Goal: Task Accomplishment & Management: Complete application form

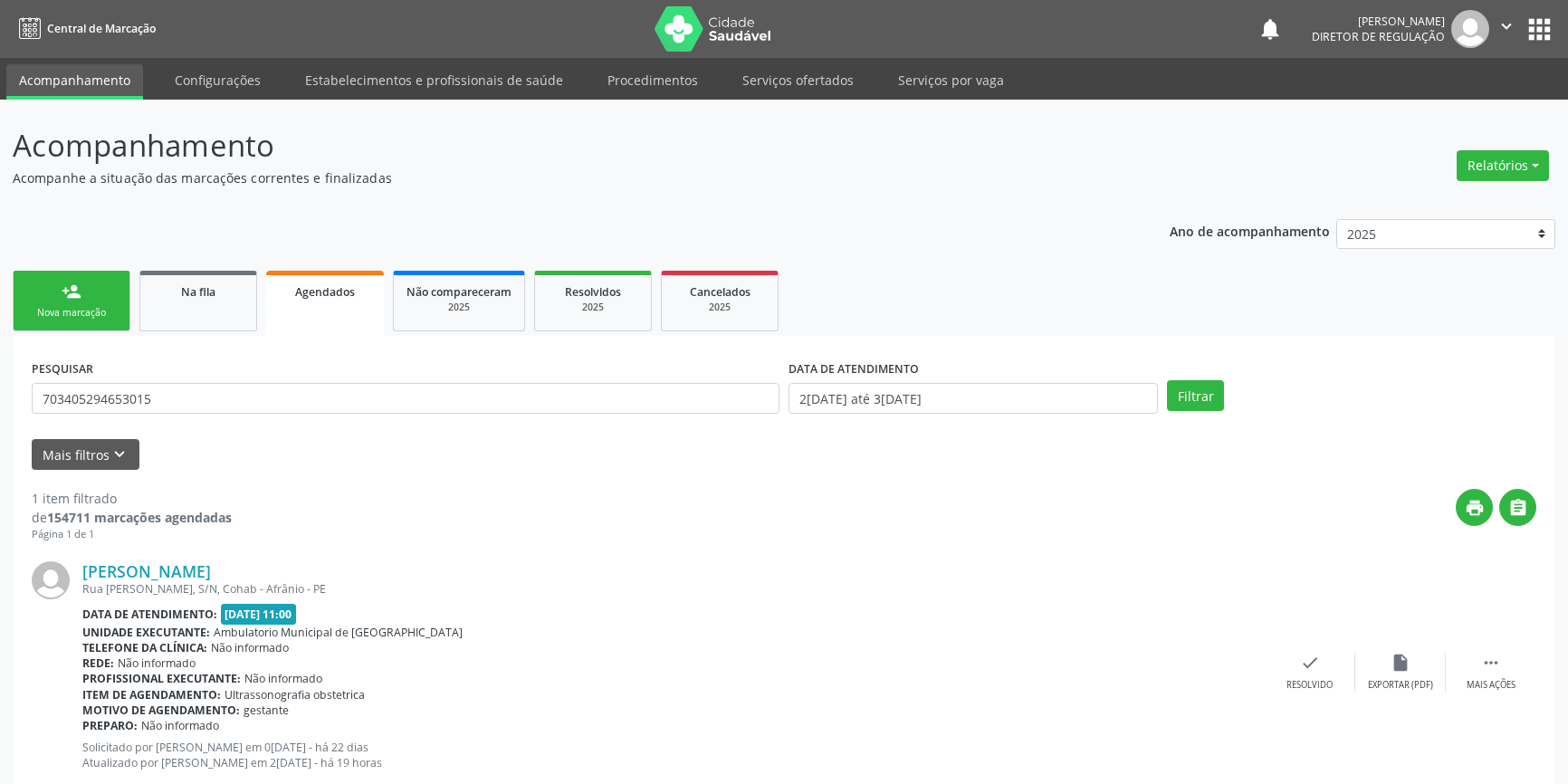
click at [0, 336] on div "Acompanhamento Acompanhe a situação das marcações correntes e finalizadas Relat…" at bounding box center [784, 467] width 1568 height 735
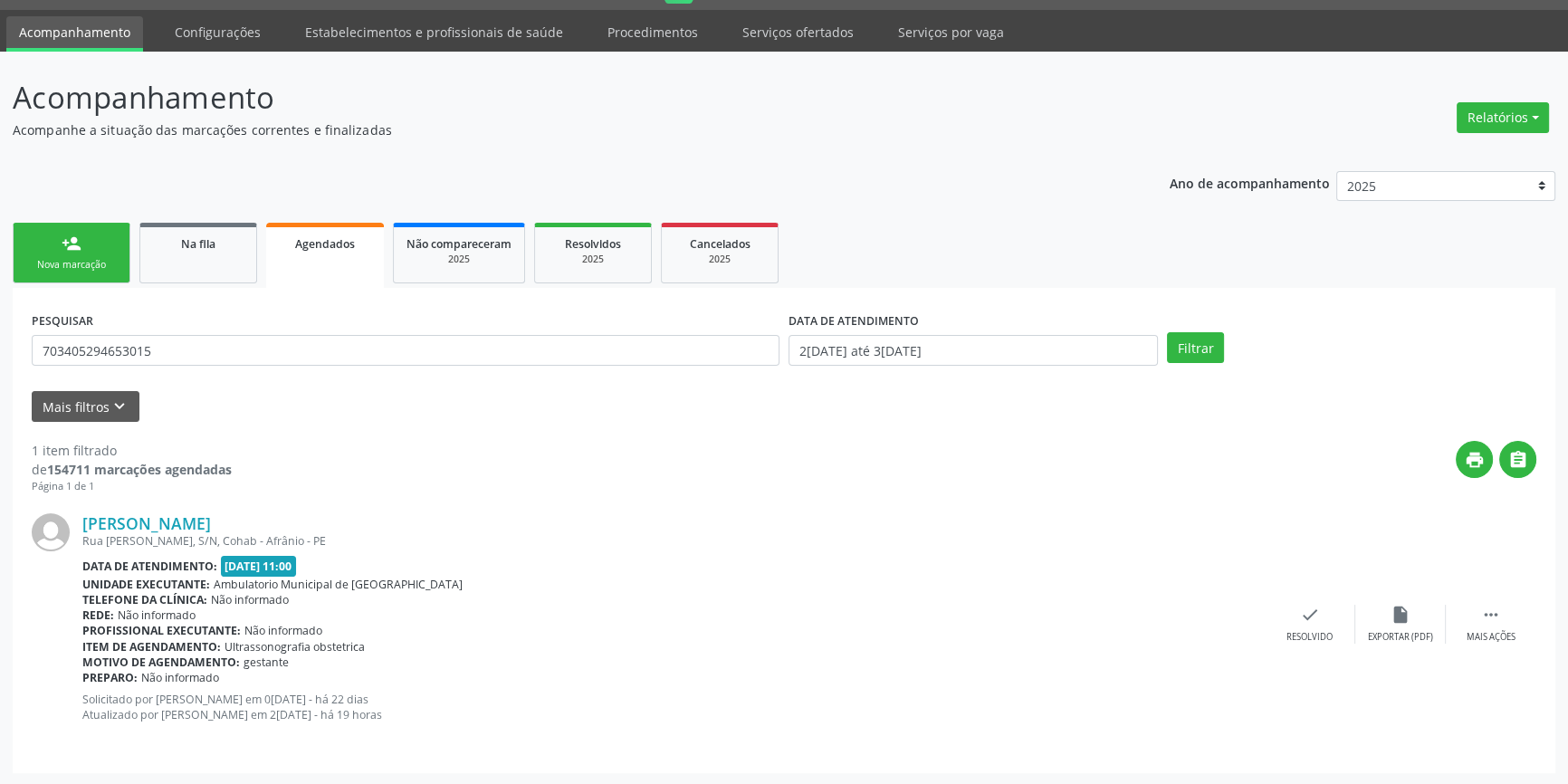
scroll to position [48, 0]
click at [85, 244] on link "person_add Nova marcação" at bounding box center [71, 253] width 117 height 60
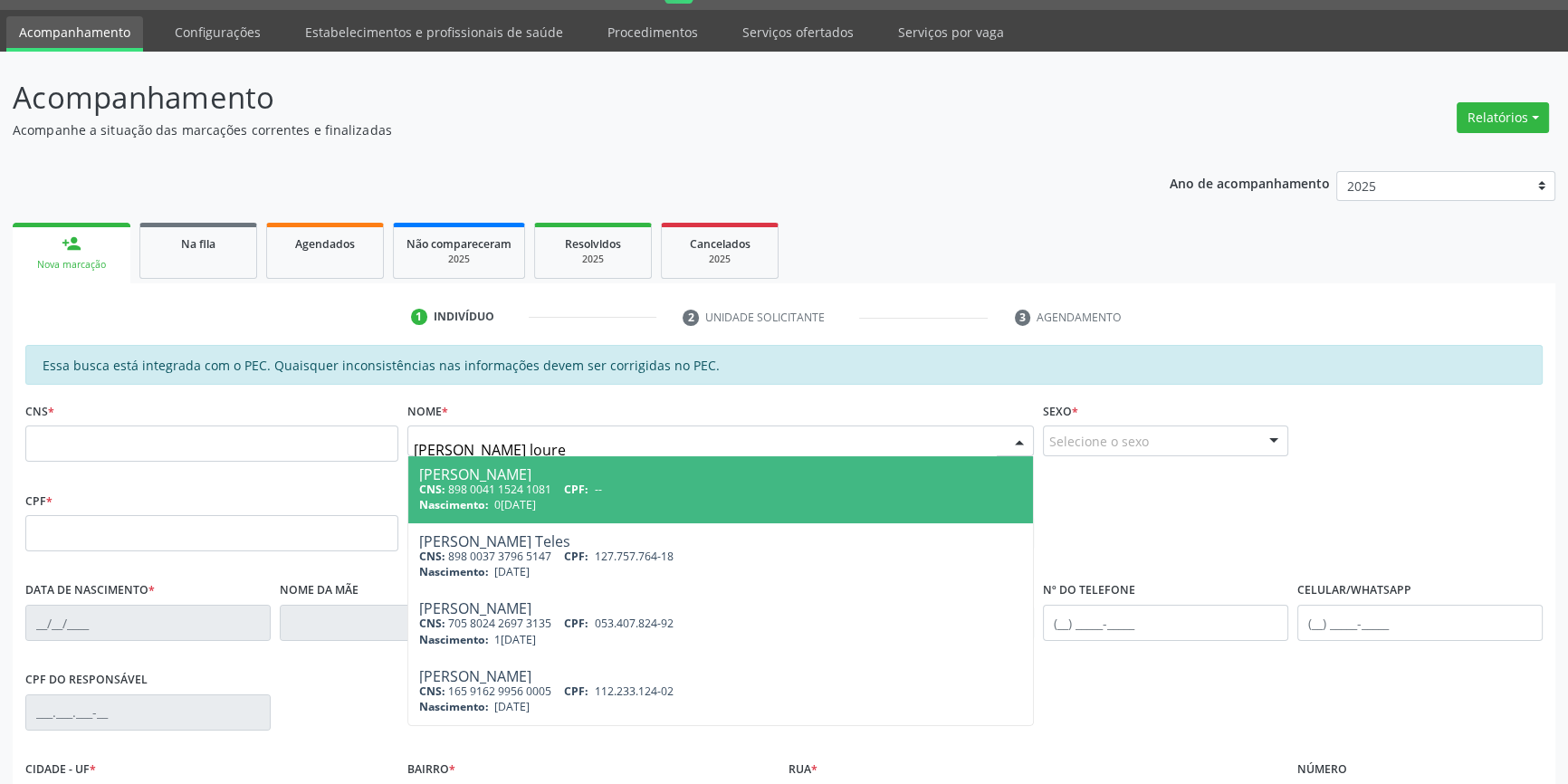
type input "cicero louren"
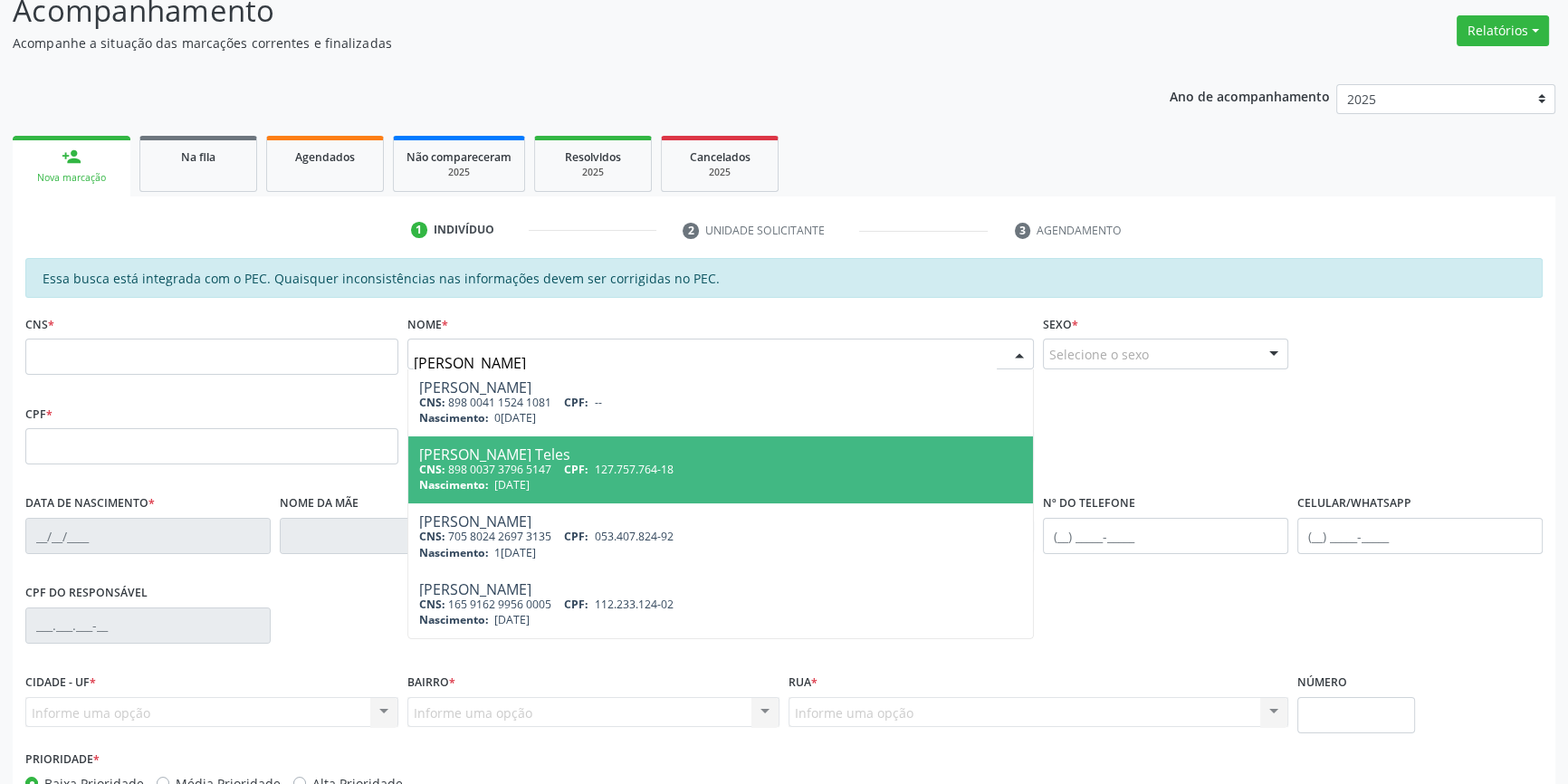
scroll to position [248, 0]
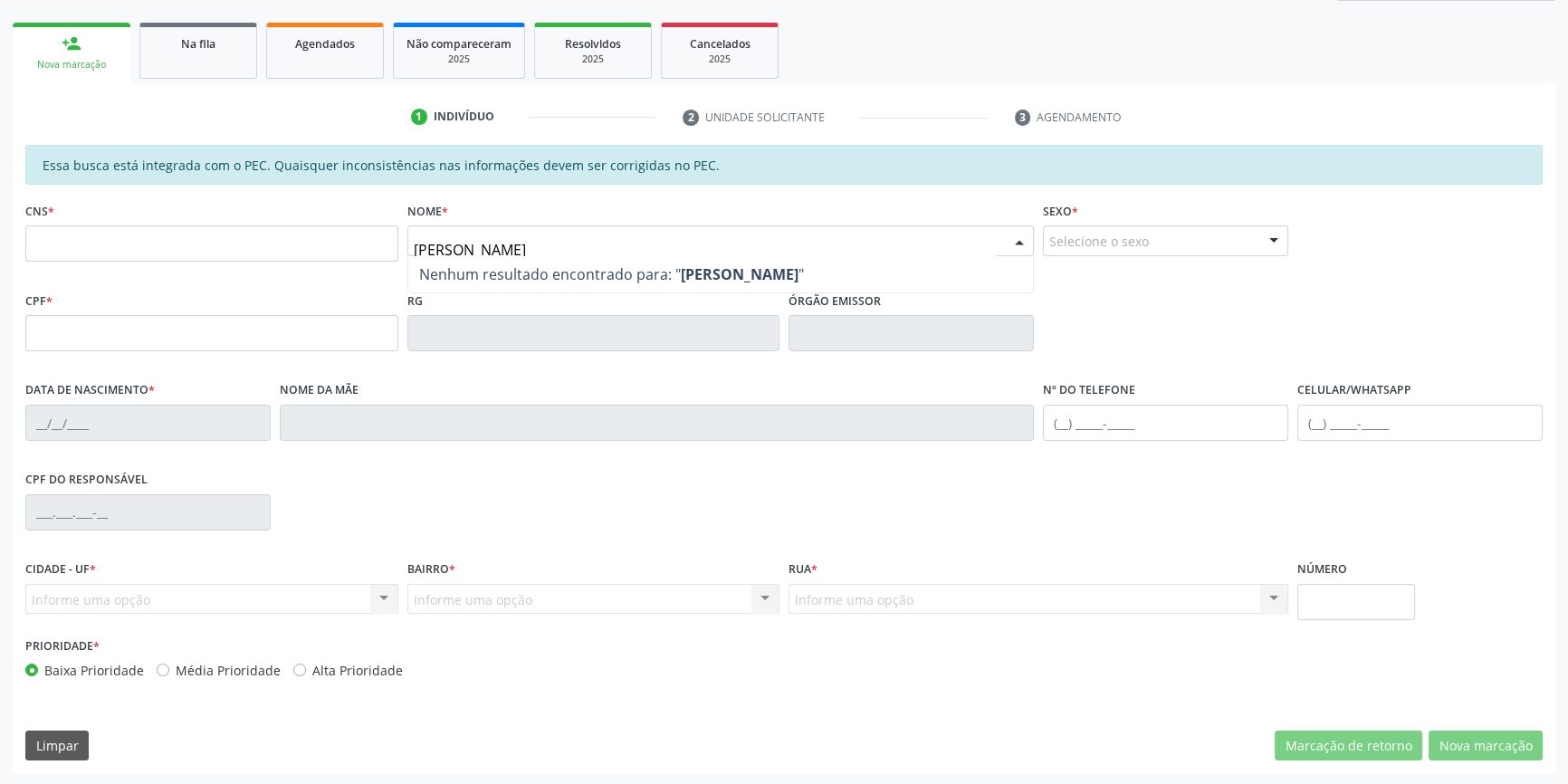
drag, startPoint x: 519, startPoint y: 237, endPoint x: 221, endPoint y: 216, distance: 298.7
click at [245, 230] on div "CNS * Nome * cicero louren Nenhum resultado encontrado para: " cicero louren " …" at bounding box center [784, 242] width 1527 height 90
click at [225, 53] on link "Na fila" at bounding box center [197, 50] width 117 height 56
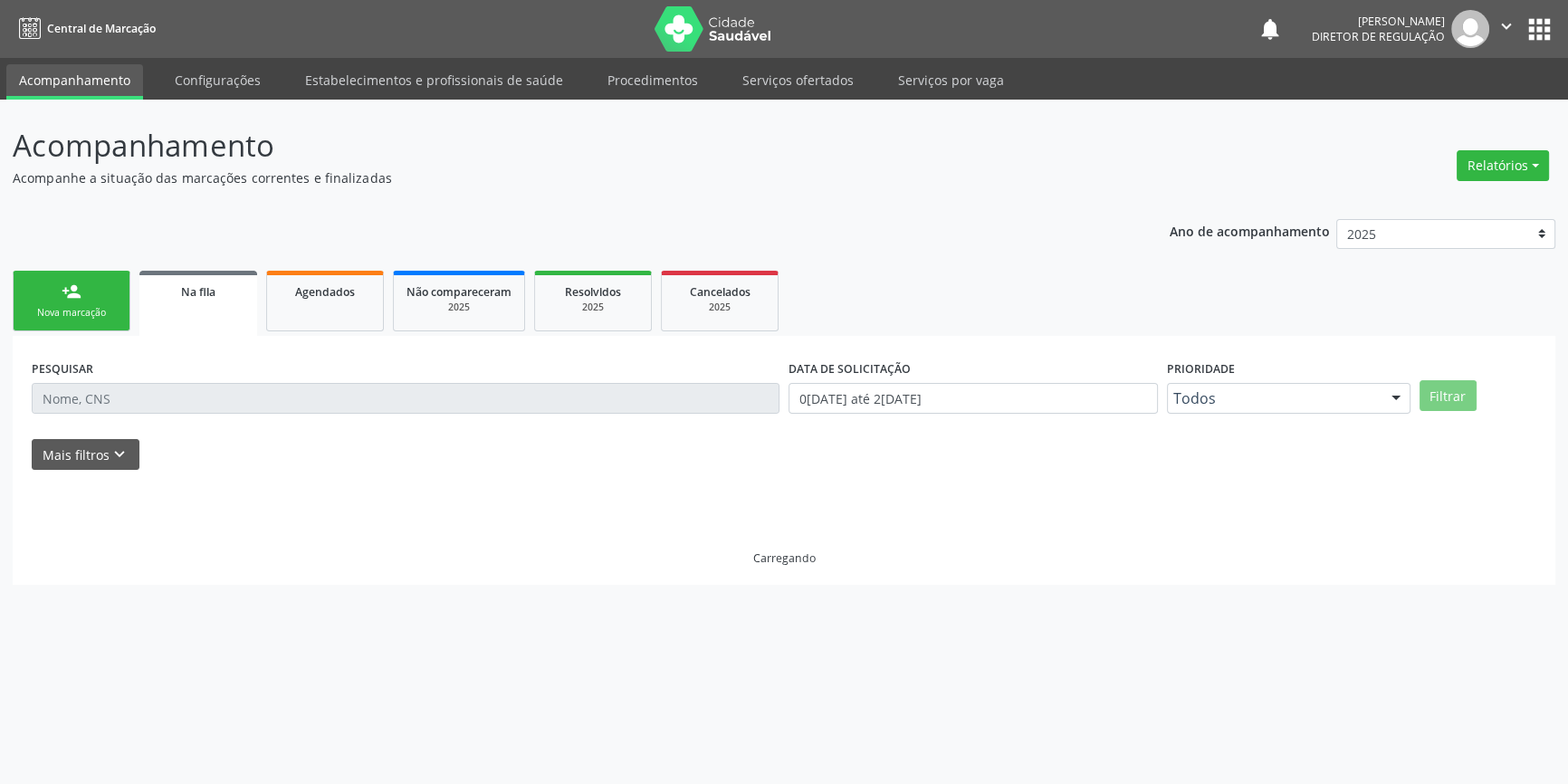
scroll to position [0, 0]
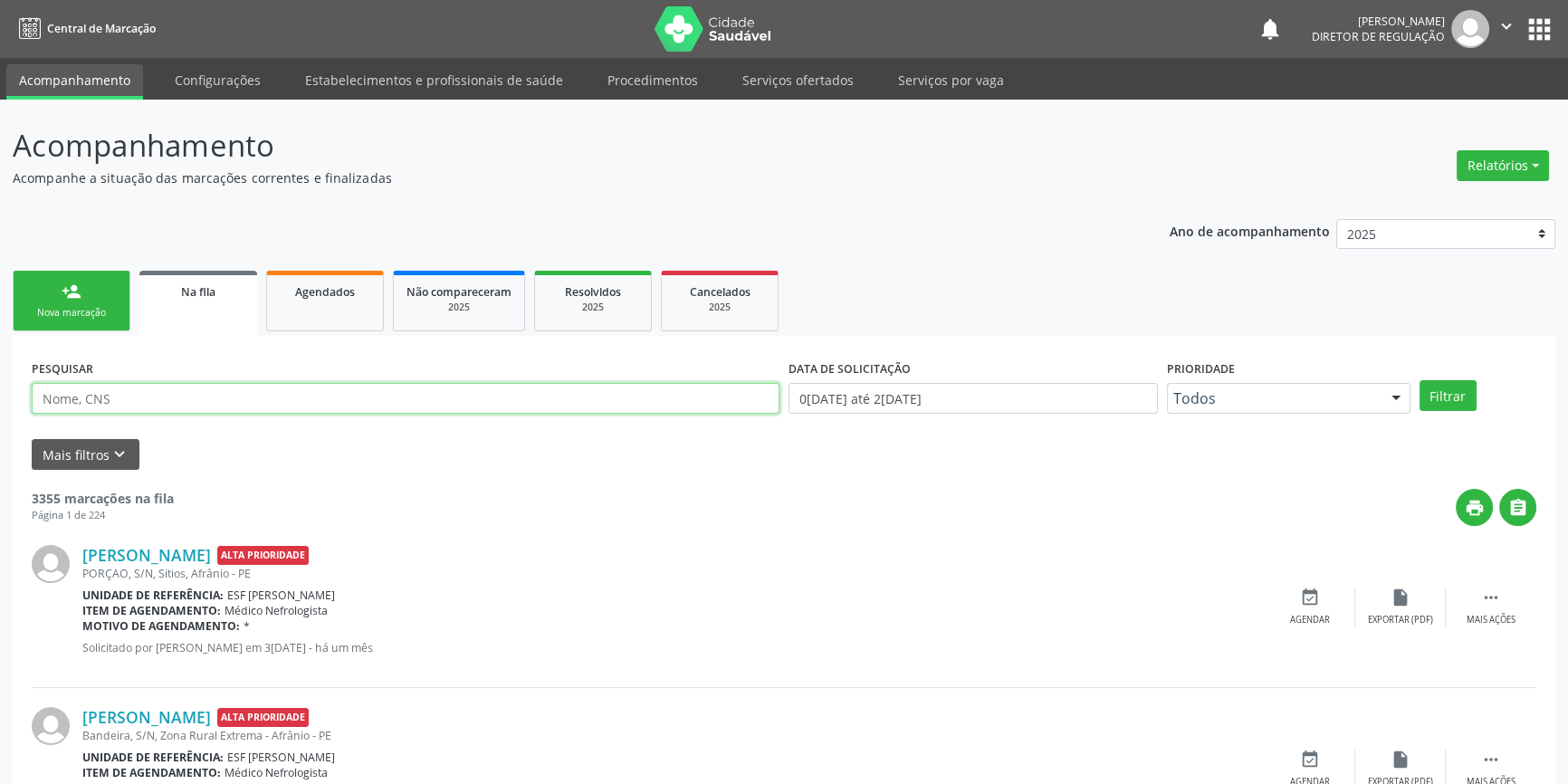
click at [138, 405] on input "text" at bounding box center [406, 398] width 748 height 31
type input "700805492827380"
click at [1444, 402] on button "Filtrar" at bounding box center [1448, 395] width 57 height 31
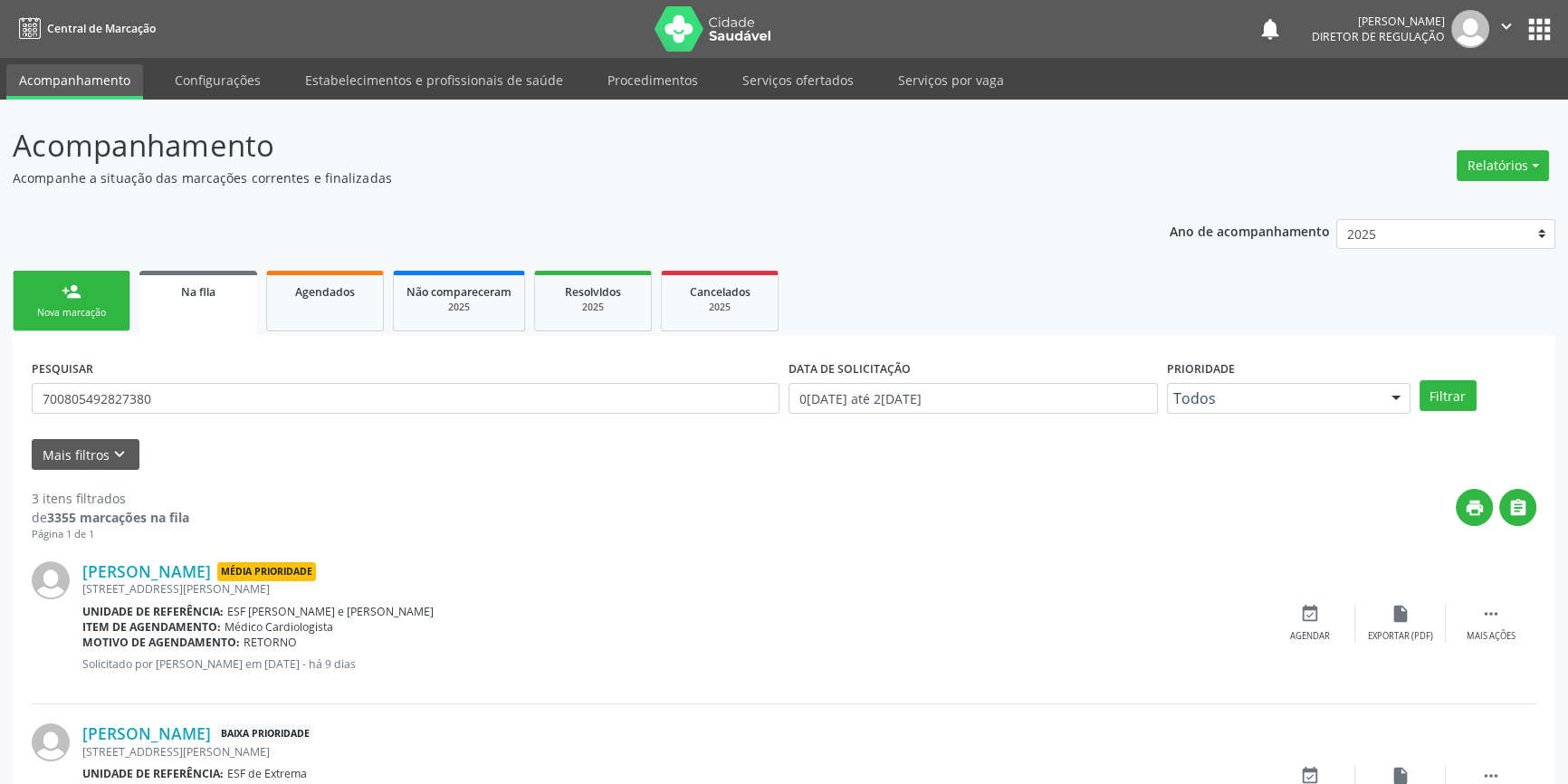
click at [770, 84] on link "Serviços ofertados" at bounding box center [797, 80] width 137 height 32
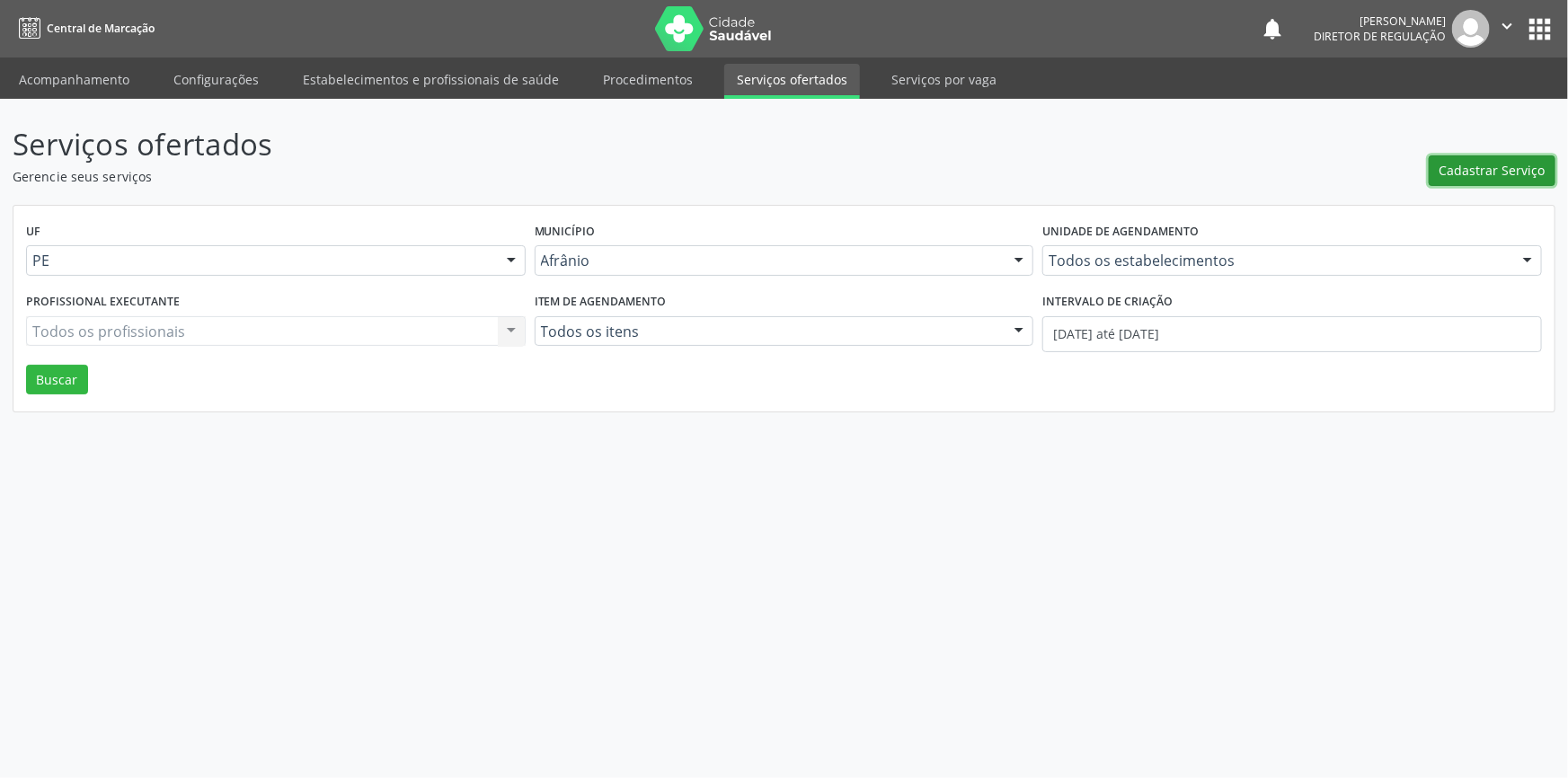
click at [1500, 170] on span "Cadastrar Serviço" at bounding box center [1493, 170] width 106 height 19
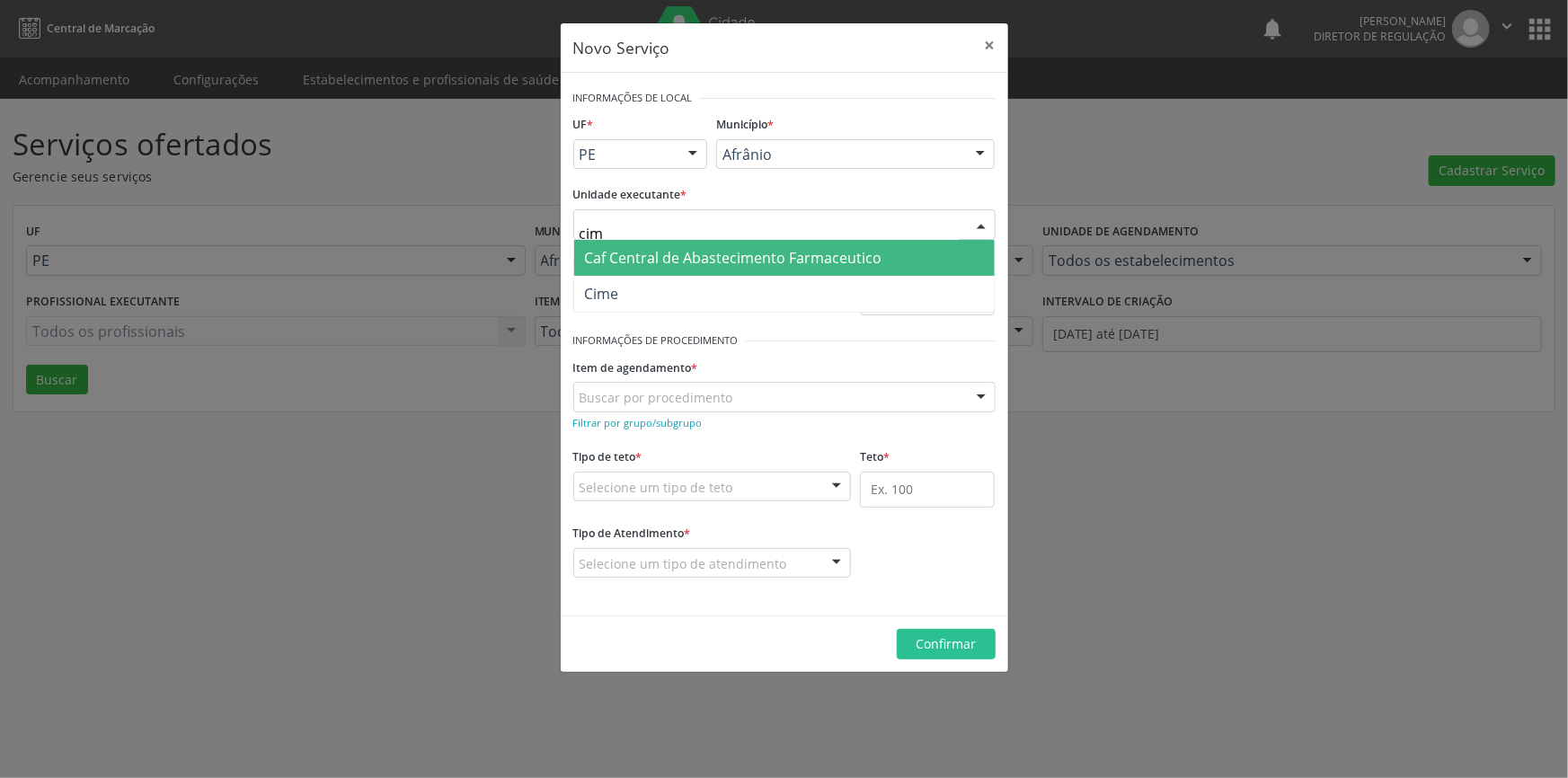
type input "cime"
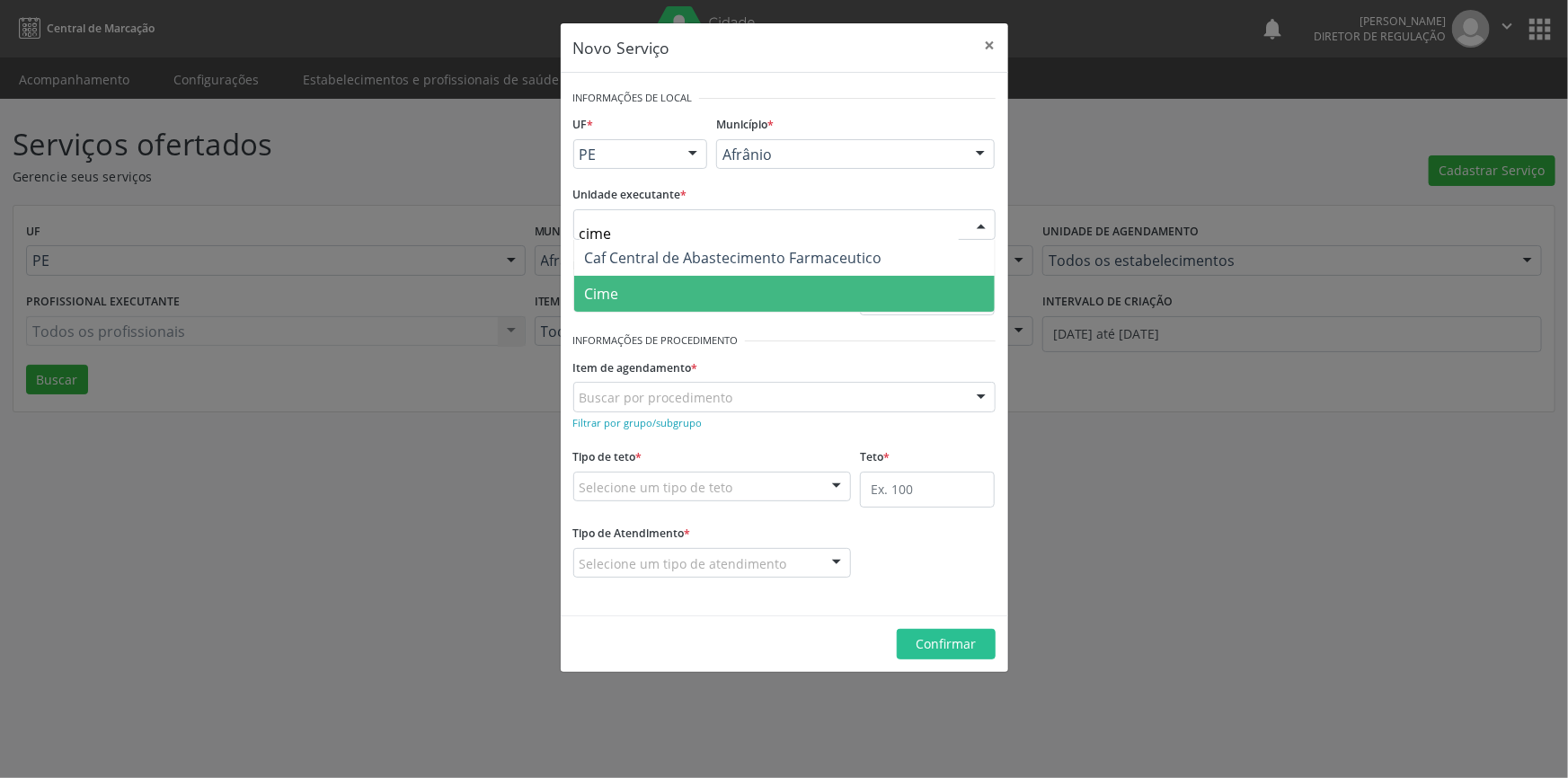
click at [665, 280] on span "Cime" at bounding box center [784, 294] width 420 height 36
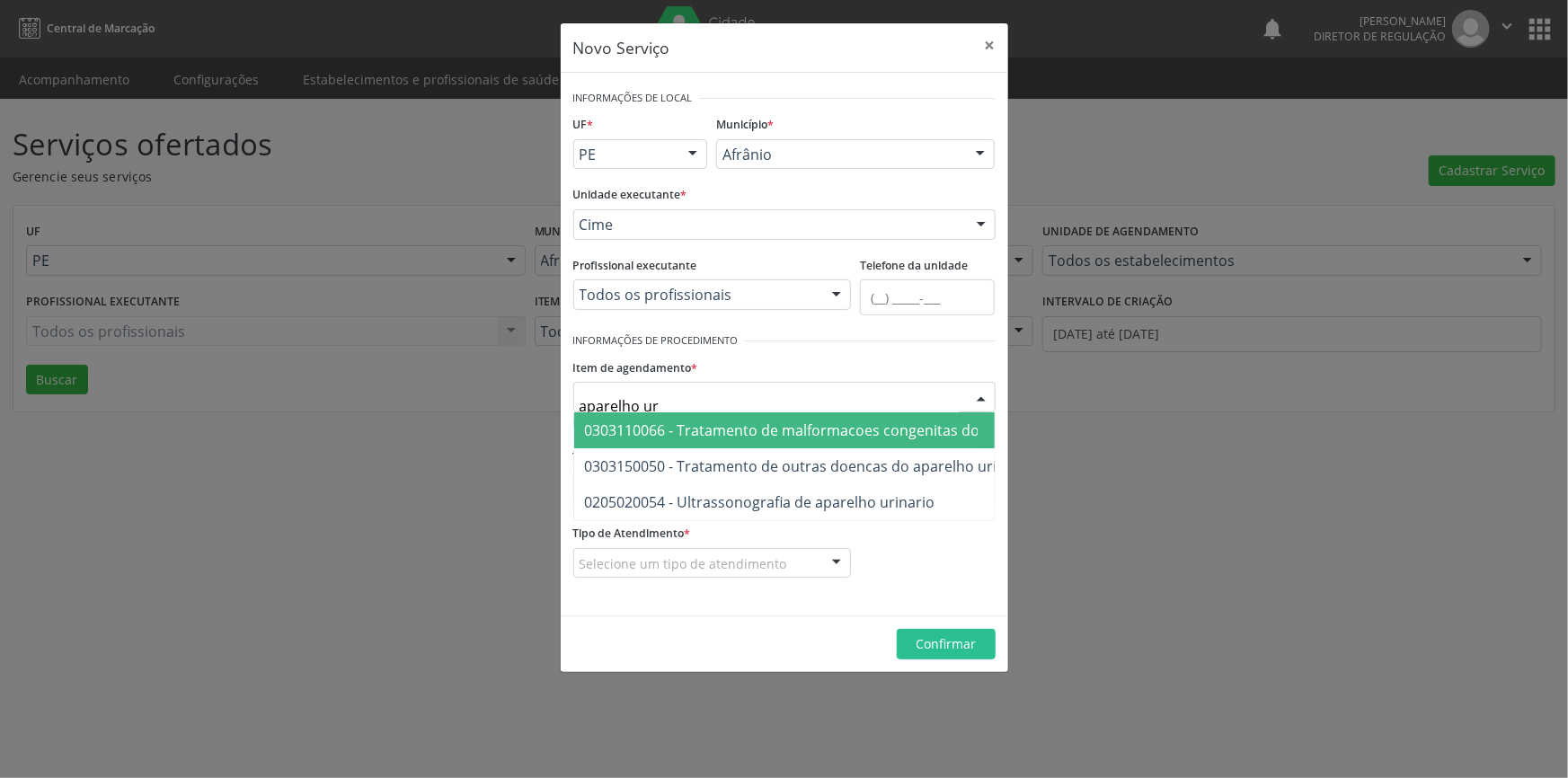
type input "aparelho uri"
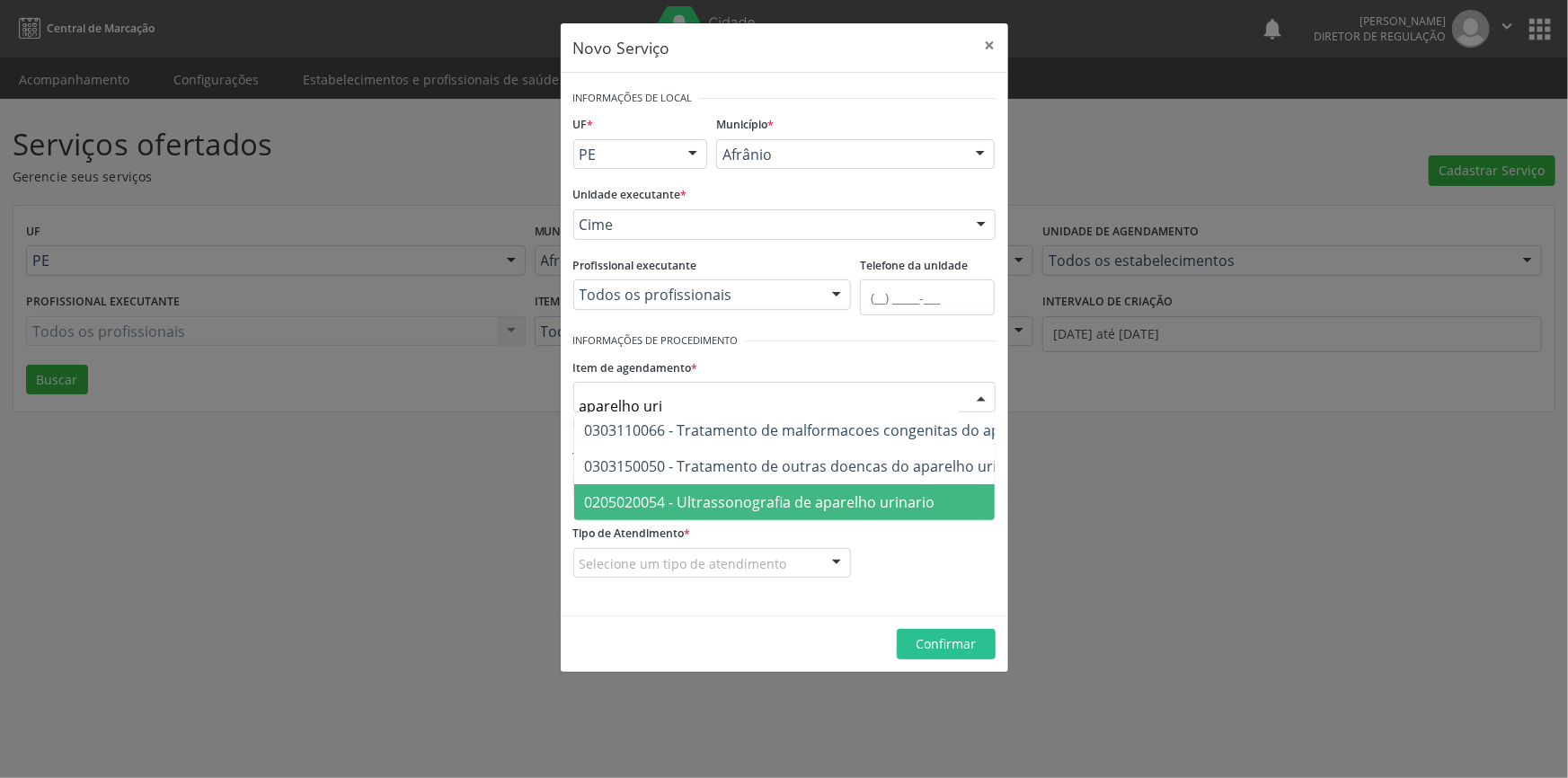
click at [832, 507] on span "0205020054 - Ultrassonografia de aparelho urinario" at bounding box center [760, 503] width 351 height 20
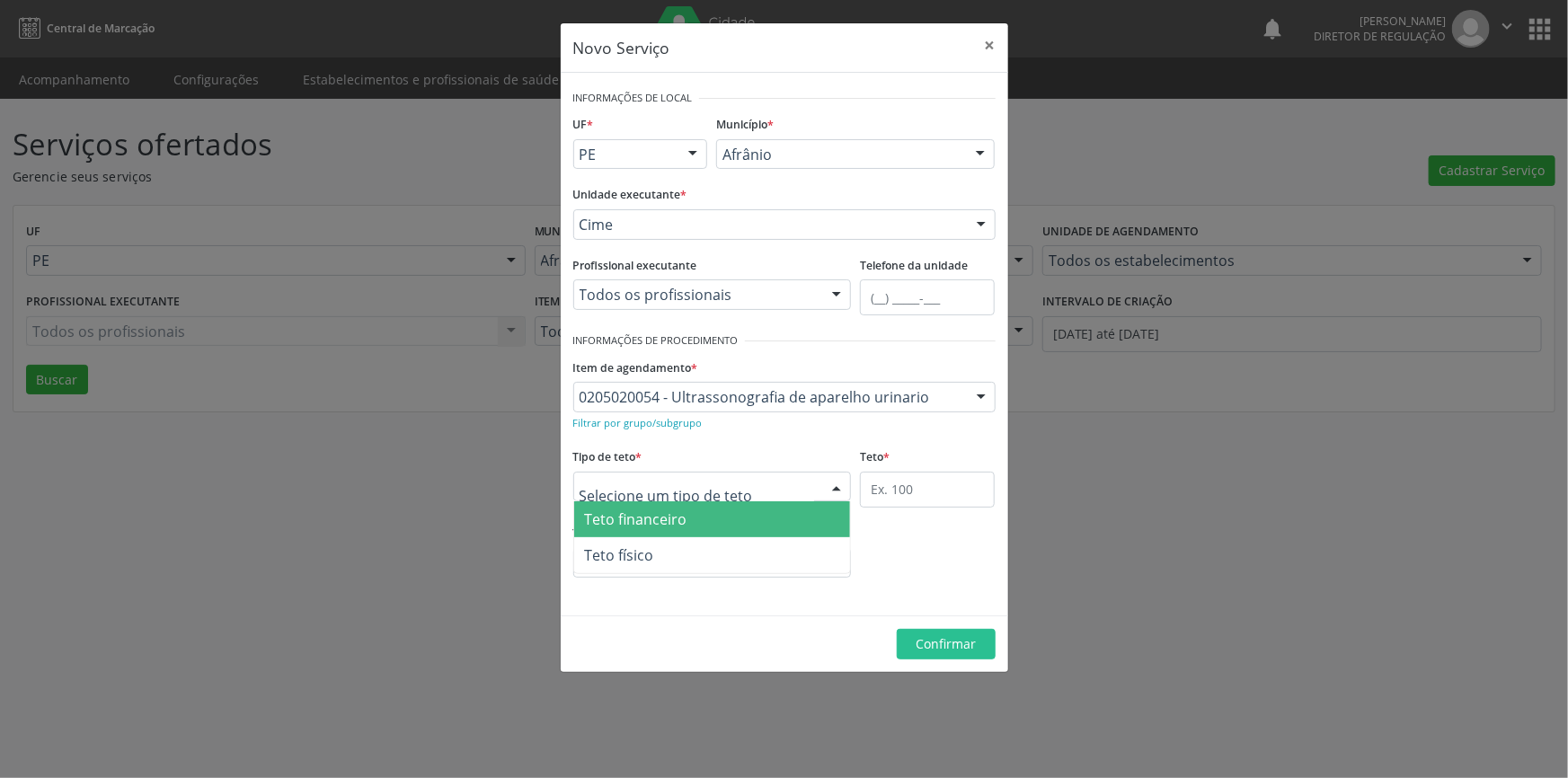
click at [781, 480] on div at bounding box center [712, 487] width 278 height 30
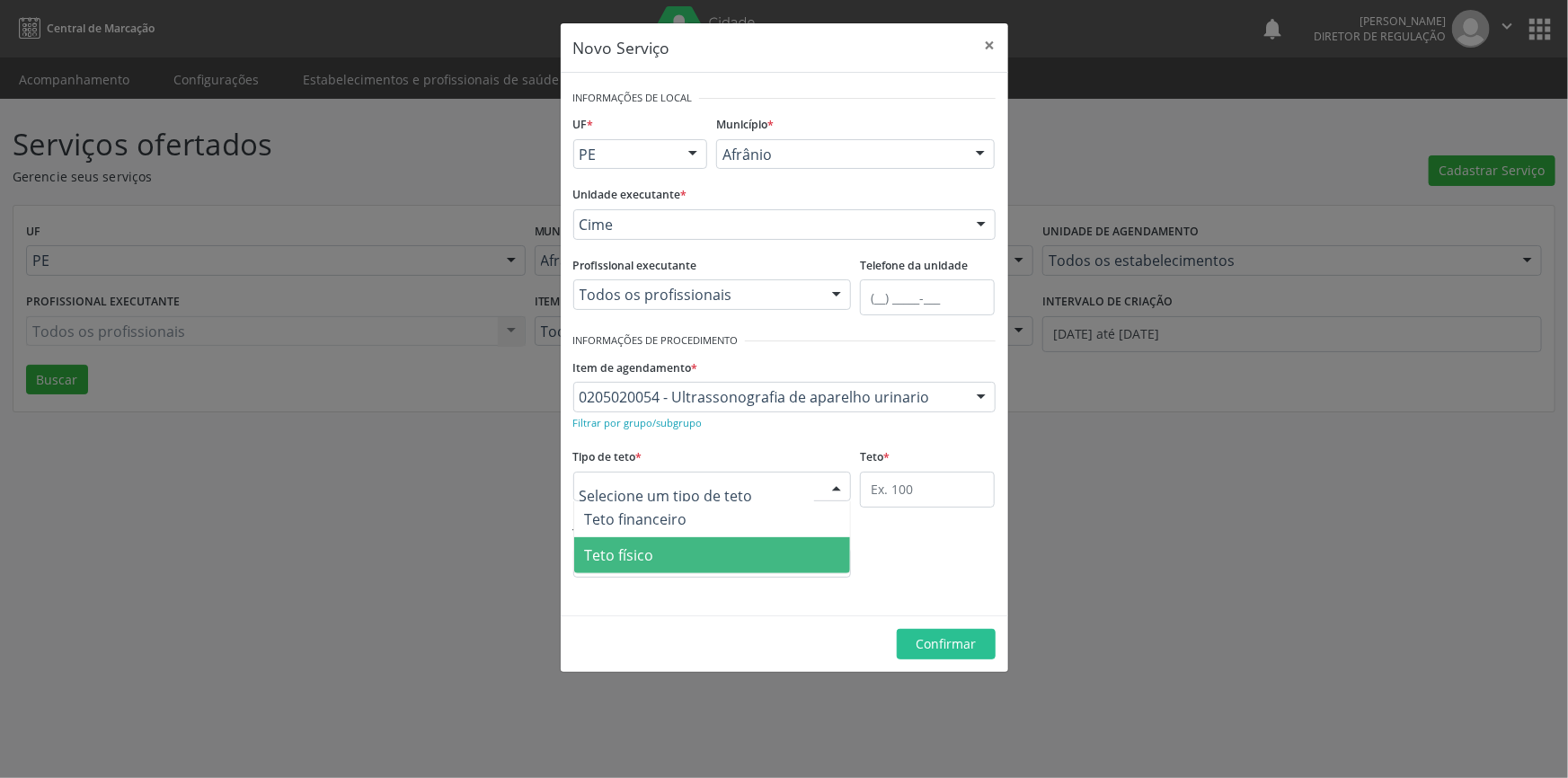
drag, startPoint x: 687, startPoint y: 564, endPoint x: 879, endPoint y: 486, distance: 207.2
click at [688, 560] on span "Teto físico" at bounding box center [712, 556] width 277 height 36
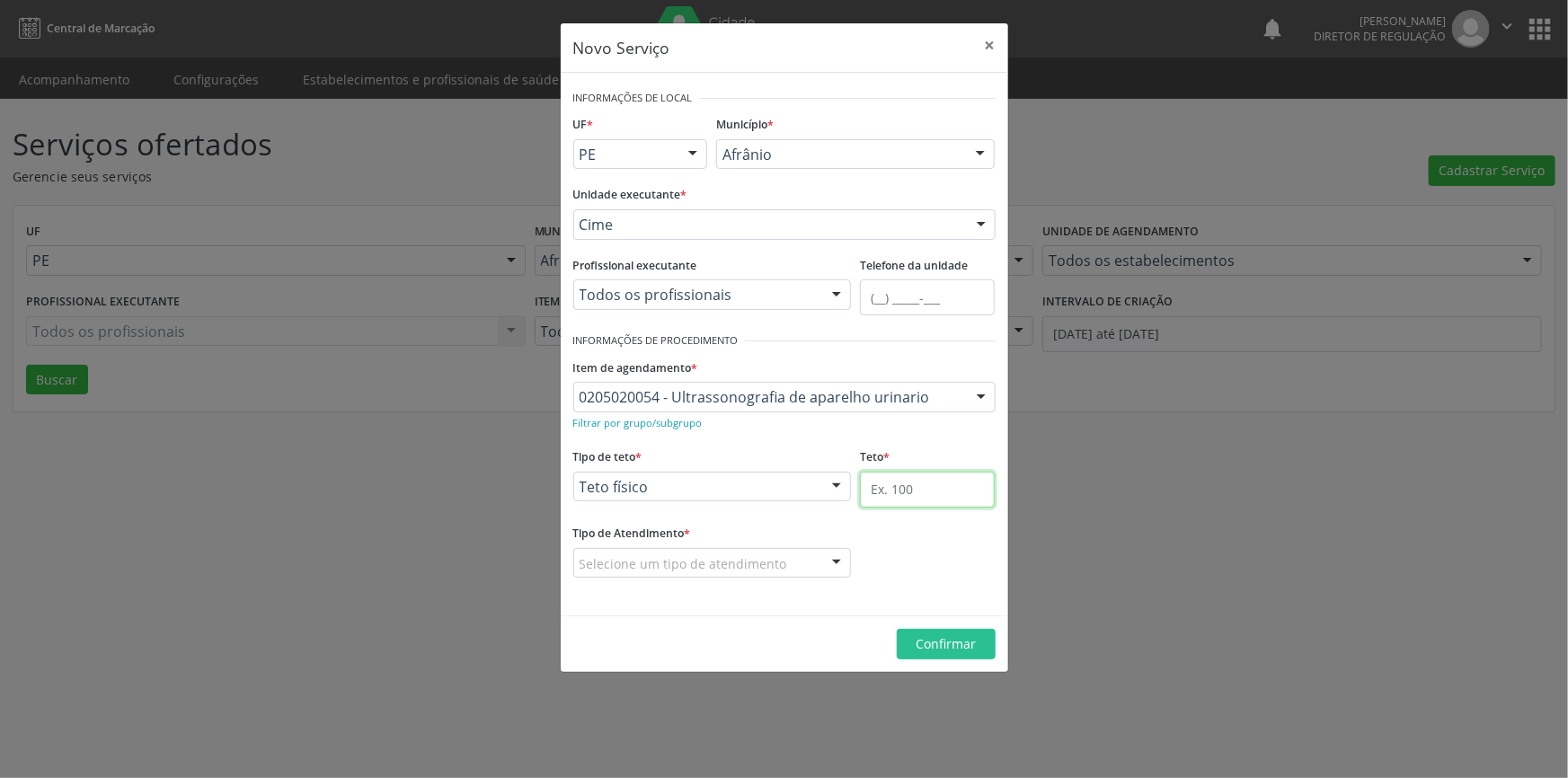
click at [897, 477] on input "text" at bounding box center [927, 490] width 135 height 36
type input "1"
drag, startPoint x: 761, startPoint y: 550, endPoint x: 719, endPoint y: 576, distance: 49.4
click at [757, 553] on div "Selecione um tipo de atendimento" at bounding box center [712, 563] width 278 height 30
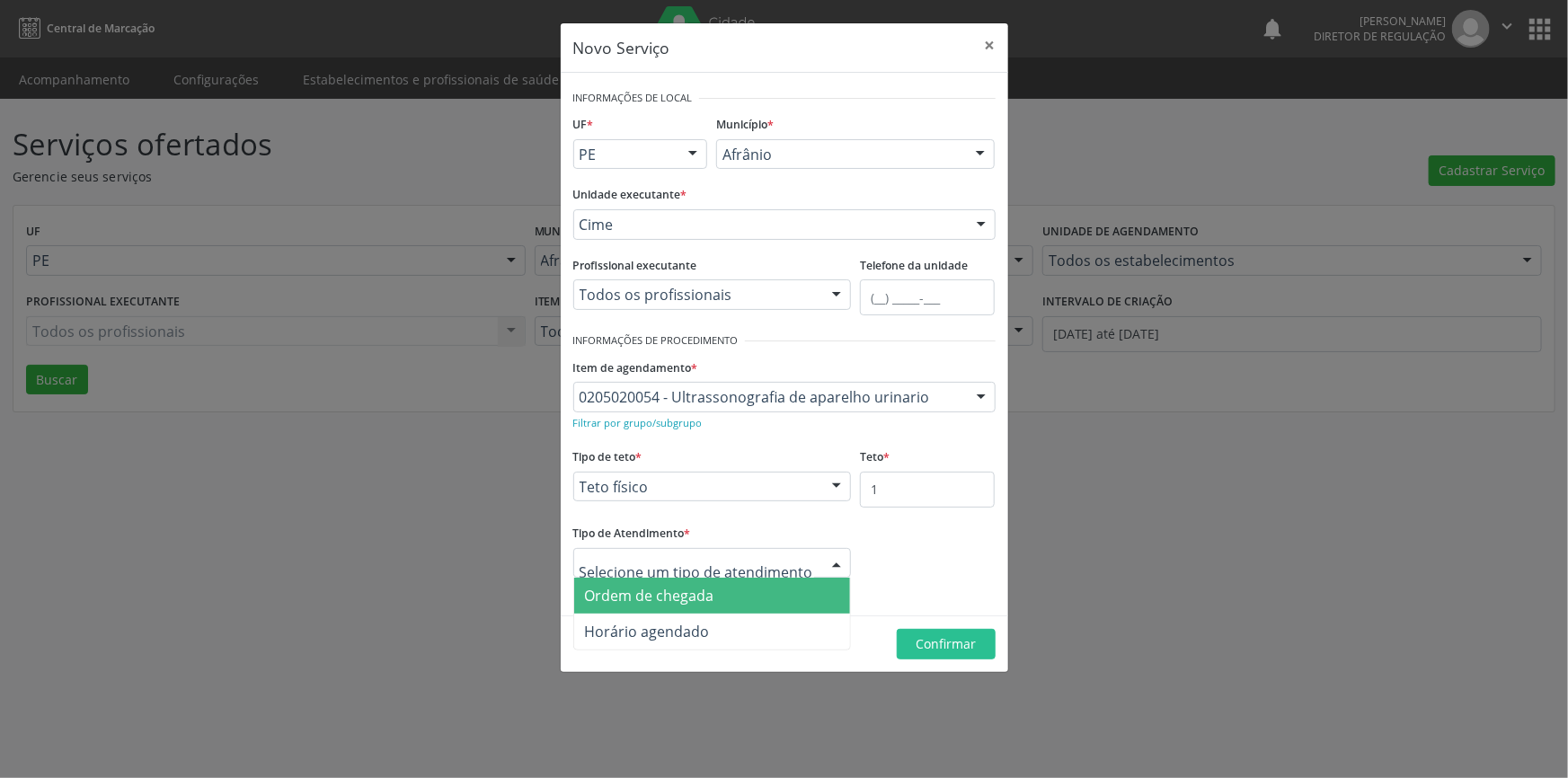
click at [702, 586] on span "Ordem de chegada" at bounding box center [649, 596] width 129 height 20
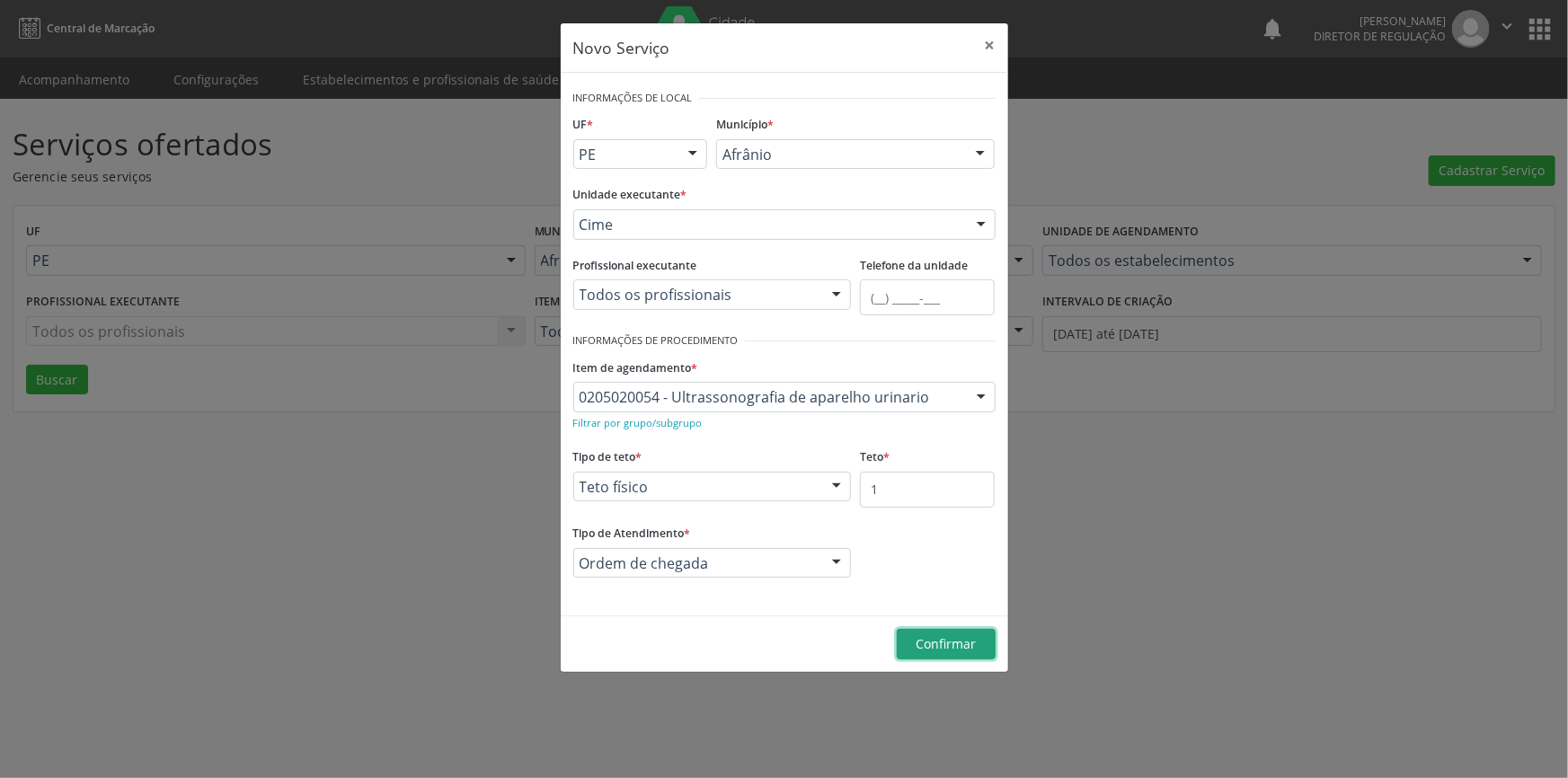
click at [958, 640] on span "Confirmar" at bounding box center [945, 644] width 60 height 17
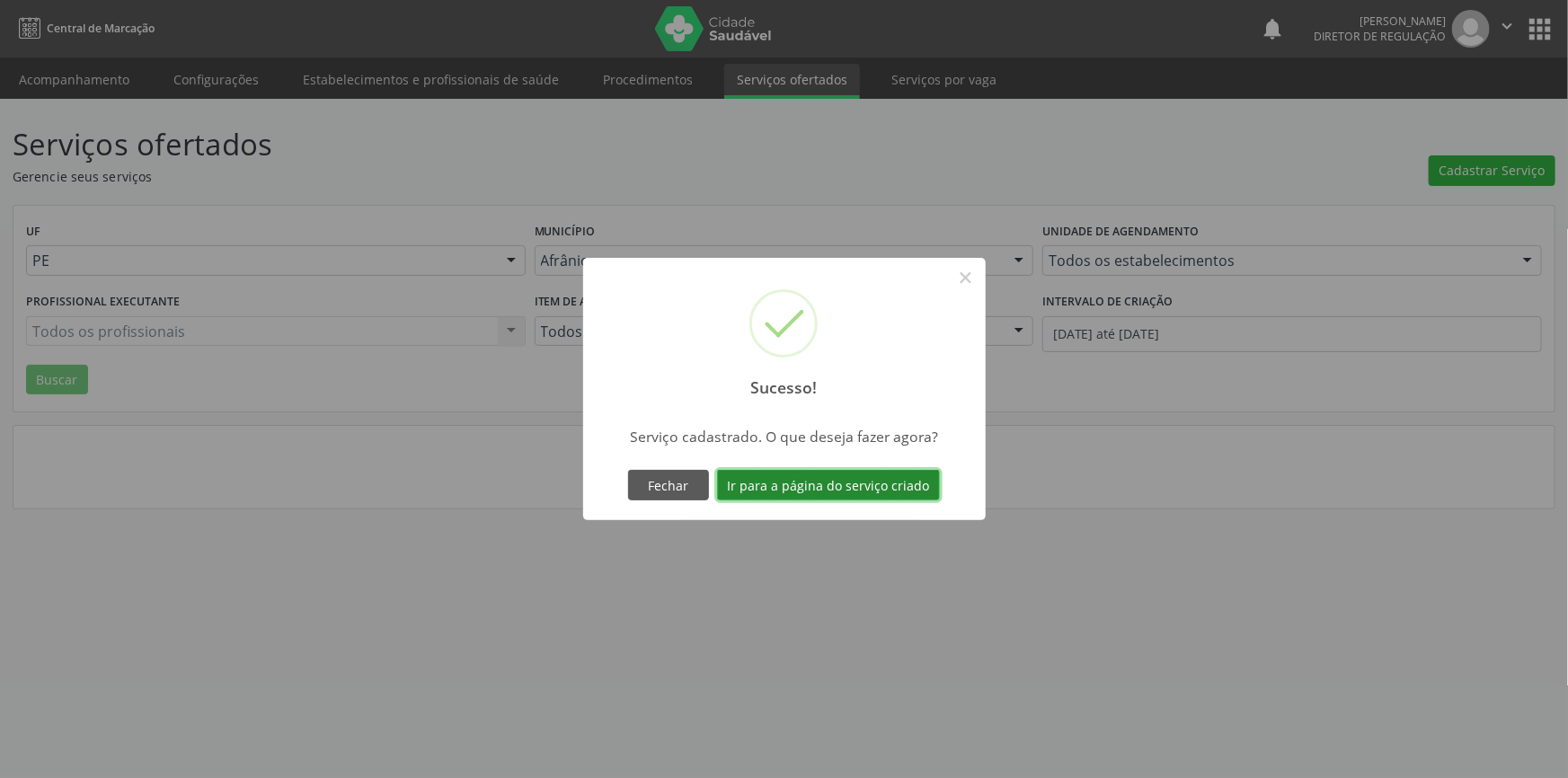
click at [827, 480] on button "Ir para a página do serviço criado" at bounding box center [829, 485] width 223 height 30
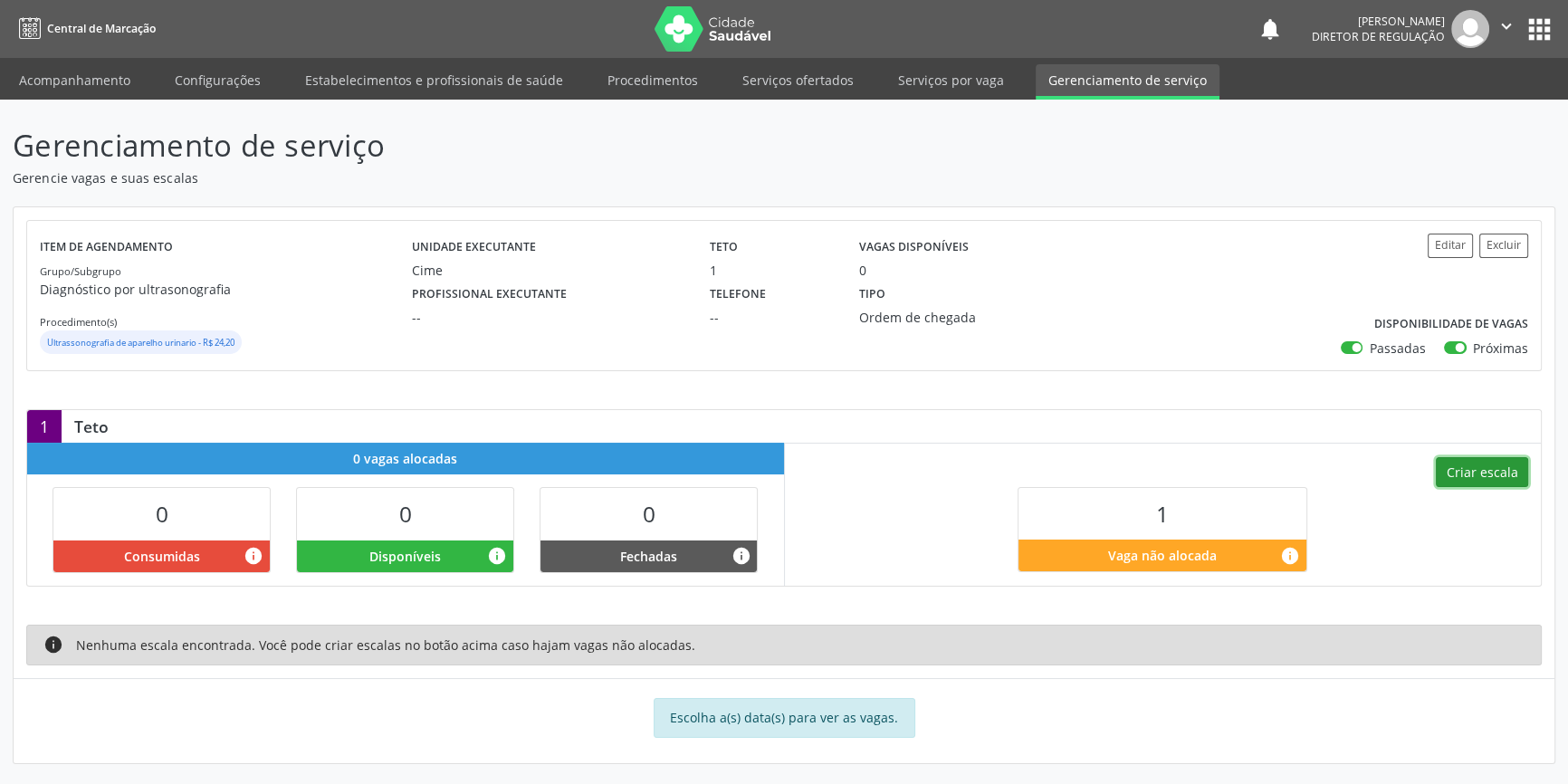
click at [1484, 485] on button "Criar escala" at bounding box center [1482, 472] width 93 height 31
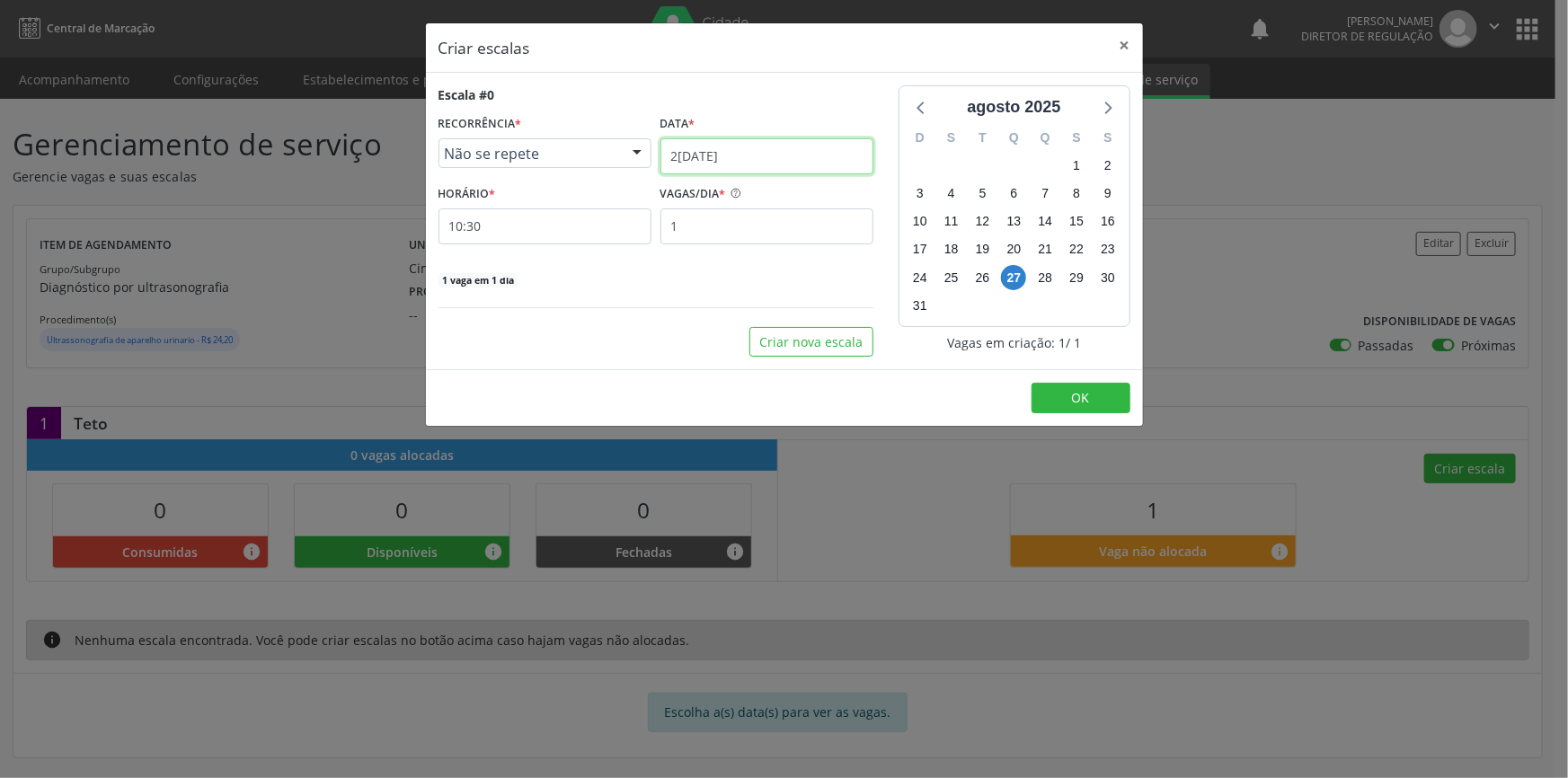
click at [777, 159] on input "[DATE]" at bounding box center [766, 156] width 213 height 36
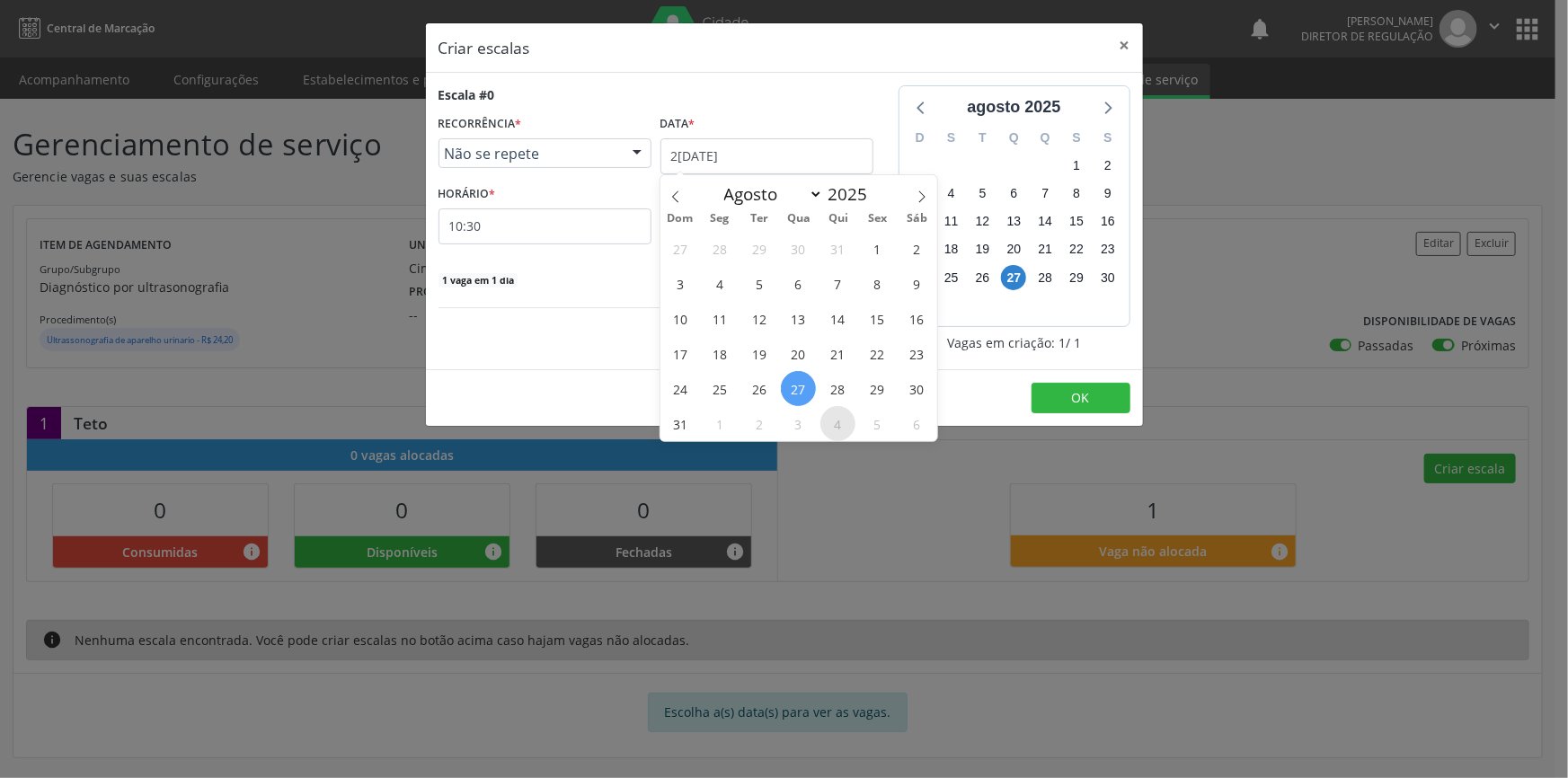
click at [846, 427] on span "4" at bounding box center [838, 424] width 35 height 35
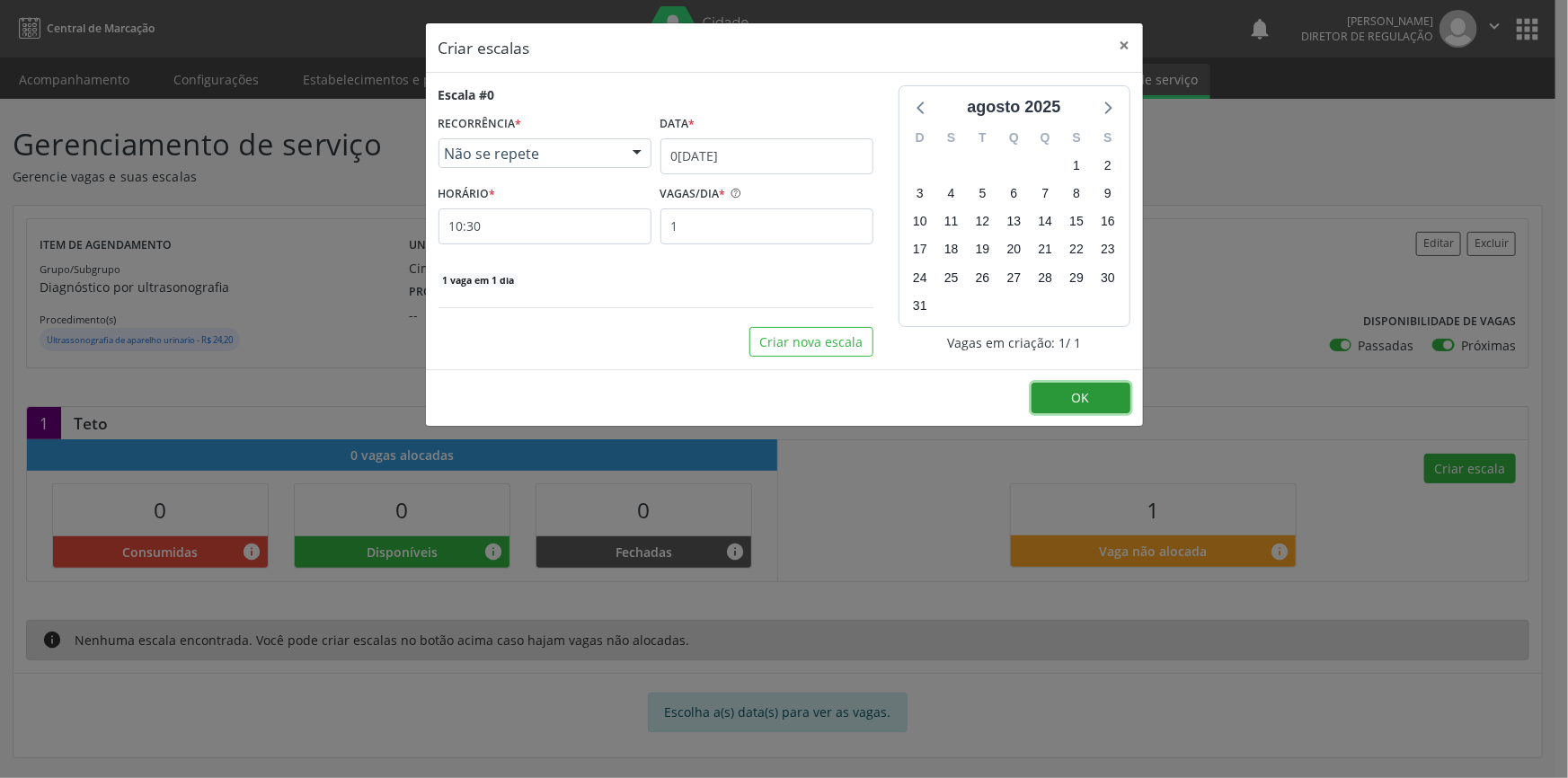
click at [1096, 391] on button "OK" at bounding box center [1080, 398] width 99 height 30
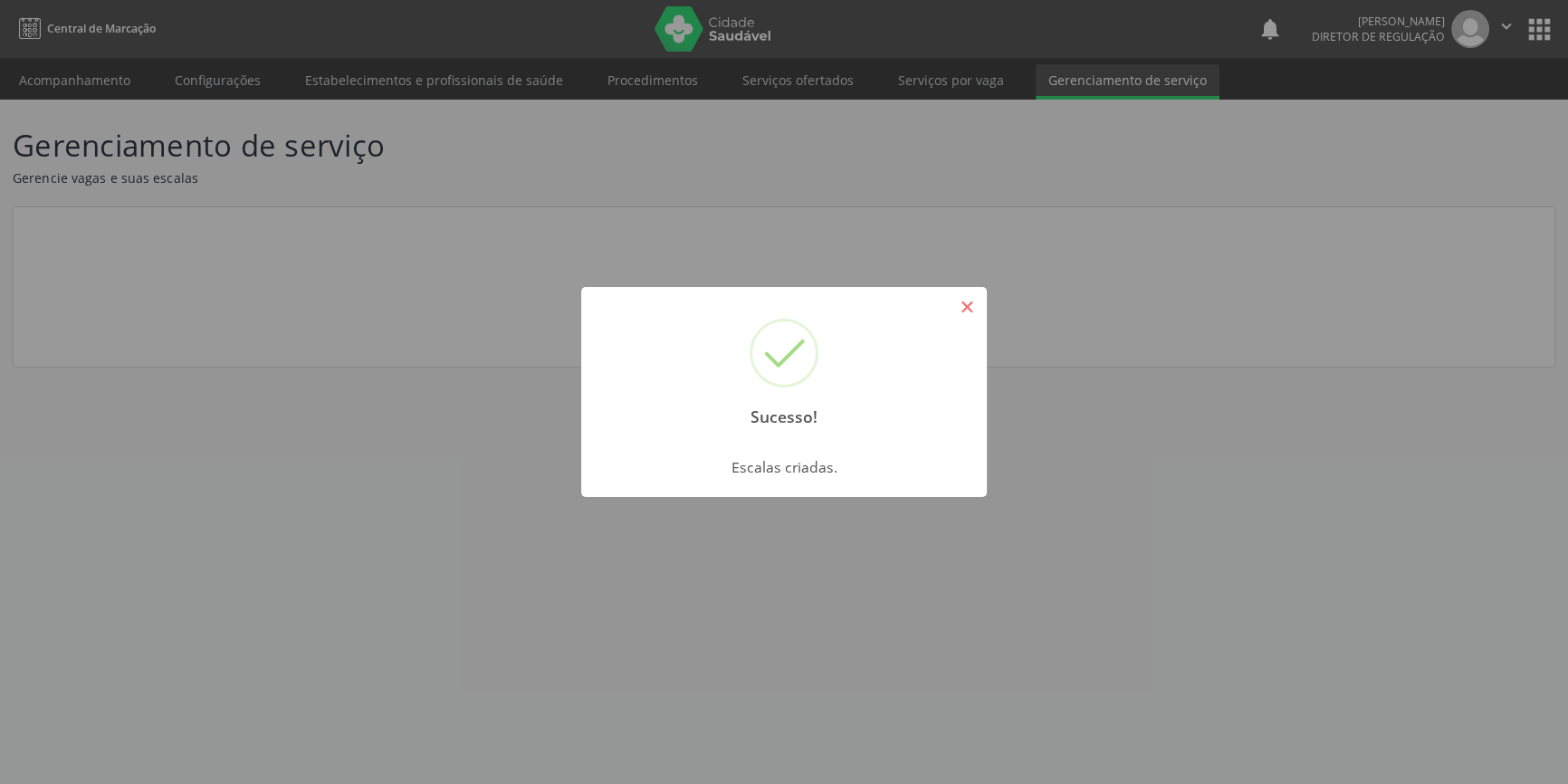
click at [973, 317] on button "×" at bounding box center [966, 306] width 31 height 31
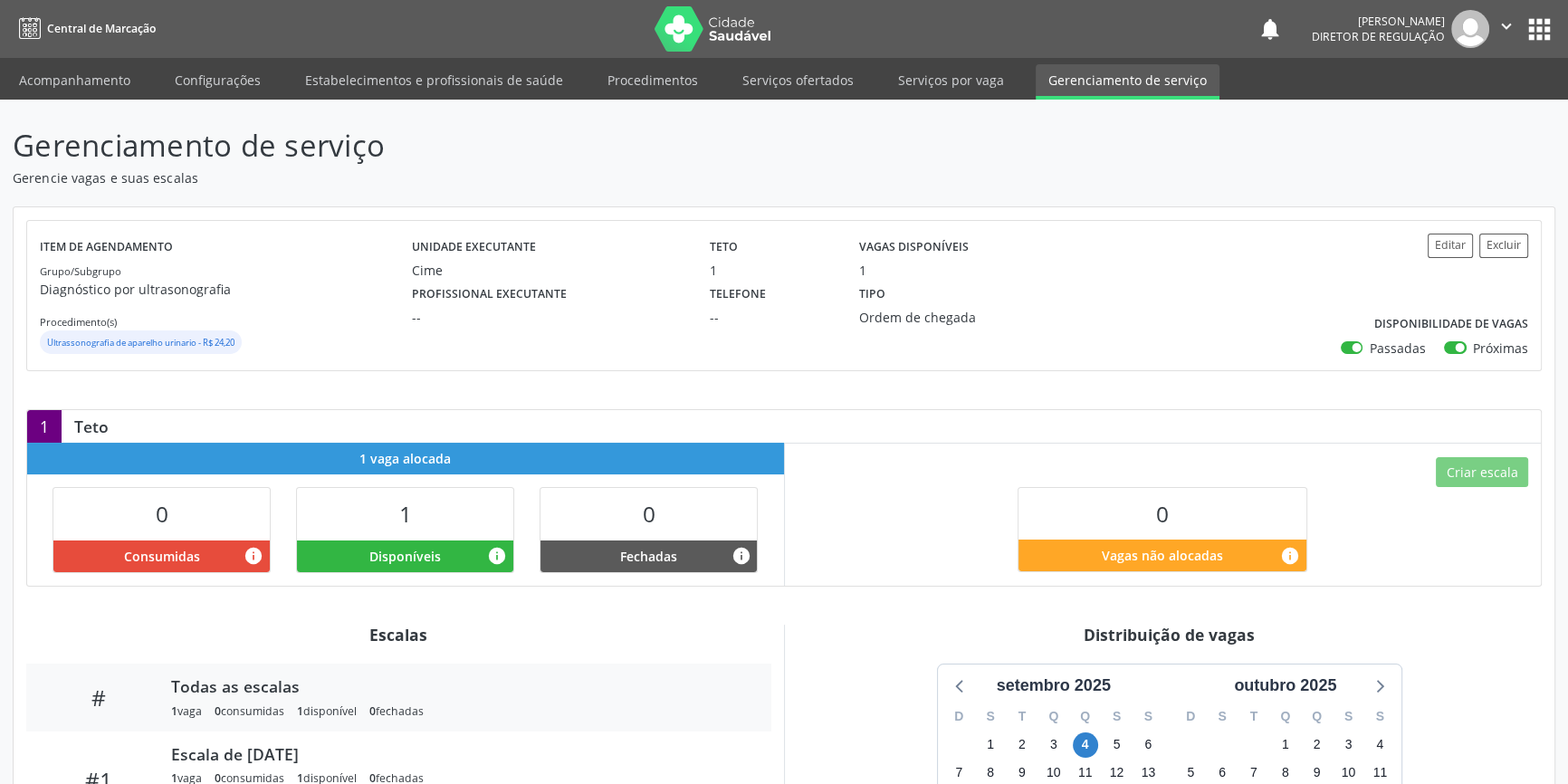
click at [784, 100] on div "Gerenciamento de serviço Gerencie vagas e suas escalas Item de agendamento Grup…" at bounding box center [784, 563] width 1568 height 926
click at [786, 100] on div "Gerenciamento de serviço Gerencie vagas e suas escalas Item de agendamento Grup…" at bounding box center [784, 563] width 1568 height 926
click at [814, 76] on link "Serviços ofertados" at bounding box center [797, 80] width 137 height 32
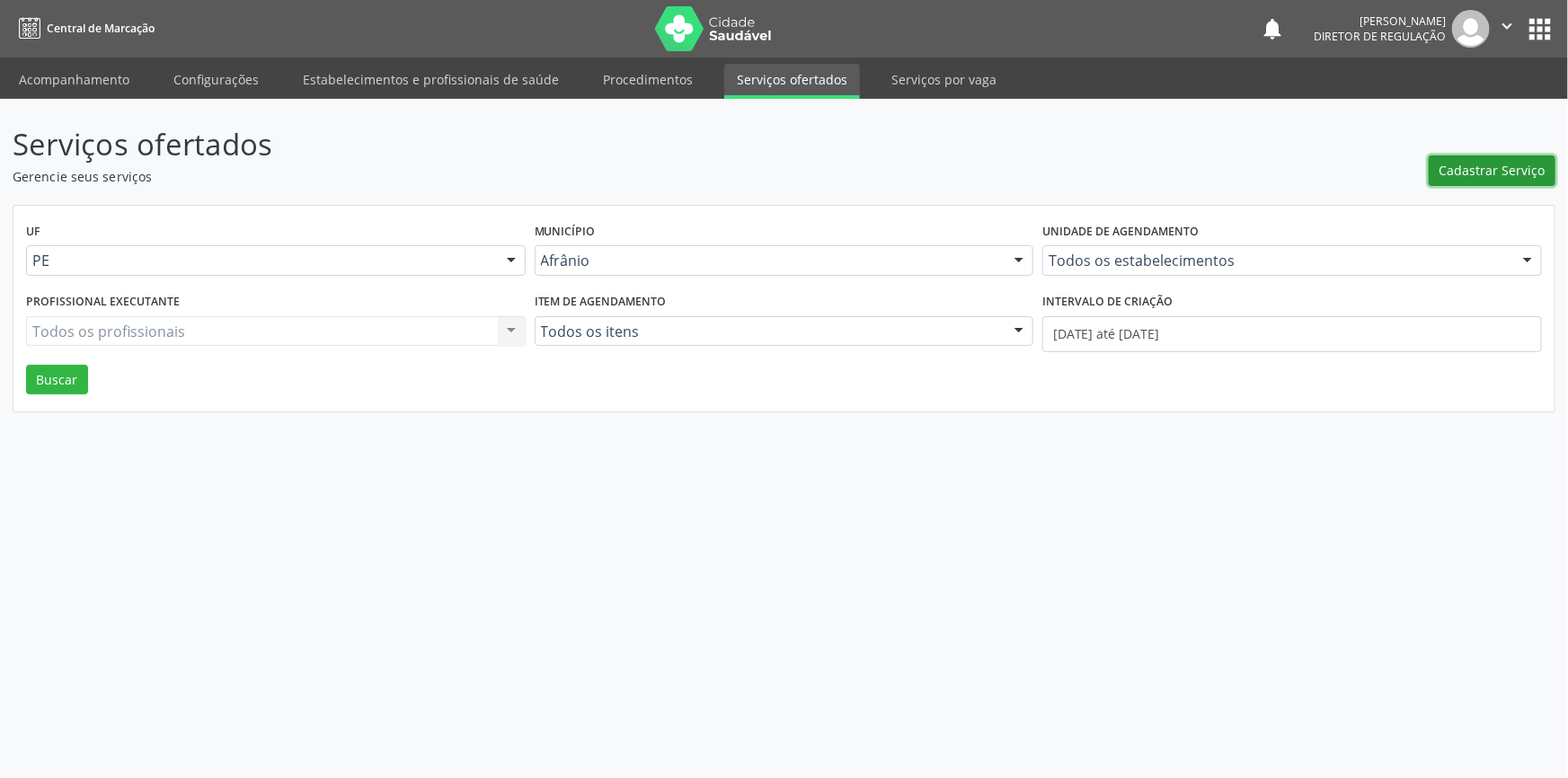
click at [1476, 173] on span "Cadastrar Serviço" at bounding box center [1493, 170] width 106 height 19
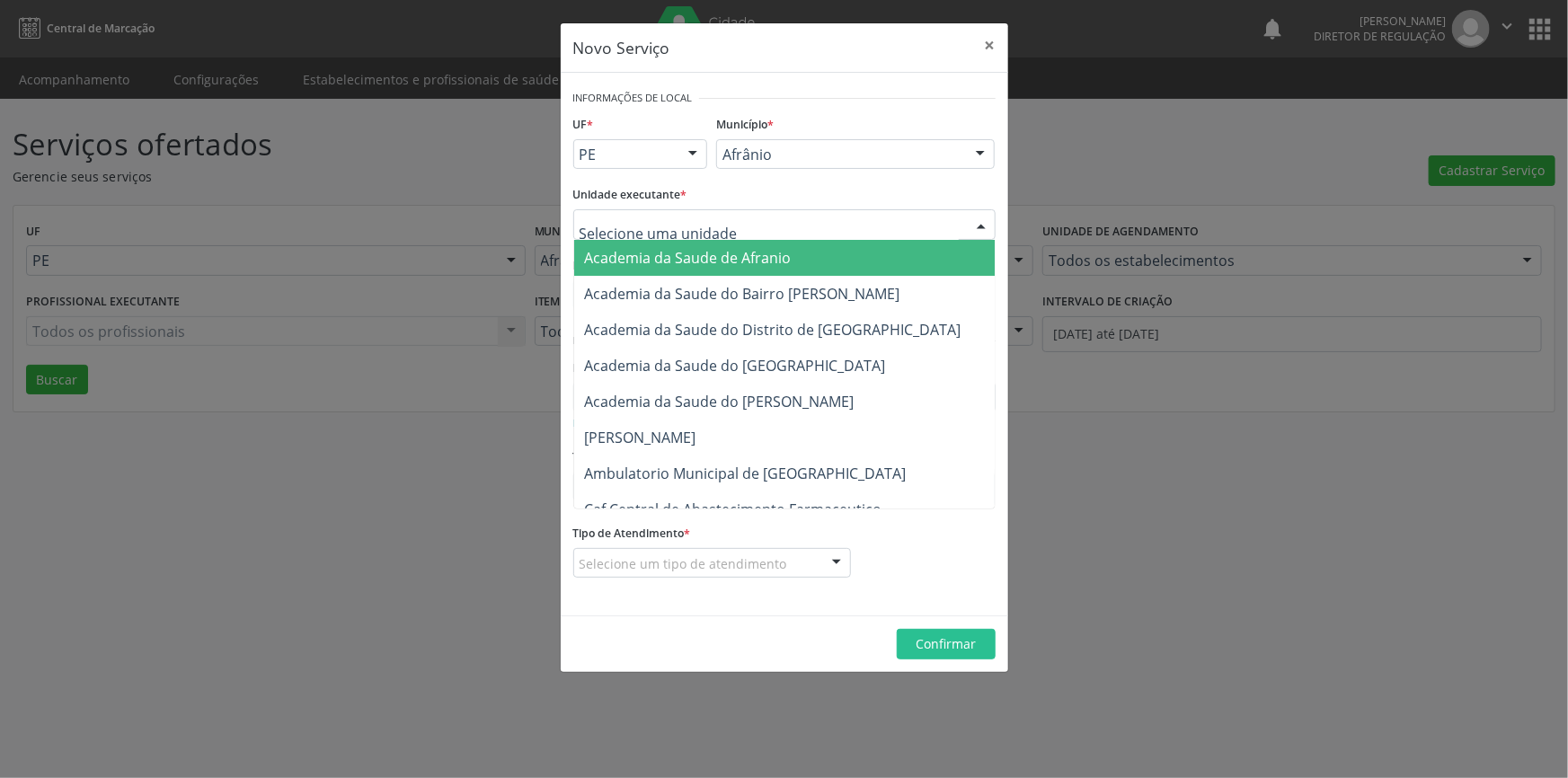
click at [795, 223] on div at bounding box center [784, 224] width 422 height 30
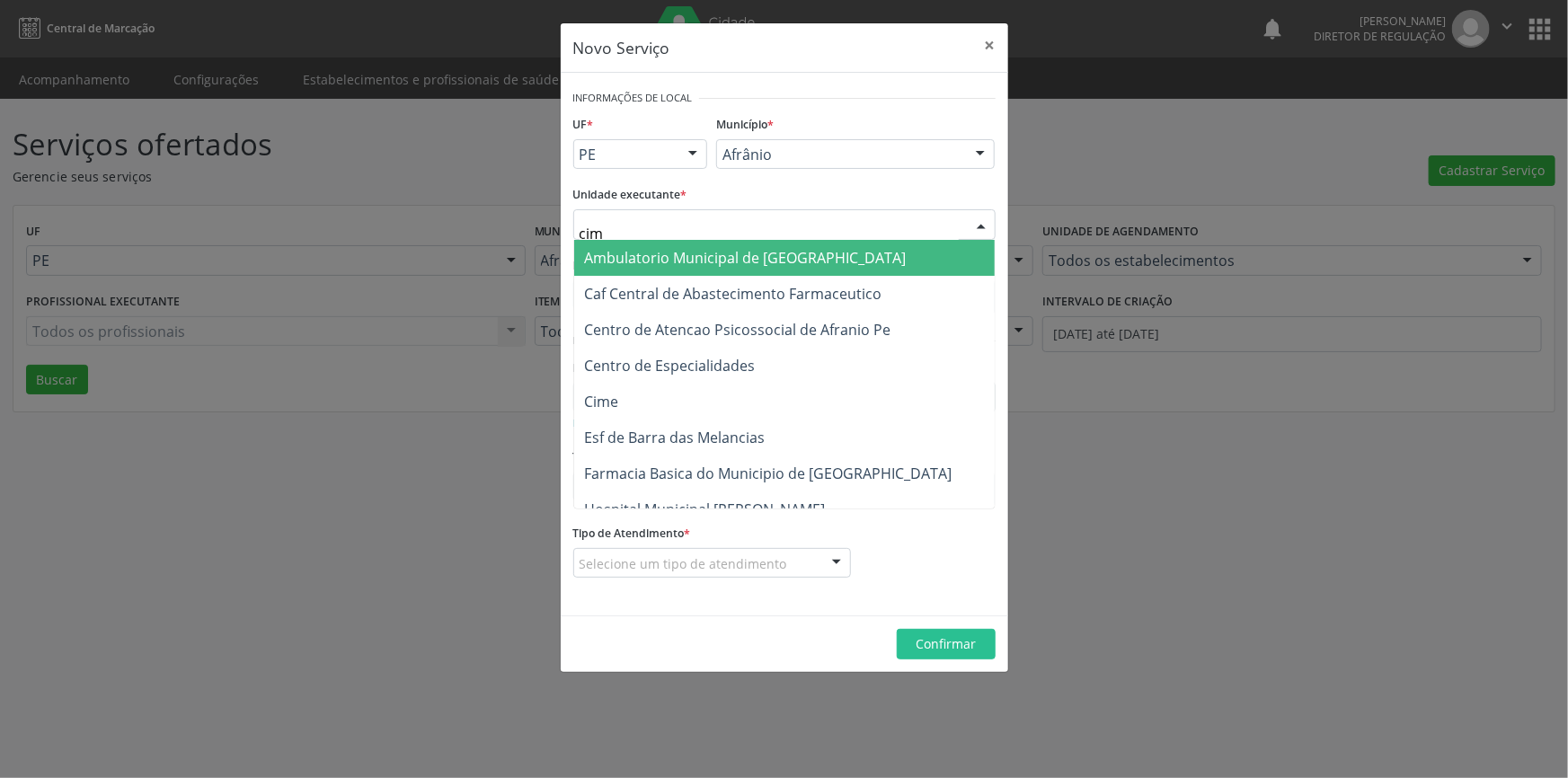
type input "cime"
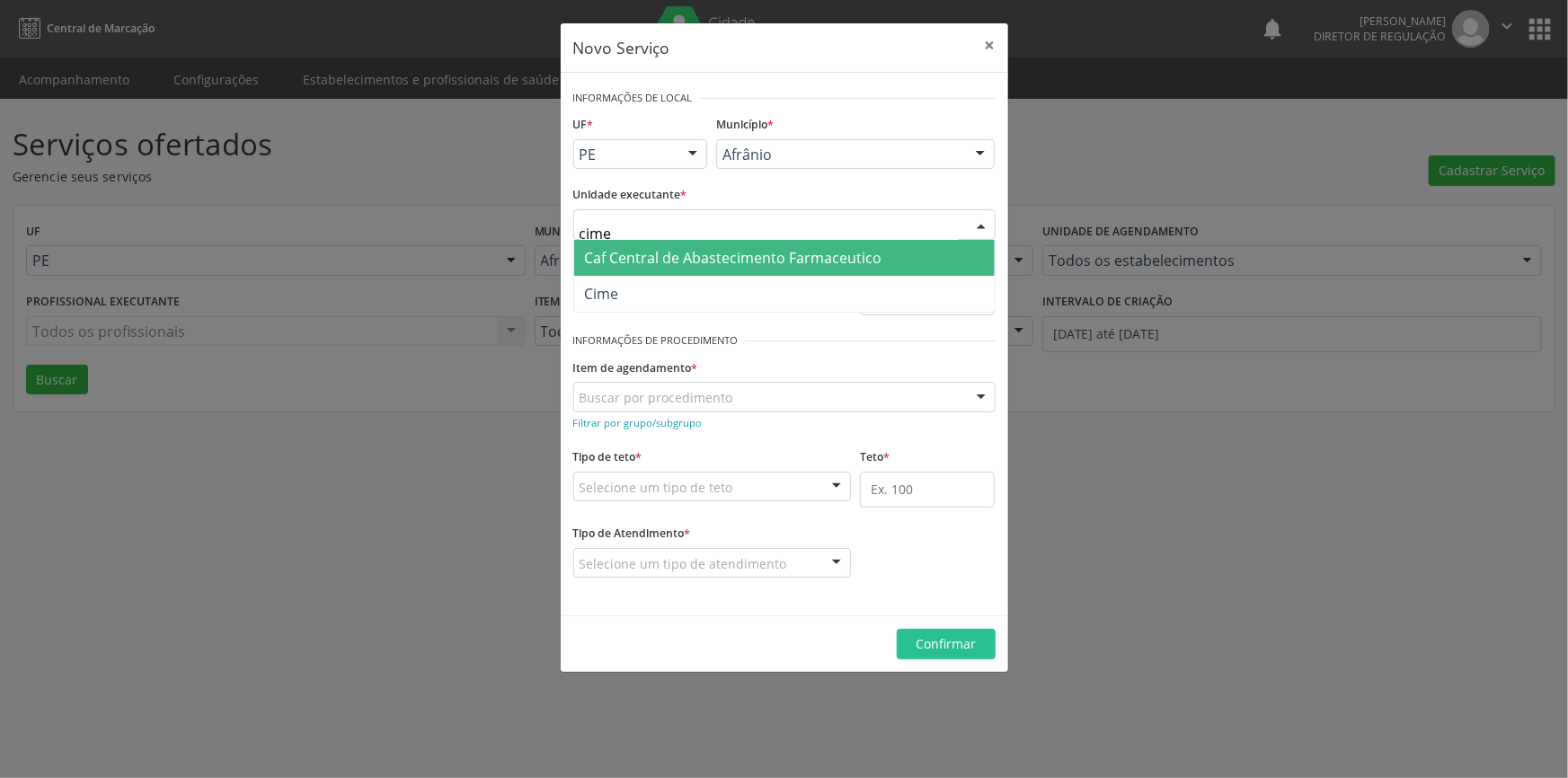
drag, startPoint x: 669, startPoint y: 277, endPoint x: 661, endPoint y: 282, distance: 9.4
click at [664, 280] on span "Cime" at bounding box center [784, 294] width 420 height 36
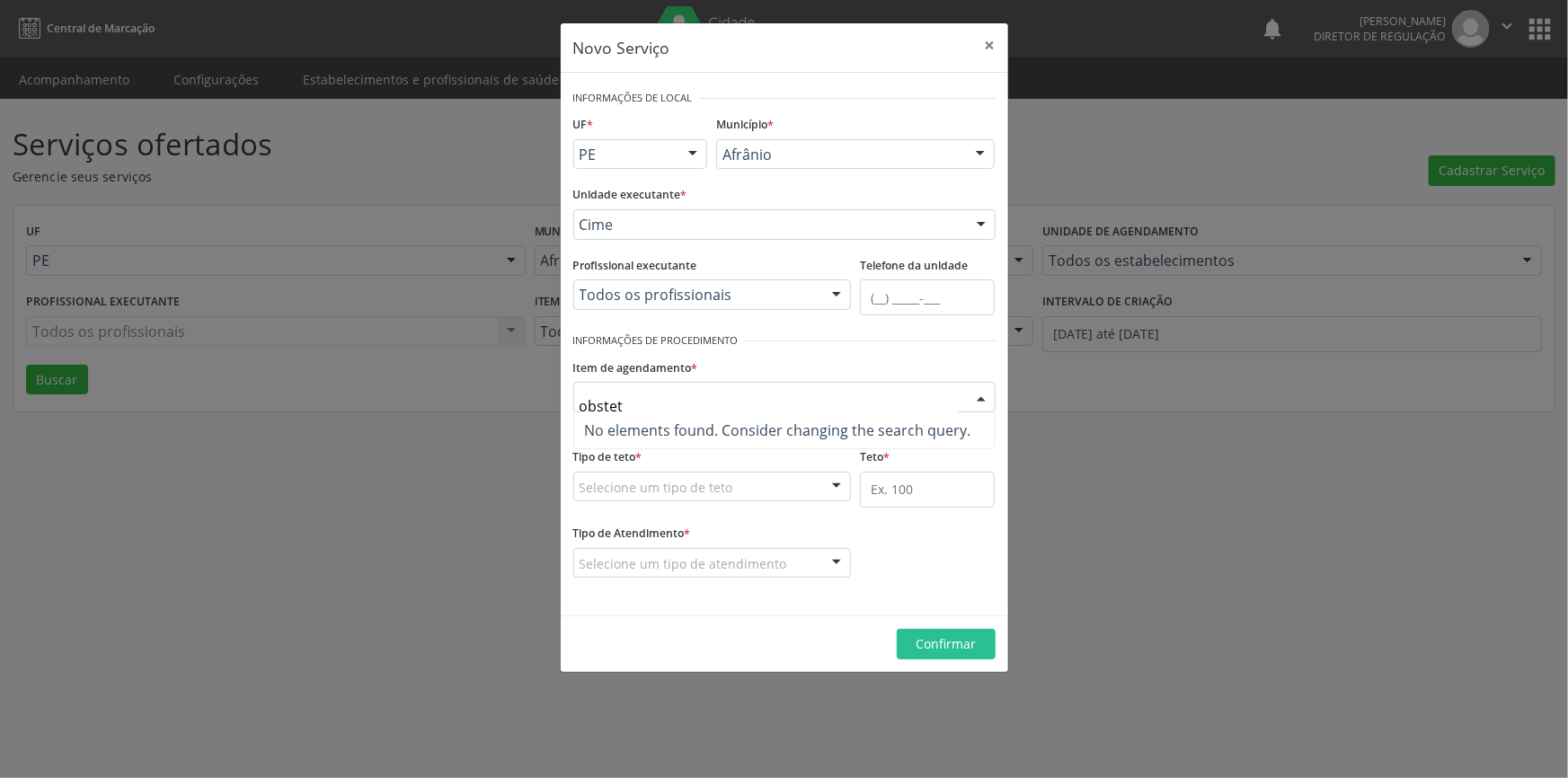
type input "obstetr"
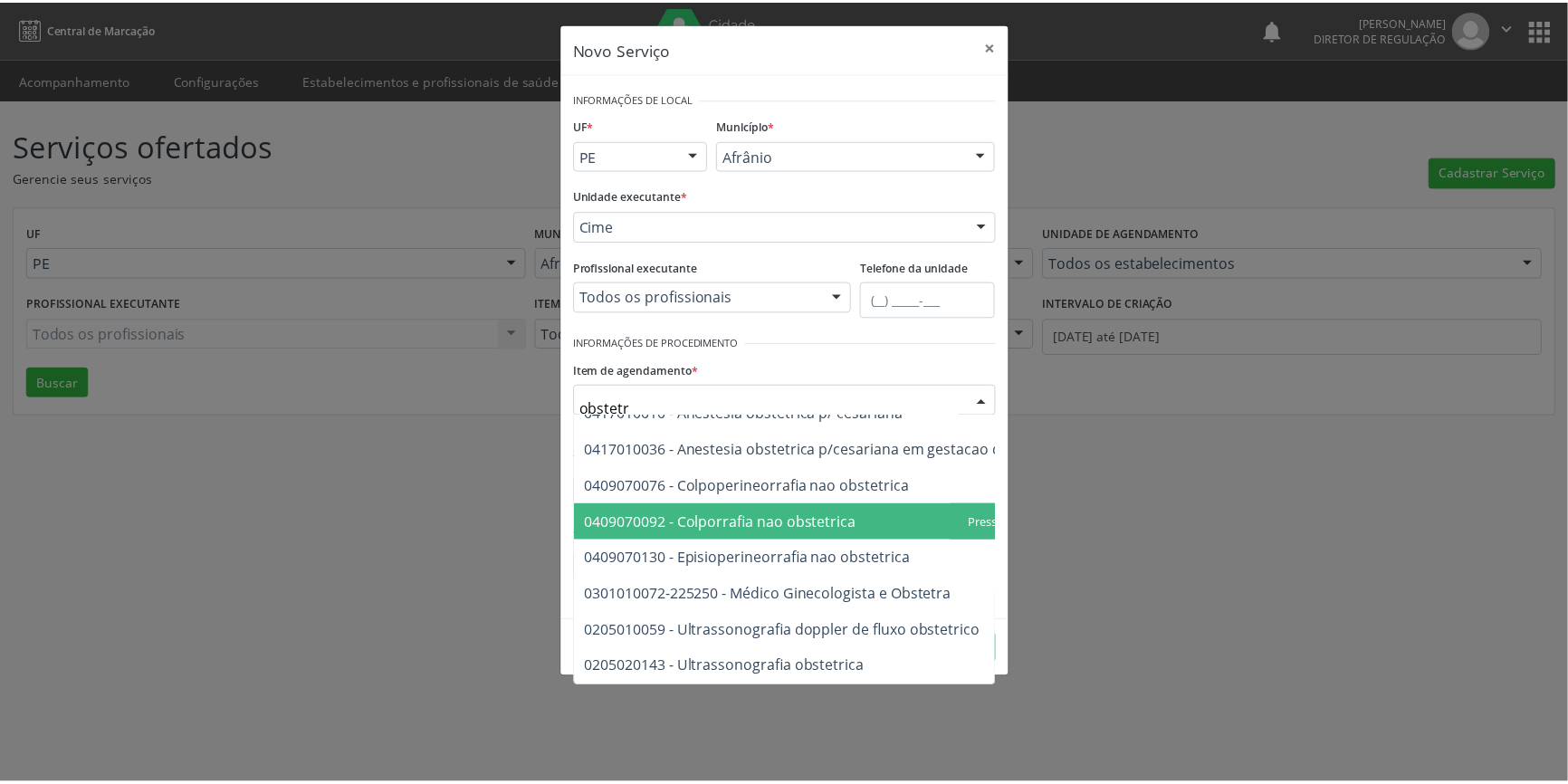
scroll to position [104, 0]
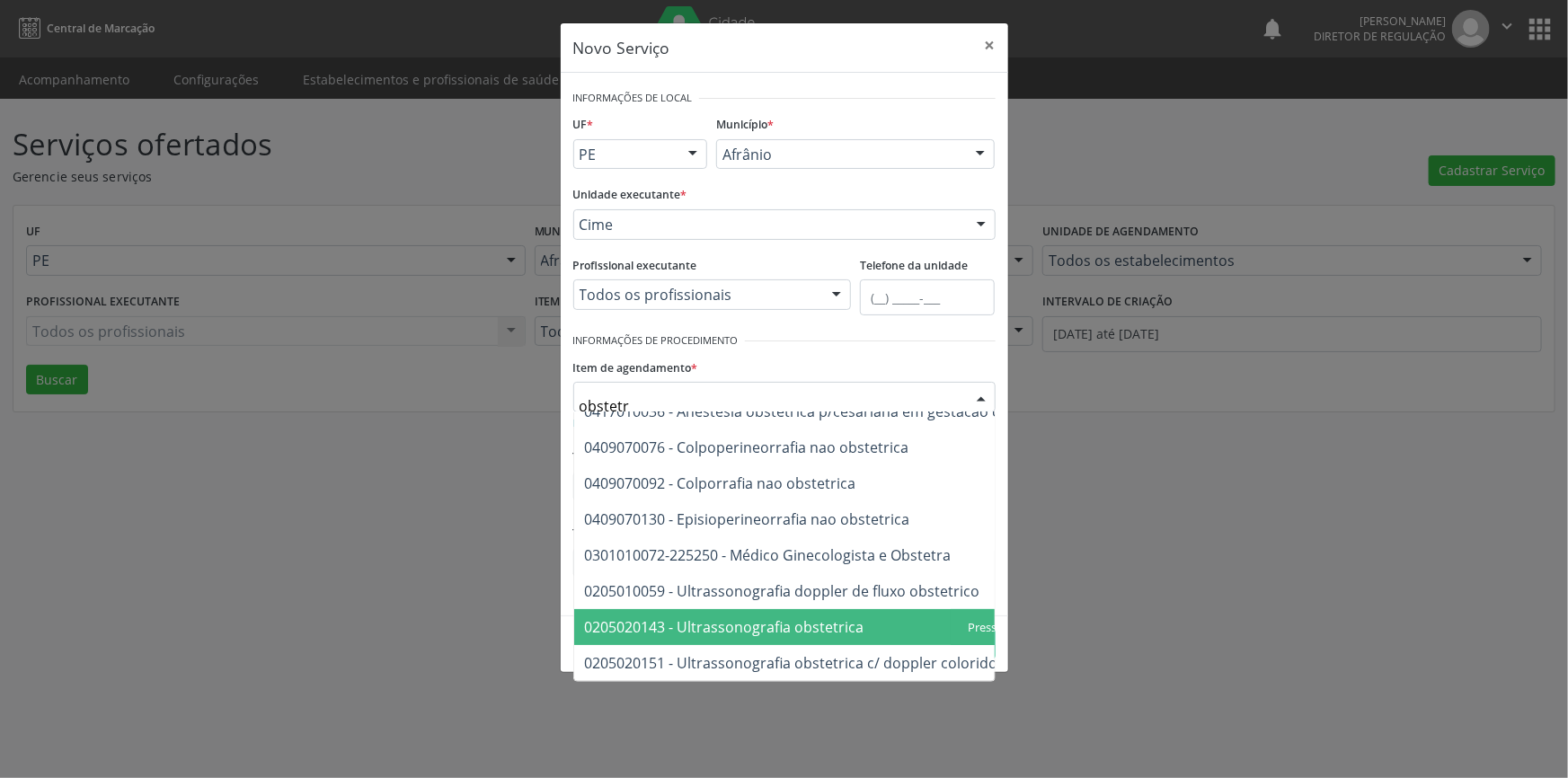
click at [865, 620] on span "0205020143 - Ultrassonografia obstetrica" at bounding box center [831, 627] width 513 height 36
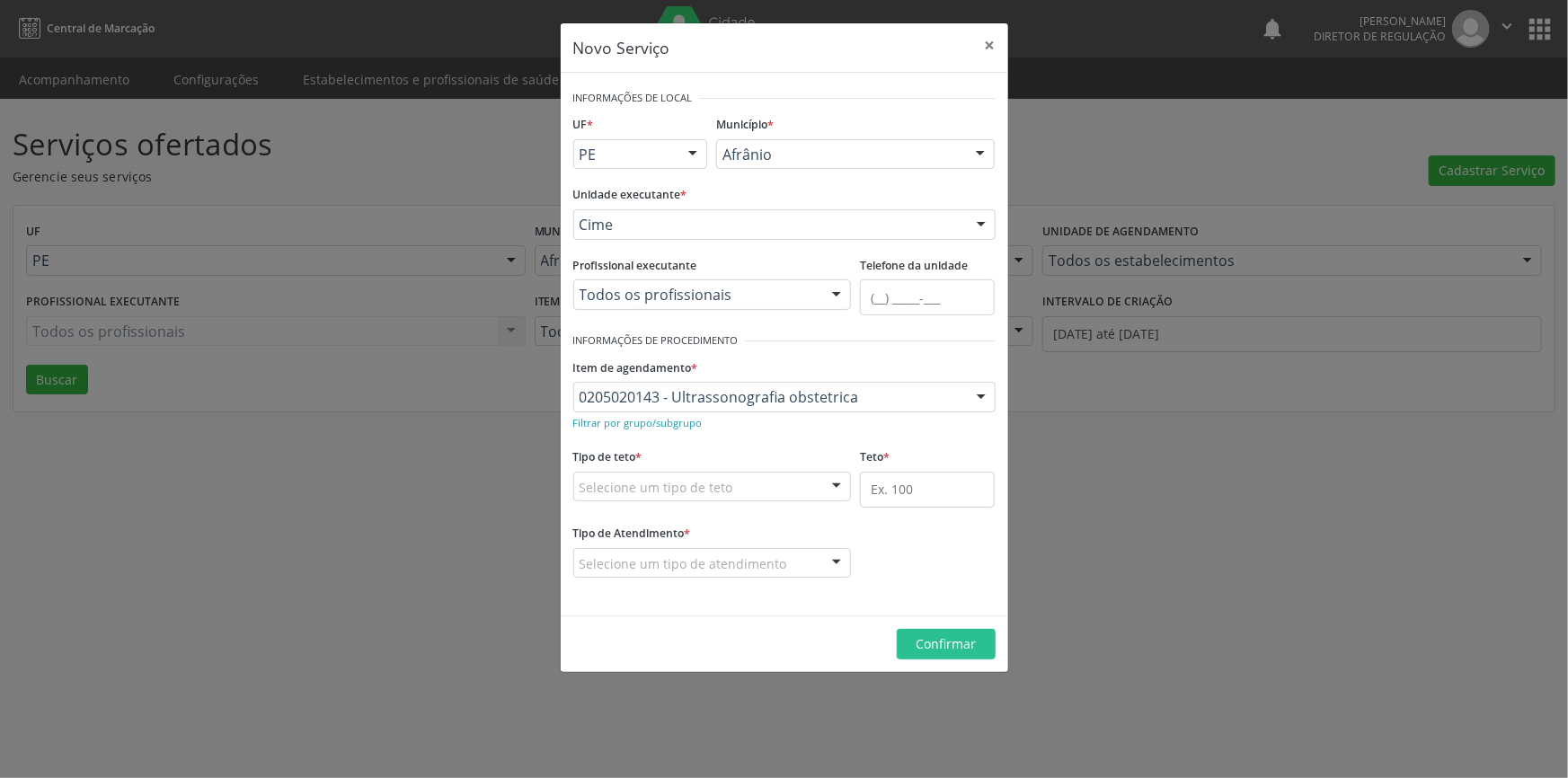
click at [793, 479] on div "Selecione um tipo de teto" at bounding box center [712, 487] width 278 height 30
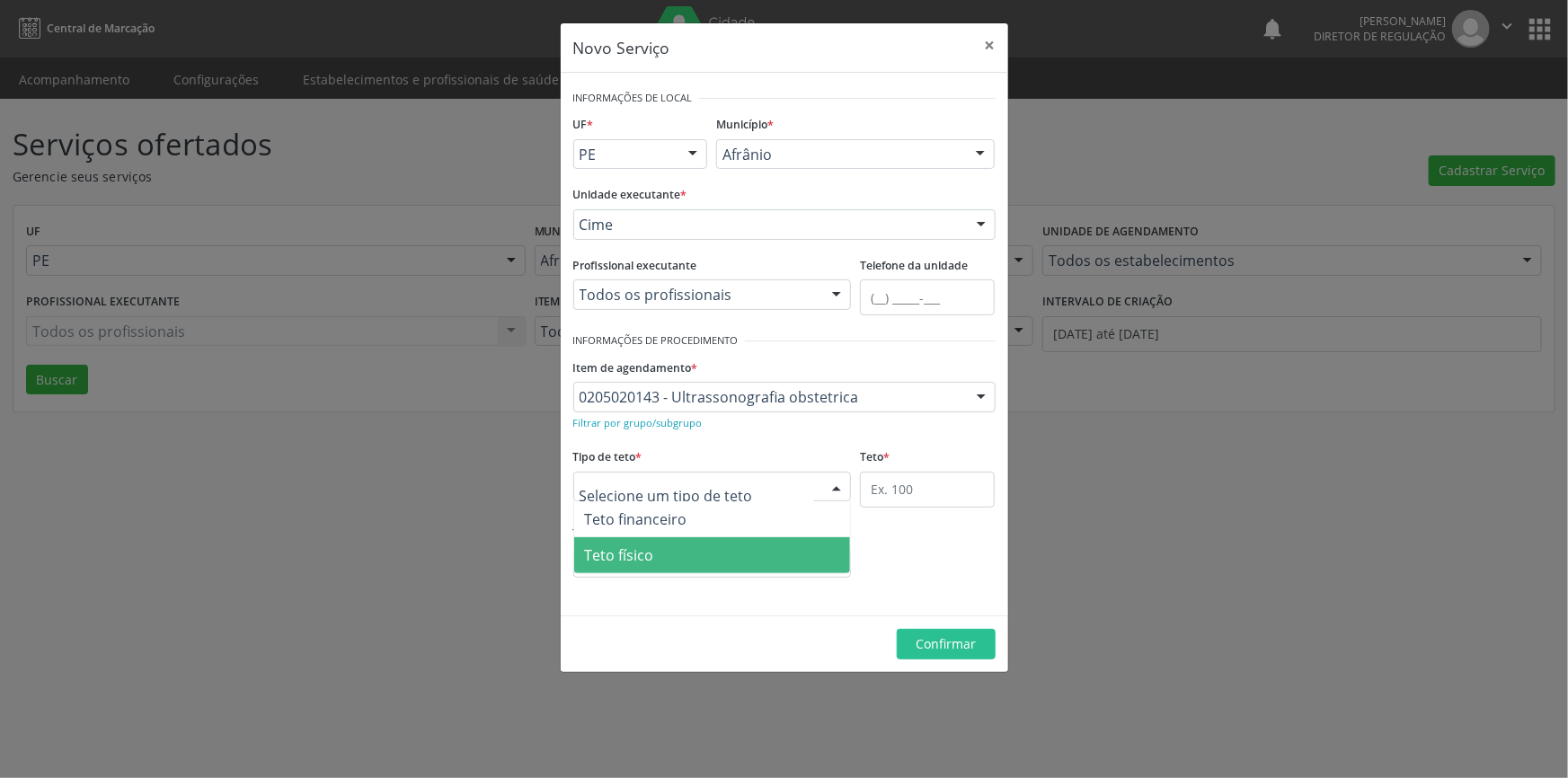
click at [709, 563] on span "Teto físico" at bounding box center [712, 556] width 277 height 36
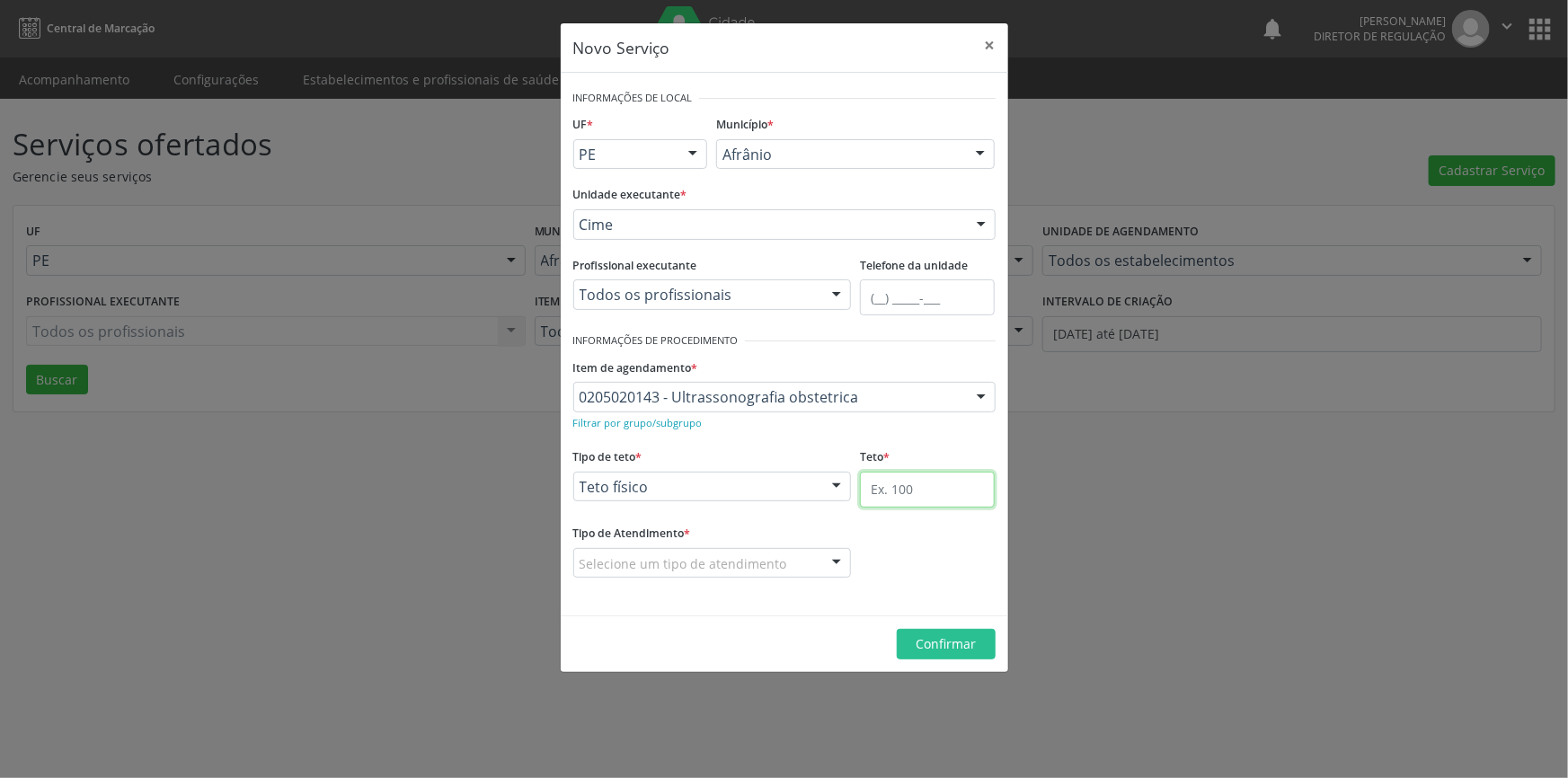
click at [912, 495] on input "text" at bounding box center [927, 490] width 135 height 36
type input "1"
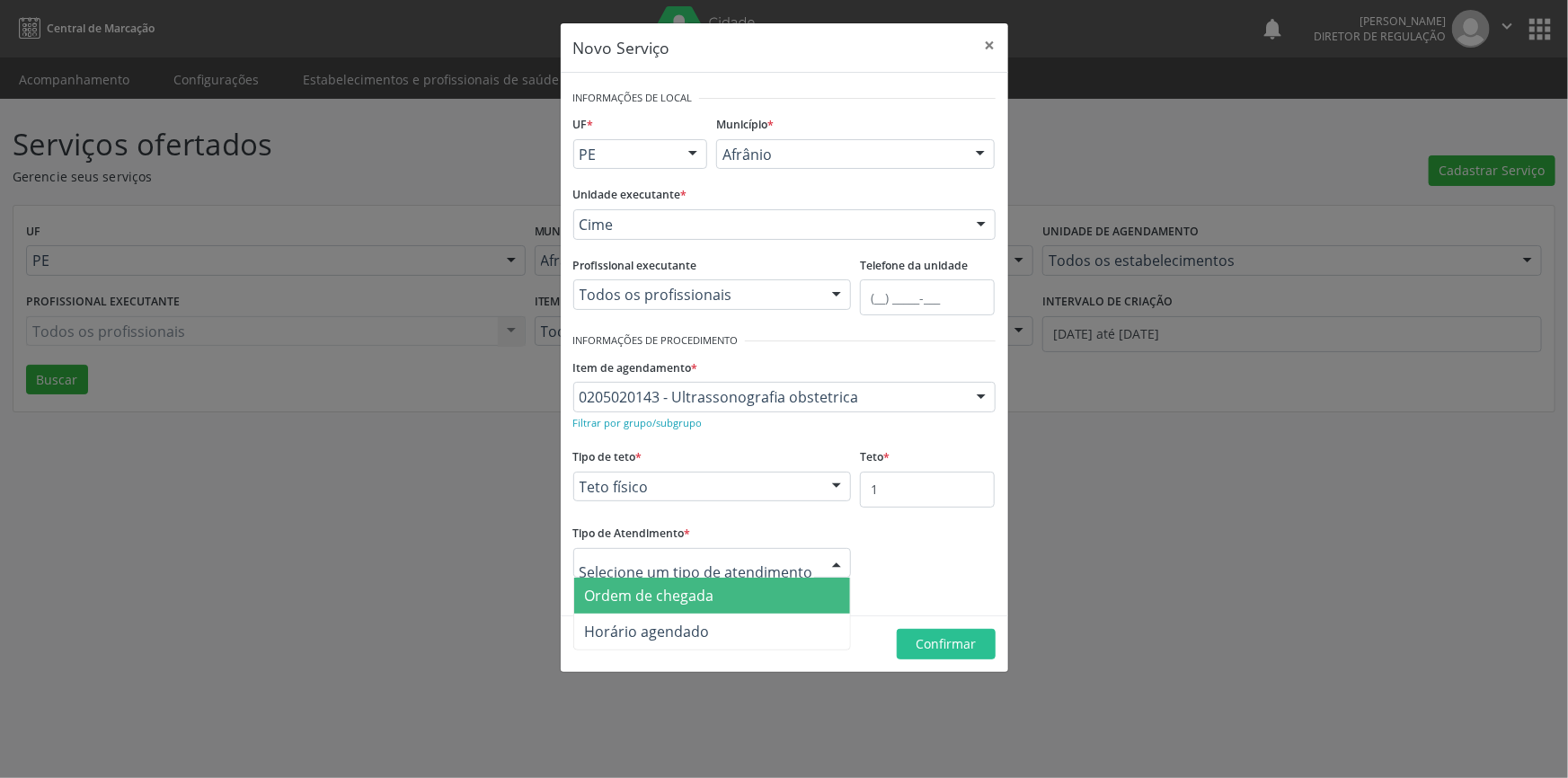
click at [730, 593] on span "Ordem de chegada" at bounding box center [712, 596] width 277 height 36
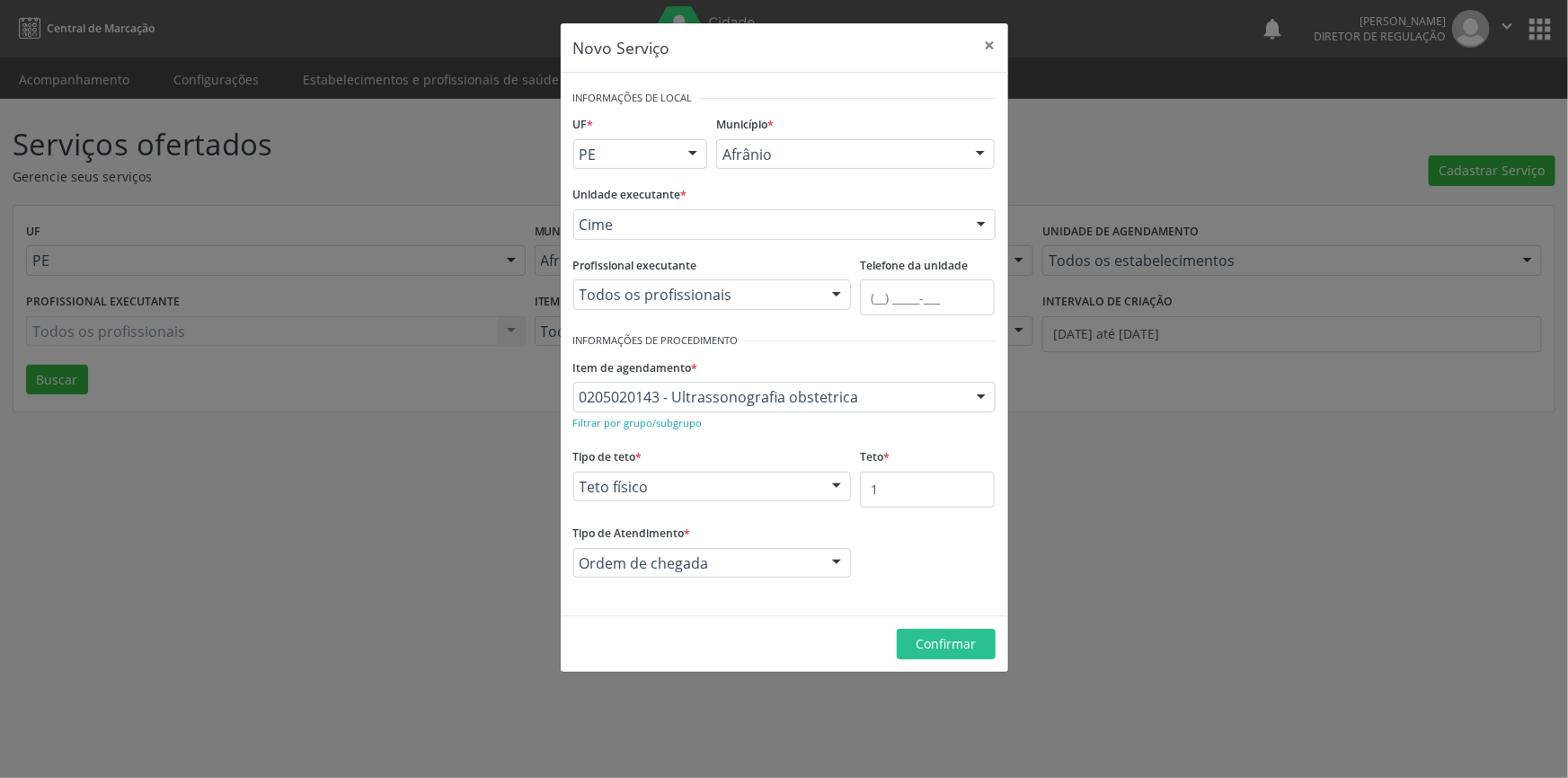
click at [962, 660] on footer "Confirmar" at bounding box center [784, 644] width 448 height 57
click at [958, 656] on button "Confirmar" at bounding box center [946, 644] width 99 height 30
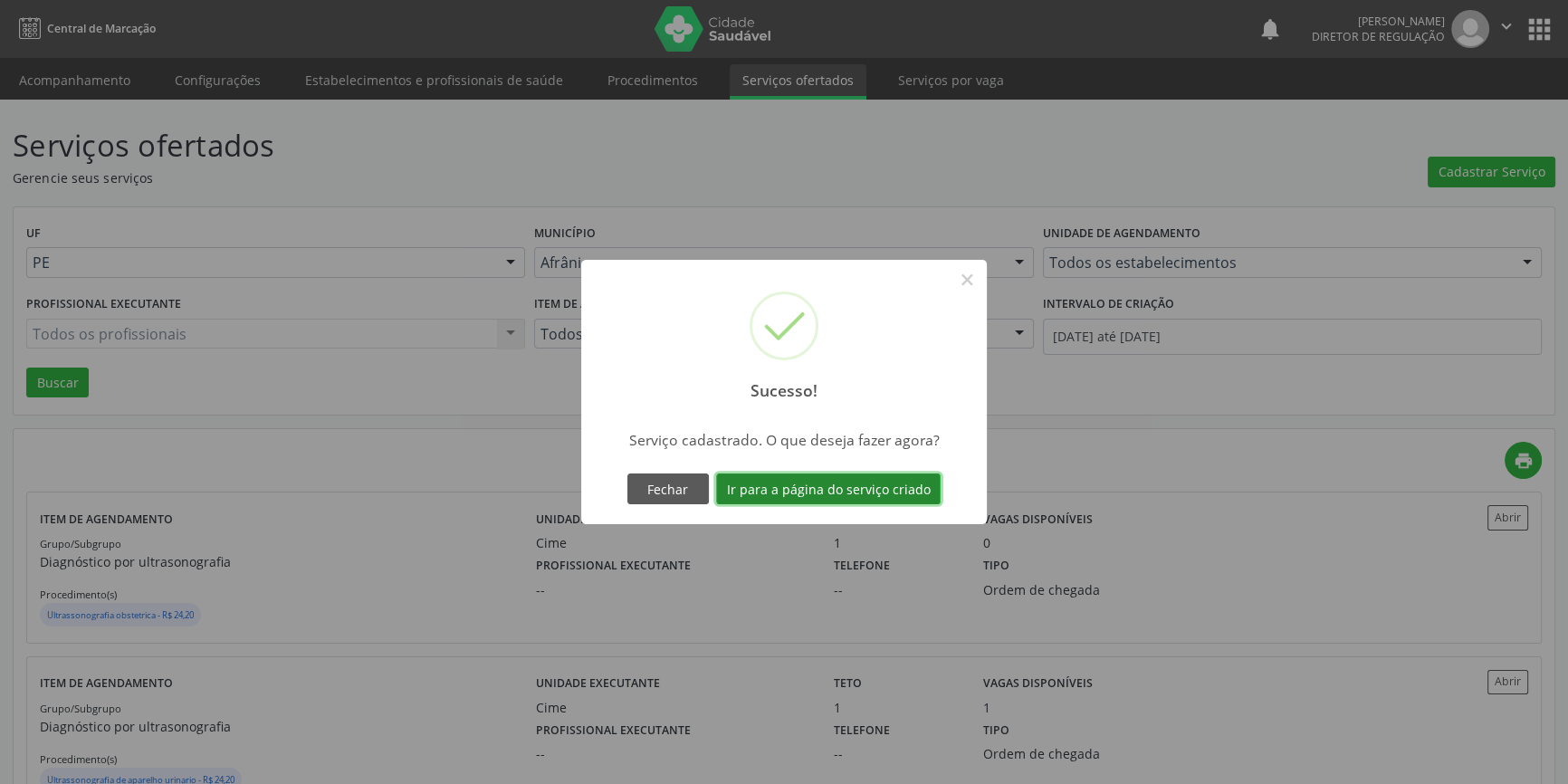
click at [844, 488] on button "Ir para a página do serviço criado" at bounding box center [829, 489] width 225 height 31
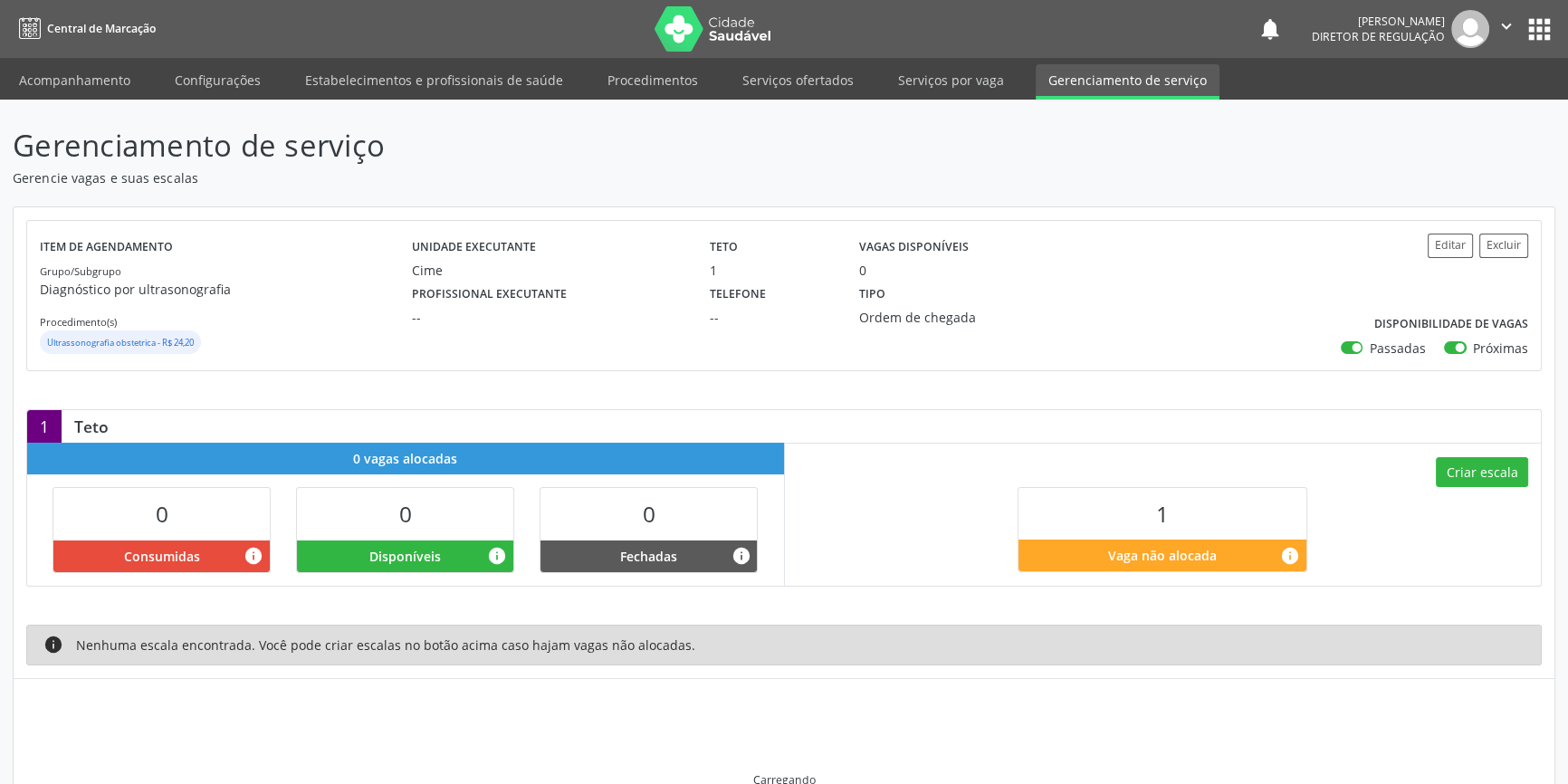
click at [1469, 488] on div "Criar escala 1 Vaga não alocada info" at bounding box center [1162, 514] width 757 height 142
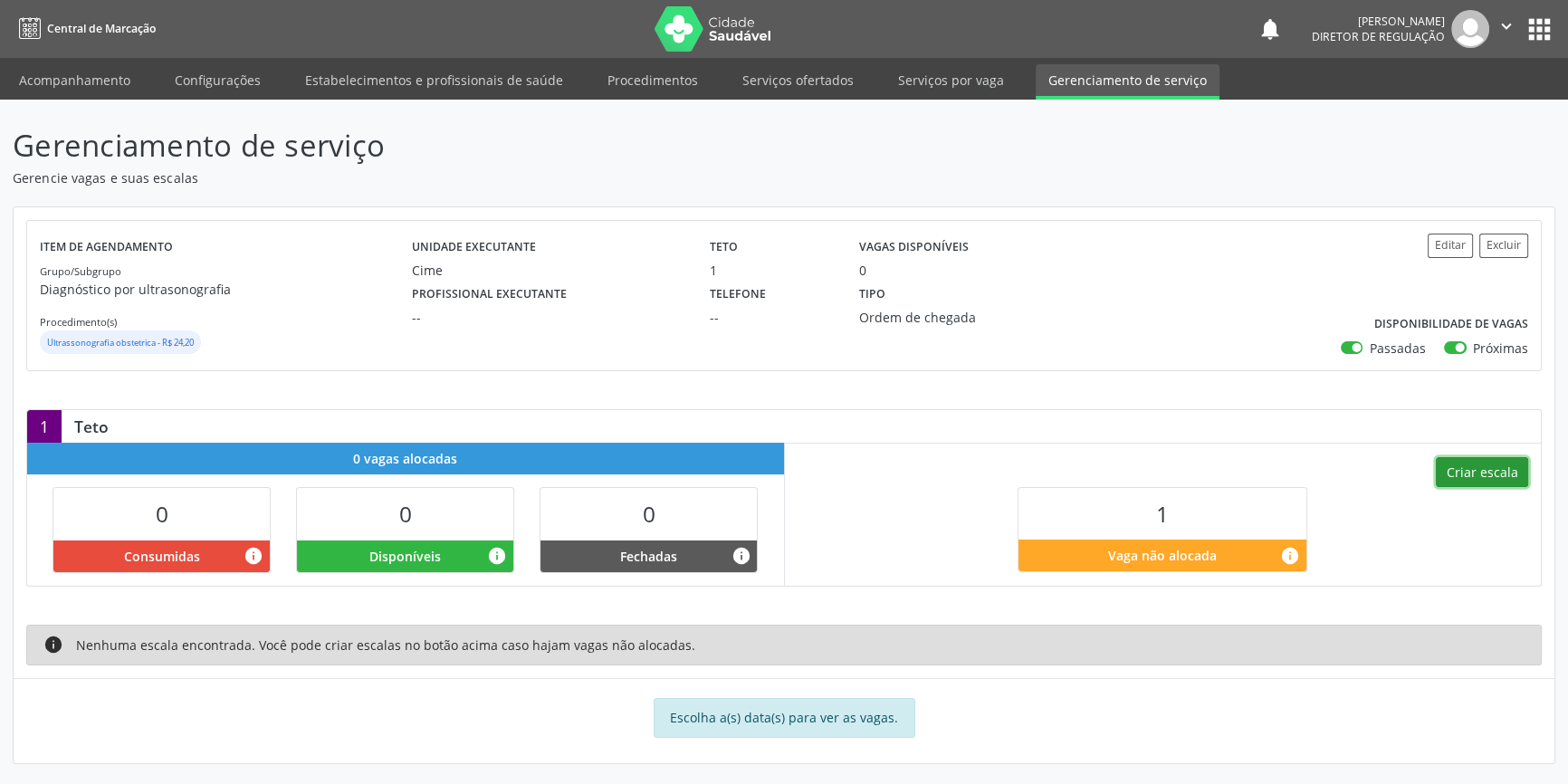
click at [1472, 478] on button "Criar escala" at bounding box center [1482, 472] width 93 height 31
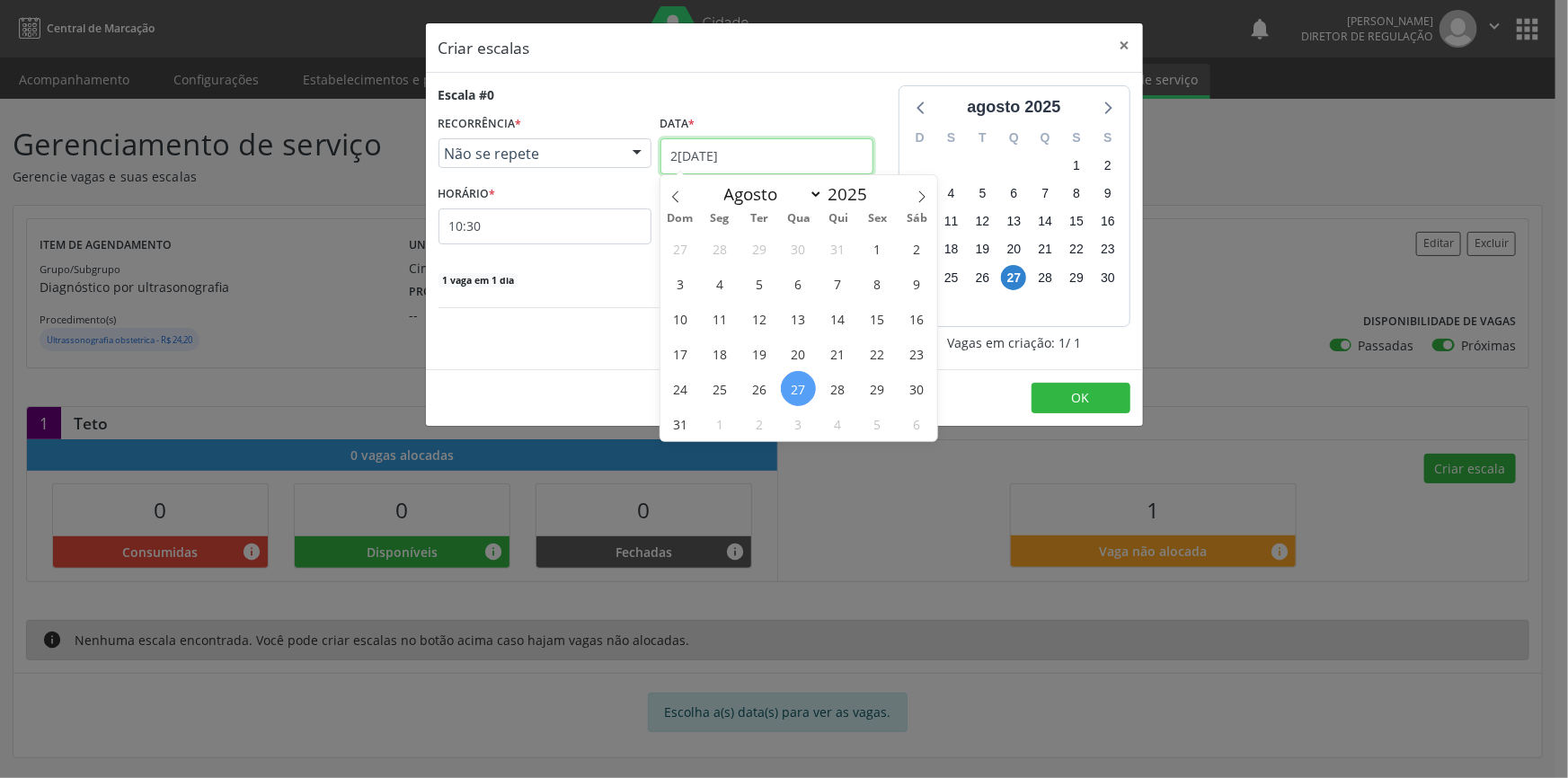
click at [746, 171] on input "[DATE]" at bounding box center [766, 156] width 213 height 36
click at [829, 423] on span "4" at bounding box center [838, 424] width 35 height 35
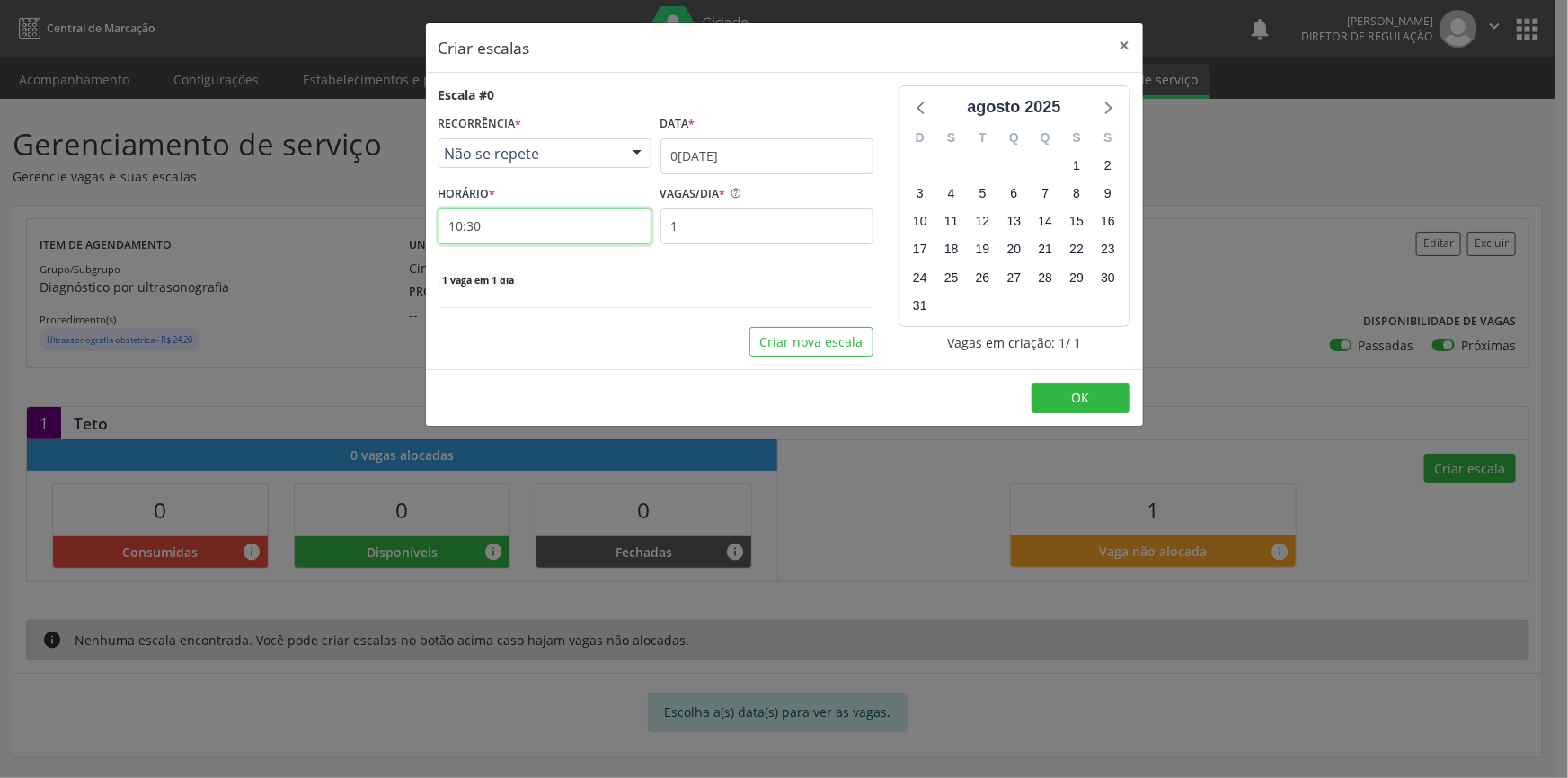
click at [530, 221] on input "10:30" at bounding box center [545, 226] width 213 height 36
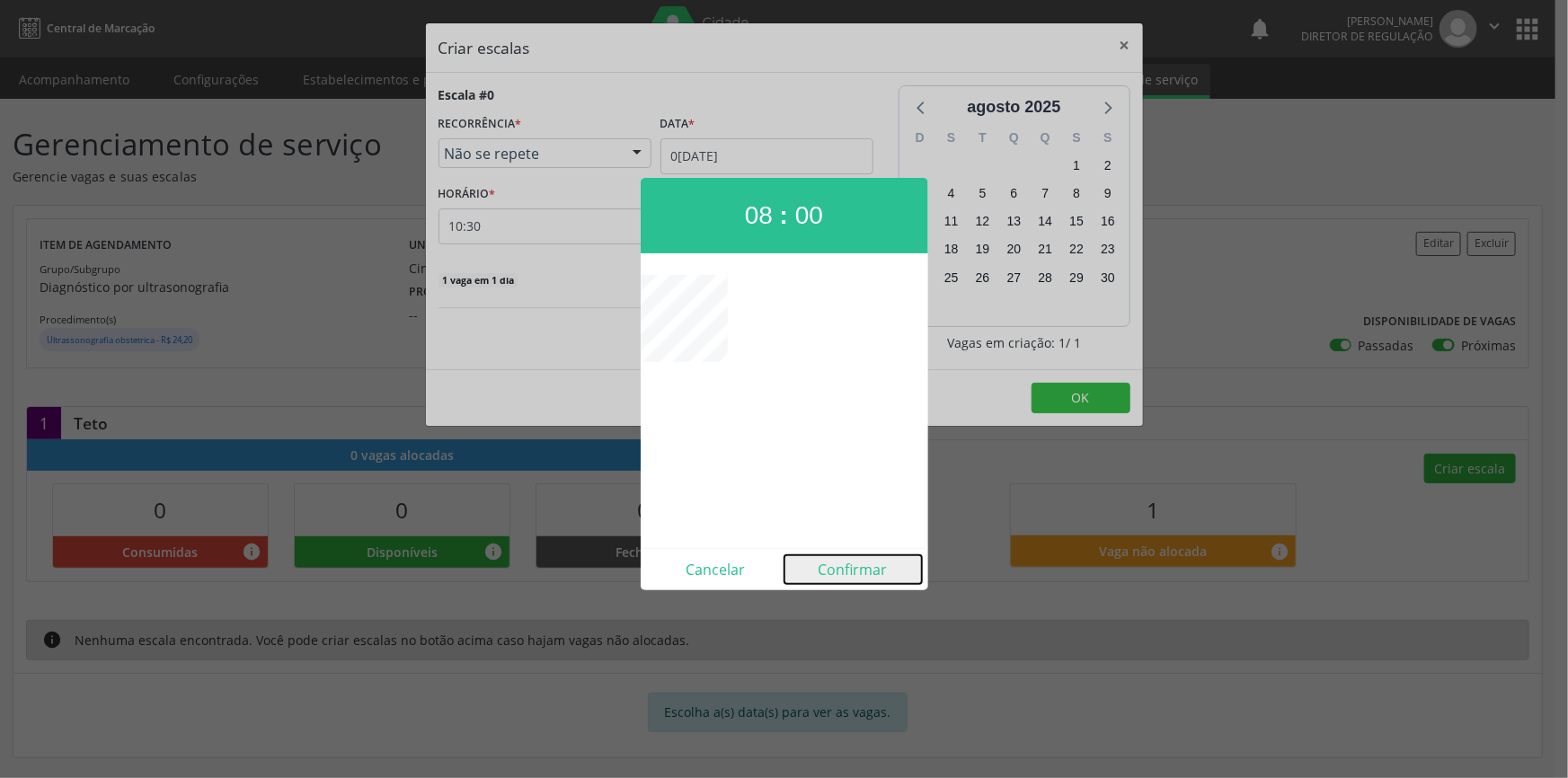
click at [839, 566] on button "Confirmar" at bounding box center [853, 569] width 137 height 28
type input "08:00"
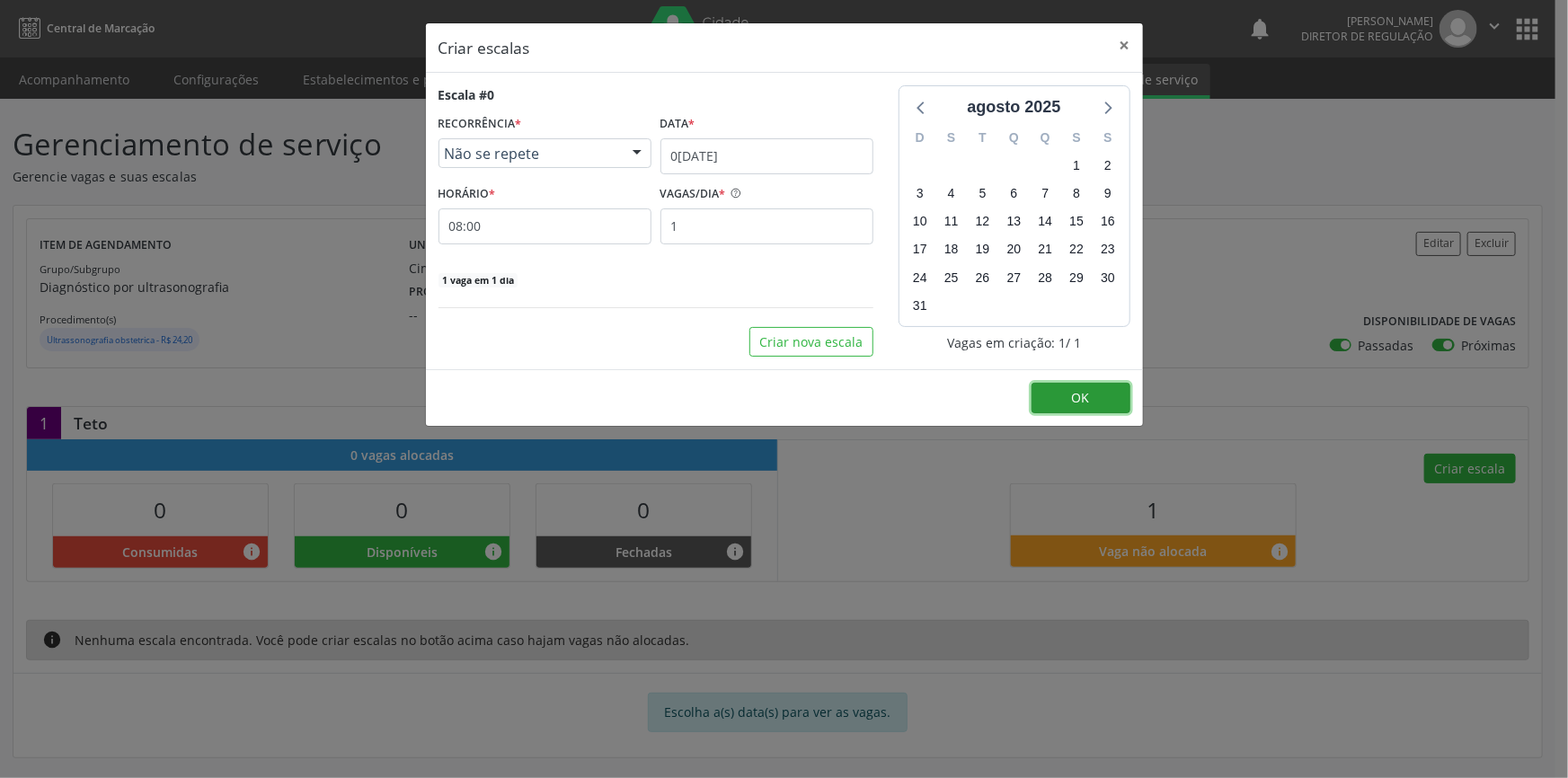
click at [1092, 393] on button "OK" at bounding box center [1080, 398] width 99 height 30
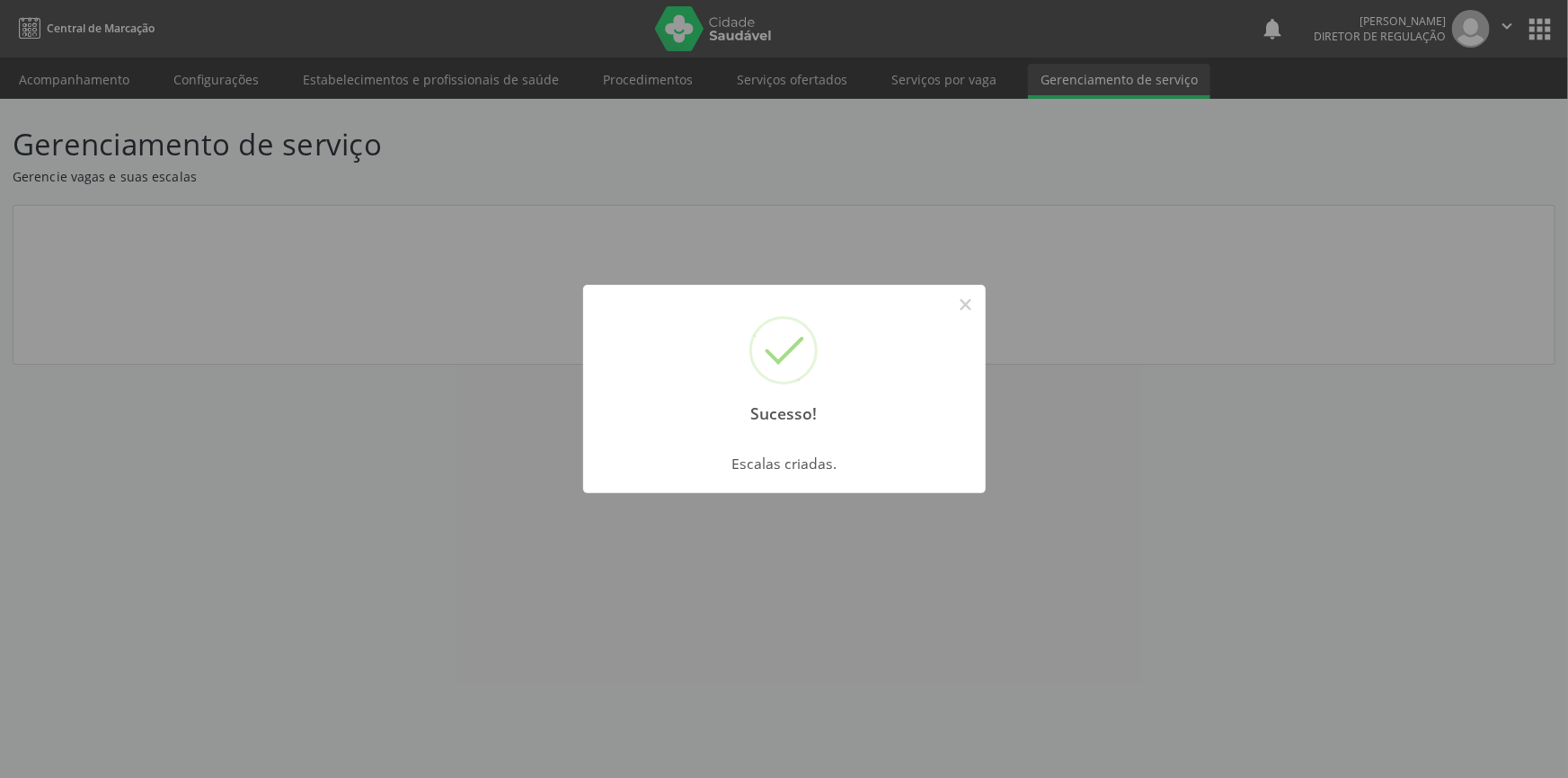
click at [81, 79] on div "Sucesso! × Escalas criadas. OK Cancel" at bounding box center [784, 389] width 1568 height 778
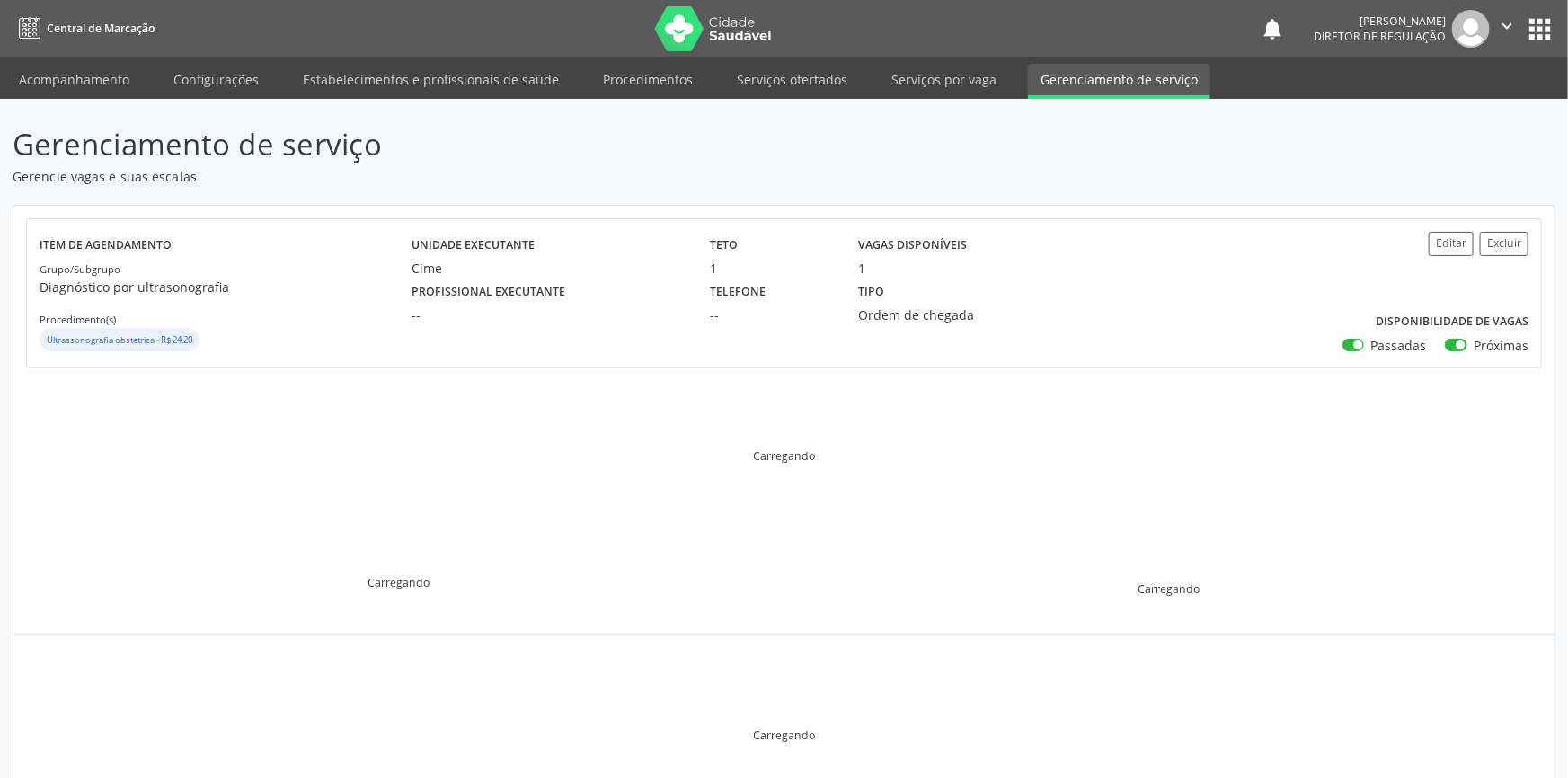
click at [95, 72] on link "Acompanhamento" at bounding box center [73, 79] width 136 height 31
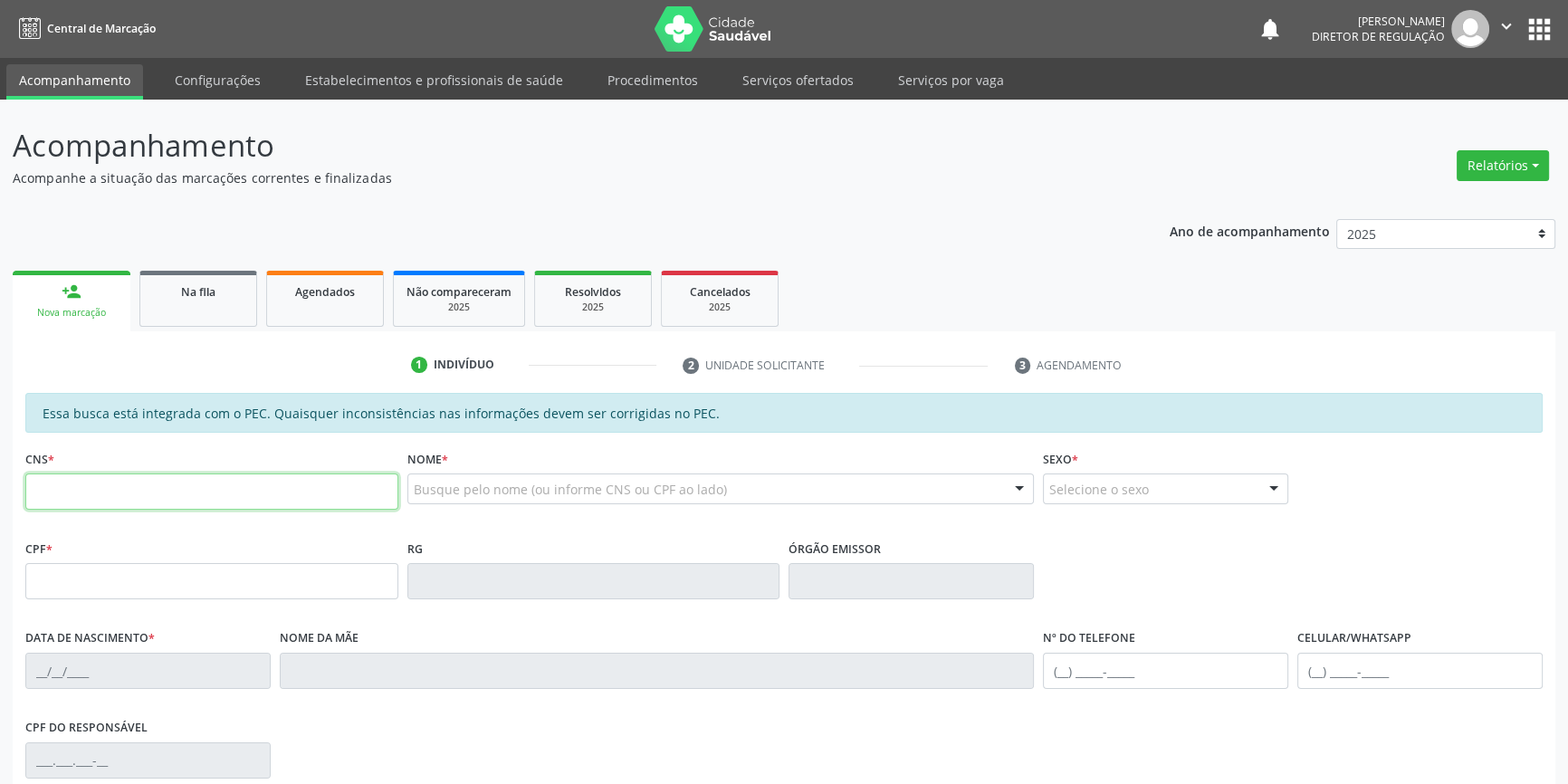
click at [180, 495] on input "text" at bounding box center [212, 492] width 373 height 37
type input "706 0093 4350 8348"
type input "099.689.214-16"
type input "18/04/1997"
type input "Joseneide de Carvalho Lima"
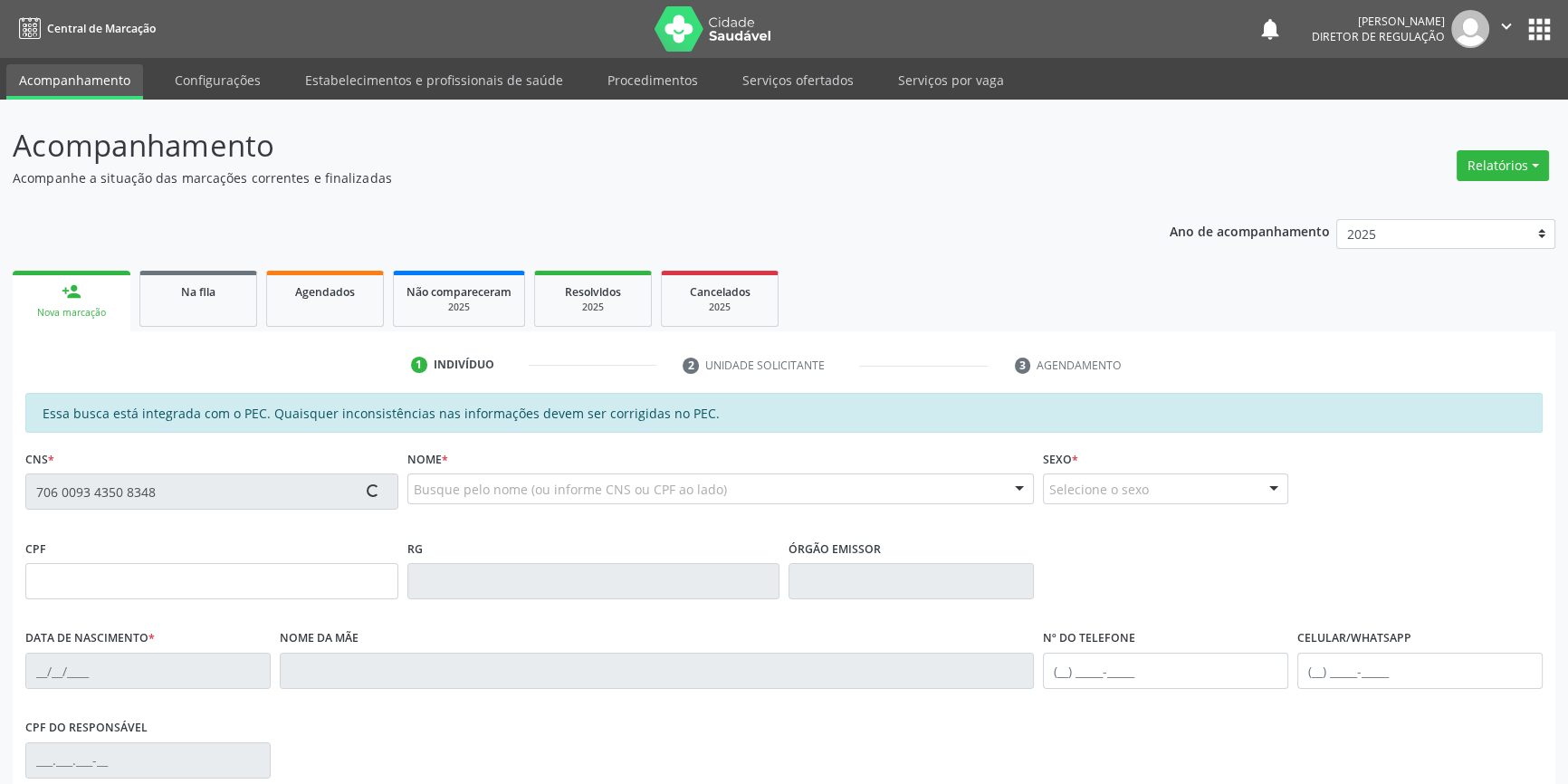
type input "(87) 98858-4655"
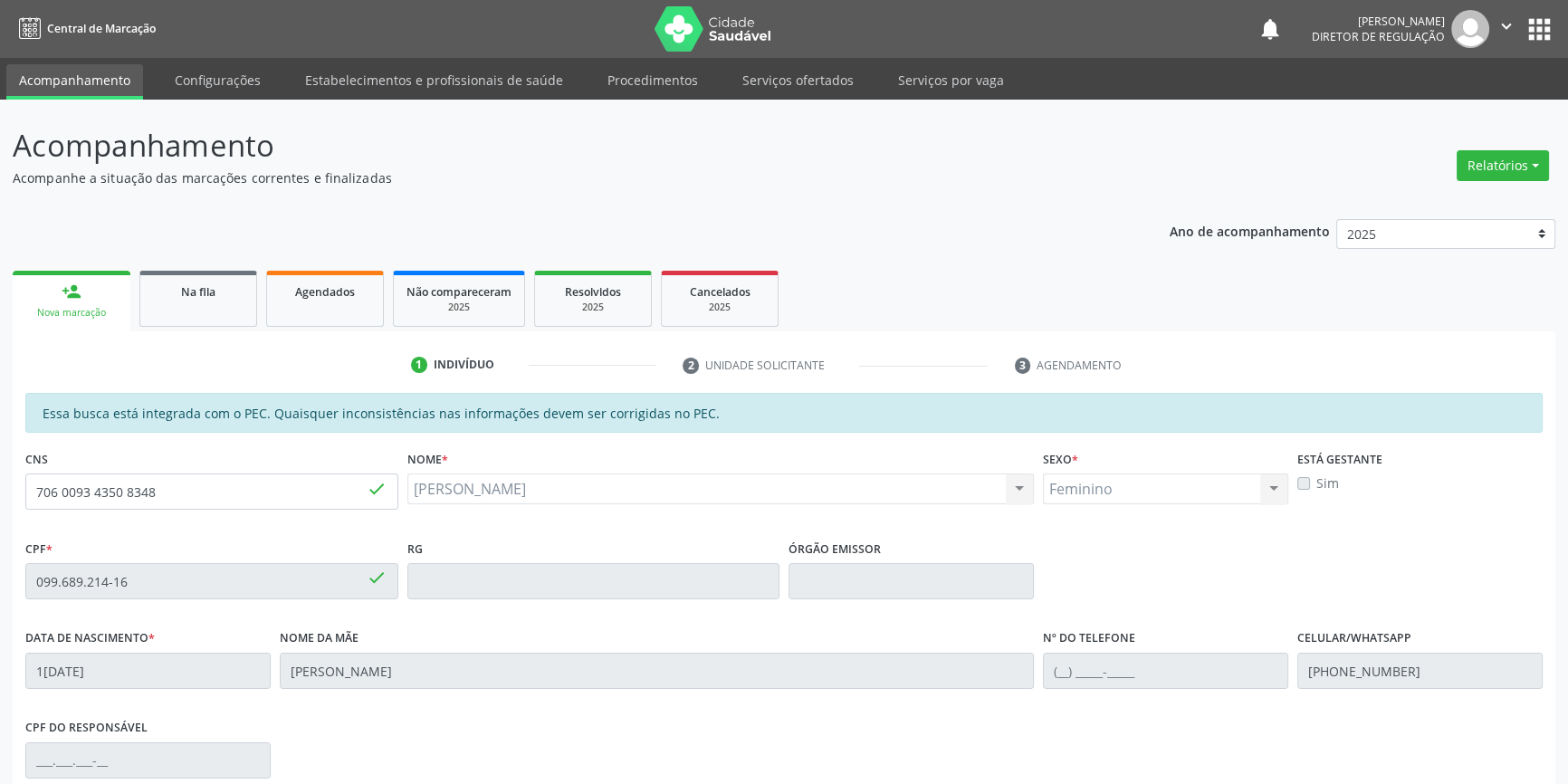
scroll to position [248, 0]
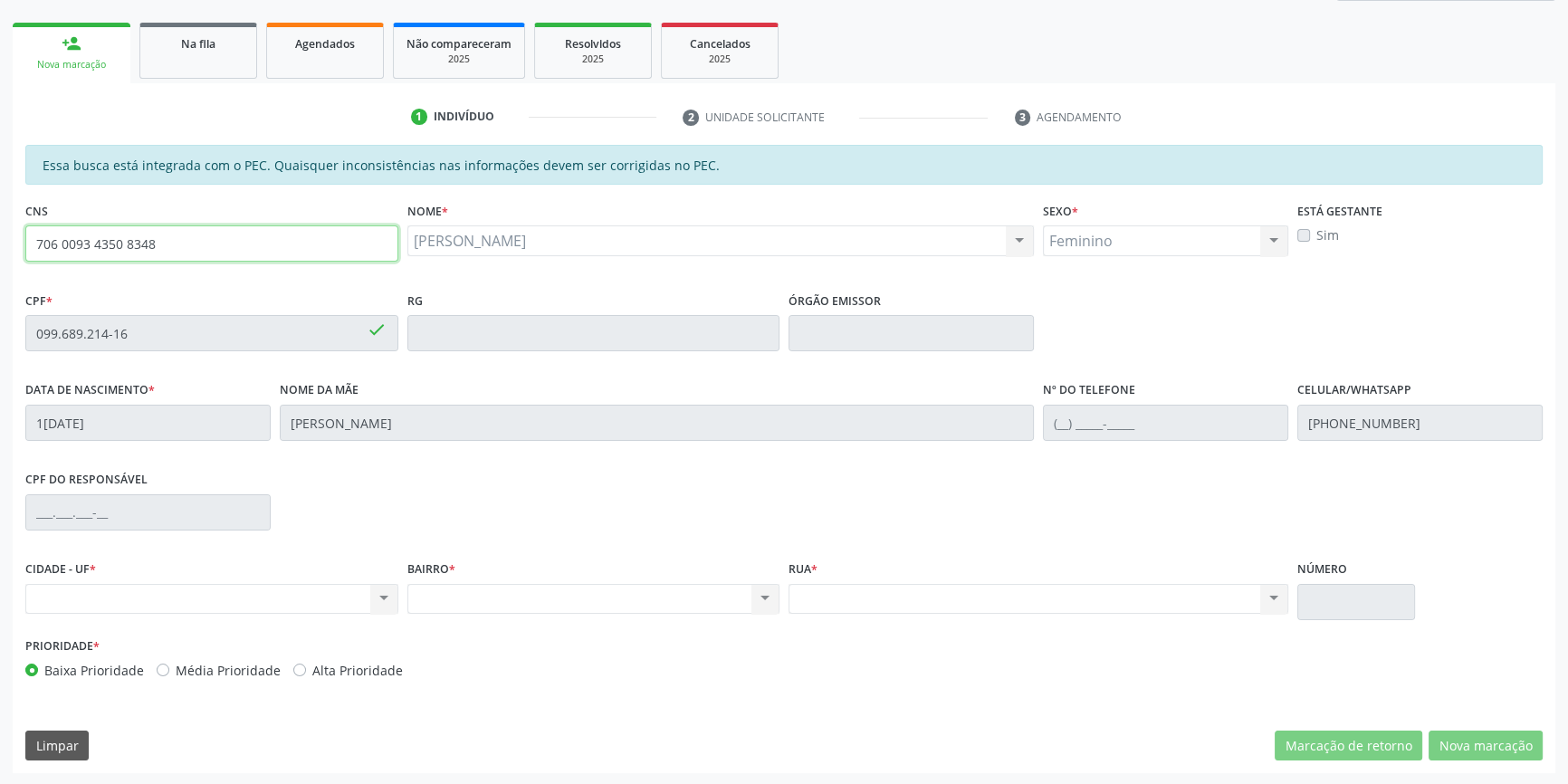
drag, startPoint x: 193, startPoint y: 256, endPoint x: 0, endPoint y: 234, distance: 194.2
click at [0, 234] on div "Acompanhamento Acompanhe a situação das marcações correntes e finalizadas Relat…" at bounding box center [784, 319] width 1568 height 935
click at [241, 63] on link "Na fila" at bounding box center [197, 50] width 117 height 56
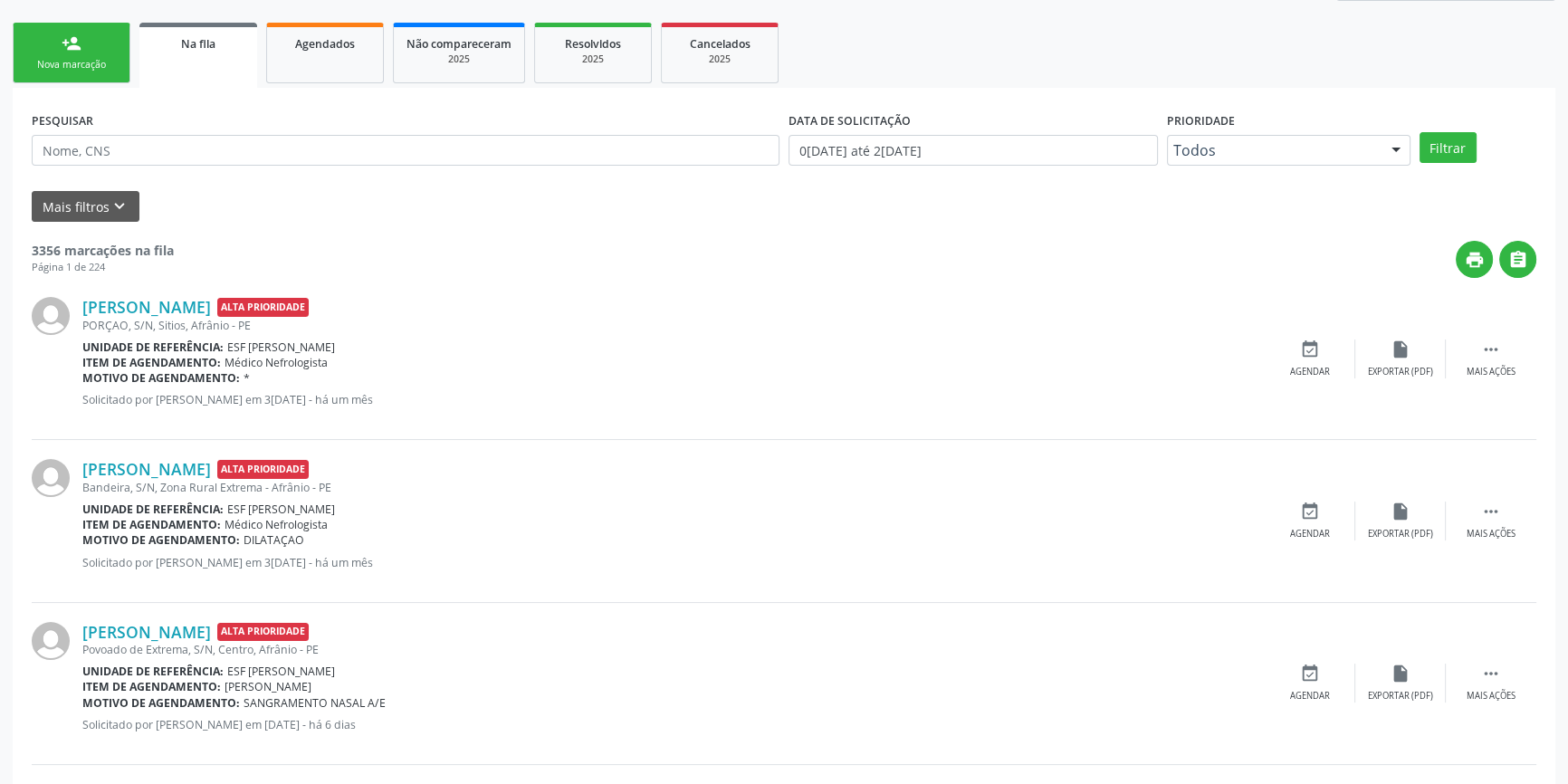
scroll to position [0, 0]
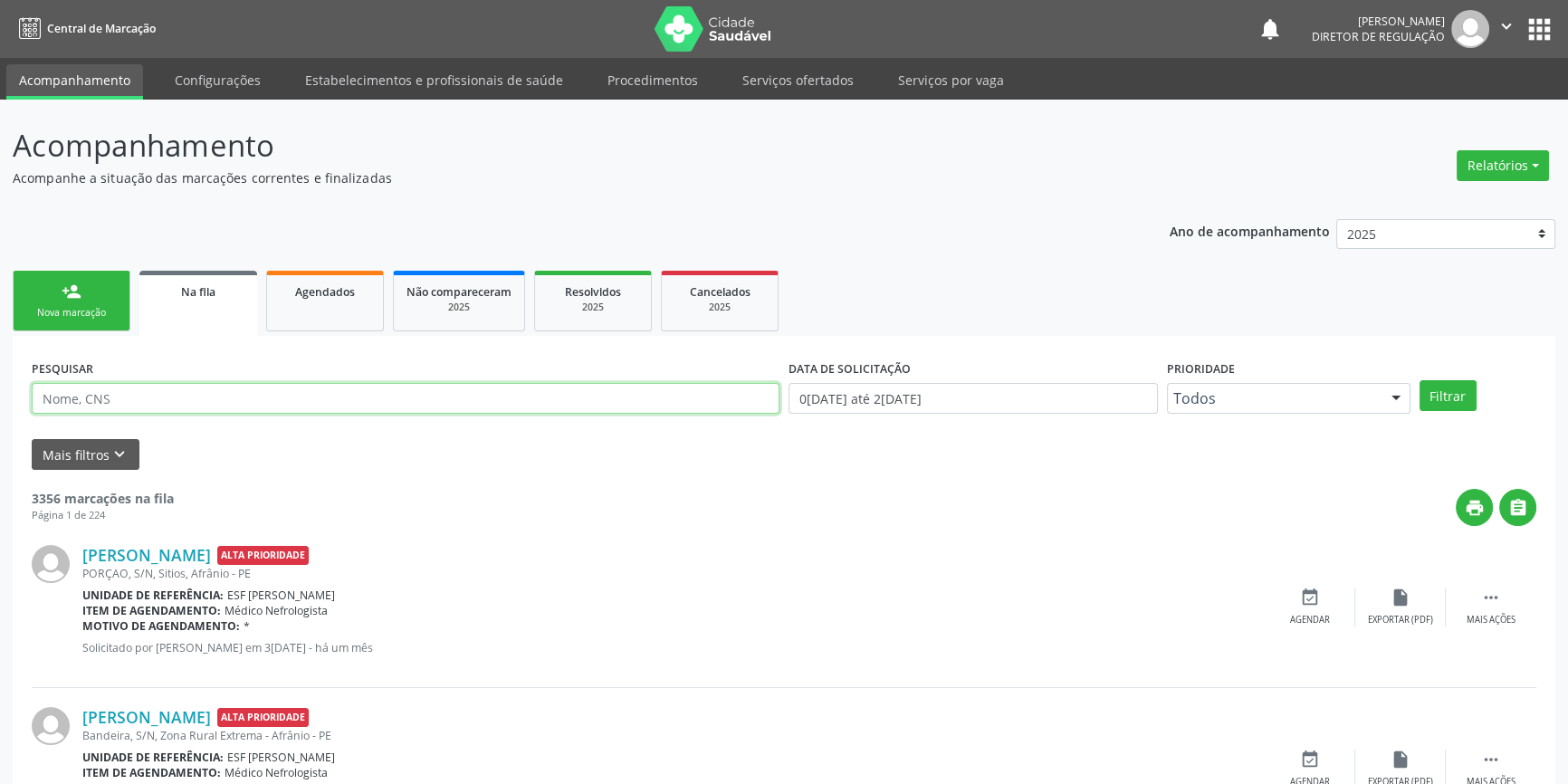
drag, startPoint x: 108, startPoint y: 385, endPoint x: 0, endPoint y: 389, distance: 108.1
type input "702302109714512"
click at [1430, 391] on button "Filtrar" at bounding box center [1448, 395] width 57 height 31
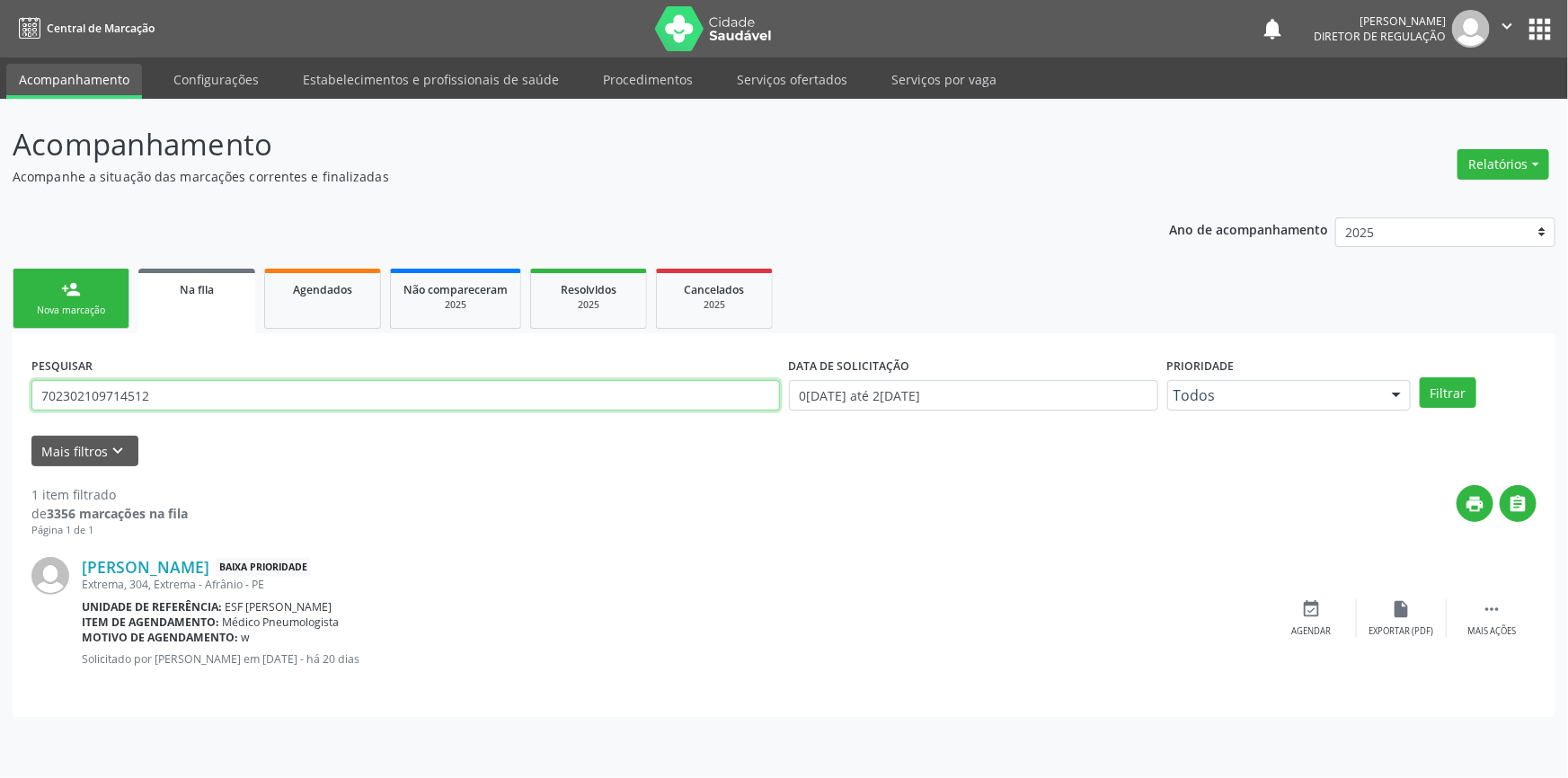
drag, startPoint x: 233, startPoint y: 385, endPoint x: 0, endPoint y: 362, distance: 234.1
click at [0, 362] on div "Acompanhamento Acompanhe a situação das marcações correntes e finalizadas Relat…" at bounding box center [784, 439] width 1568 height 680
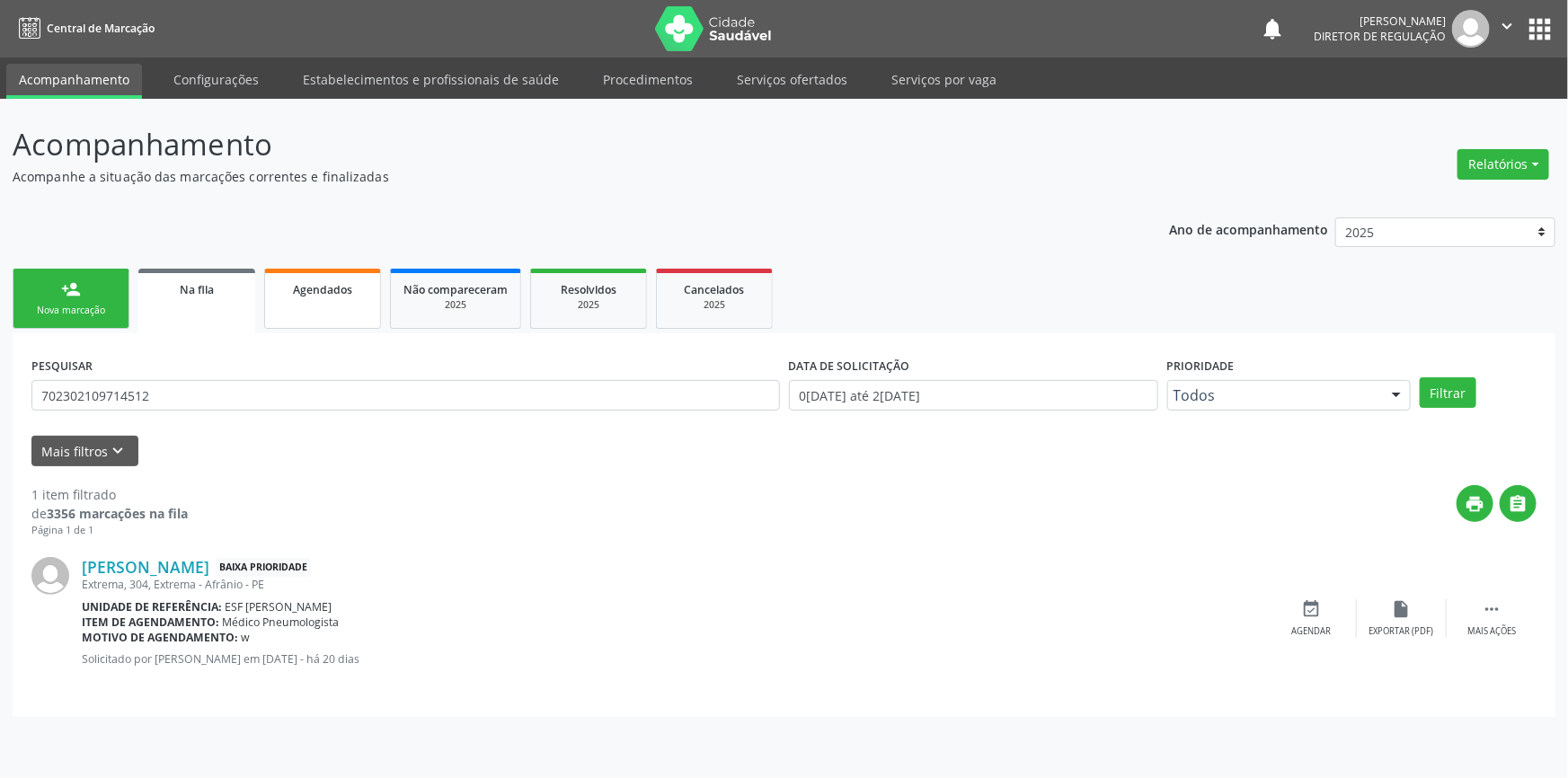
click at [314, 306] on link "Agendados" at bounding box center [322, 298] width 117 height 60
select select "7"
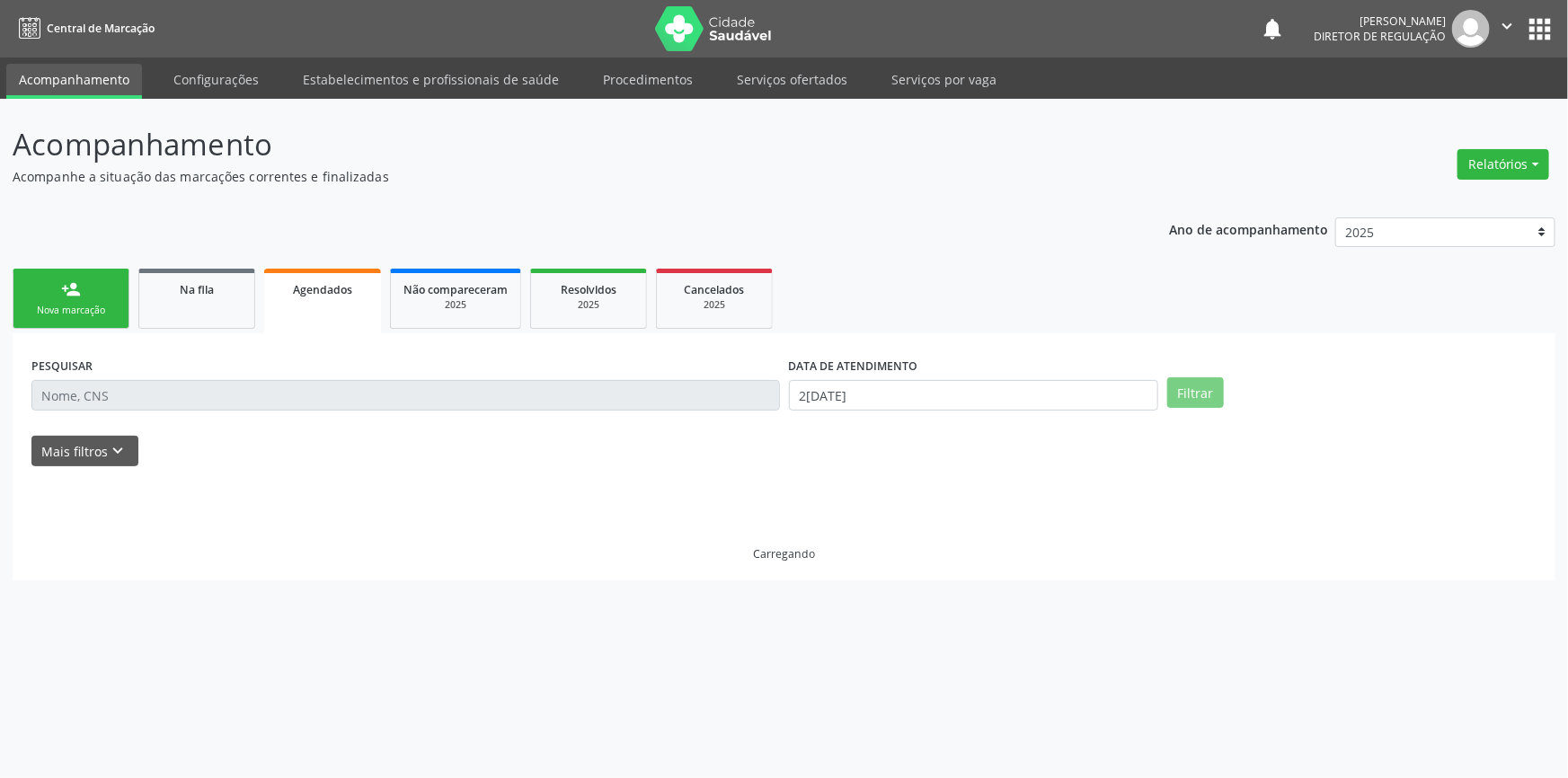
click at [189, 400] on input "text" at bounding box center [405, 395] width 748 height 30
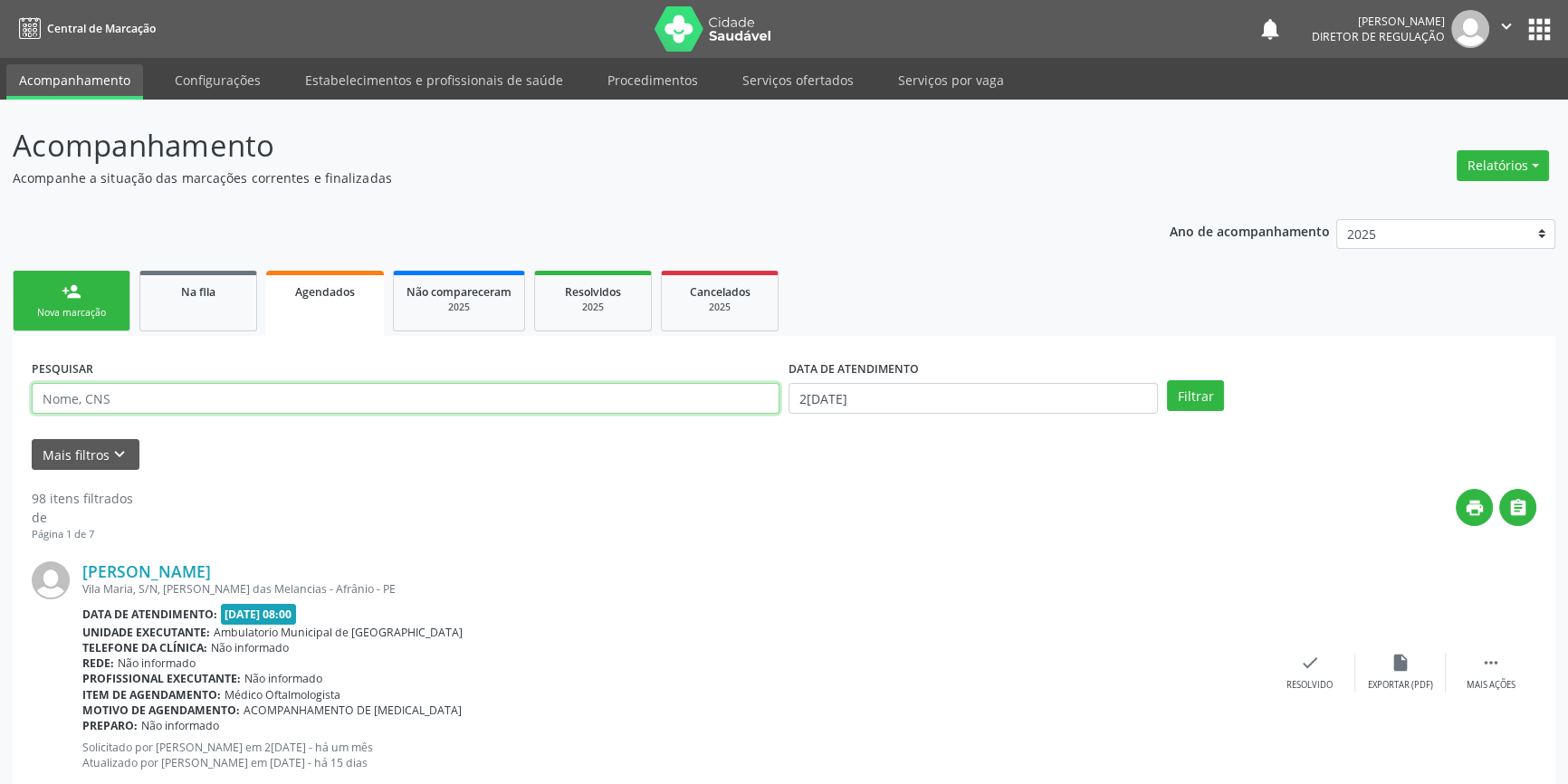
click at [193, 400] on input "text" at bounding box center [406, 398] width 748 height 31
paste input "702 3021 0971 4512"
type input "702 3021 0971 4512"
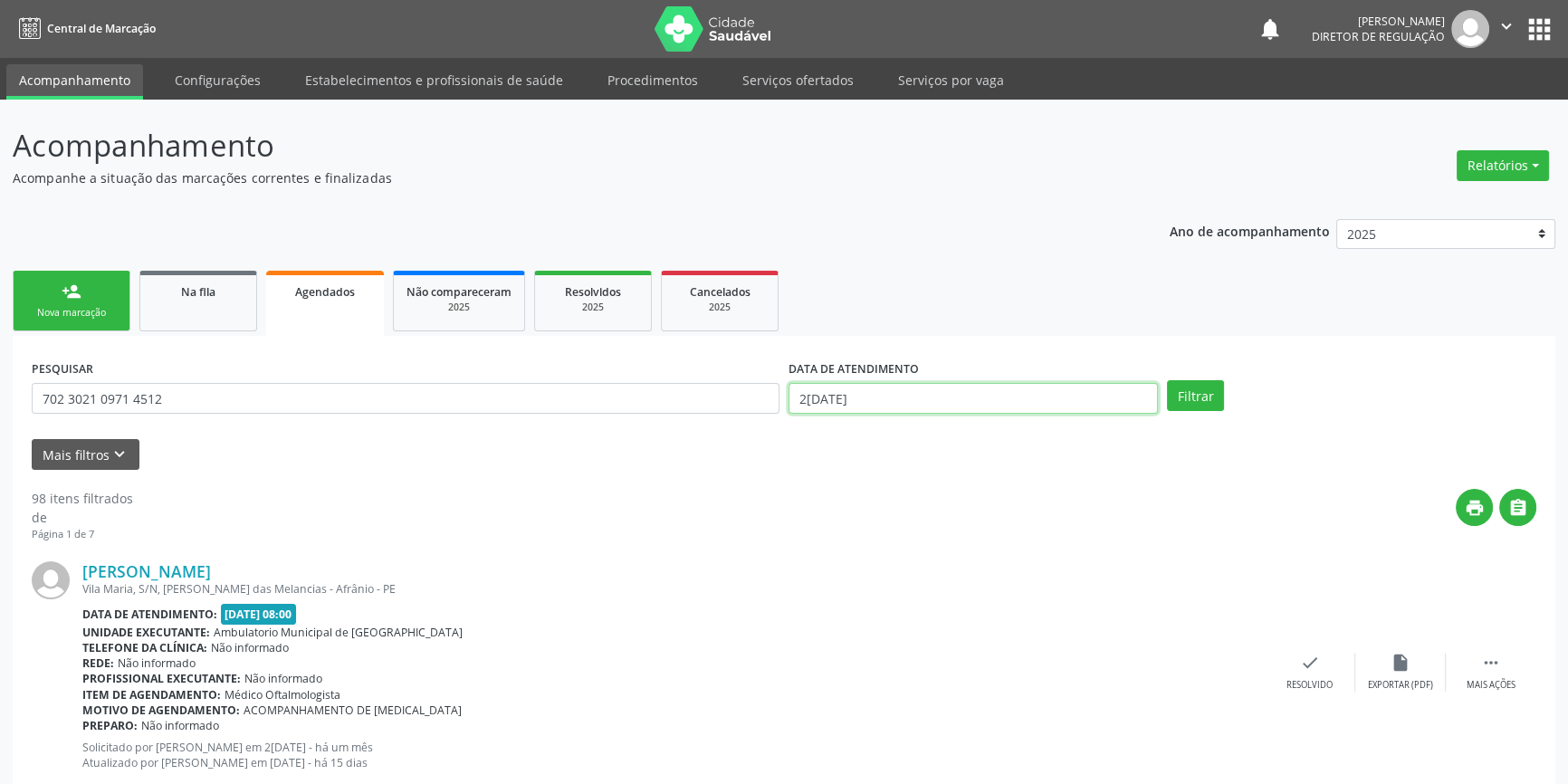
click at [825, 399] on body "Central de Marcação notifications Maria Aparecida Rodrigues da Silva Diretor de…" at bounding box center [784, 392] width 1568 height 784
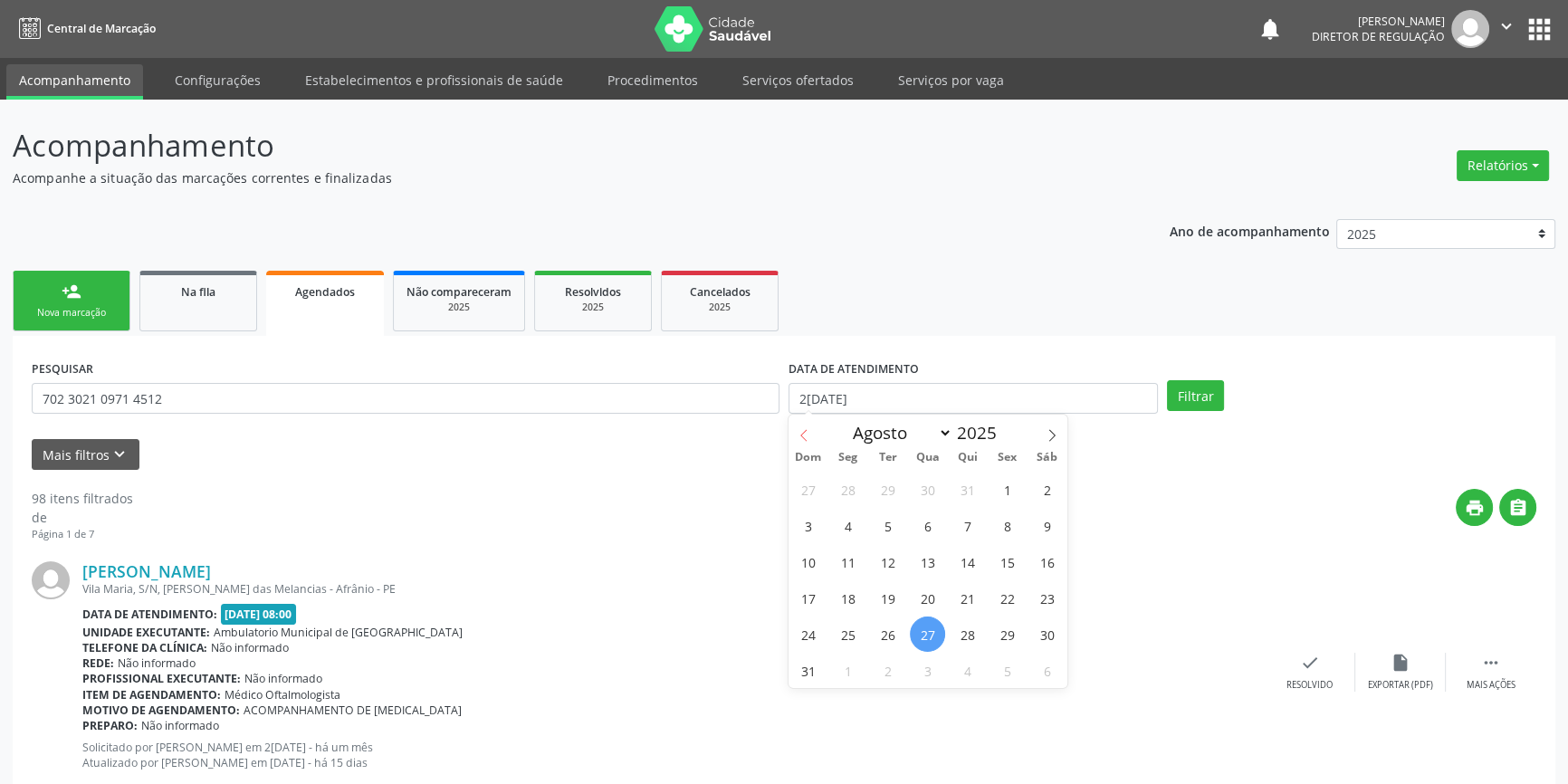
click at [810, 438] on span at bounding box center [803, 430] width 31 height 31
click at [799, 438] on icon at bounding box center [803, 435] width 13 height 13
select select "5"
click at [806, 487] on span "1" at bounding box center [808, 490] width 36 height 36
type input "01/06/2025"
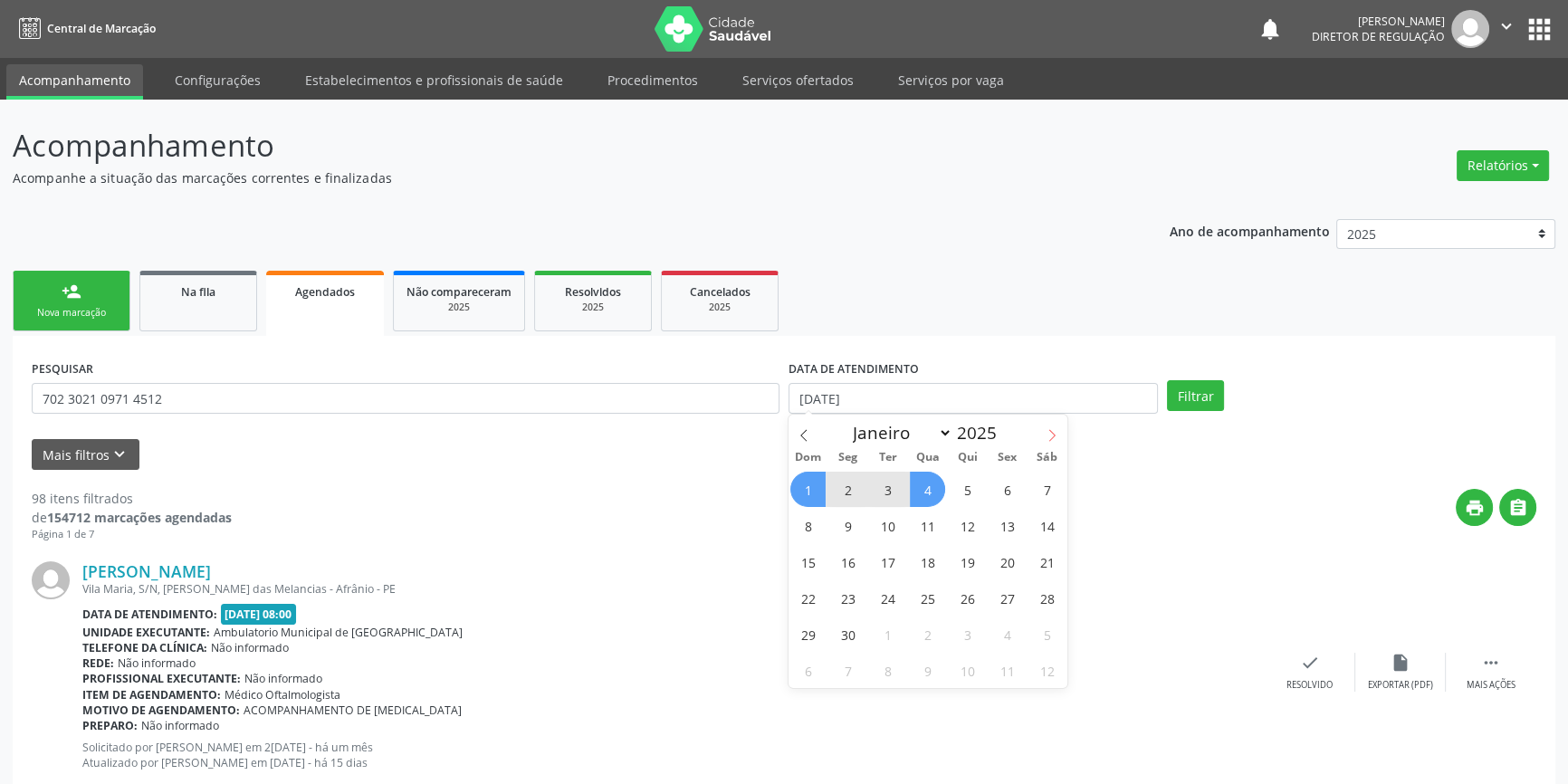
click at [1047, 435] on icon at bounding box center [1052, 435] width 13 height 13
select select "7"
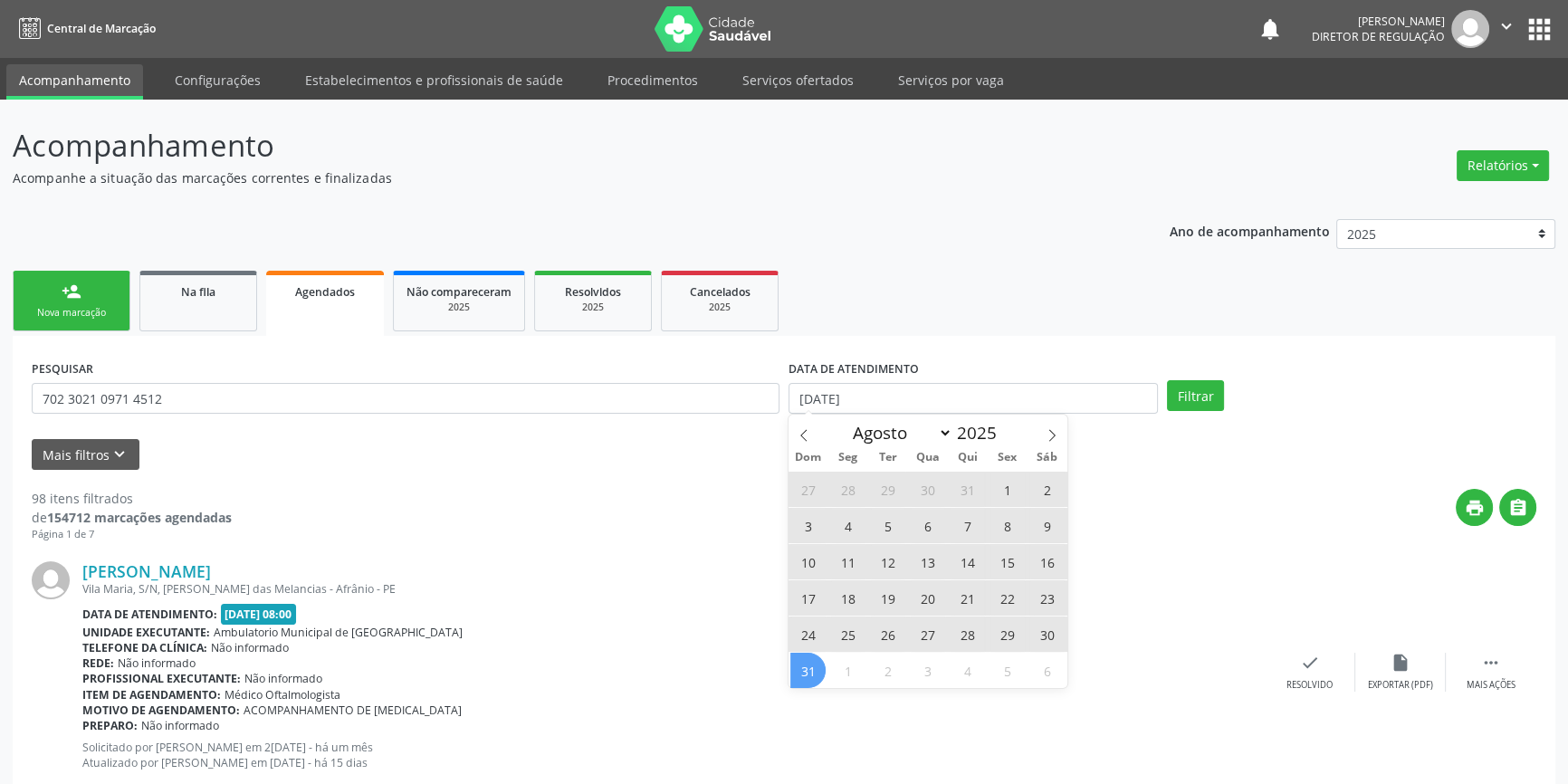
click at [821, 666] on span "31" at bounding box center [808, 670] width 36 height 36
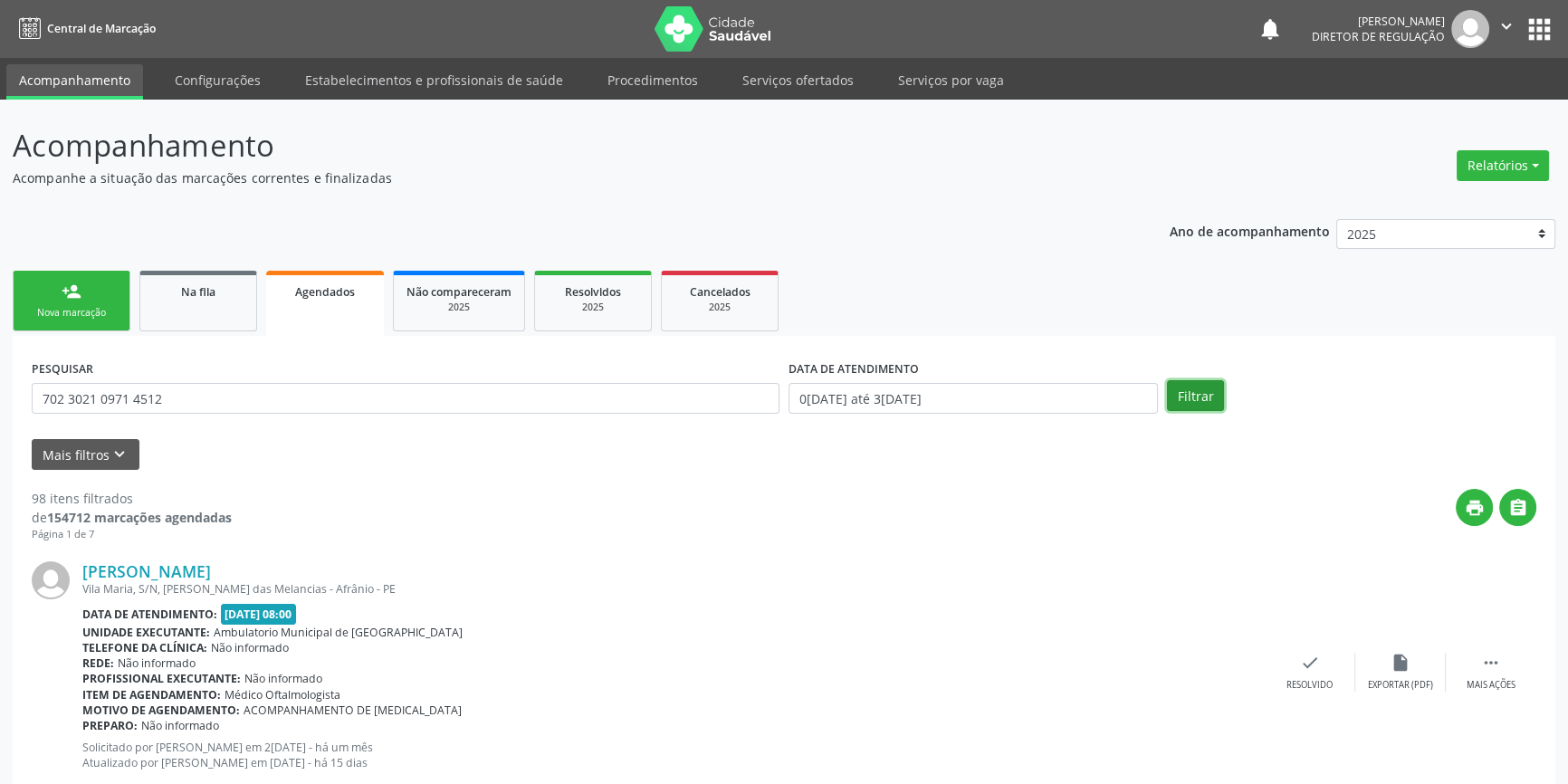
click at [1176, 389] on button "Filtrar" at bounding box center [1195, 395] width 57 height 31
click at [94, 301] on link "person_add Nova marcação" at bounding box center [71, 300] width 117 height 60
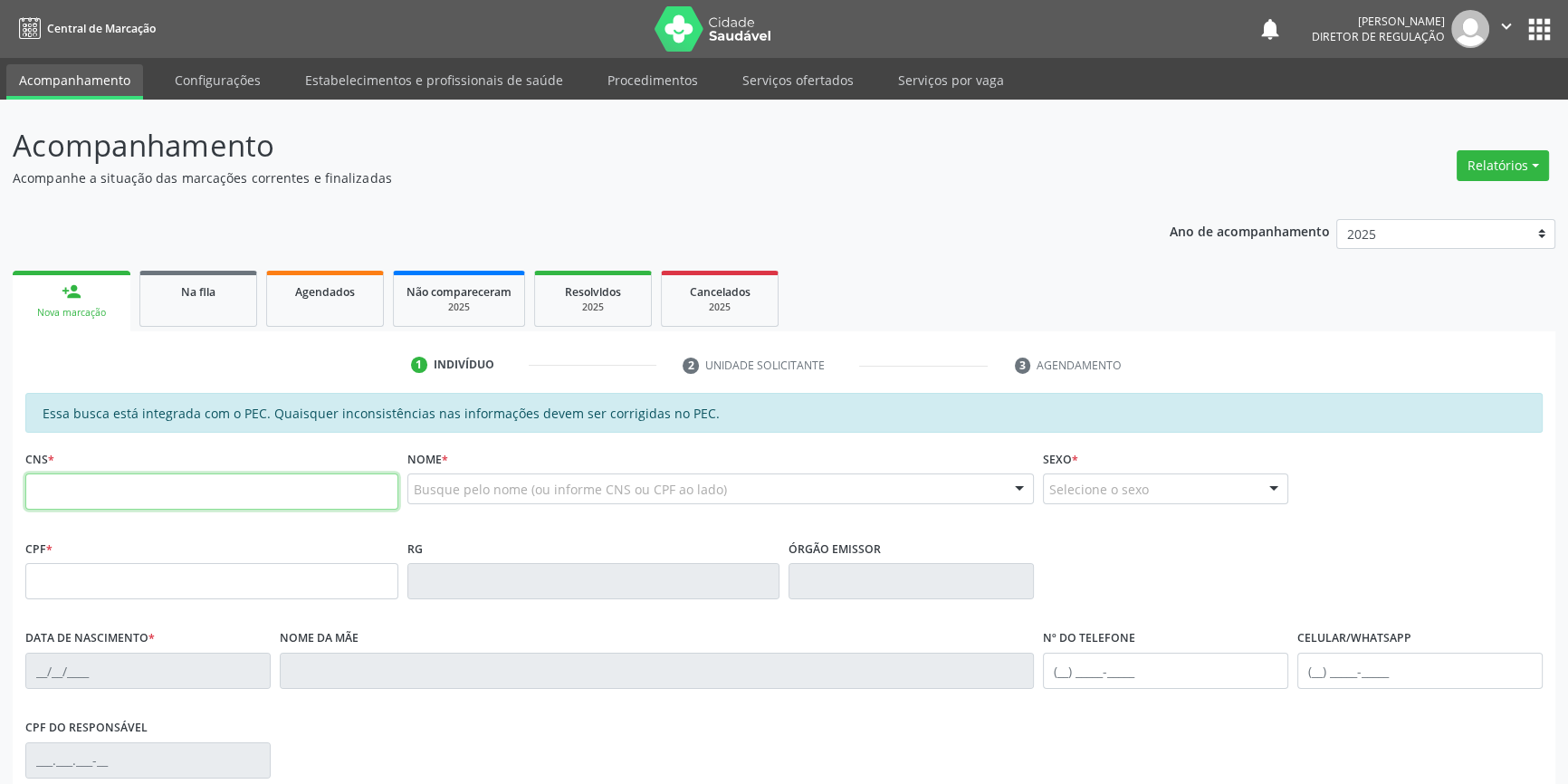
click at [88, 499] on input "text" at bounding box center [212, 492] width 373 height 37
type input "706 0093 4350 8348"
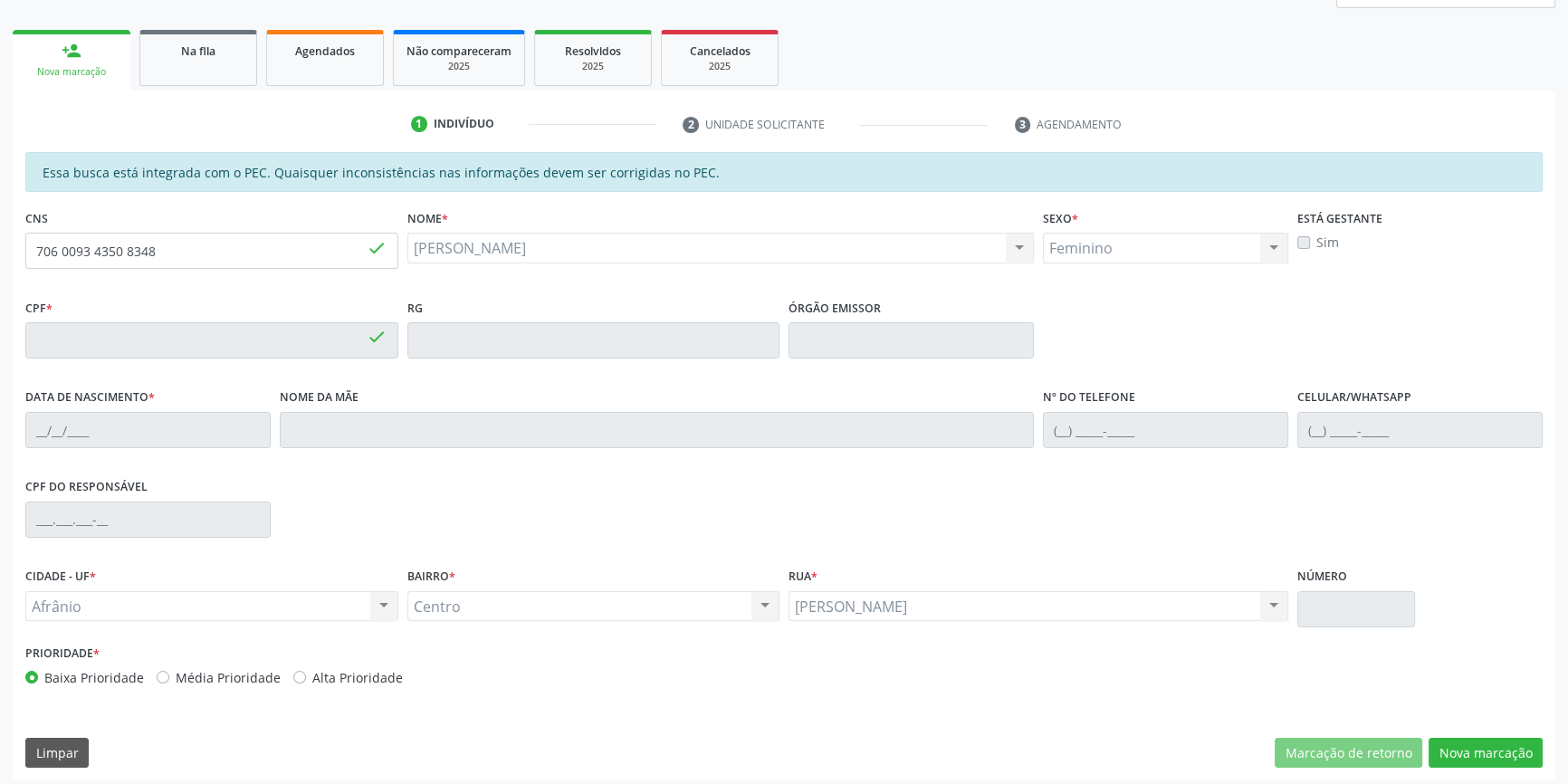
type input "099.689.214-16"
type input "18/04/1997"
type input "Joseneide de Carvalho Lima"
type input "(87) 98858-4655"
type input "140"
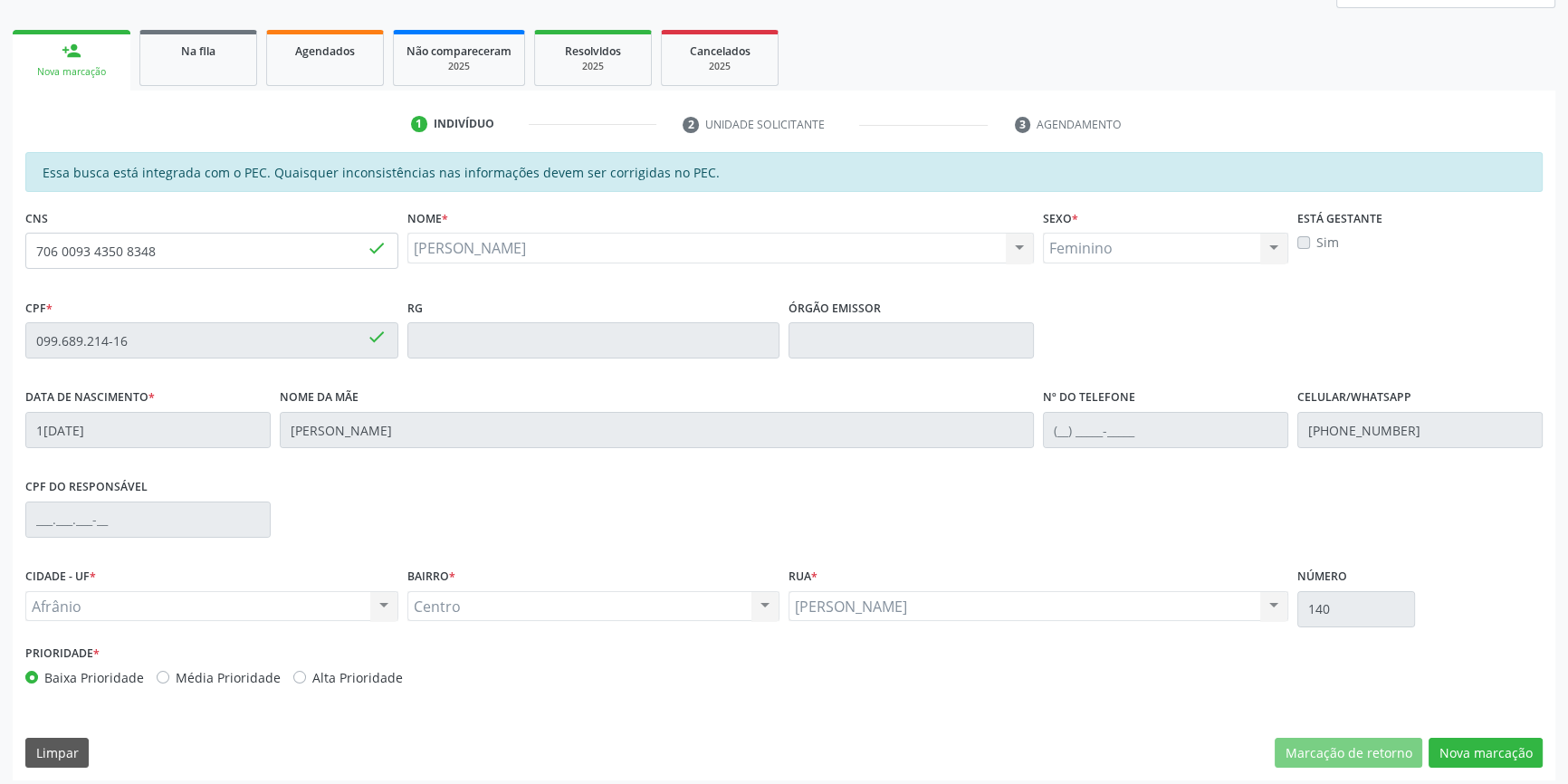
scroll to position [248, 0]
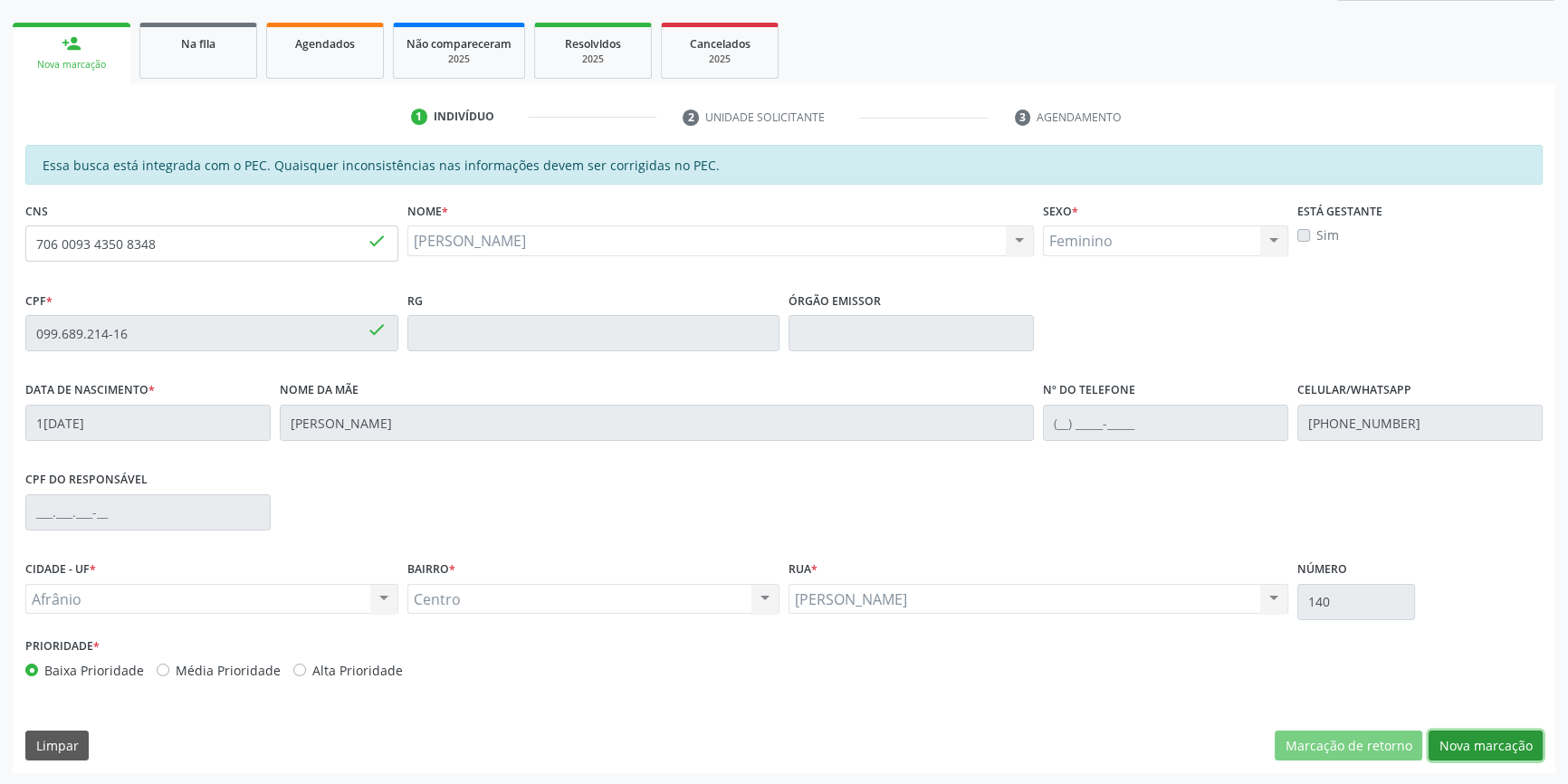
click at [1494, 743] on button "Nova marcação" at bounding box center [1486, 745] width 114 height 31
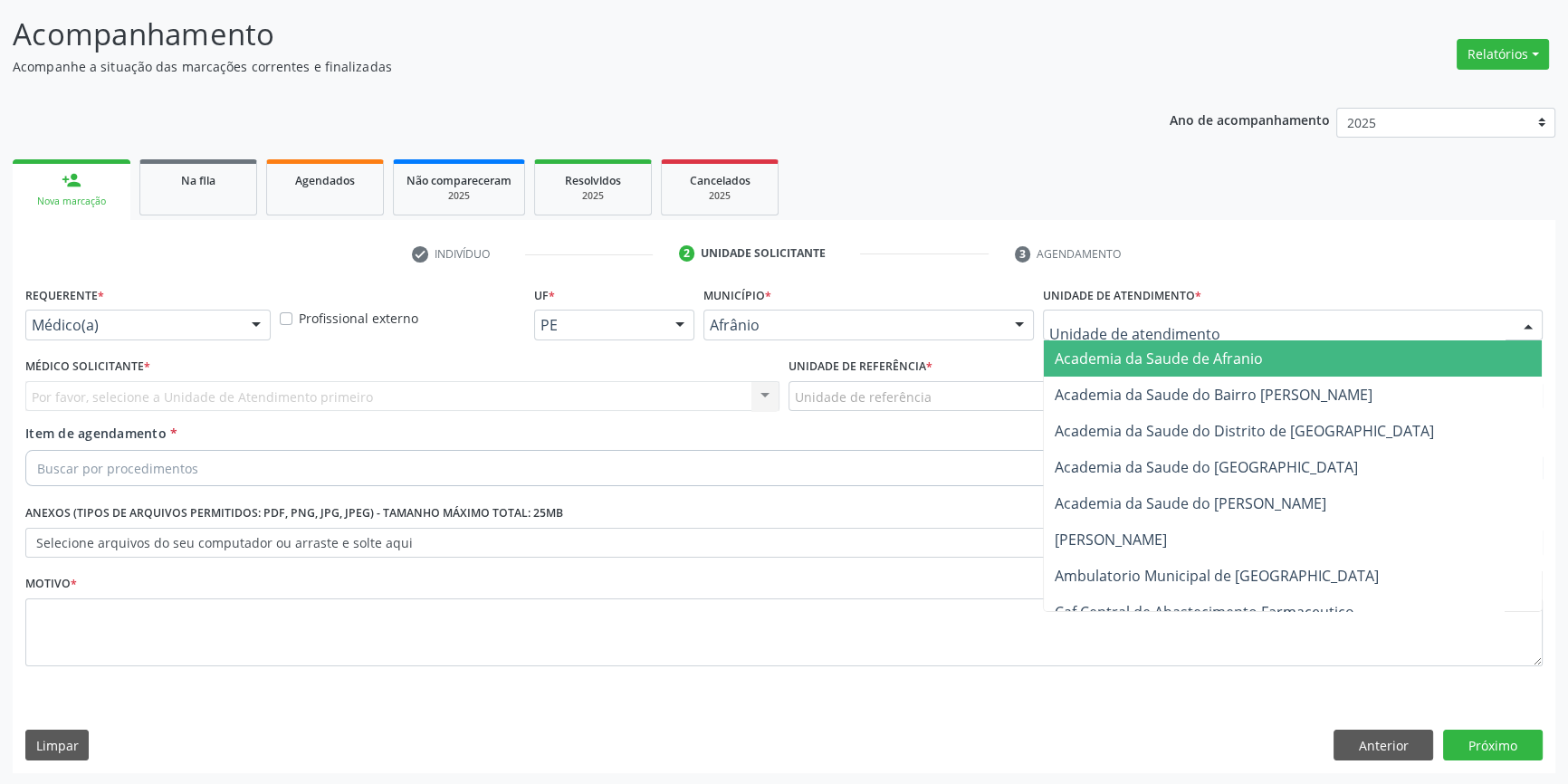
click at [1162, 335] on div at bounding box center [1293, 325] width 499 height 31
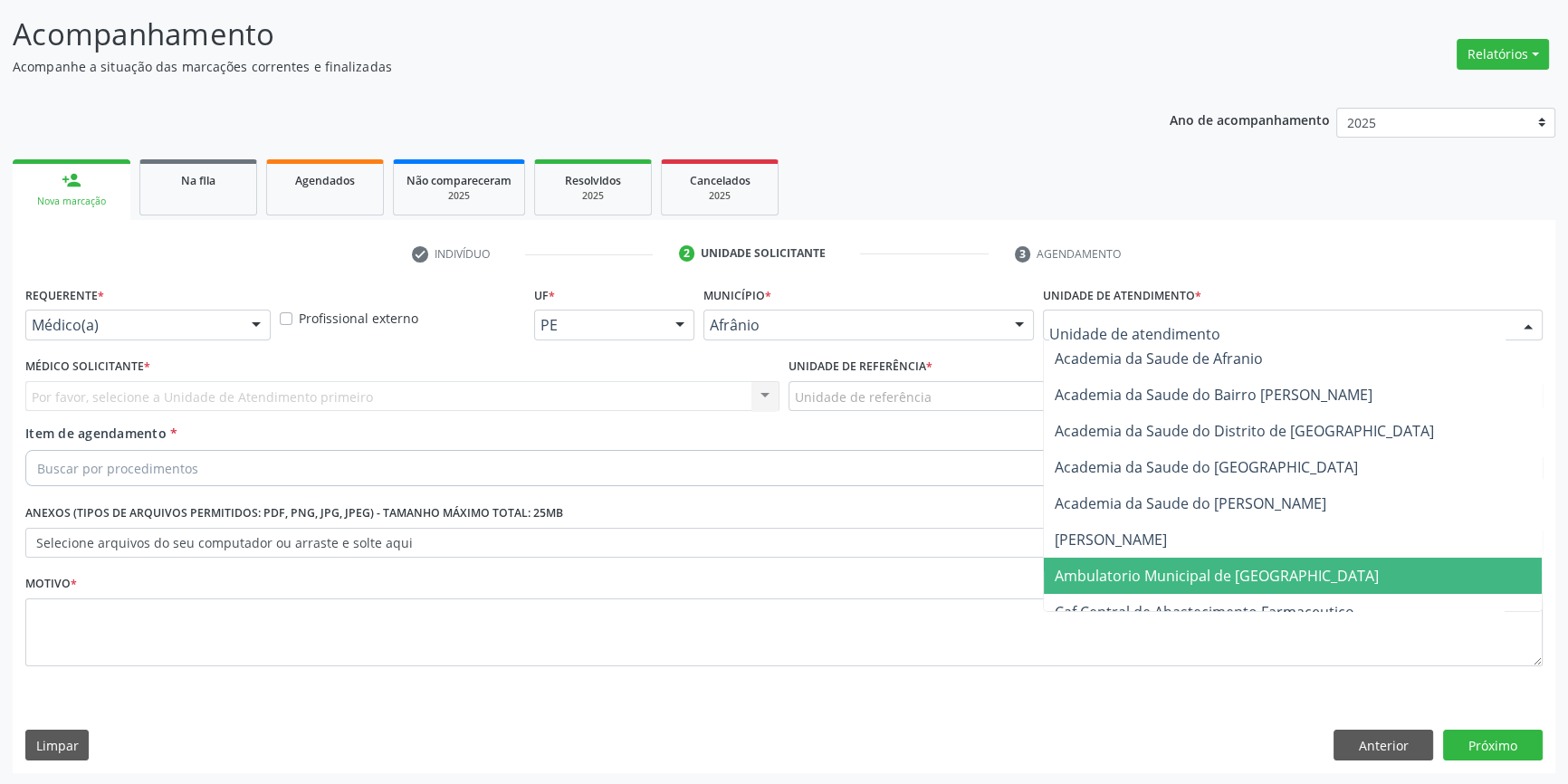
click at [1144, 573] on span "Ambulatorio Municipal de [GEOGRAPHIC_DATA]" at bounding box center [1217, 576] width 324 height 20
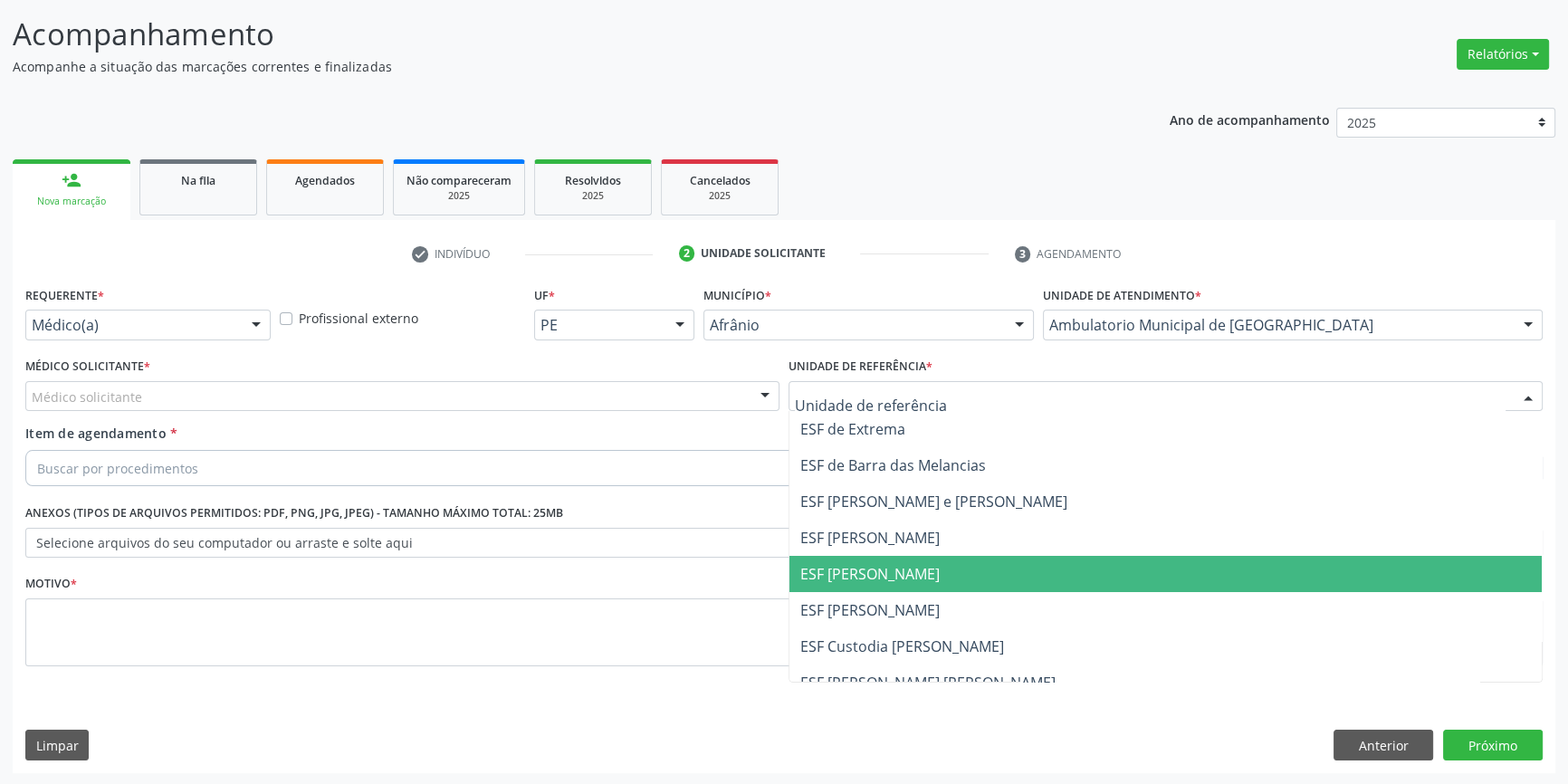
drag, startPoint x: 895, startPoint y: 566, endPoint x: 663, endPoint y: 444, distance: 262.1
click at [886, 557] on span "ESF [PERSON_NAME]" at bounding box center [1165, 574] width 752 height 37
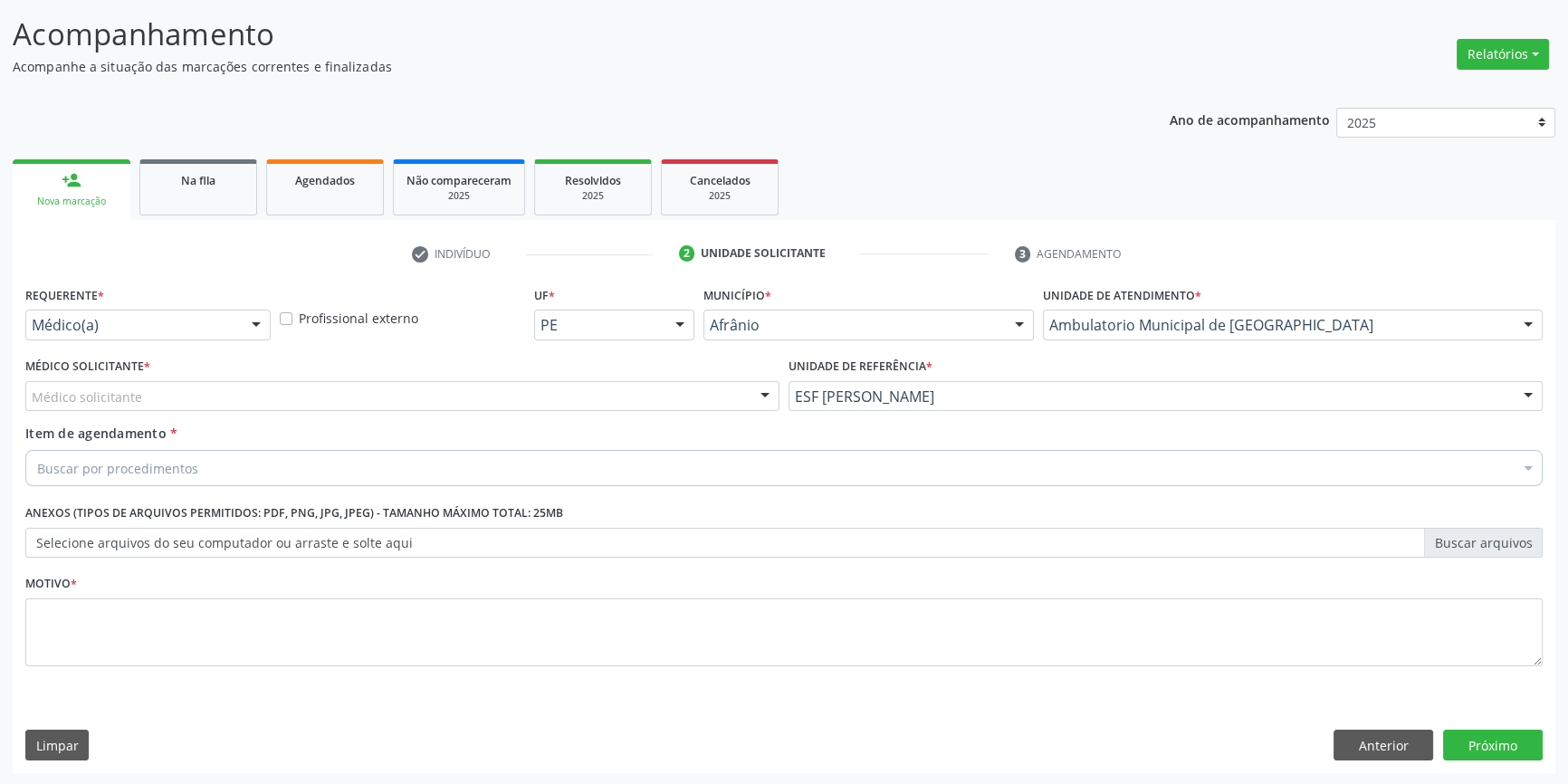
drag, startPoint x: 588, startPoint y: 400, endPoint x: 459, endPoint y: 425, distance: 131.4
click at [586, 400] on div "Médico solicitante" at bounding box center [403, 396] width 754 height 31
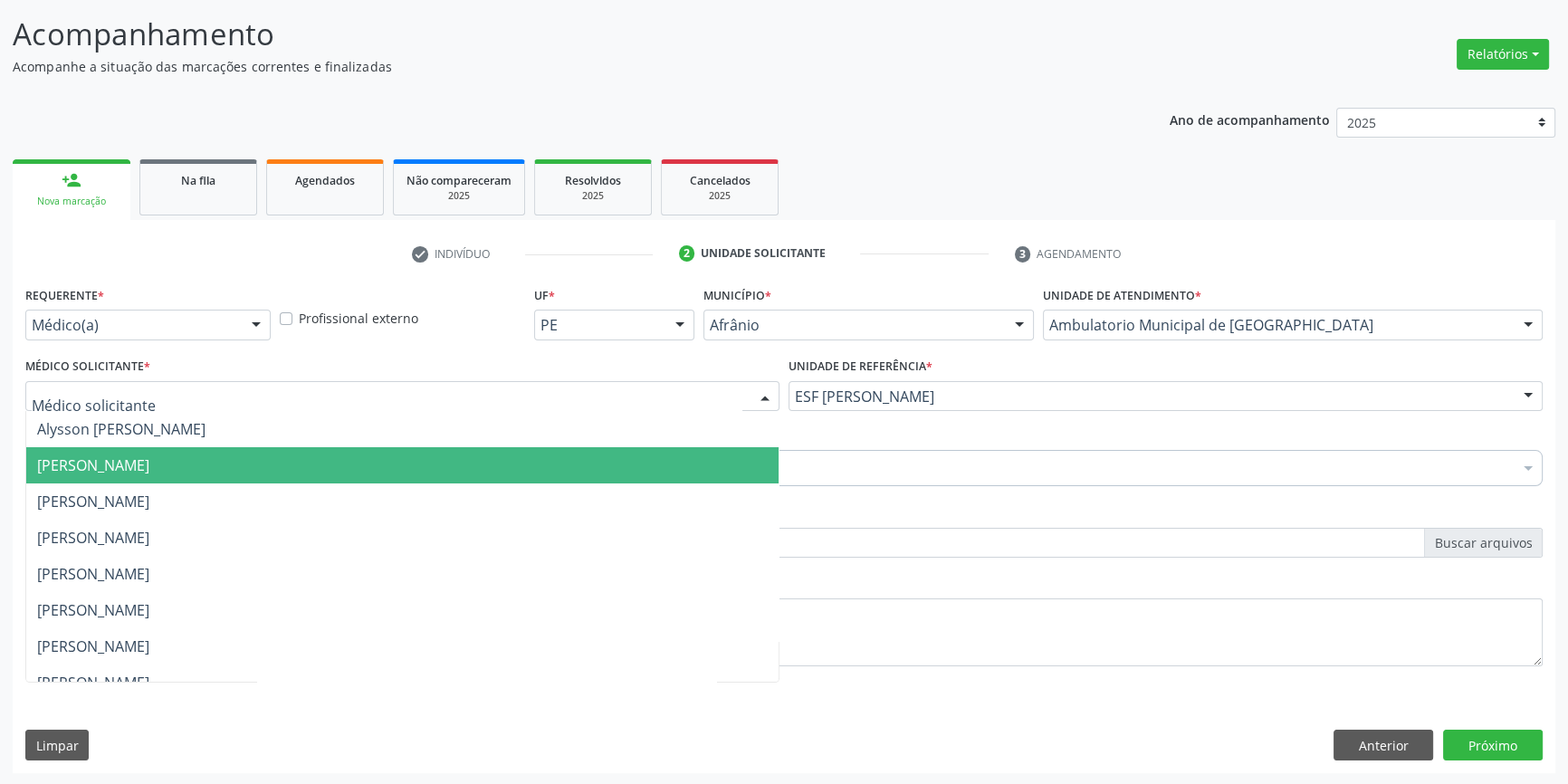
click at [301, 459] on span "[PERSON_NAME]" at bounding box center [403, 465] width 752 height 37
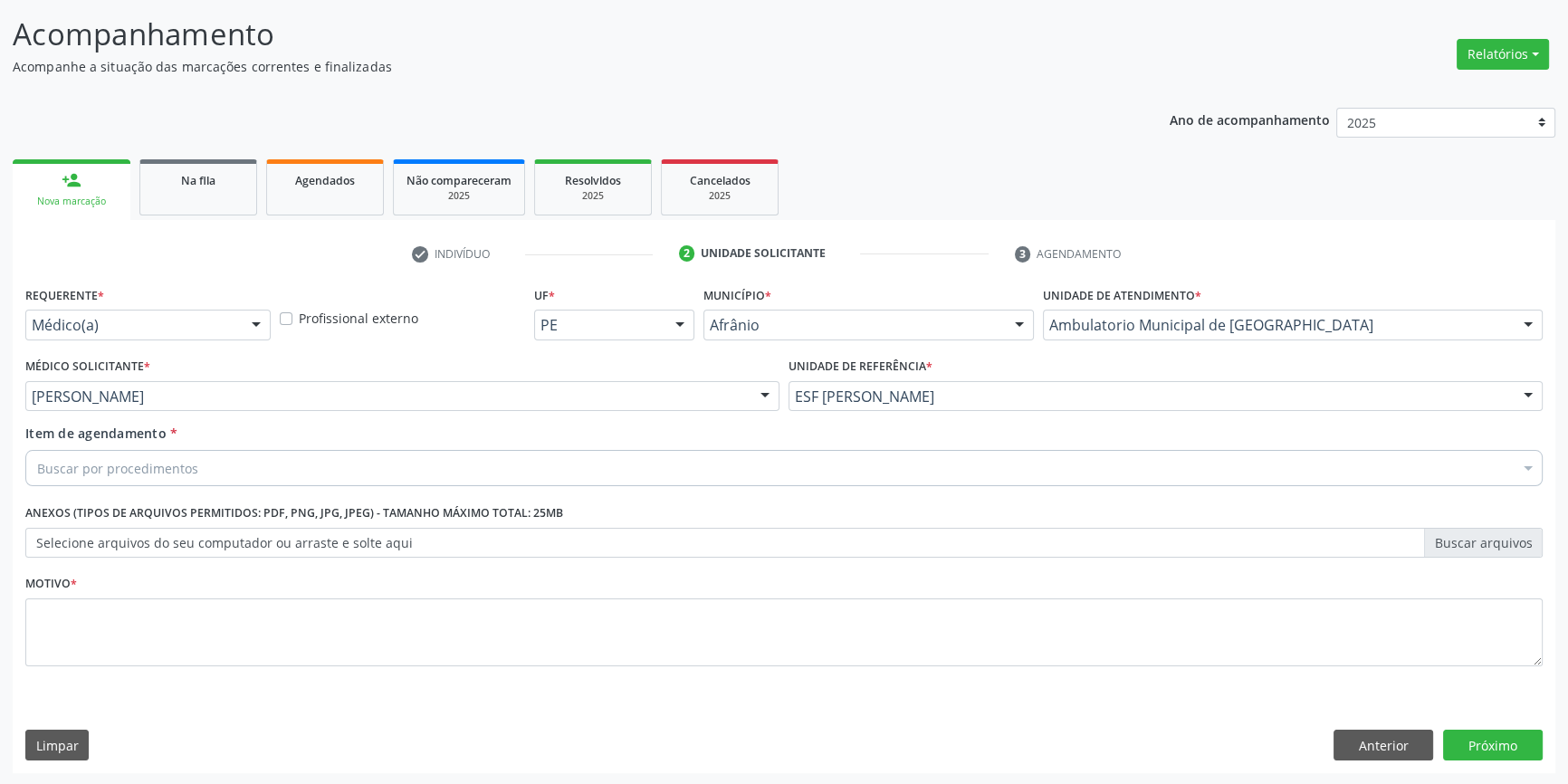
click at [246, 466] on div "Buscar por procedimentos" at bounding box center [784, 468] width 1517 height 37
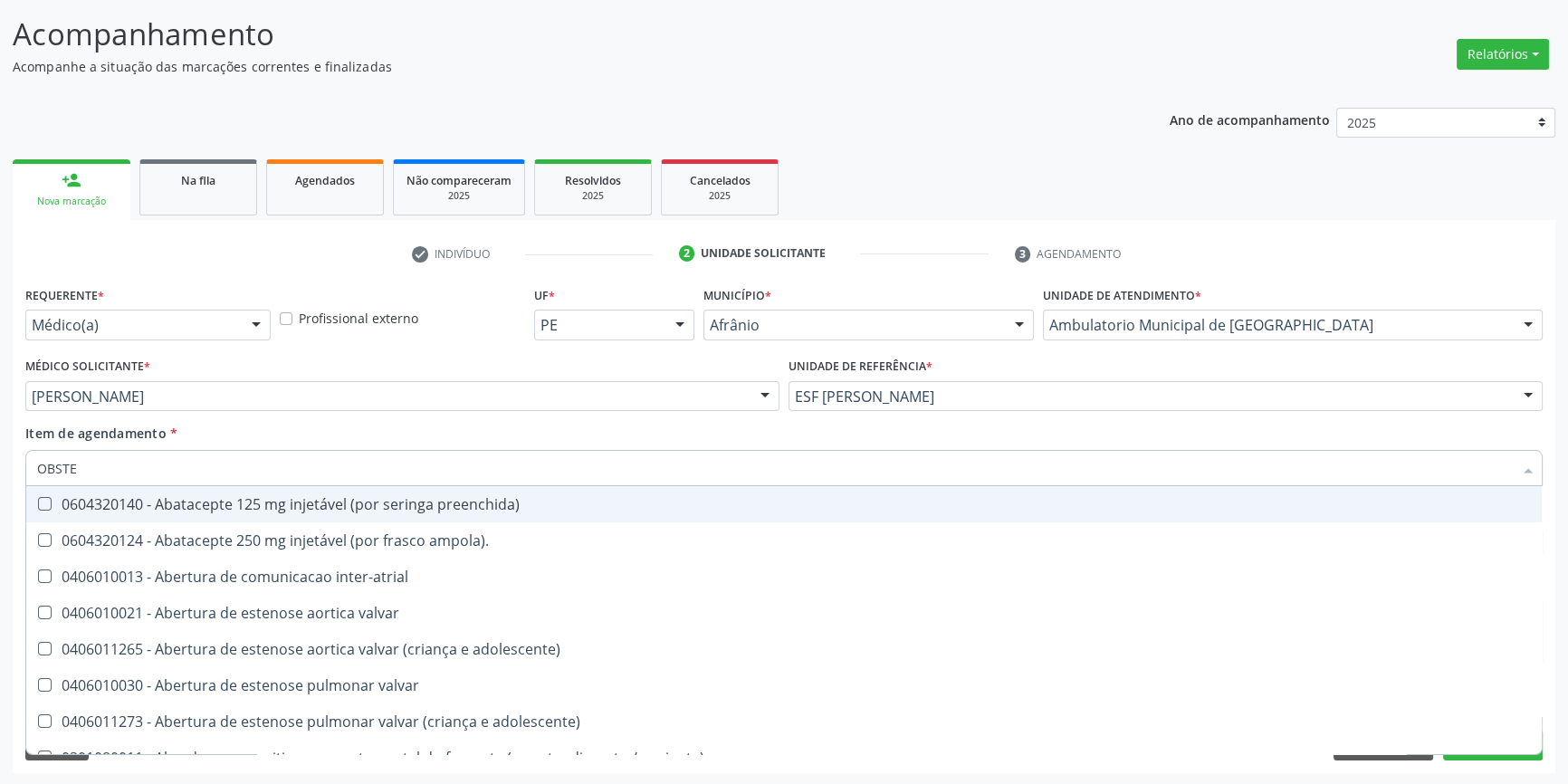
type input "OBSTET"
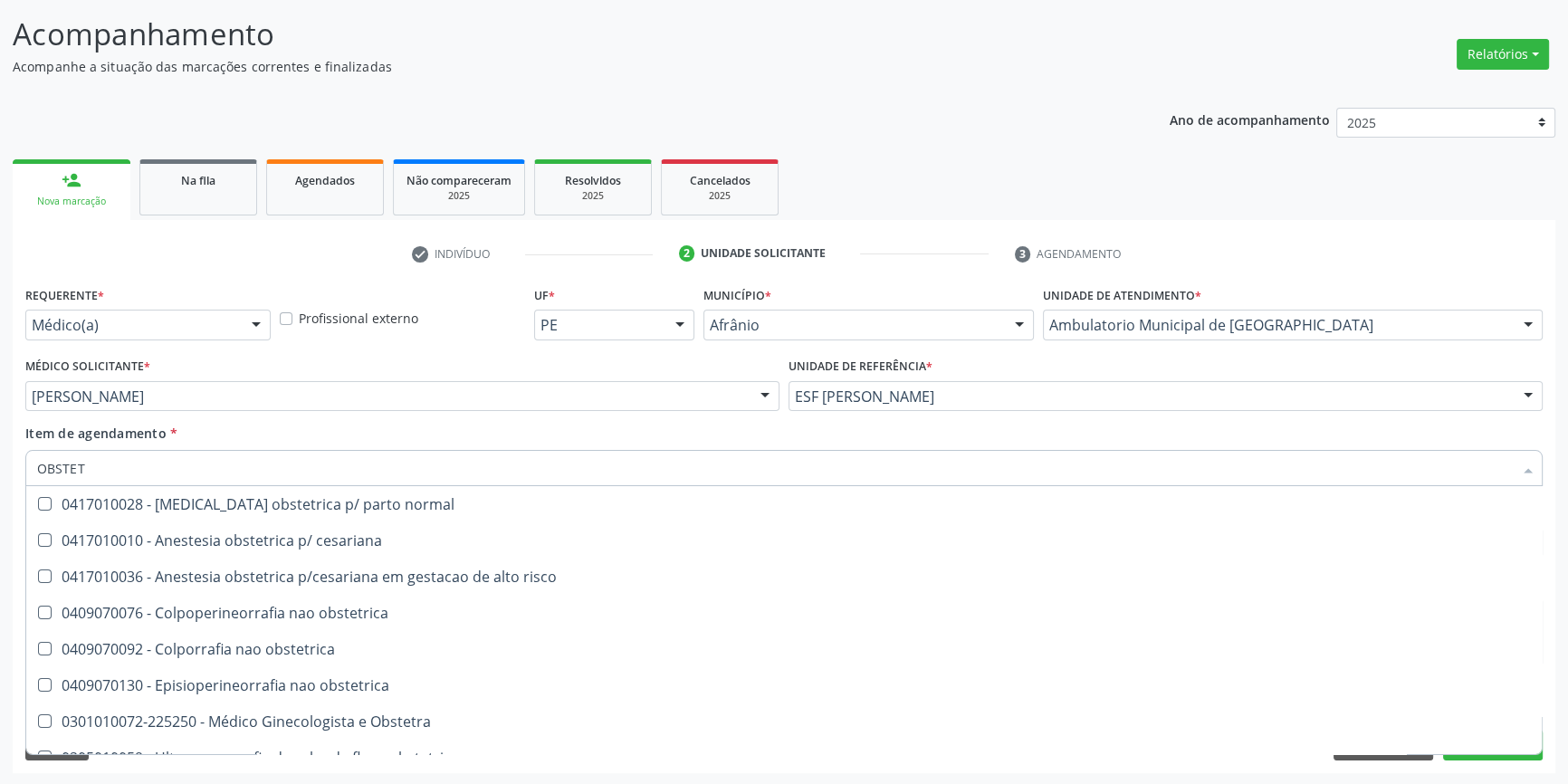
scroll to position [93, 0]
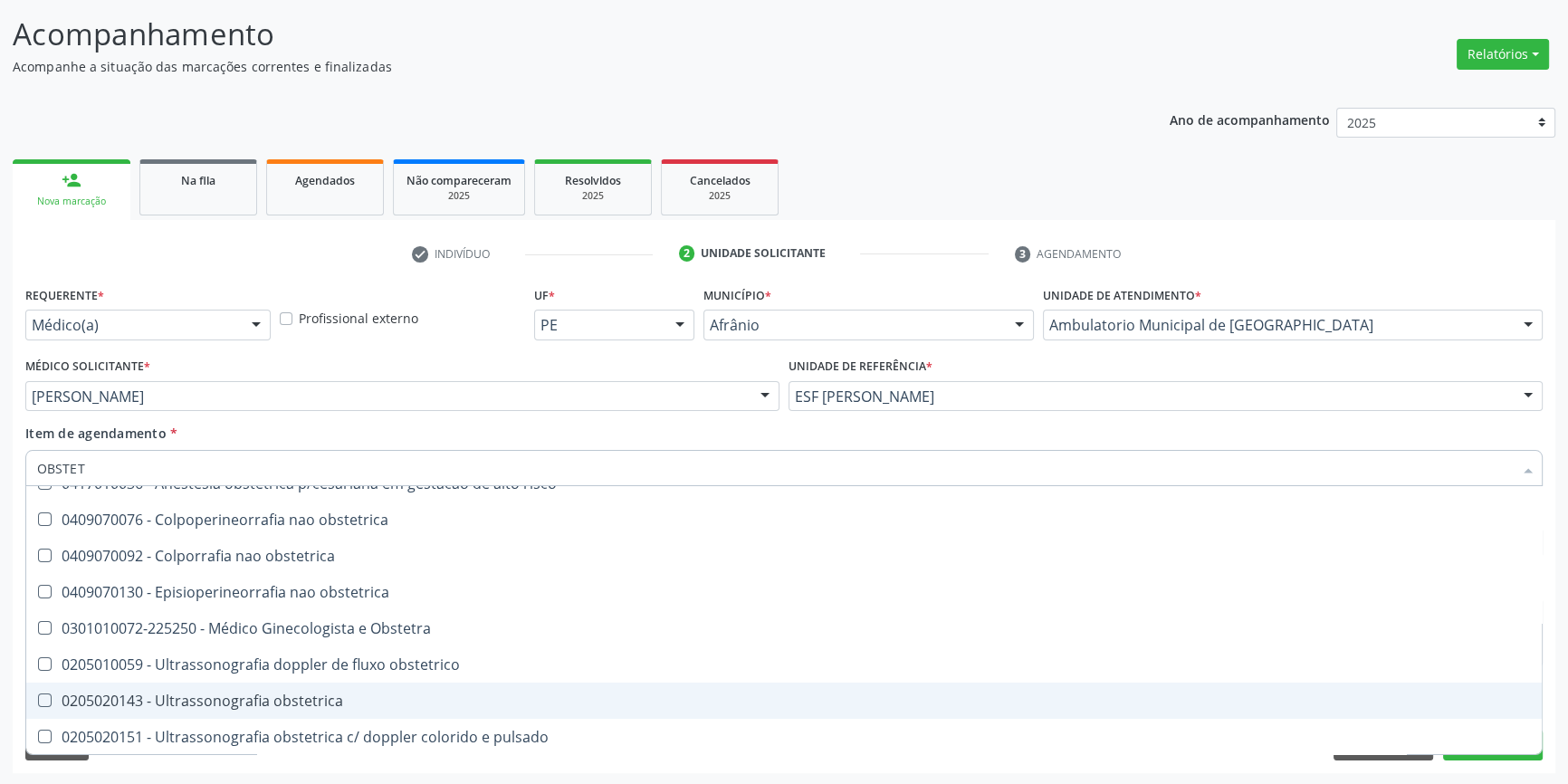
click at [222, 699] on div "0205020143 - Ultrassonografia obstetrica" at bounding box center [784, 701] width 1494 height 15
checkbox obstetrica "true"
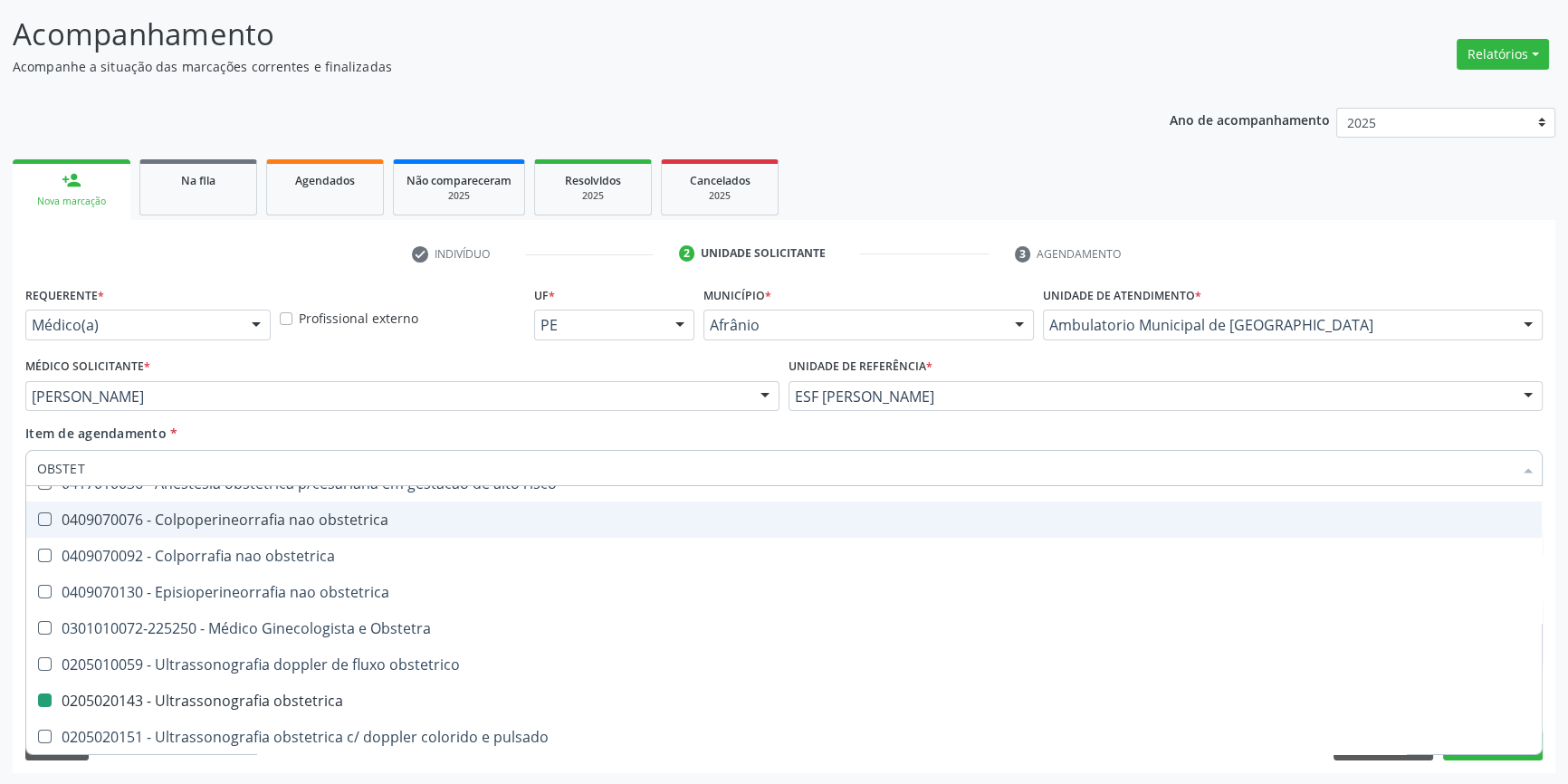
click at [280, 439] on div "Item de agendamento * OBSTET Desfazer seleção 0417010028 - Analgesia obstetrica…" at bounding box center [784, 452] width 1517 height 57
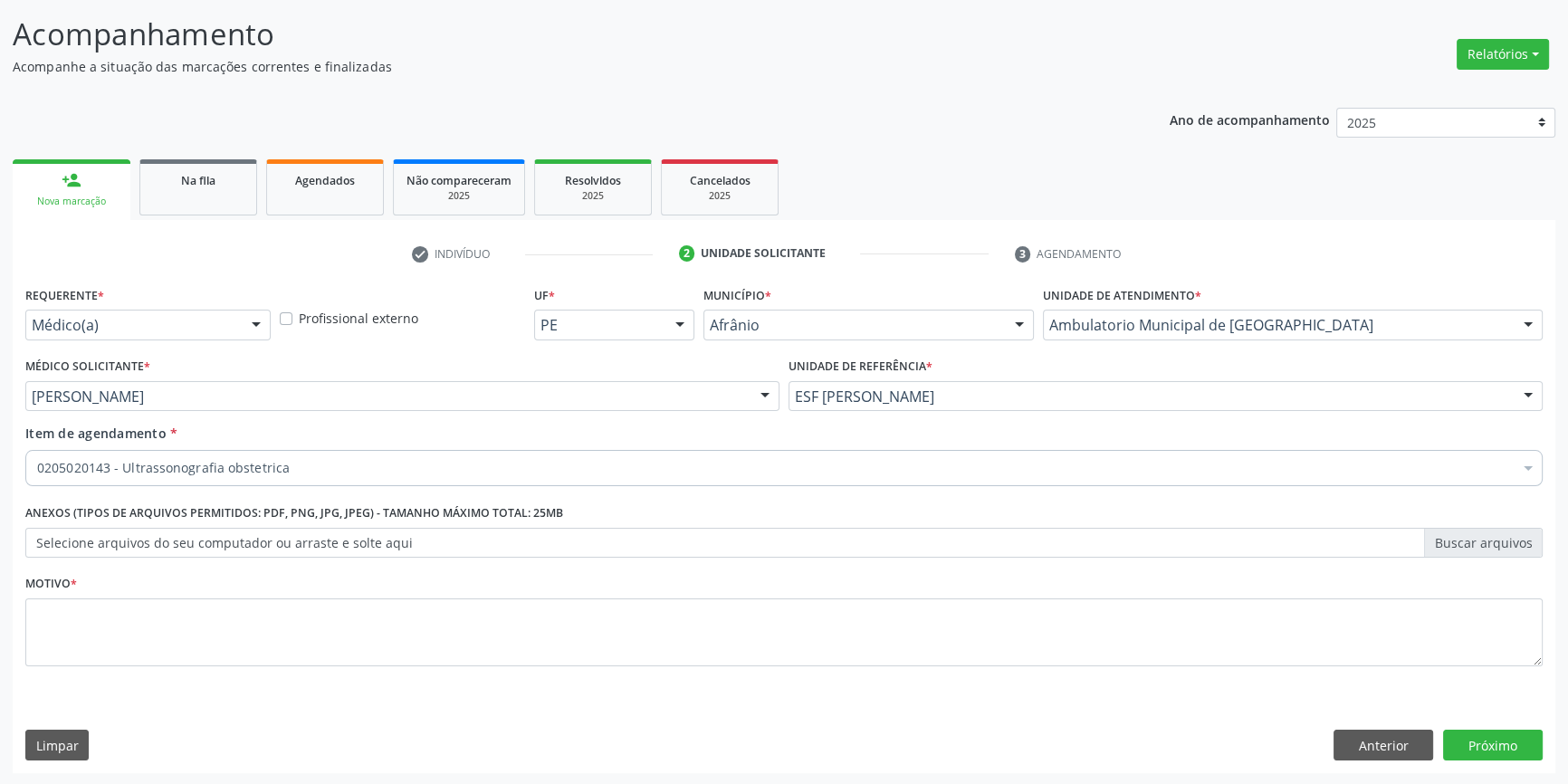
scroll to position [0, 0]
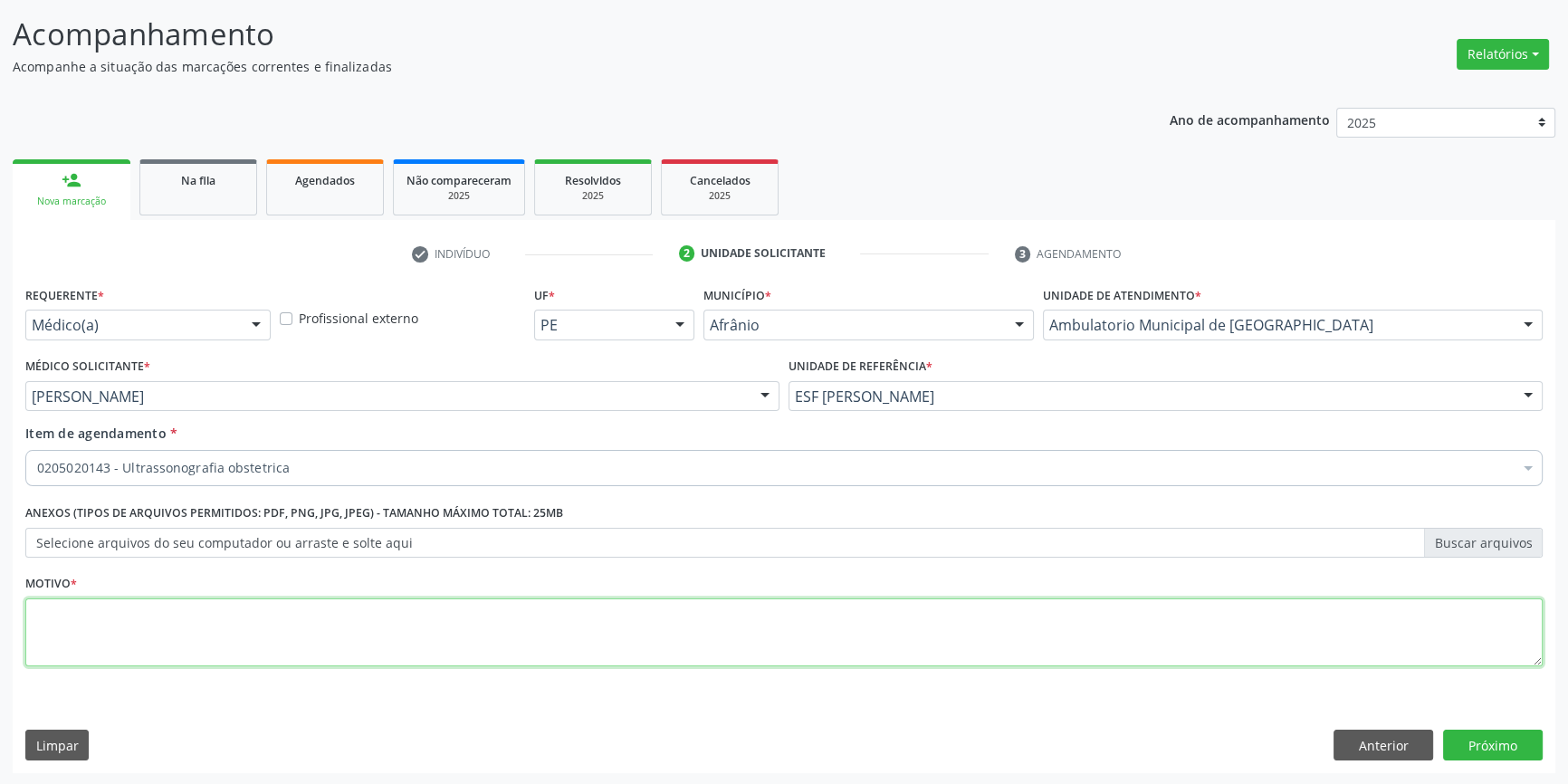
click at [247, 646] on textarea at bounding box center [784, 633] width 1517 height 69
type textarea "PRE NATAL"
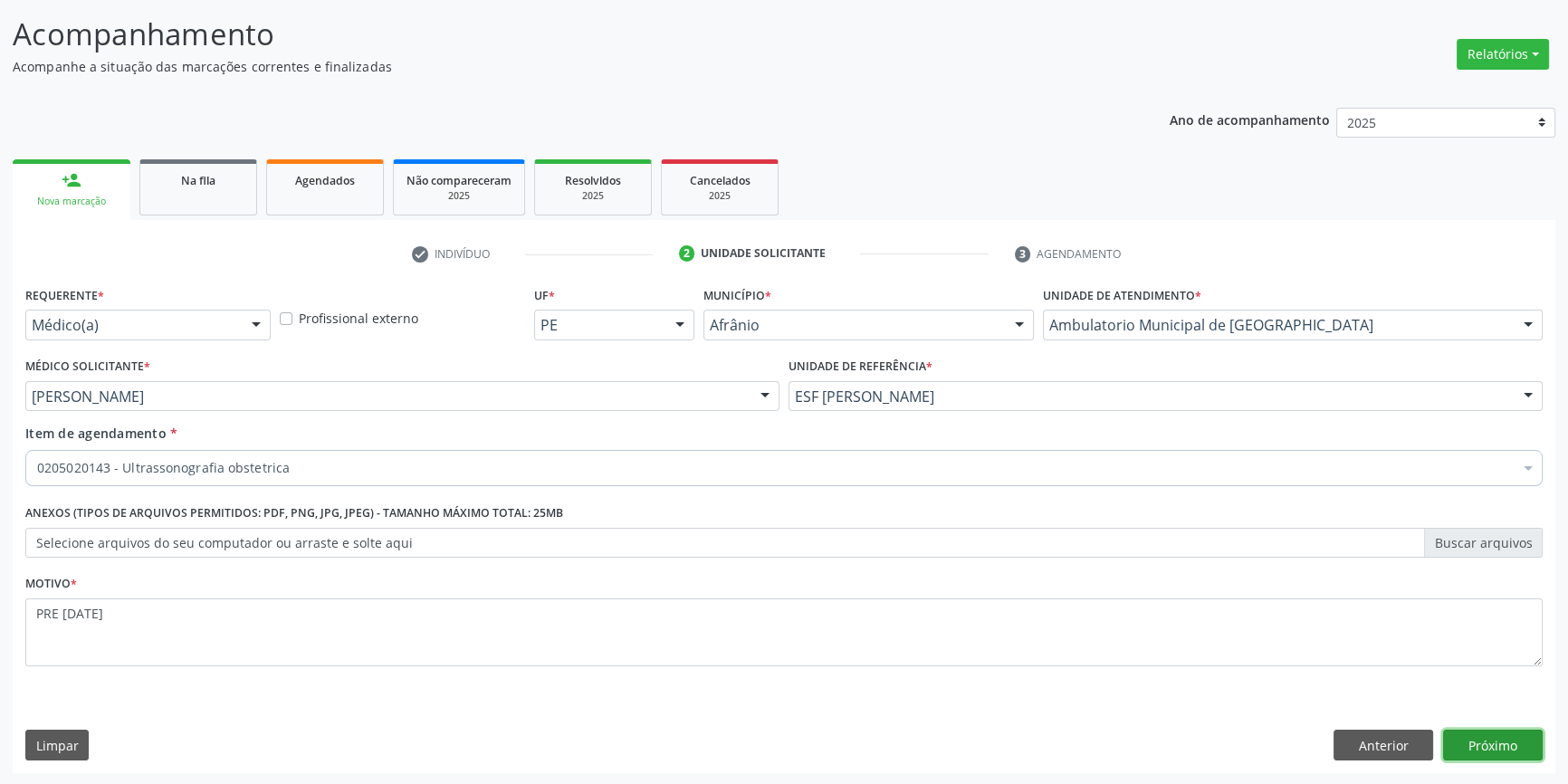
click at [1498, 736] on button "Próximo" at bounding box center [1492, 745] width 100 height 31
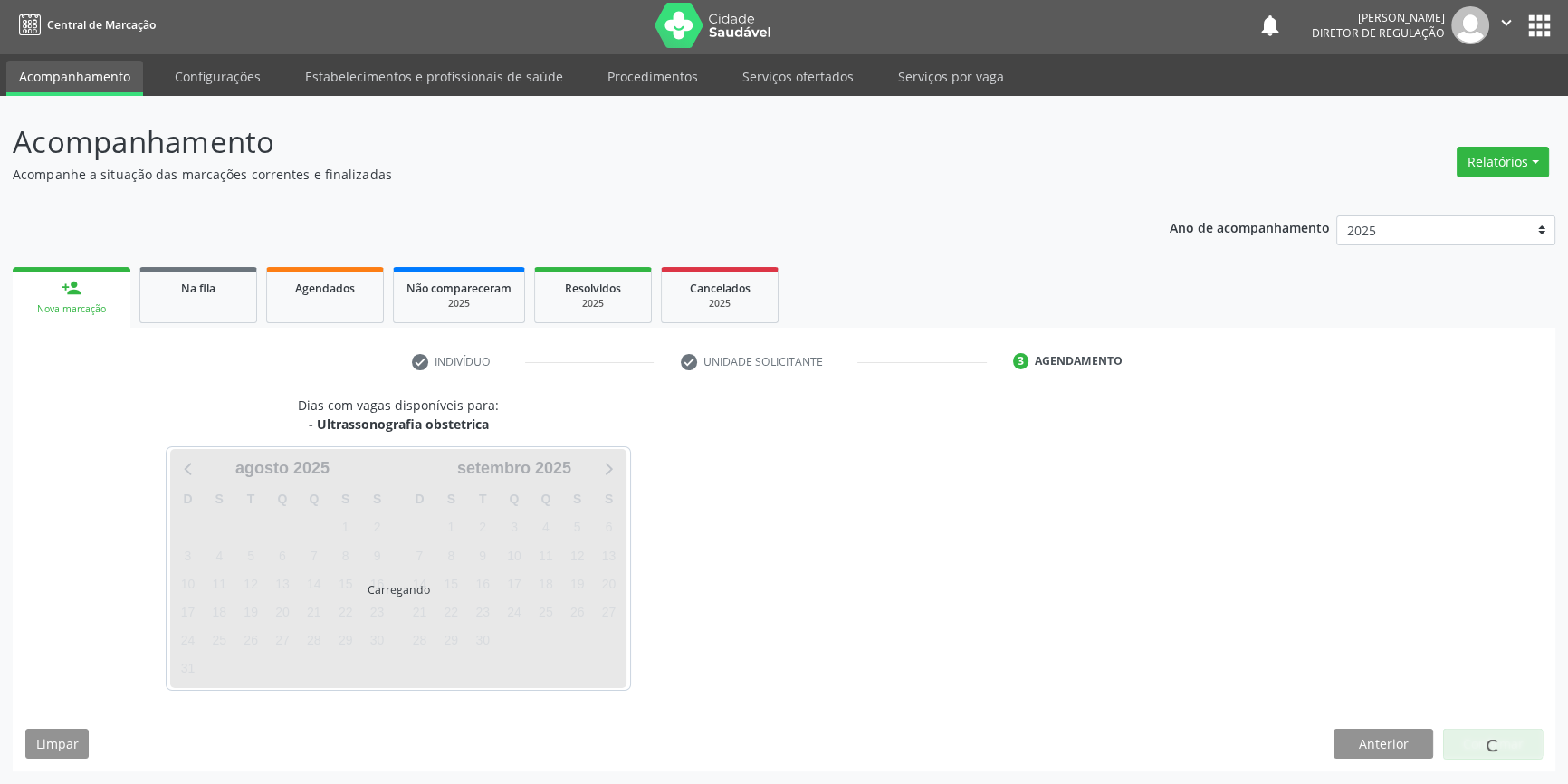
scroll to position [2, 0]
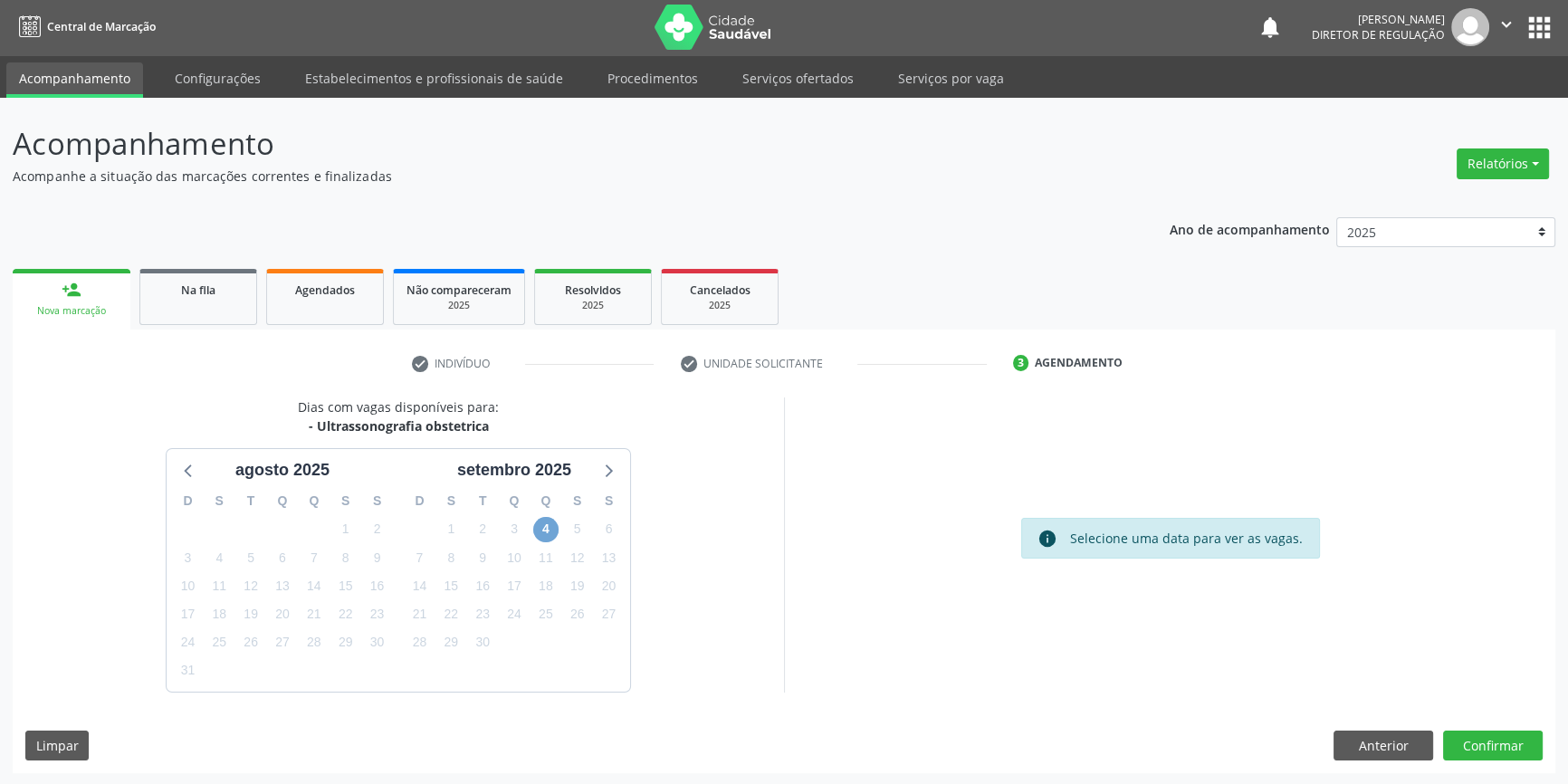
click at [544, 525] on span "4" at bounding box center [546, 530] width 26 height 26
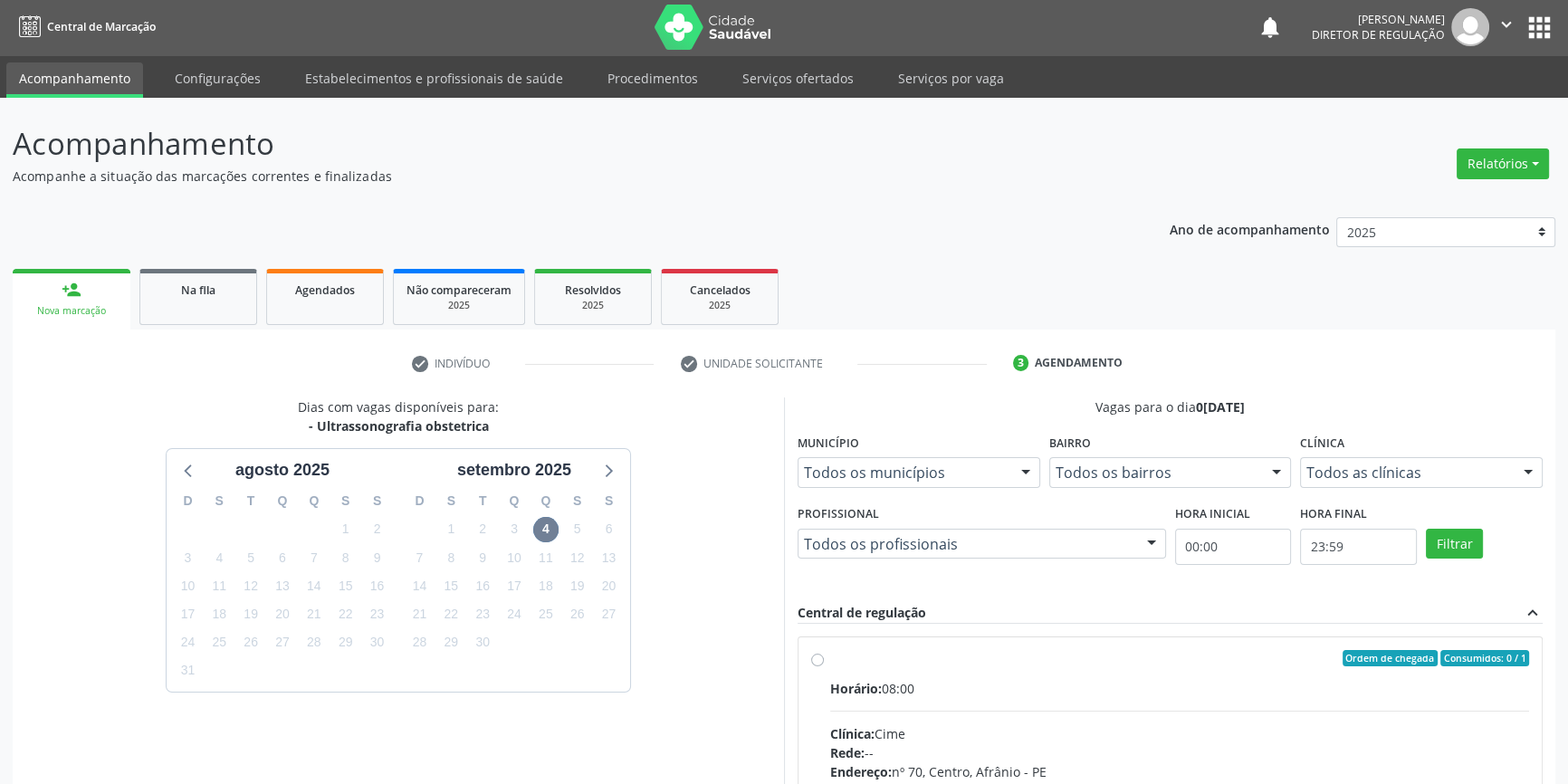
click at [805, 658] on div "Ordem de chegada Consumidos: 0 / 1 Horário: 08:00 Clínica: Cime Rede: -- Endere…" at bounding box center [1169, 789] width 743 height 303
radio input "true"
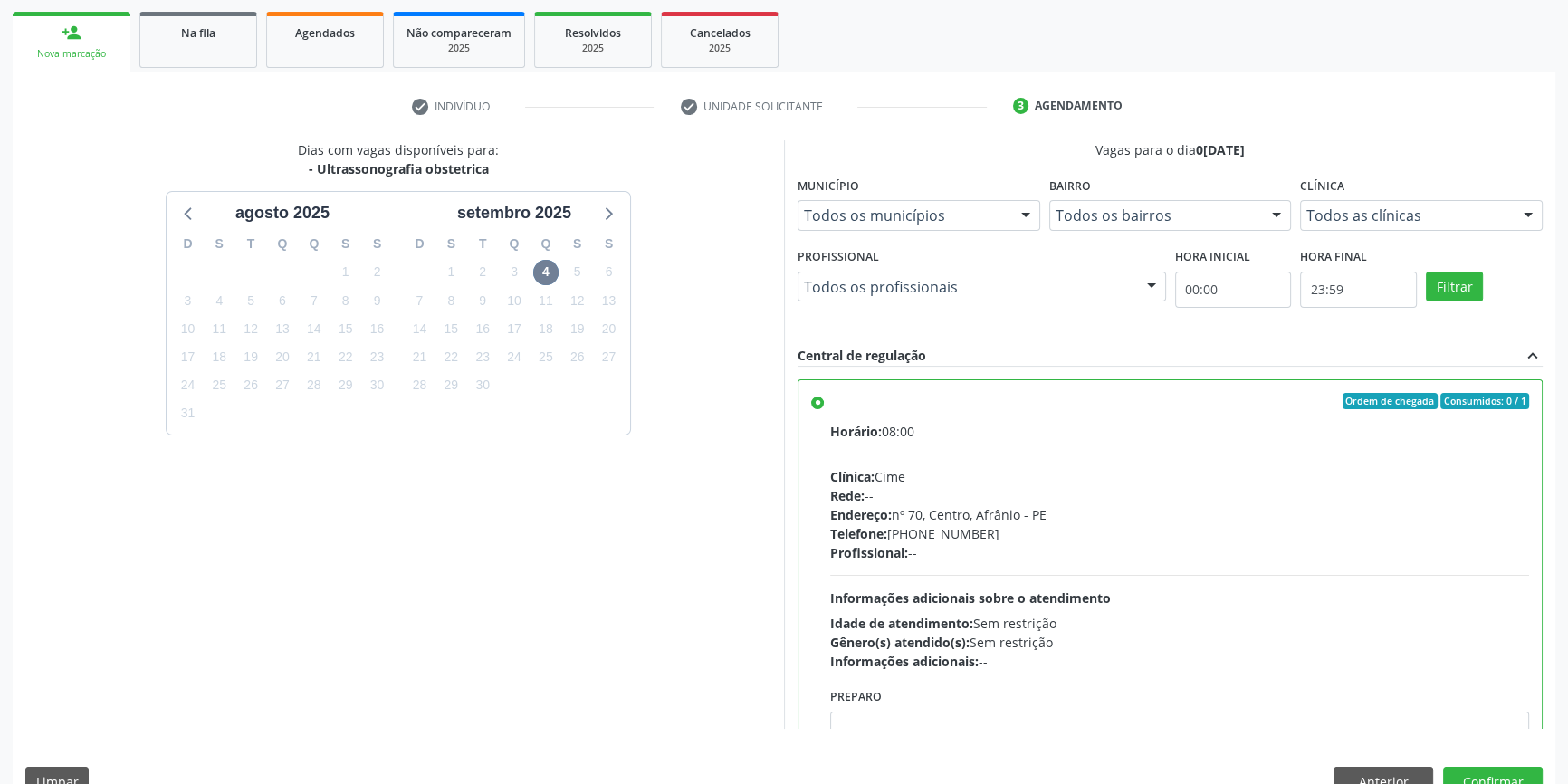
scroll to position [296, 0]
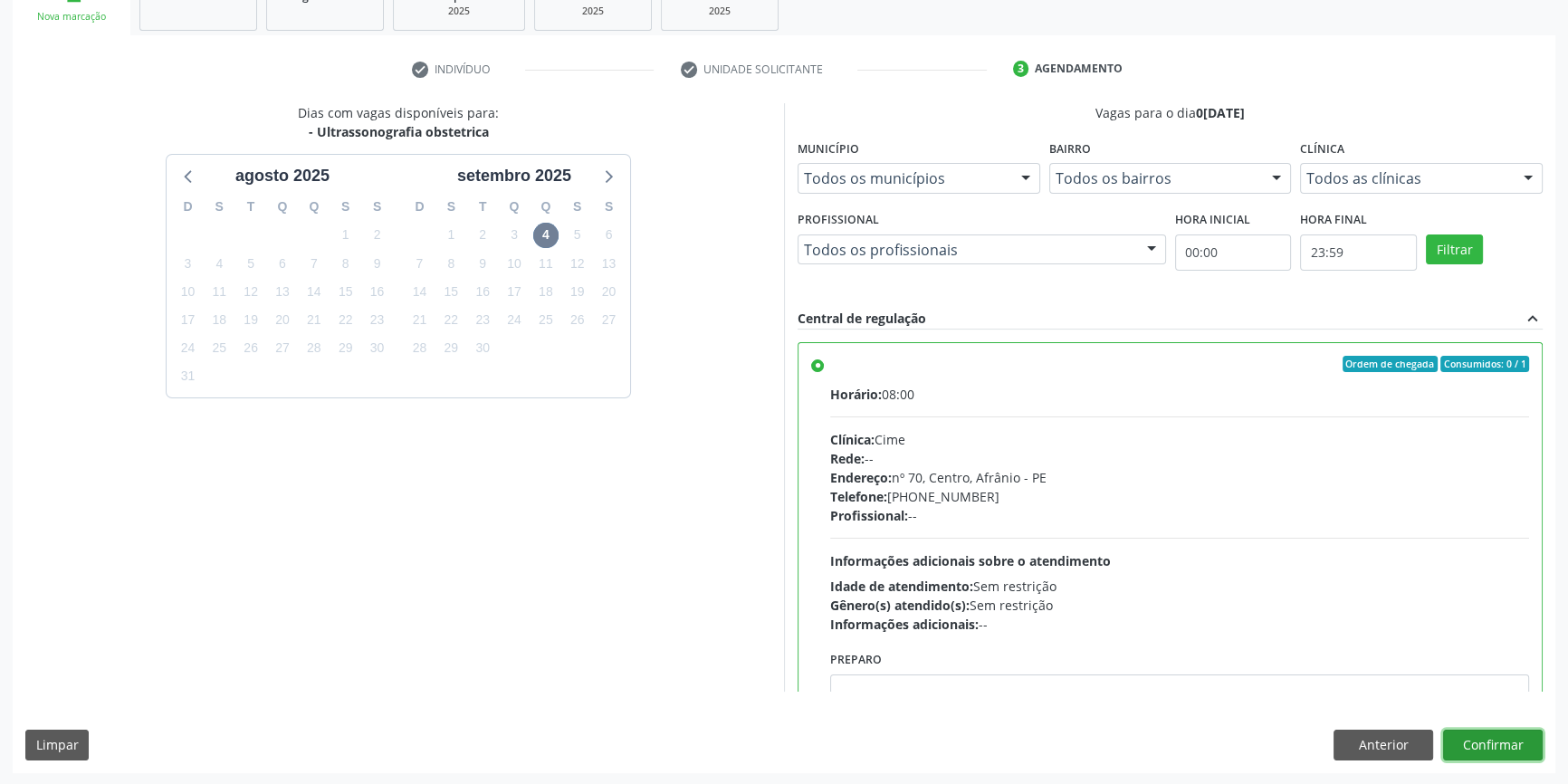
click at [1484, 750] on button "Confirmar" at bounding box center [1492, 745] width 100 height 31
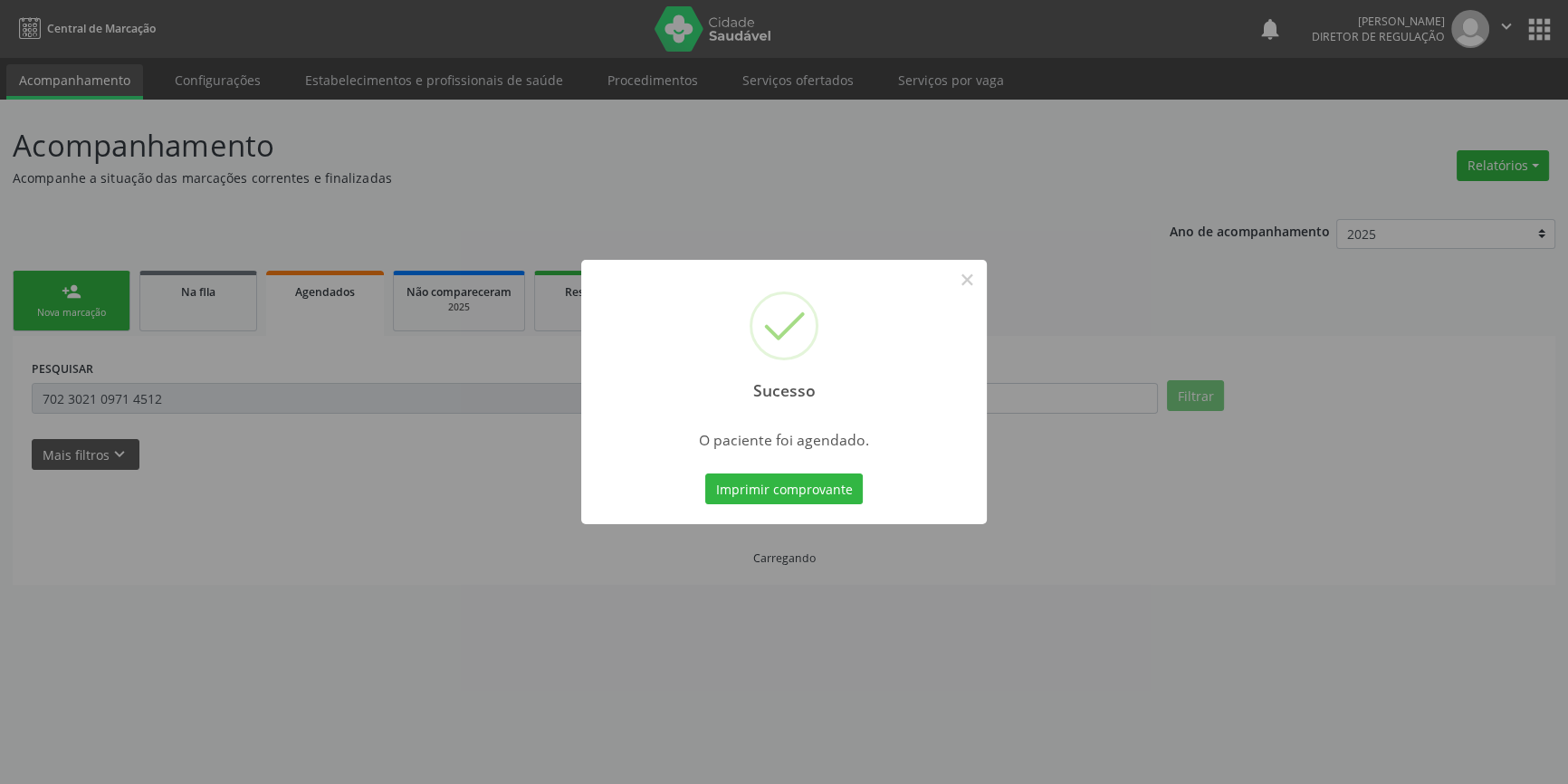
scroll to position [0, 0]
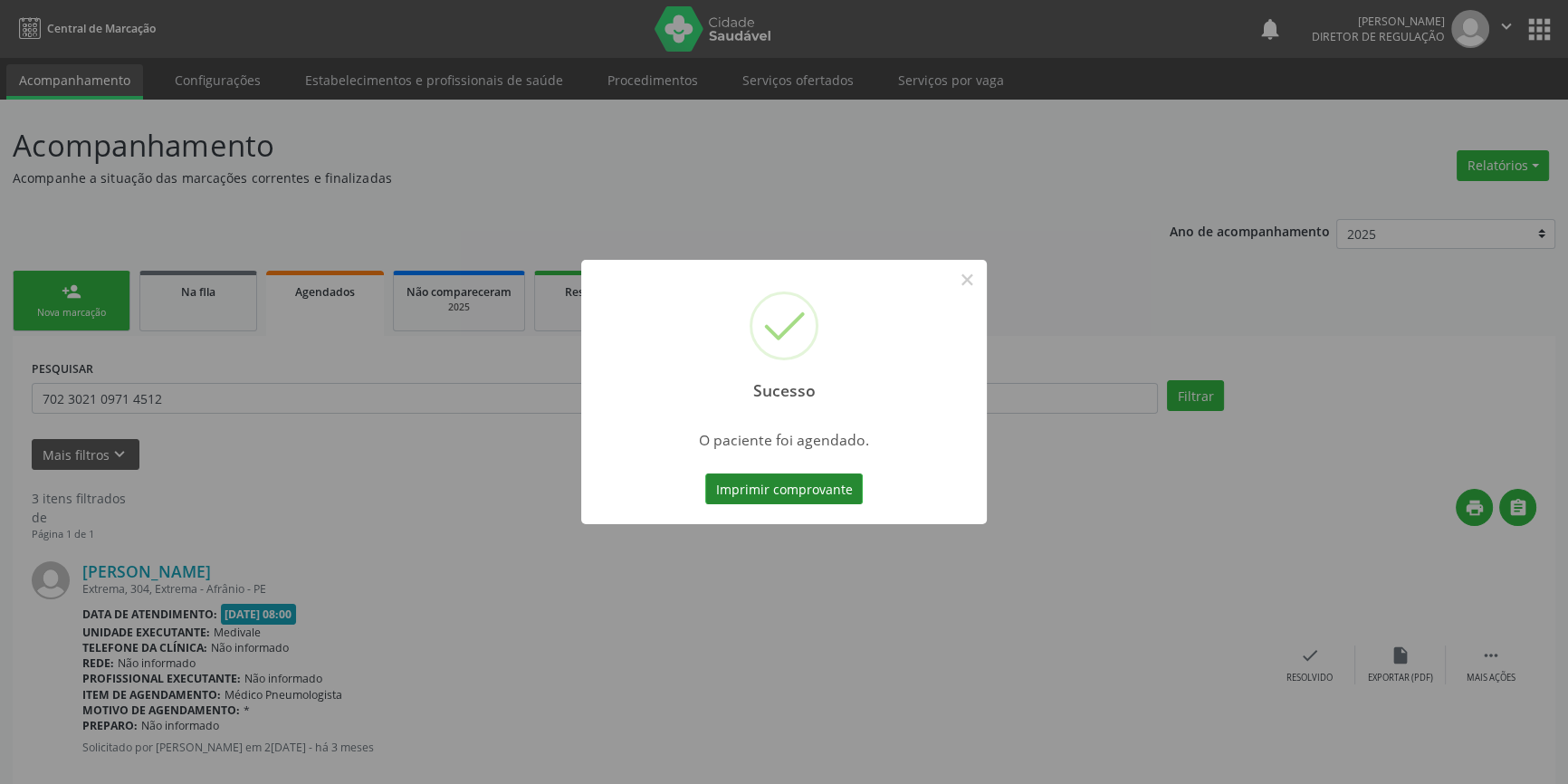
click at [834, 487] on button "Imprimir comprovante" at bounding box center [784, 489] width 158 height 31
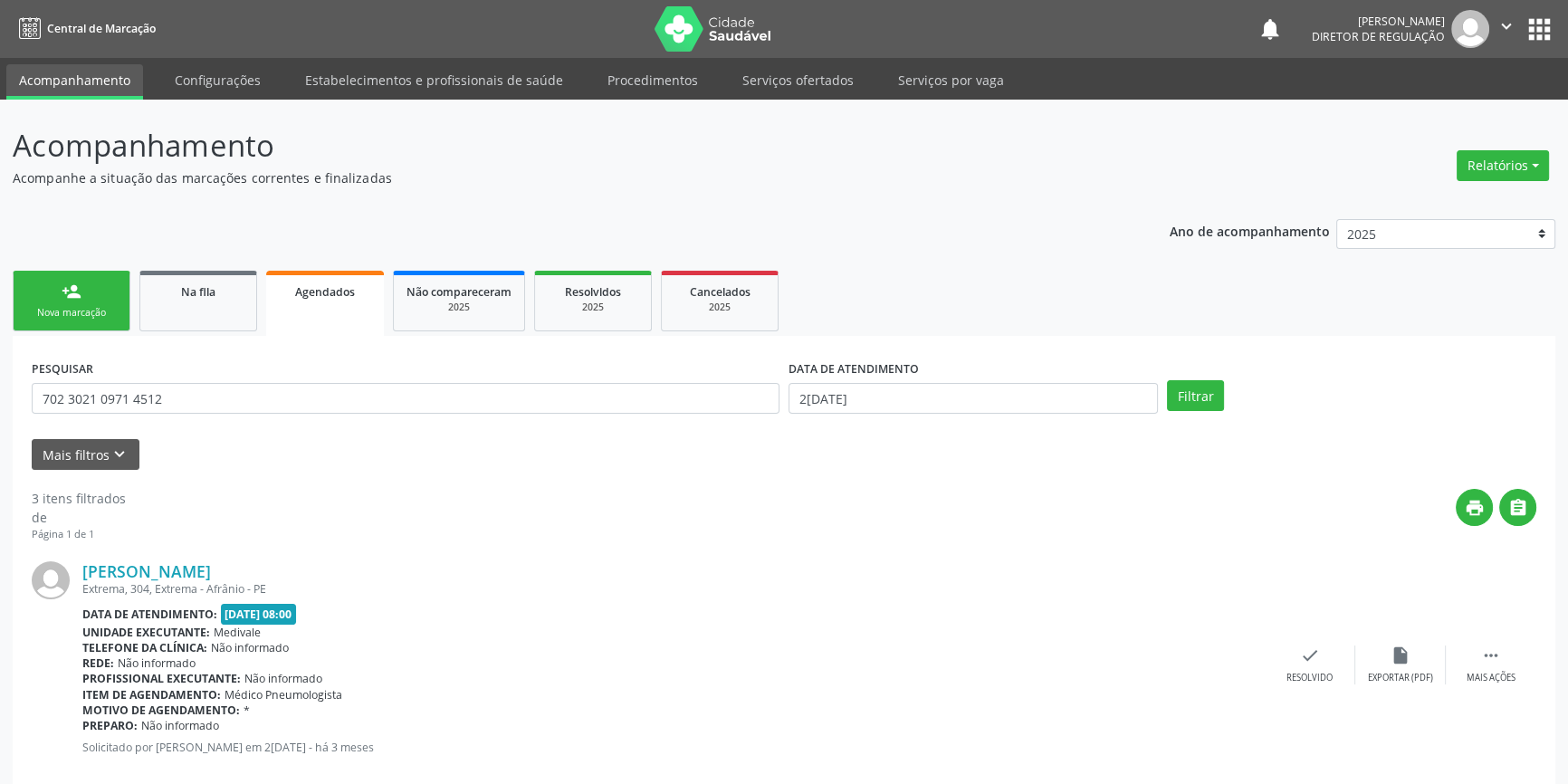
click at [99, 283] on div "Sucesso × O paciente foi agendado. Imprimir comprovante Cancel" at bounding box center [784, 392] width 1568 height 784
click at [59, 291] on link "person_add Nova marcação" at bounding box center [71, 300] width 117 height 60
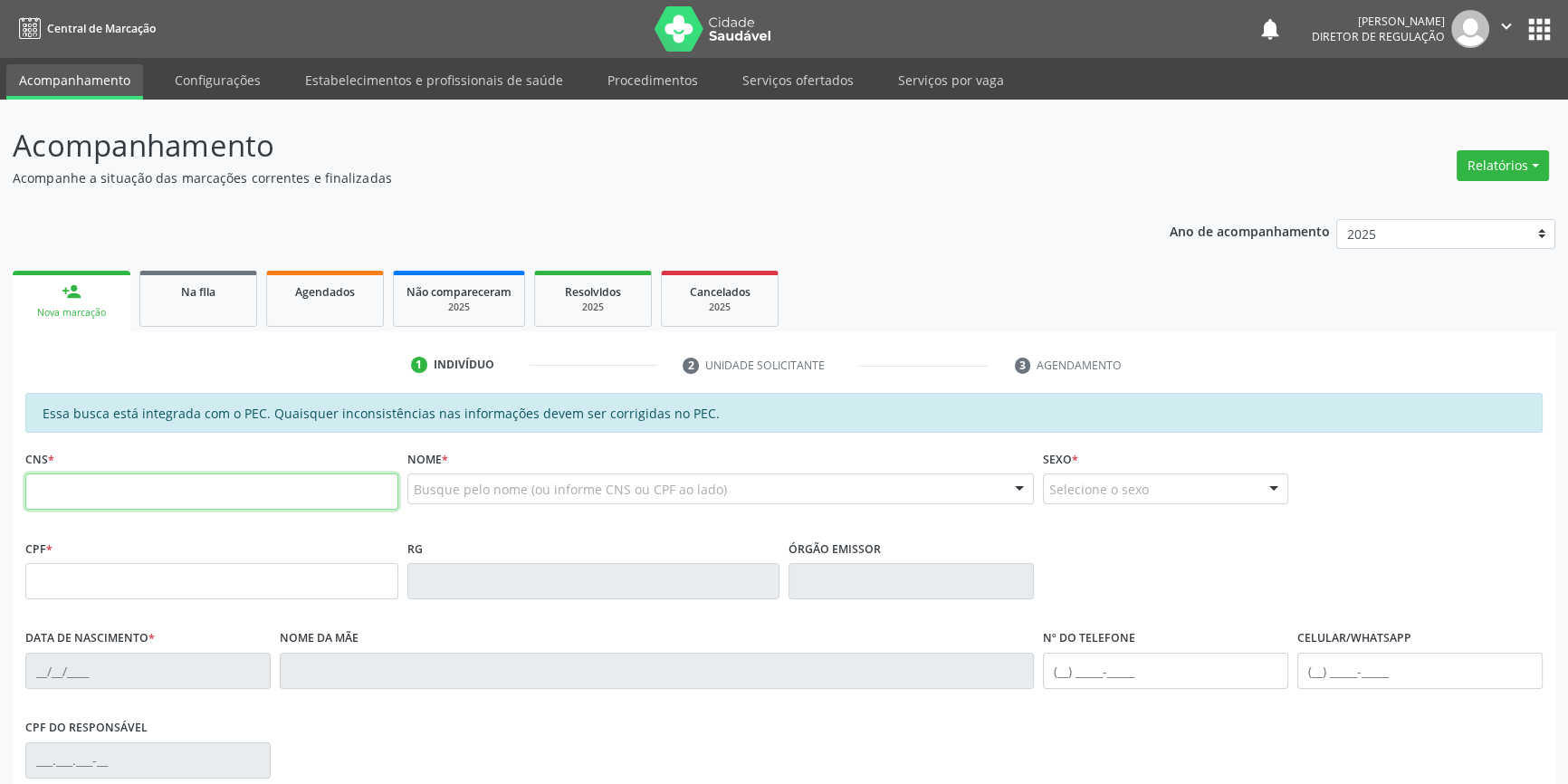
click at [130, 489] on input "text" at bounding box center [212, 492] width 373 height 37
type input "706 4093 6541 1890"
type input "006.802.244-16"
type input "17/07/2025"
type input "Marina de Sousa Gomes"
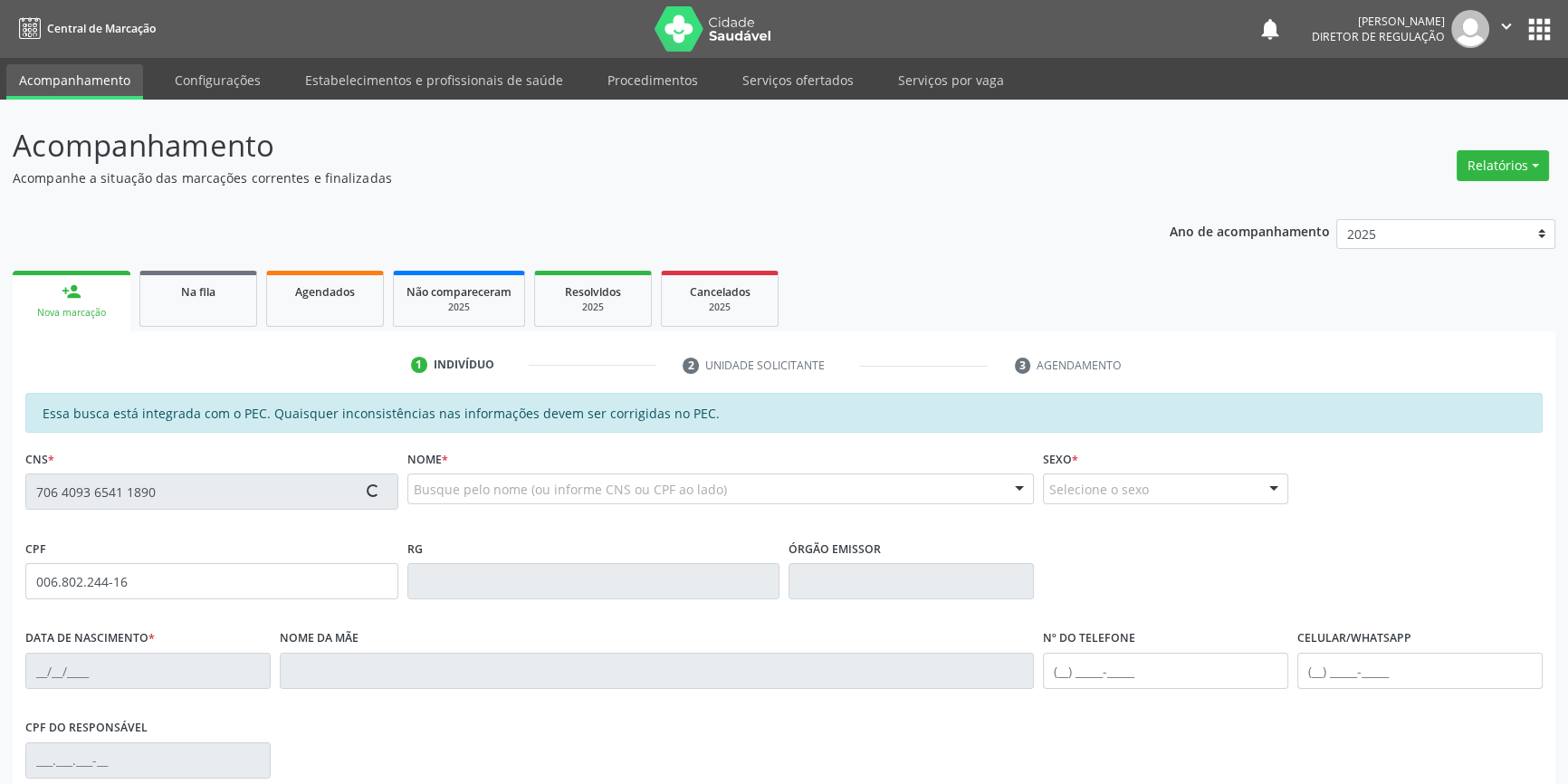
type input "(87) 98816-3845"
type input "835"
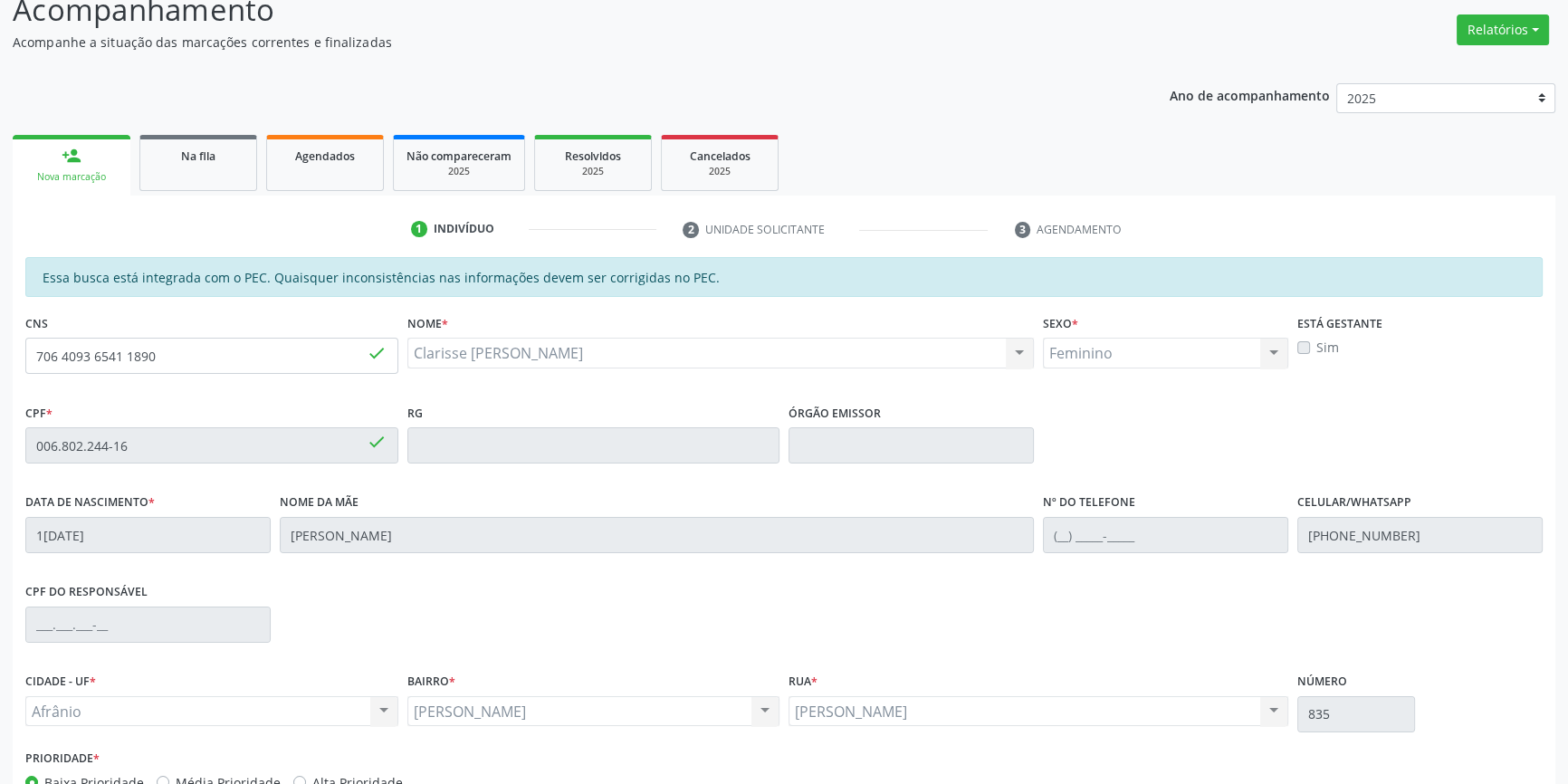
scroll to position [248, 0]
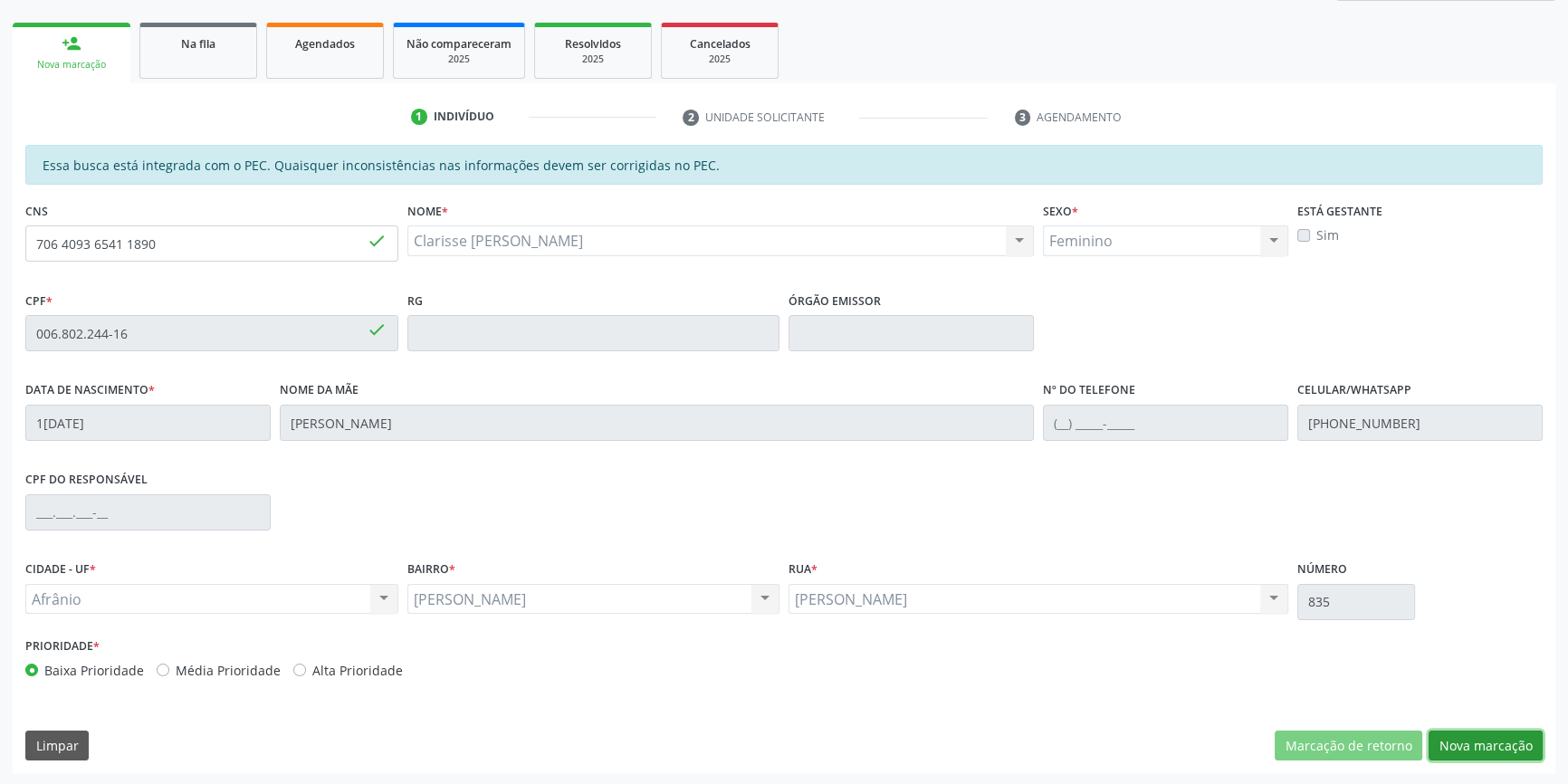
click at [1489, 737] on button "Nova marcação" at bounding box center [1486, 745] width 114 height 31
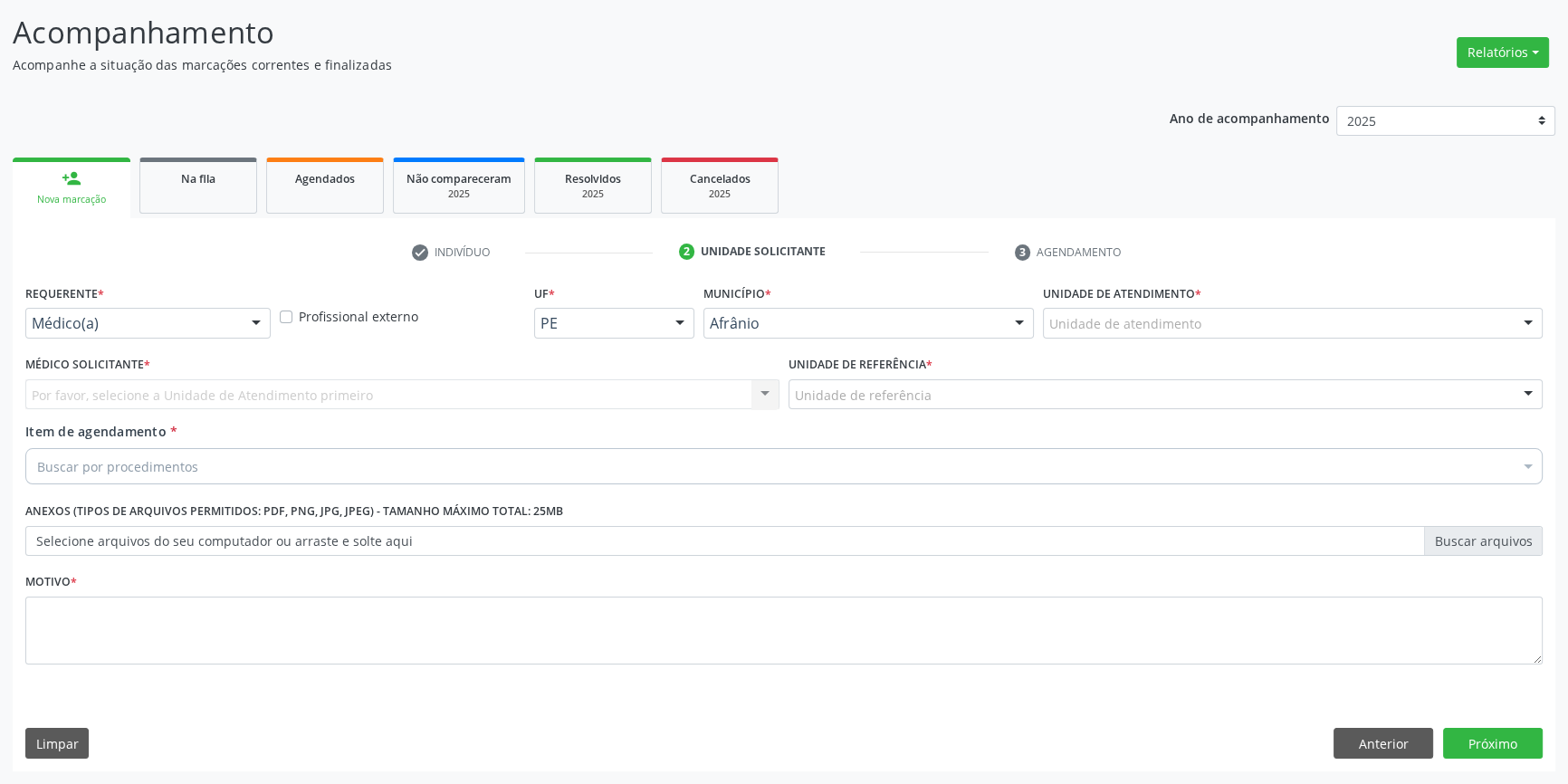
scroll to position [112, 0]
click at [1099, 308] on label "Unidade de atendimento *" at bounding box center [1122, 295] width 159 height 28
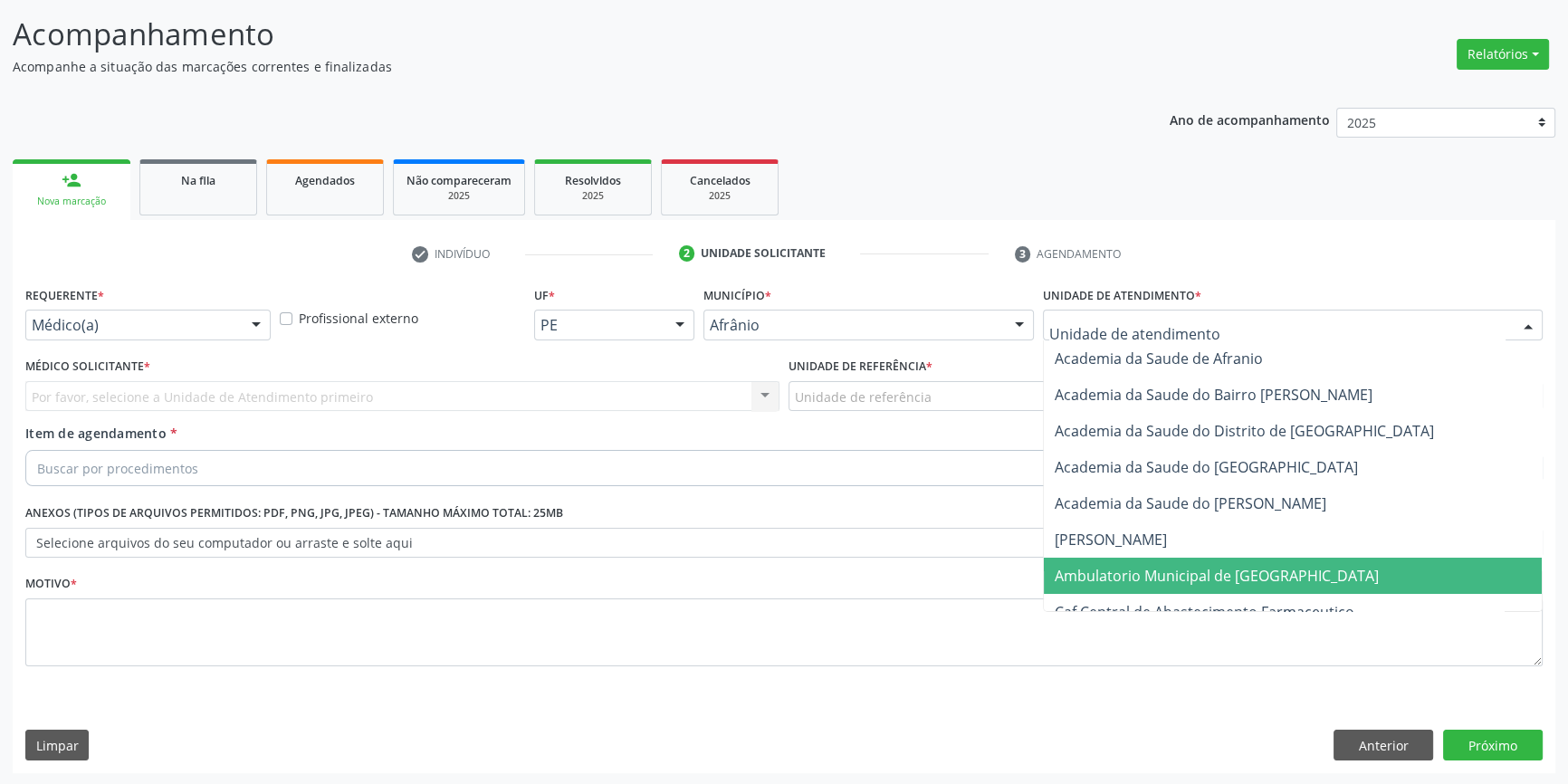
drag, startPoint x: 1115, startPoint y: 586, endPoint x: 982, endPoint y: 462, distance: 181.8
click at [1113, 586] on span "Ambulatorio Municipal de [GEOGRAPHIC_DATA]" at bounding box center [1293, 576] width 498 height 37
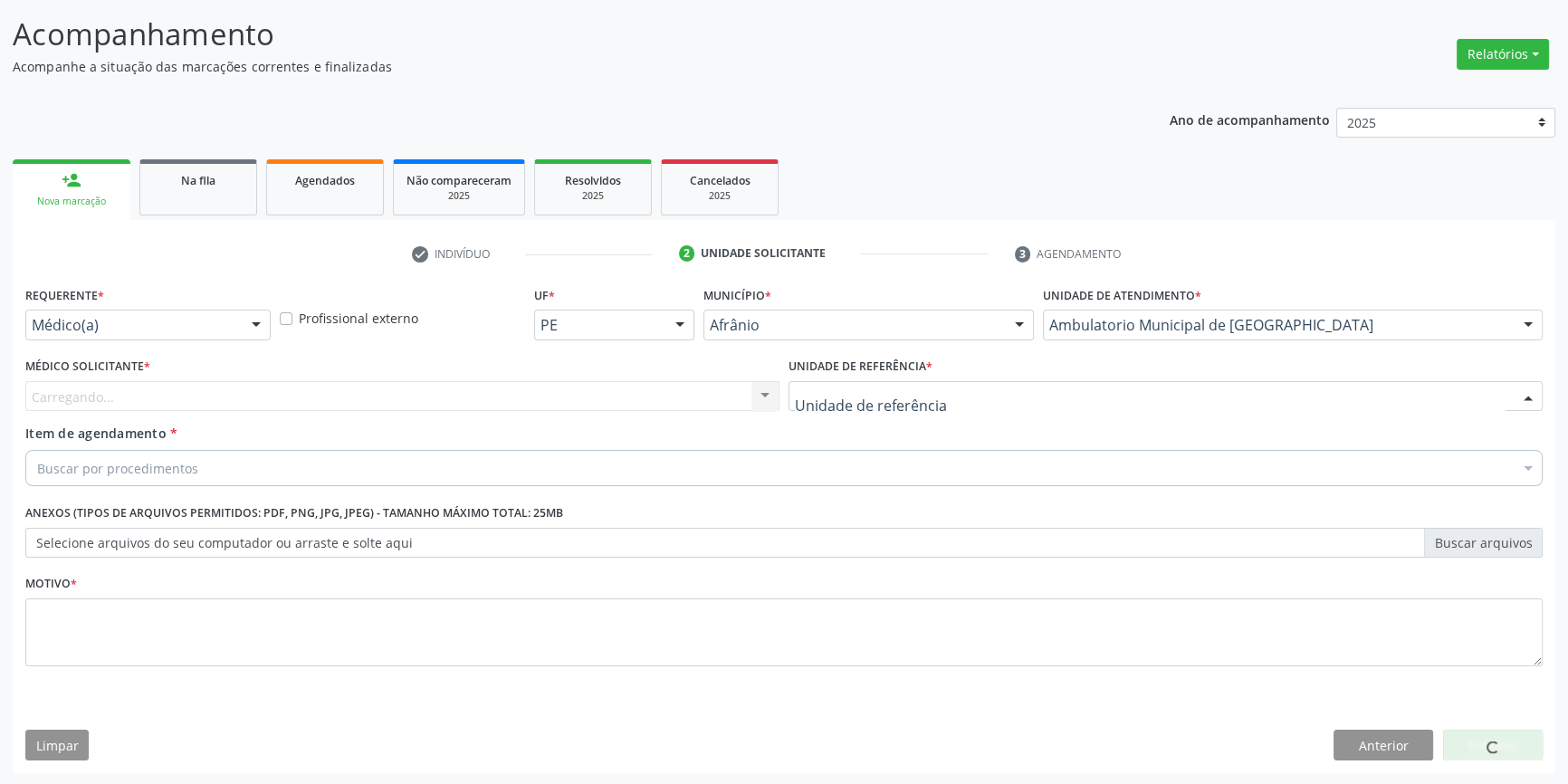
click at [936, 406] on div at bounding box center [1165, 396] width 754 height 31
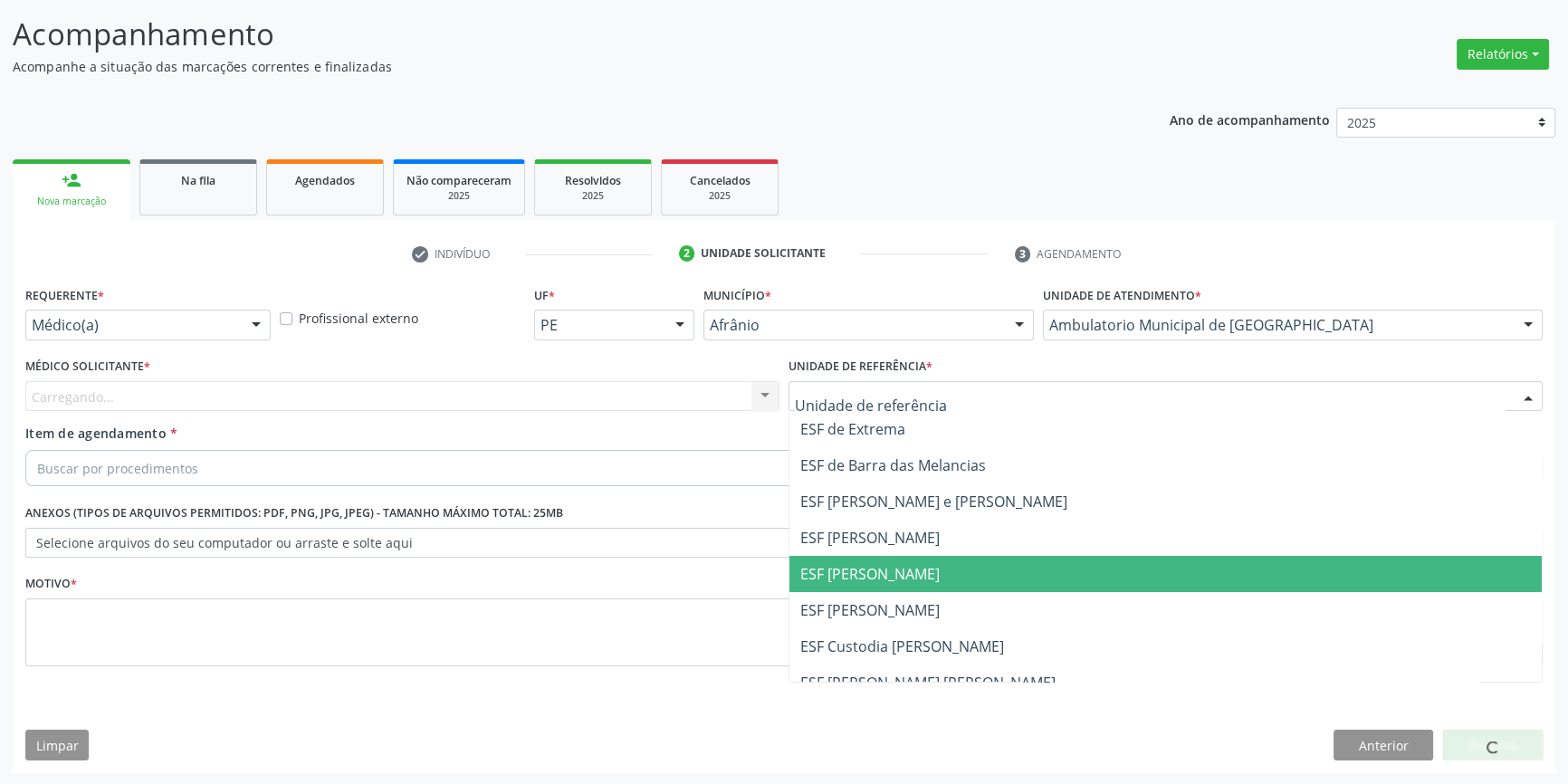
click at [859, 573] on span "ESF [PERSON_NAME]" at bounding box center [869, 575] width 139 height 20
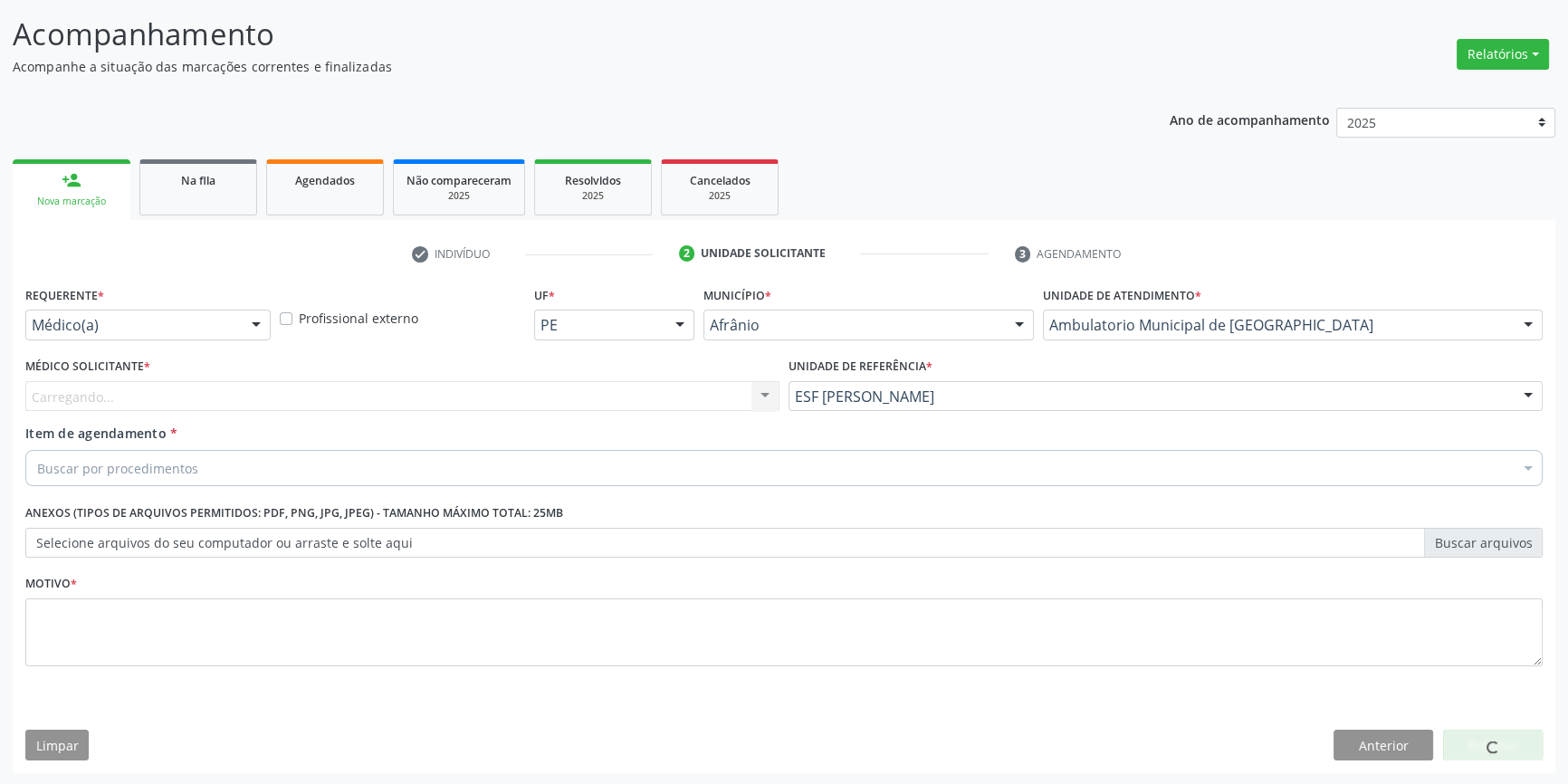
click at [540, 407] on div "Carregando... Nenhum resultado encontrado para: " " Não há nenhuma opção para s…" at bounding box center [403, 396] width 754 height 31
drag, startPoint x: 256, startPoint y: 399, endPoint x: 225, endPoint y: 406, distance: 31.8
click at [247, 399] on div "Médico solicitante" at bounding box center [403, 396] width 754 height 31
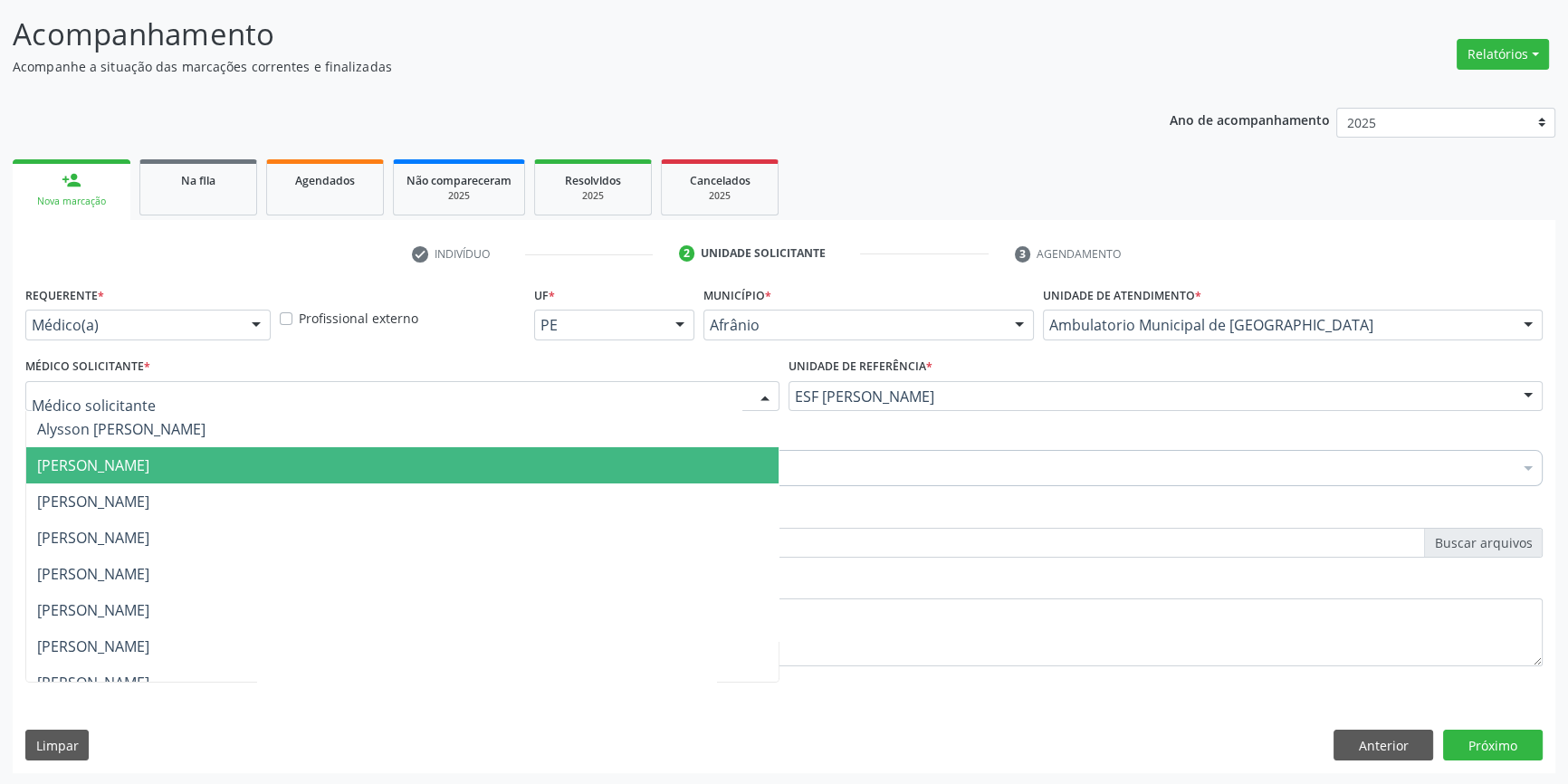
click at [126, 465] on span "[PERSON_NAME]" at bounding box center [94, 465] width 112 height 20
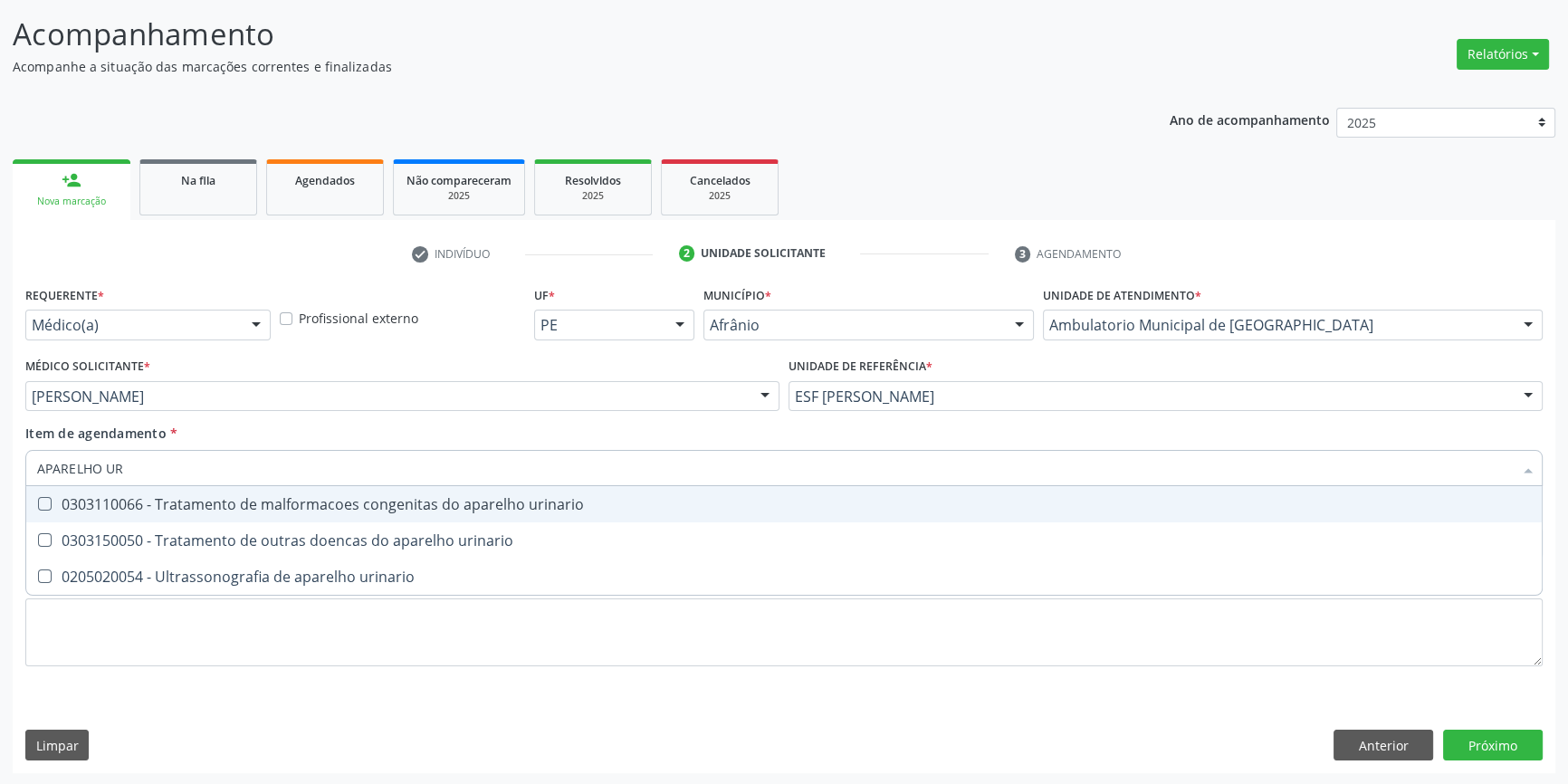
type input "APARELHO URI"
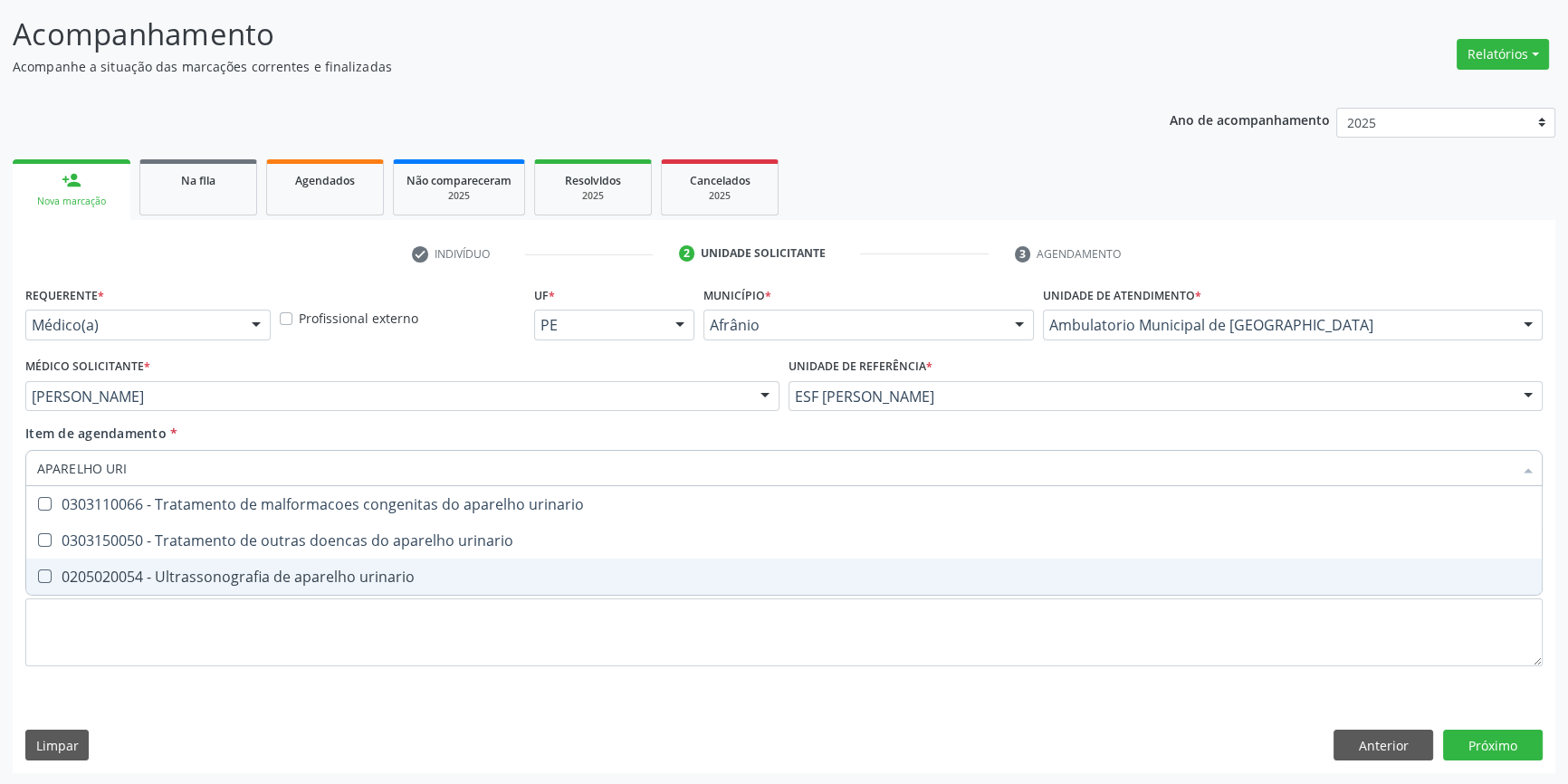
click at [291, 563] on span "0205020054 - Ultrassonografia de aparelho urinario" at bounding box center [784, 577] width 1516 height 37
checkbox urinario "true"
click at [256, 674] on div "Requerente * Médico(a) Médico(a) Enfermeiro(a) Paciente Nenhum resultado encont…" at bounding box center [784, 487] width 1517 height 411
click at [256, 595] on li "0205020054 - Ultrassonografia de aparelho urinario" at bounding box center [784, 577] width 1516 height 37
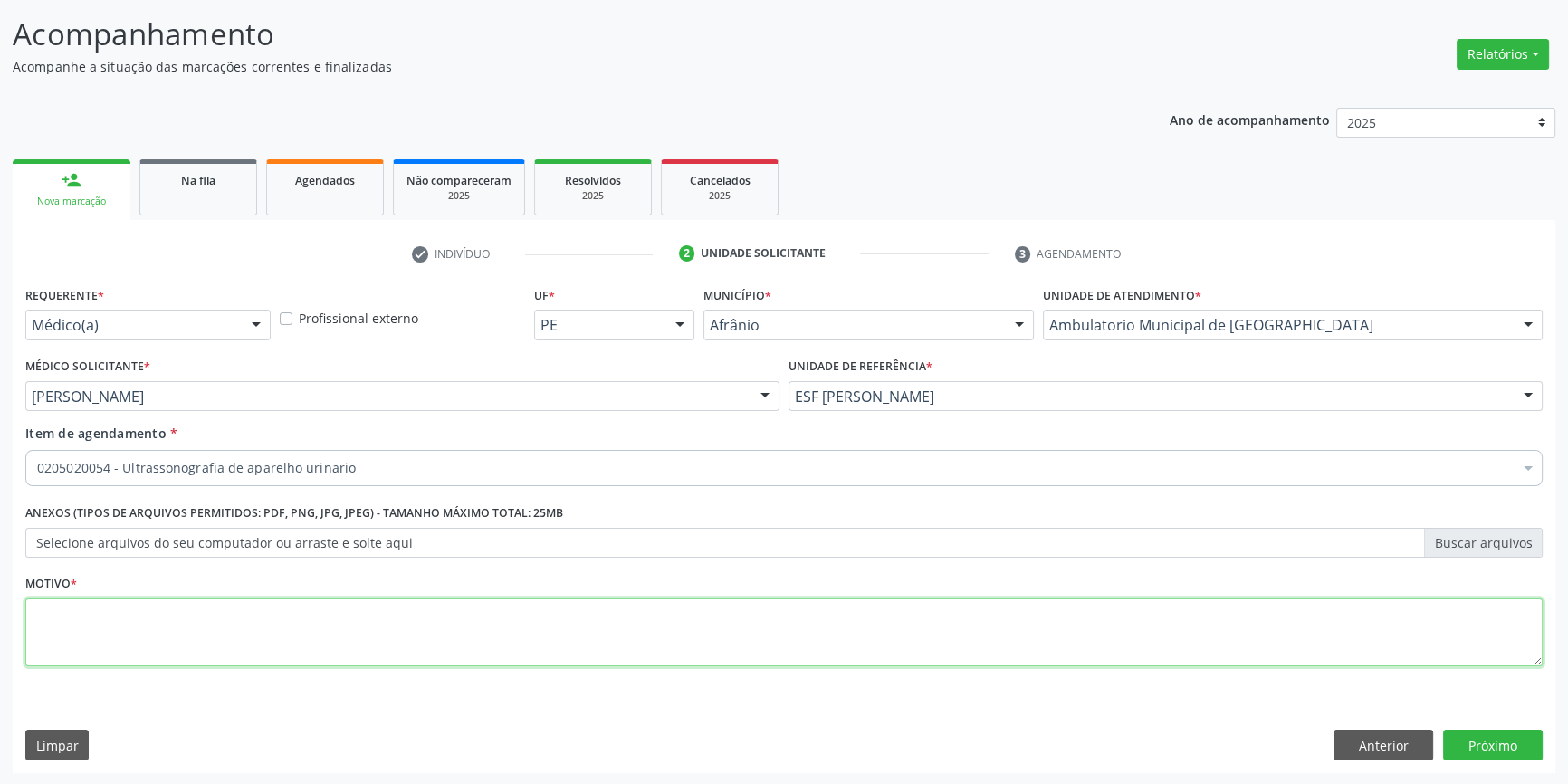
click at [270, 617] on textarea at bounding box center [784, 633] width 1517 height 69
type textarea "'"
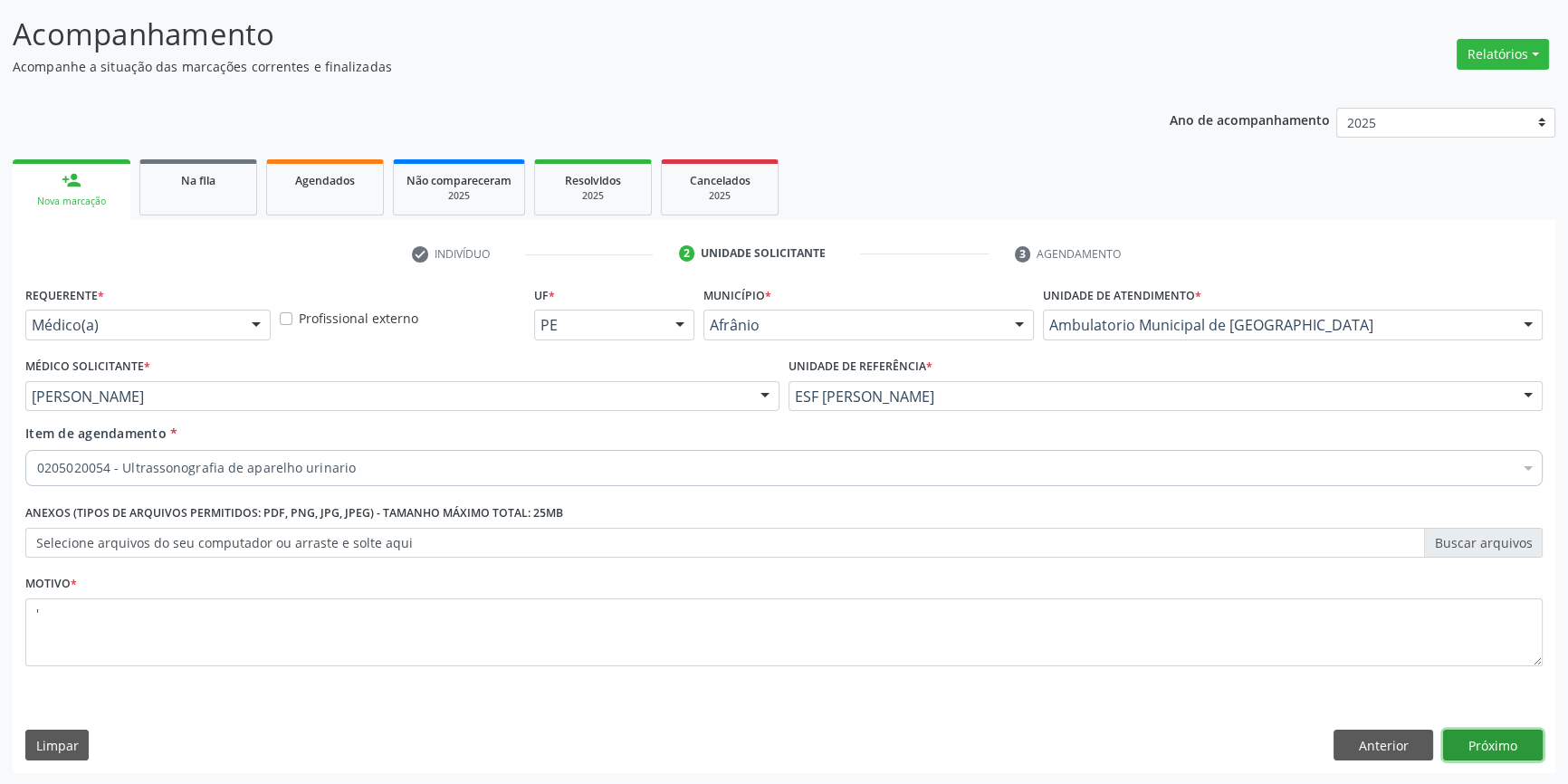
click at [1473, 745] on button "Próximo" at bounding box center [1492, 745] width 100 height 31
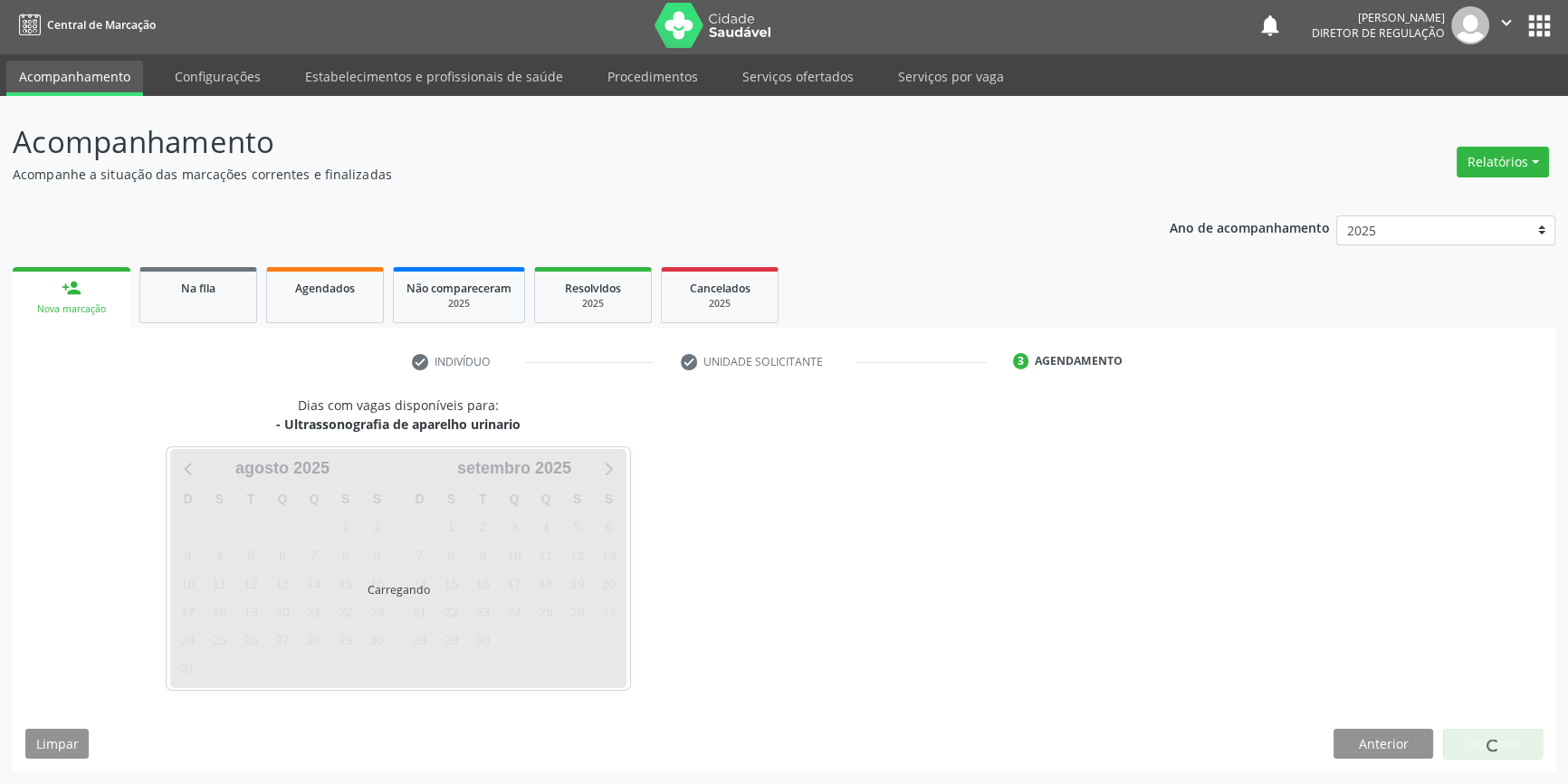
scroll to position [2, 0]
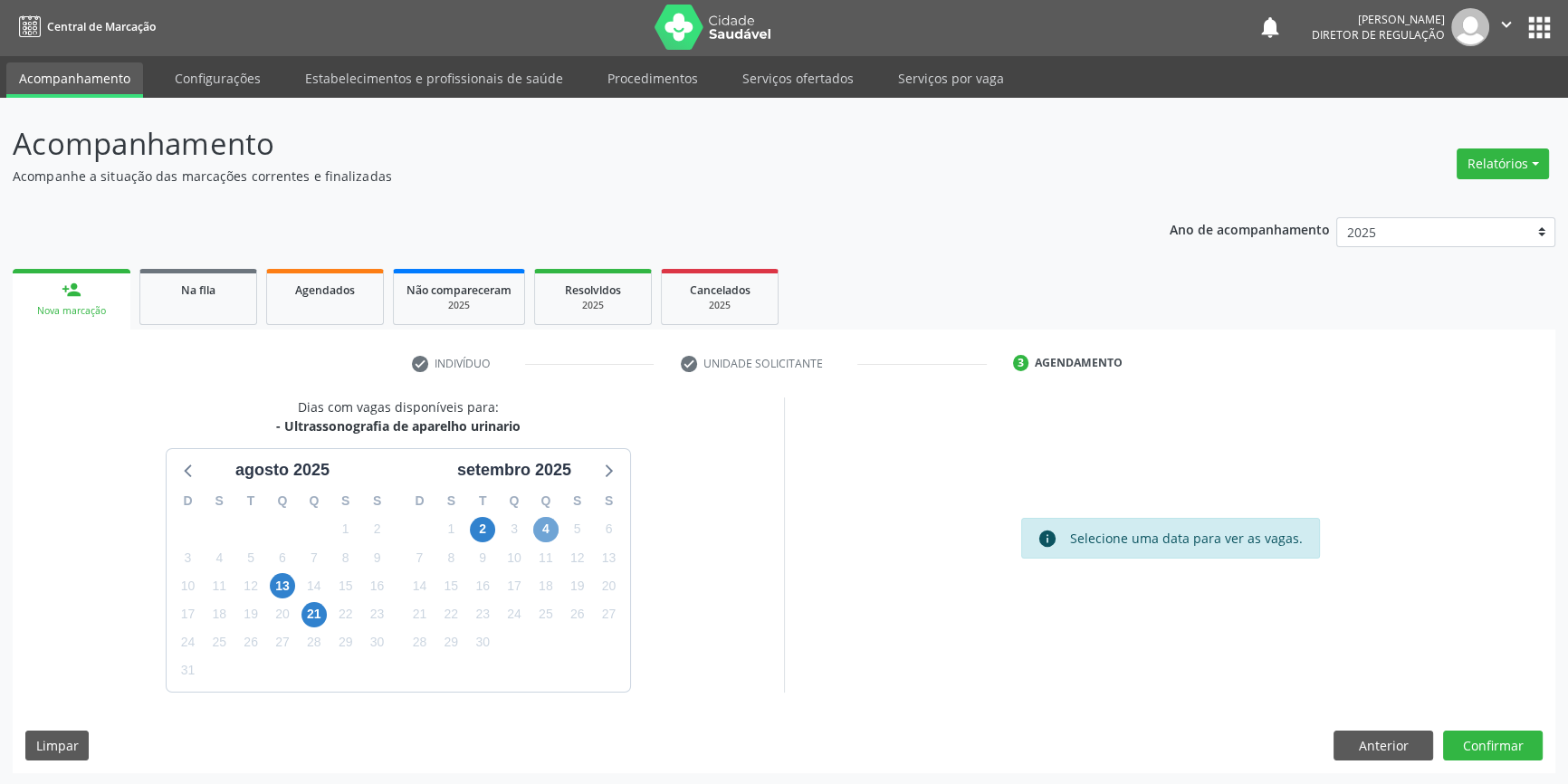
click at [557, 529] on span "4" at bounding box center [546, 530] width 26 height 26
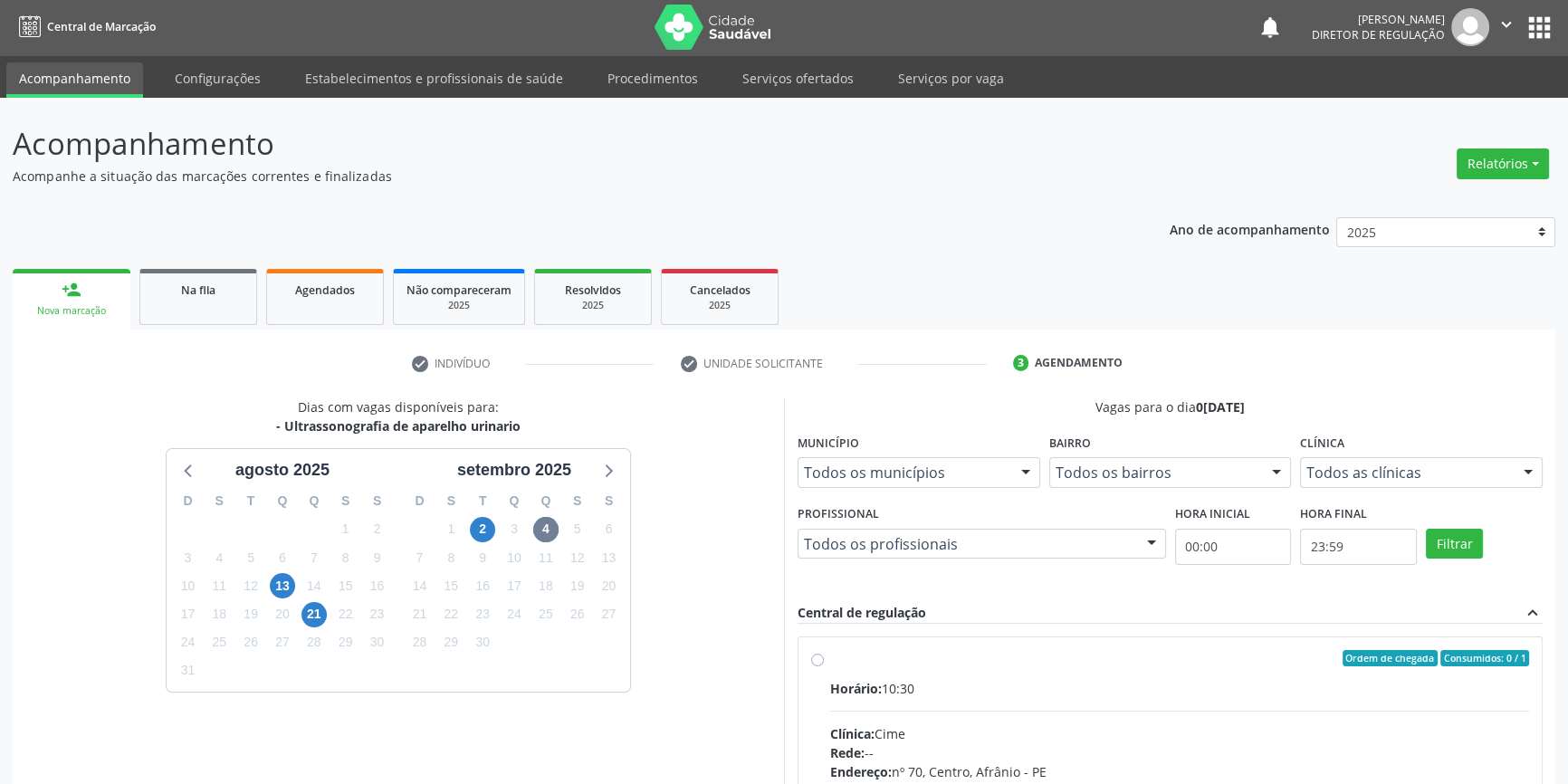
click at [856, 652] on div "Ordem de chegada Consumidos: 0 / 1" at bounding box center [1179, 659] width 699 height 17
click at [824, 652] on input "Ordem de chegada Consumidos: 0 / 1 Horário: 10:30 Clínica: Cime Rede: -- Endere…" at bounding box center [817, 659] width 13 height 17
radio input "true"
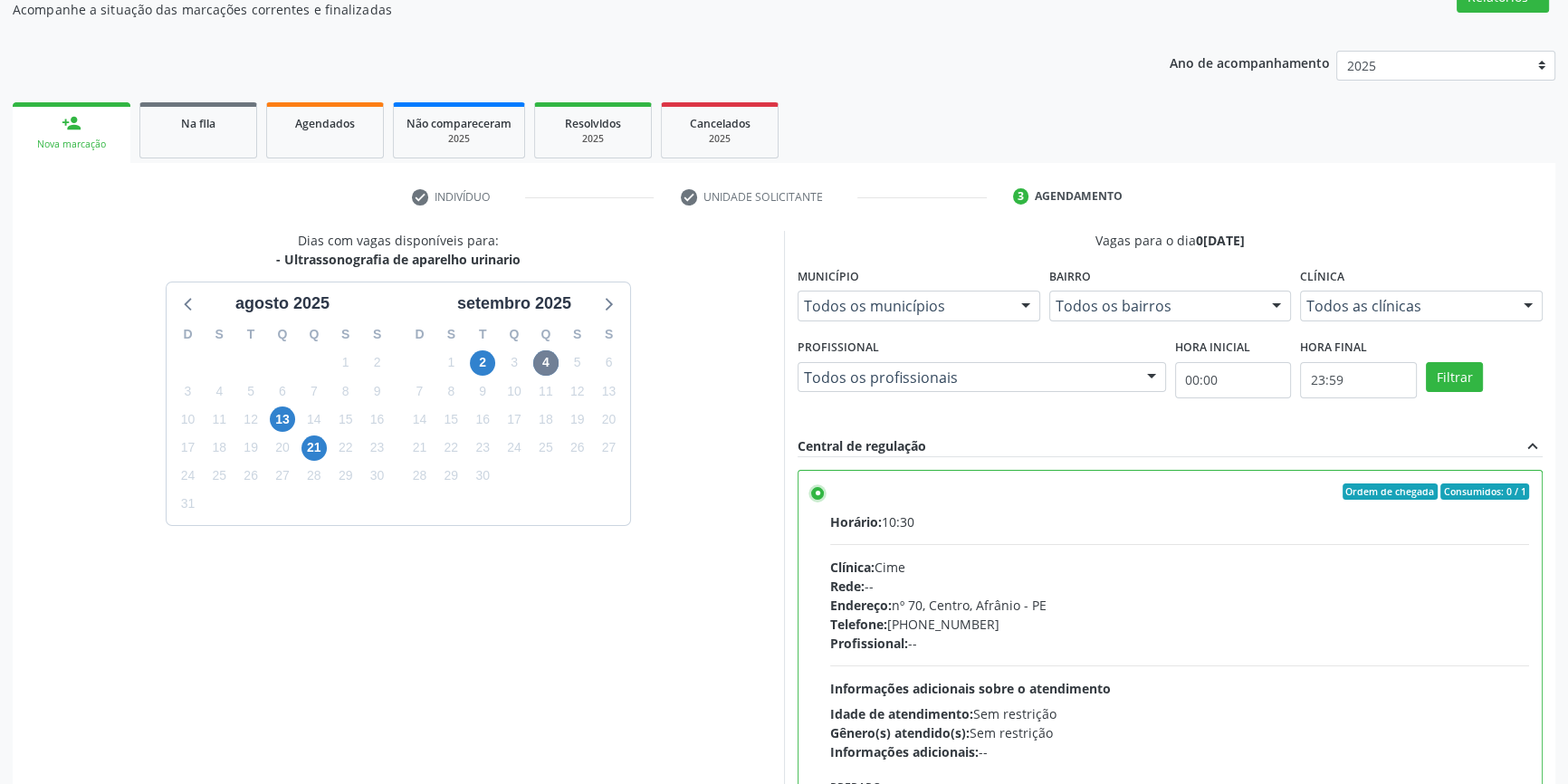
scroll to position [296, 0]
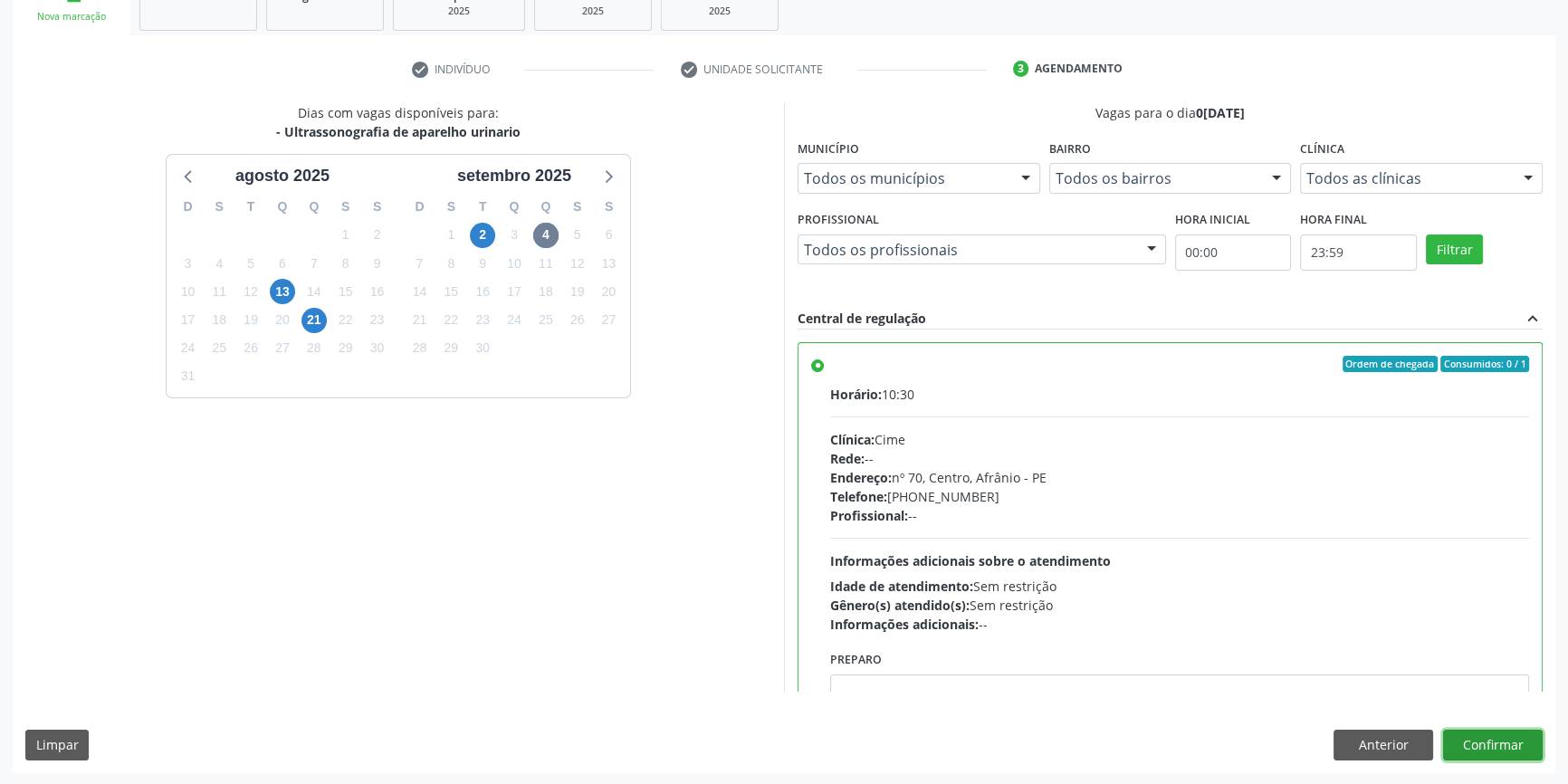
click at [1484, 739] on button "Confirmar" at bounding box center [1492, 745] width 100 height 31
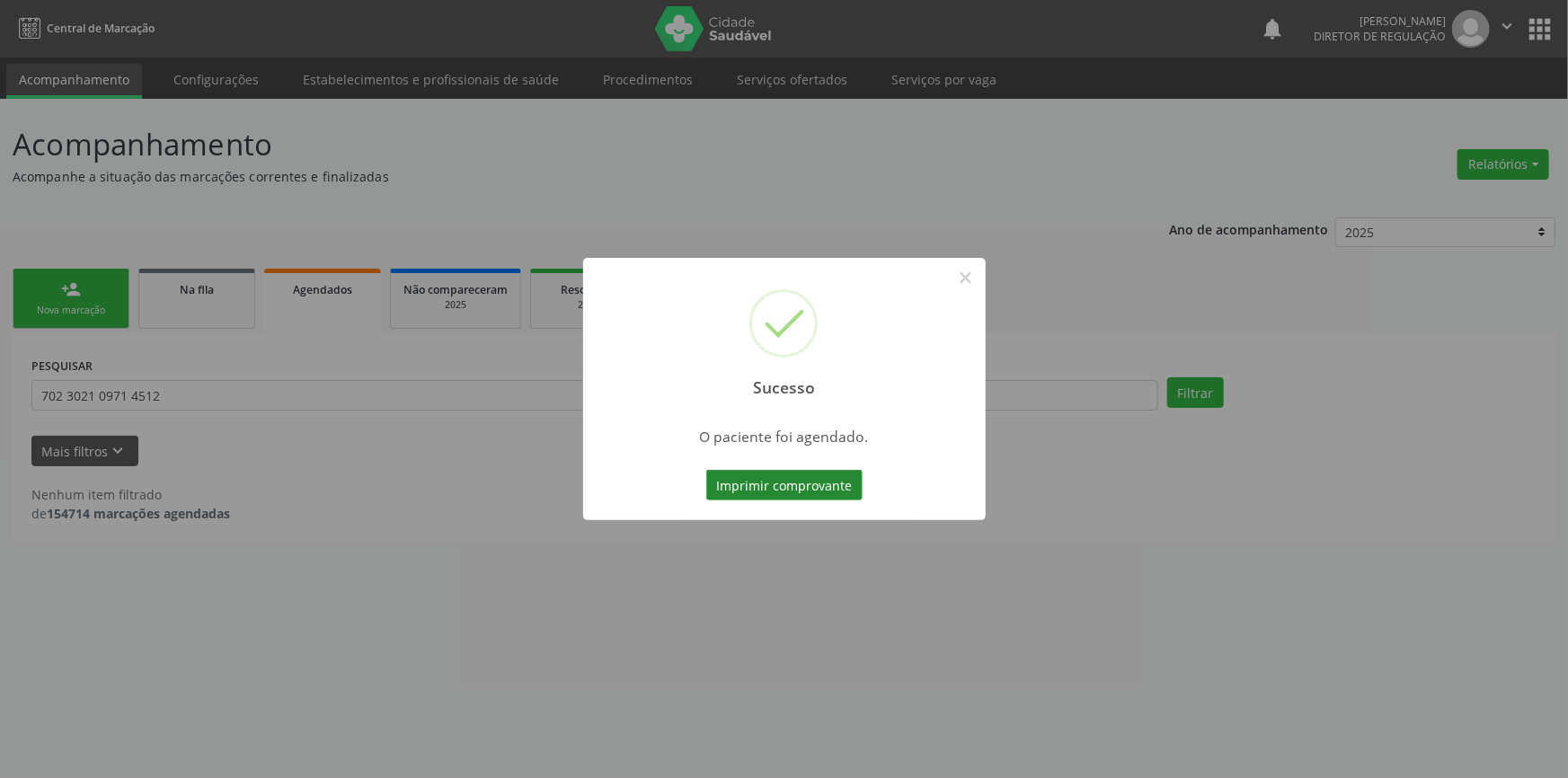
click at [788, 479] on button "Imprimir comprovante" at bounding box center [784, 485] width 157 height 30
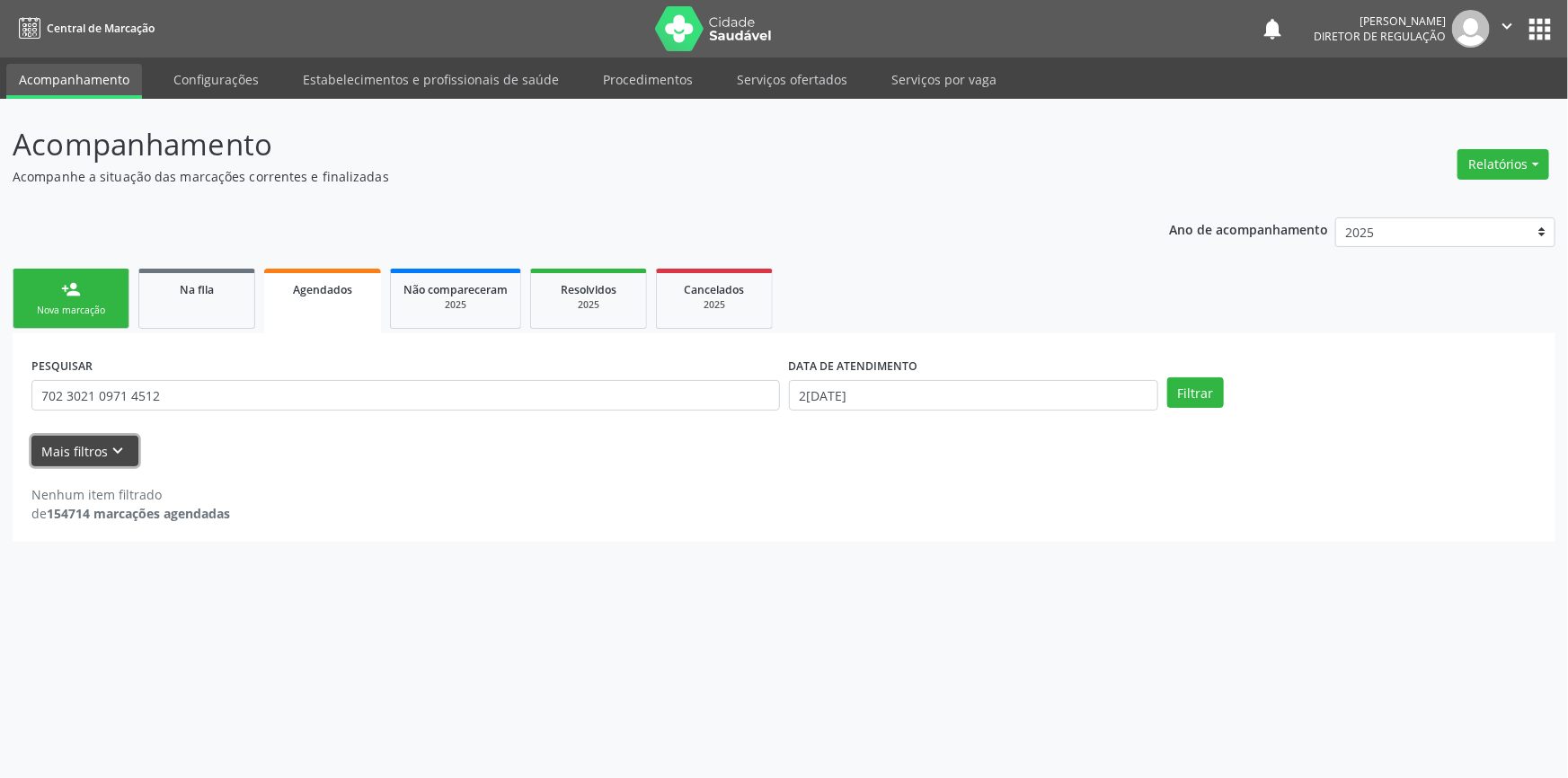
click at [109, 451] on icon "keyboard_arrow_down" at bounding box center [119, 451] width 20 height 20
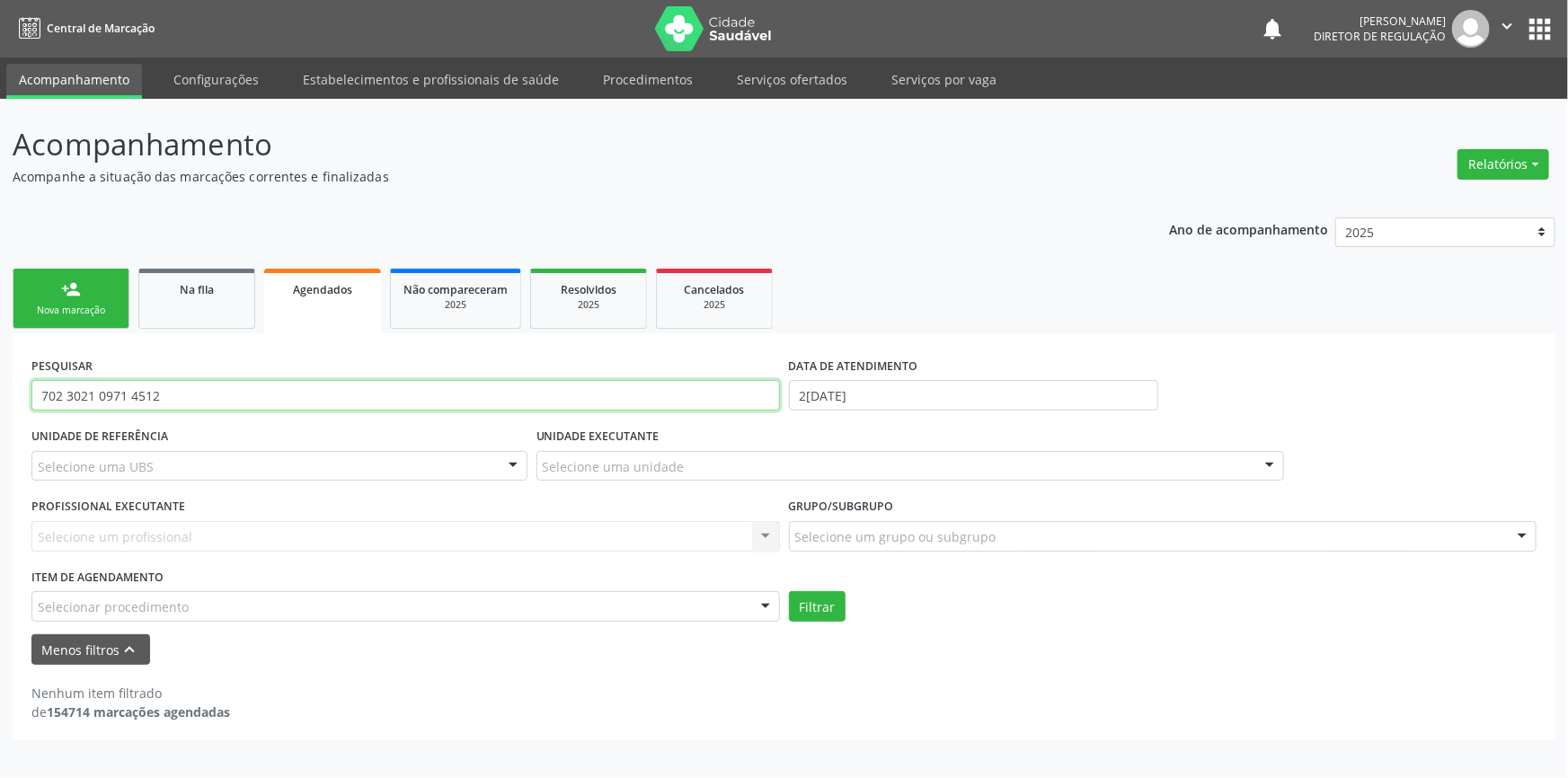
drag, startPoint x: 184, startPoint y: 398, endPoint x: 0, endPoint y: 386, distance: 184.4
click at [0, 386] on div "Acompanhamento Acompanhe a situação das marcações correntes e finalizadas Relat…" at bounding box center [784, 439] width 1568 height 680
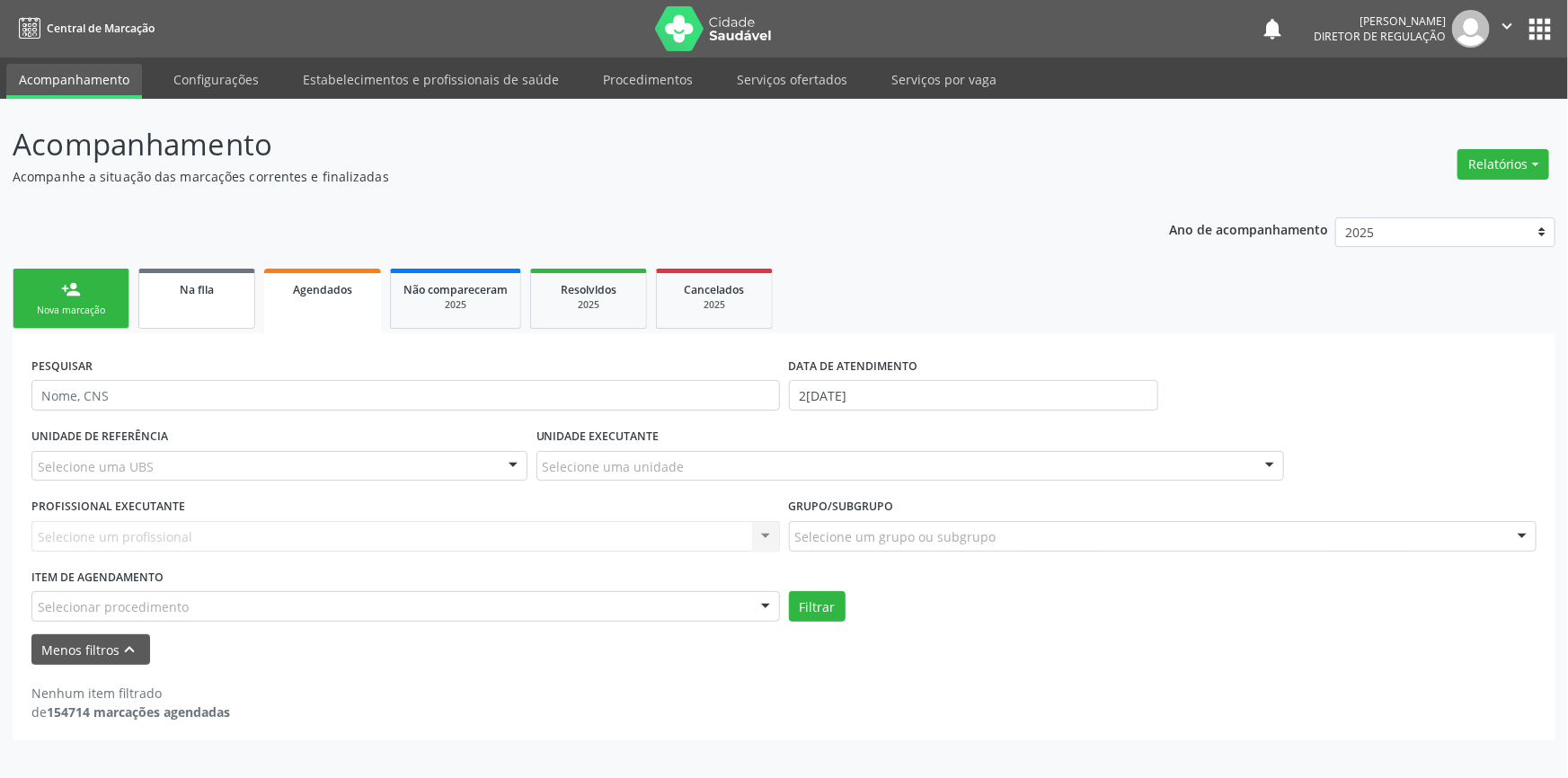
click at [214, 308] on link "Na fila" at bounding box center [196, 298] width 117 height 60
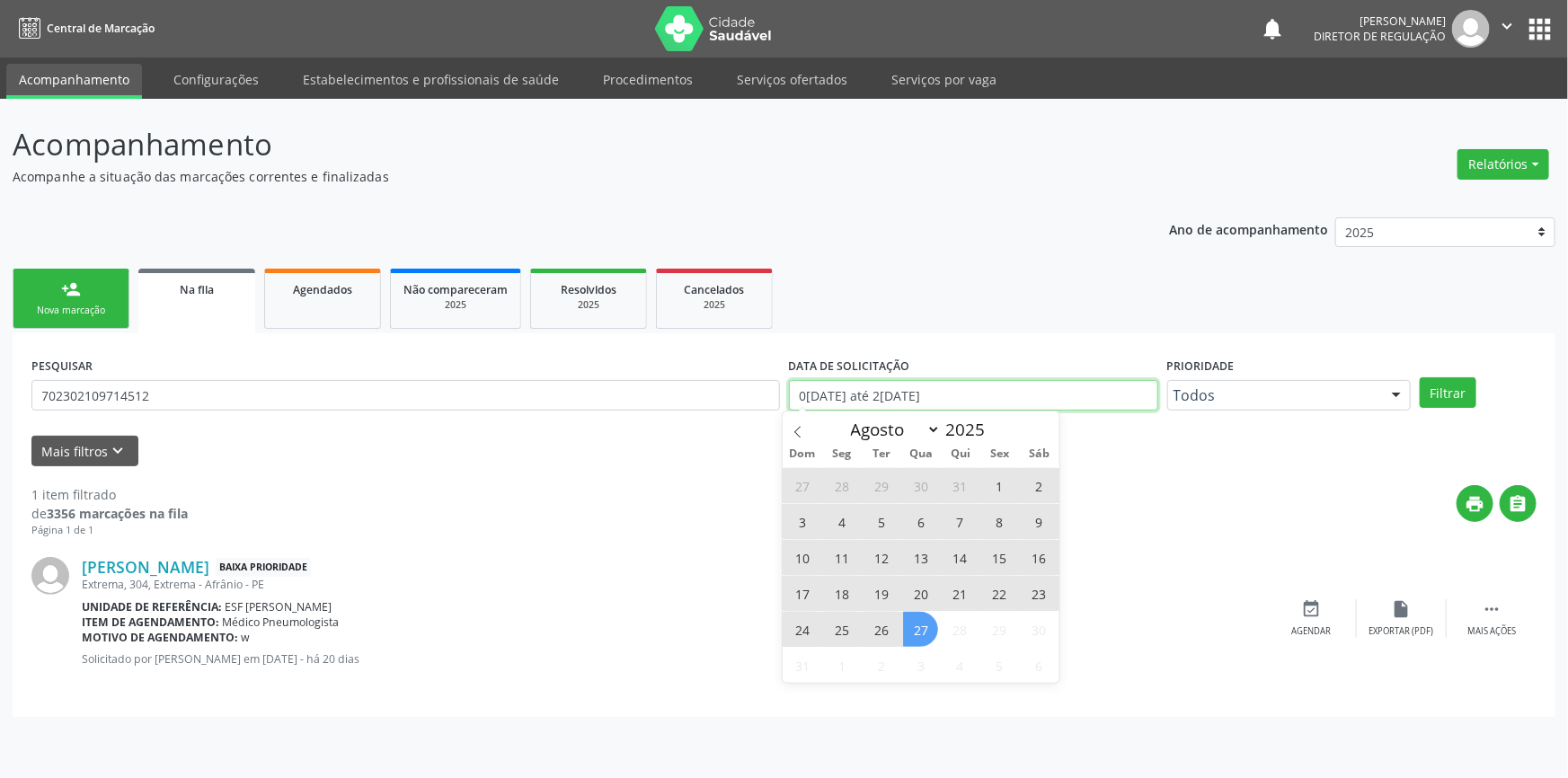
click at [971, 404] on input "[DATE] até [DATE]" at bounding box center [973, 395] width 369 height 30
click at [803, 432] on icon at bounding box center [797, 432] width 13 height 13
select select "6"
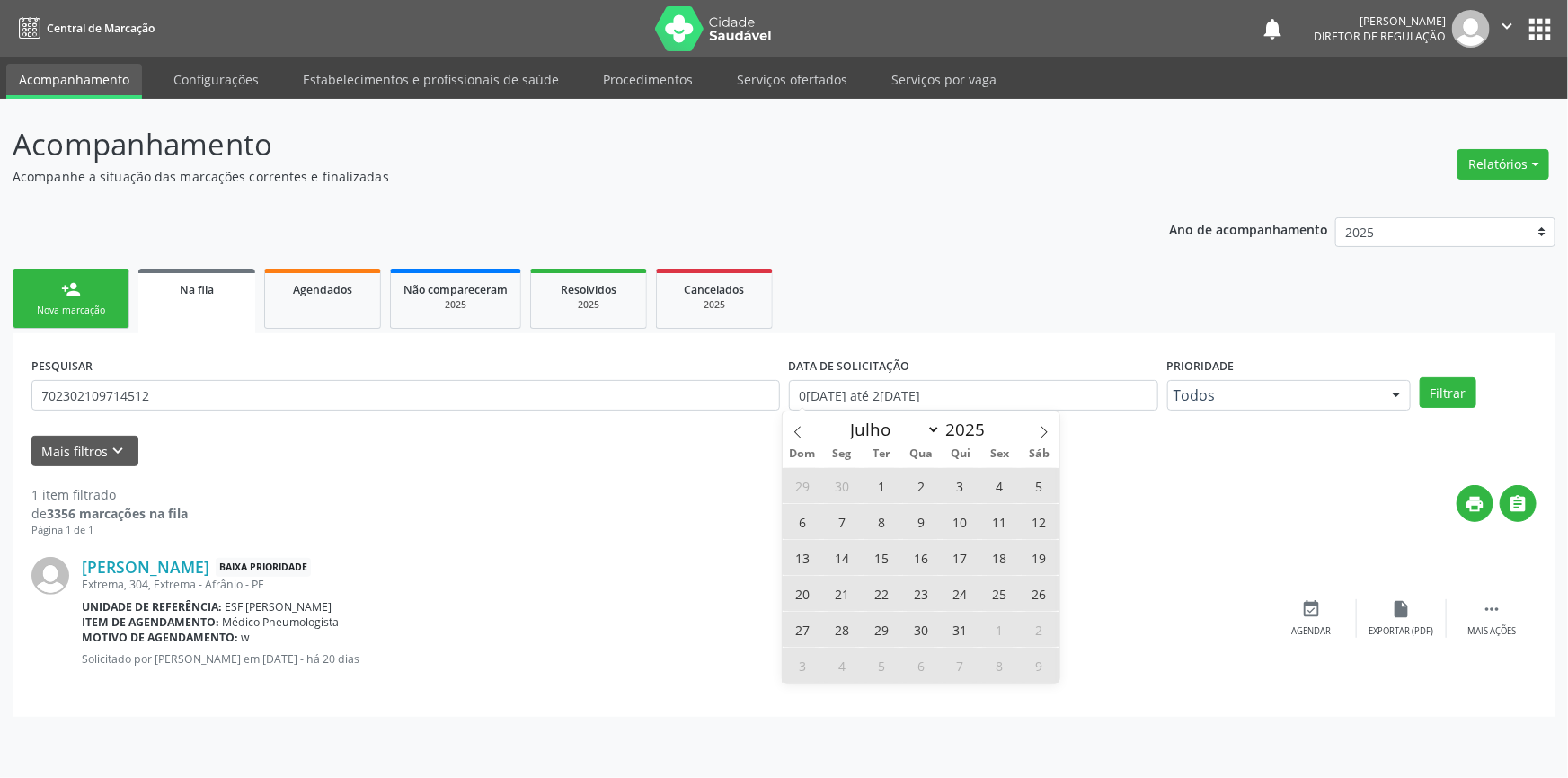
click at [781, 424] on form "PESQUISAR 702302109714512 DATA DE SOLICITAÇÃO 01/01/2018 até 27/08/2025 Priorid…" at bounding box center [784, 410] width 1505 height 115
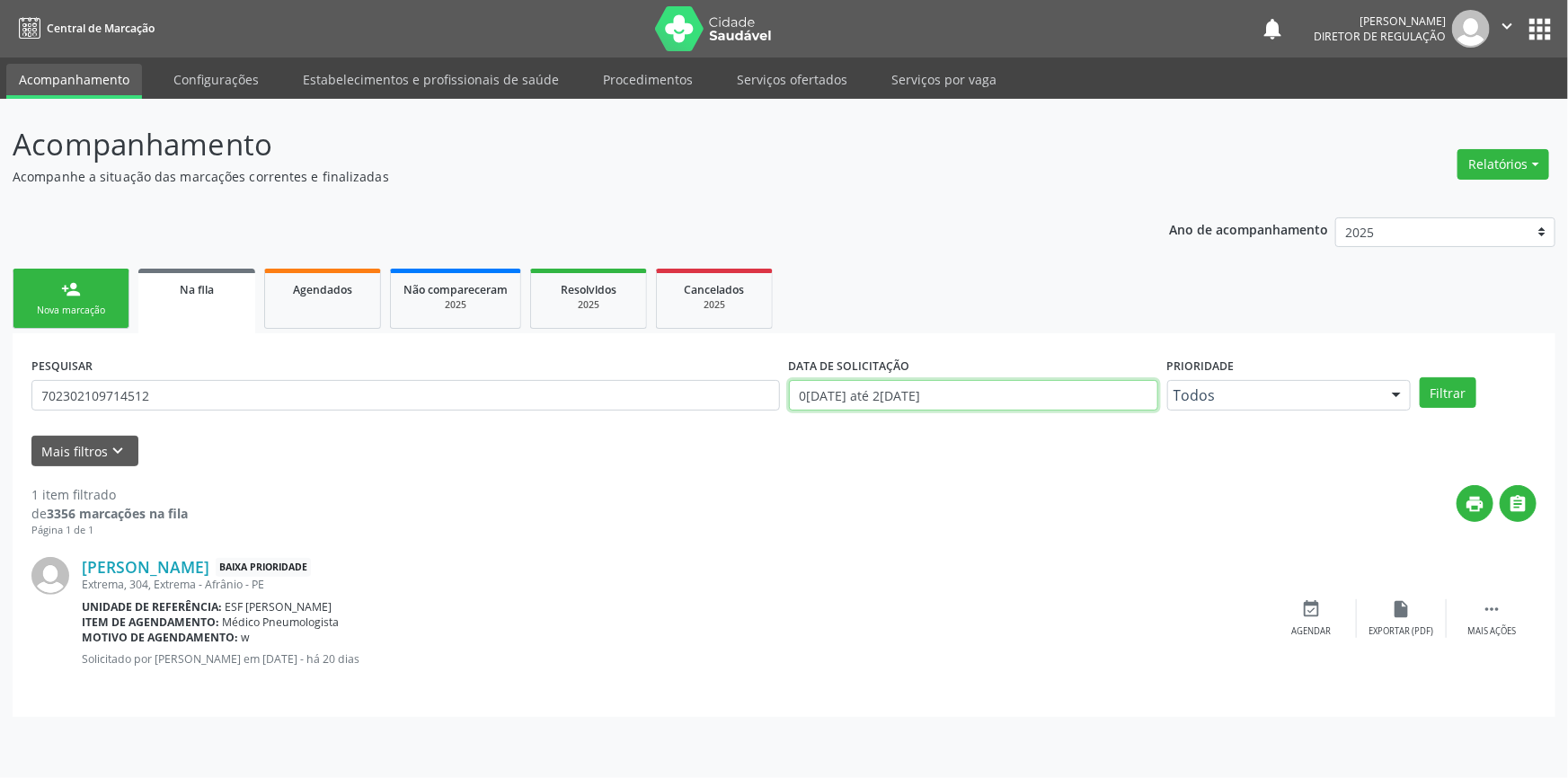
click at [814, 383] on input "[DATE] até [DATE]" at bounding box center [973, 395] width 369 height 30
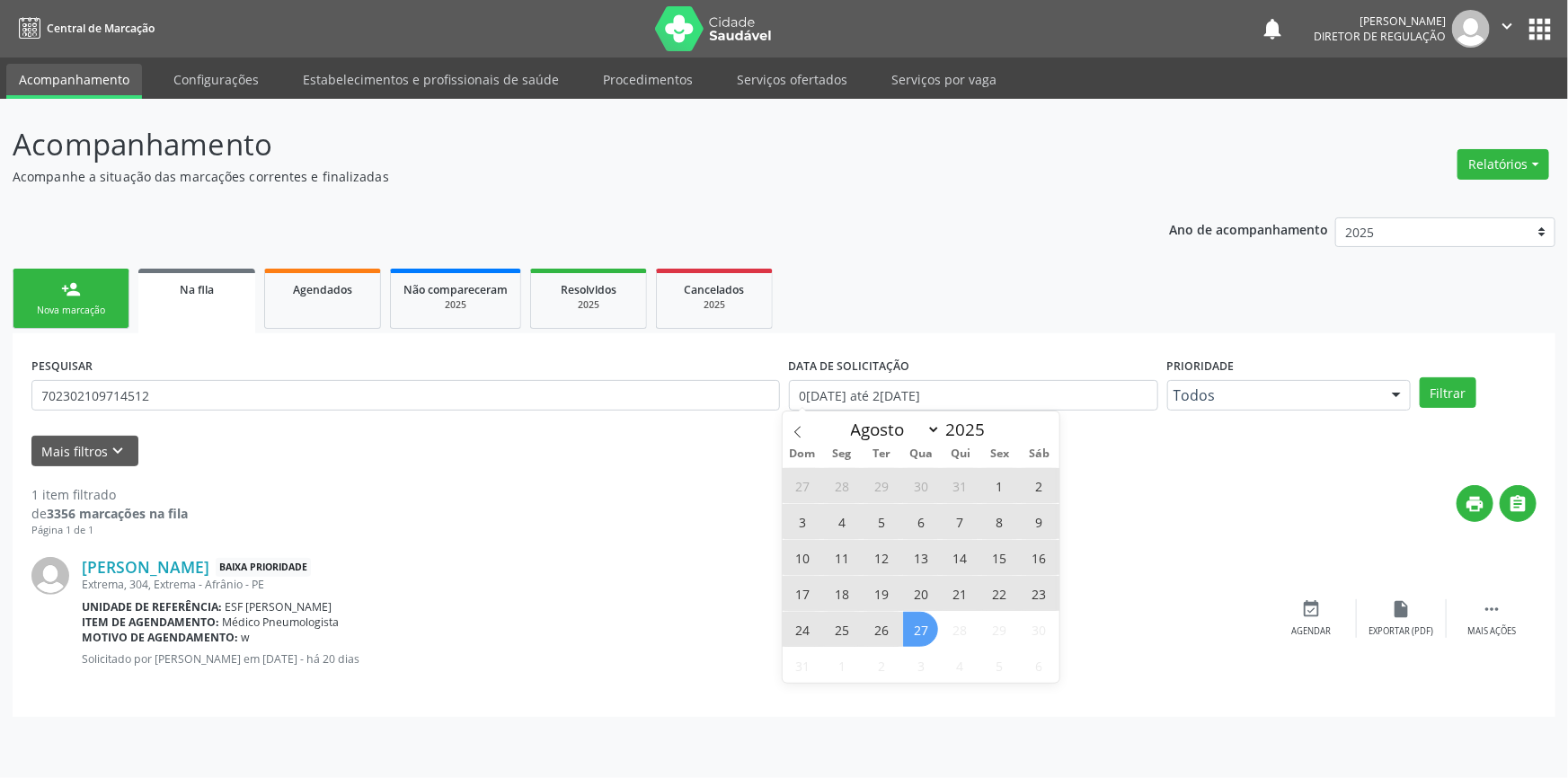
click at [816, 442] on div "Dom Seg Ter Qua Qui Sex Sáb" at bounding box center [921, 455] width 277 height 25
click at [804, 431] on span at bounding box center [797, 426] width 30 height 30
click at [793, 428] on icon at bounding box center [797, 432] width 13 height 13
select select "5"
click at [1070, 473] on div "1 item filtrado de 3356 marcações na fila Página 1 de 1 print  Jose de Sousa B…" at bounding box center [784, 582] width 1505 height 232
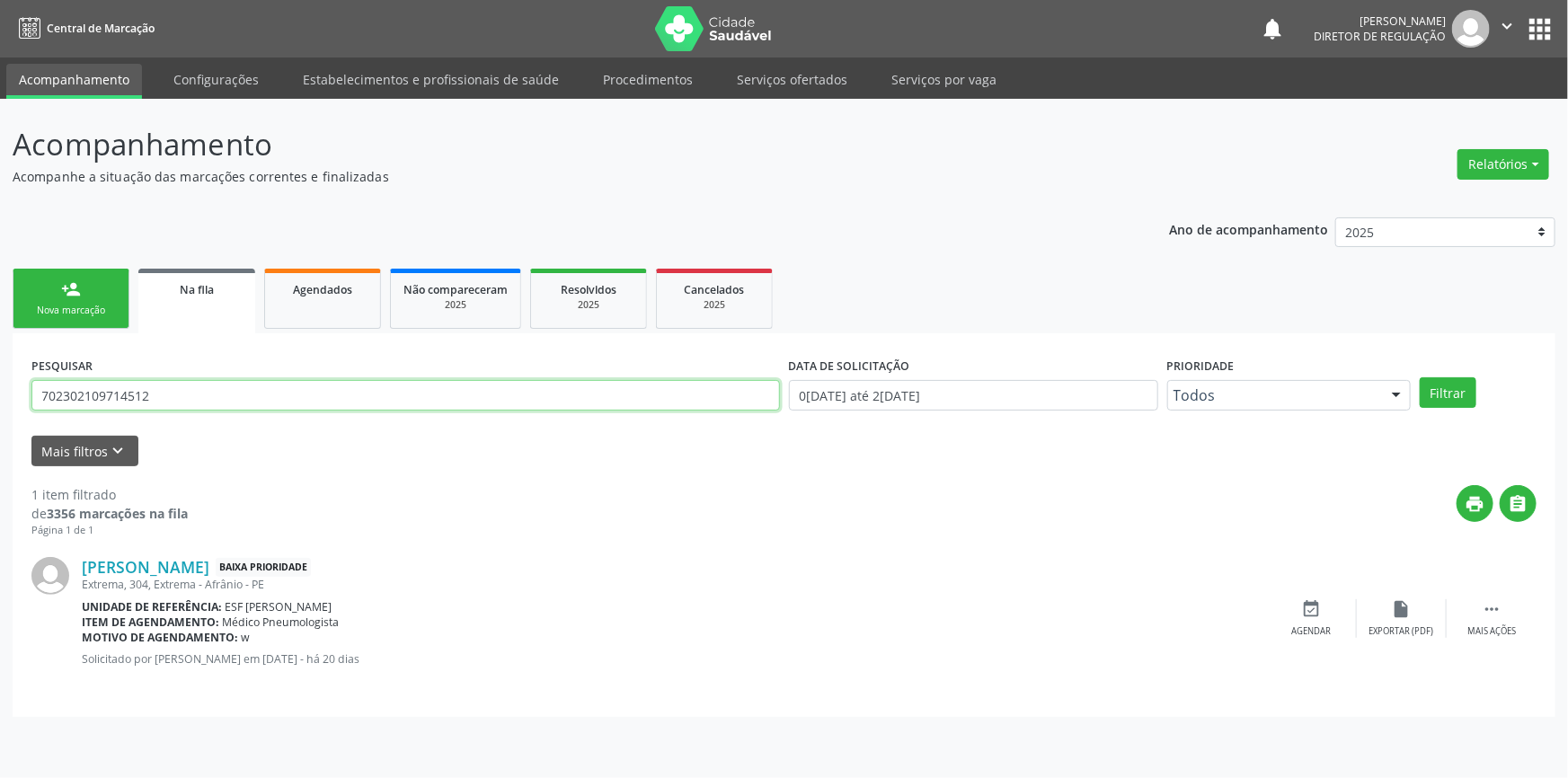
click at [0, 411] on div "Acompanhamento Acompanhe a situação das marcações correntes e finalizadas Relat…" at bounding box center [784, 439] width 1568 height 680
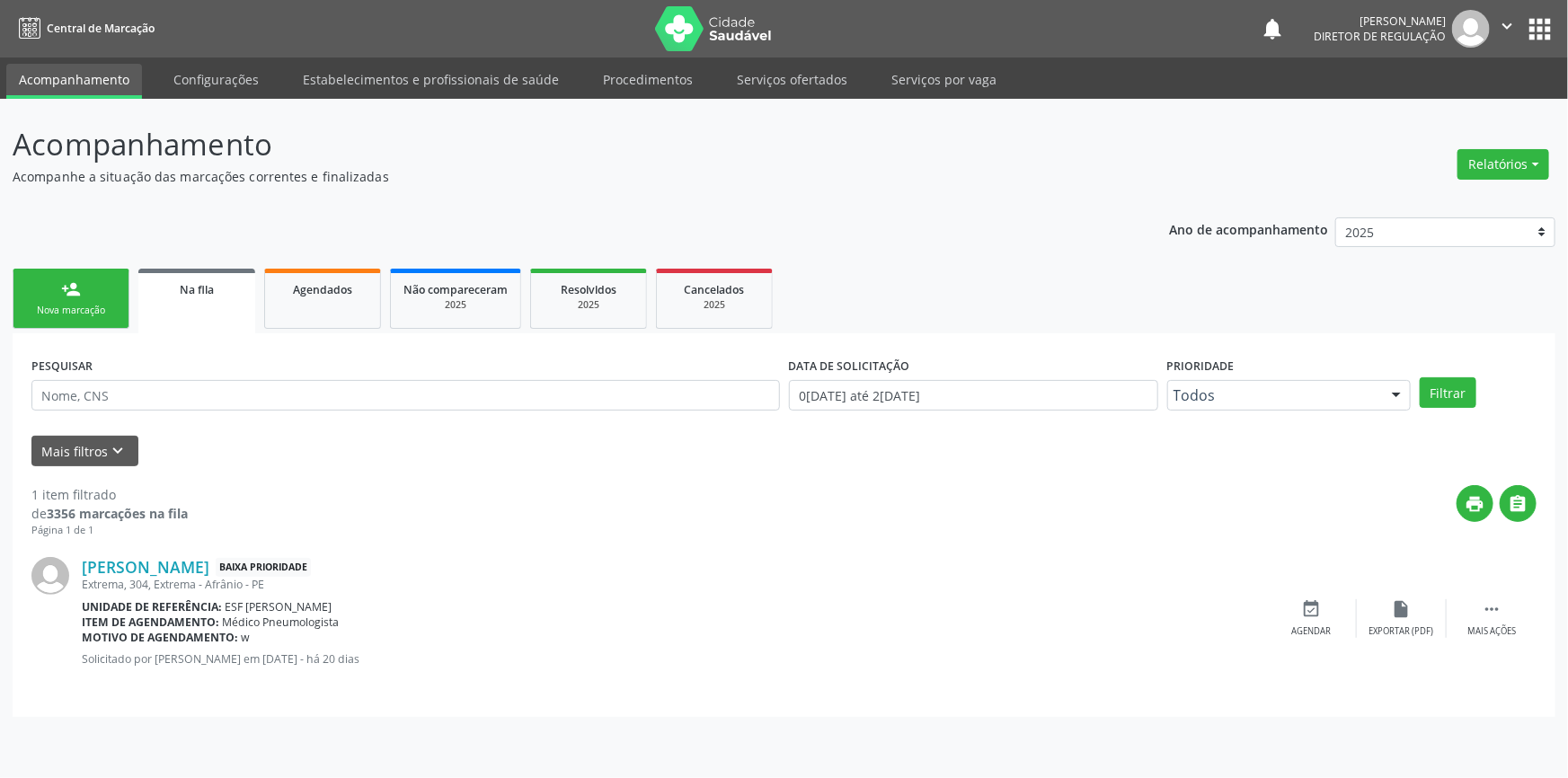
click at [208, 314] on link "Na fila" at bounding box center [196, 301] width 117 height 65
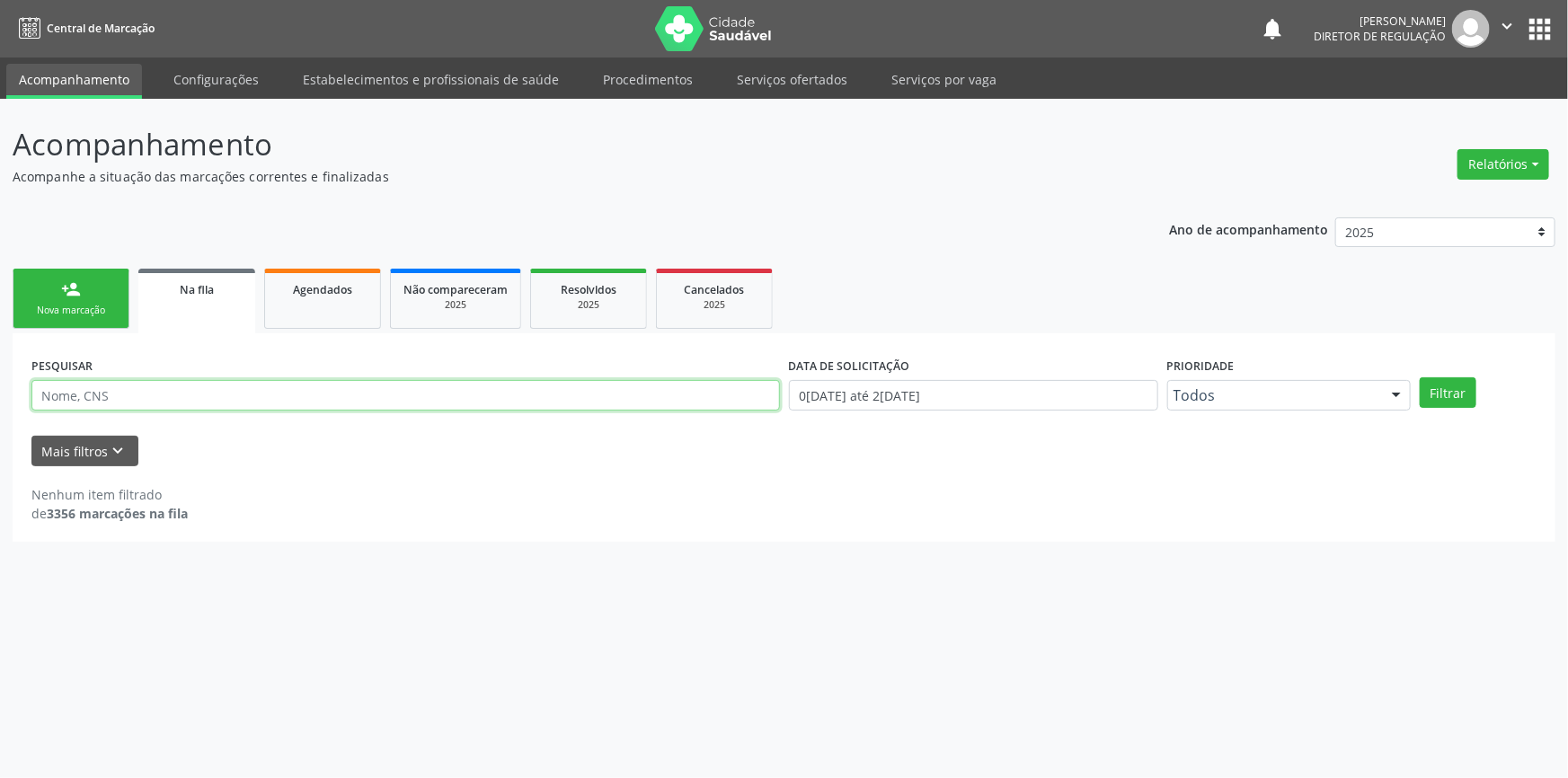
click at [158, 386] on input "text" at bounding box center [405, 395] width 748 height 30
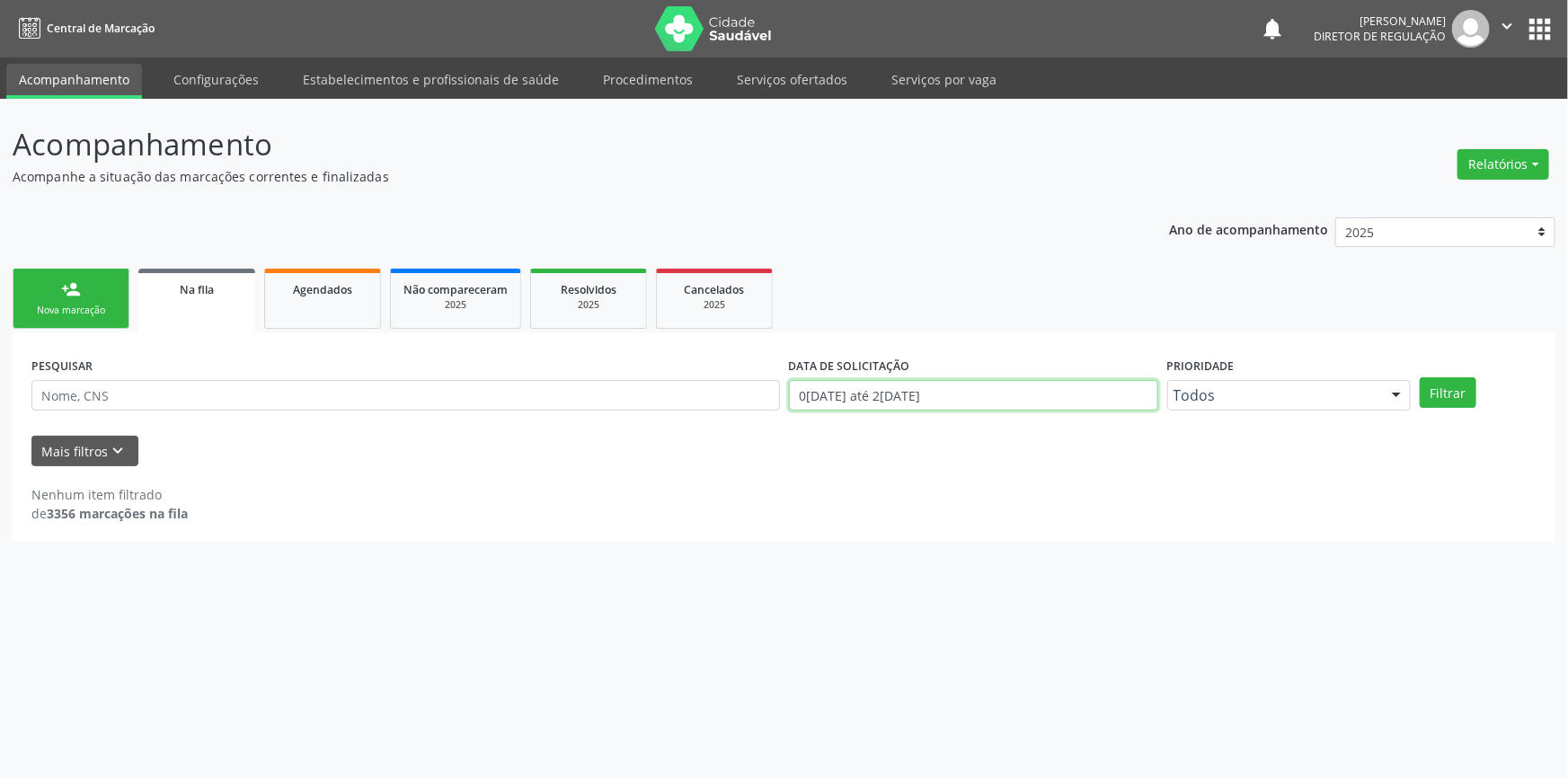
click at [962, 398] on body "Central de Marcação notifications Maria Aparecida Rodrigues da Silva Diretor de…" at bounding box center [784, 389] width 1568 height 778
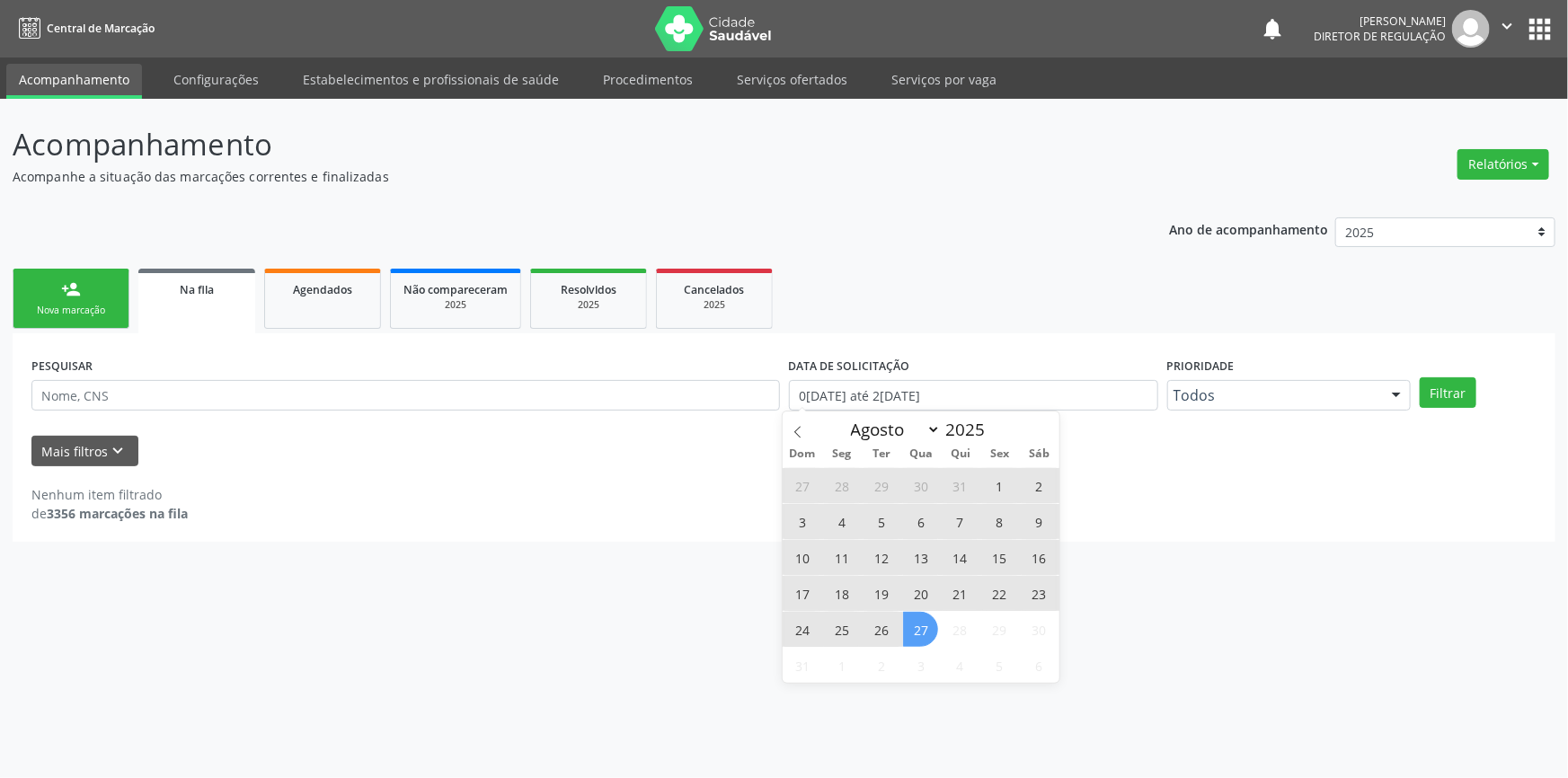
click at [964, 641] on span "28" at bounding box center [960, 630] width 35 height 35
click at [436, 550] on div "Acompanhamento Acompanhe a situação das marcações correntes e finalizadas Relat…" at bounding box center [784, 439] width 1568 height 680
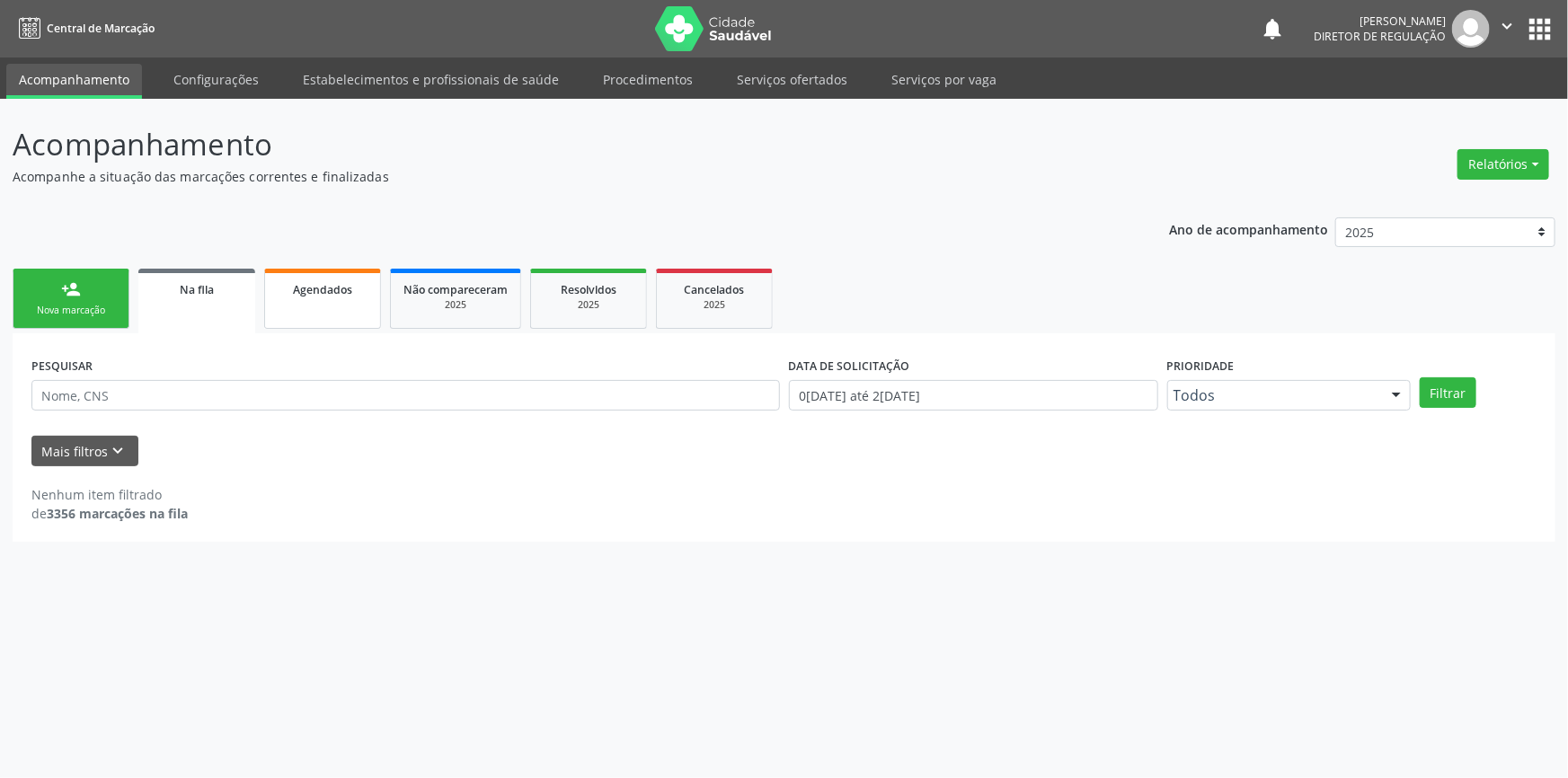
click at [304, 310] on link "Agendados" at bounding box center [322, 298] width 117 height 60
select select "7"
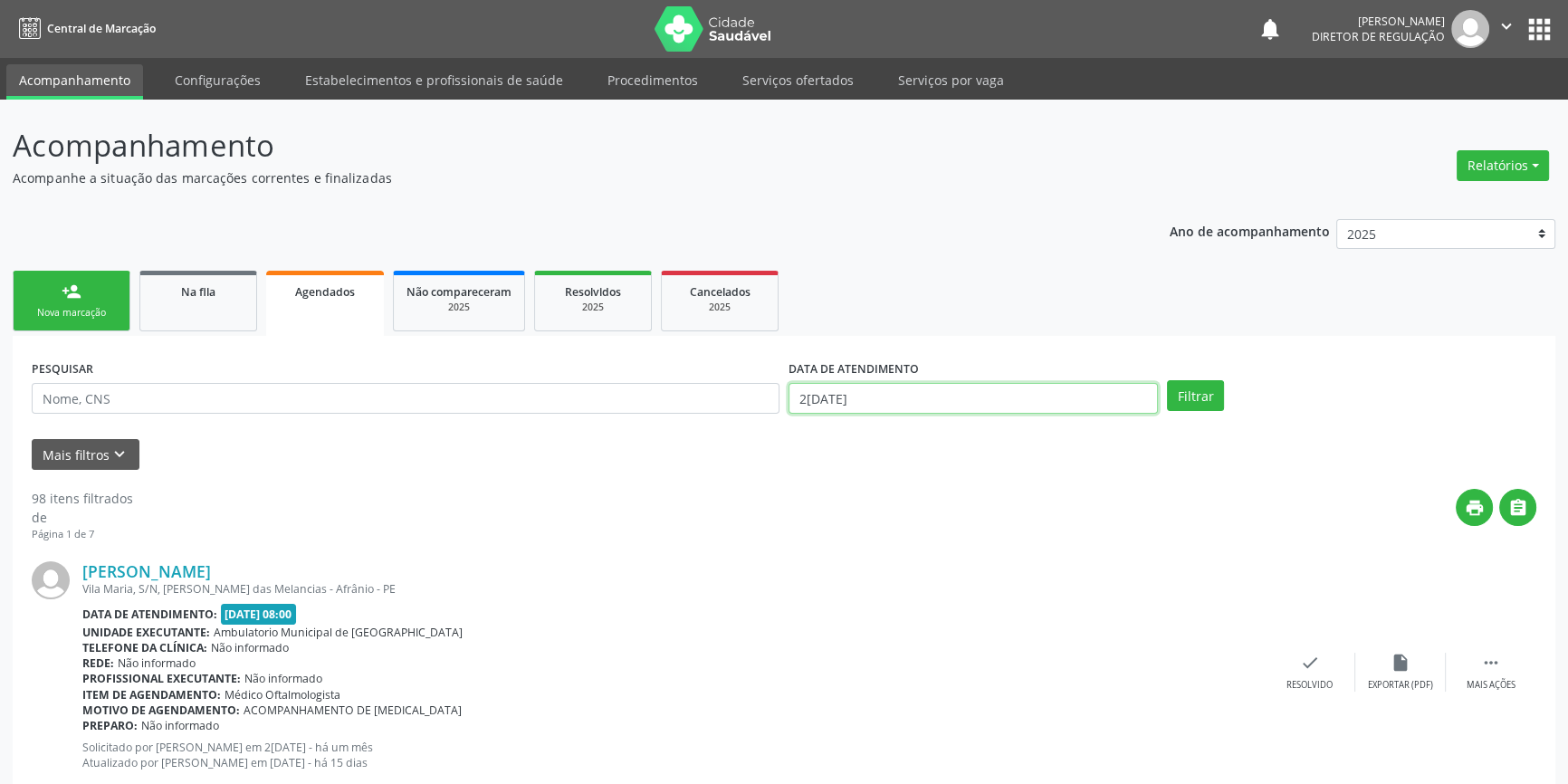
click at [944, 403] on body "Central de Marcação notifications Maria Aparecida Rodrigues da Silva Diretor de…" at bounding box center [784, 392] width 1568 height 784
click at [0, 0] on span "28" at bounding box center [0, 0] width 0 height 0
type input "28/08/2025"
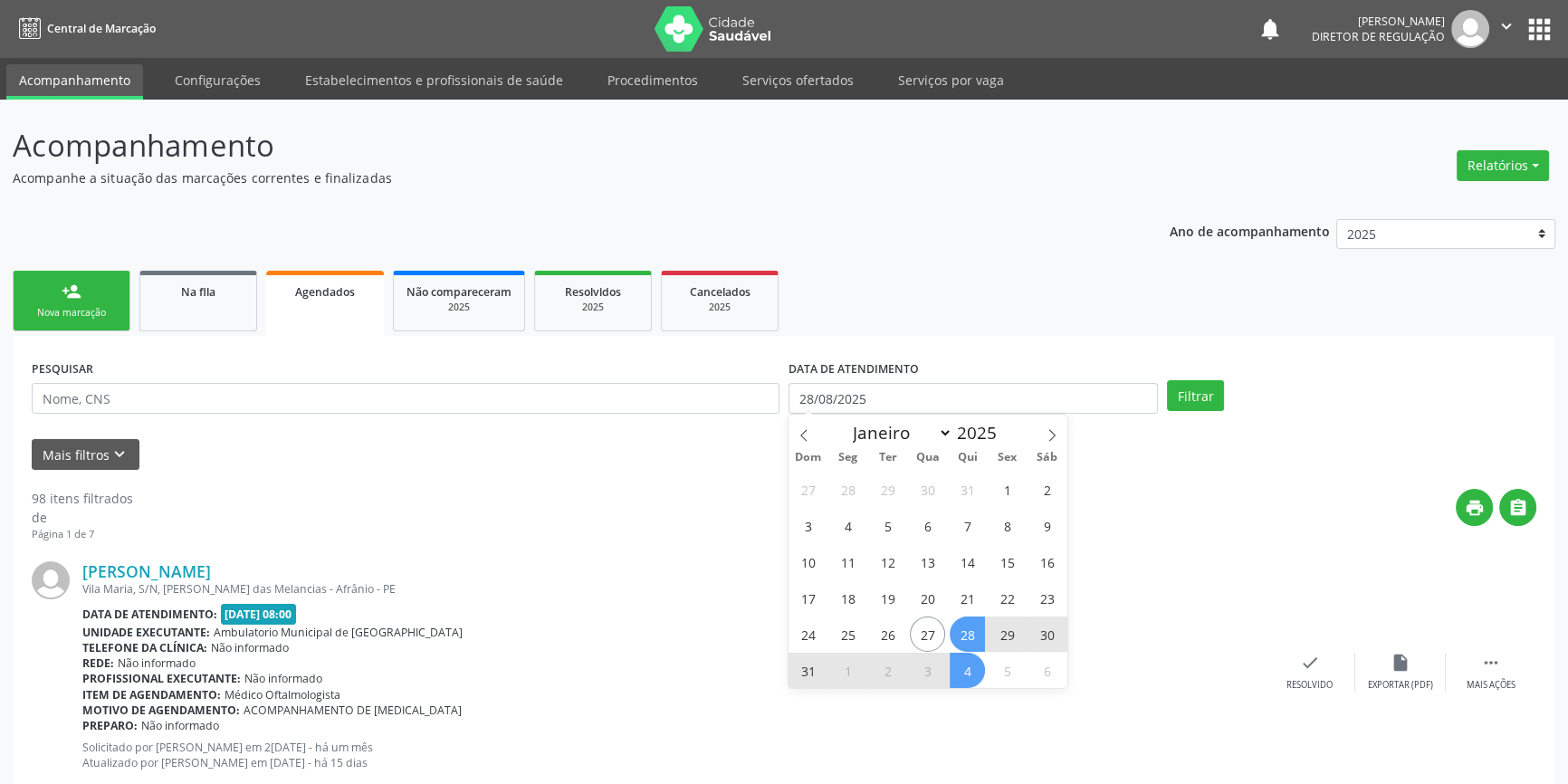
click at [971, 680] on span "4" at bounding box center [967, 670] width 36 height 36
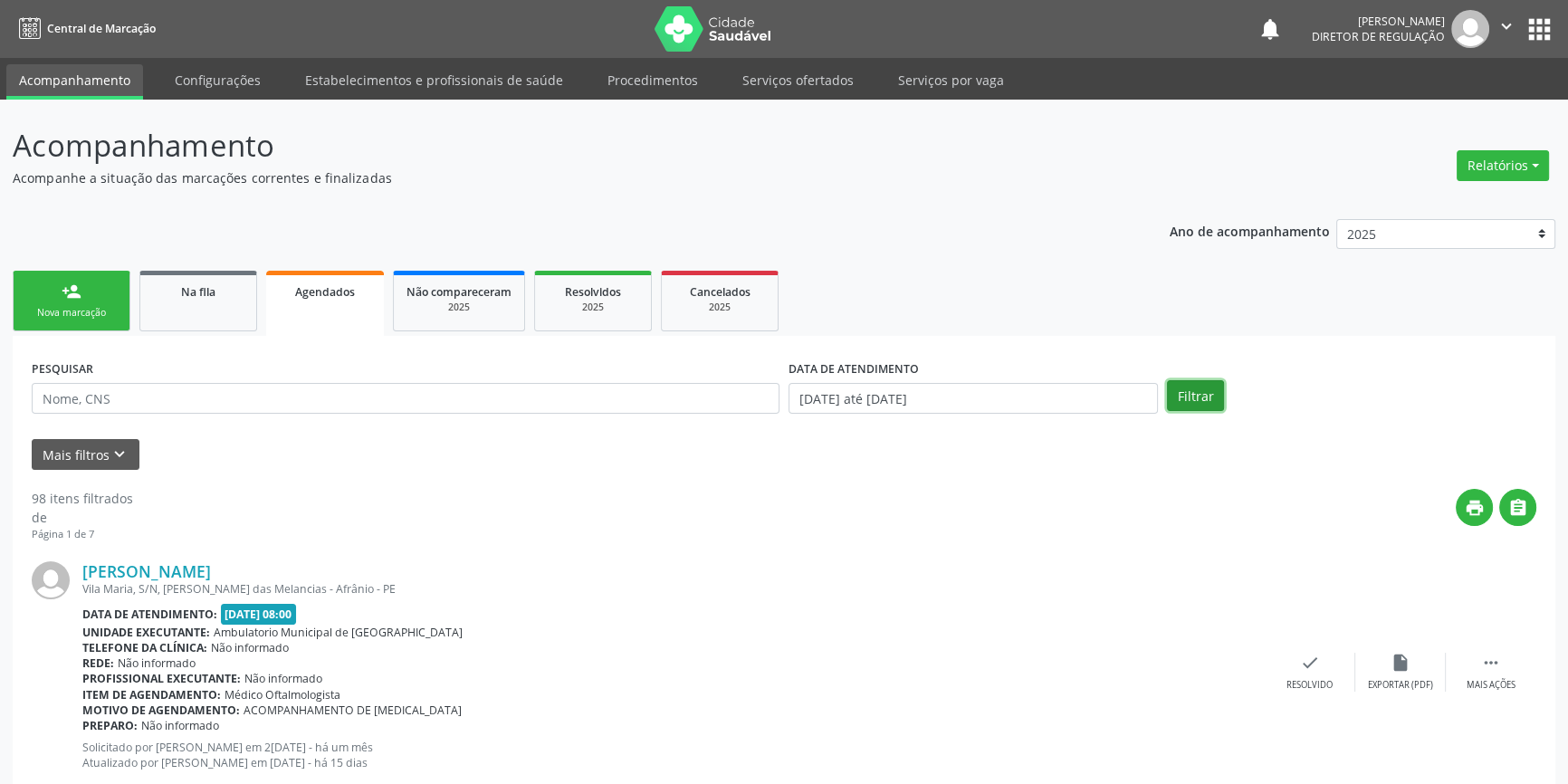
click at [1190, 386] on button "Filtrar" at bounding box center [1195, 395] width 57 height 31
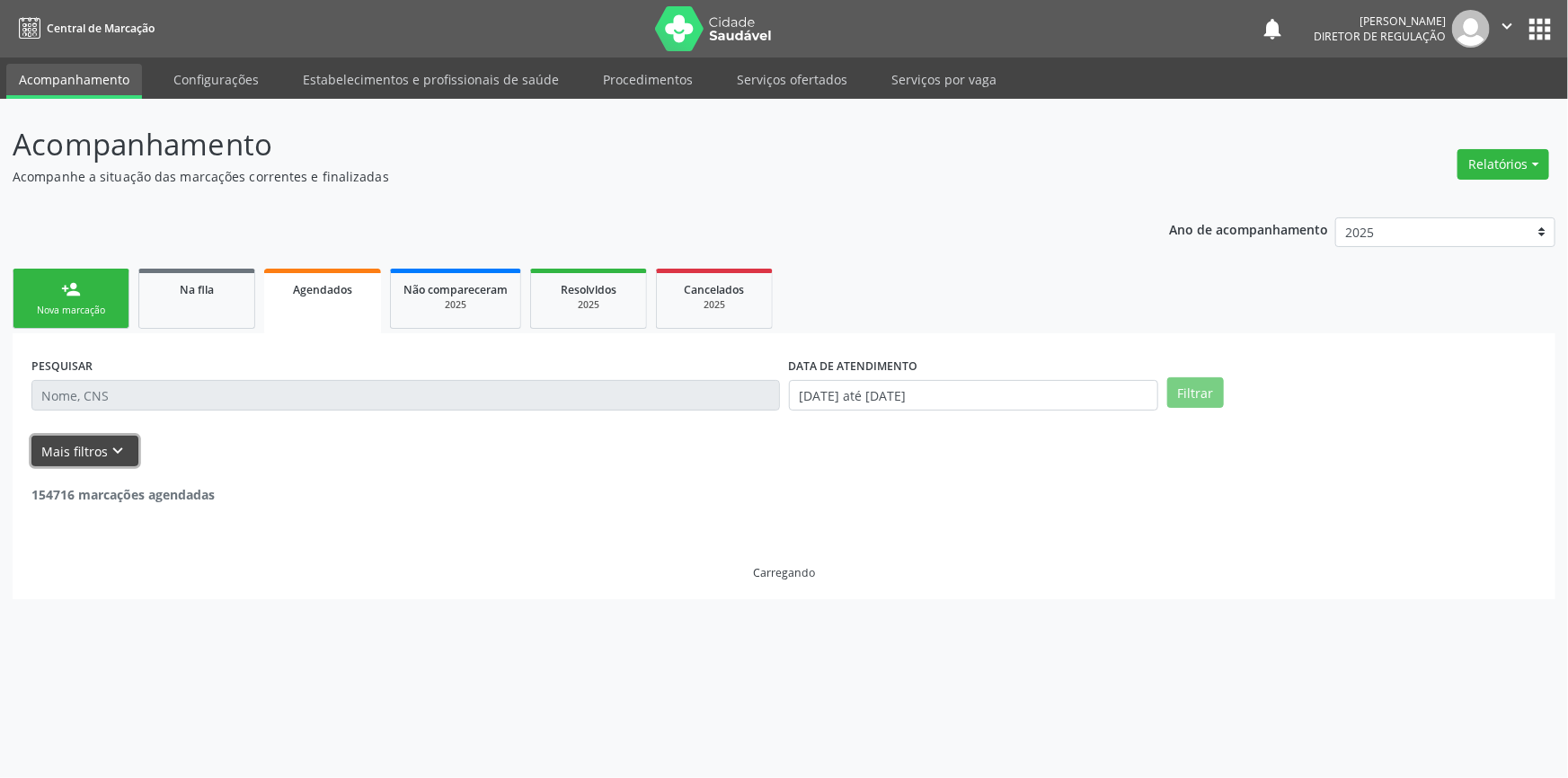
click at [109, 452] on icon "keyboard_arrow_down" at bounding box center [119, 451] width 20 height 20
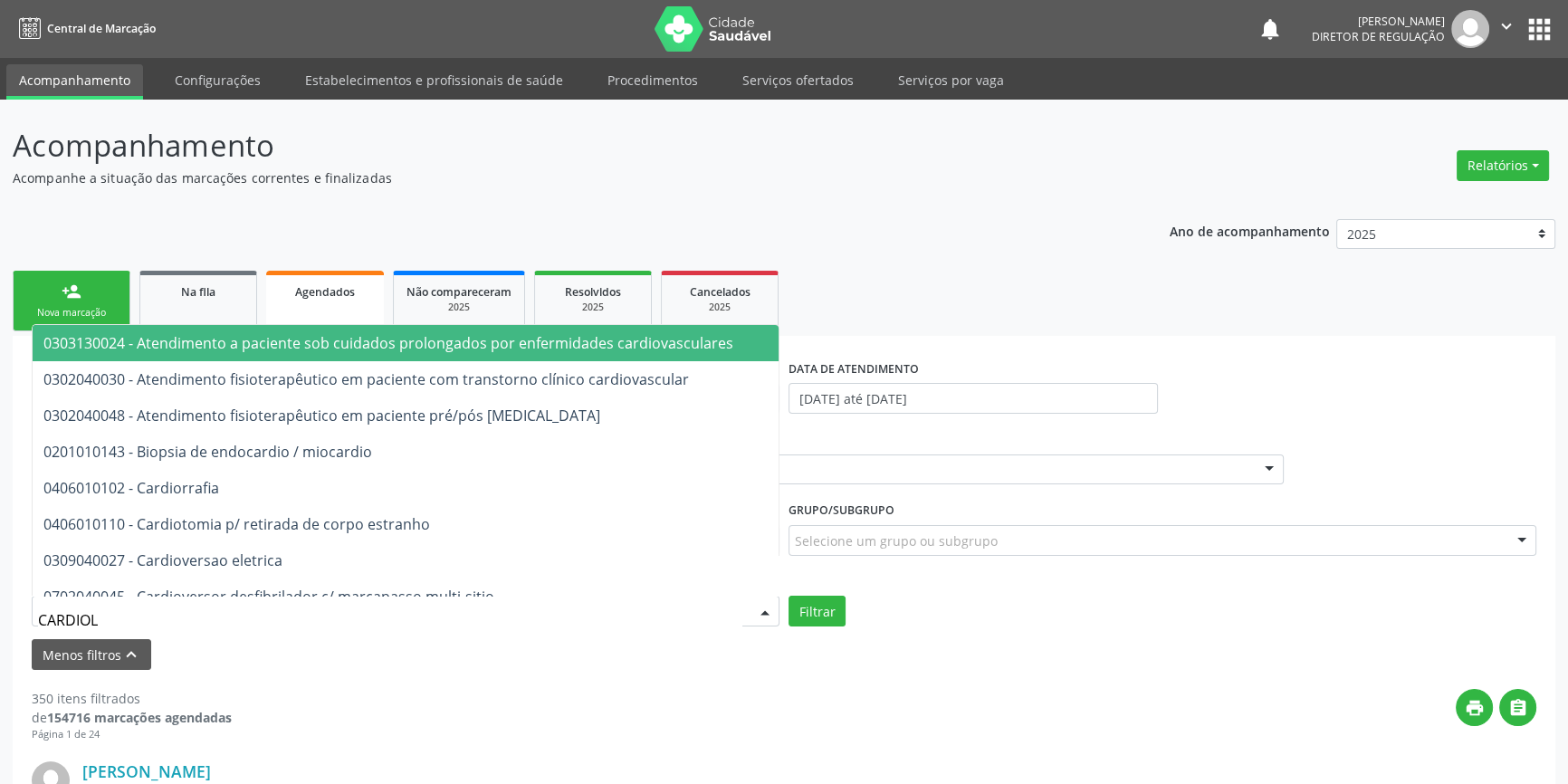
type input "CARDIOLO"
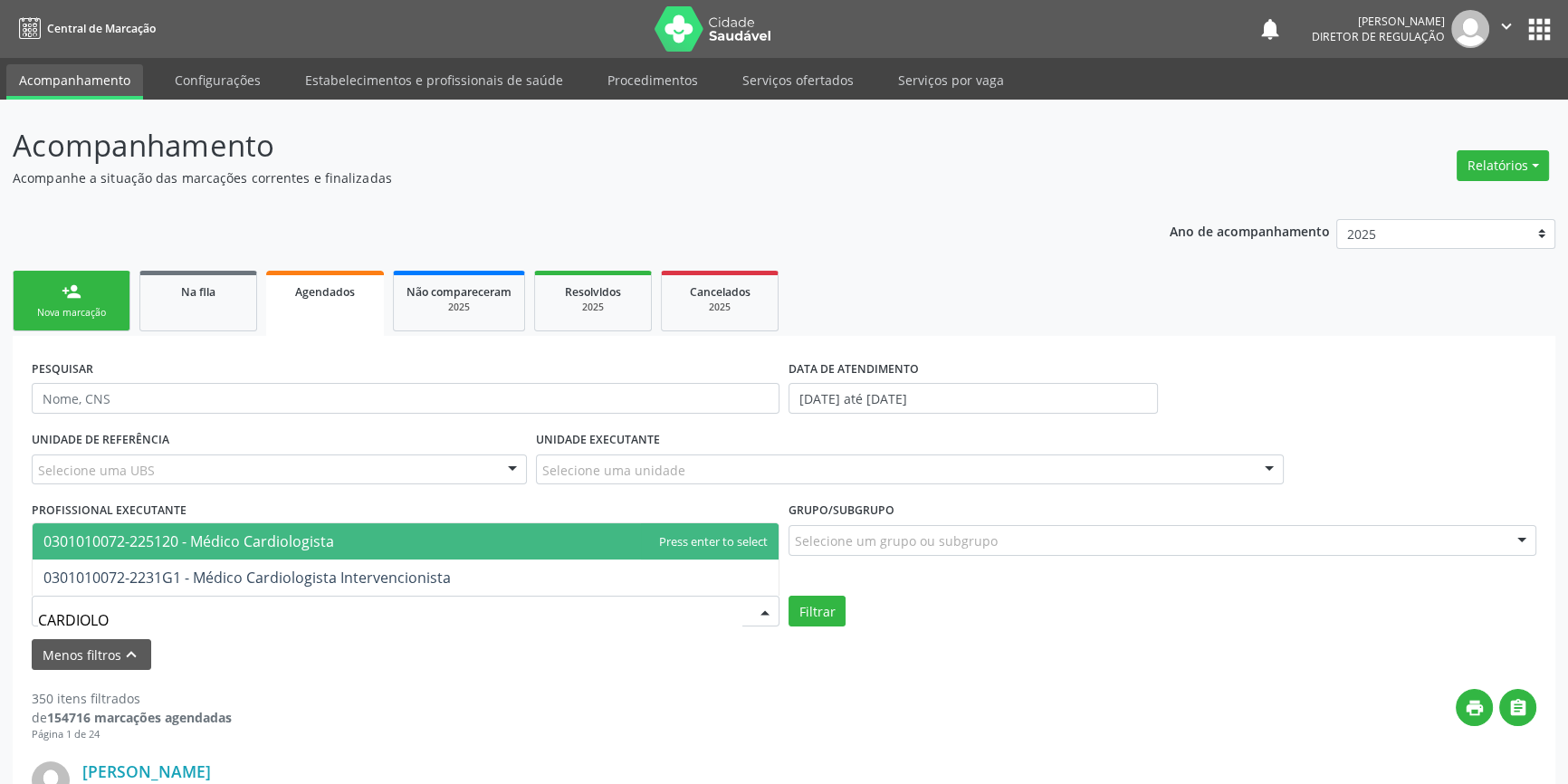
click at [207, 550] on span "0301010072-225120 - Médico Cardiologista" at bounding box center [188, 541] width 290 height 20
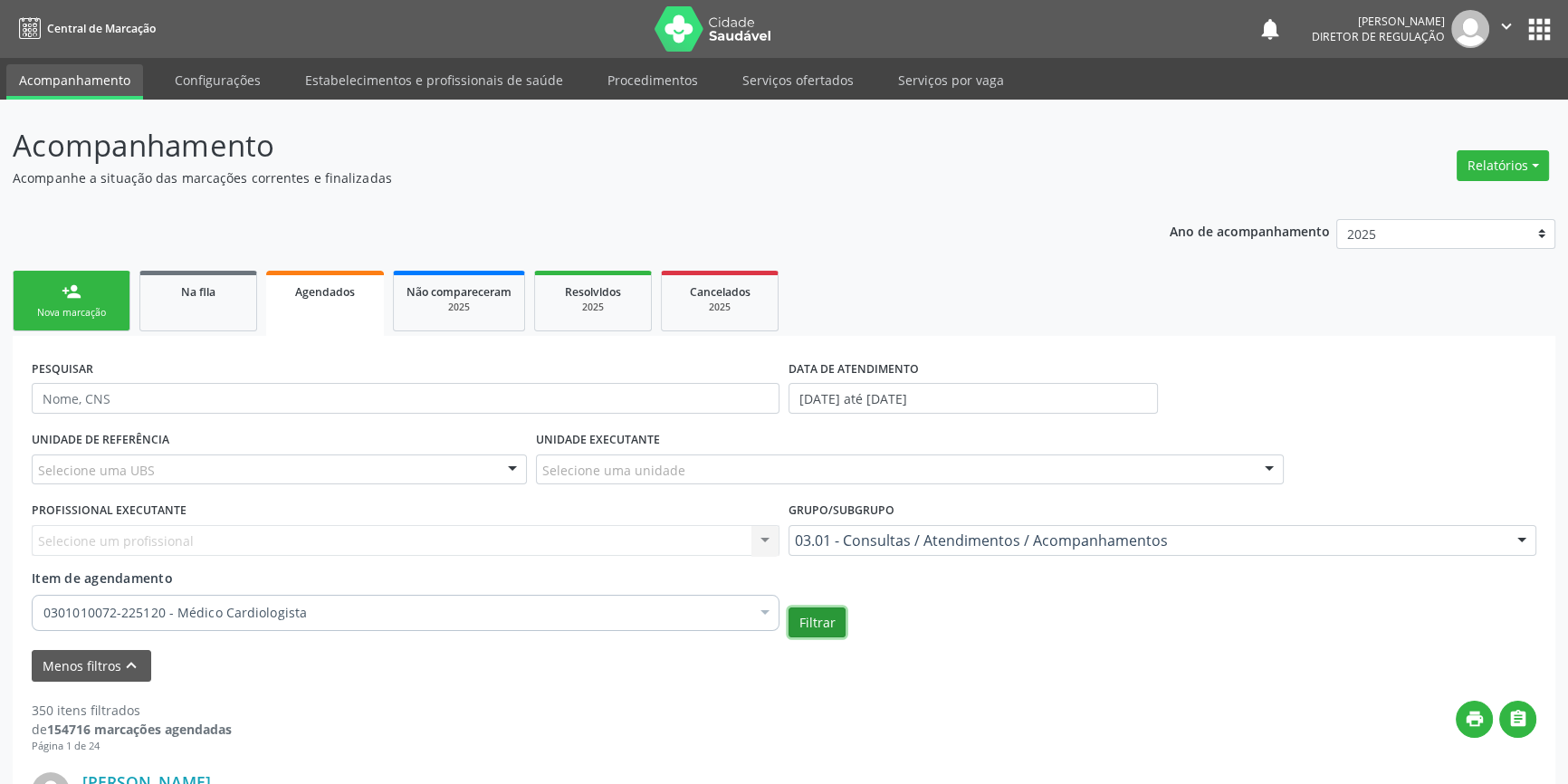
click at [817, 614] on button "Filtrar" at bounding box center [817, 623] width 57 height 31
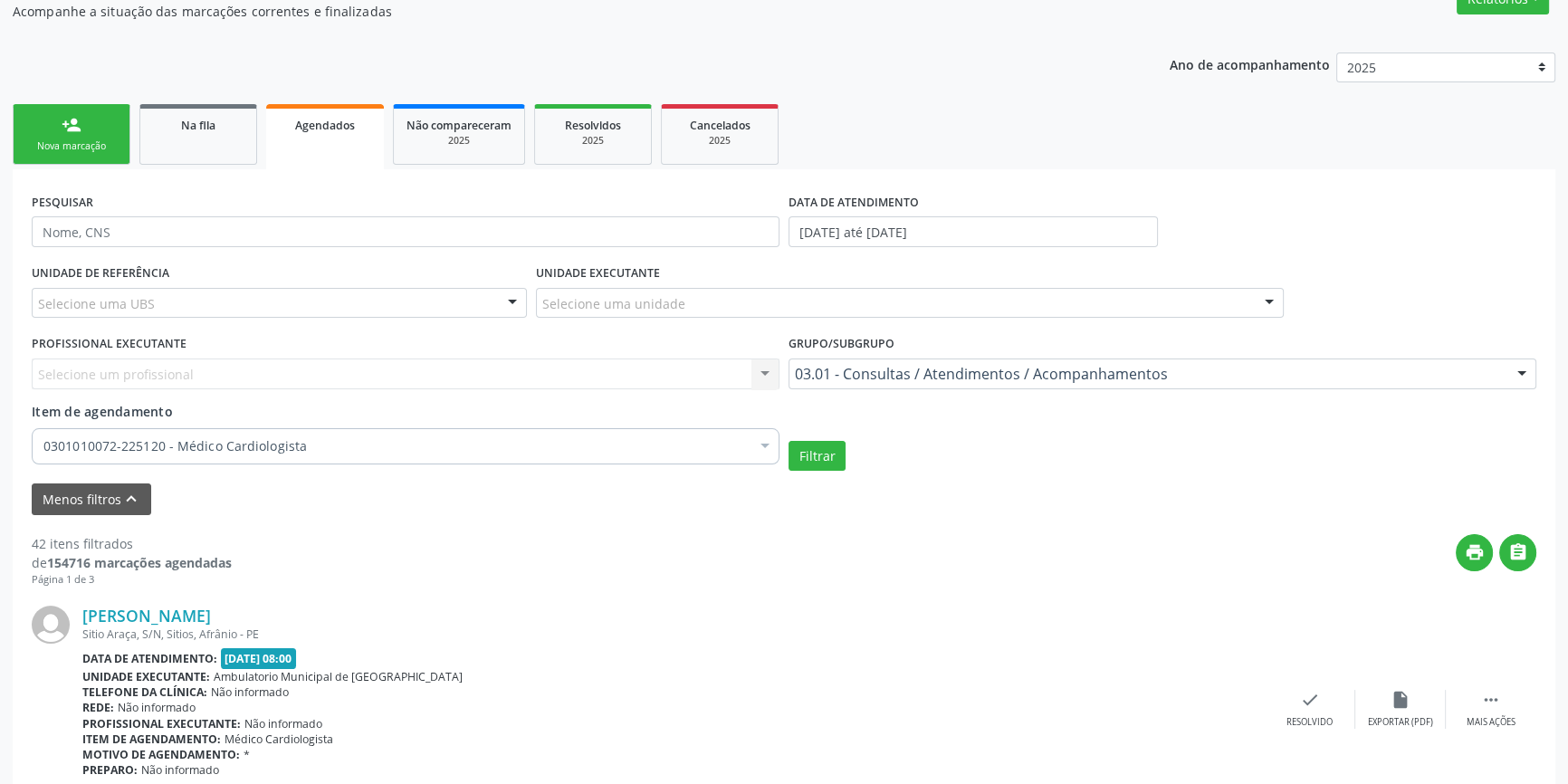
scroll to position [290, 0]
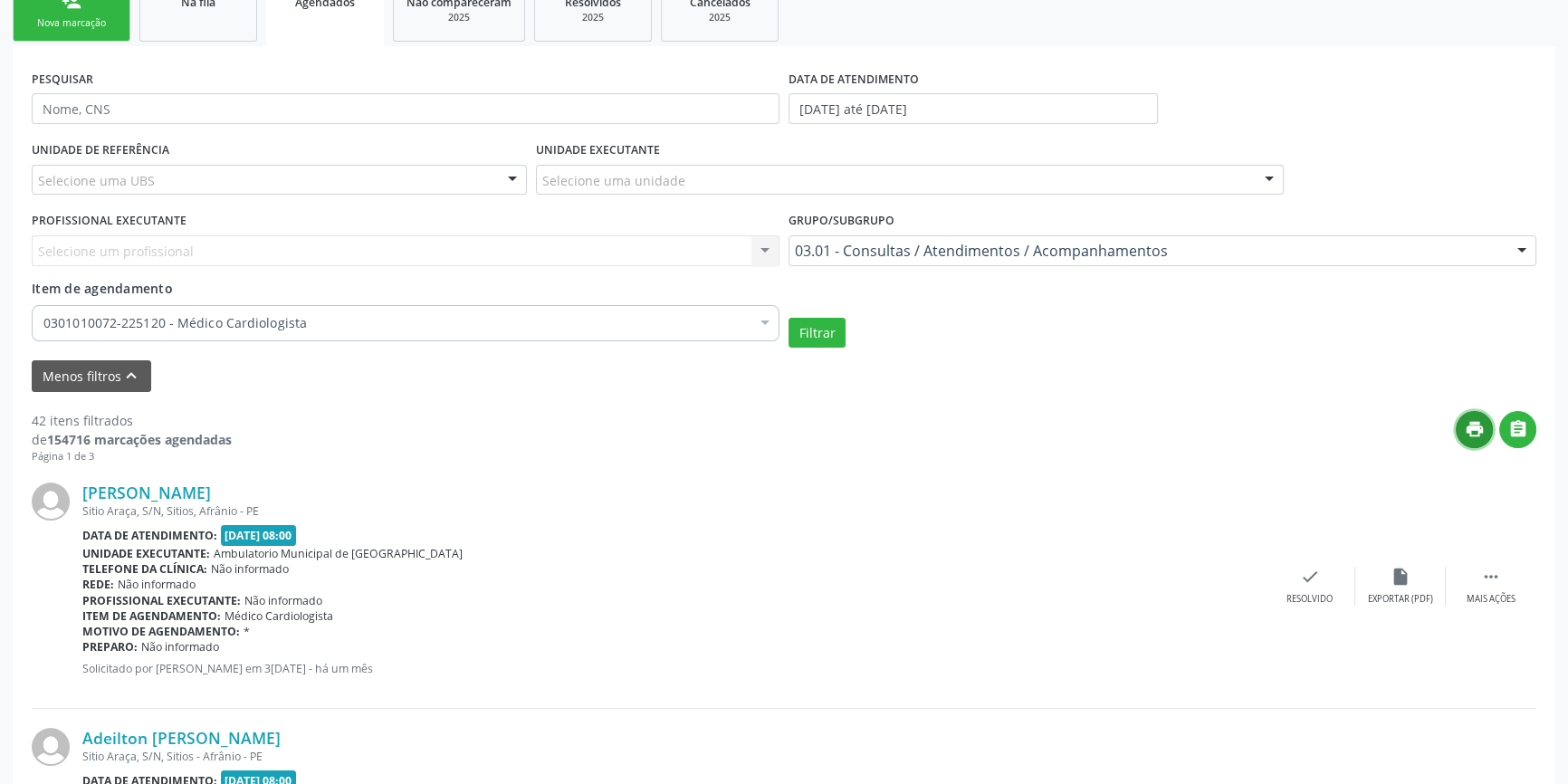
click at [1472, 427] on icon "print" at bounding box center [1474, 430] width 20 height 20
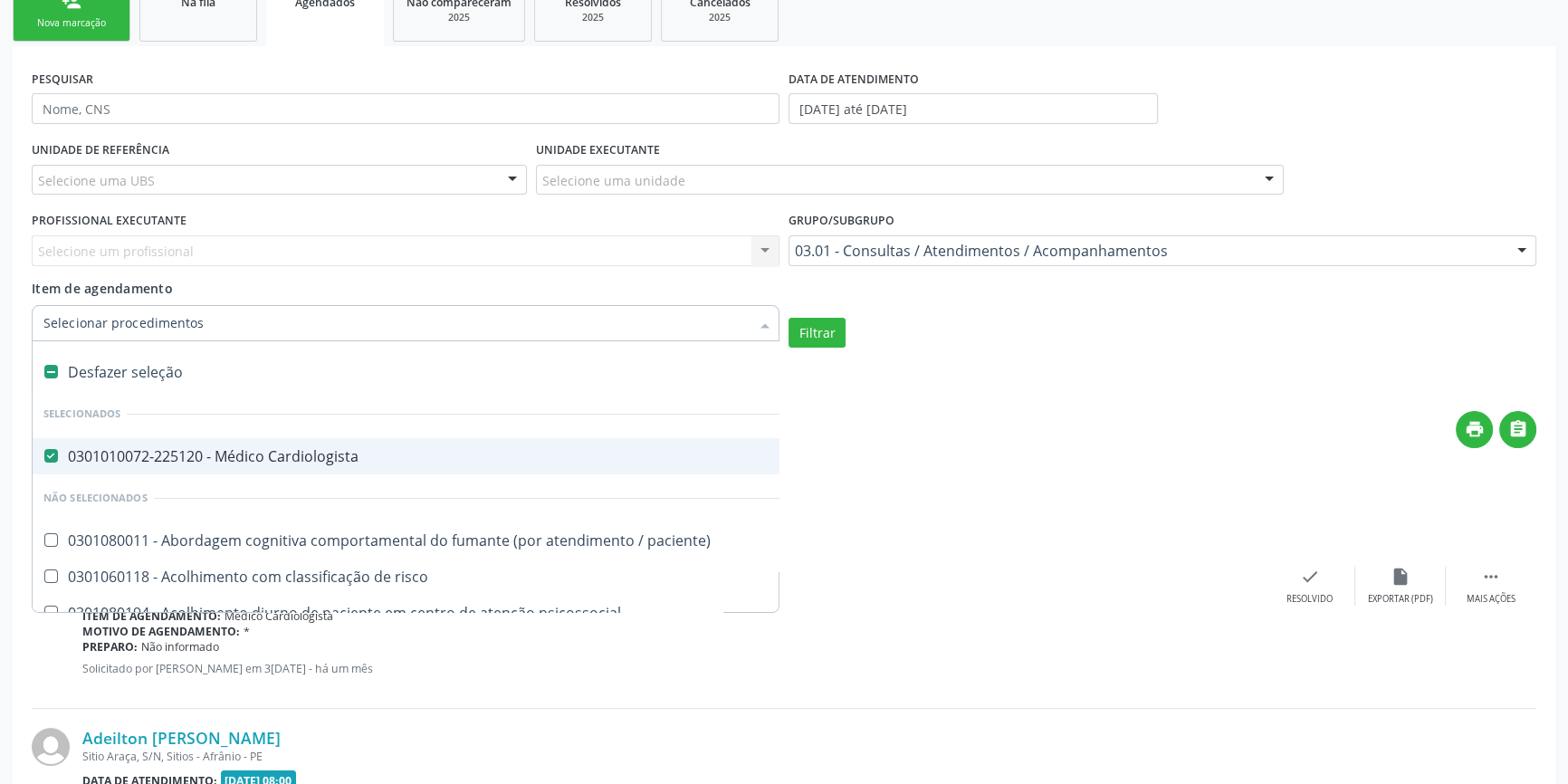
drag, startPoint x: 205, startPoint y: 358, endPoint x: 194, endPoint y: 362, distance: 11.7
click at [204, 358] on div "Desfazer seleção" at bounding box center [989, 372] width 1912 height 37
checkbox Cardiologista "false"
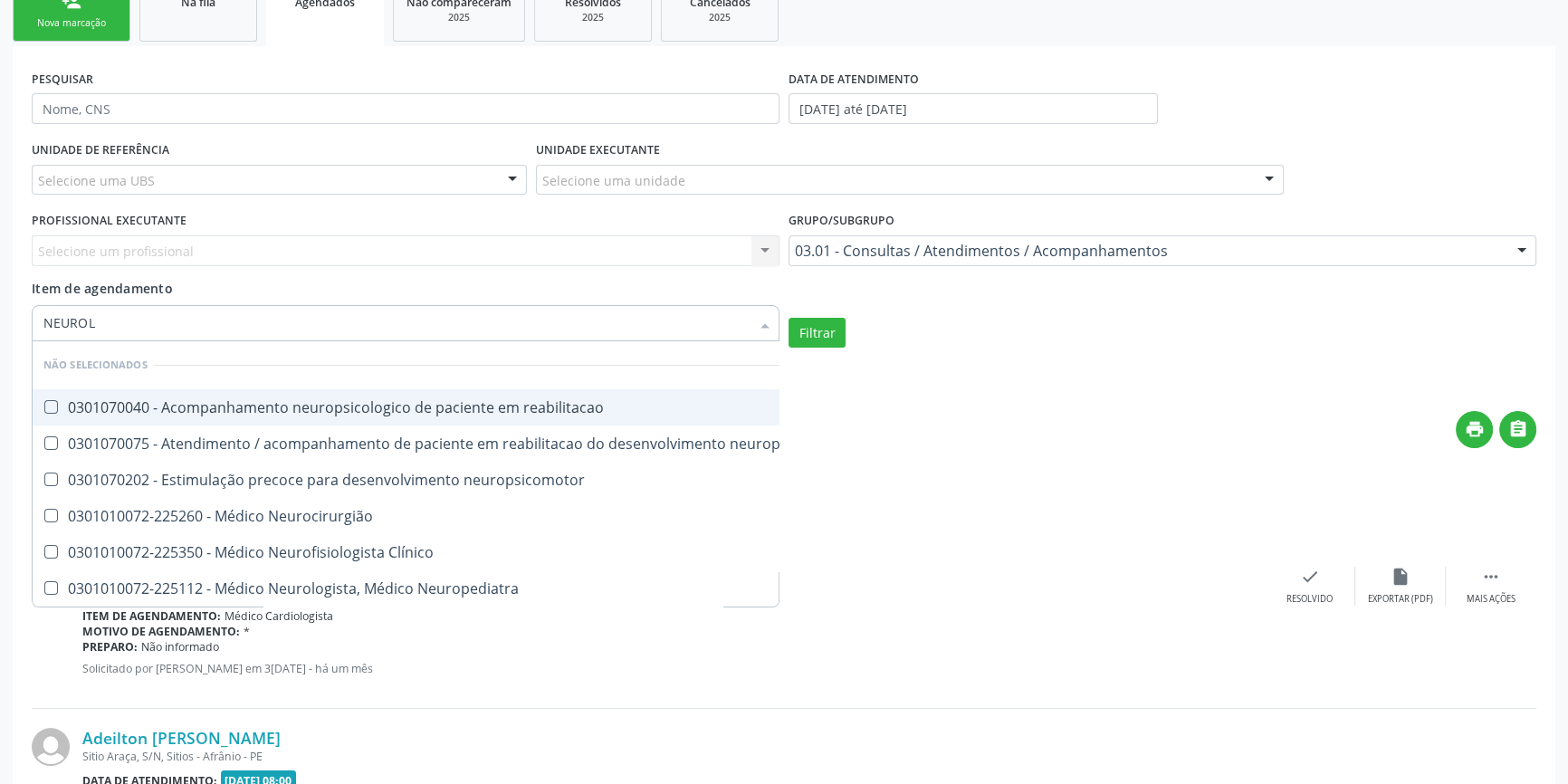
type input "NEUROLO"
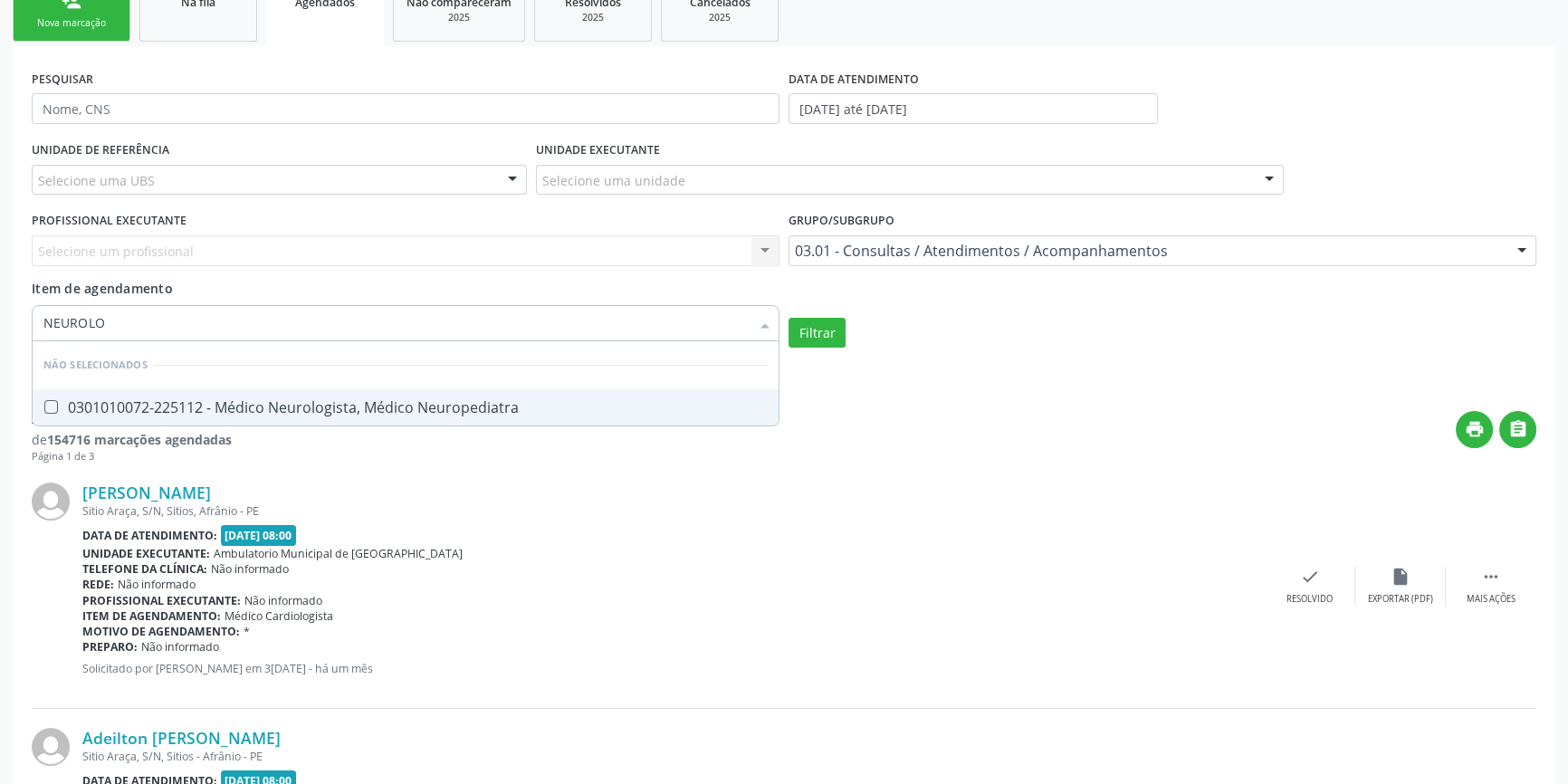
click at [301, 402] on div "0301010072-225112 - Médico Neurologista, Médico Neuropediatra" at bounding box center [406, 407] width 724 height 15
checkbox Neuropediatra "true"
click at [882, 344] on div "Filtrar" at bounding box center [1161, 333] width 757 height 31
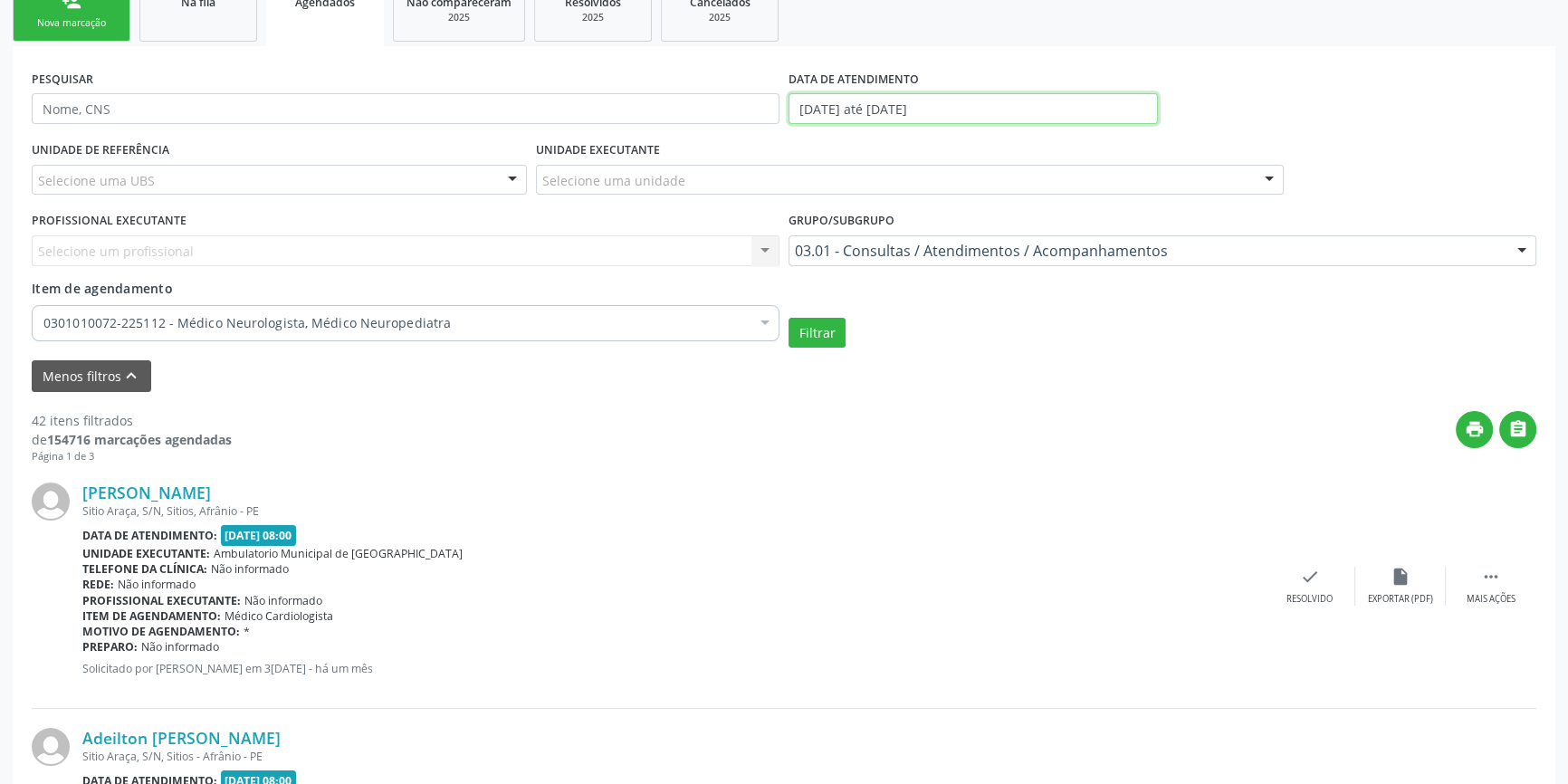
click at [956, 104] on input "28/08/2025 até 04/09/2025" at bounding box center [973, 108] width 369 height 31
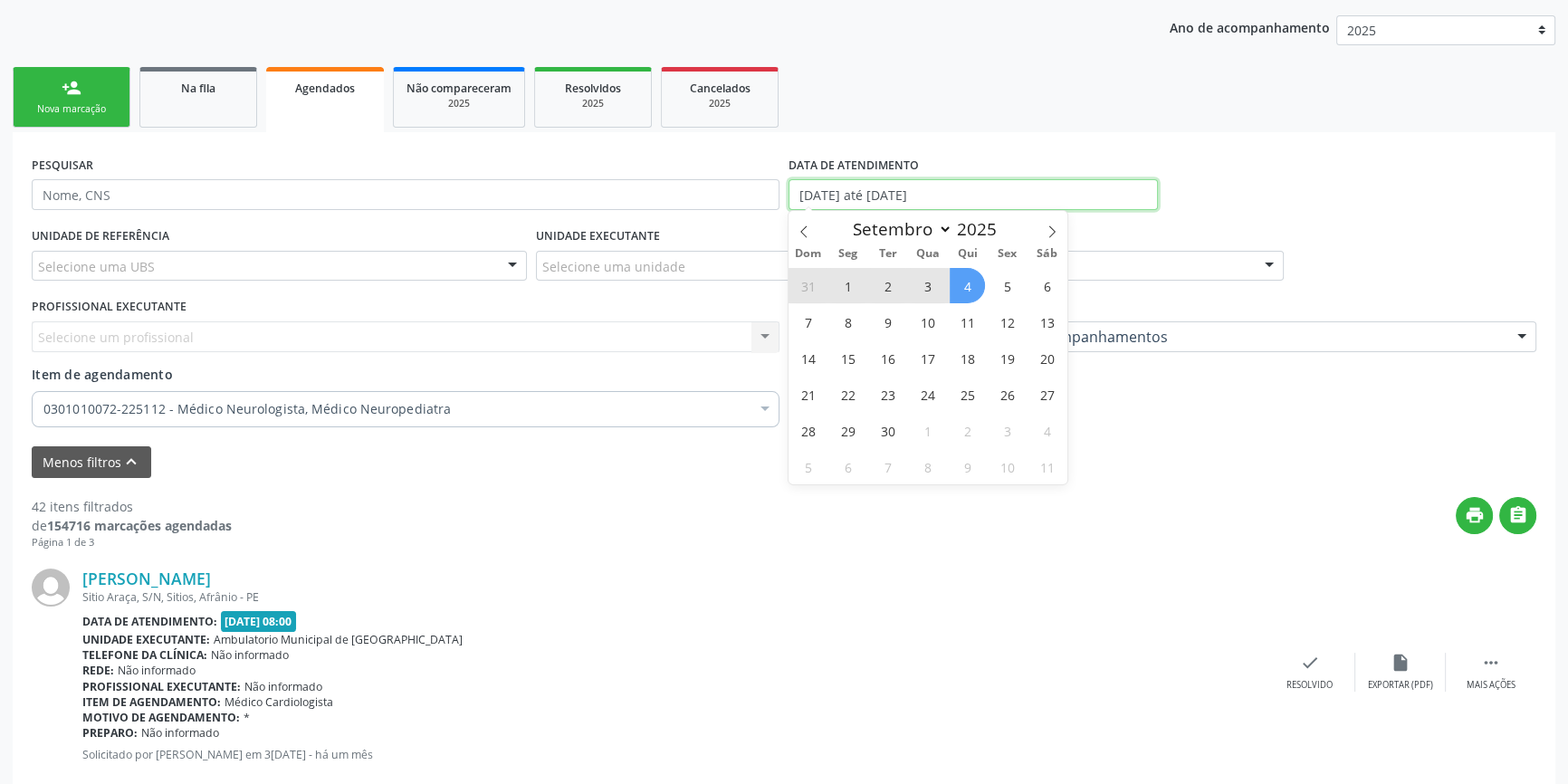
scroll to position [125, 0]
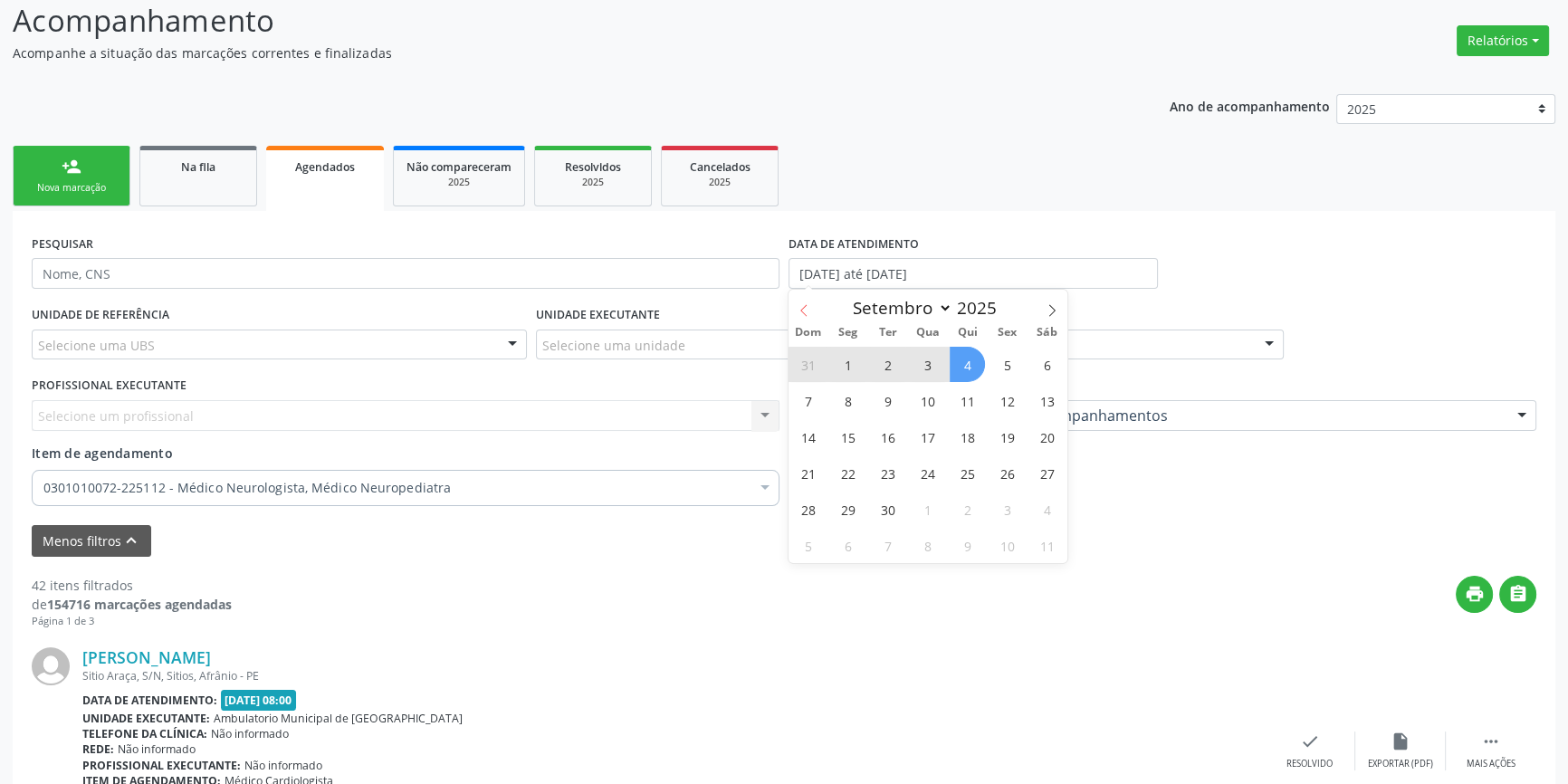
click at [816, 308] on span at bounding box center [803, 305] width 31 height 31
select select "7"
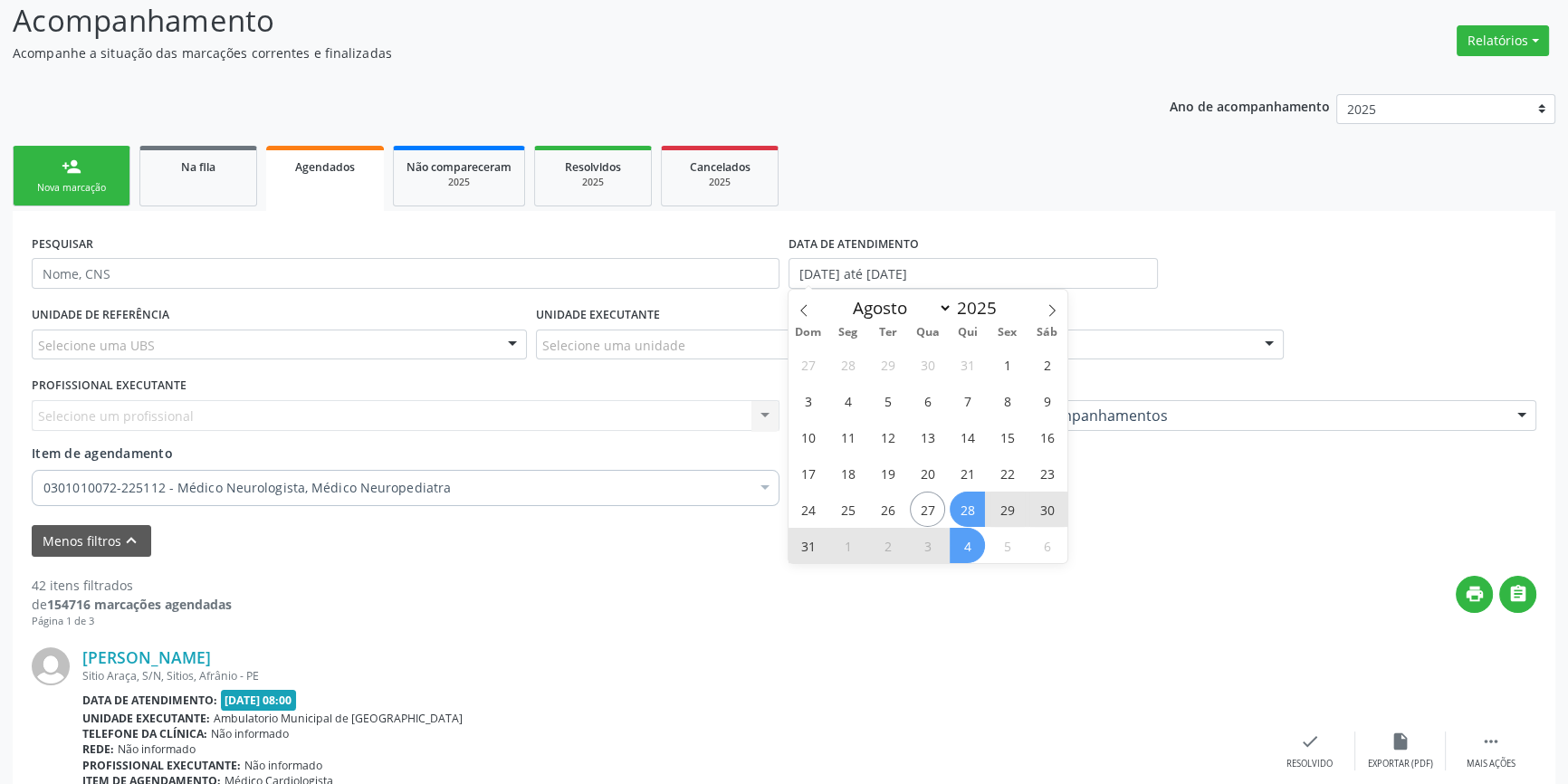
click at [974, 512] on span "28" at bounding box center [967, 510] width 36 height 36
type input "28/08/2025"
click at [994, 508] on span "29" at bounding box center [1008, 510] width 36 height 36
select select "7"
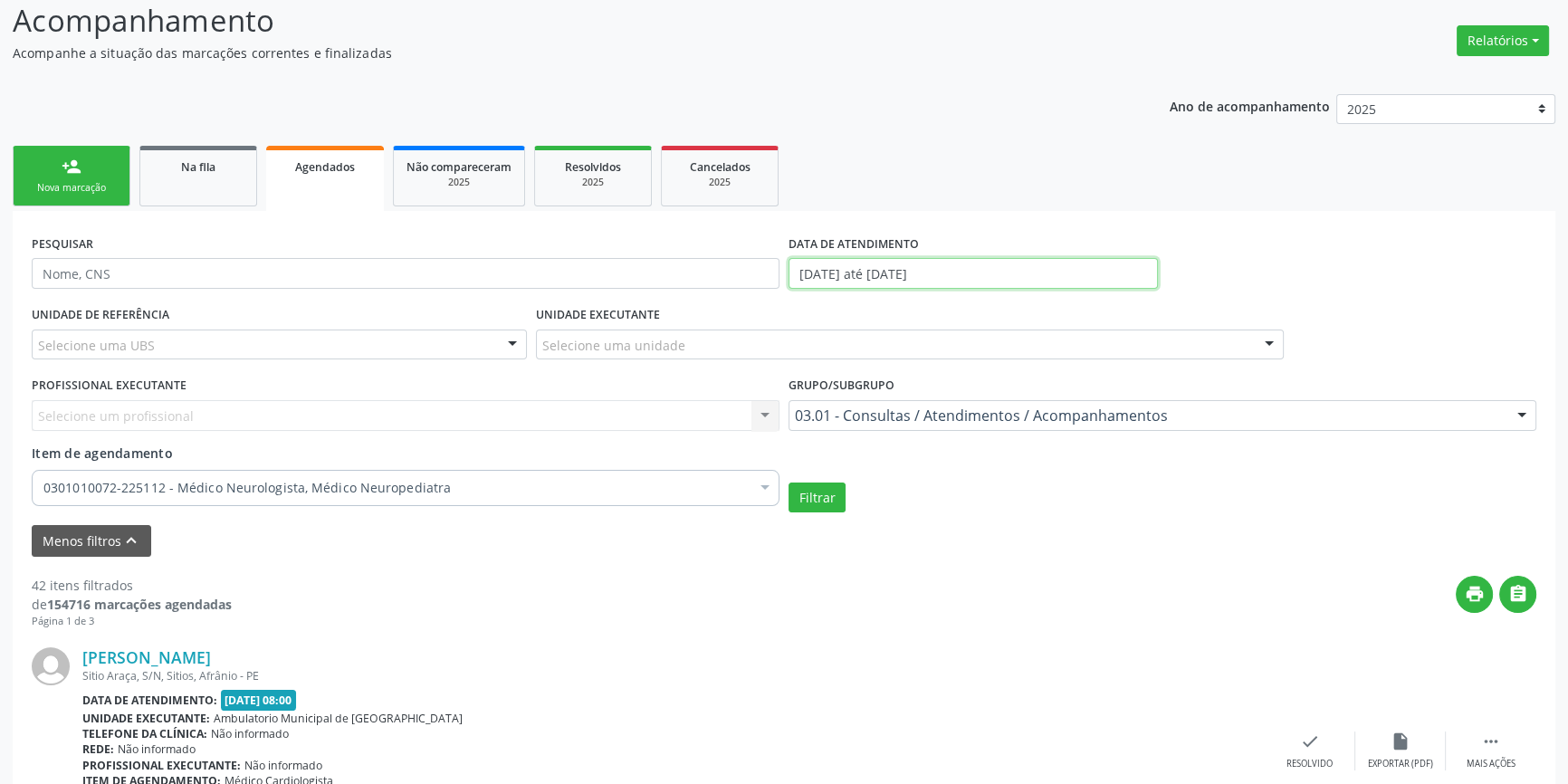
click at [933, 286] on body "Central de Marcação notifications Maria Aparecida Rodrigues da Silva Diretor de…" at bounding box center [784, 267] width 1568 height 784
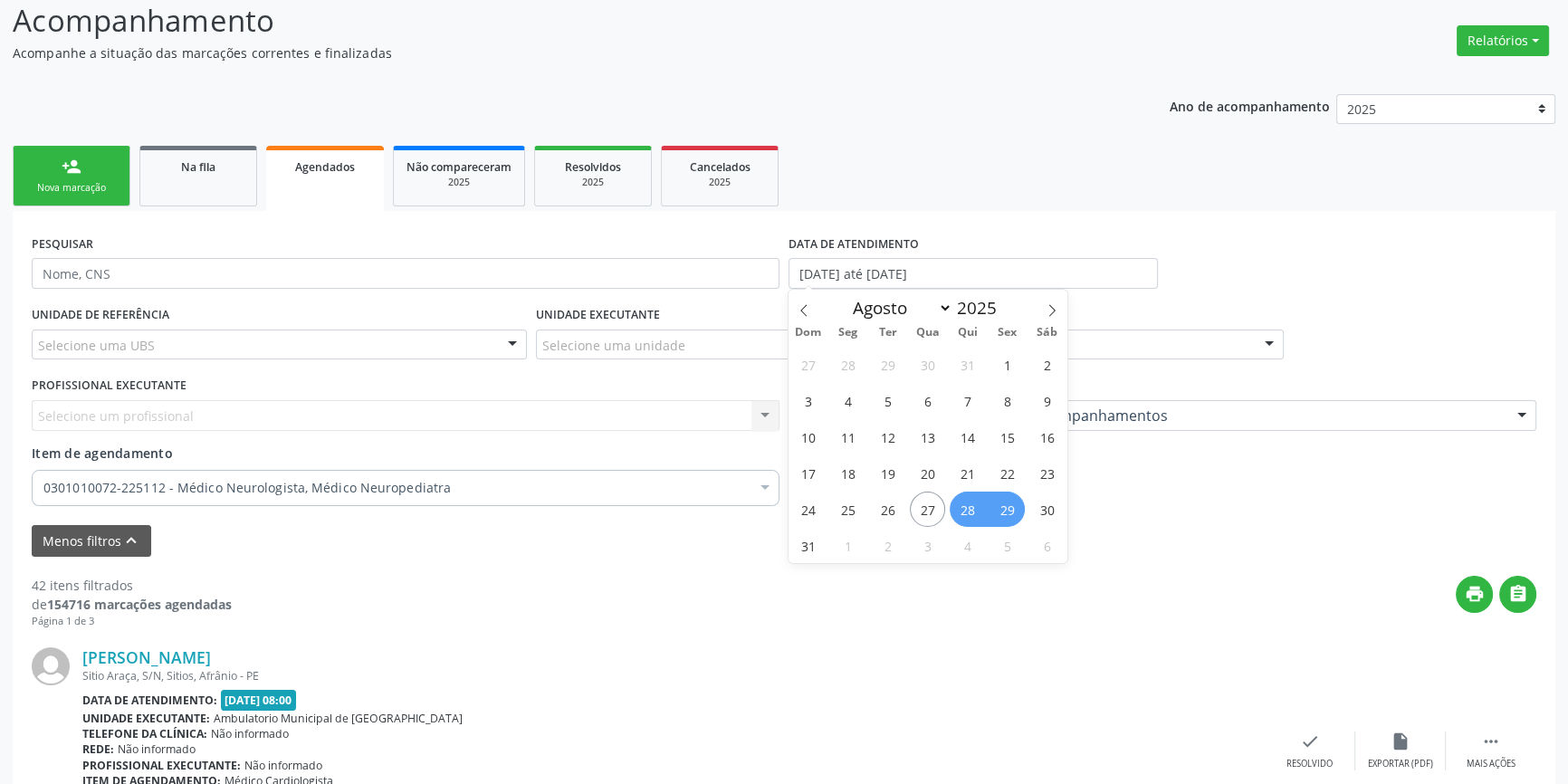
click at [1014, 514] on span "29" at bounding box center [1008, 510] width 36 height 36
type input "29/08/2025"
click at [1014, 514] on span "29" at bounding box center [1008, 510] width 36 height 36
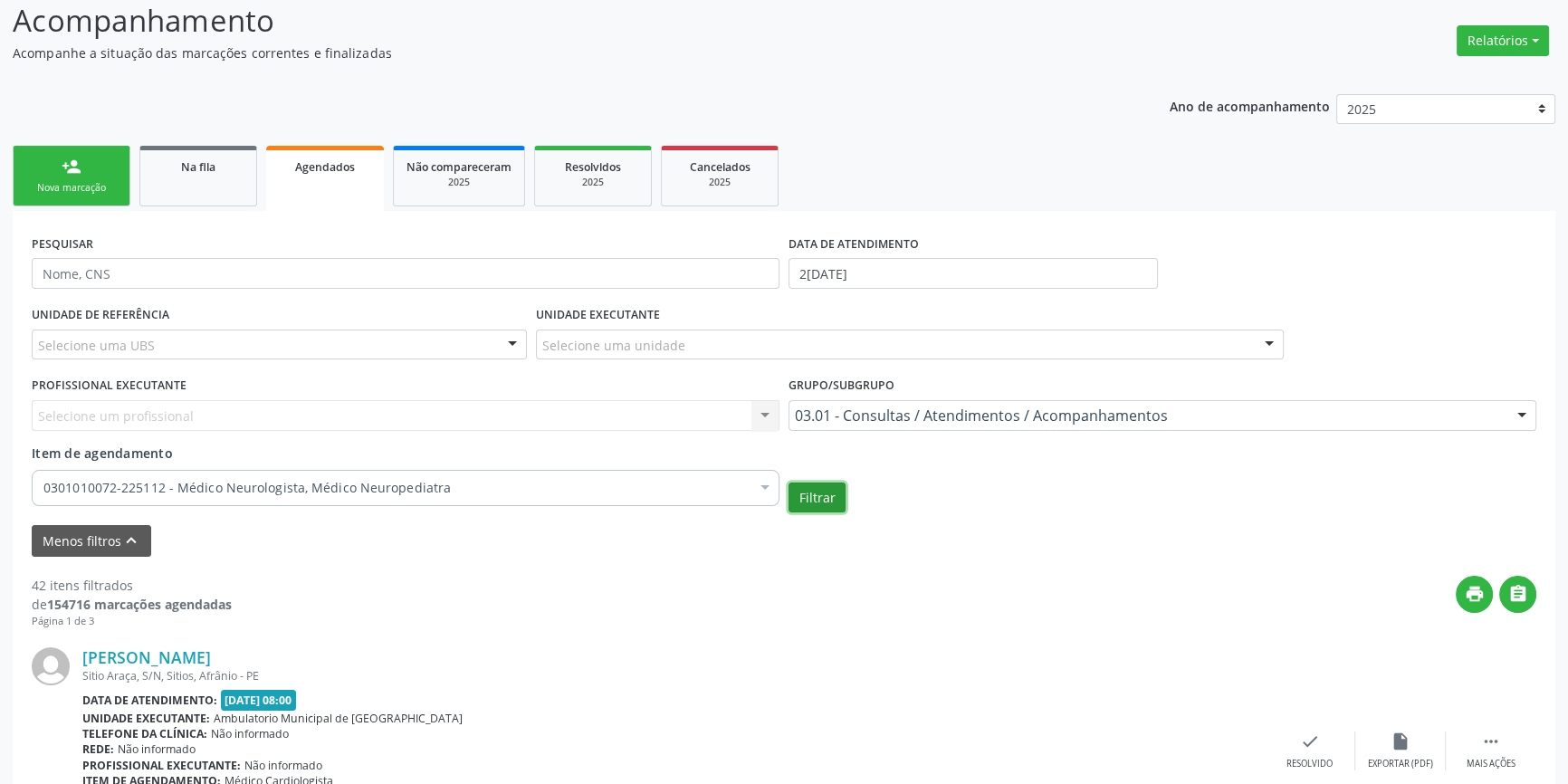
click at [833, 496] on button "Filtrar" at bounding box center [817, 498] width 57 height 31
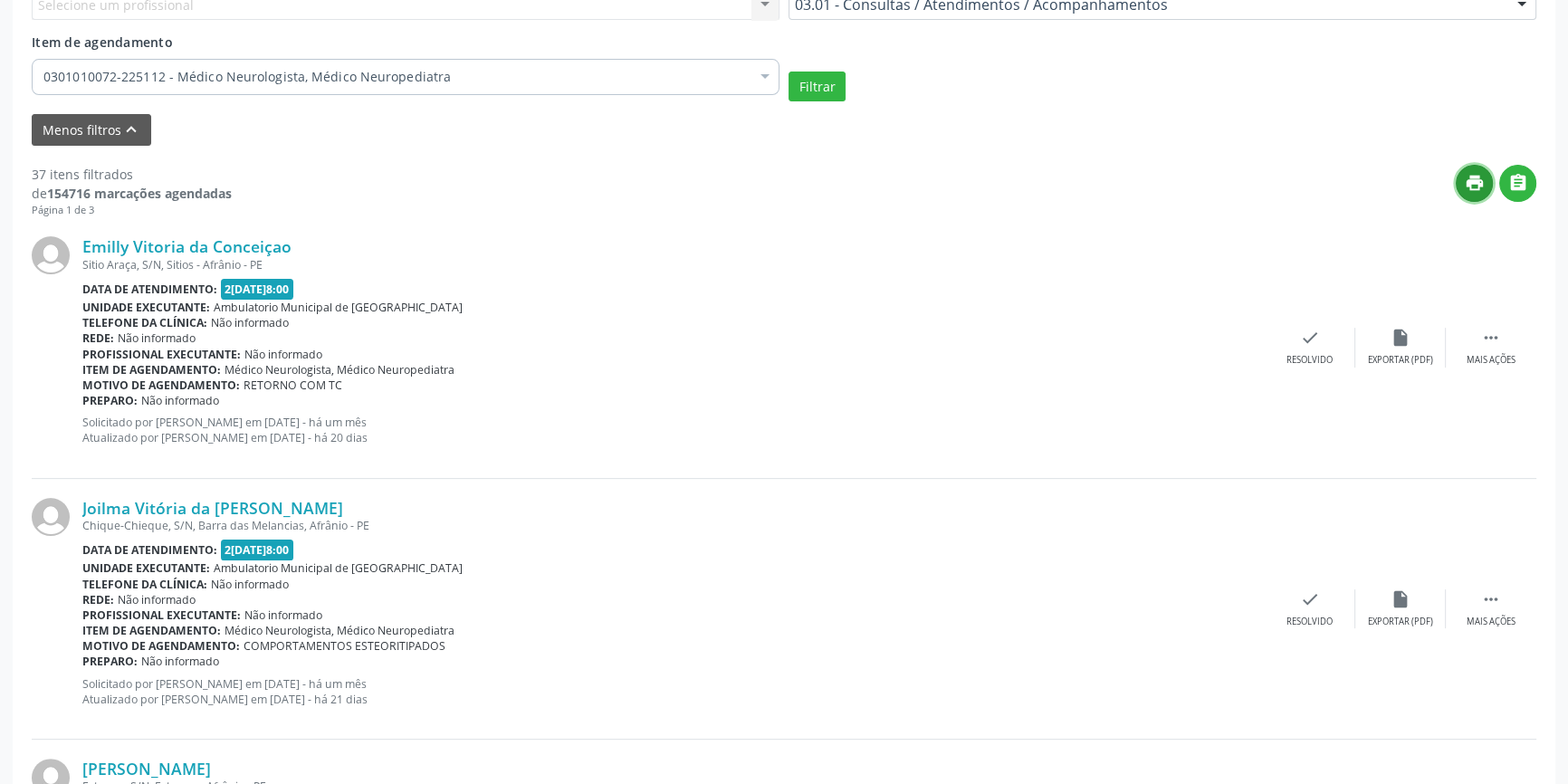
click at [1484, 176] on button "print" at bounding box center [1474, 184] width 37 height 38
click at [478, 84] on div "0301010072-225112 - Médico Neurologista, Médico Neuropediatra" at bounding box center [406, 77] width 748 height 37
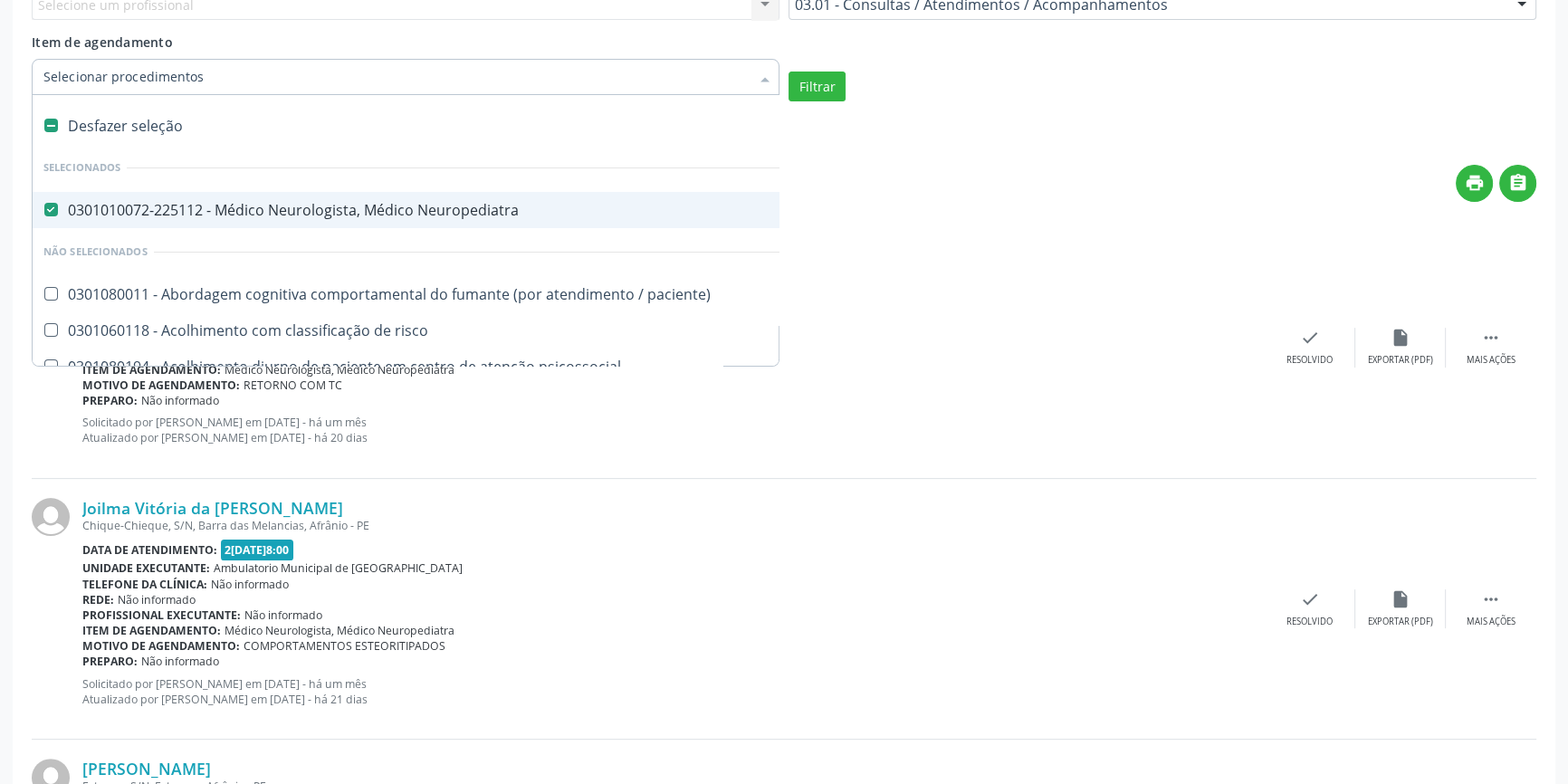
click at [163, 114] on div "Desfazer seleção" at bounding box center [989, 125] width 1912 height 37
checkbox Neuropediatra "false"
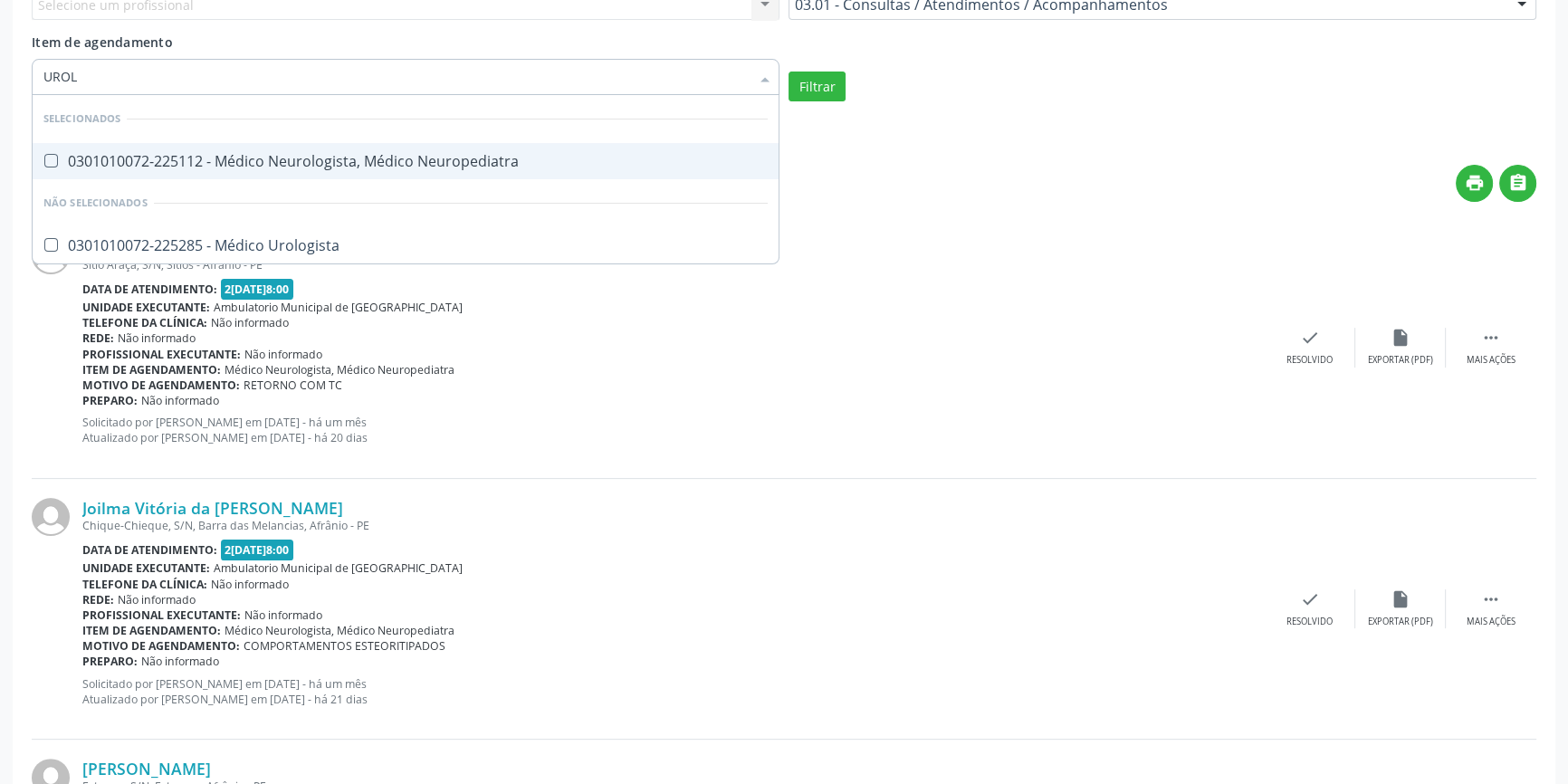
type input "UROLO"
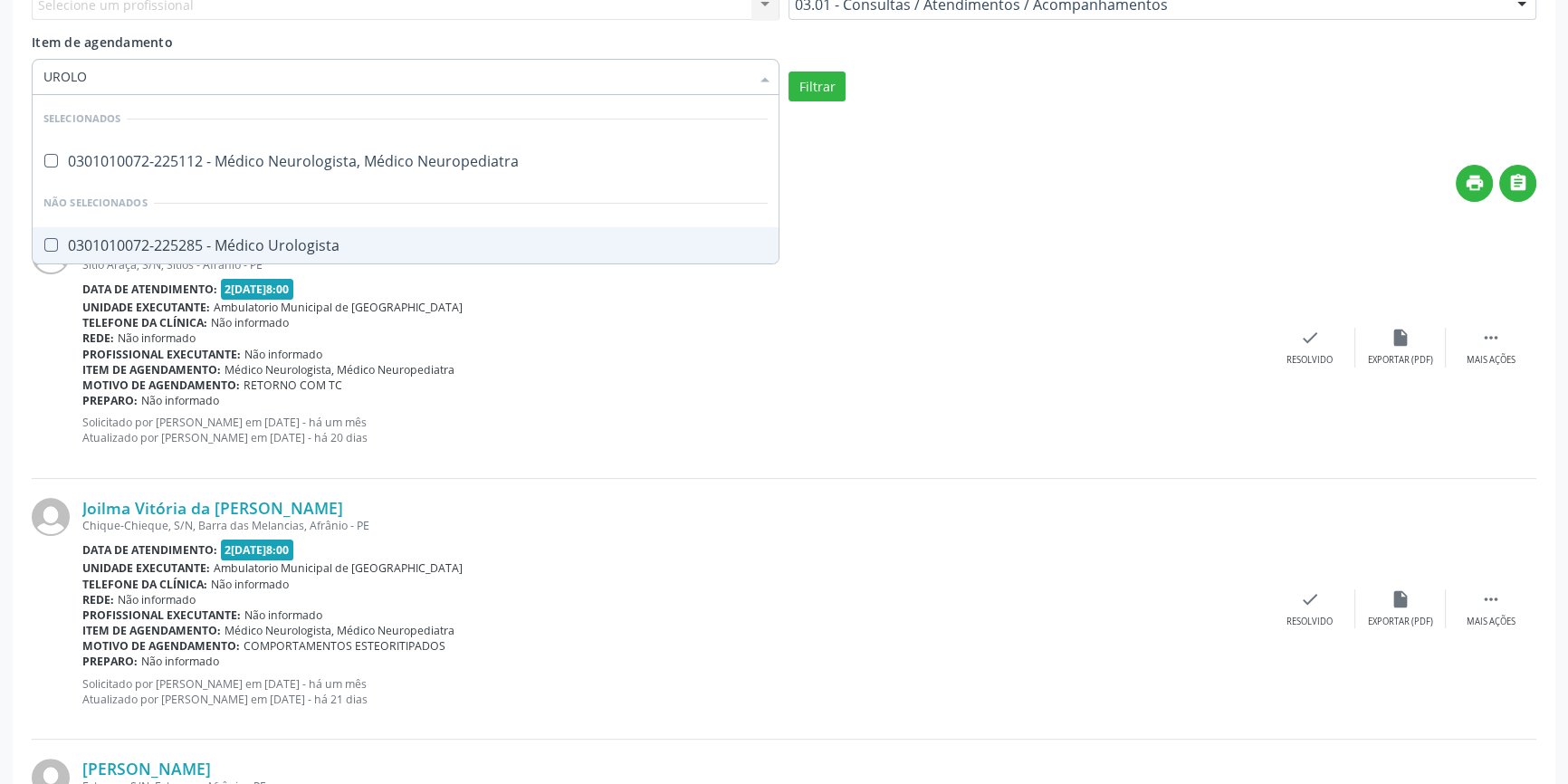
click at [311, 245] on div "0301010072-225285 - Médico Urologista" at bounding box center [406, 245] width 724 height 15
checkbox Urologista "true"
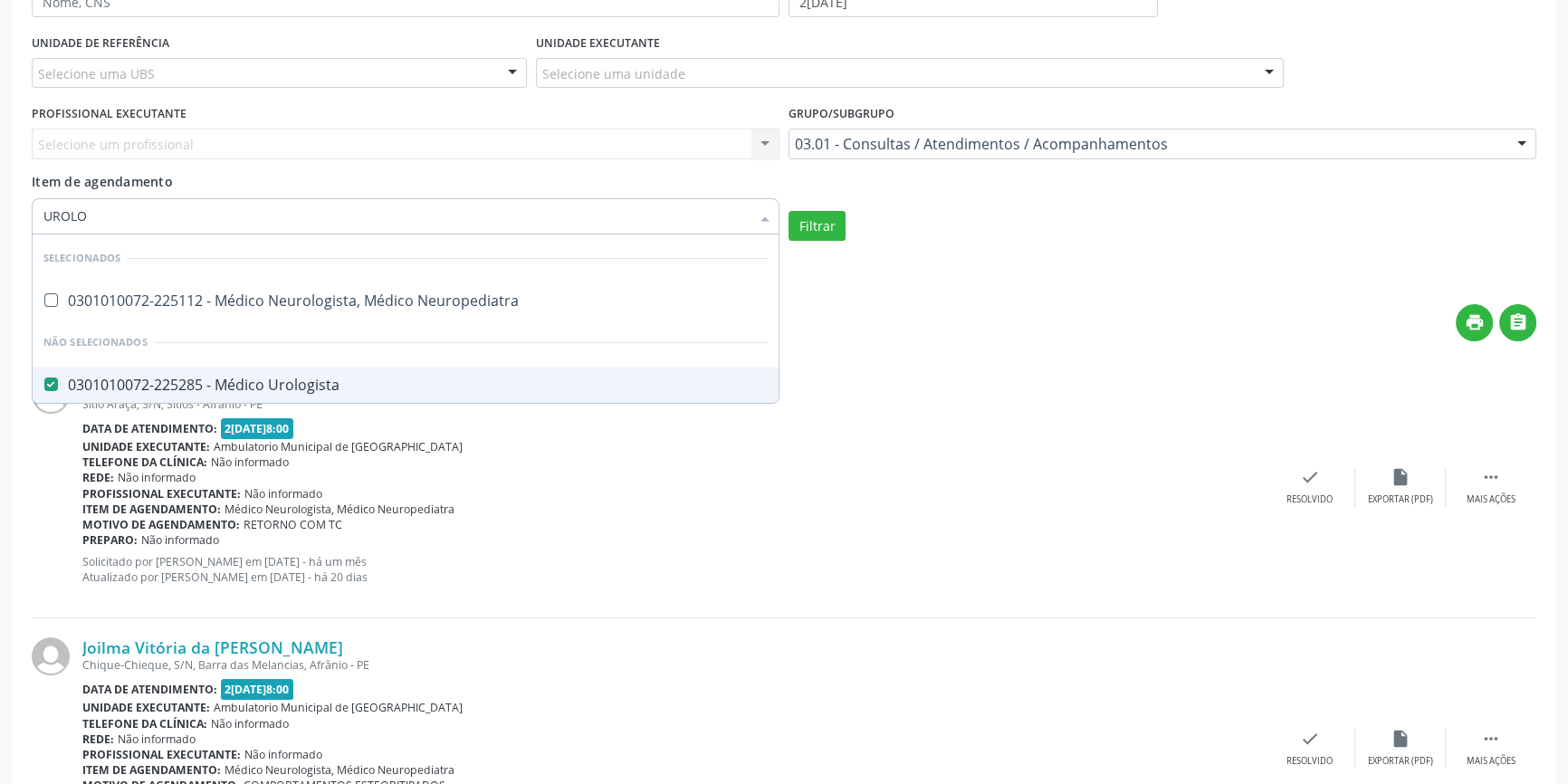
scroll to position [207, 0]
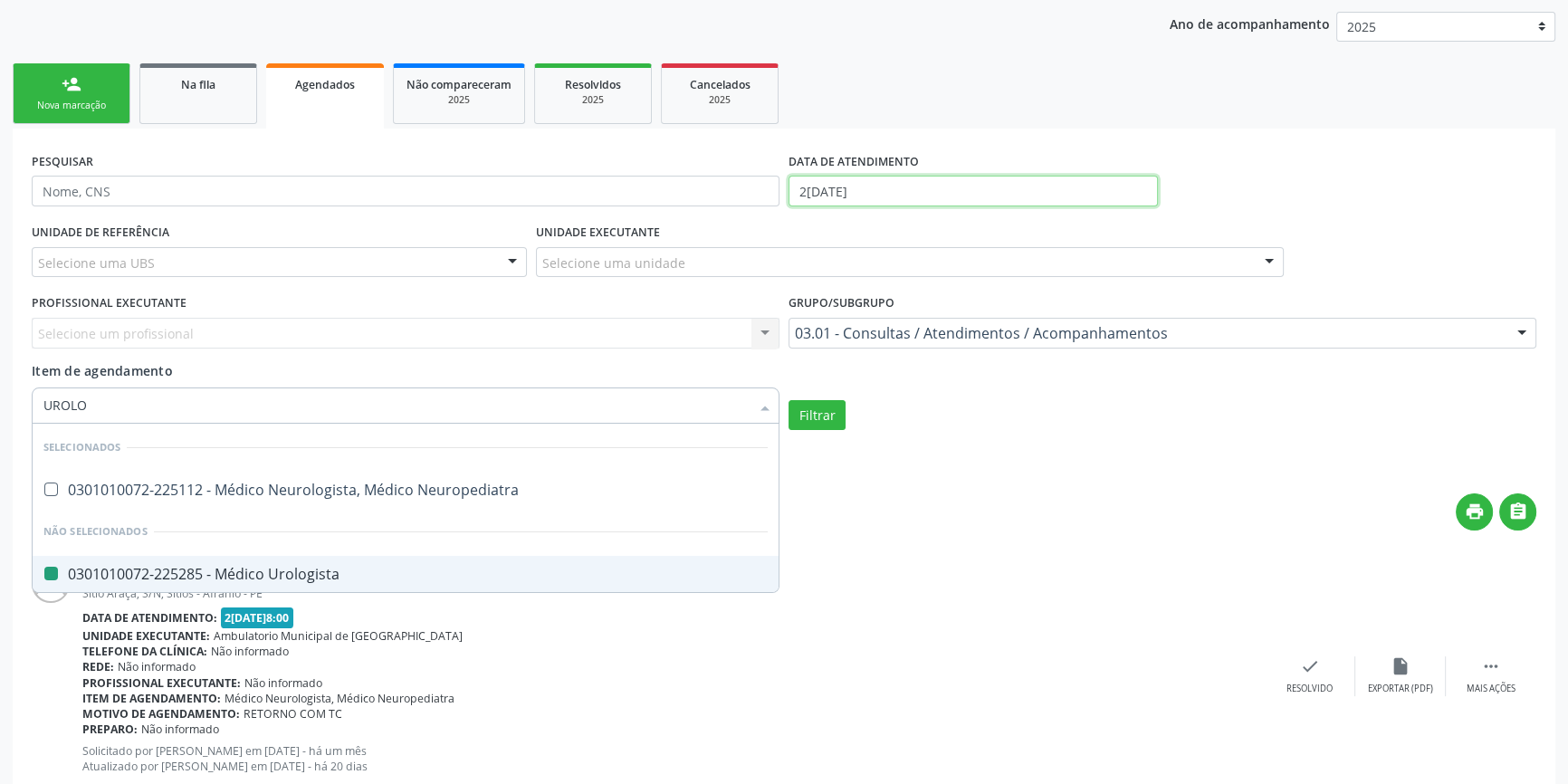
click at [910, 195] on body "Central de Marcação notifications Maria Aparecida Rodrigues da Silva Diretor de…" at bounding box center [784, 185] width 1568 height 784
checkbox Neuropediatra "true"
checkbox Urologista "false"
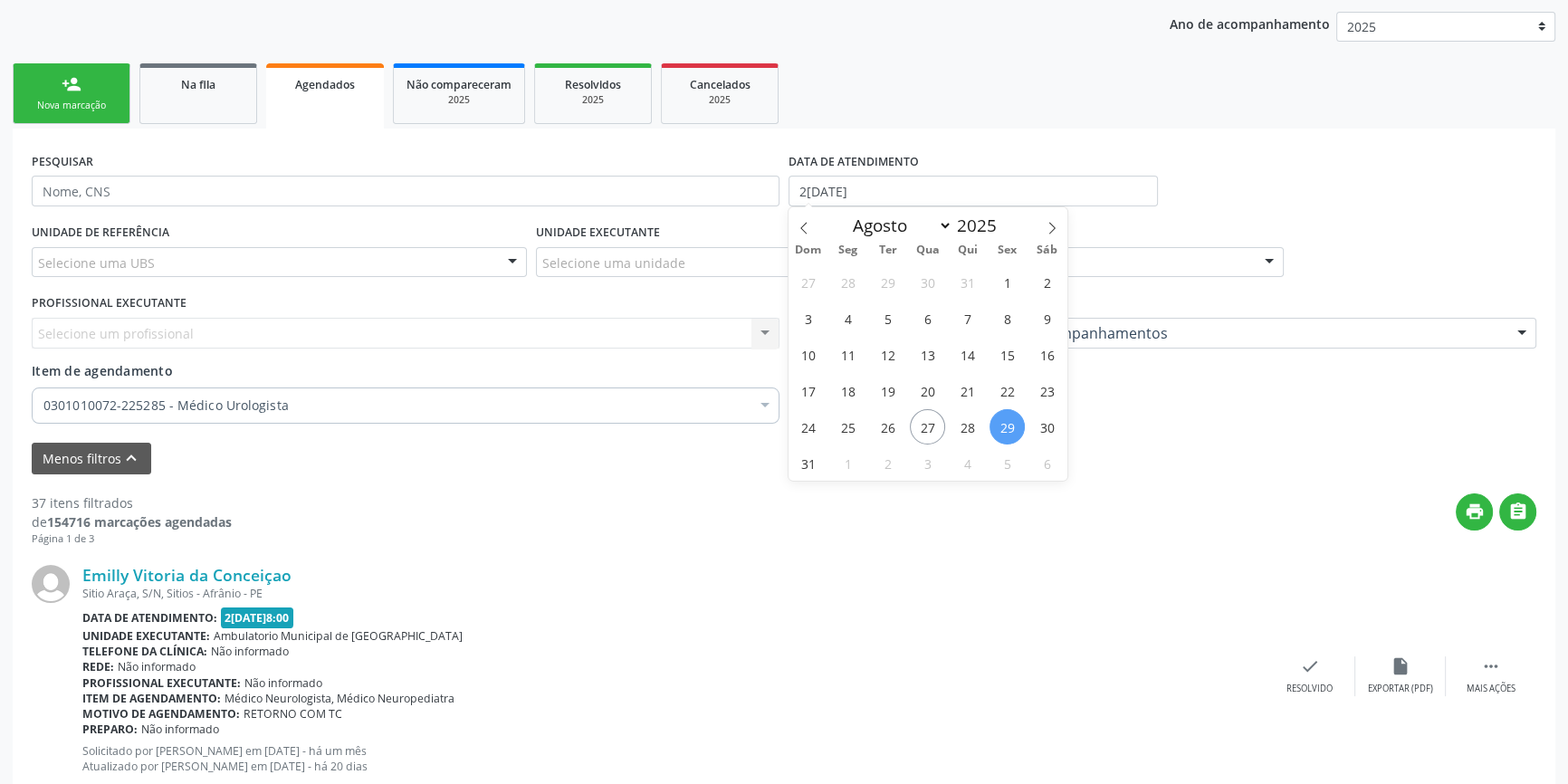
click at [1153, 458] on div "Menos filtros keyboard_arrow_up" at bounding box center [784, 459] width 1514 height 32
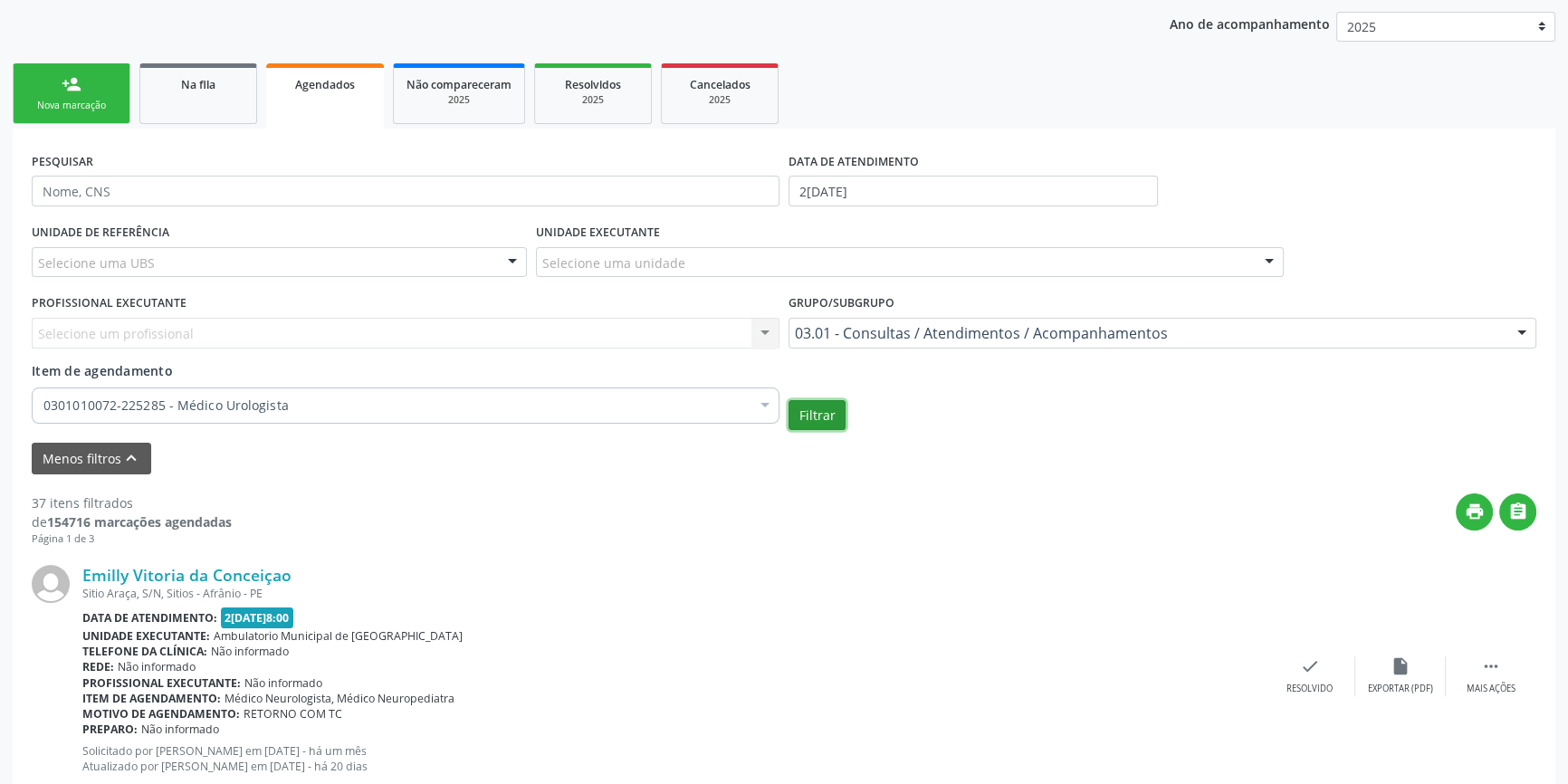
click at [827, 407] on button "Filtrar" at bounding box center [817, 415] width 57 height 31
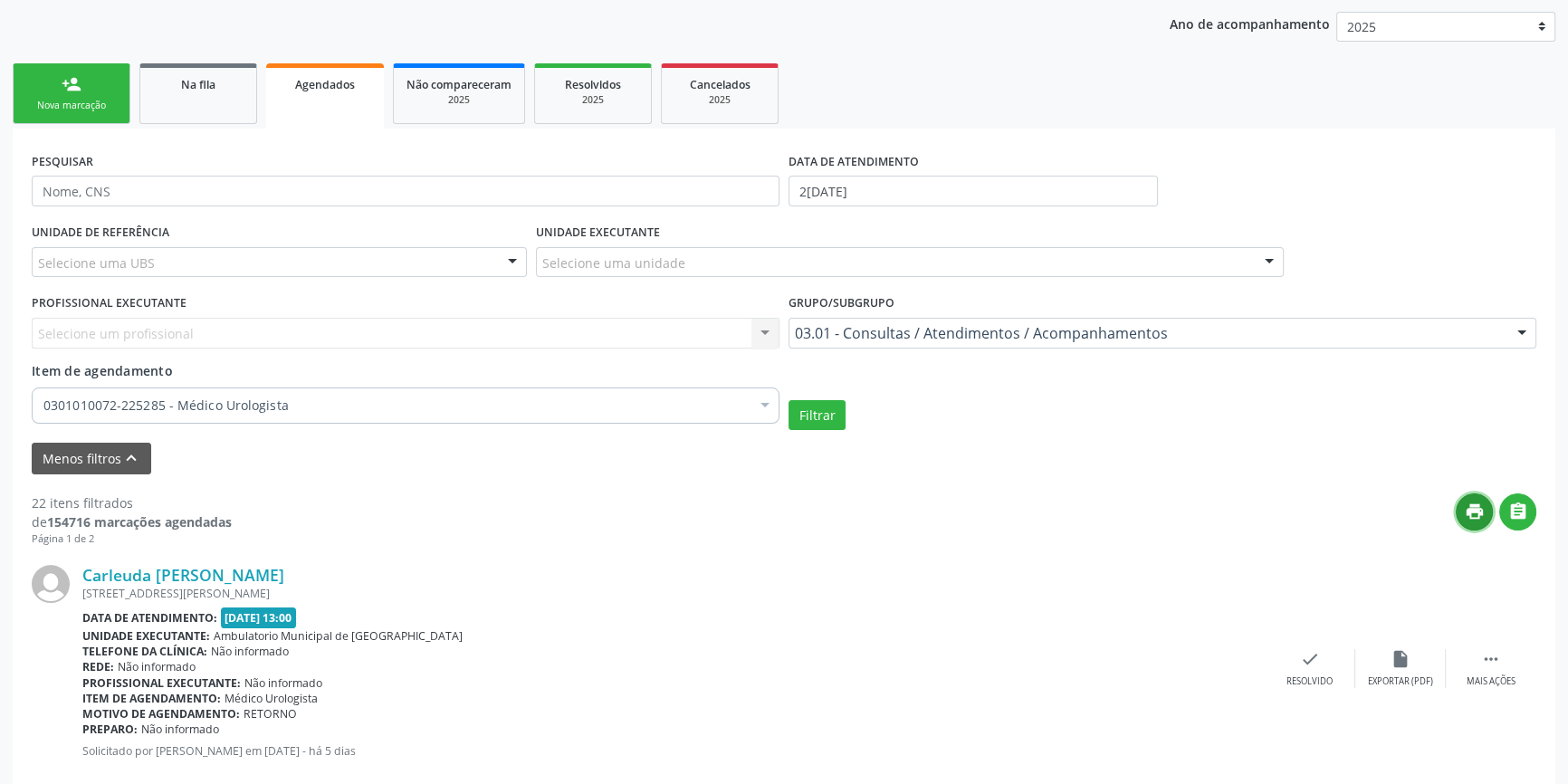
click at [1472, 508] on icon "print" at bounding box center [1474, 511] width 20 height 20
click at [187, 103] on link "Na fila" at bounding box center [197, 93] width 117 height 60
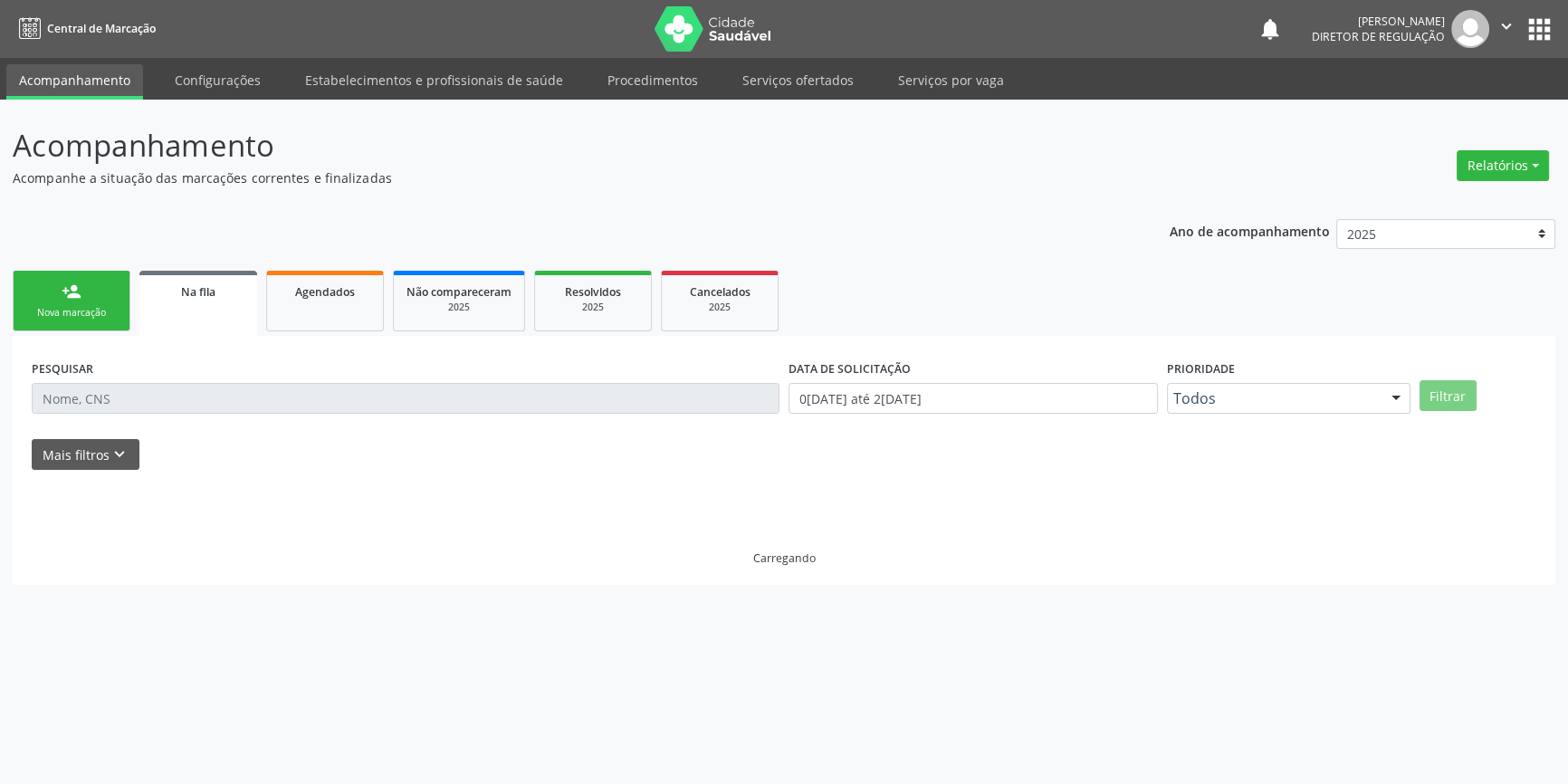
scroll to position [0, 0]
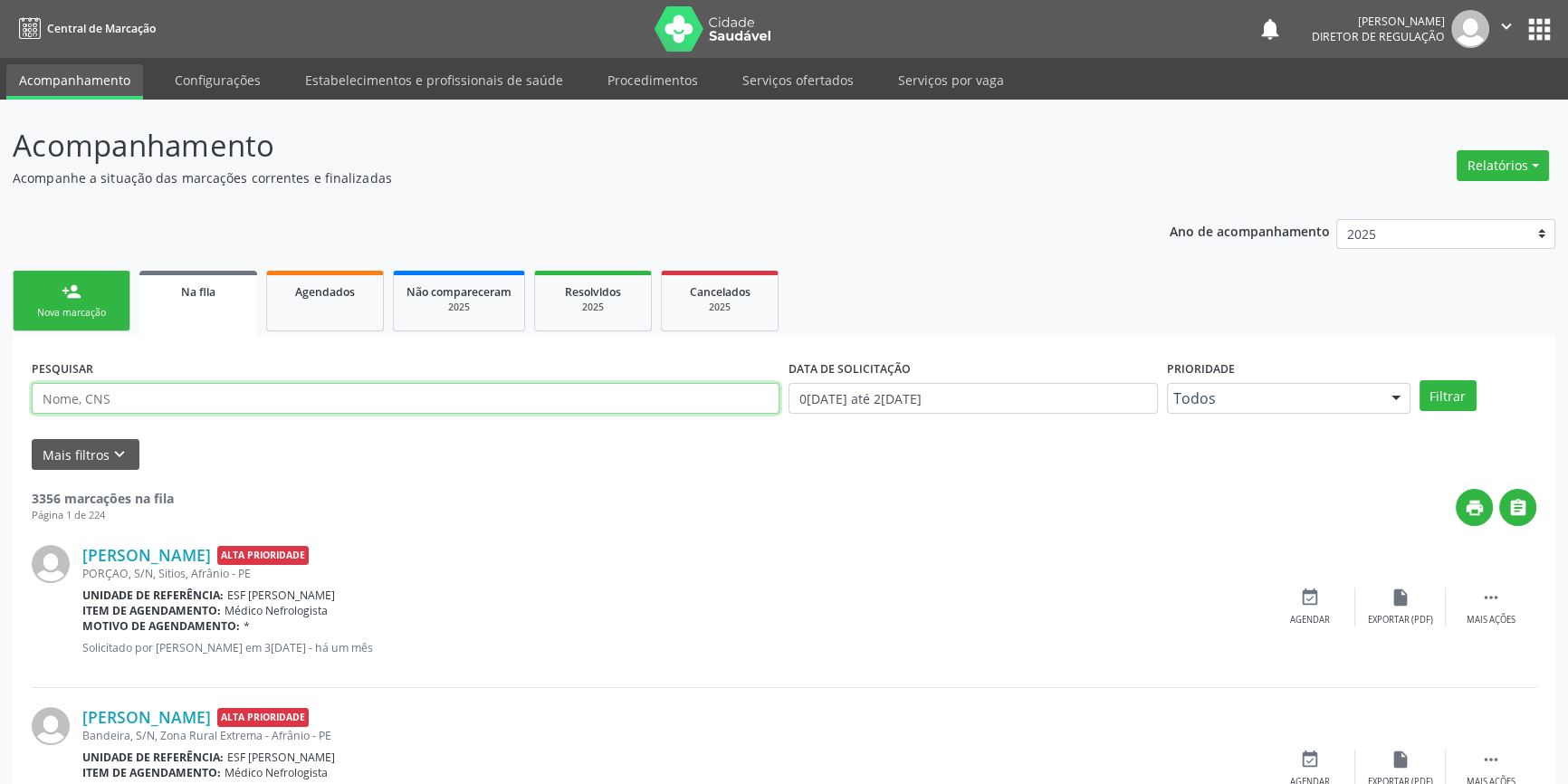
click at [163, 387] on input "text" at bounding box center [406, 398] width 748 height 31
paste input "702302109714512"
type input "702302109714512"
click at [1433, 393] on button "Filtrar" at bounding box center [1448, 395] width 57 height 31
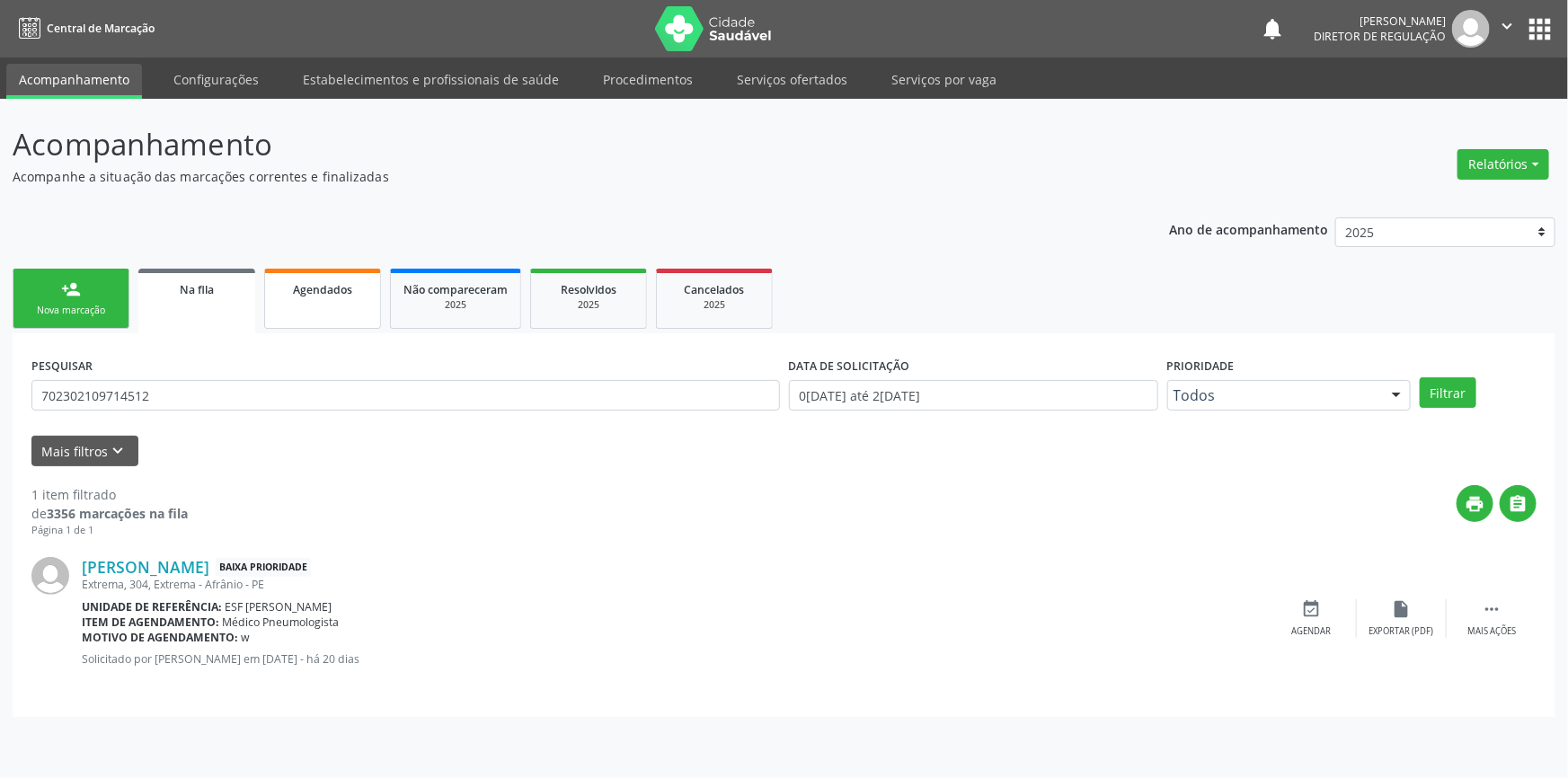
click at [311, 285] on span "Agendados" at bounding box center [322, 290] width 60 height 16
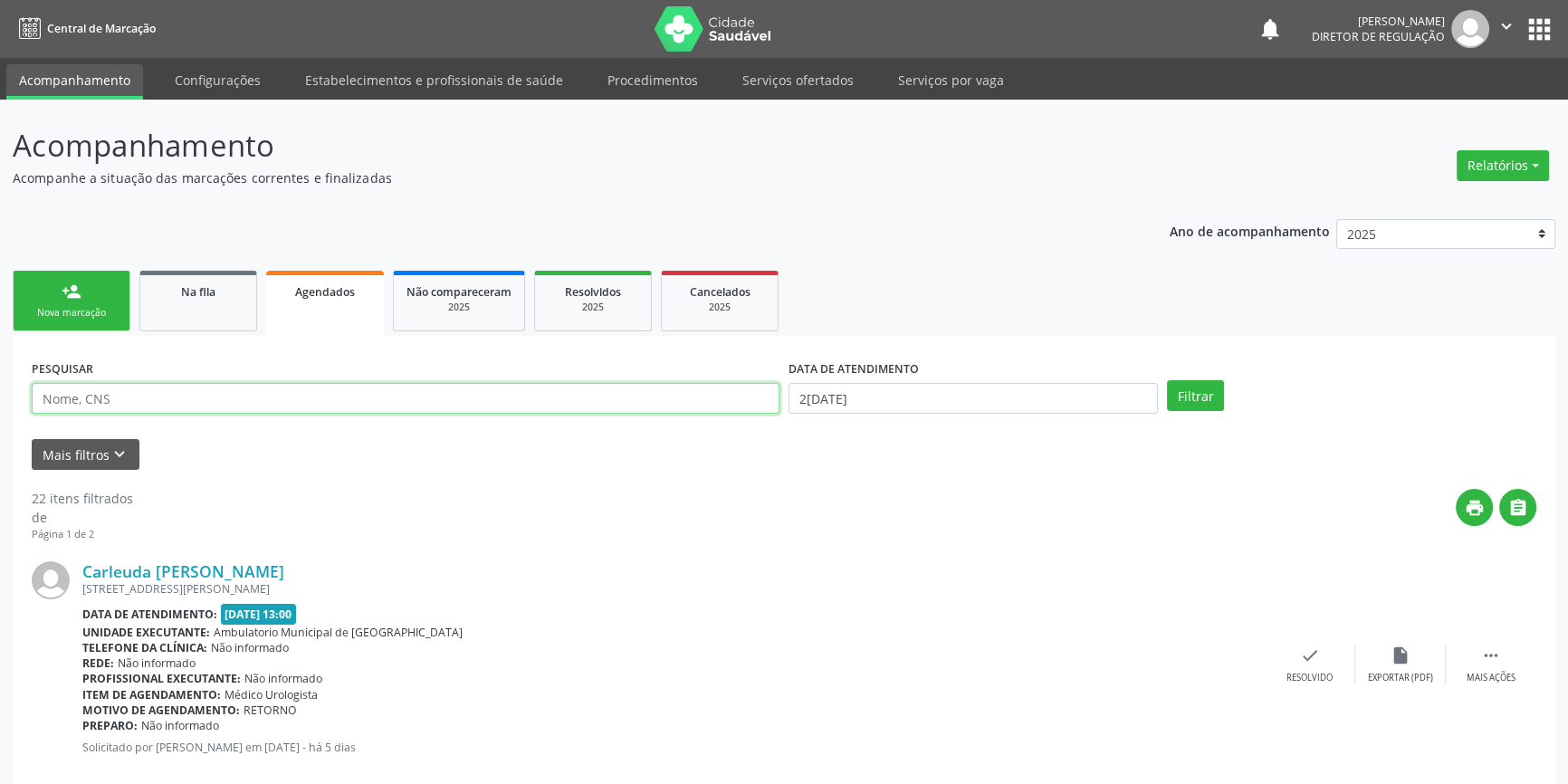
click at [195, 392] on input "text" at bounding box center [406, 398] width 748 height 31
paste input "702302109714512"
type input "702302109714512"
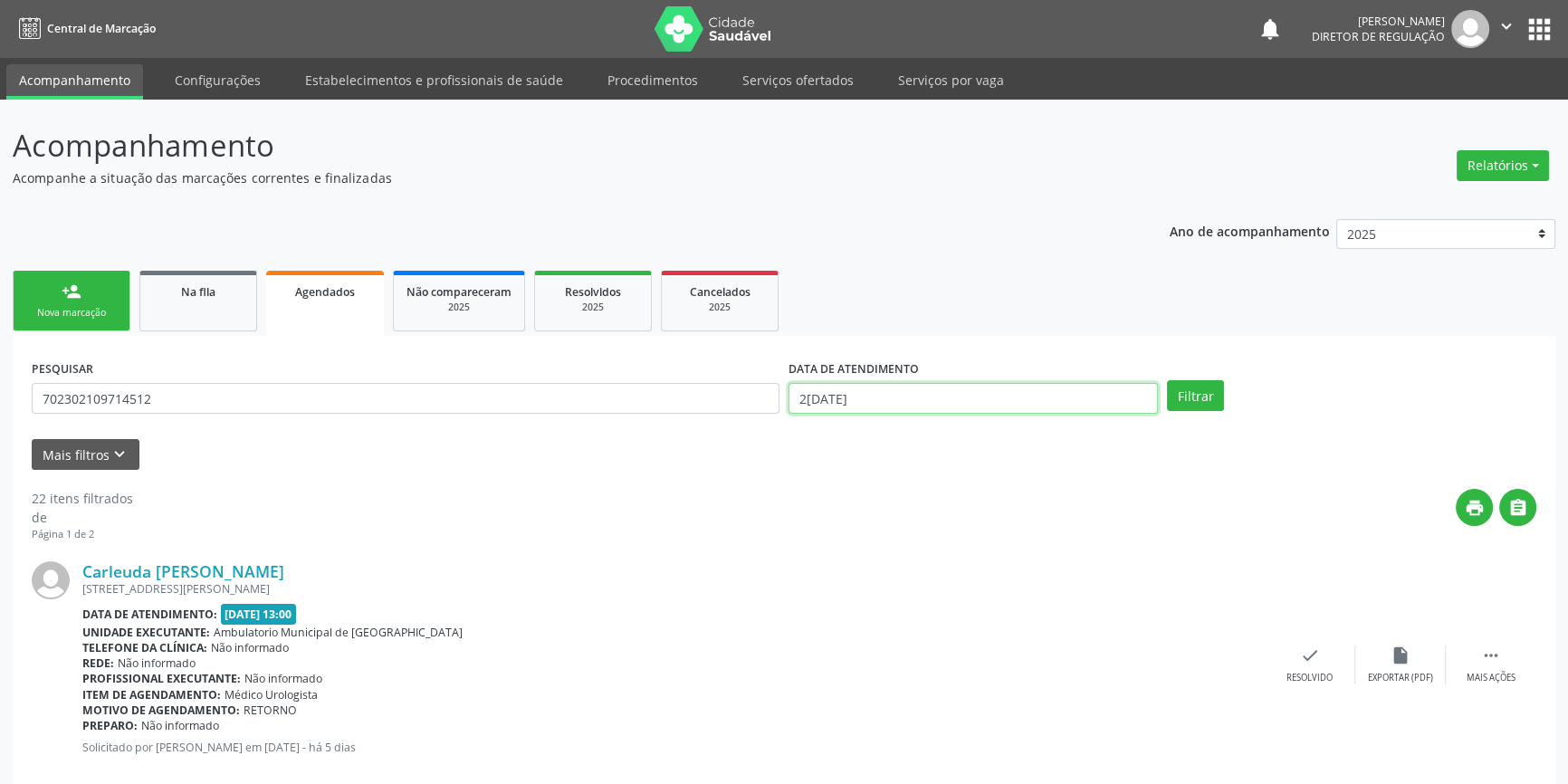
click at [910, 386] on input "[DATE]" at bounding box center [973, 398] width 369 height 31
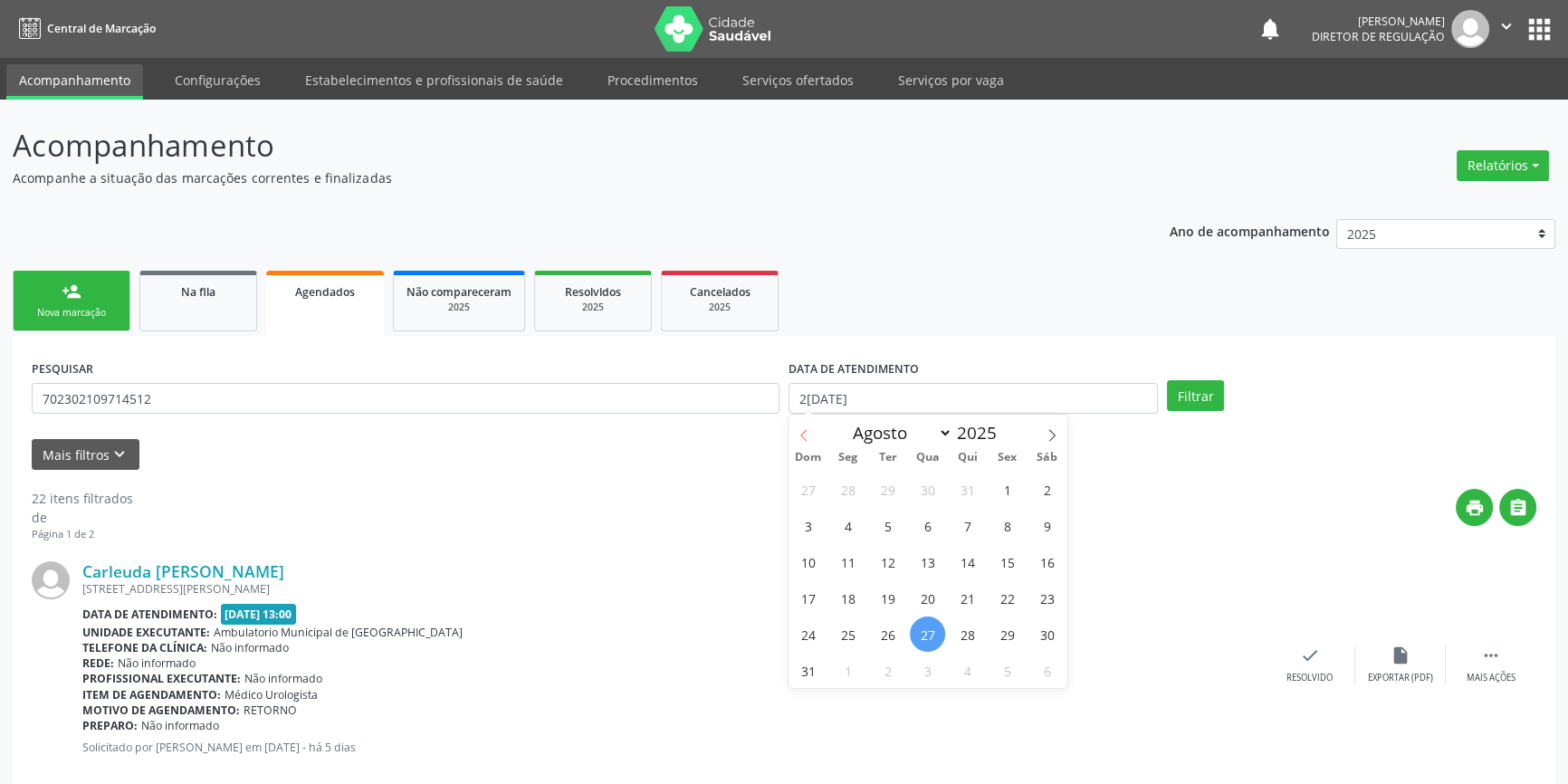
click at [809, 436] on icon at bounding box center [803, 435] width 13 height 13
select select "3"
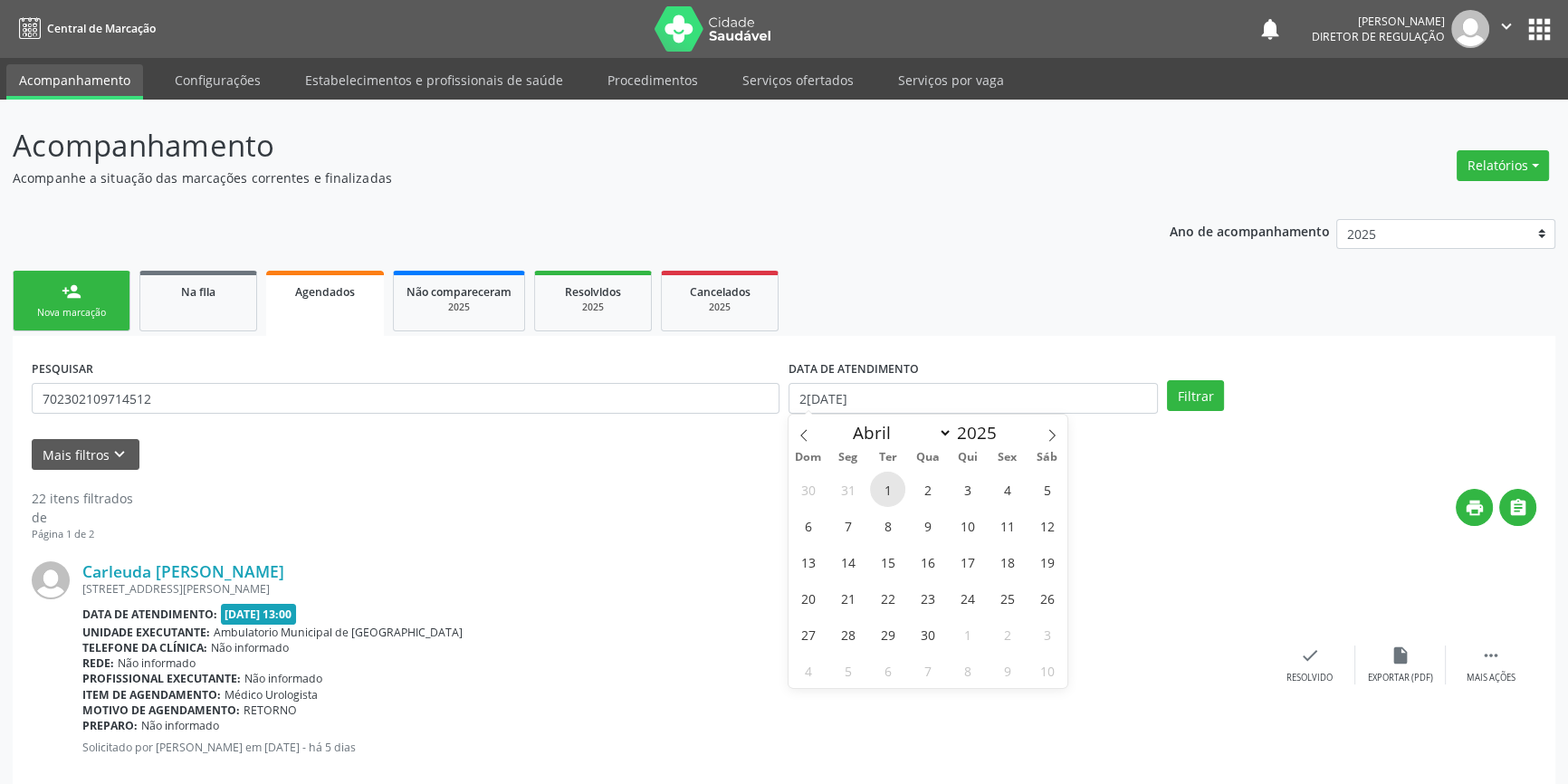
click at [895, 496] on span "1" at bounding box center [888, 490] width 36 height 36
type input "01/04/2025"
click at [1051, 438] on icon at bounding box center [1052, 435] width 13 height 13
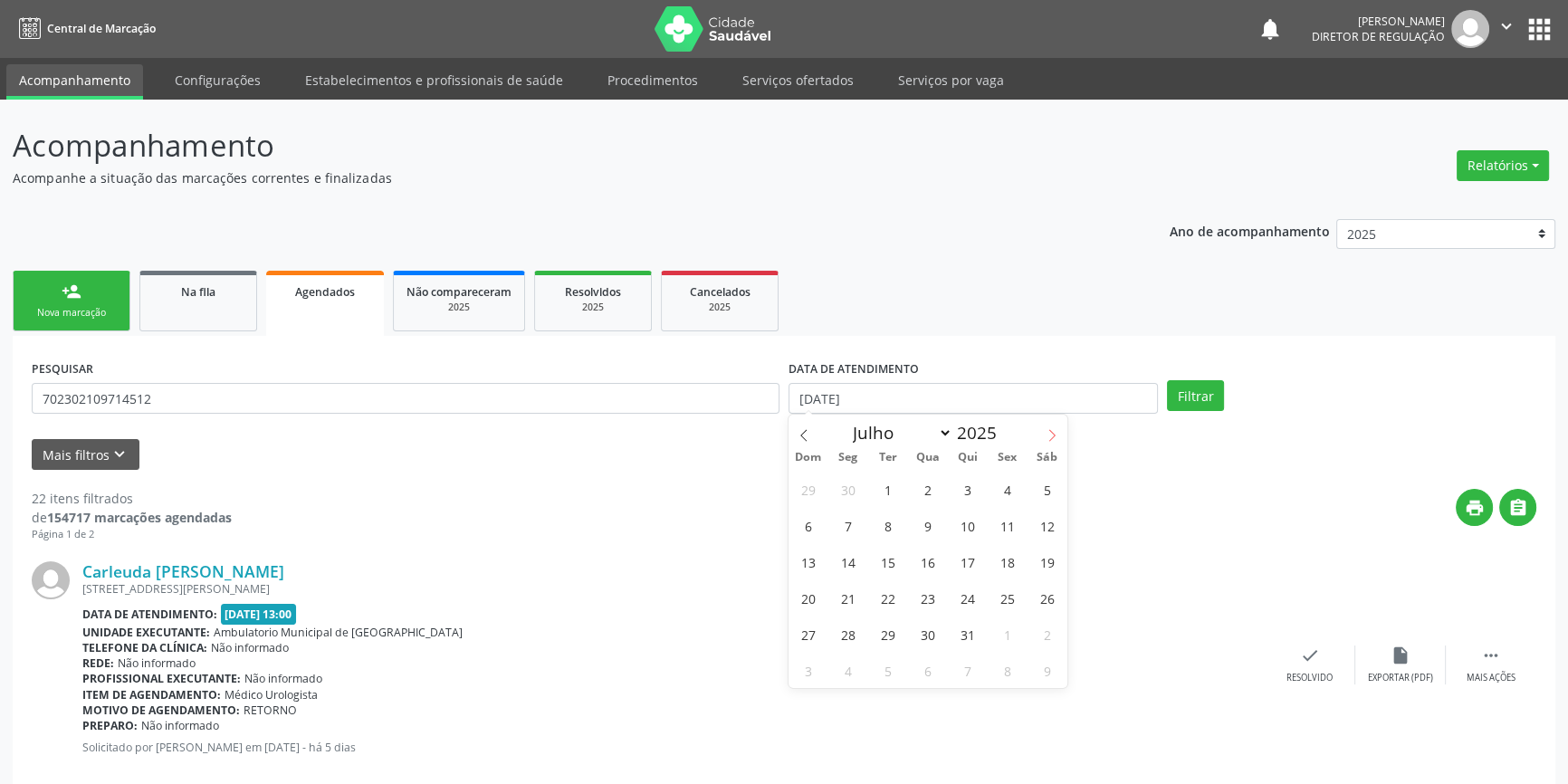
click at [1051, 438] on icon at bounding box center [1052, 435] width 13 height 13
click at [1054, 433] on icon at bounding box center [1052, 435] width 6 height 12
select select "8"
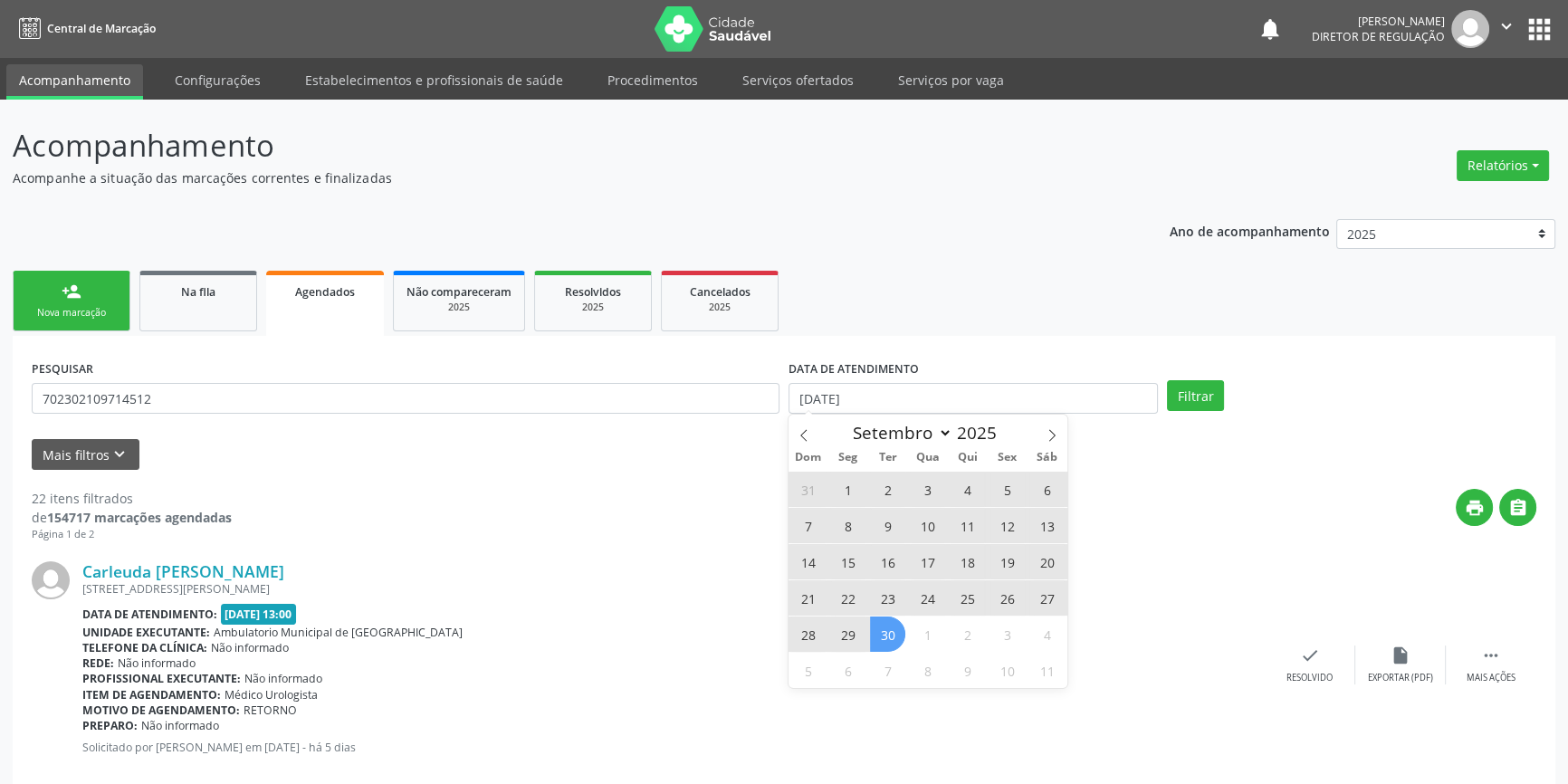
click at [886, 635] on span "30" at bounding box center [888, 635] width 36 height 36
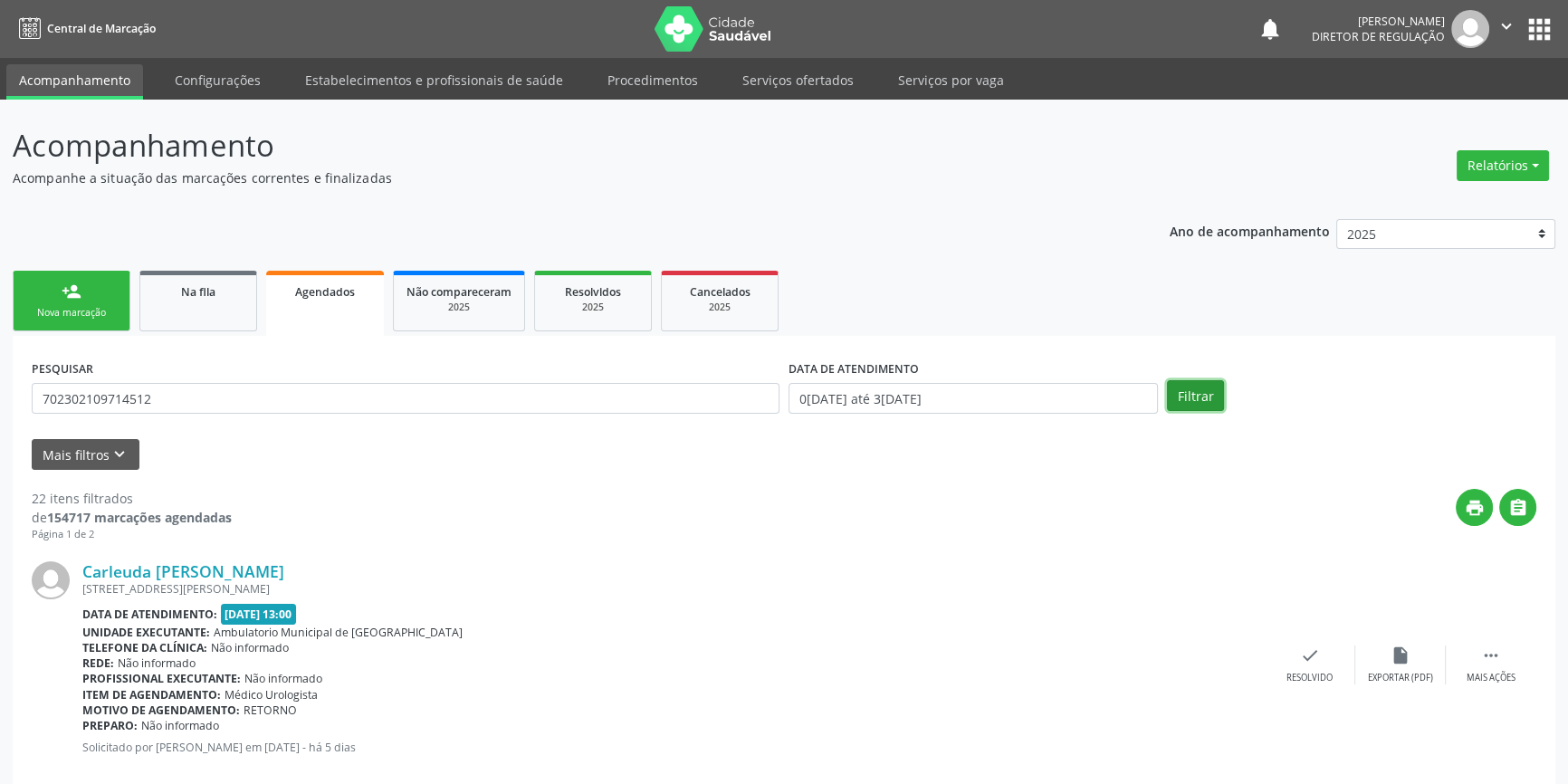
click at [1203, 392] on button "Filtrar" at bounding box center [1195, 395] width 57 height 31
click at [219, 308] on link "Na fila" at bounding box center [197, 300] width 117 height 60
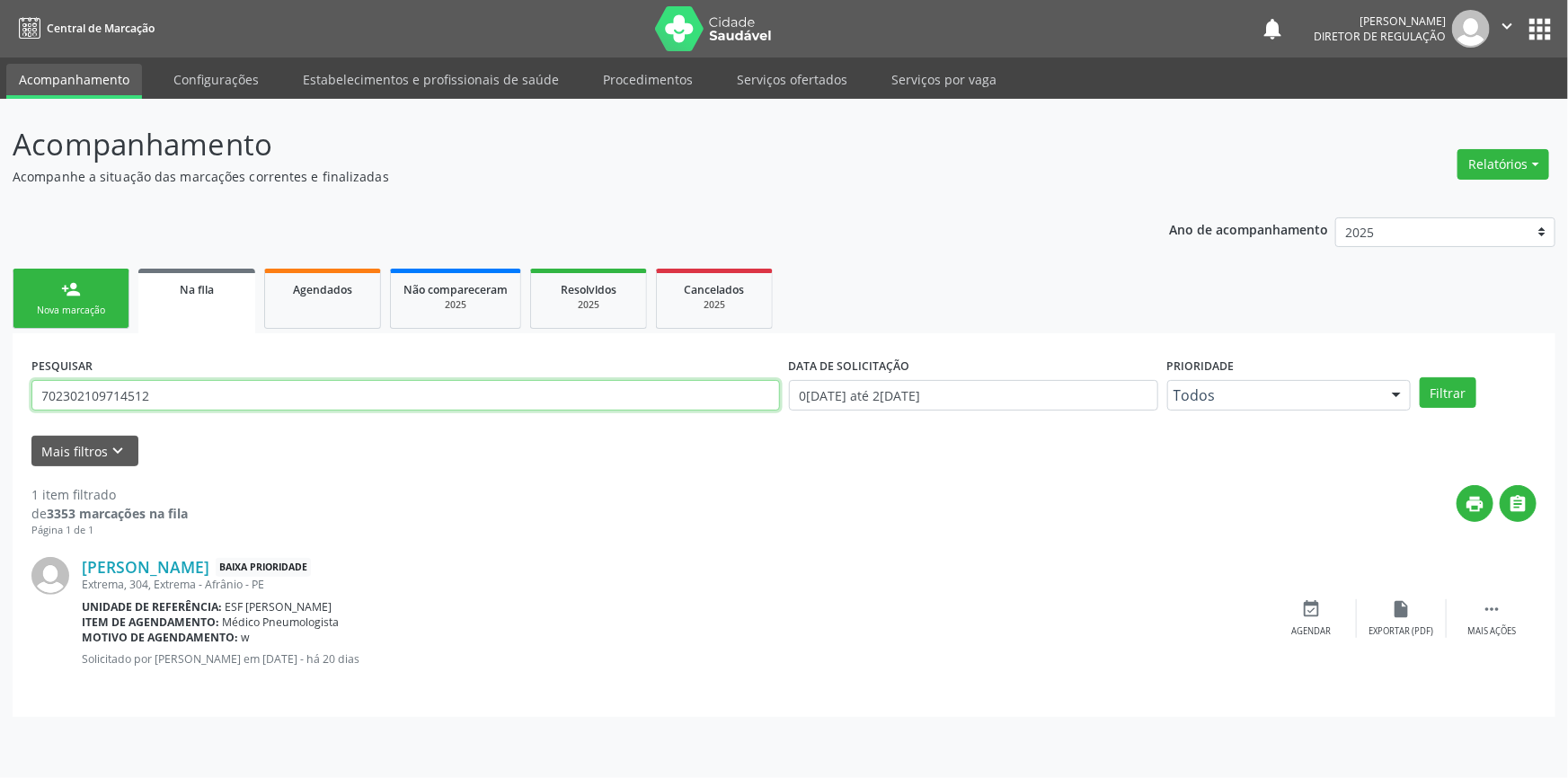
drag, startPoint x: 196, startPoint y: 393, endPoint x: 0, endPoint y: 393, distance: 196.0
click at [0, 392] on div "Acompanhamento Acompanhe a situação das marcações correntes e finalizadas Relat…" at bounding box center [784, 439] width 1568 height 680
paste input "450035850610"
type input "70450035850610"
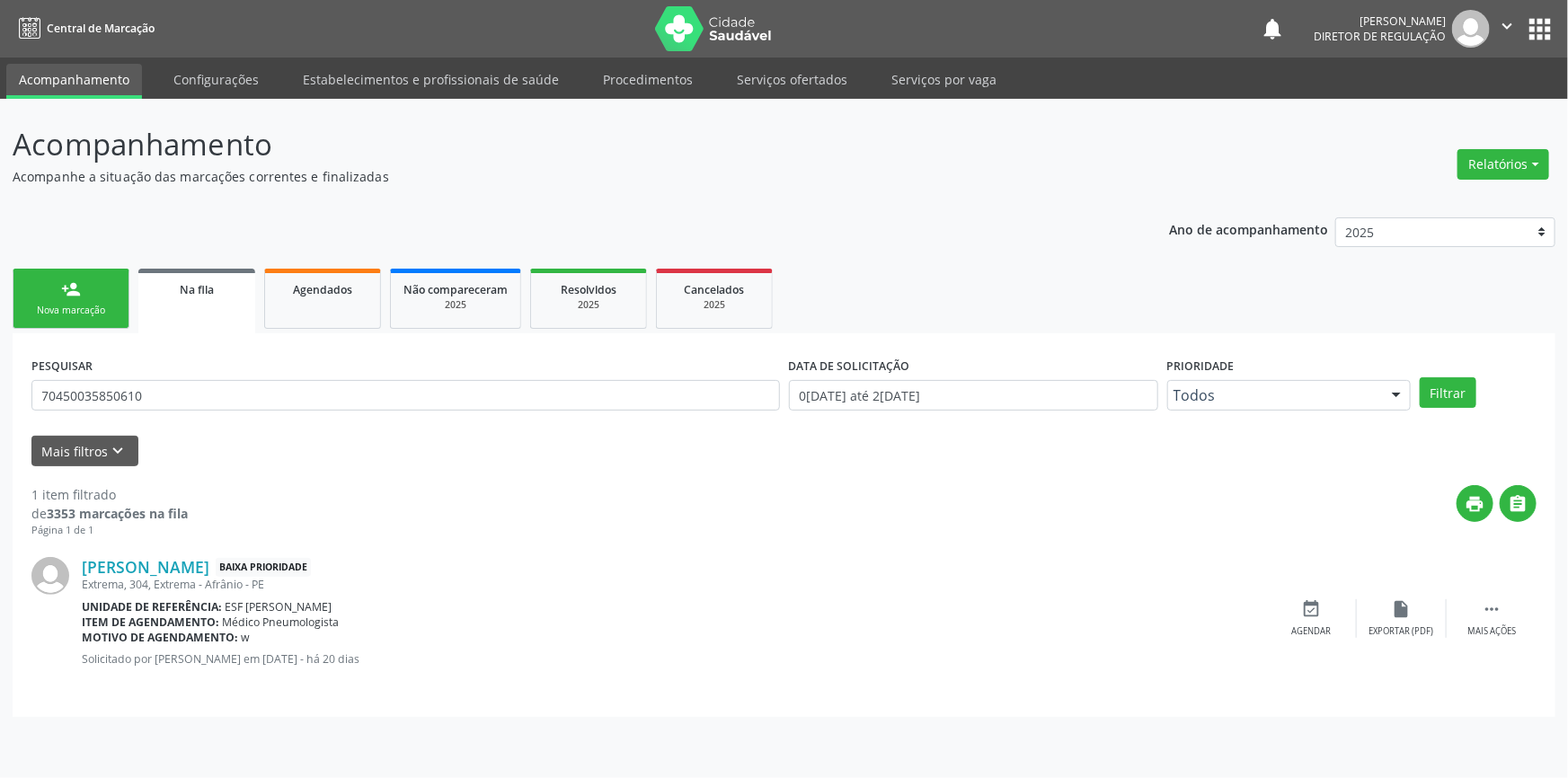
click at [1470, 375] on div "PESQUISAR 70450035850610 DATA DE SOLICITAÇÃO 01/01/2018 até 27/08/2025 Priorida…" at bounding box center [784, 388] width 1514 height 71
click at [1461, 386] on button "Filtrar" at bounding box center [1448, 392] width 57 height 30
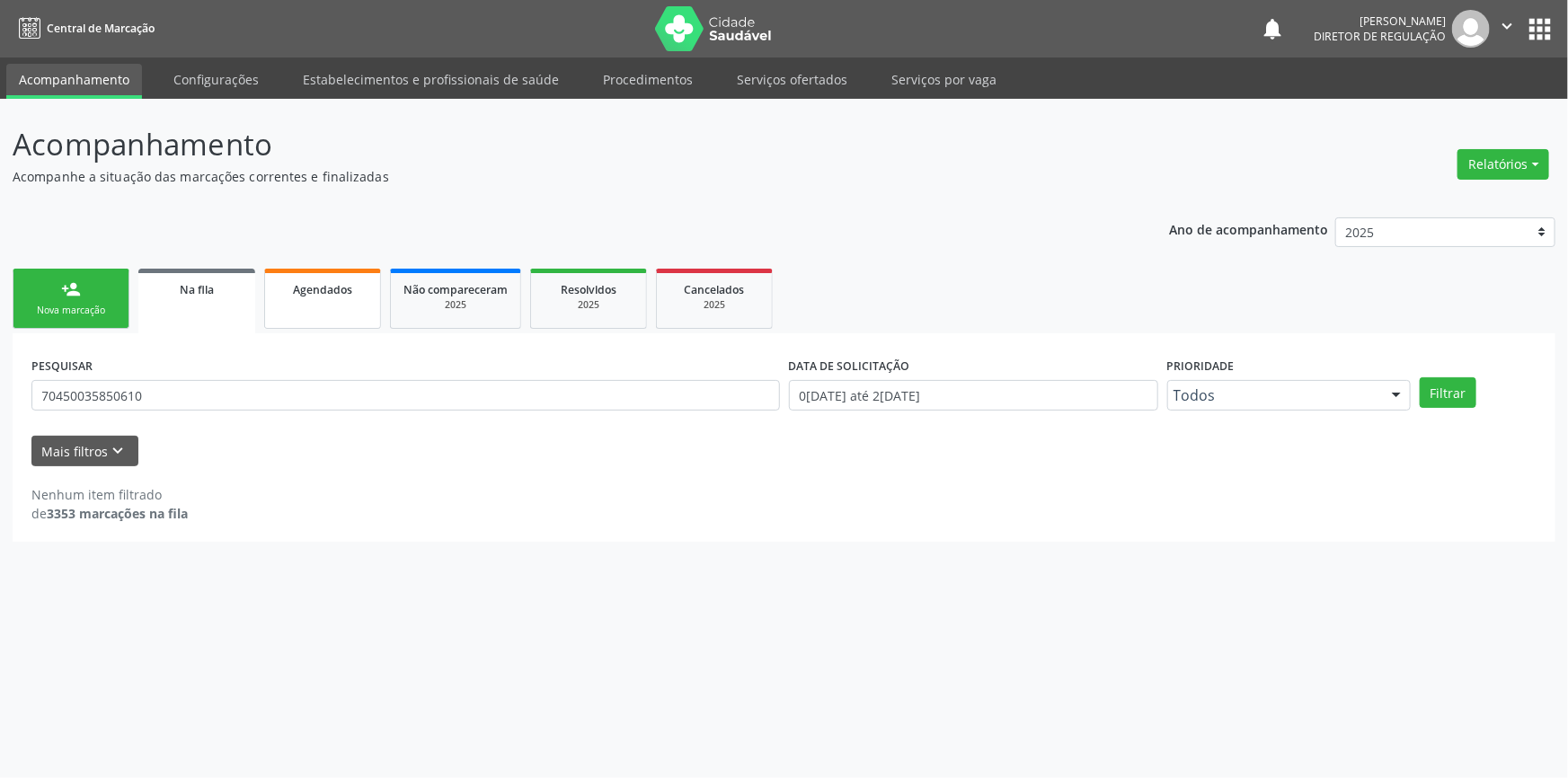
click at [332, 306] on link "Agendados" at bounding box center [322, 298] width 117 height 60
select select "7"
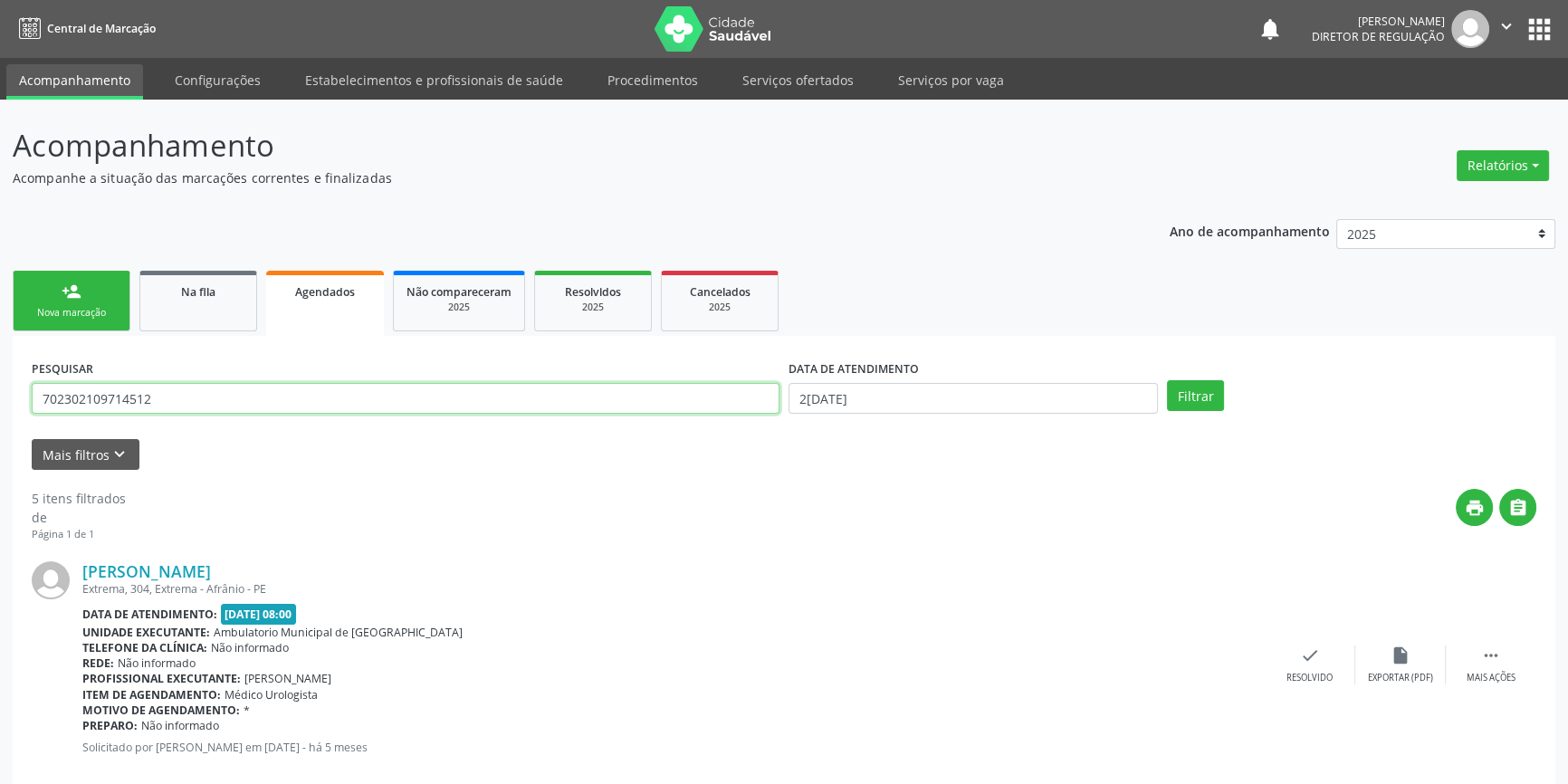
drag, startPoint x: 198, startPoint y: 411, endPoint x: 0, endPoint y: 407, distance: 198.0
paste input "450035850610"
type input "70450035850610"
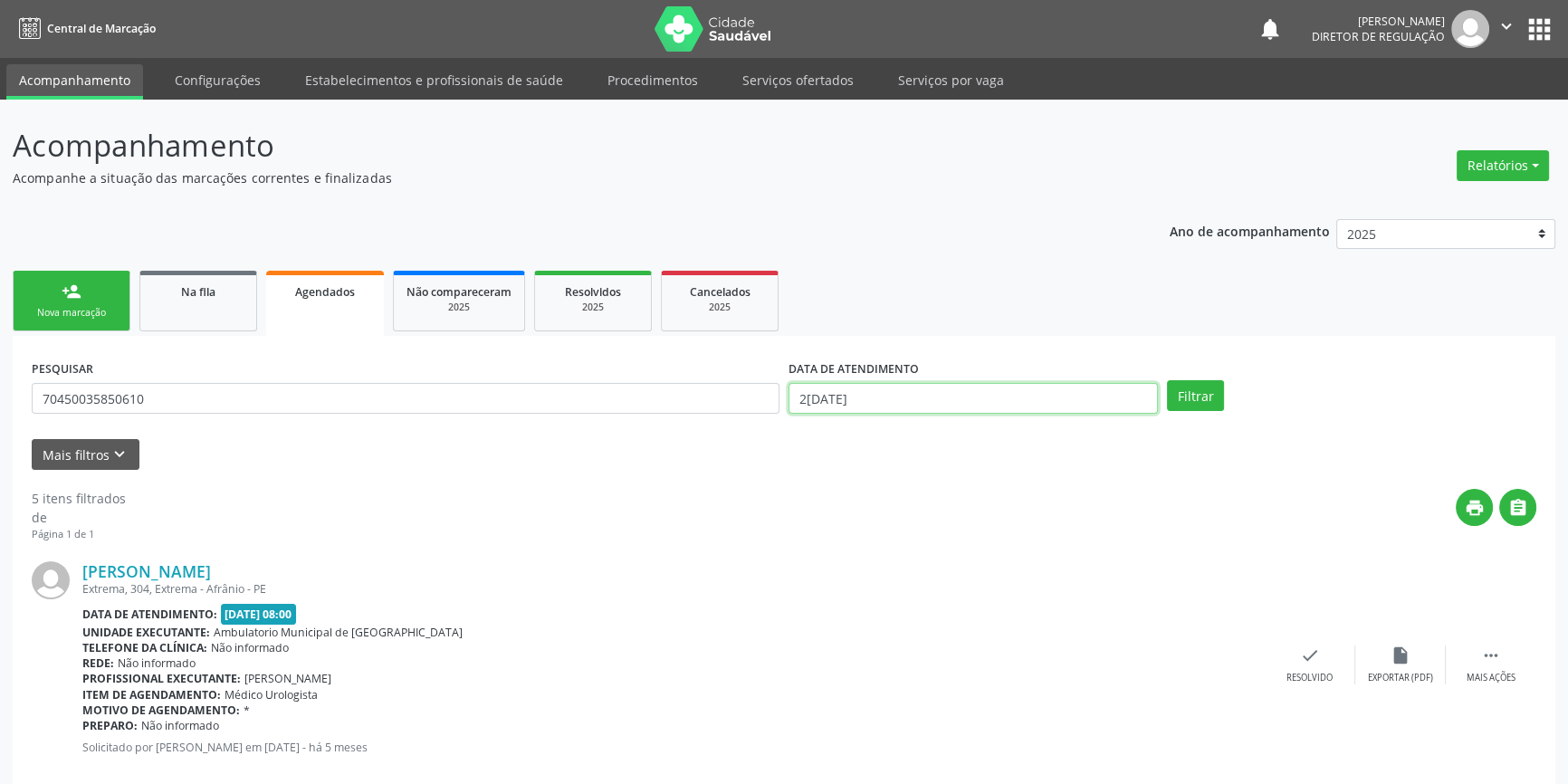
click at [842, 385] on input "[DATE]" at bounding box center [973, 398] width 369 height 31
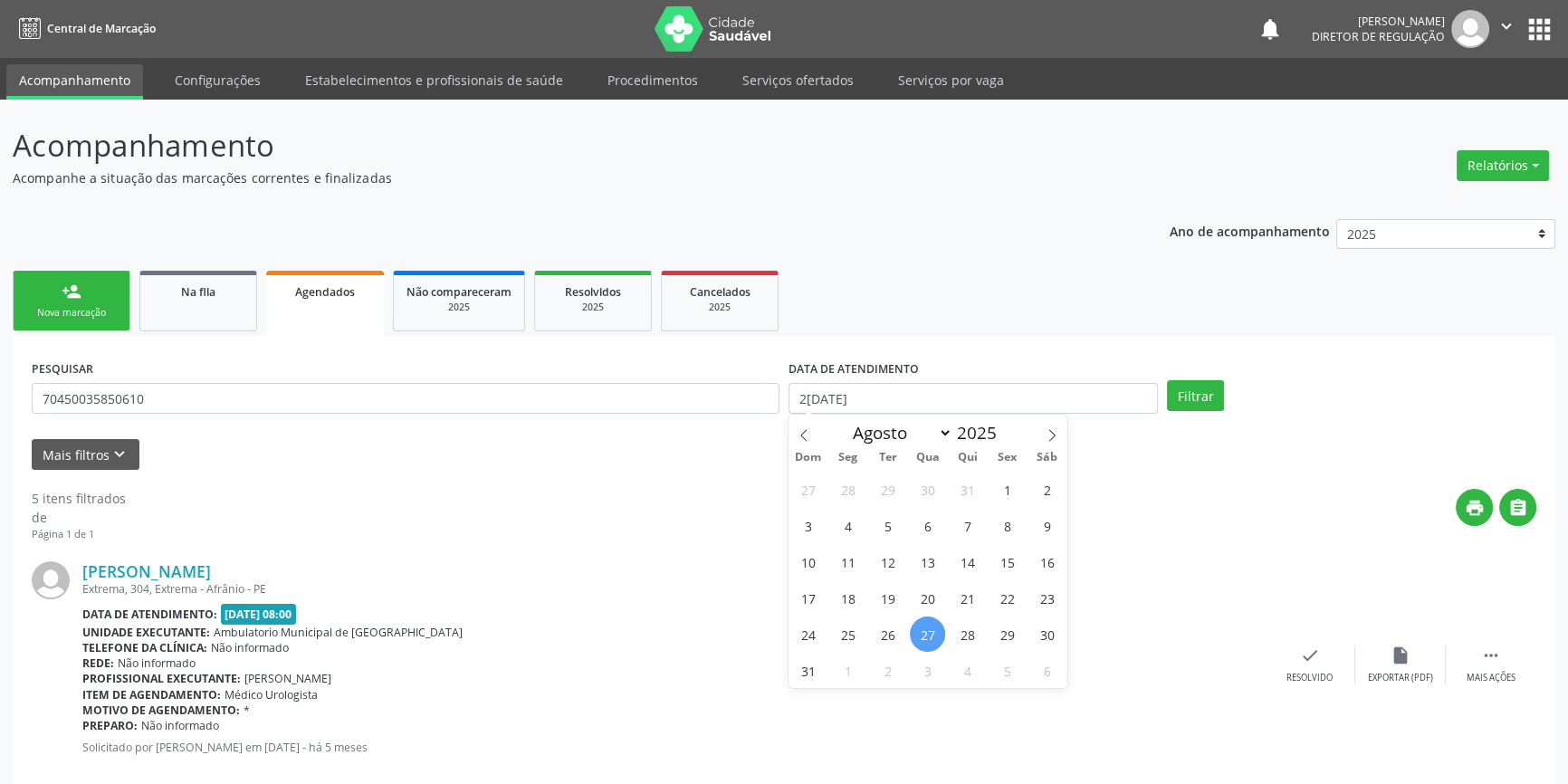
click at [930, 630] on span "27" at bounding box center [928, 635] width 36 height 36
type input "[DATE]"
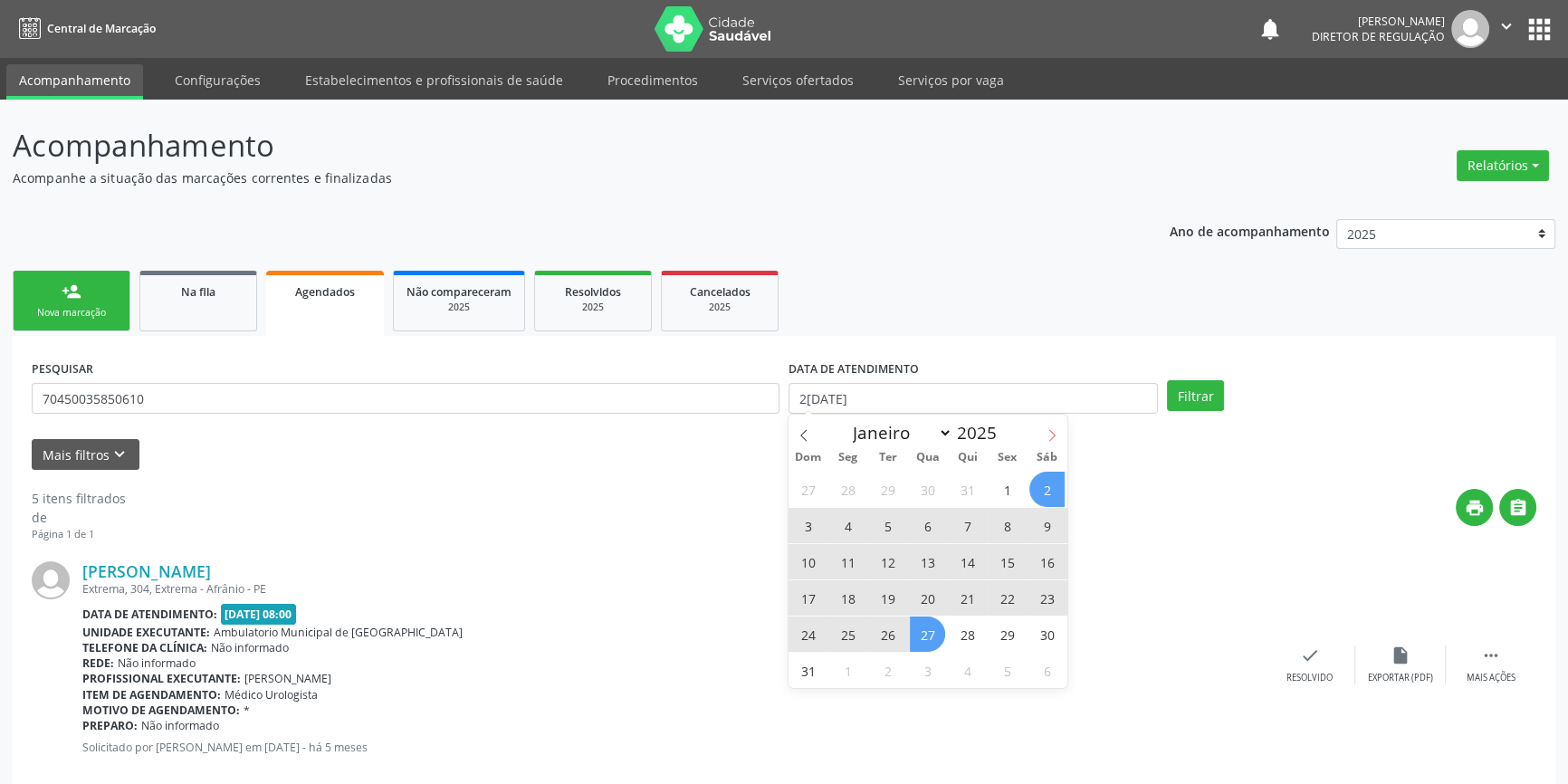
click at [1056, 443] on span at bounding box center [1051, 430] width 31 height 31
select select "8"
click at [896, 633] on span "30" at bounding box center [888, 635] width 36 height 36
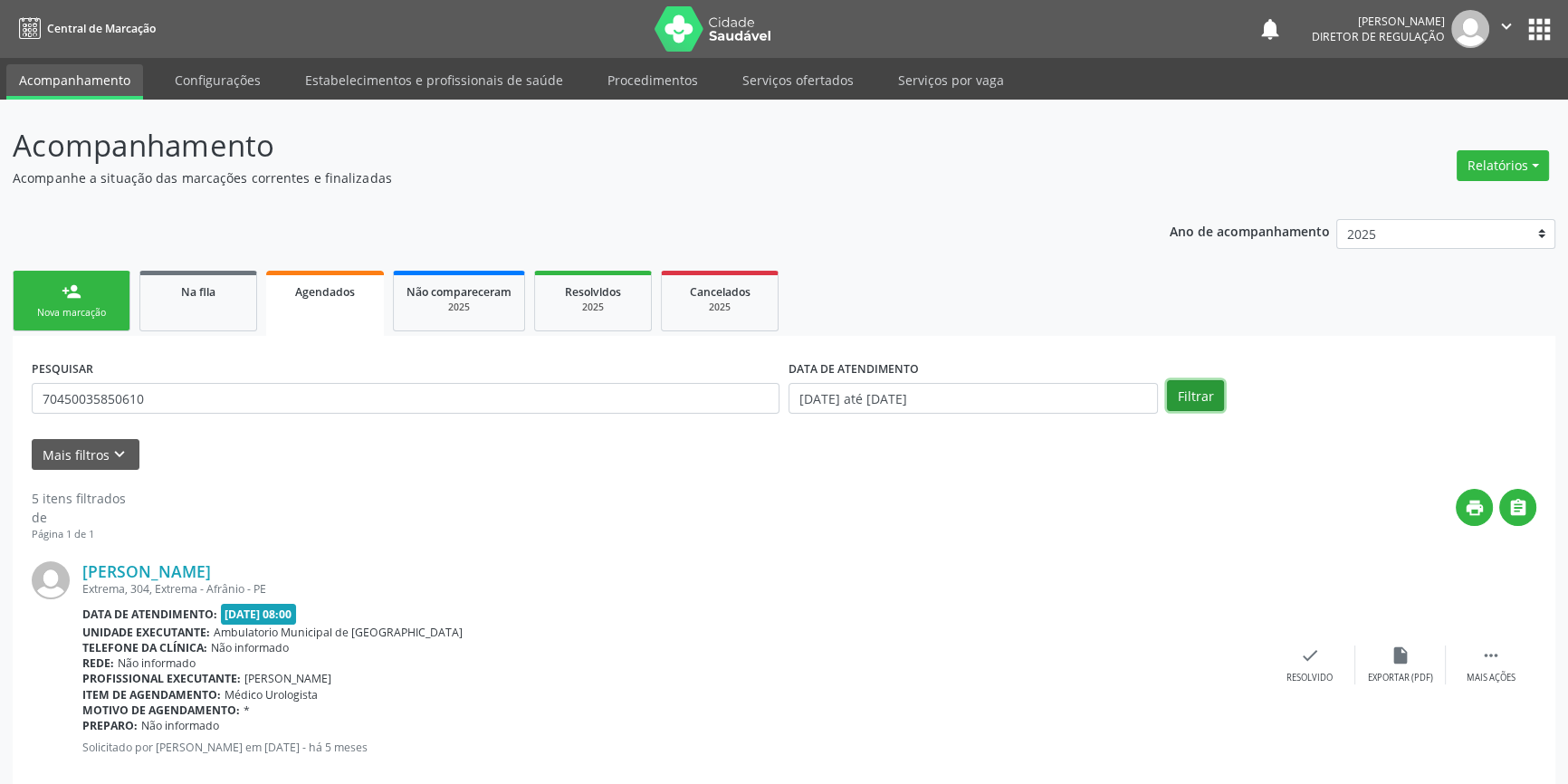
click at [1181, 399] on button "Filtrar" at bounding box center [1195, 395] width 57 height 31
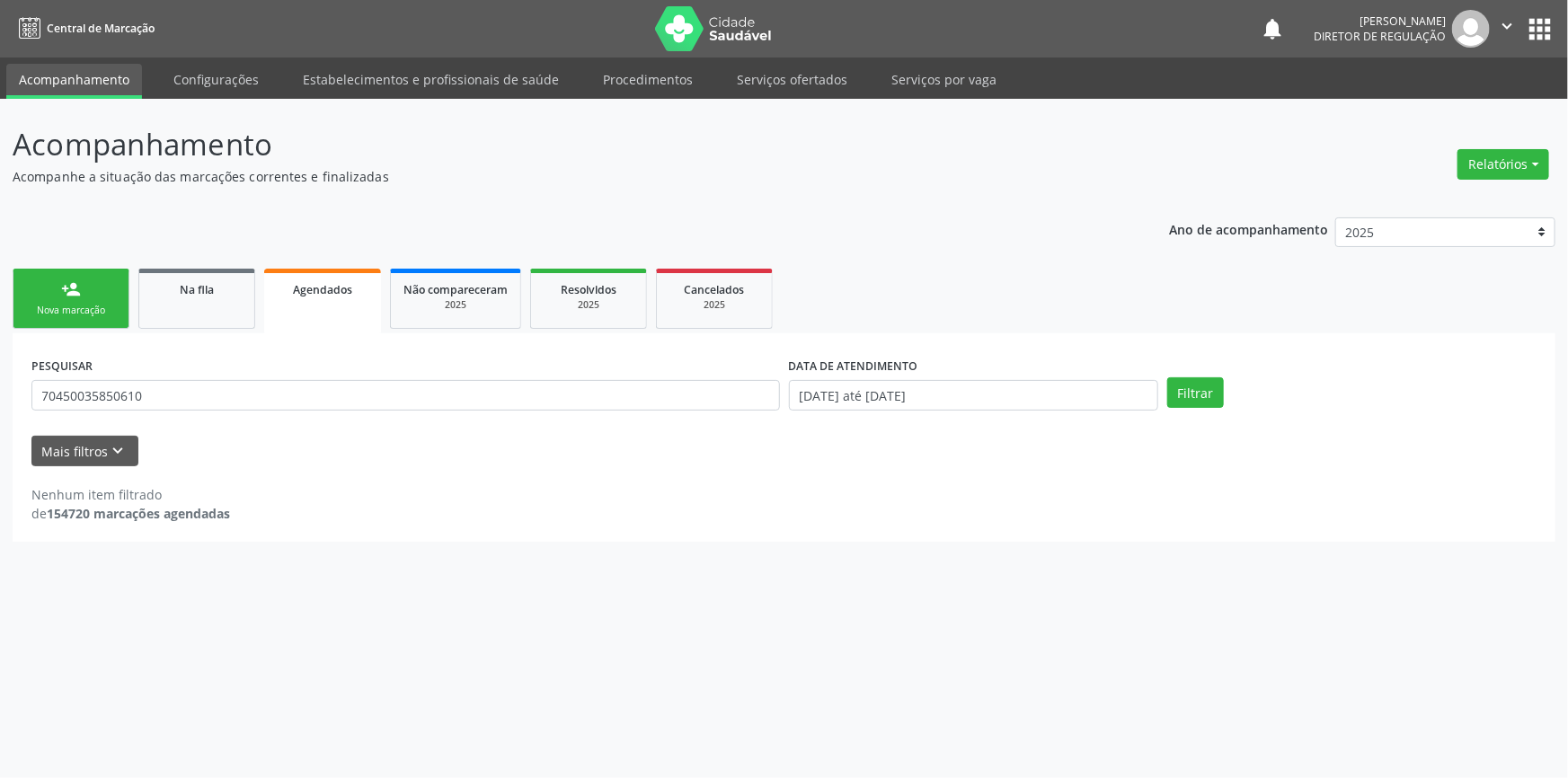
drag, startPoint x: 170, startPoint y: 377, endPoint x: 0, endPoint y: 391, distance: 170.6
click at [0, 391] on div "Acompanhamento Acompanhe a situação das marcações correntes e finalizadas Relat…" at bounding box center [784, 439] width 1568 height 680
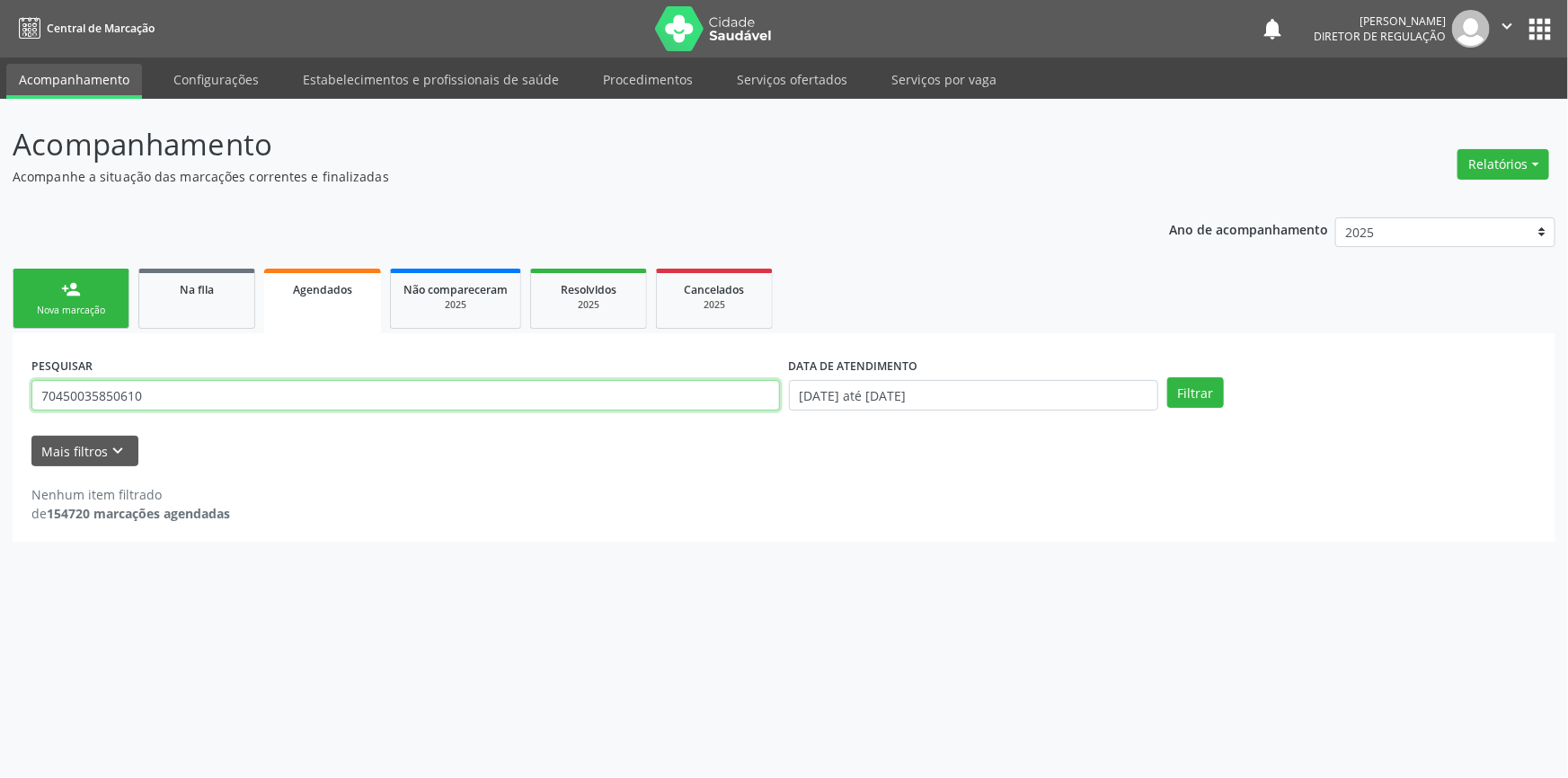
drag, startPoint x: 179, startPoint y: 401, endPoint x: 0, endPoint y: 403, distance: 179.0
click at [0, 403] on div "Acompanhamento Acompanhe a situação das marcações correntes e finalizadas Relat…" at bounding box center [784, 439] width 1568 height 680
paste input "3"
type input "704500335850610"
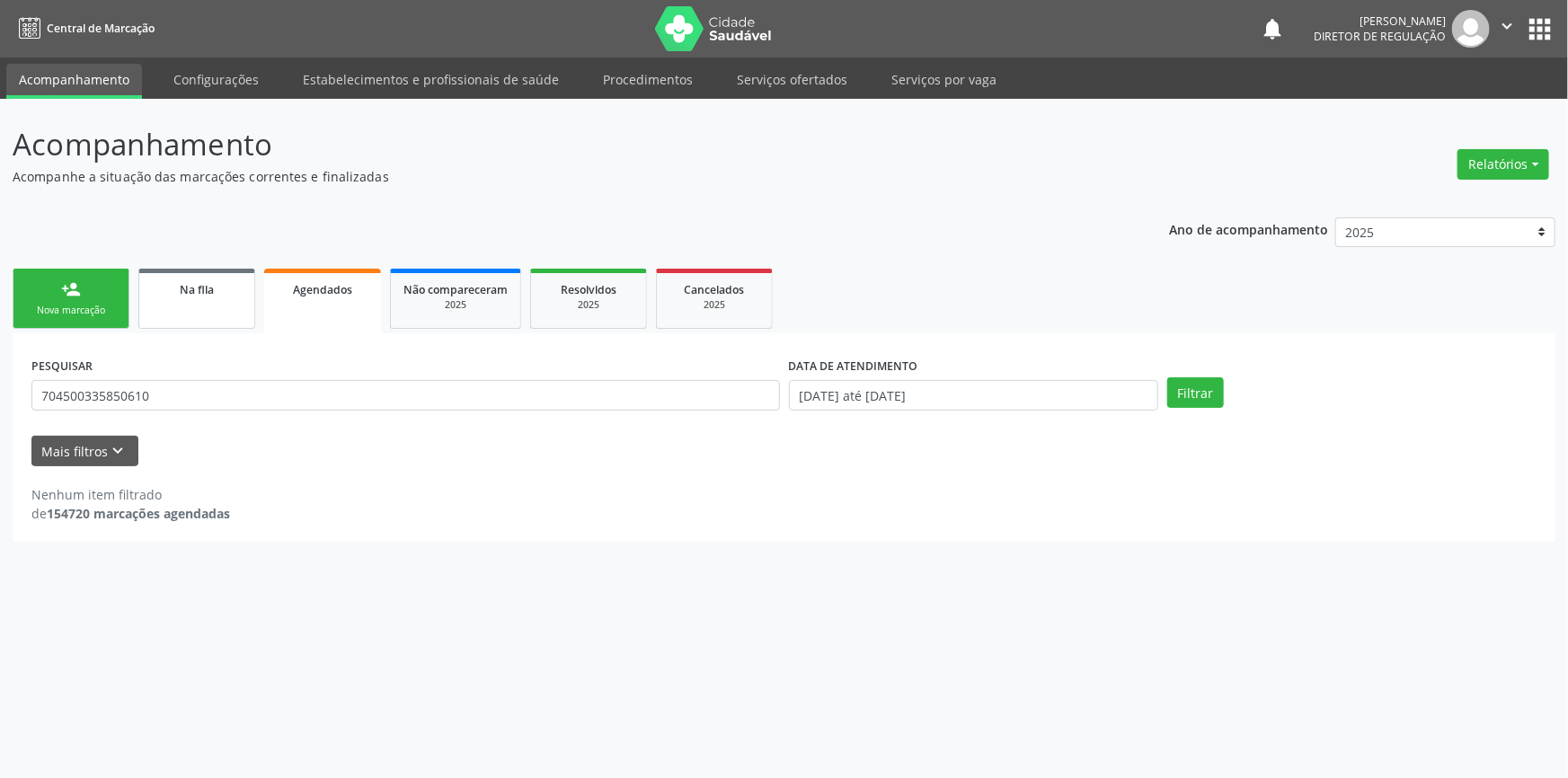
click at [206, 302] on link "Na fila" at bounding box center [196, 298] width 117 height 60
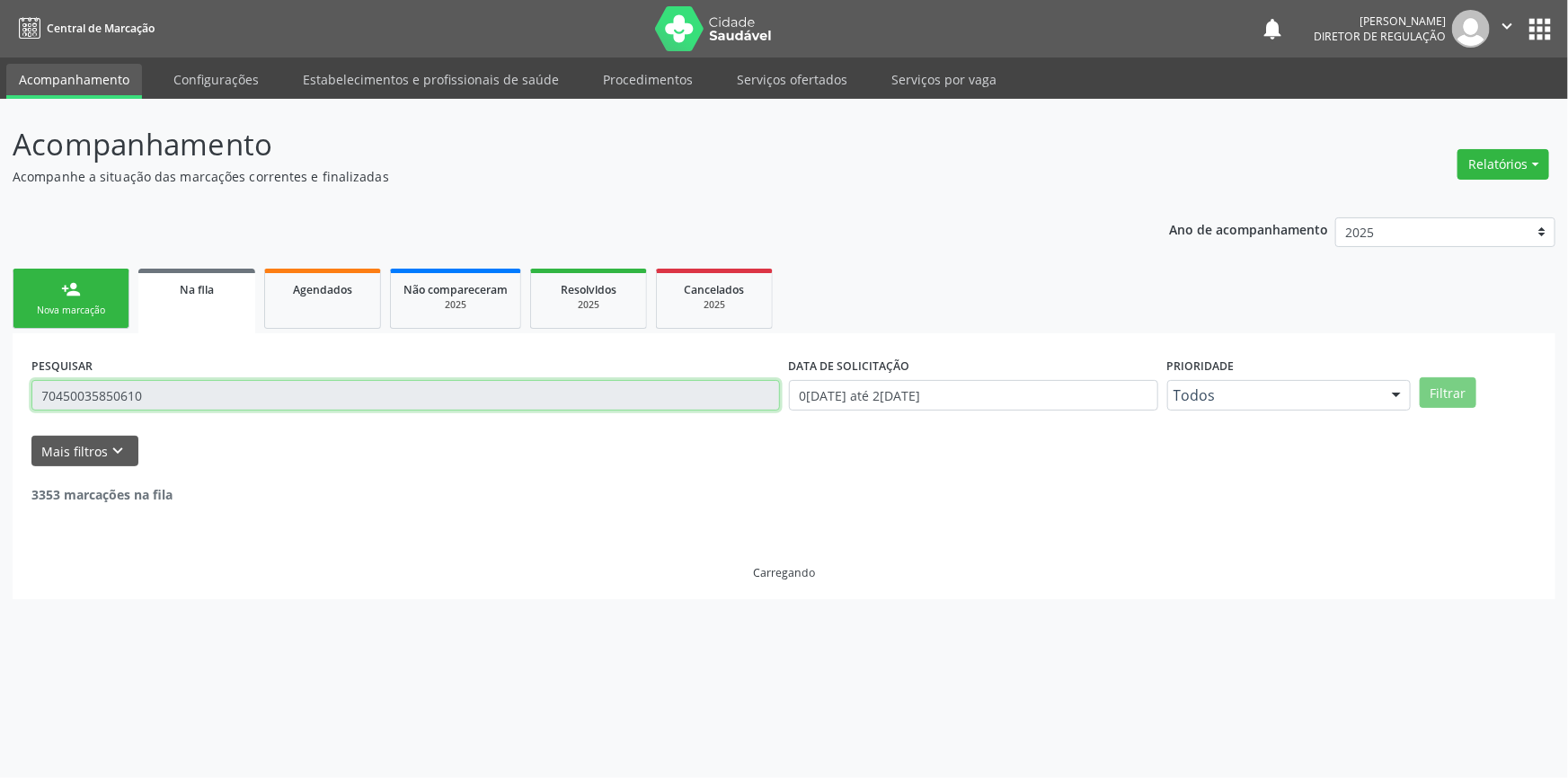
drag, startPoint x: 177, startPoint y: 398, endPoint x: 151, endPoint y: 399, distance: 26.0
click at [151, 399] on input "70450035850610" at bounding box center [405, 395] width 748 height 30
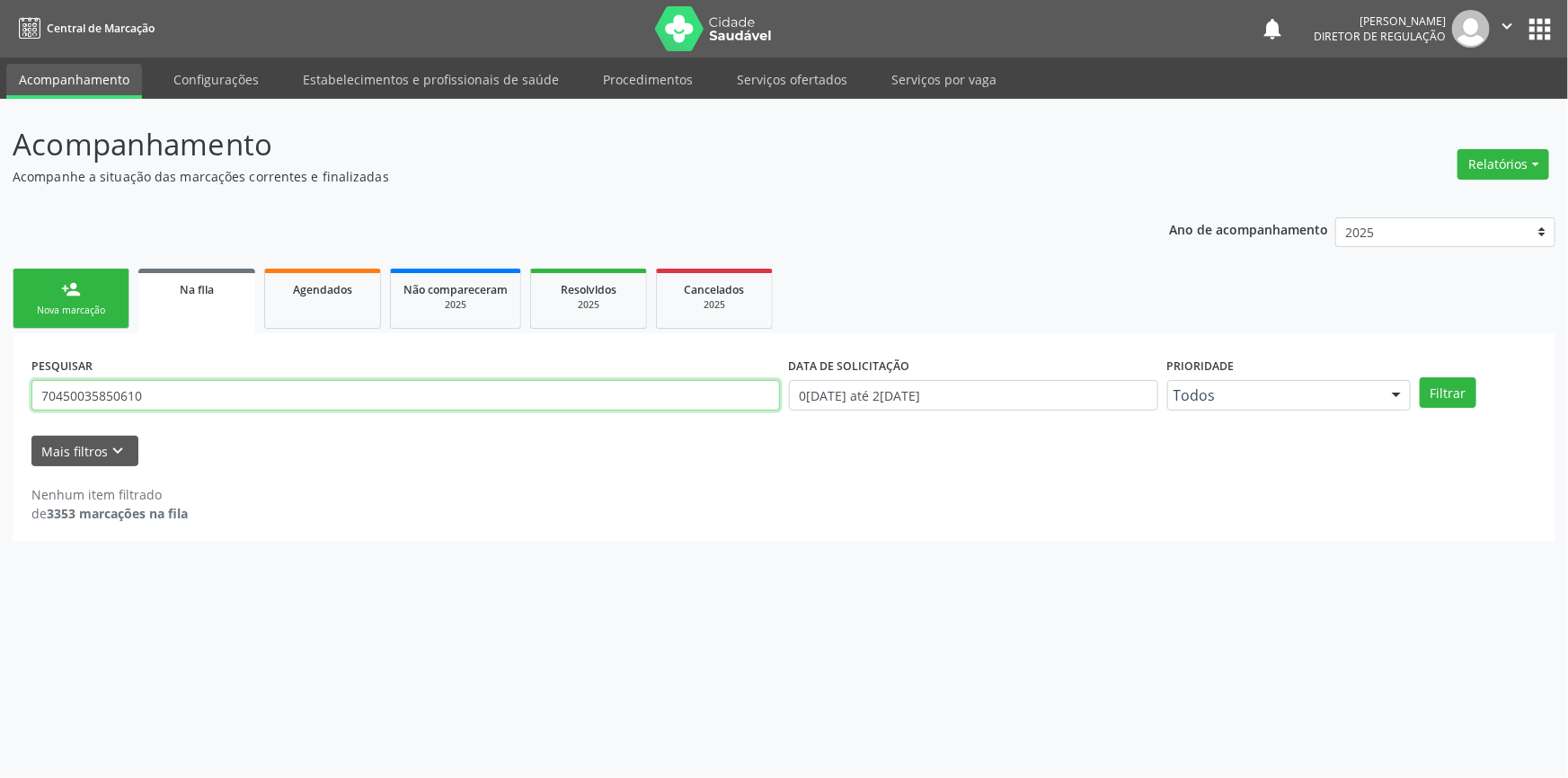
drag, startPoint x: 179, startPoint y: 395, endPoint x: 0, endPoint y: 353, distance: 183.9
click at [0, 353] on div "Acompanhamento Acompanhe a situação das marcações correntes e finalizadas Relat…" at bounding box center [784, 439] width 1568 height 680
paste input "3"
type input "704500335850610"
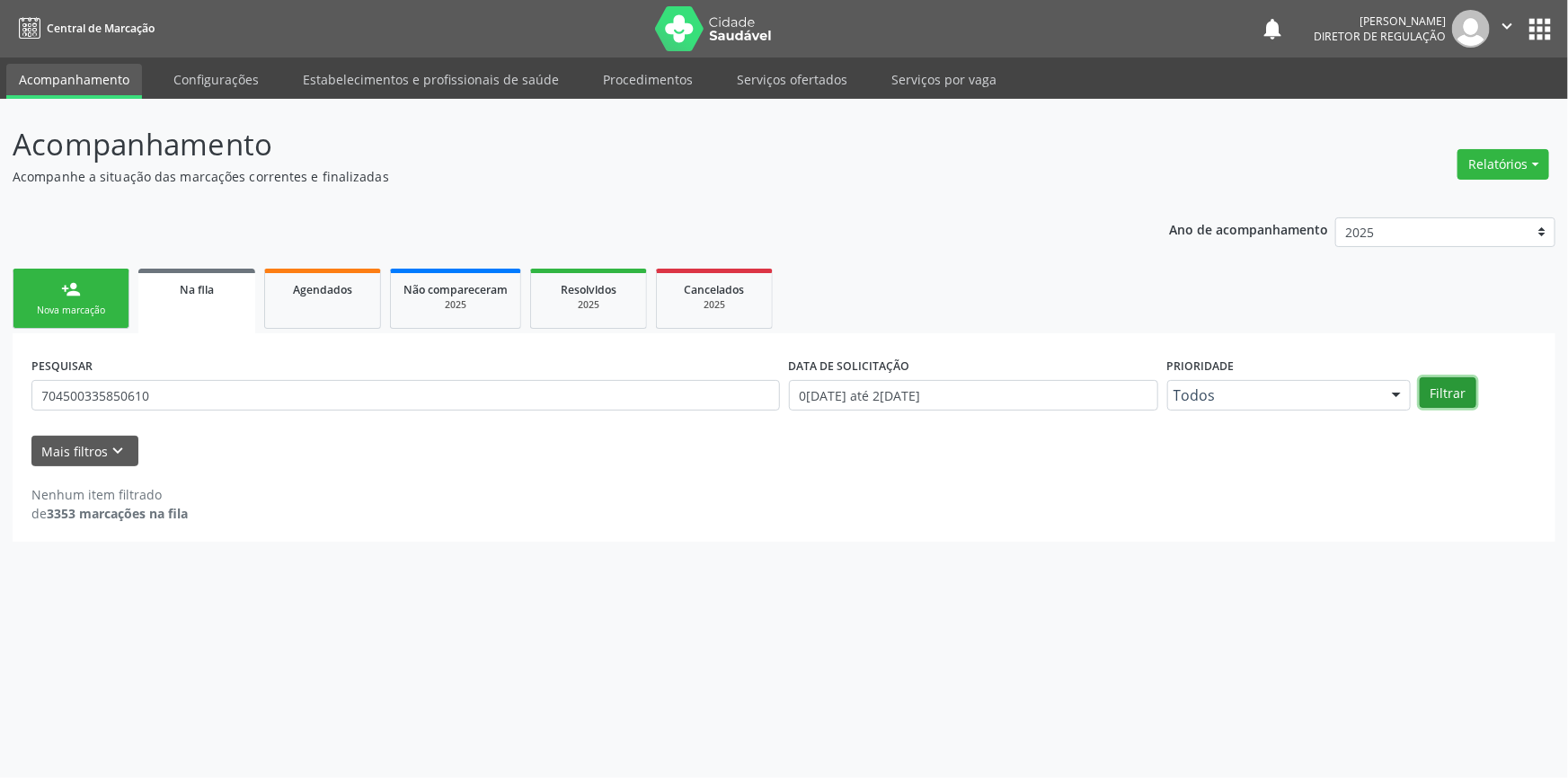
click at [1442, 400] on button "Filtrar" at bounding box center [1448, 392] width 57 height 30
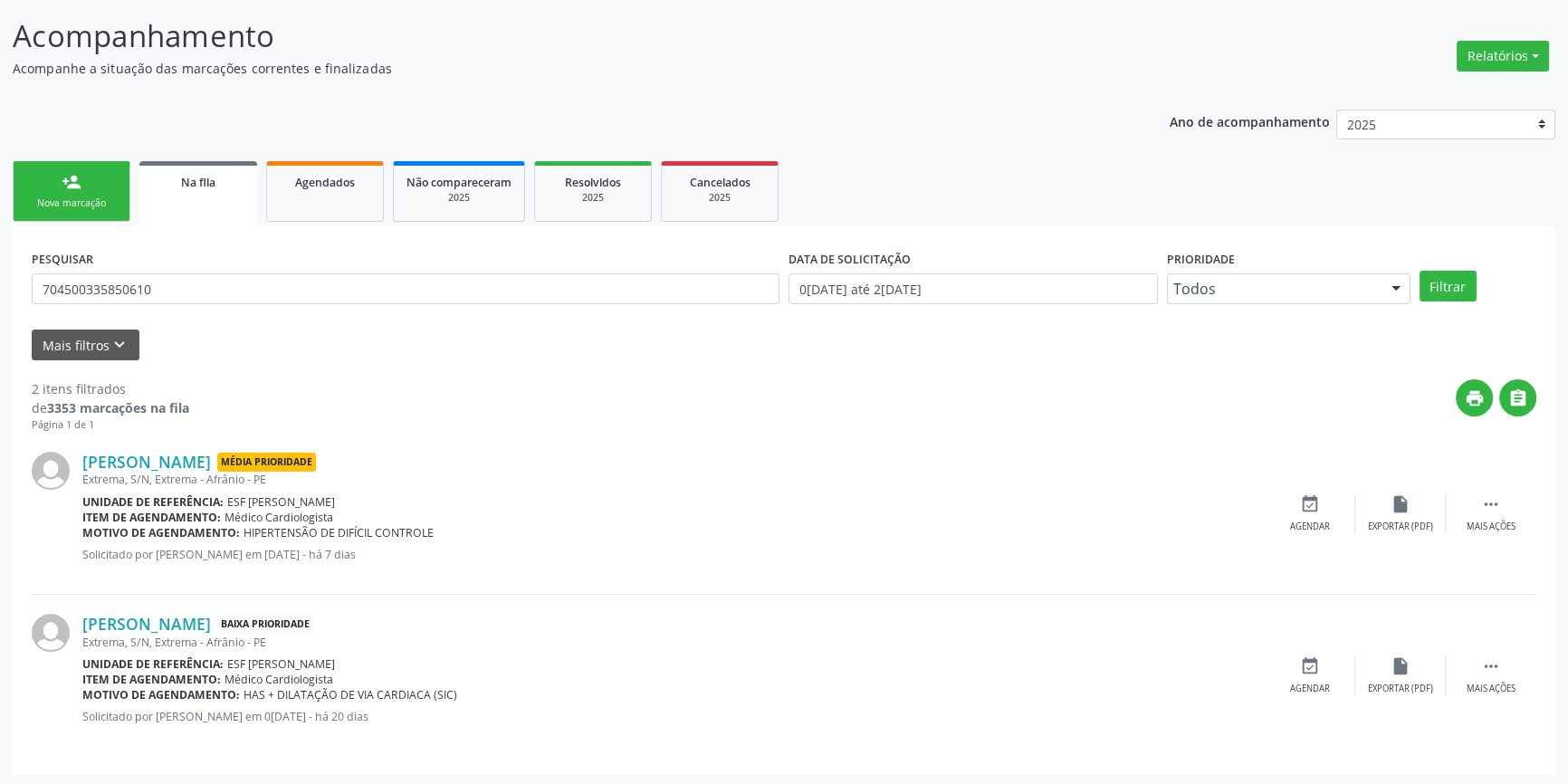
scroll to position [112, 0]
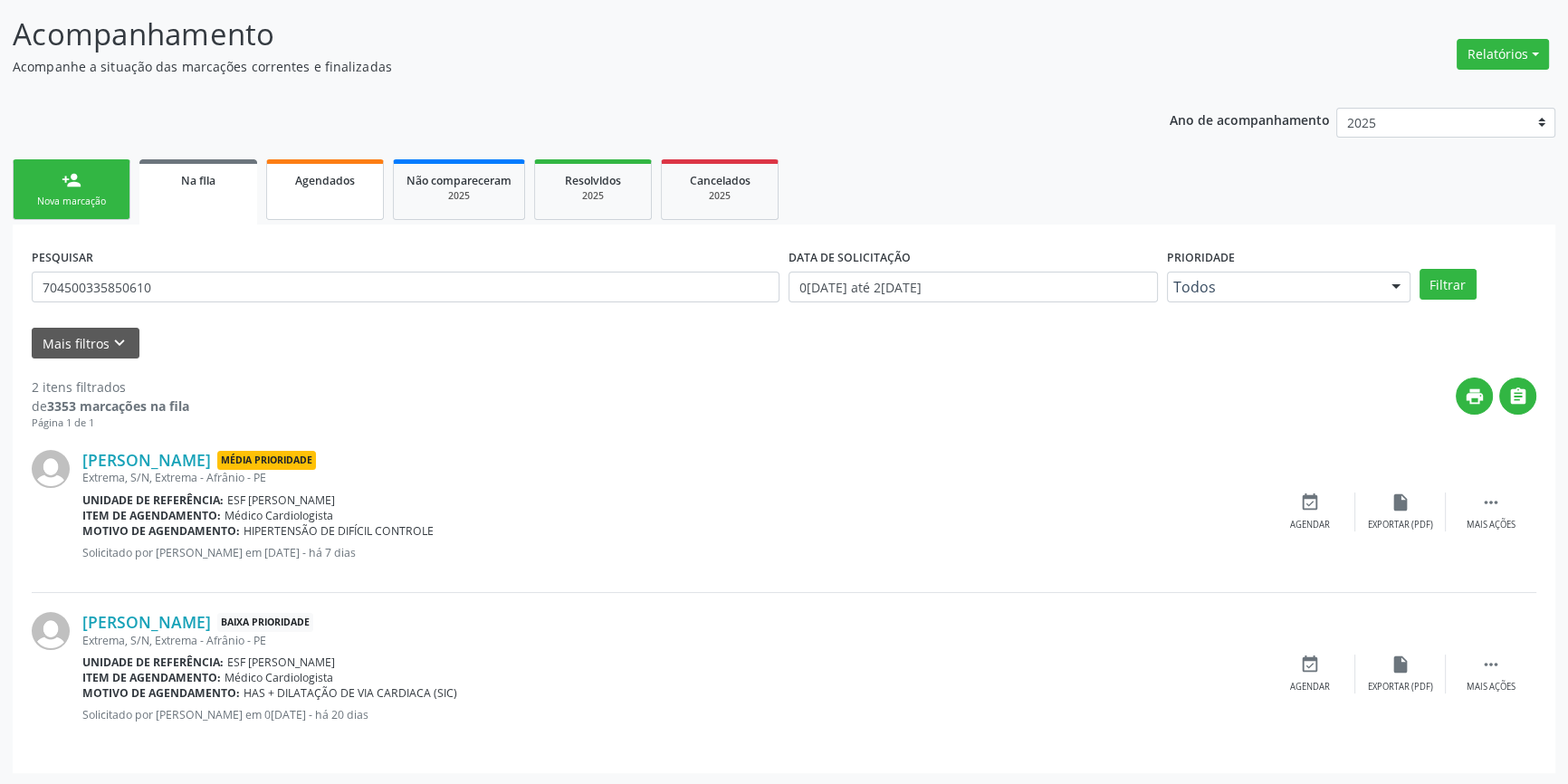
click at [292, 191] on link "Agendados" at bounding box center [325, 189] width 117 height 60
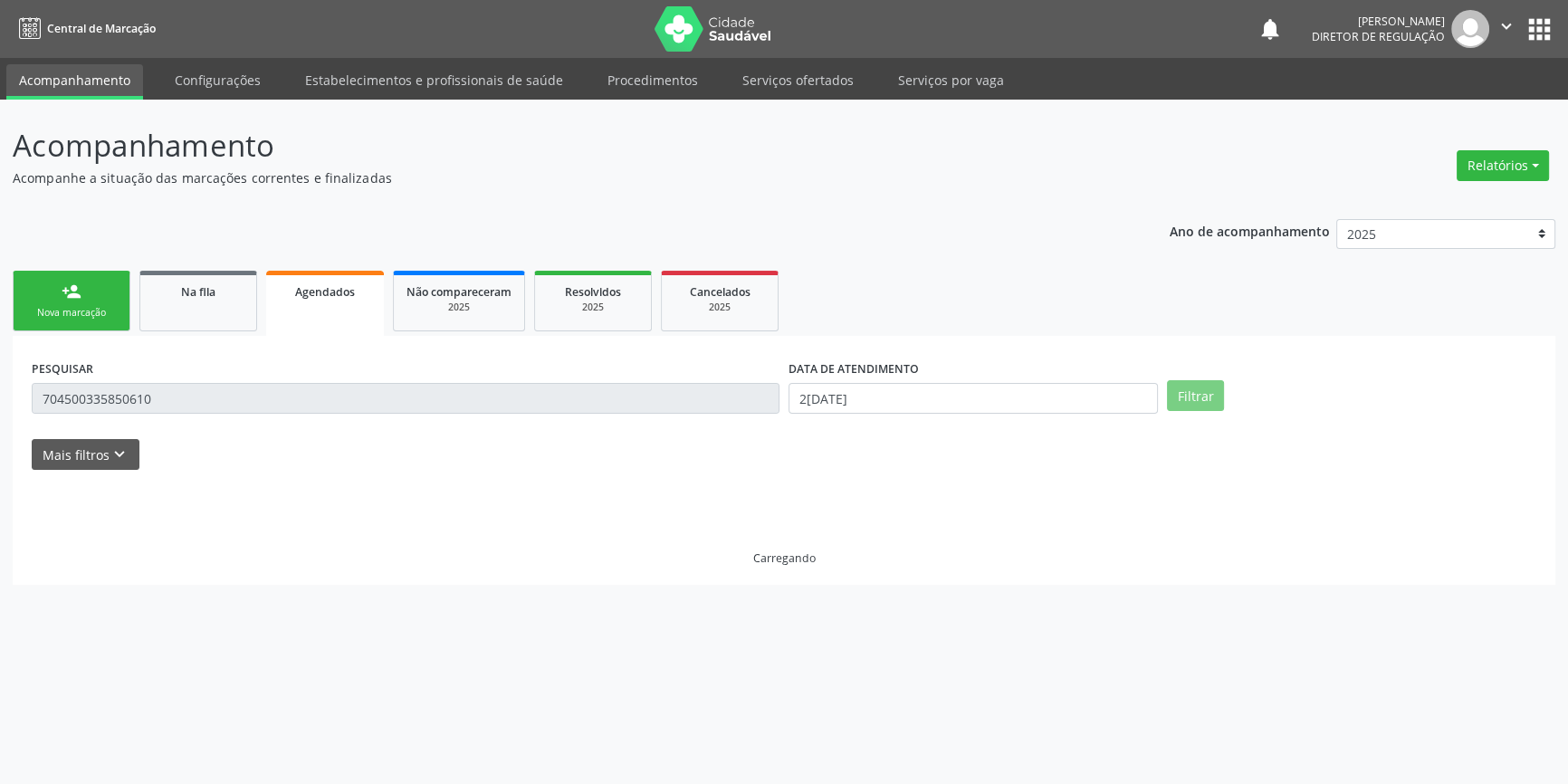
scroll to position [0, 0]
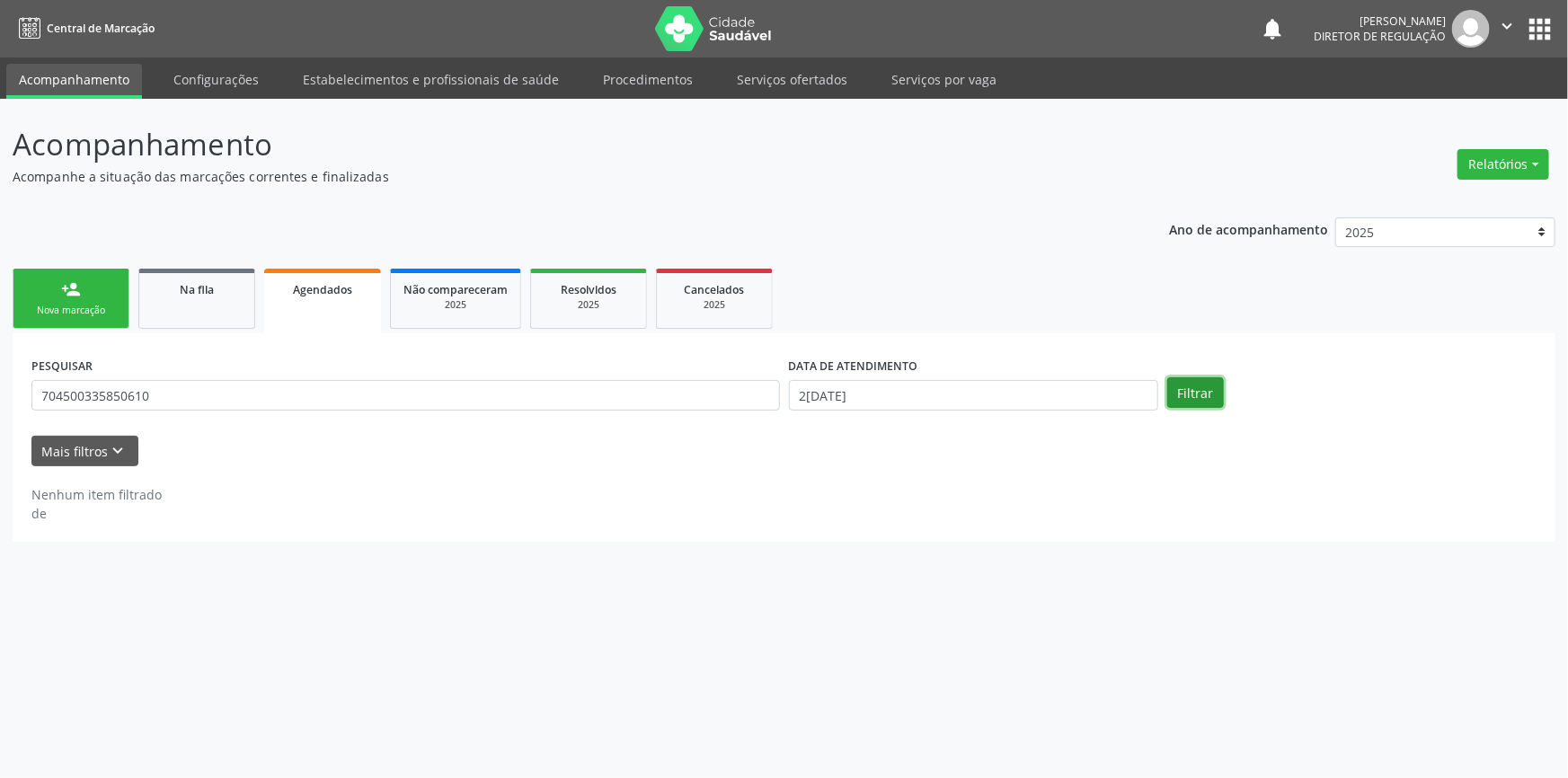
click at [1193, 390] on button "Filtrar" at bounding box center [1196, 392] width 57 height 30
click at [197, 287] on span "Na fila" at bounding box center [196, 290] width 34 height 16
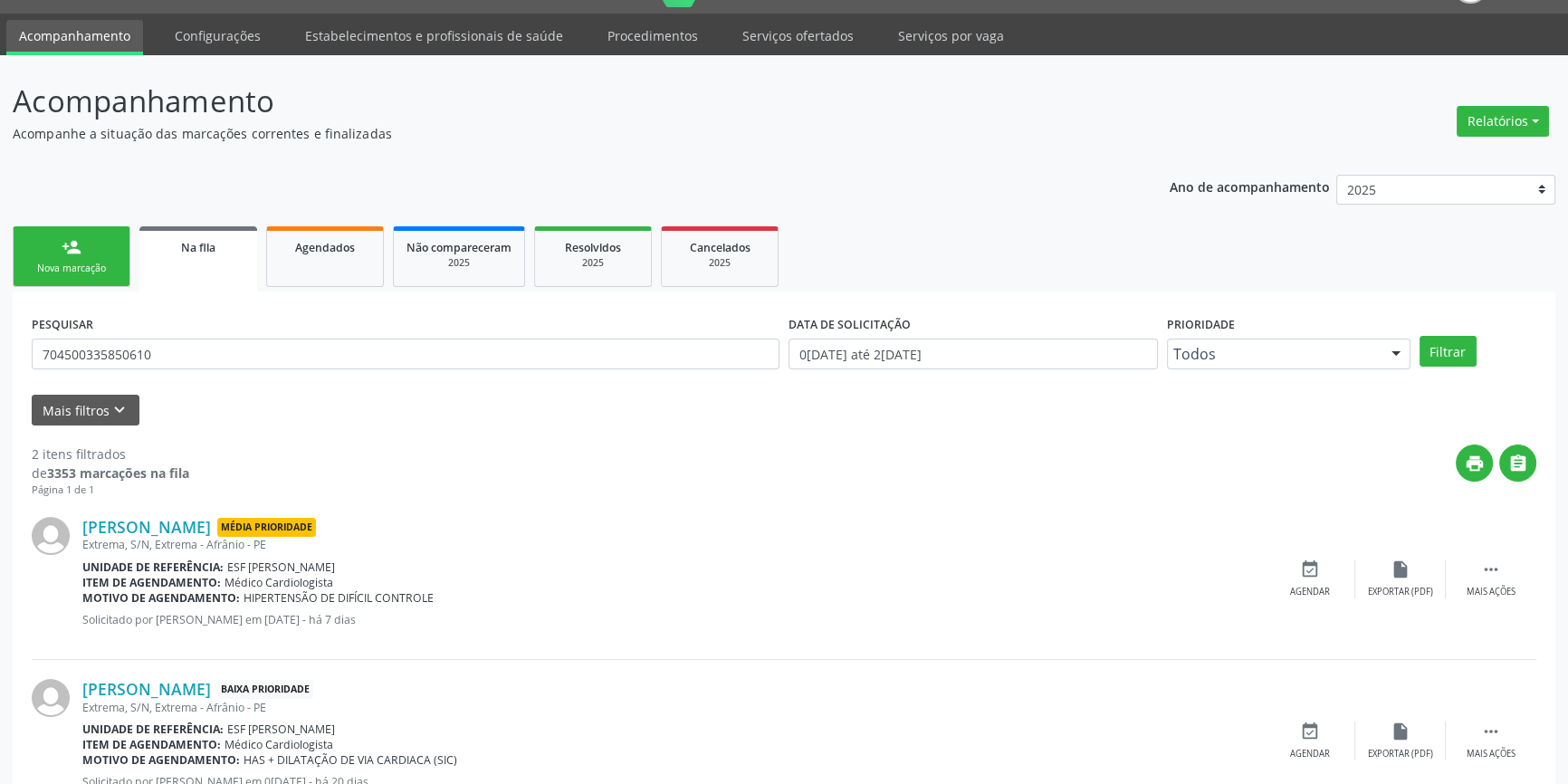
scroll to position [112, 0]
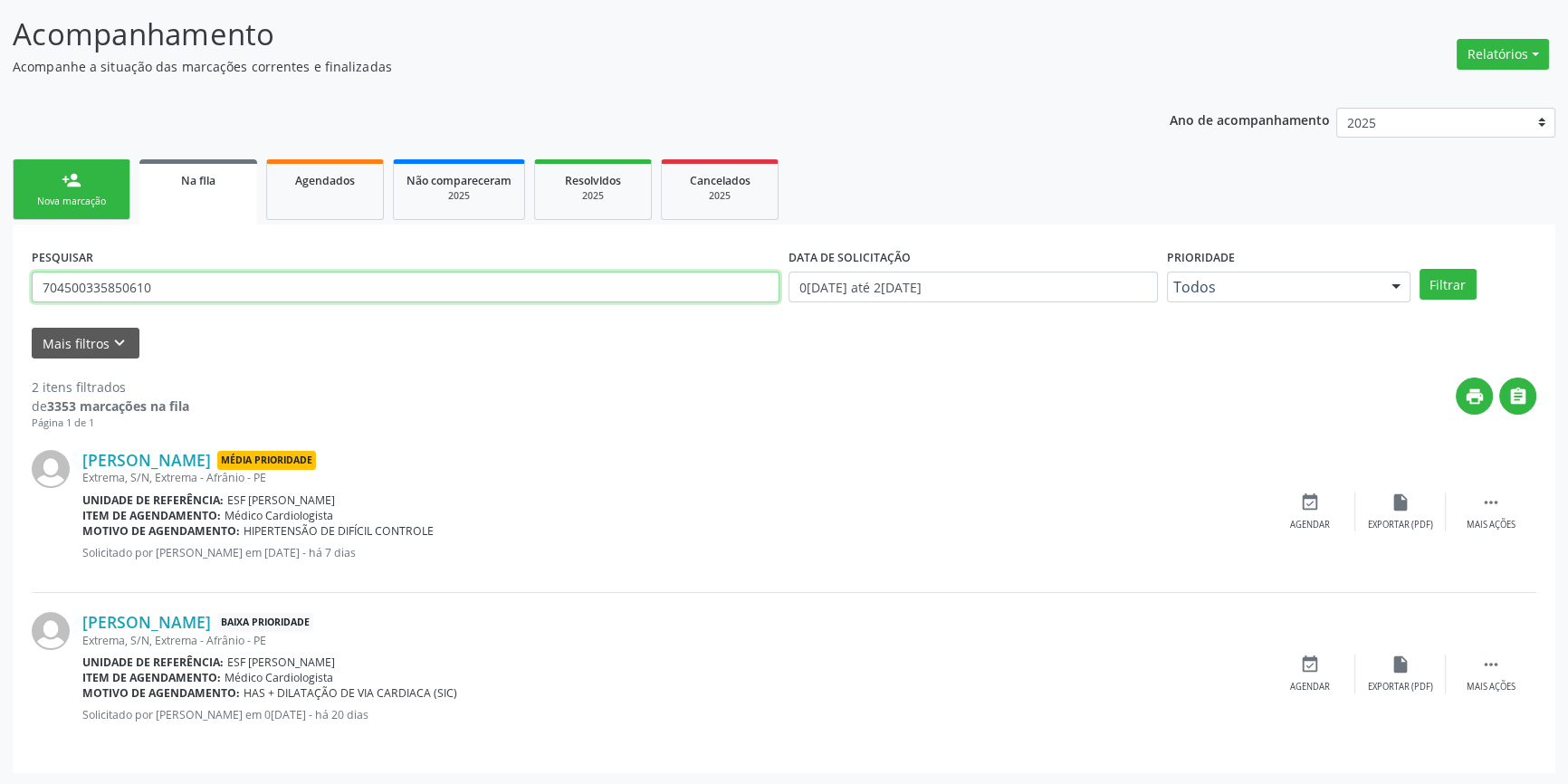
drag, startPoint x: 149, startPoint y: 290, endPoint x: 0, endPoint y: 267, distance: 150.8
click at [0, 267] on div "Acompanhamento Acompanhe a situação das marcações correntes e finalizadas Relat…" at bounding box center [784, 387] width 1568 height 798
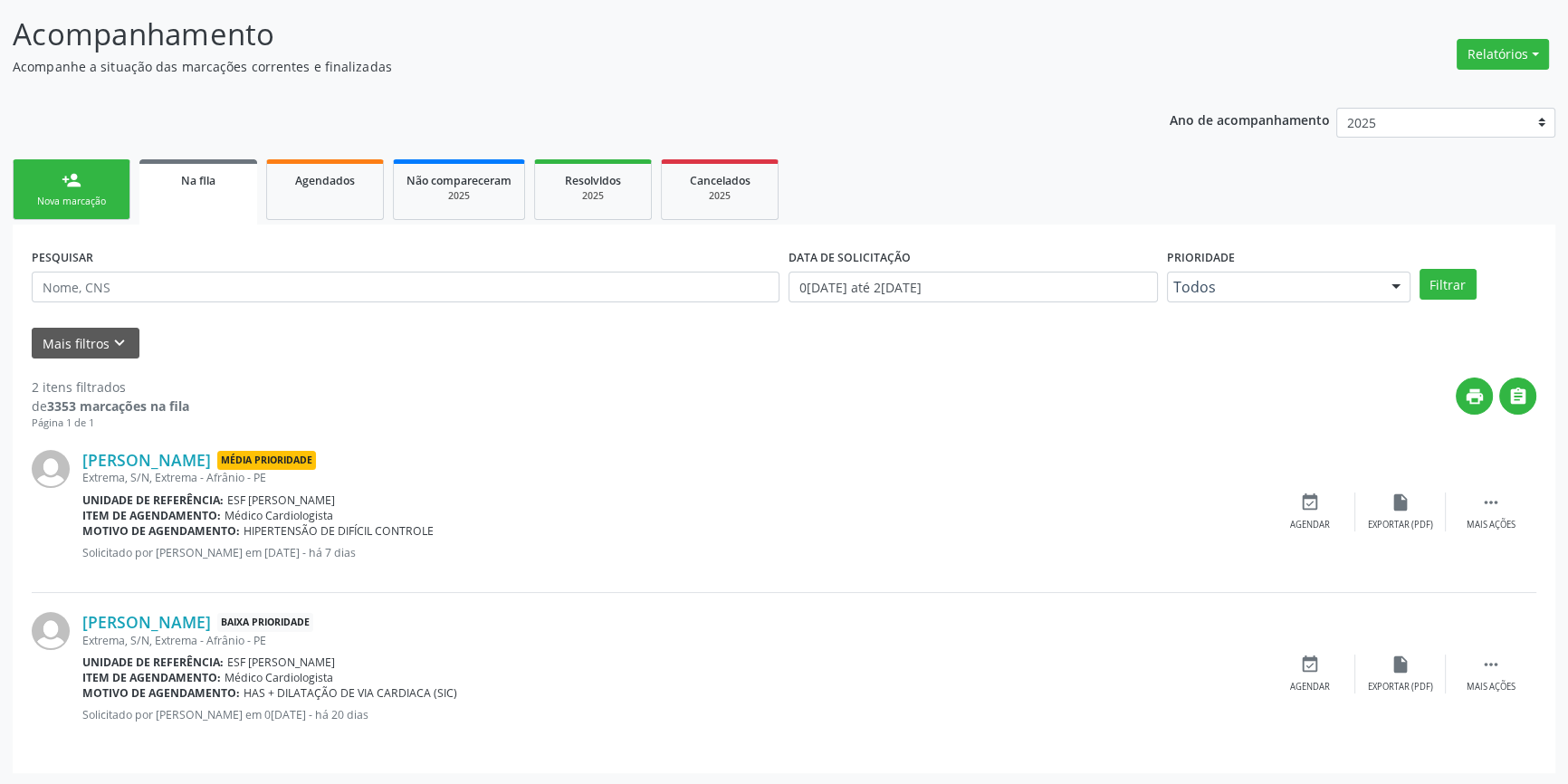
click at [29, 161] on link "person_add Nova marcação" at bounding box center [71, 189] width 117 height 60
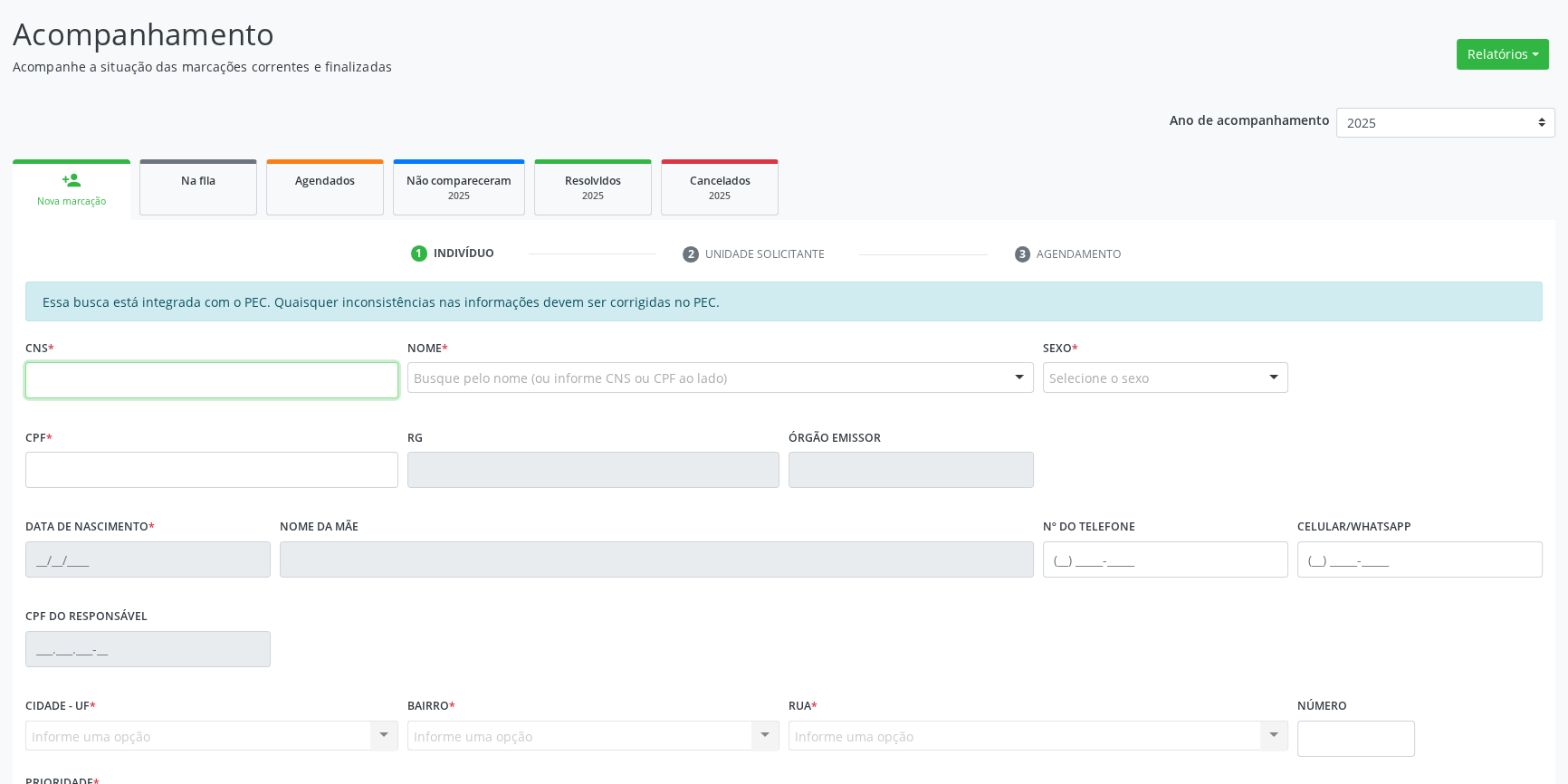
click at [166, 389] on input "text" at bounding box center [212, 380] width 373 height 37
type input "703 6040 6338 9530"
type input "749.086.424-00"
type input "15/11/1972"
type input "Durvalina Brito Coelho"
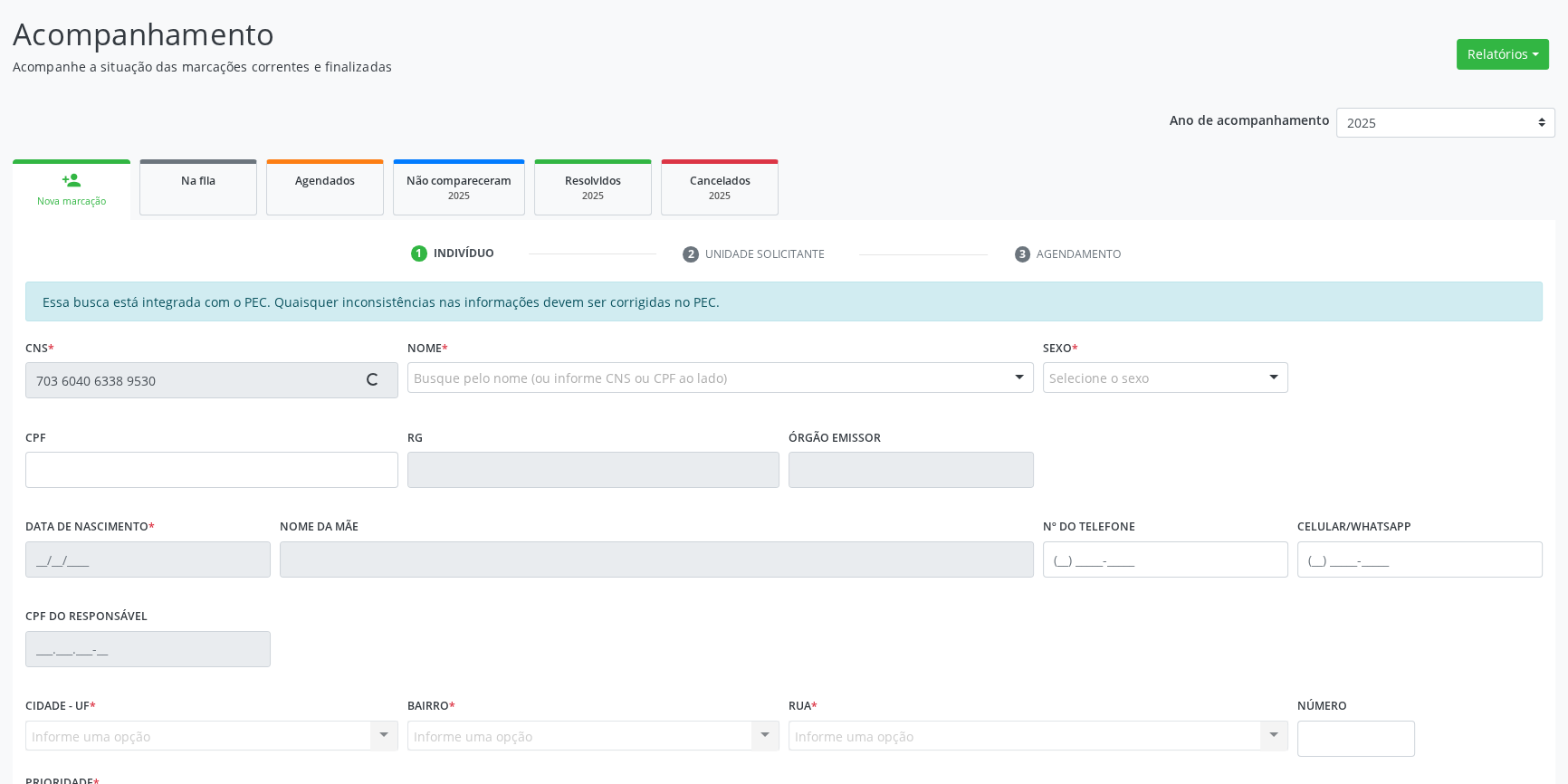
type input "(87) 98834-8517"
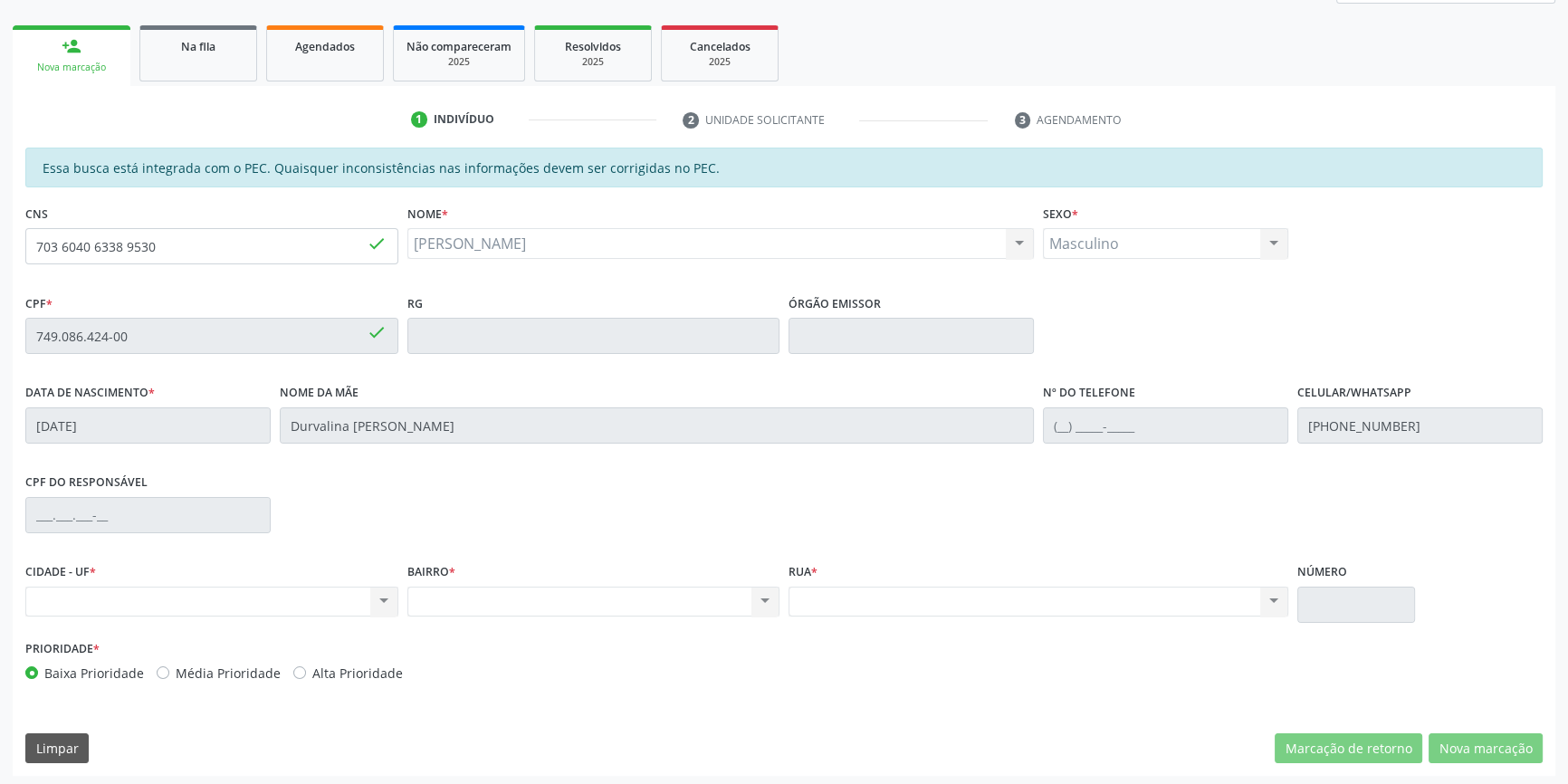
scroll to position [248, 0]
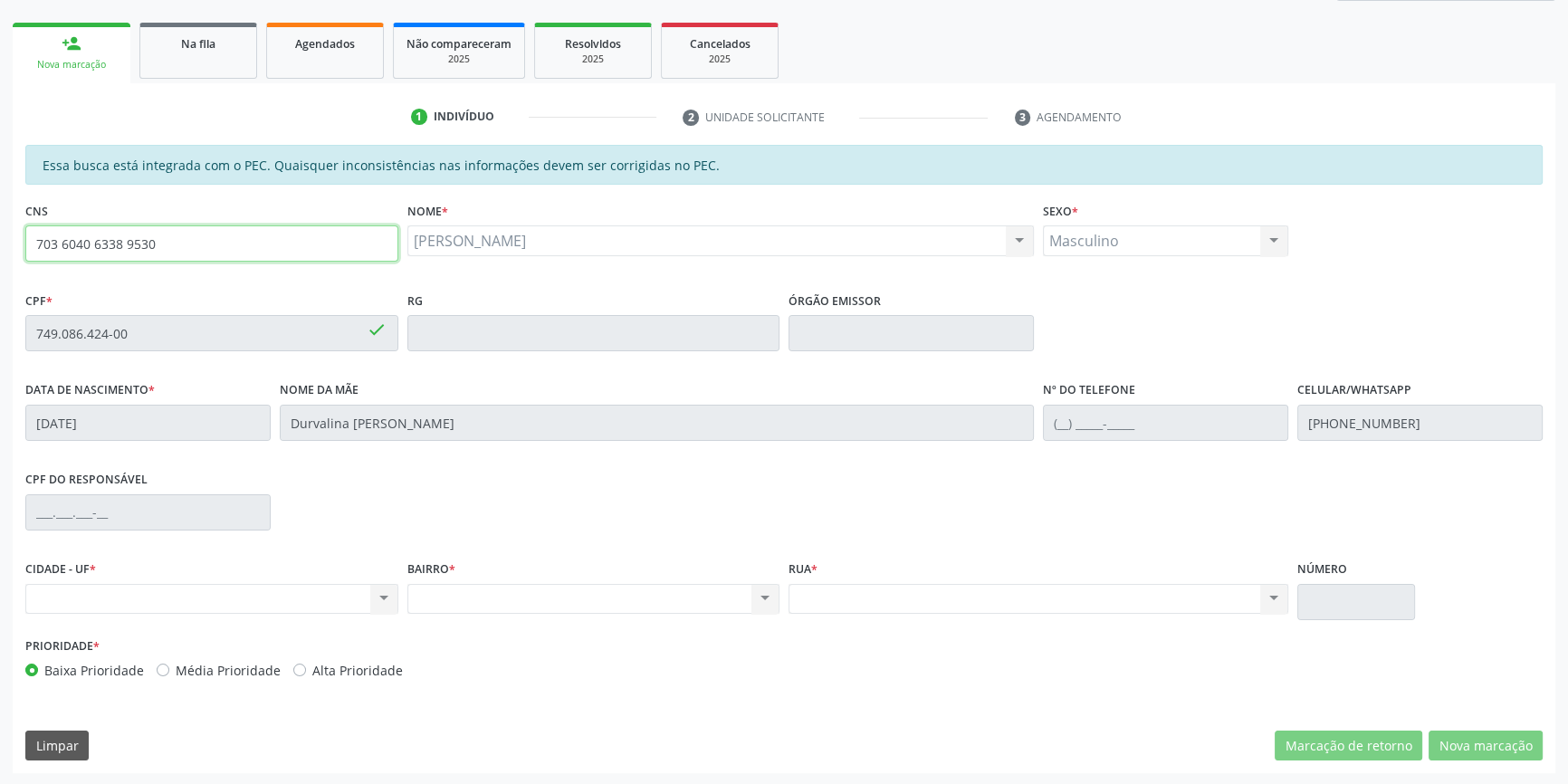
drag, startPoint x: 202, startPoint y: 236, endPoint x: 0, endPoint y: 224, distance: 202.4
click at [0, 224] on div "Acompanhamento Acompanhe a situação das marcações correntes e finalizadas Relat…" at bounding box center [784, 319] width 1568 height 935
click at [216, 44] on div "Na fila" at bounding box center [198, 42] width 91 height 19
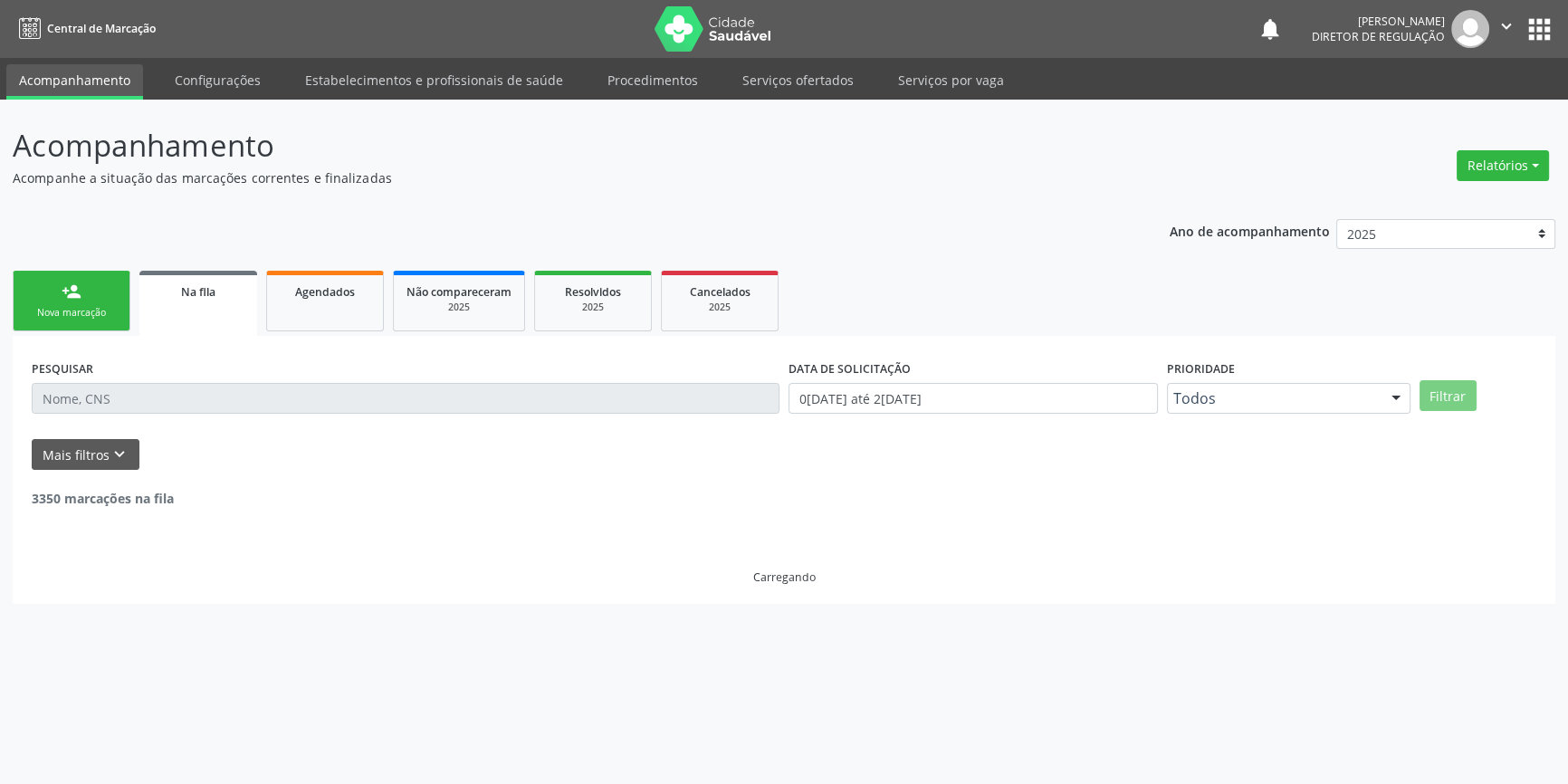
scroll to position [0, 0]
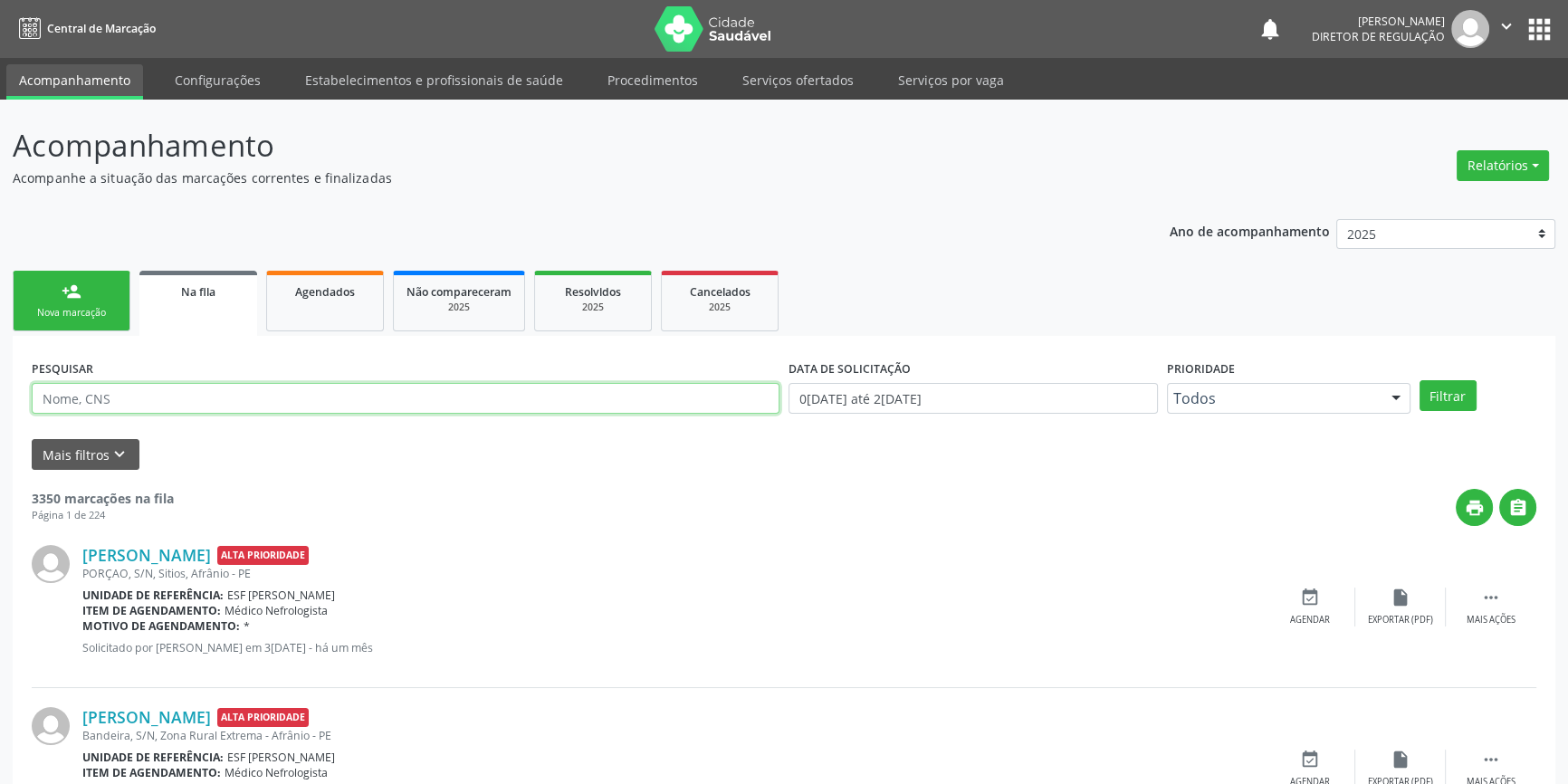
click at [150, 407] on input "text" at bounding box center [406, 398] width 748 height 31
type input "704500335850610"
click at [1478, 389] on div "Filtrar" at bounding box center [1478, 395] width 126 height 31
click at [1462, 397] on button "Filtrar" at bounding box center [1448, 395] width 57 height 31
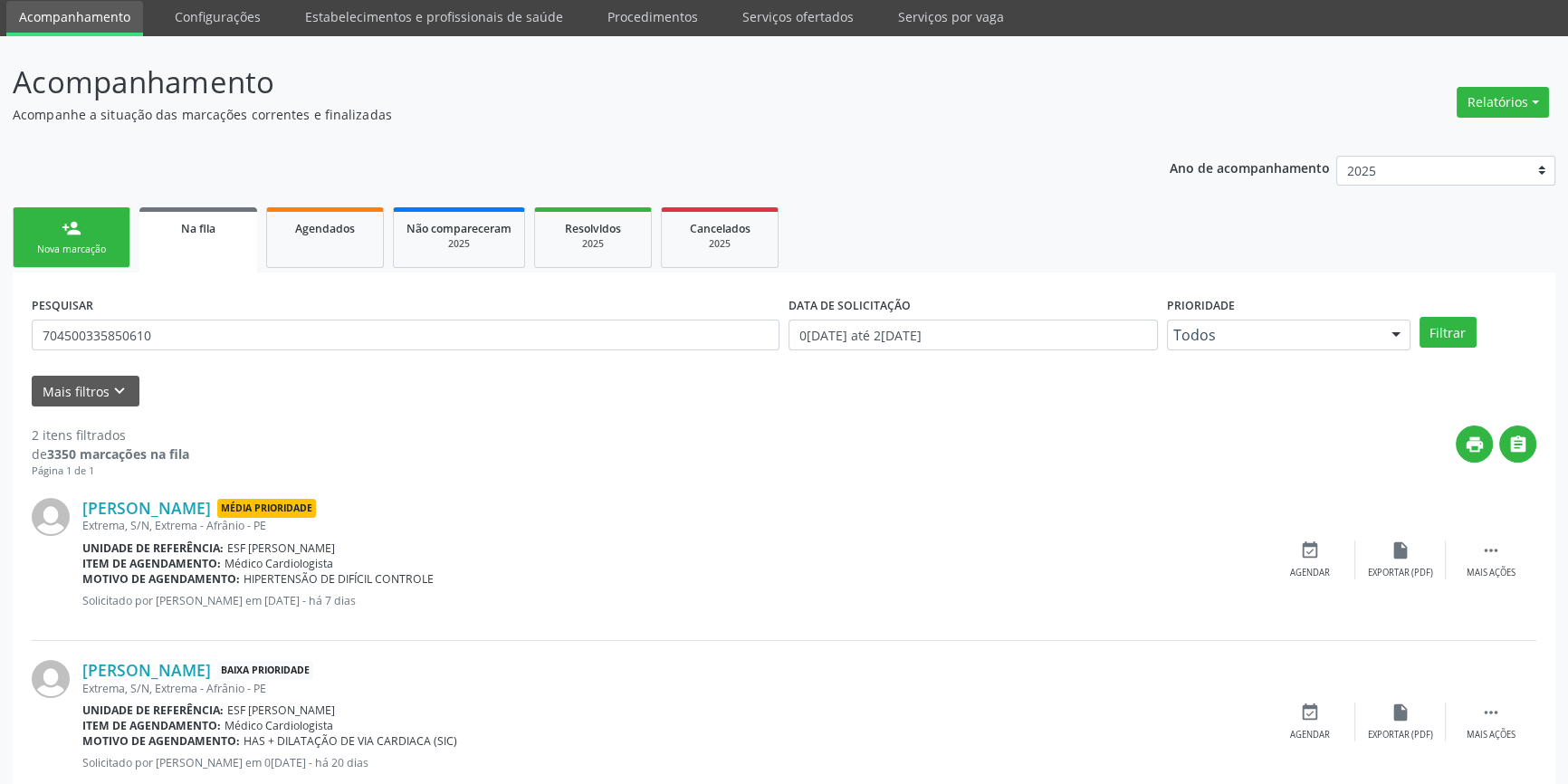
scroll to position [112, 0]
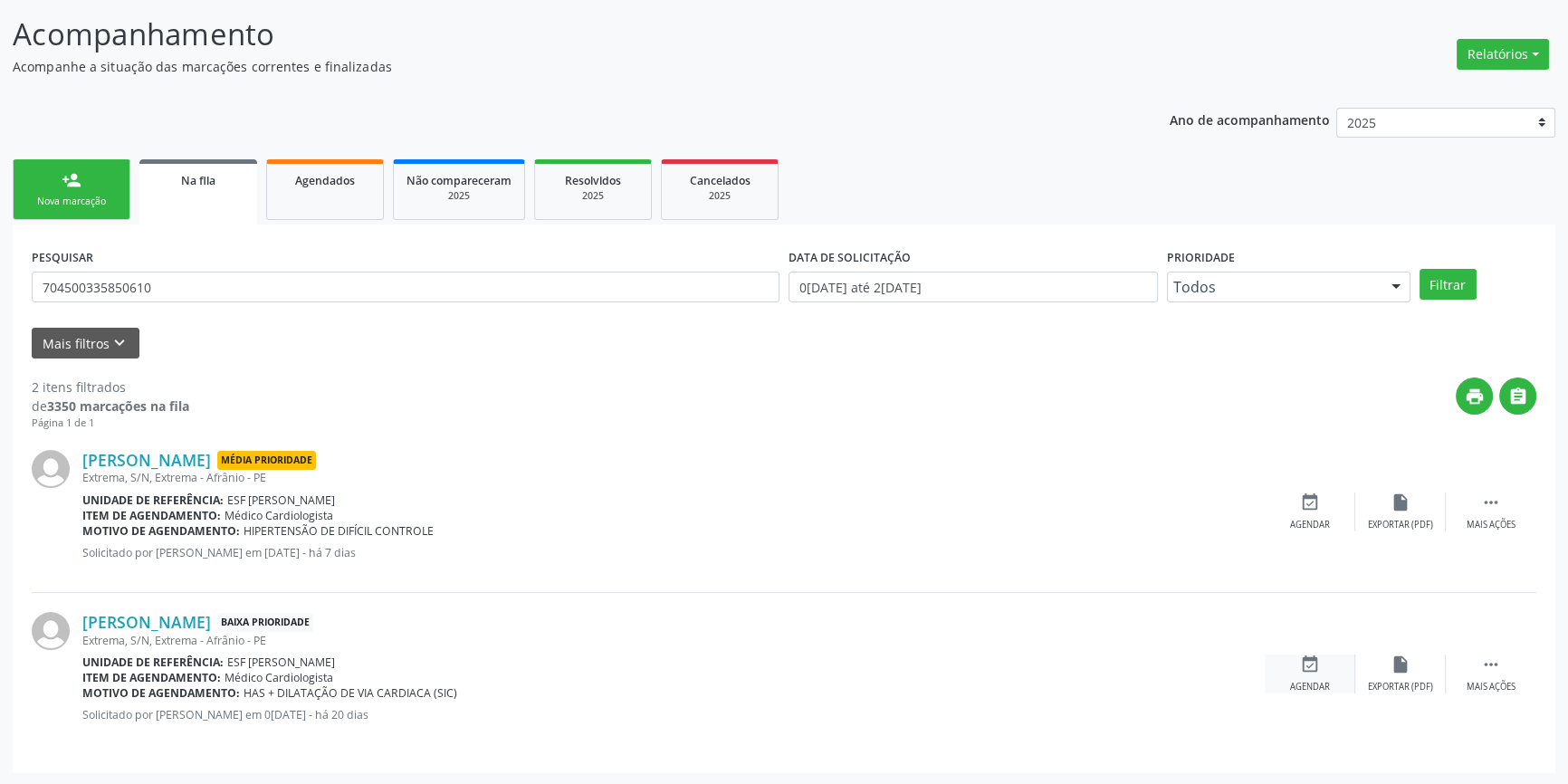
click at [1331, 679] on div "event_available Agendar" at bounding box center [1310, 673] width 91 height 39
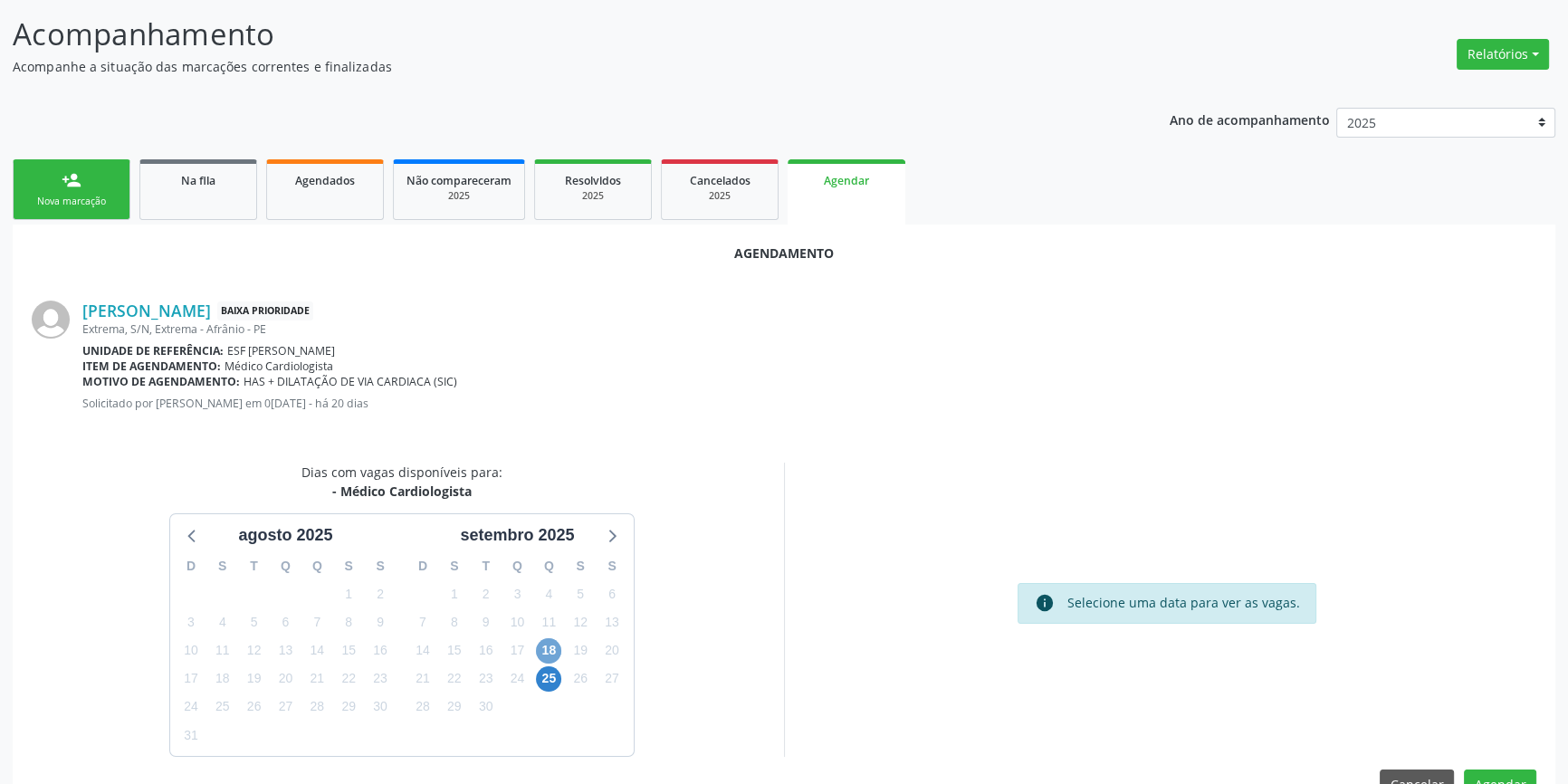
click at [549, 649] on span "18" at bounding box center [549, 652] width 26 height 26
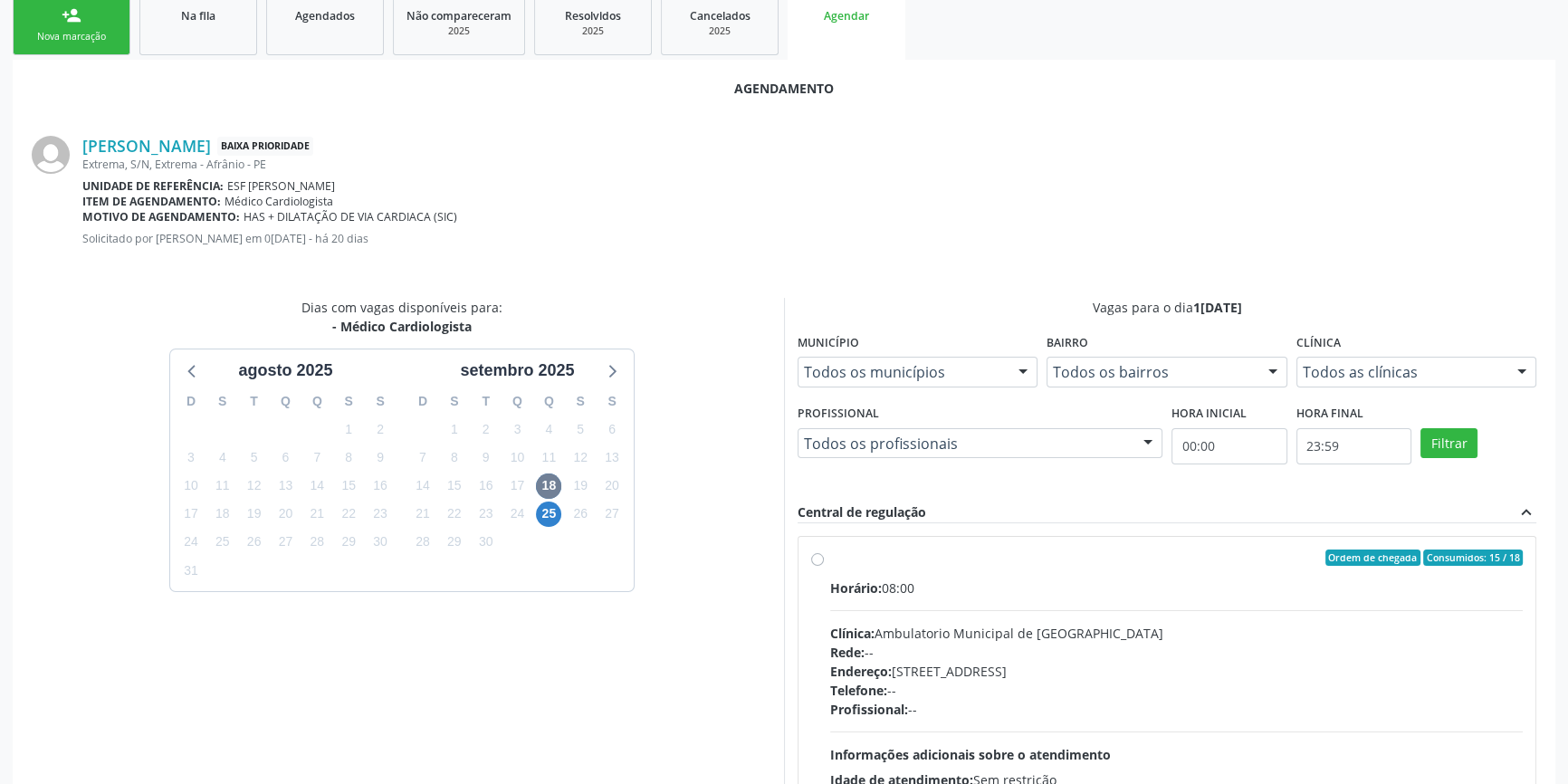
click at [818, 576] on div "Ordem de chegada Consumidos: 15 / 18 Horário: 08:00 Clínica: Ambulatorio Munici…" at bounding box center [1166, 689] width 711 height 278
radio input "true"
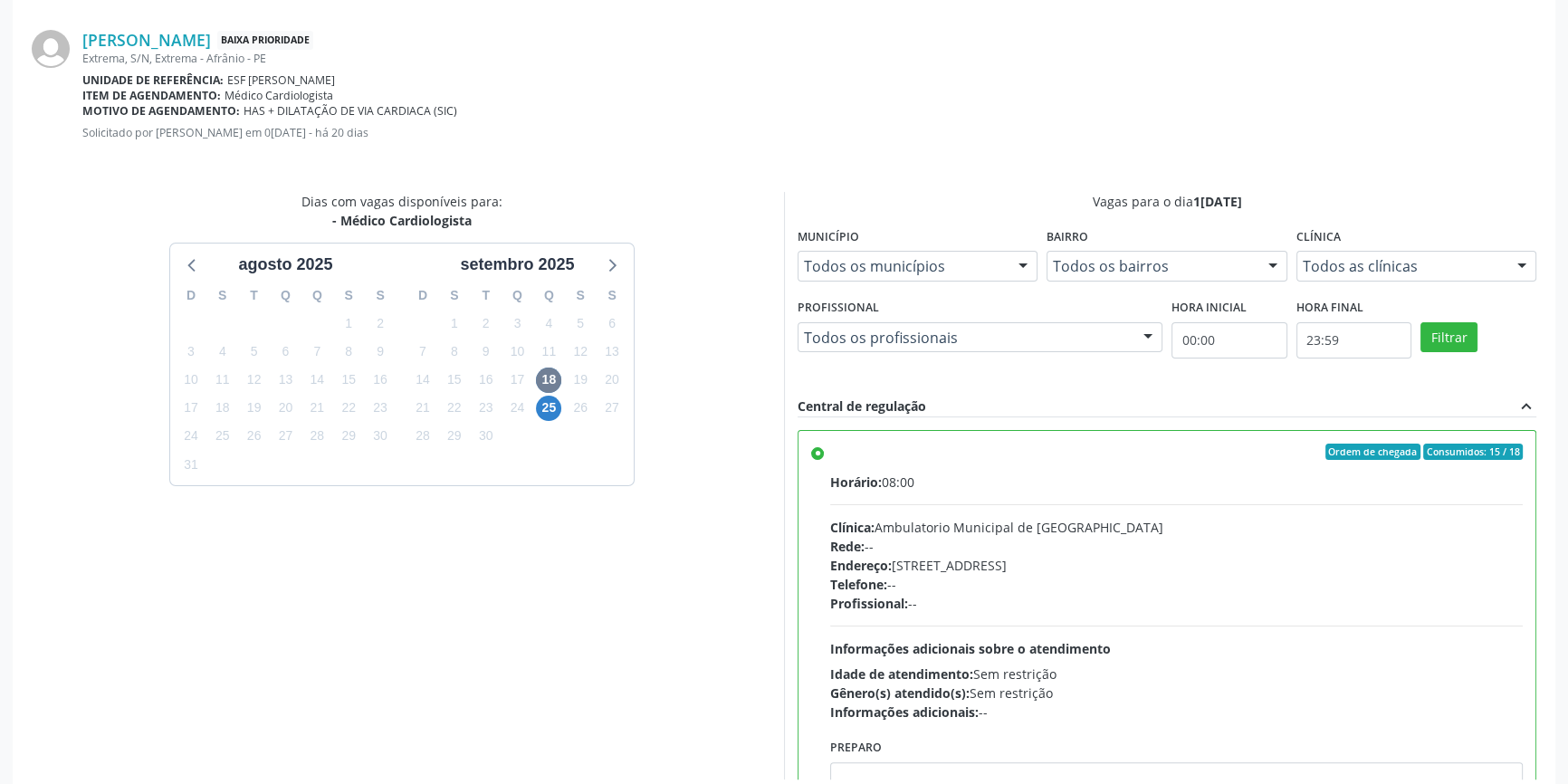
scroll to position [451, 0]
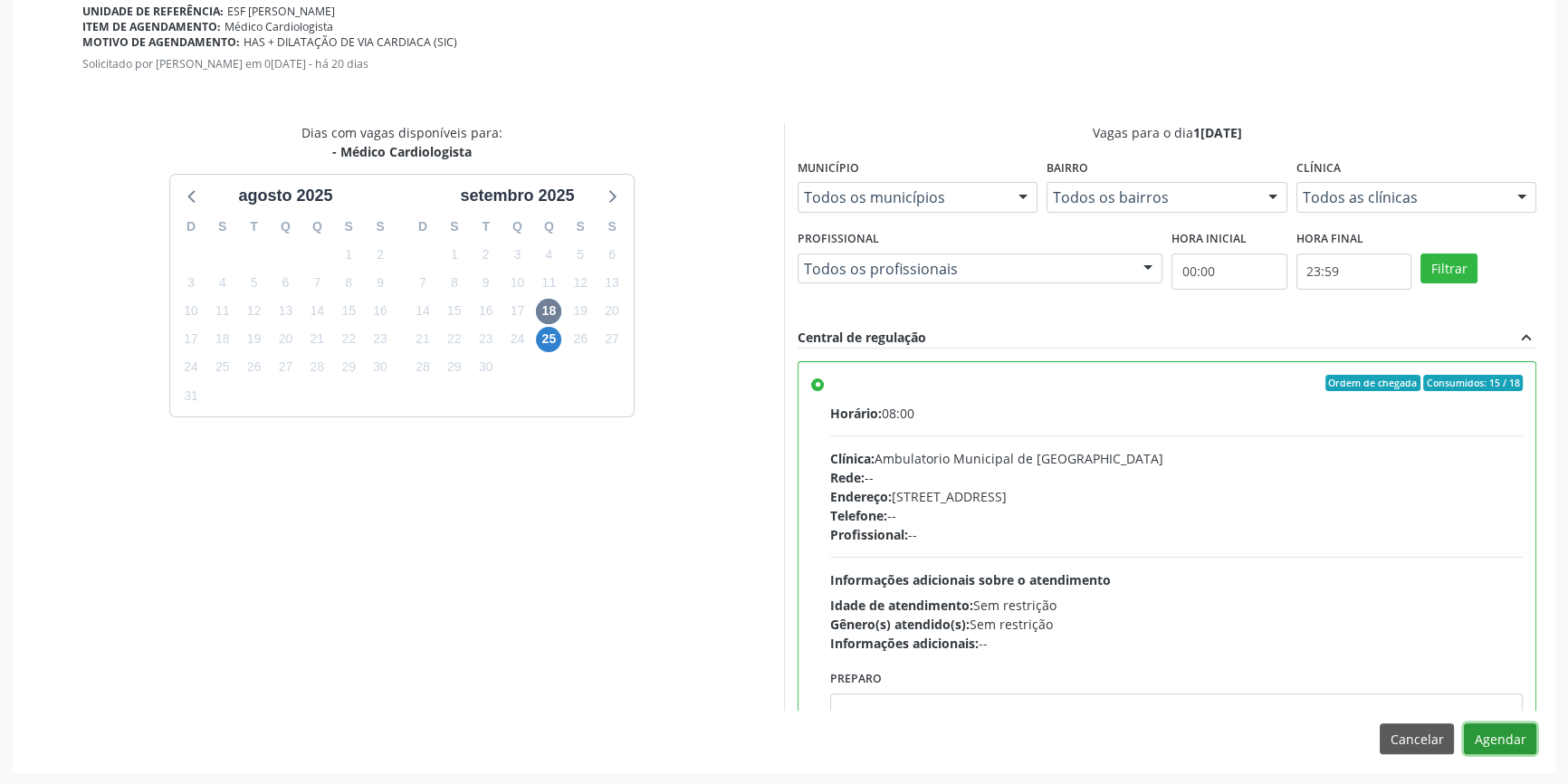
click at [1517, 750] on button "Agendar" at bounding box center [1499, 739] width 72 height 31
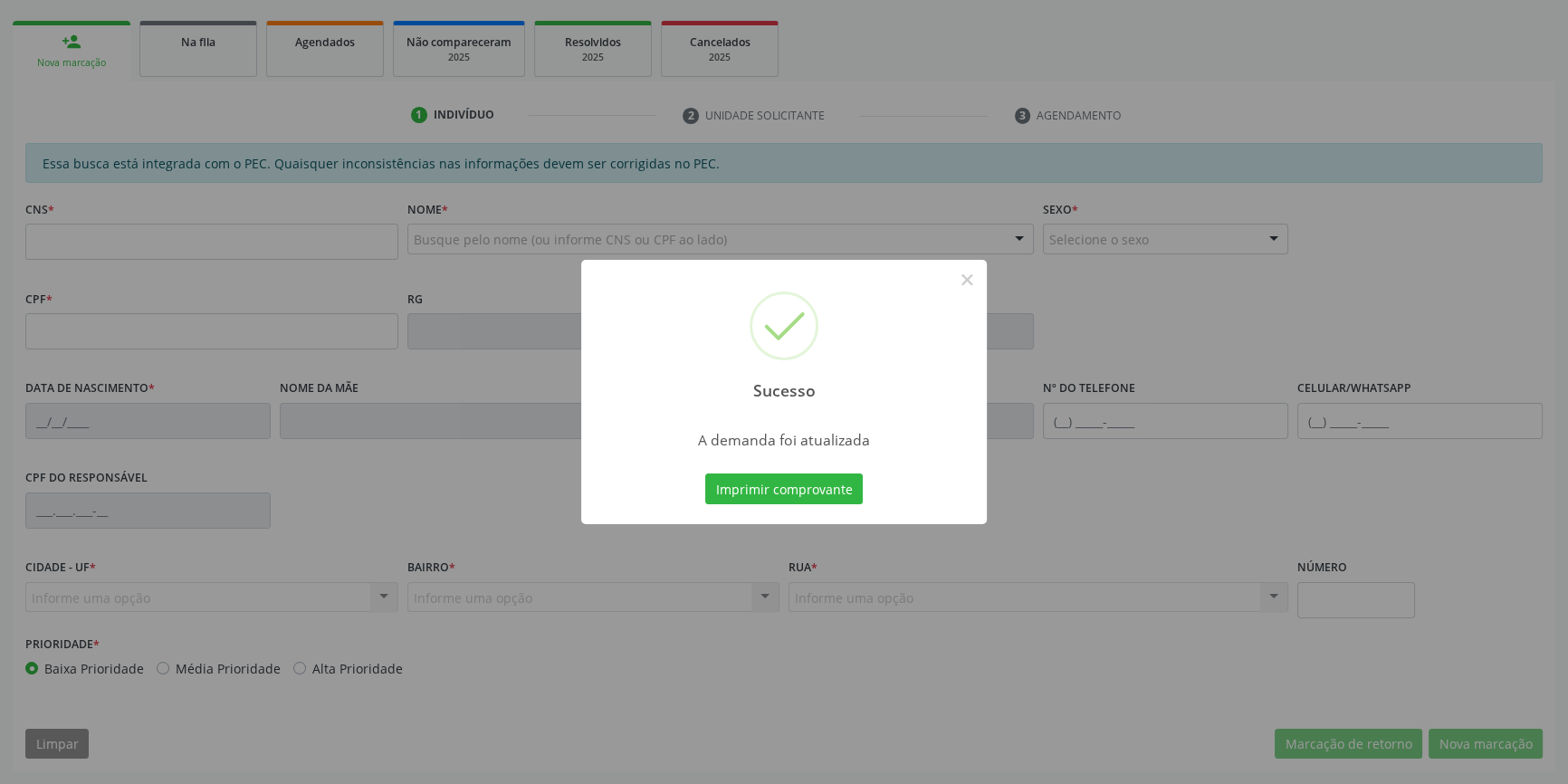
scroll to position [248, 0]
click at [798, 508] on div "Imprimir comprovante Cancel" at bounding box center [784, 489] width 166 height 39
click at [794, 480] on button "Imprimir comprovante" at bounding box center [784, 489] width 158 height 31
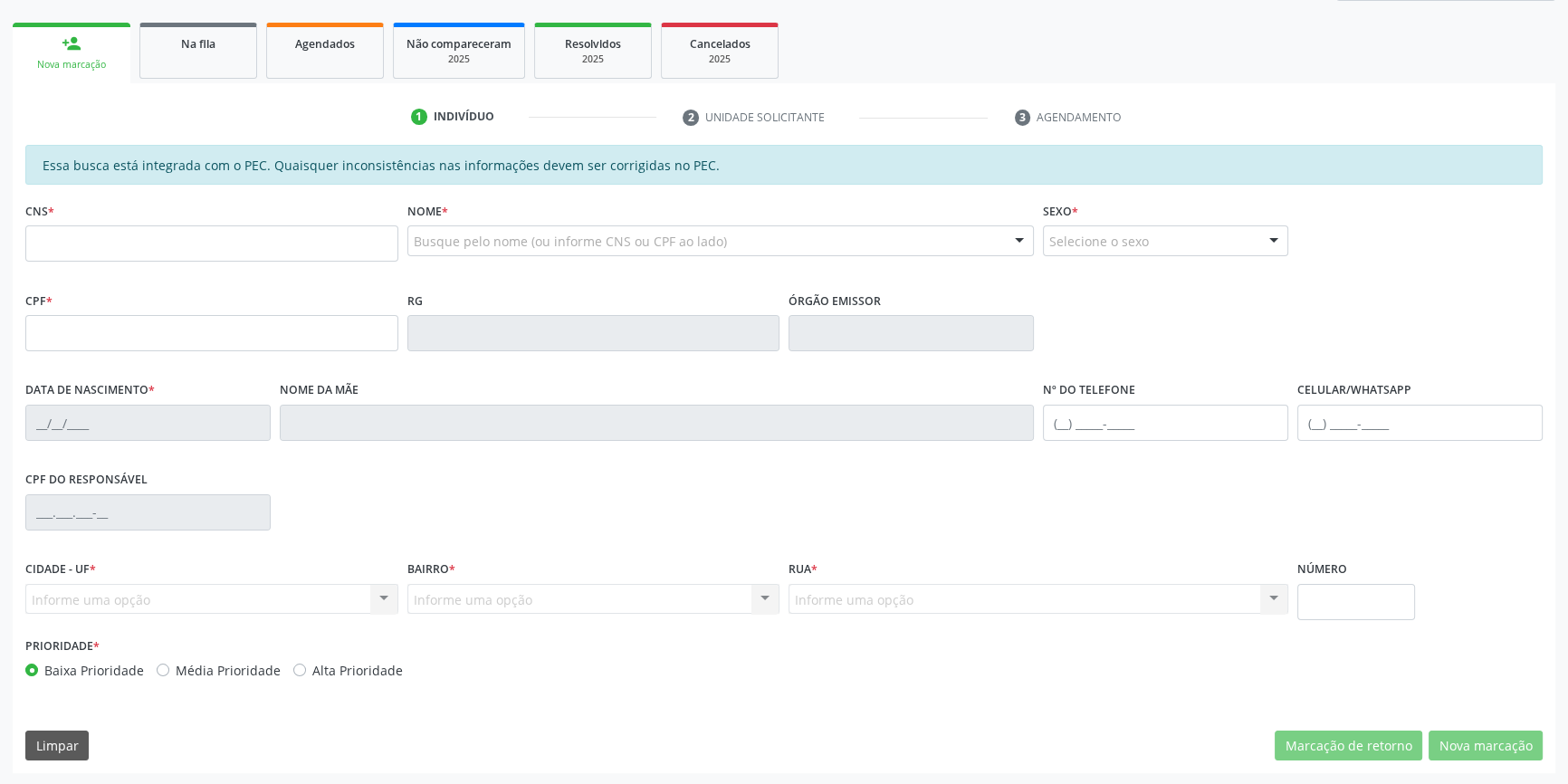
click at [192, 181] on div "Essa busca está integrada com o PEC. Quaisquer inconsistências nas informações …" at bounding box center [784, 165] width 1517 height 39
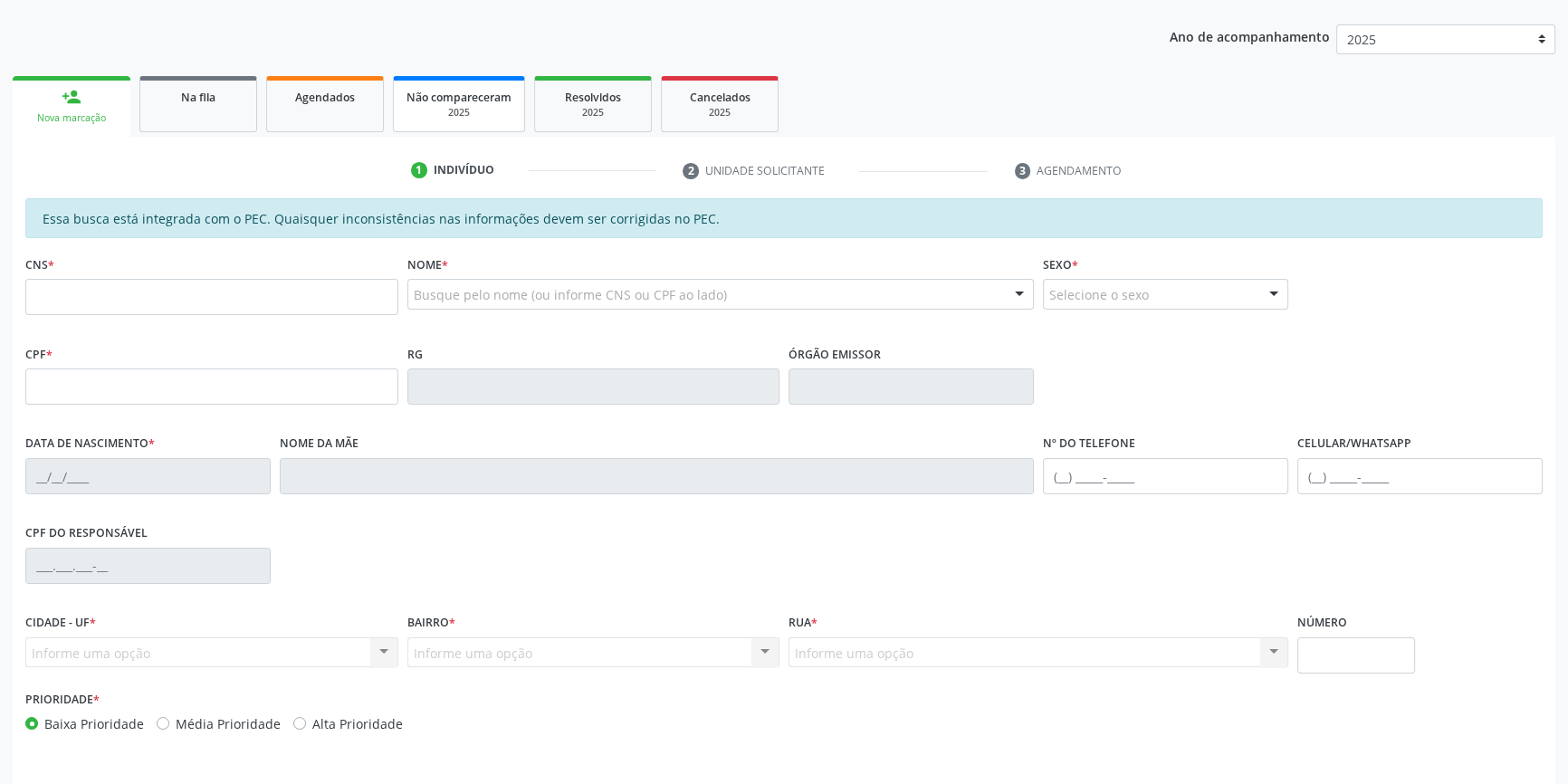
scroll to position [166, 0]
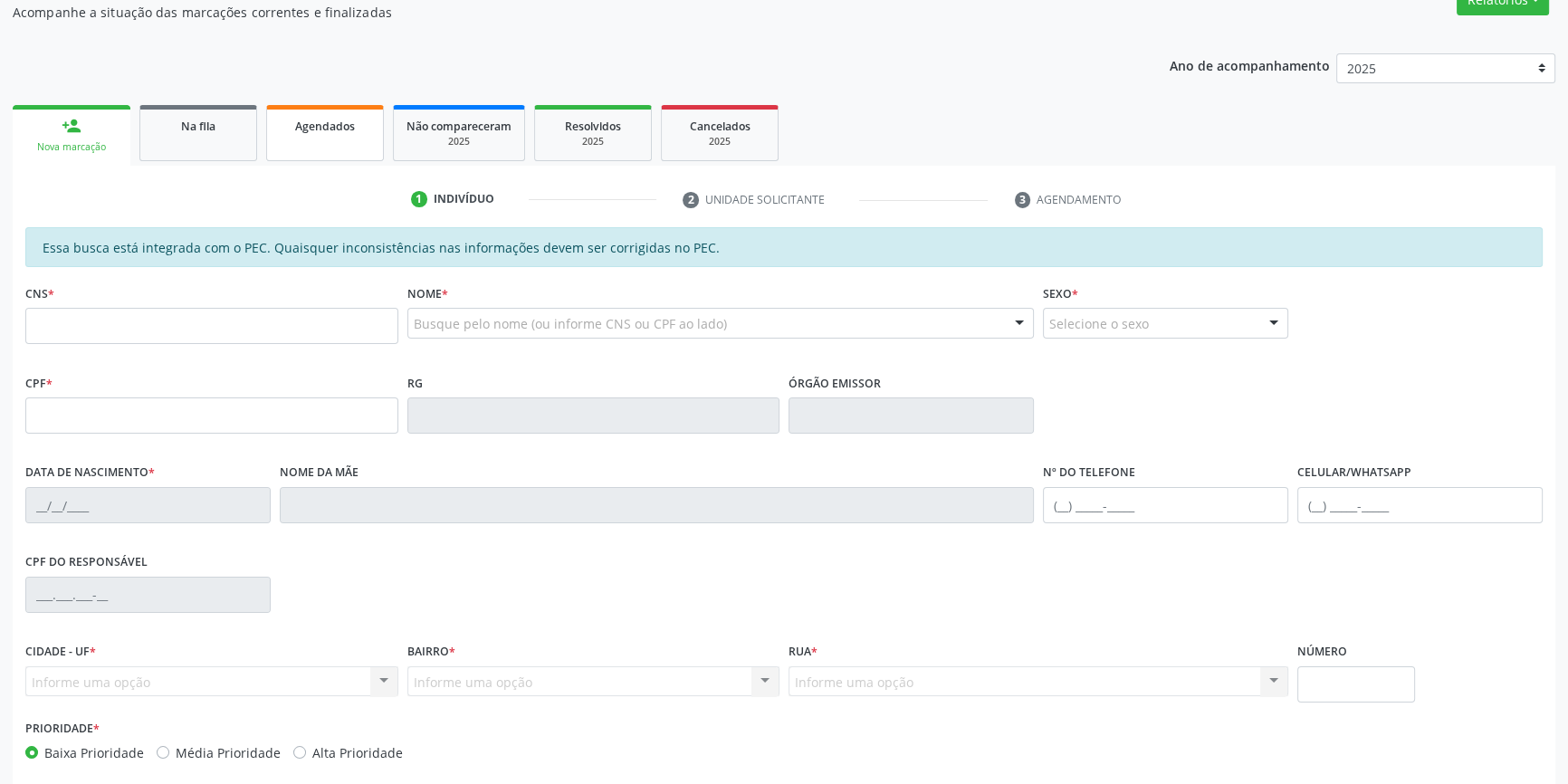
click at [302, 136] on link "Agendados" at bounding box center [325, 132] width 117 height 56
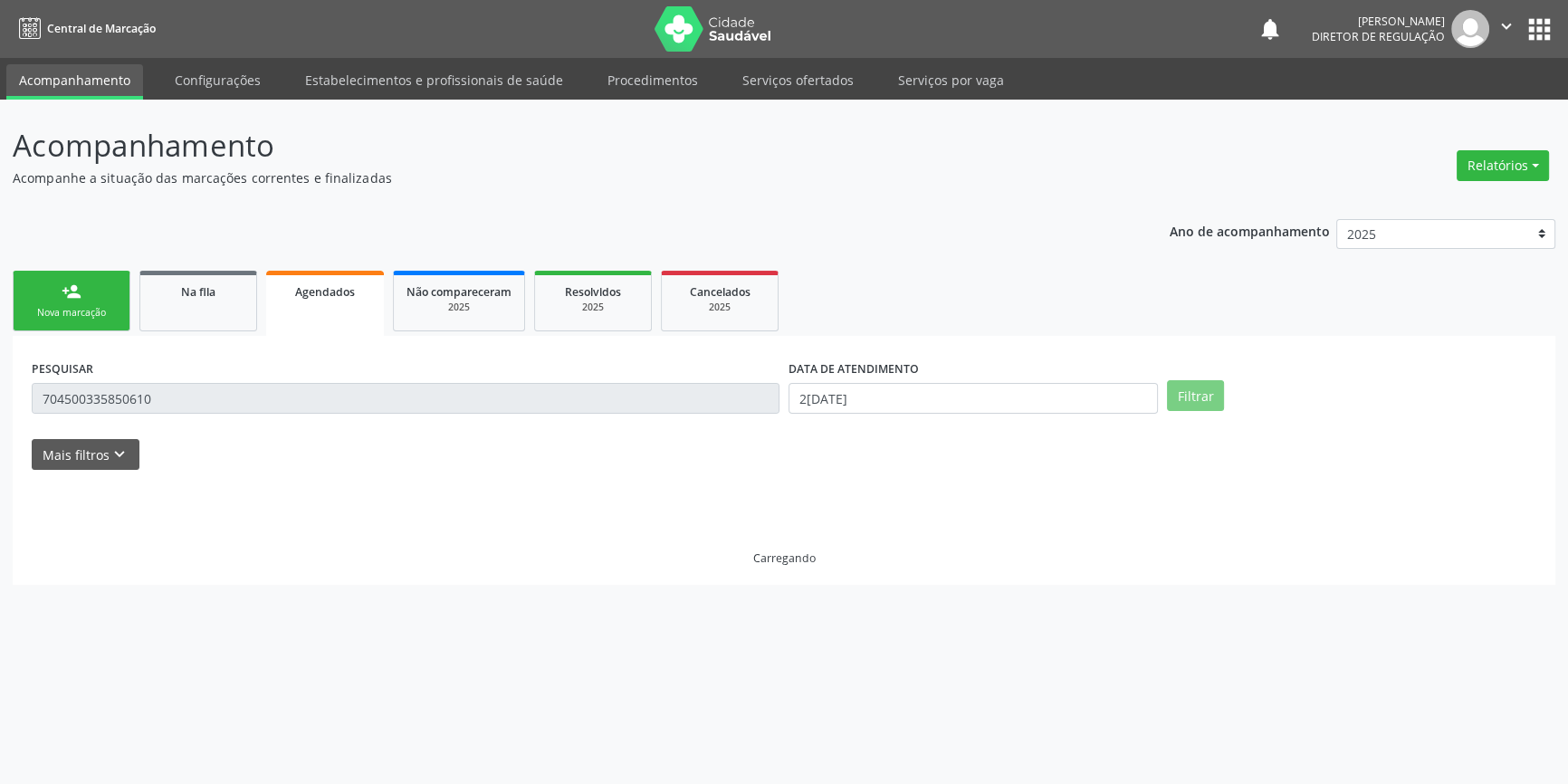
scroll to position [0, 0]
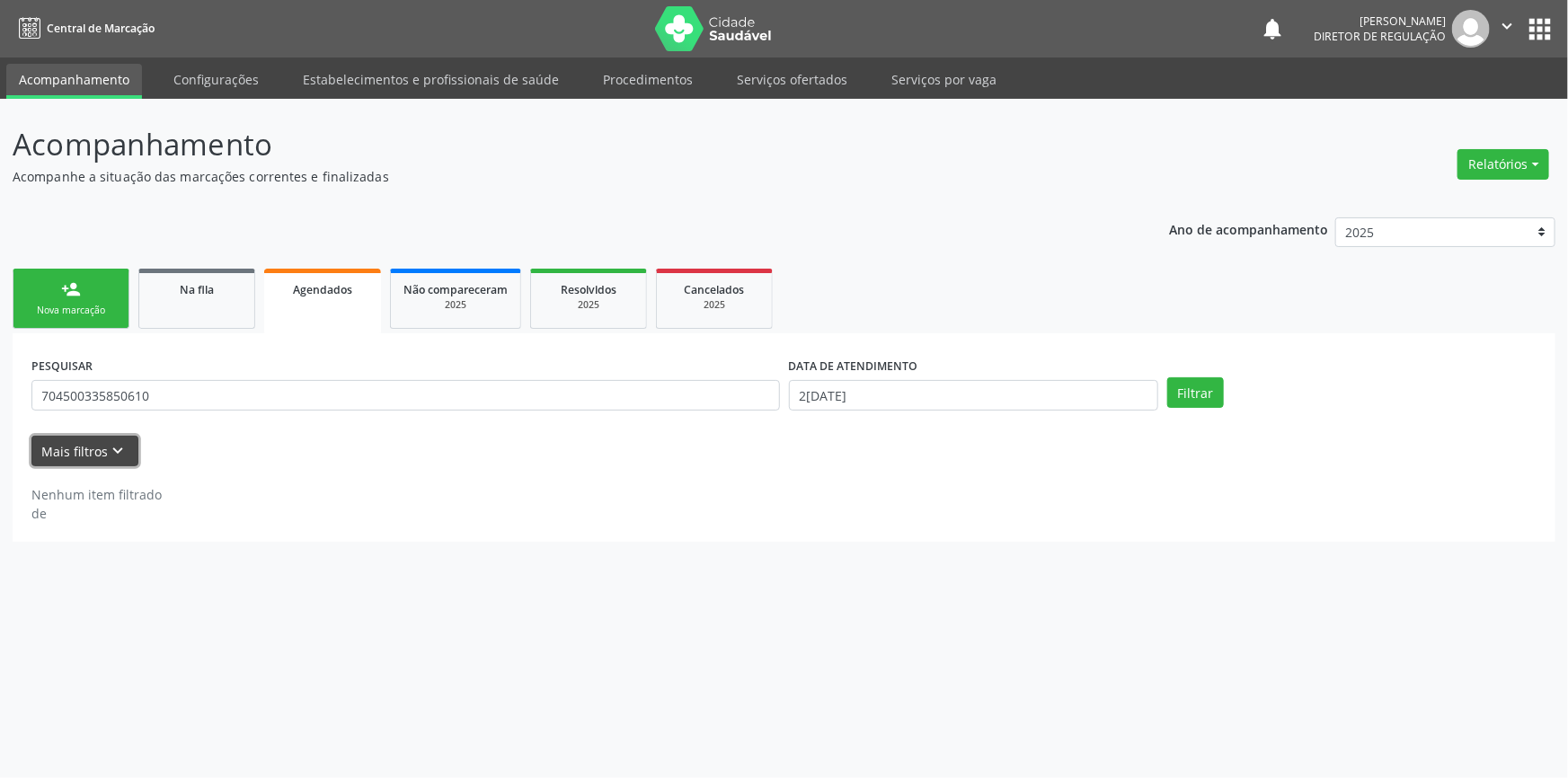
click at [128, 437] on button "Mais filtros keyboard_arrow_down" at bounding box center [84, 452] width 107 height 31
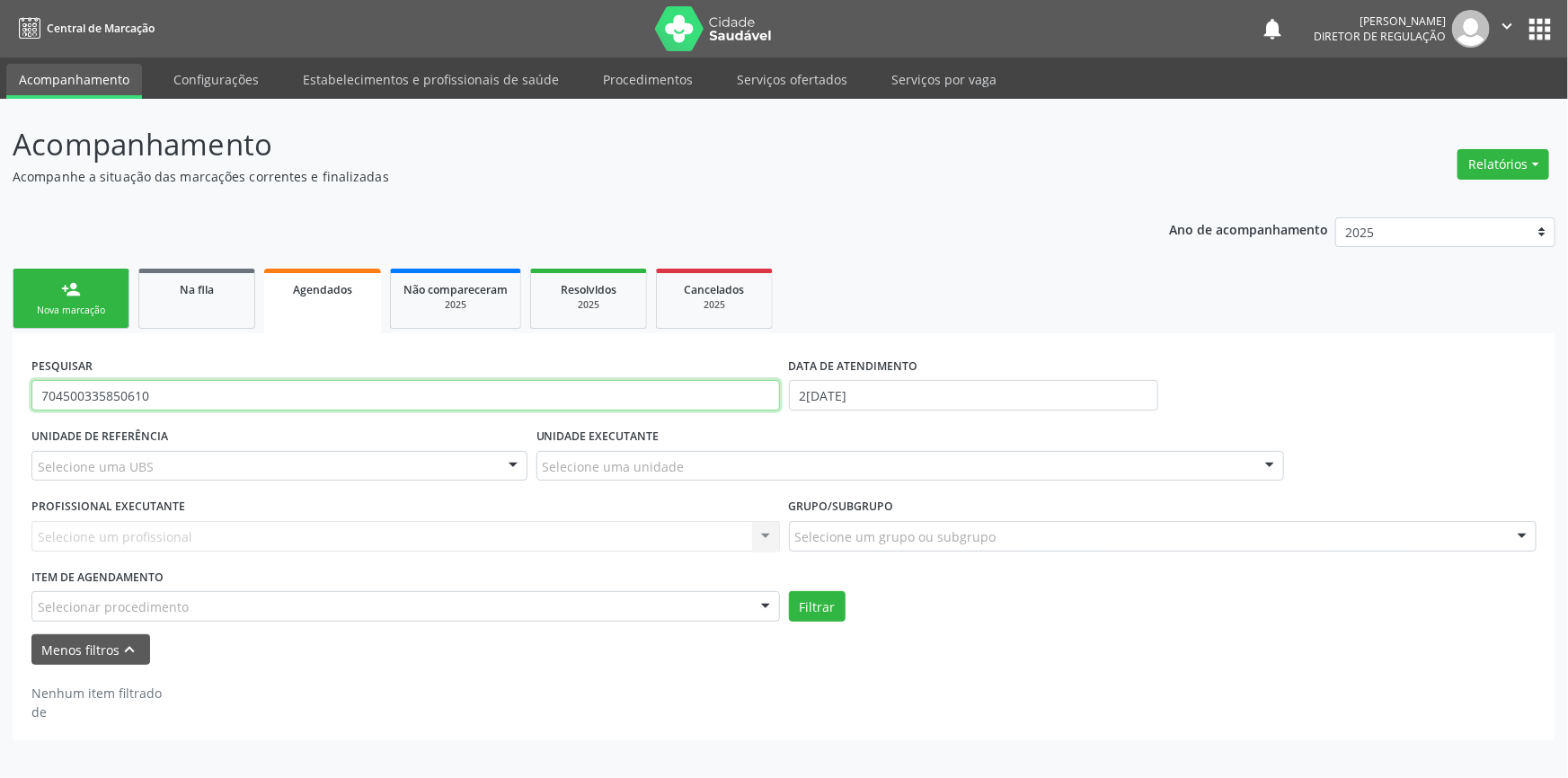
drag, startPoint x: 180, startPoint y: 409, endPoint x: 0, endPoint y: 393, distance: 180.7
click at [0, 393] on div "Acompanhamento Acompanhe a situação das marcações correntes e finalizadas Relat…" at bounding box center [784, 439] width 1568 height 680
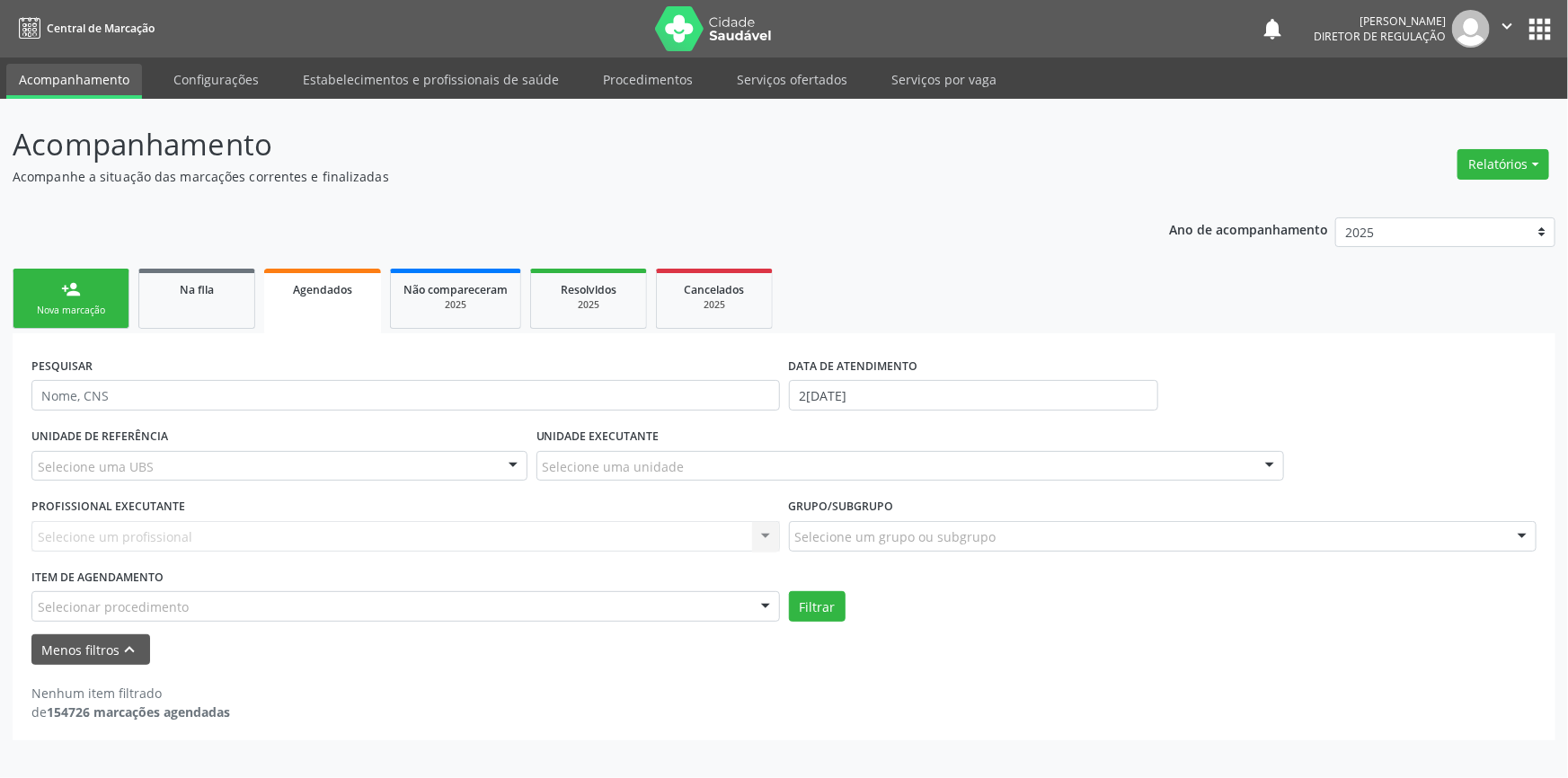
click at [942, 376] on div "DATA DE ATENDIMENTO" at bounding box center [973, 366] width 369 height 27
click at [921, 391] on input "[DATE]" at bounding box center [973, 395] width 369 height 30
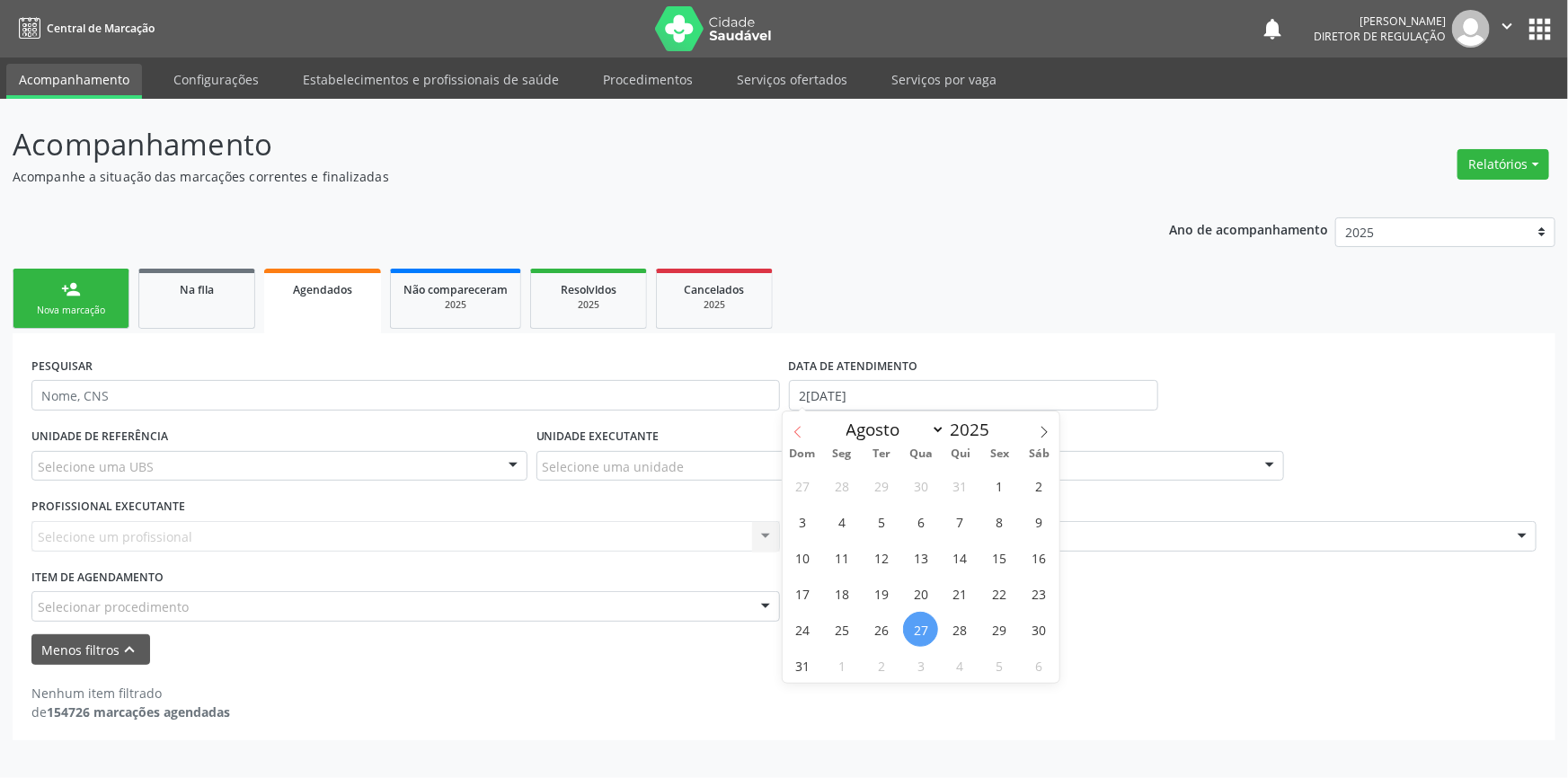
click at [799, 422] on span at bounding box center [797, 426] width 30 height 30
select select "6"
click at [876, 490] on span "1" at bounding box center [881, 486] width 35 height 35
type input "01/07/2025"
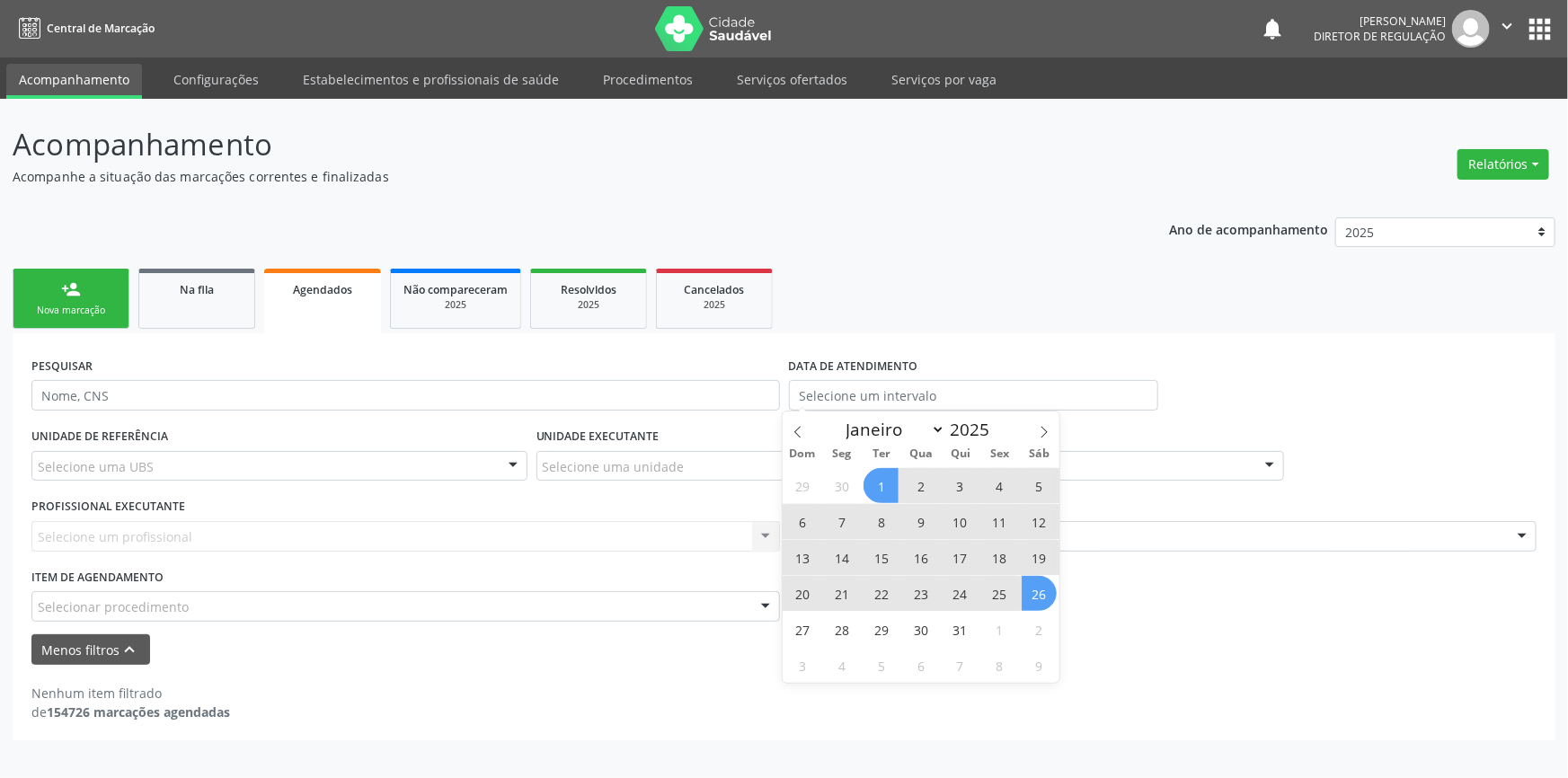
click at [1133, 550] on div "Selecione um grupo ou subgrupo" at bounding box center [1163, 536] width 748 height 30
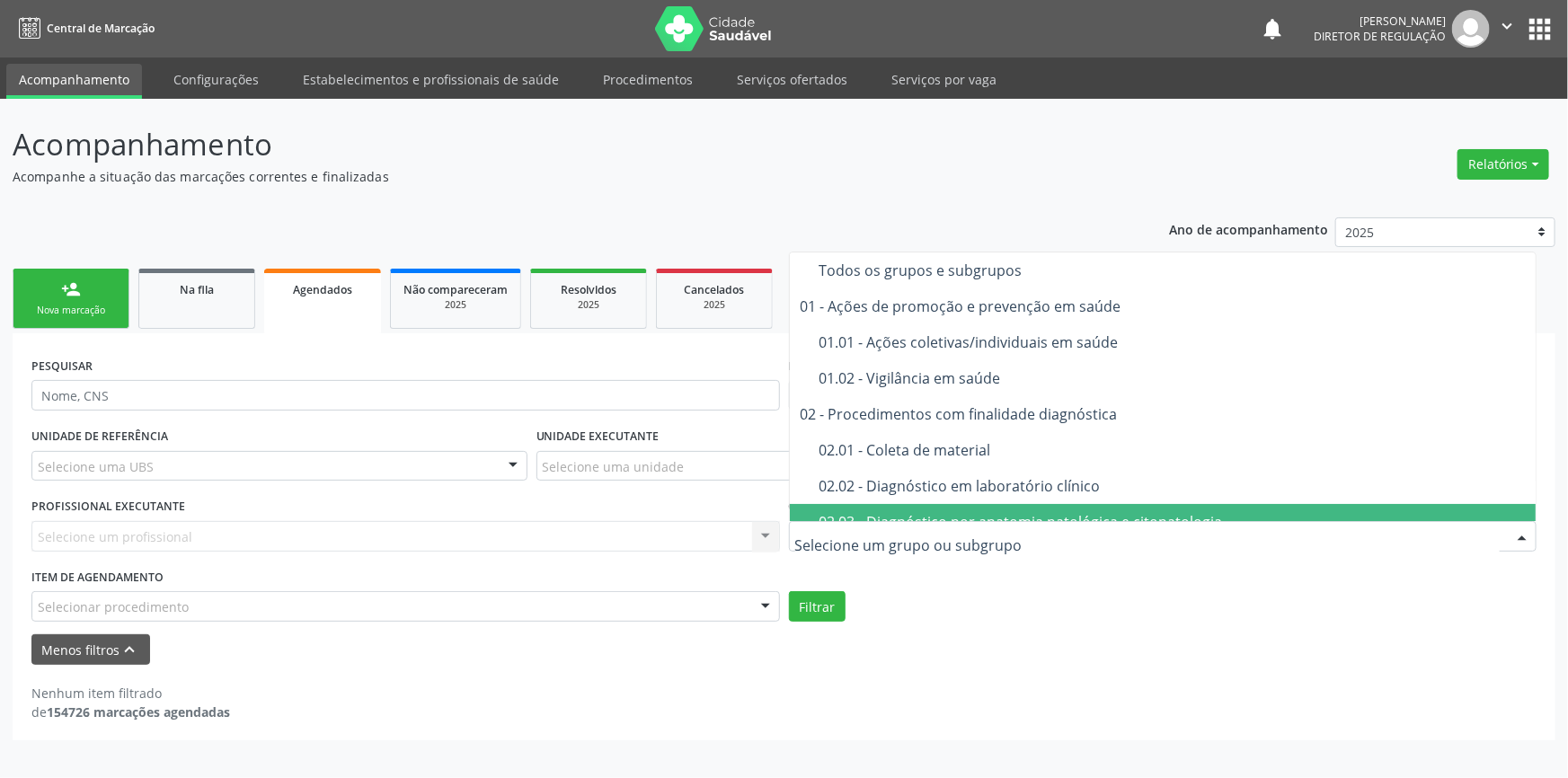
click at [646, 518] on div "PROFISSIONAL EXECUTANTE Selecione um profissional Nenhum resultado encontrado p…" at bounding box center [405, 529] width 757 height 71
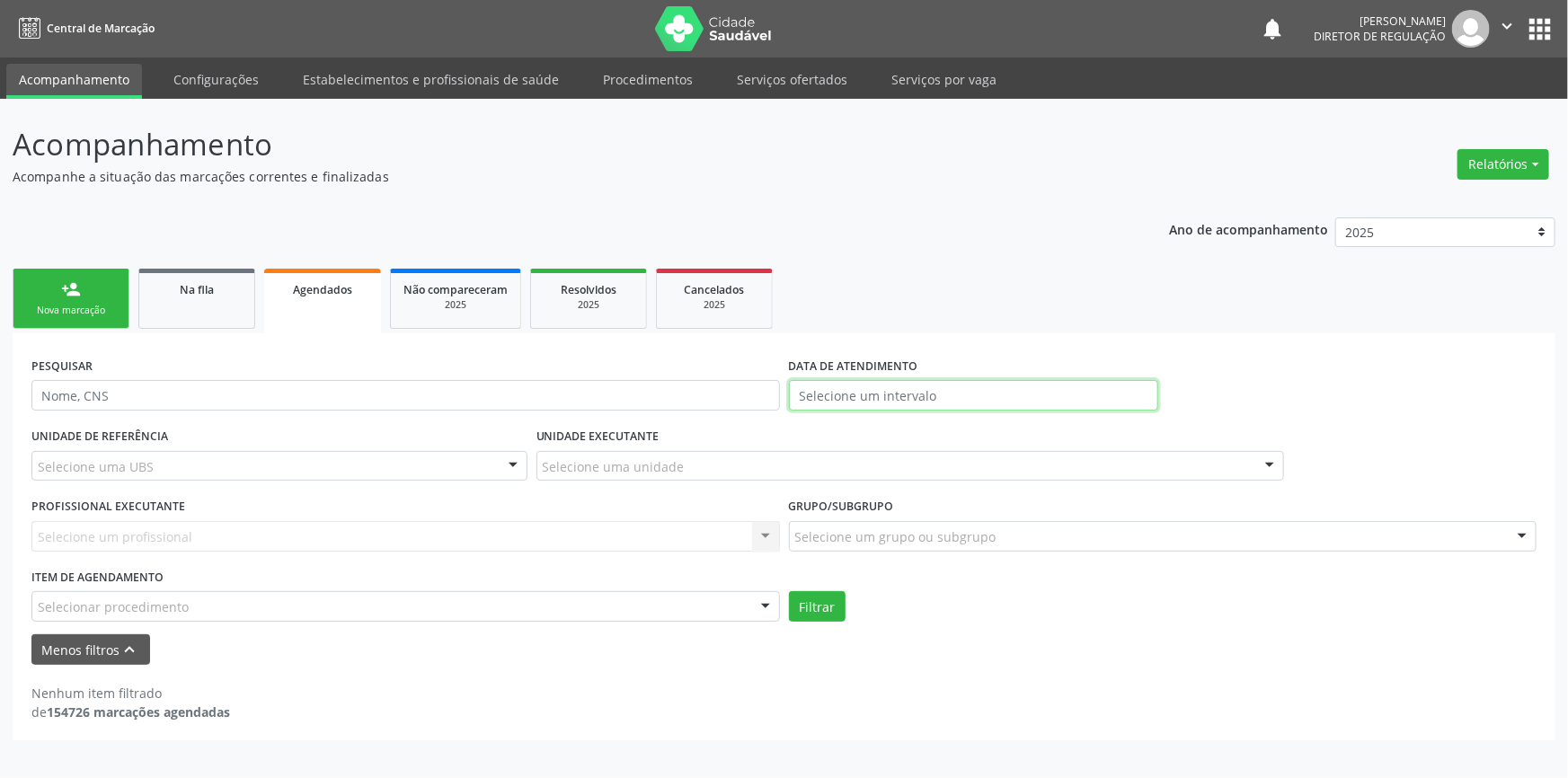
click at [830, 394] on input "text" at bounding box center [973, 395] width 369 height 30
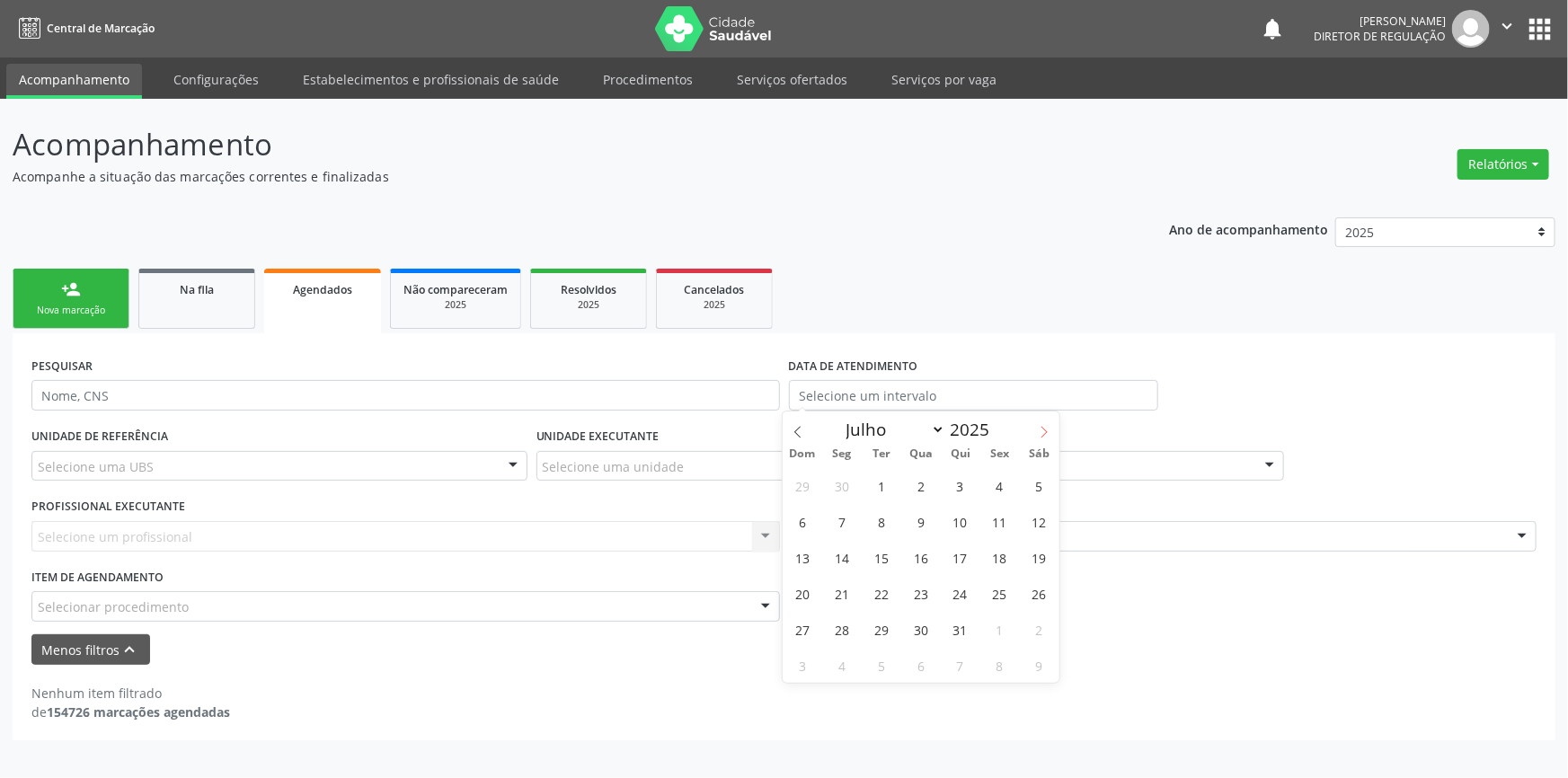
click at [1042, 432] on icon at bounding box center [1044, 432] width 13 height 13
select select "7"
click at [996, 485] on span "1" at bounding box center [1000, 486] width 35 height 35
type input "[DATE]"
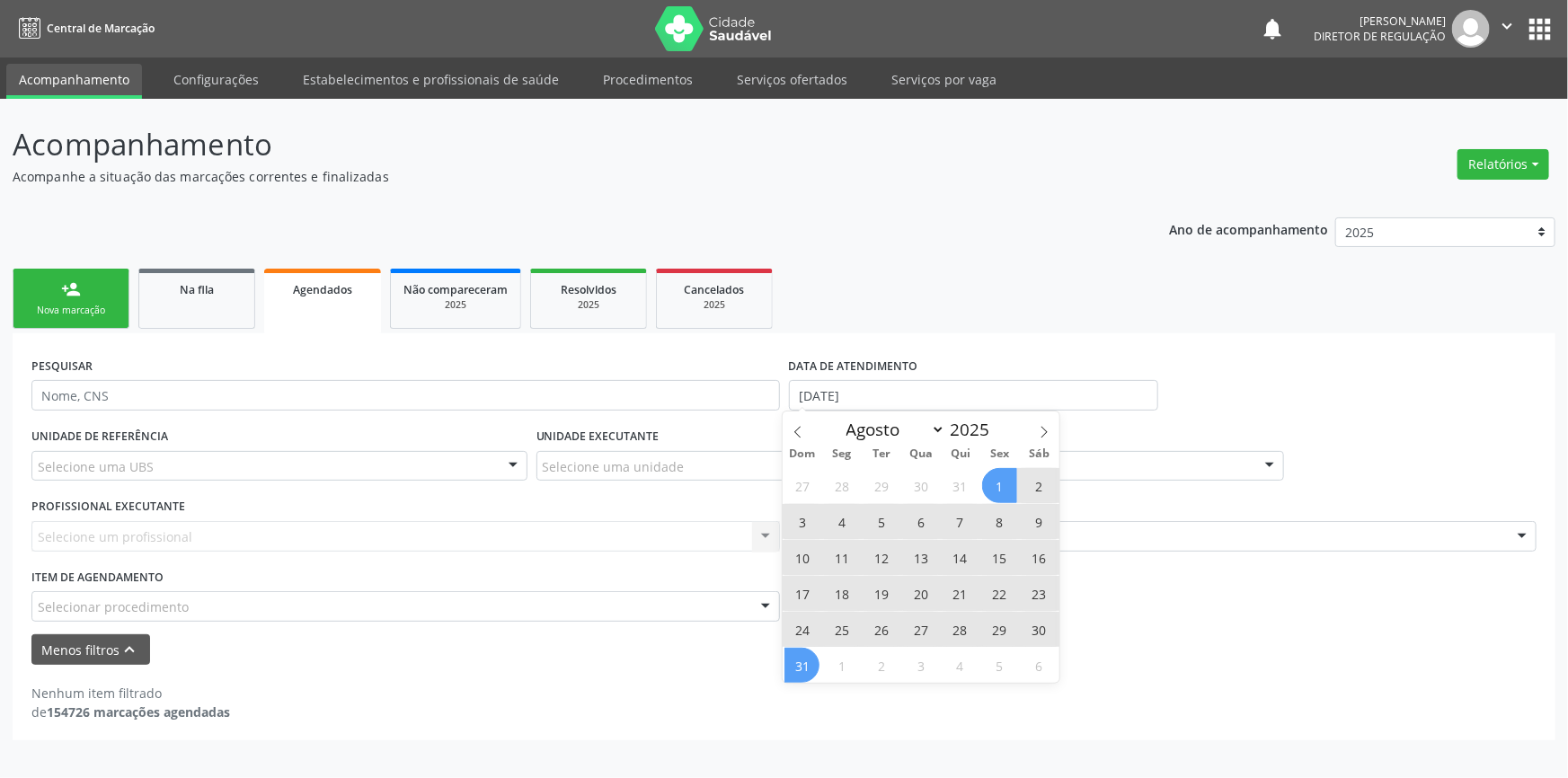
click at [799, 674] on span "31" at bounding box center [802, 665] width 35 height 35
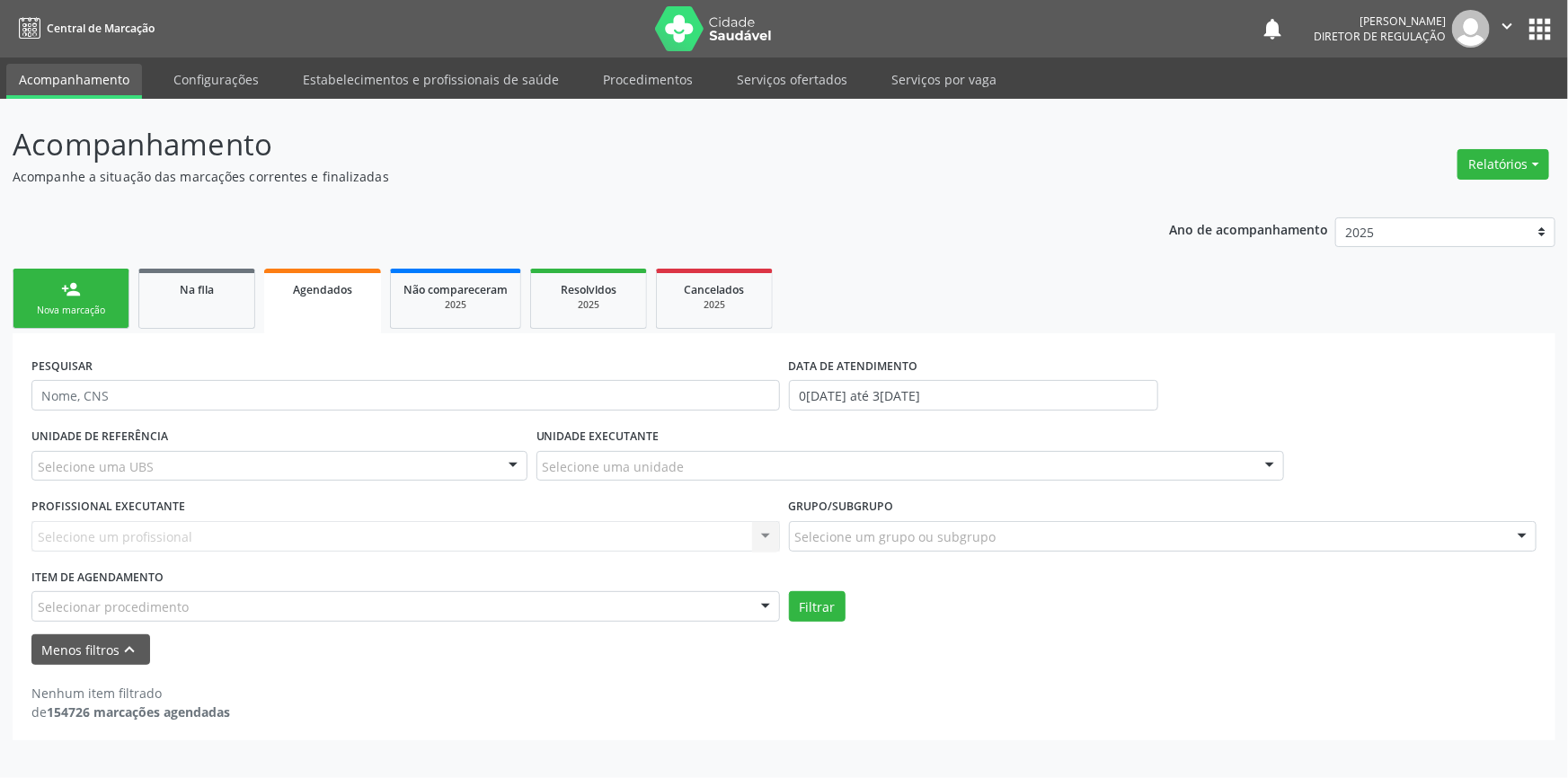
click at [602, 455] on div "Selecione uma unidade" at bounding box center [911, 466] width 748 height 30
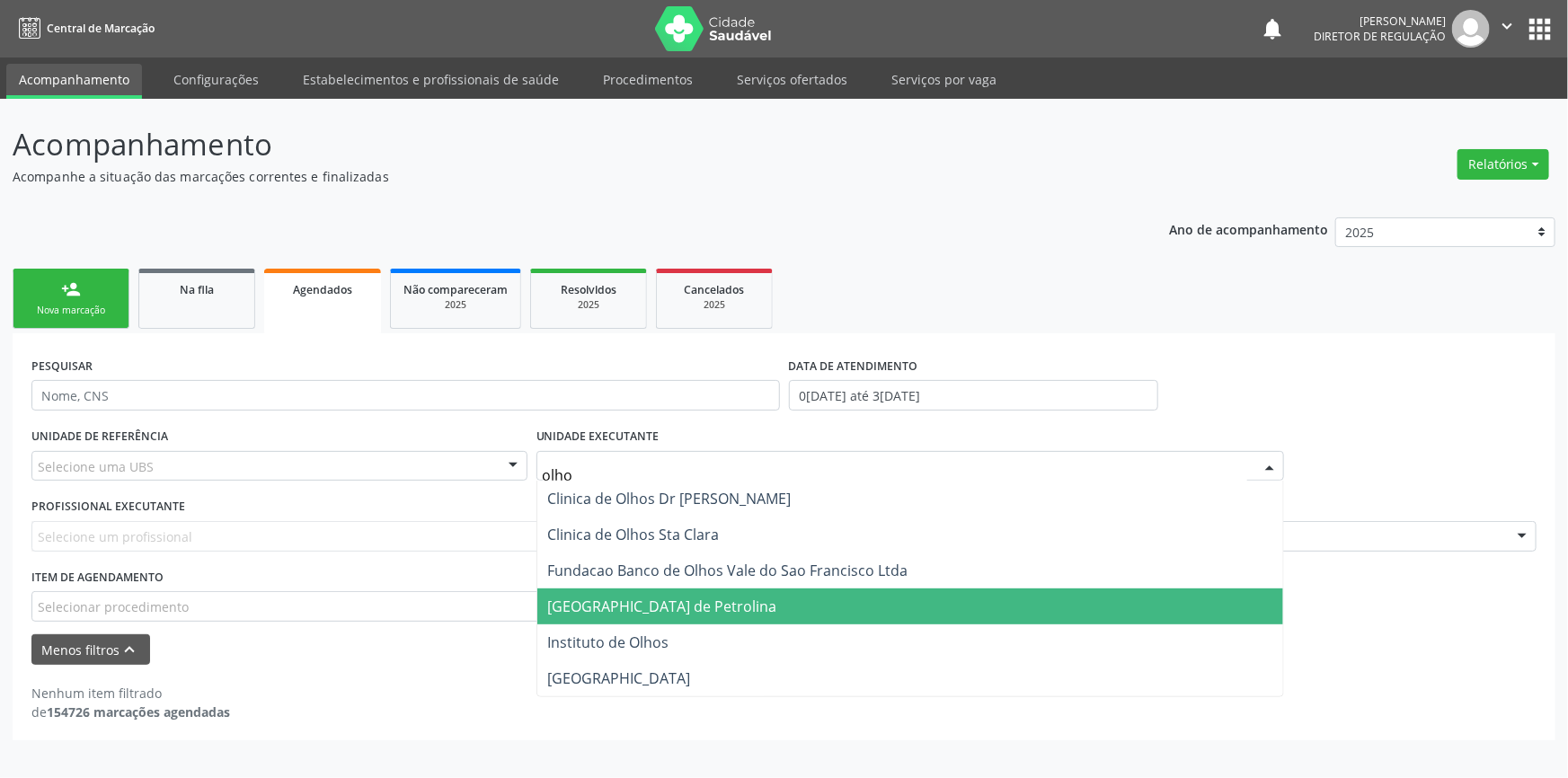
click at [616, 611] on span "[GEOGRAPHIC_DATA] de Petrolina" at bounding box center [663, 607] width 229 height 20
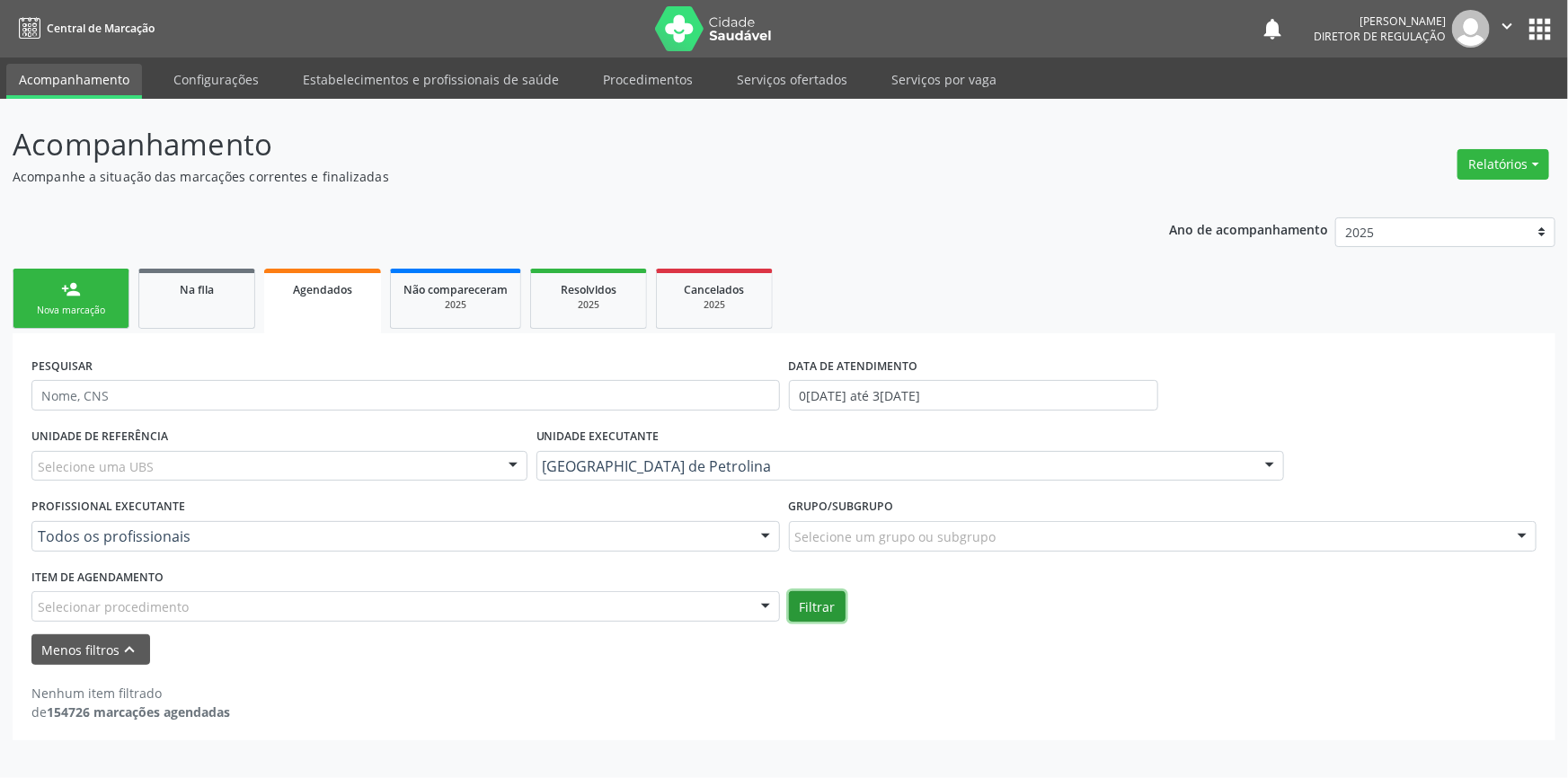
click at [837, 599] on button "Filtrar" at bounding box center [817, 607] width 57 height 30
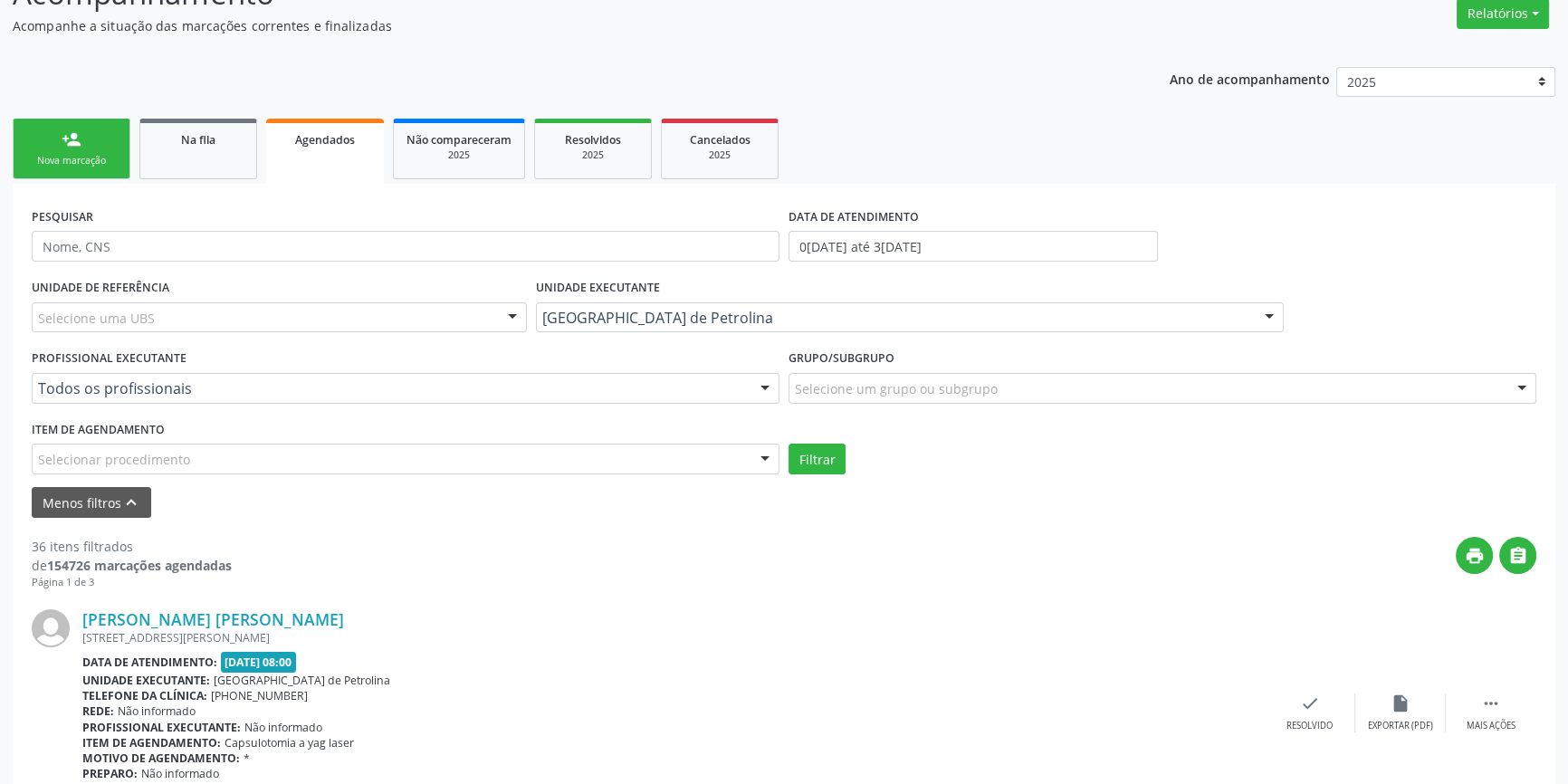
scroll to position [164, 0]
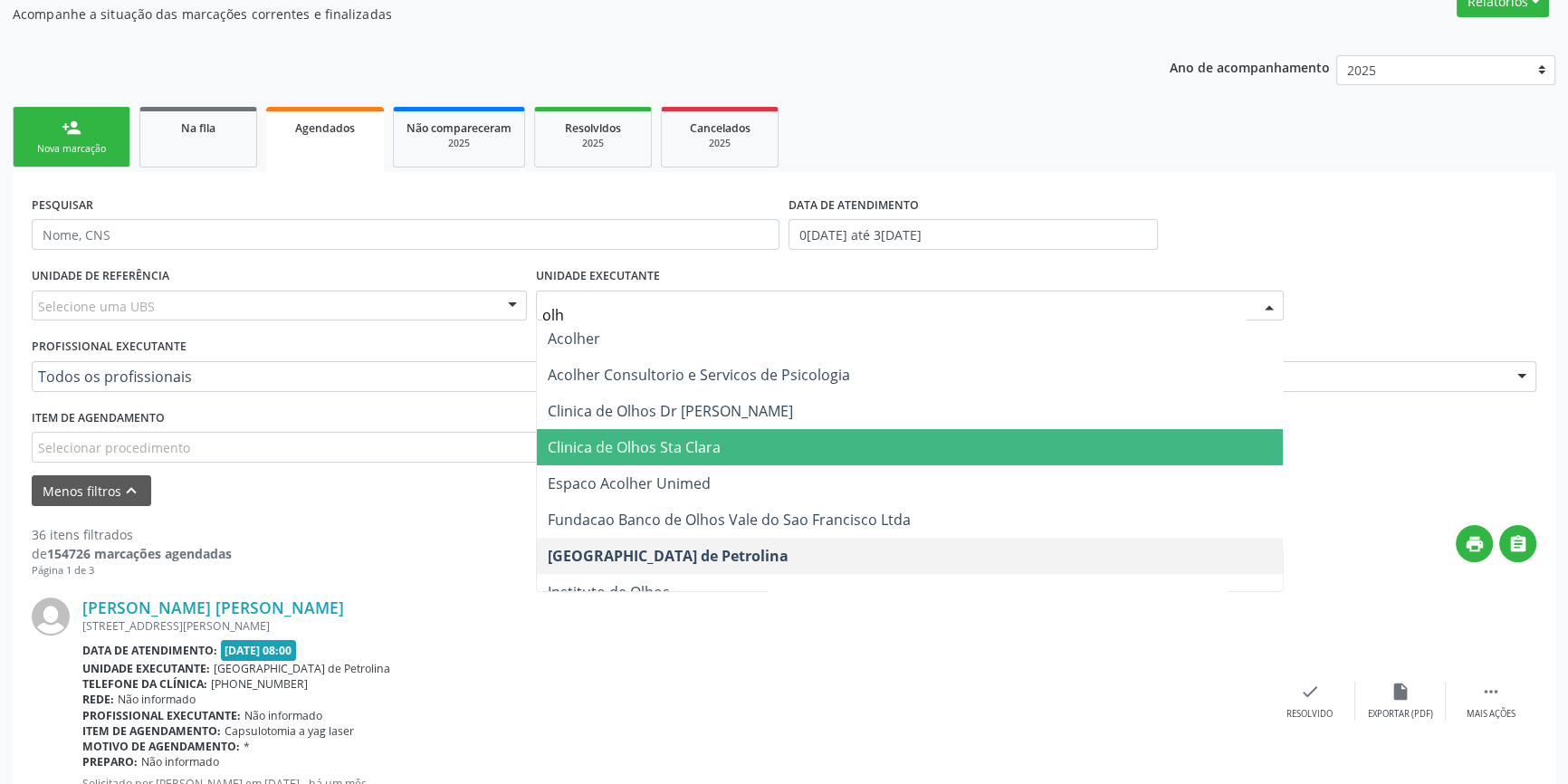
type input "olho"
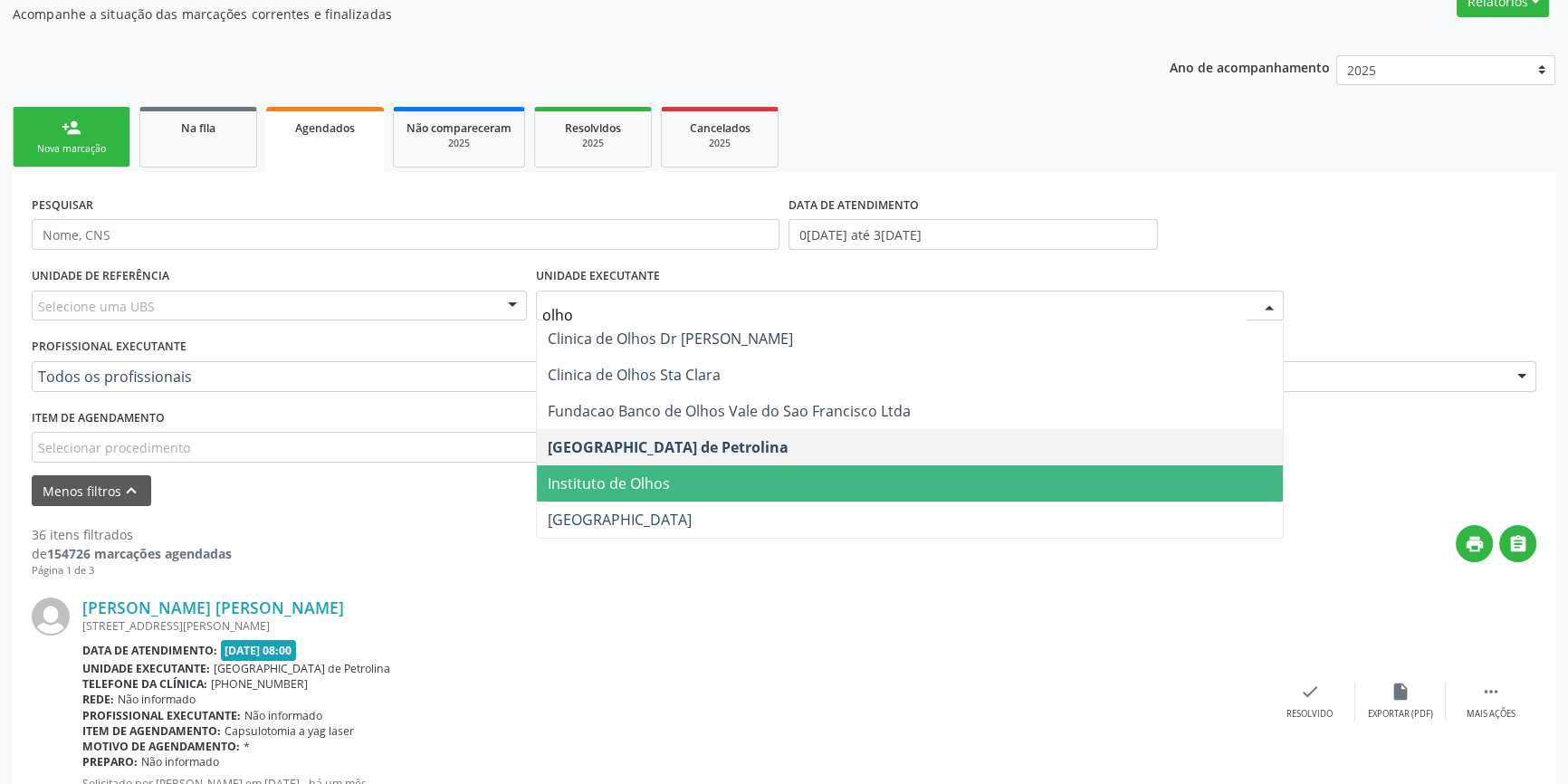
click at [647, 489] on span "Instituto de Olhos" at bounding box center [609, 484] width 122 height 20
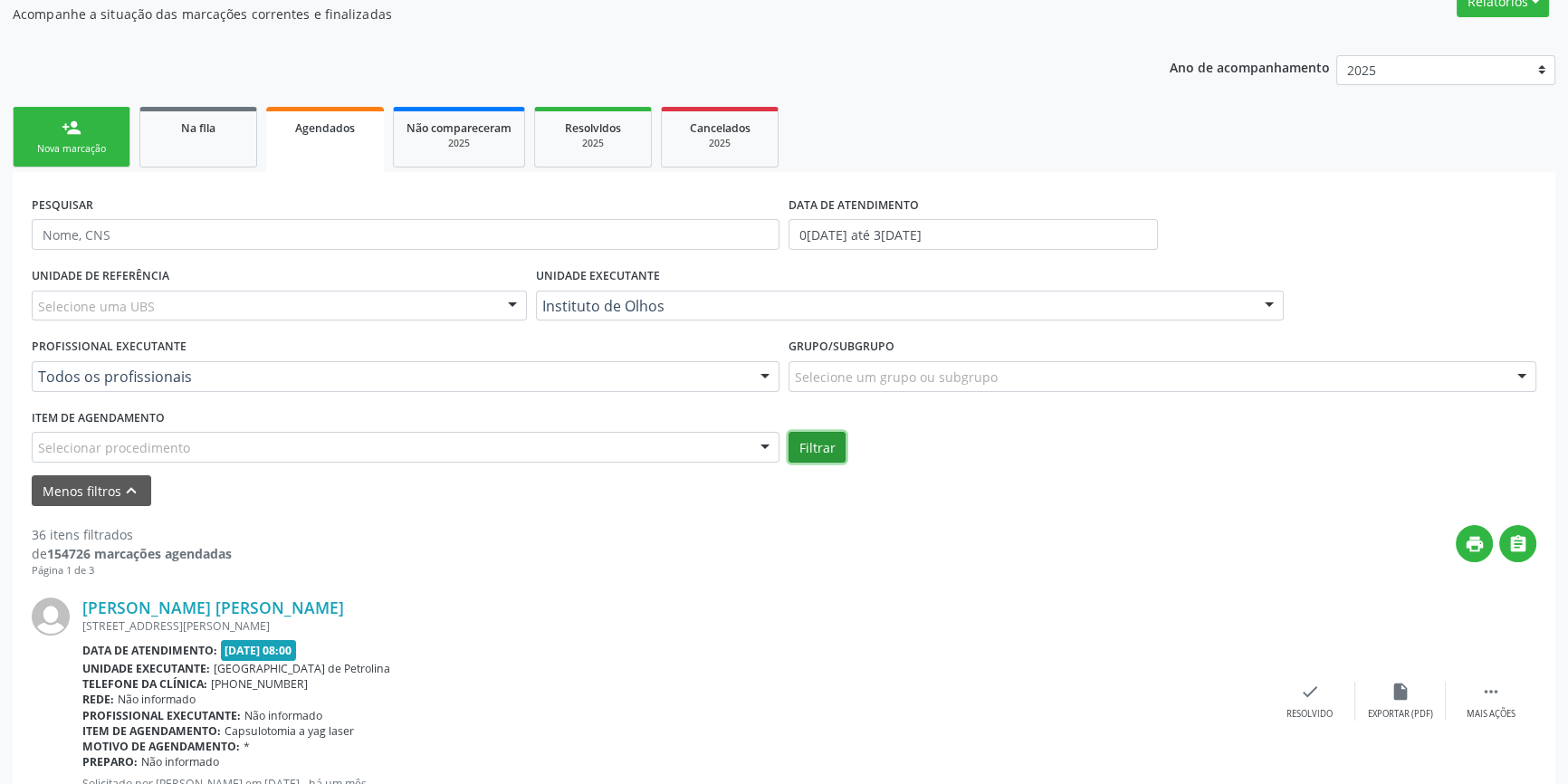
click at [838, 456] on button "Filtrar" at bounding box center [817, 447] width 57 height 31
click at [95, 131] on link "person_add Nova marcação" at bounding box center [71, 136] width 117 height 60
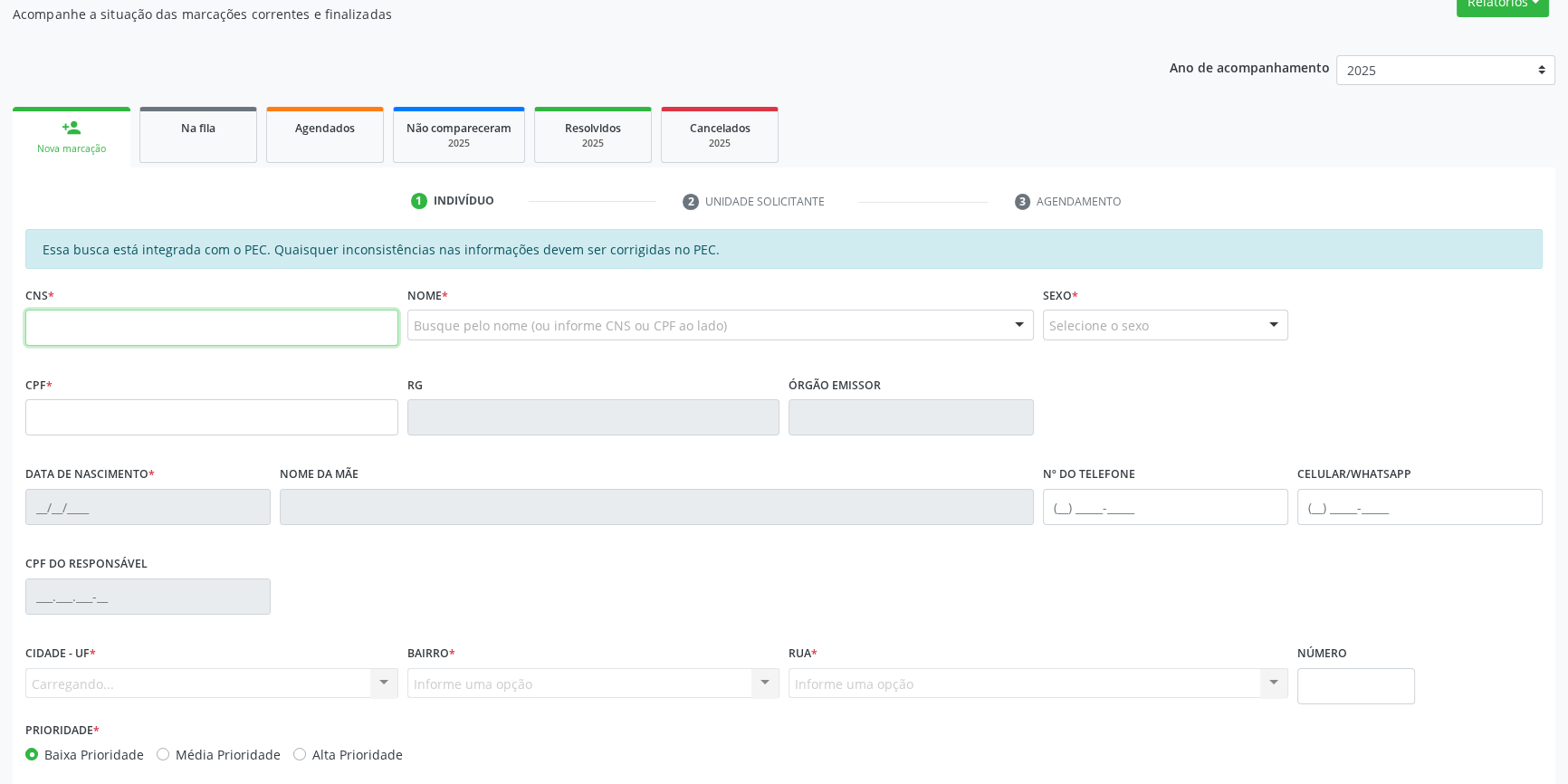
click at [127, 332] on input "text" at bounding box center [212, 328] width 373 height 37
paste input "703 6040 6338 9530"
type input "703 6040 6338 9530"
type input "749.086.424-00"
type input "15/11/1972"
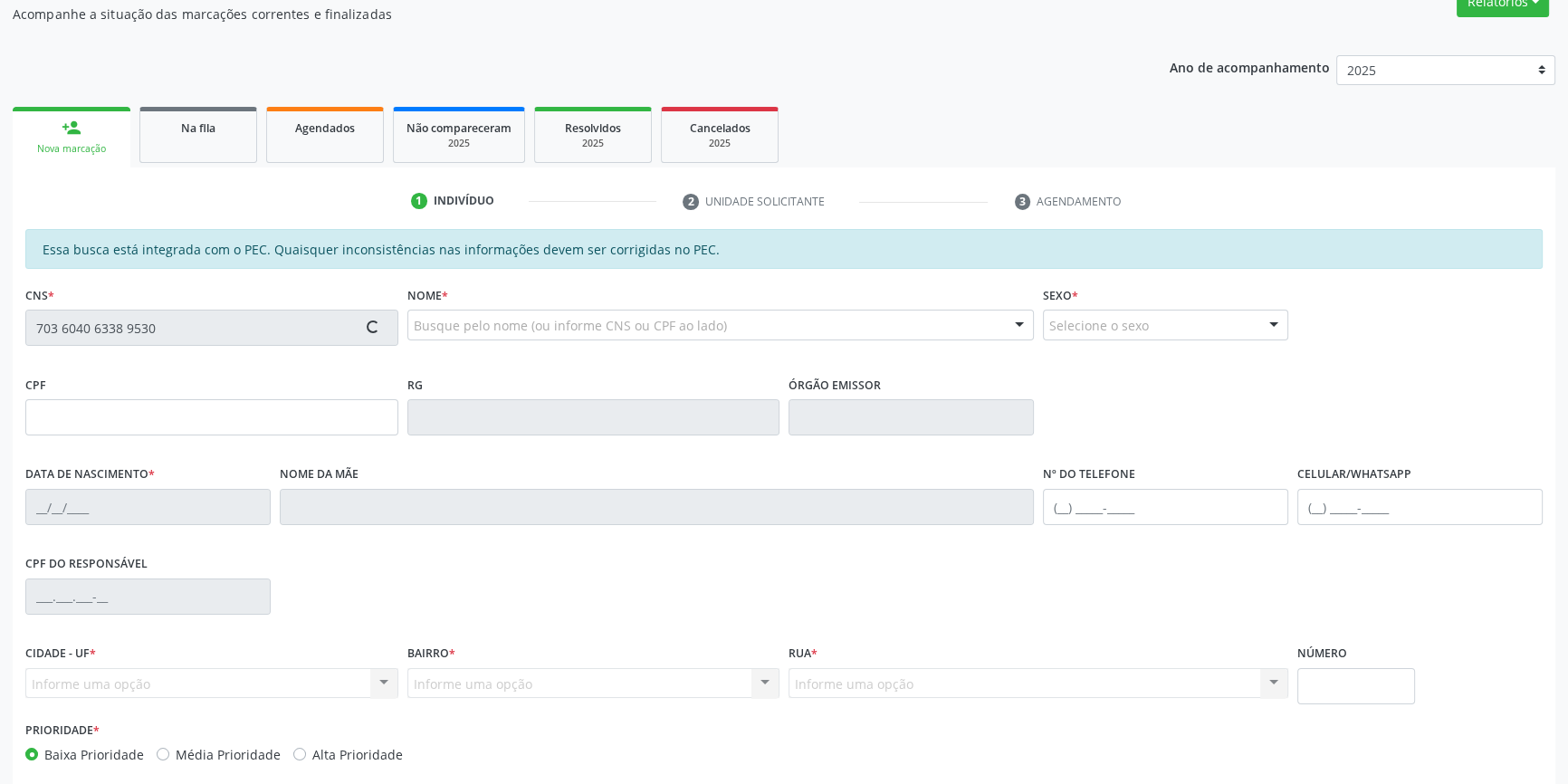
type input "Durvalina Brito Coelho"
type input "(87) 98834-8517"
type input "S/N"
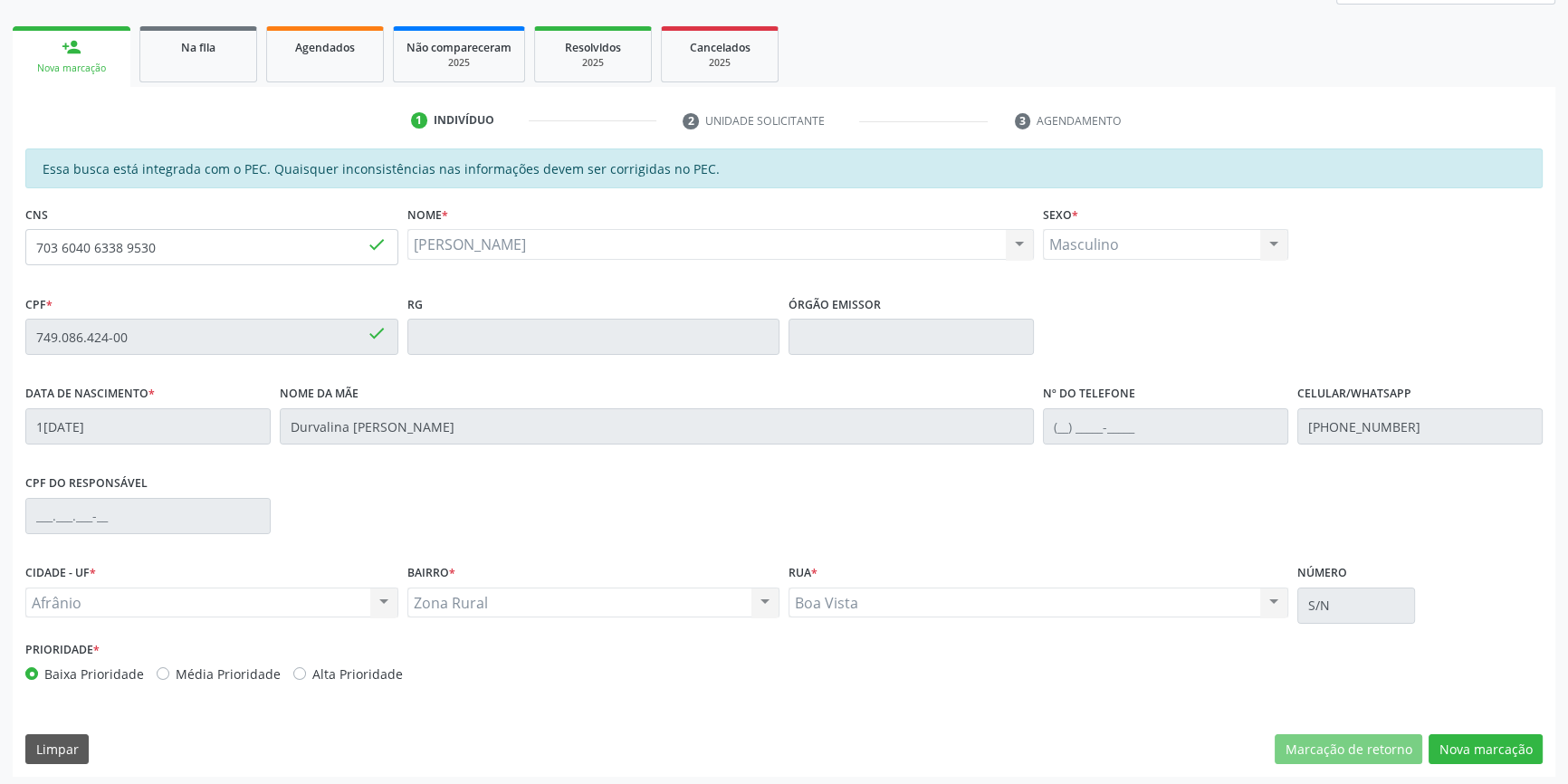
scroll to position [248, 0]
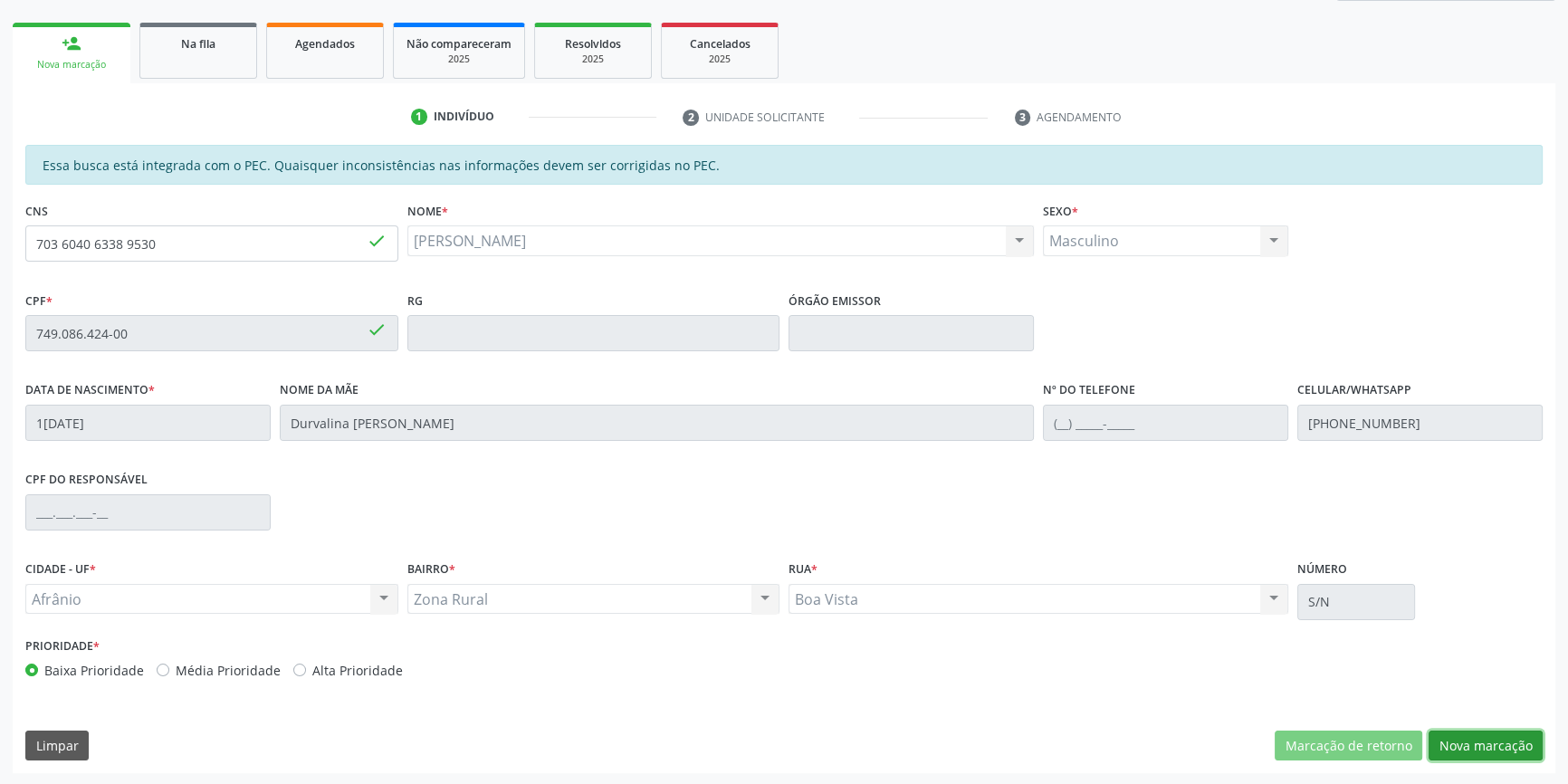
click at [1456, 745] on button "Nova marcação" at bounding box center [1486, 745] width 114 height 31
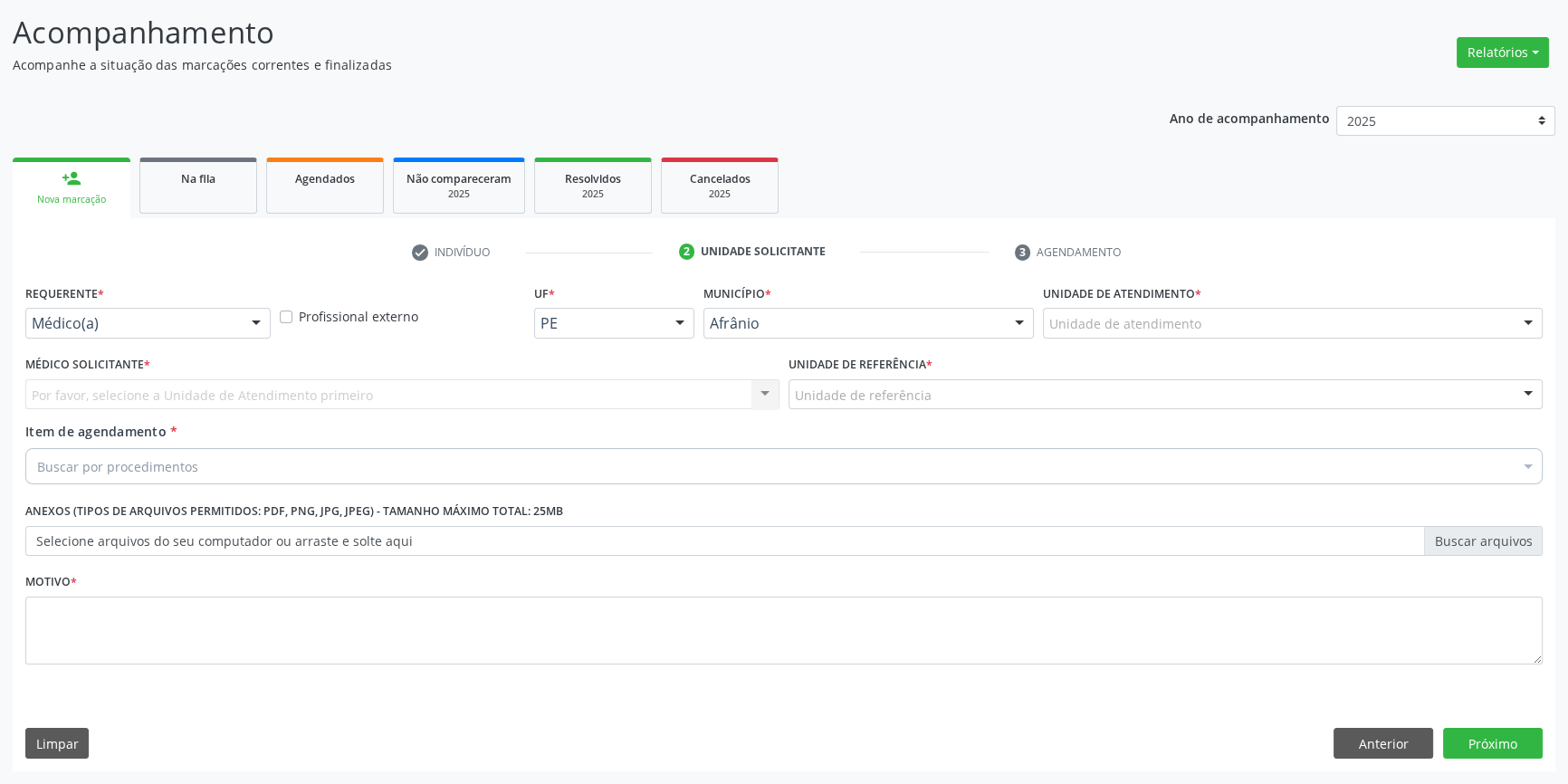
scroll to position [112, 0]
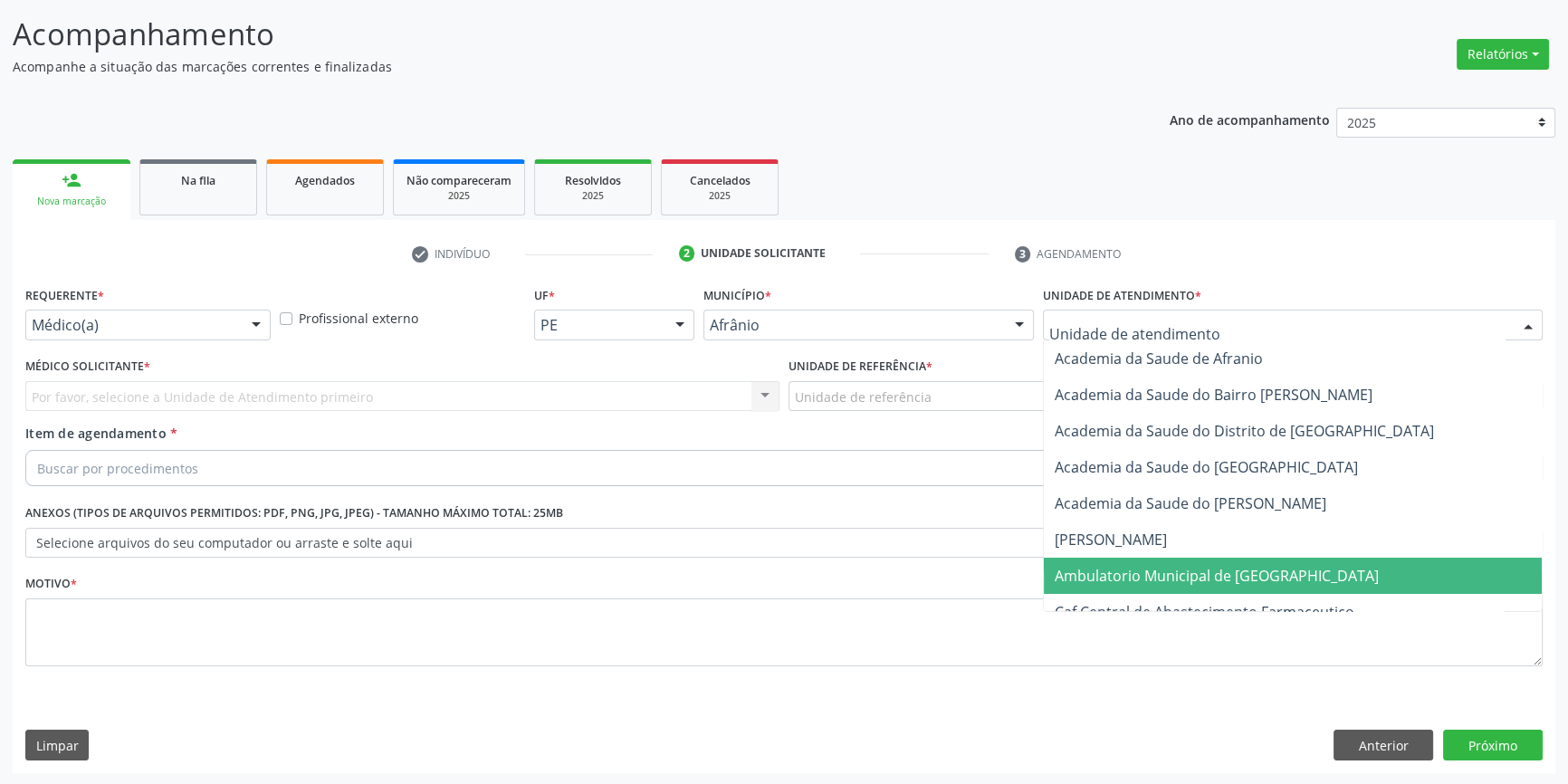
click at [1123, 571] on span "Ambulatorio Municipal de [GEOGRAPHIC_DATA]" at bounding box center [1217, 576] width 324 height 20
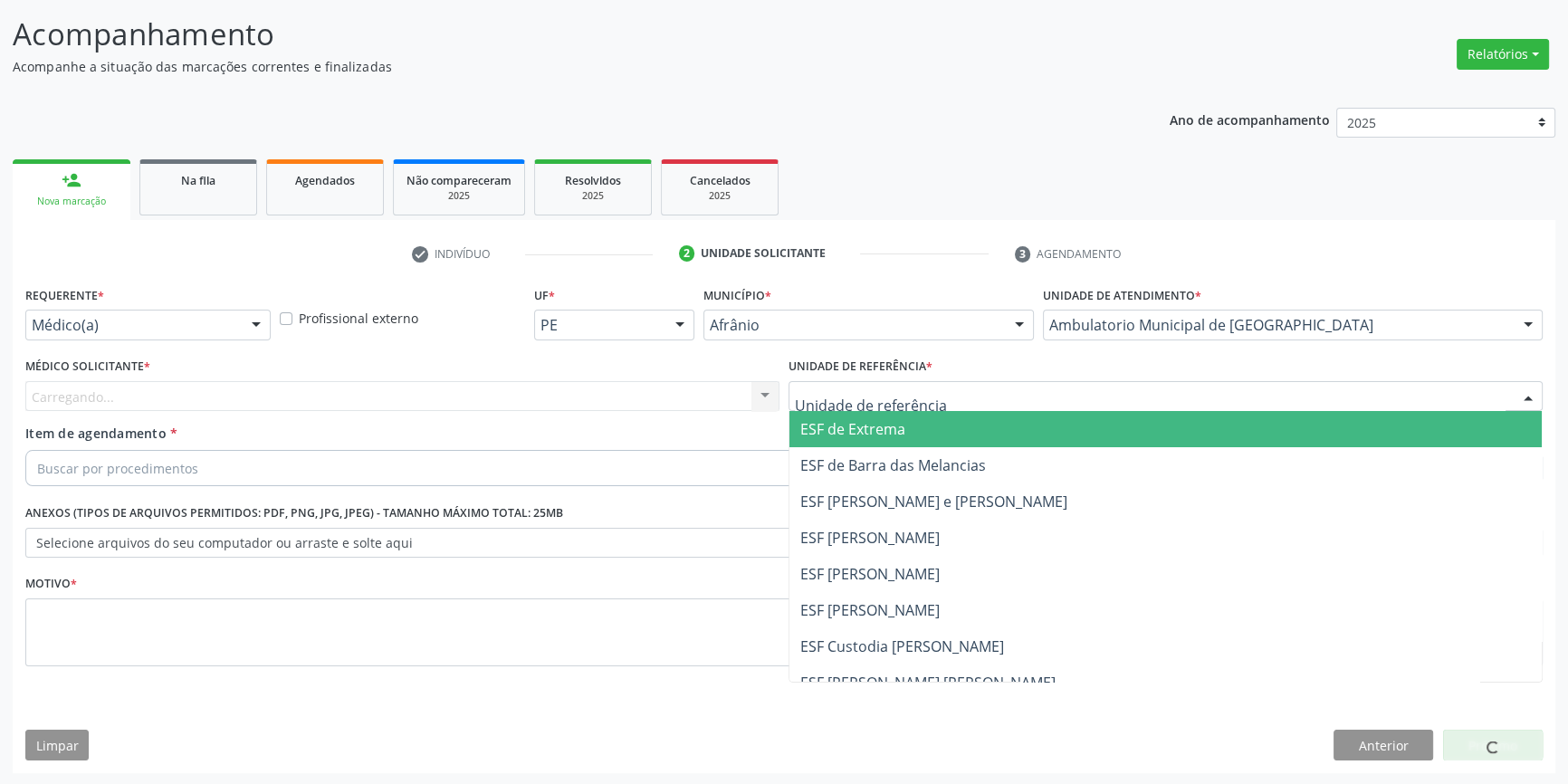
drag, startPoint x: 929, startPoint y: 398, endPoint x: 897, endPoint y: 518, distance: 124.2
click at [924, 403] on div at bounding box center [1165, 396] width 754 height 31
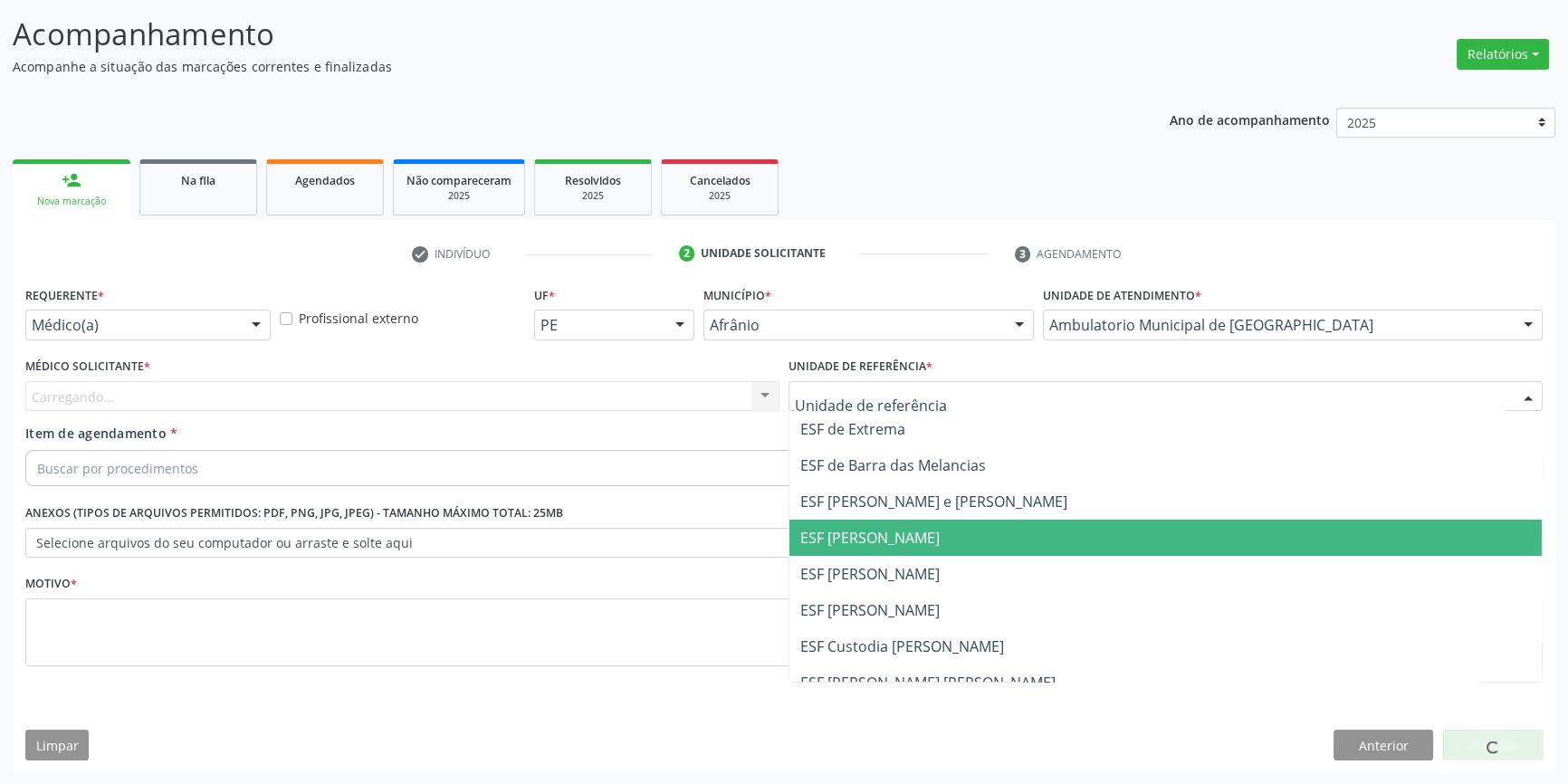
drag, startPoint x: 878, startPoint y: 568, endPoint x: 794, endPoint y: 523, distance: 95.3
click at [877, 568] on span "ESF [PERSON_NAME]" at bounding box center [869, 575] width 139 height 20
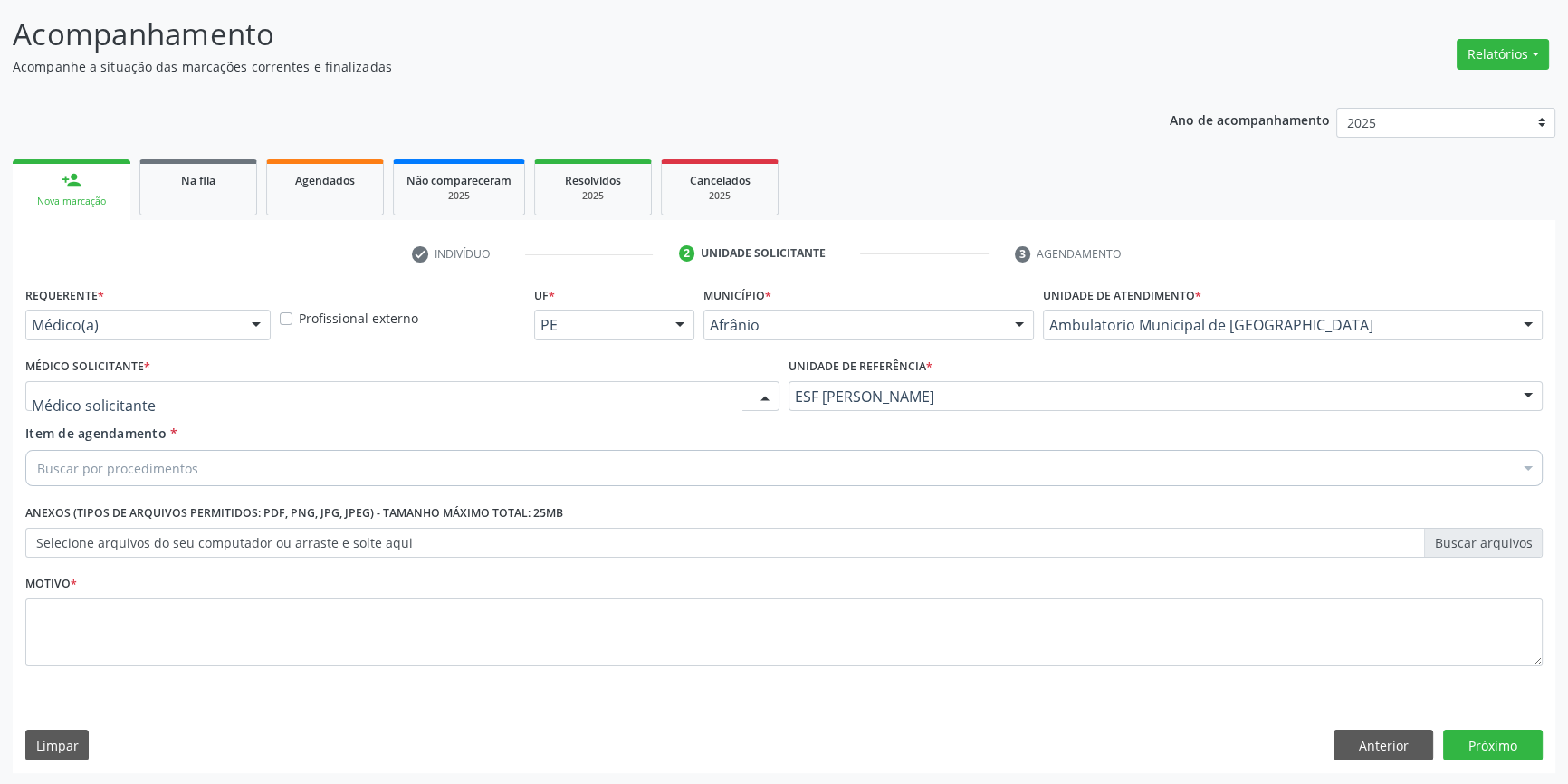
click at [612, 389] on div at bounding box center [403, 396] width 754 height 31
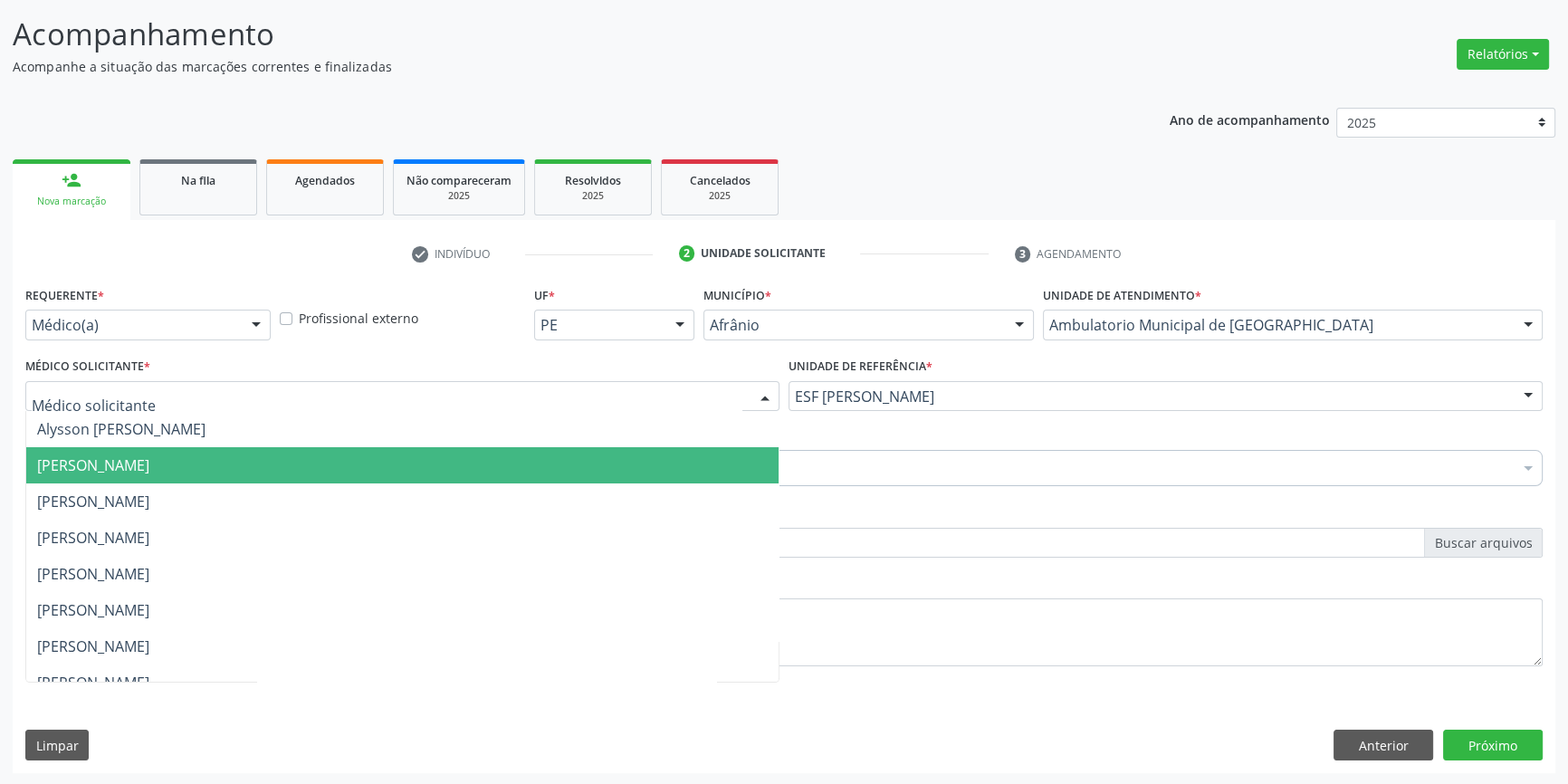
drag, startPoint x: 356, startPoint y: 444, endPoint x: 338, endPoint y: 443, distance: 18.0
click at [352, 444] on span "Alysson [PERSON_NAME]" at bounding box center [403, 429] width 752 height 37
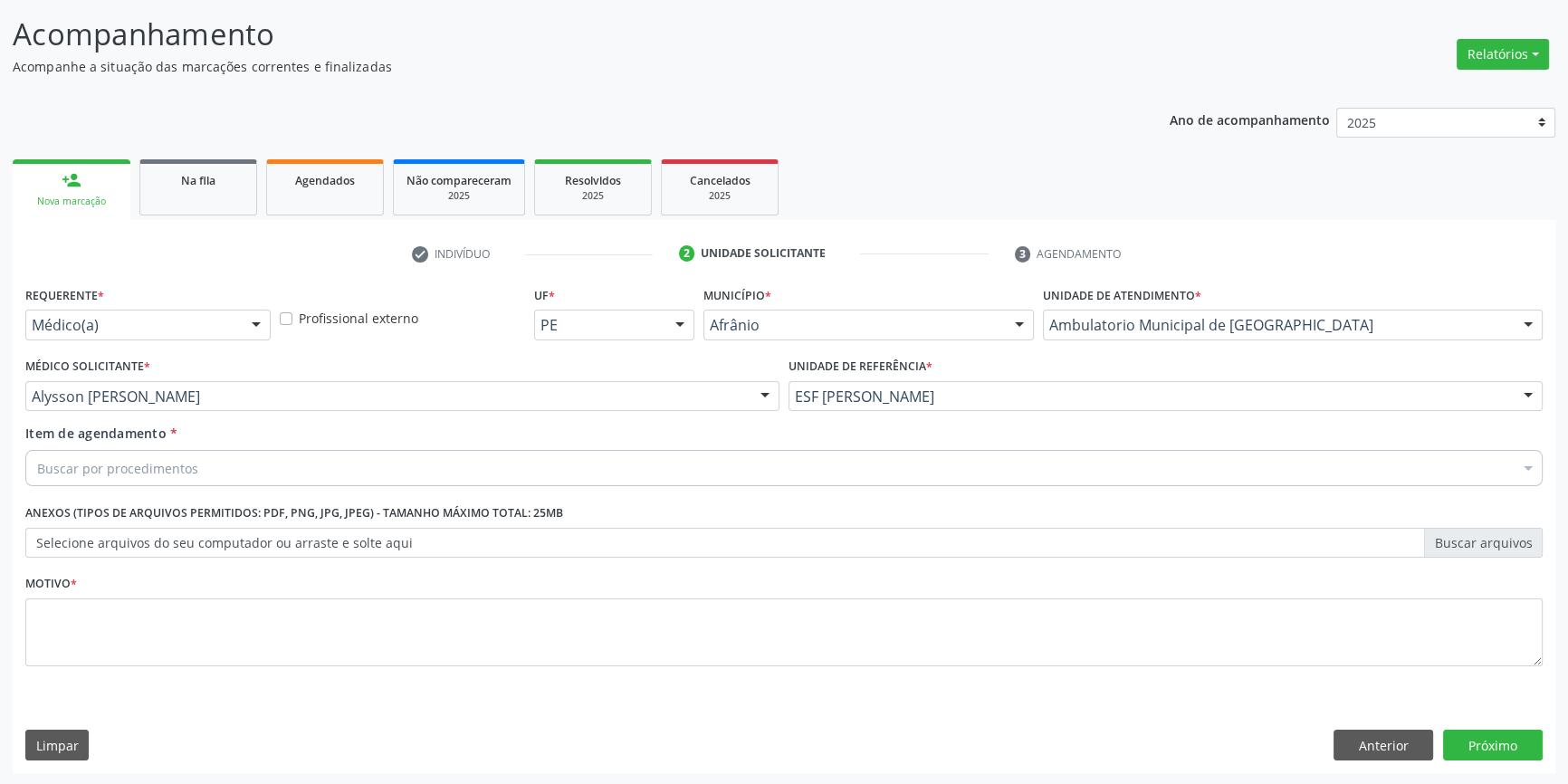
click at [253, 459] on div "Buscar por procedimentos" at bounding box center [784, 468] width 1517 height 37
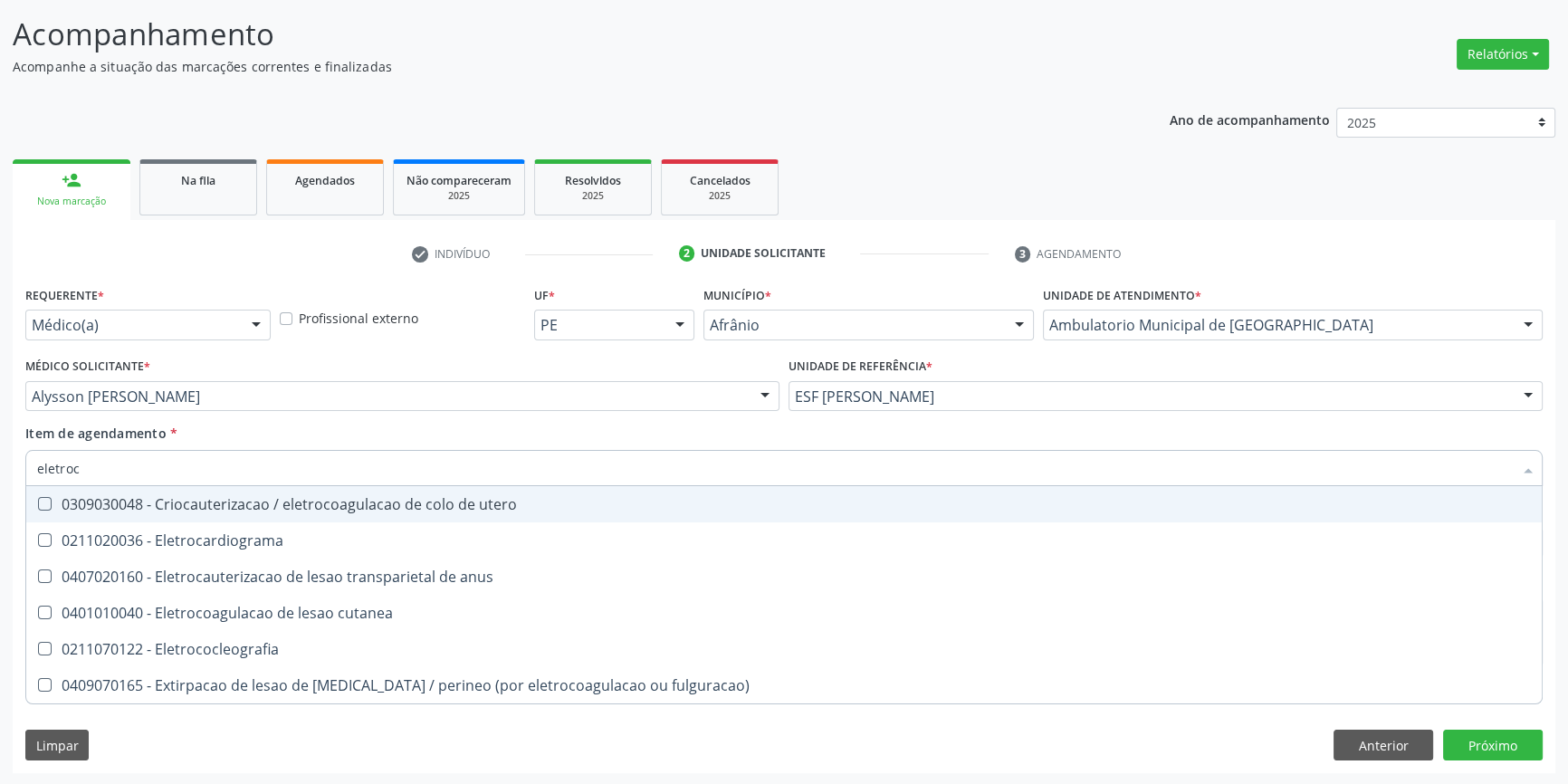
type input "eletroca"
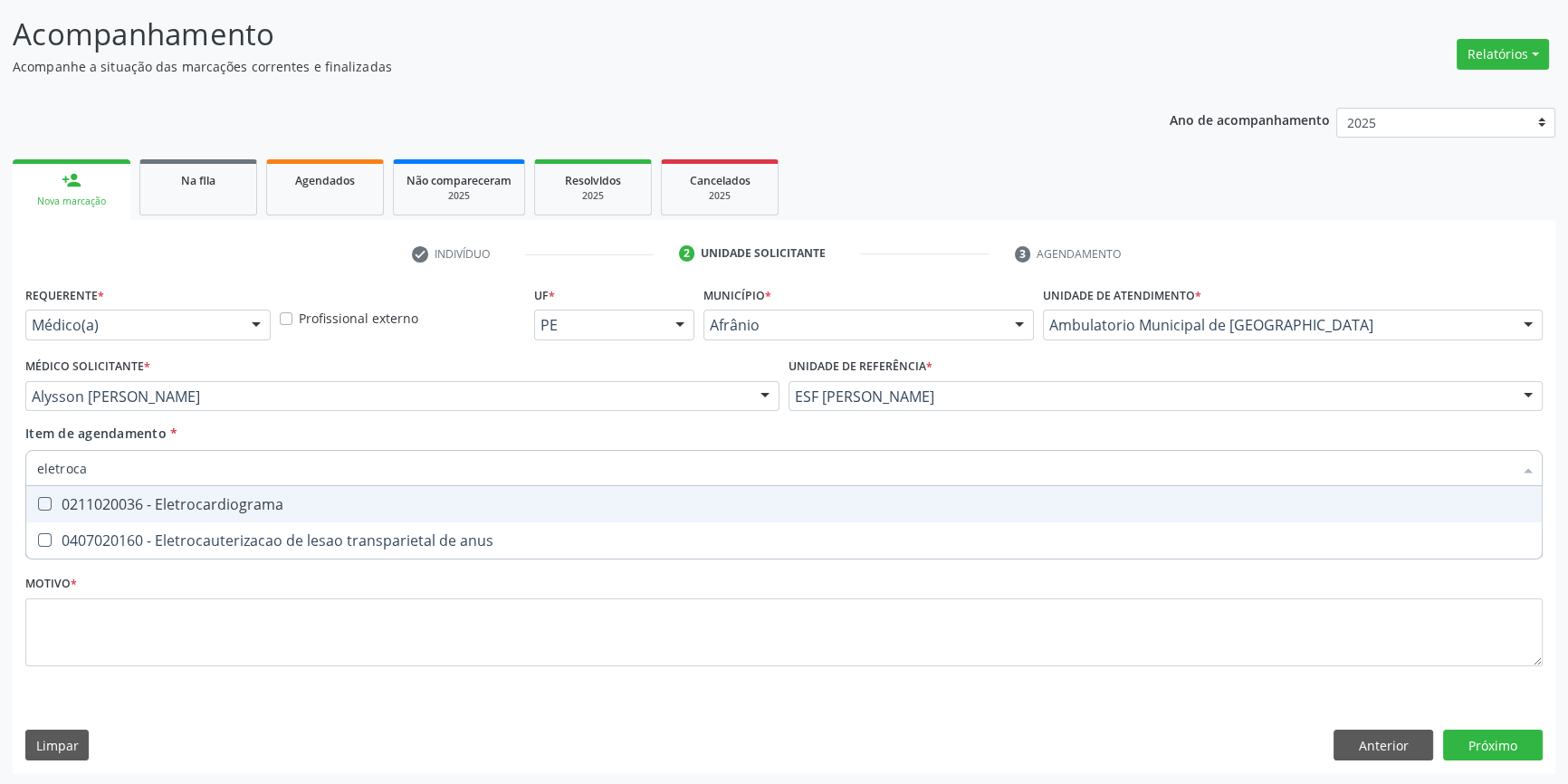
click at [260, 498] on div "0211020036 - Eletrocardiograma" at bounding box center [784, 505] width 1494 height 15
checkbox Eletrocardiograma "true"
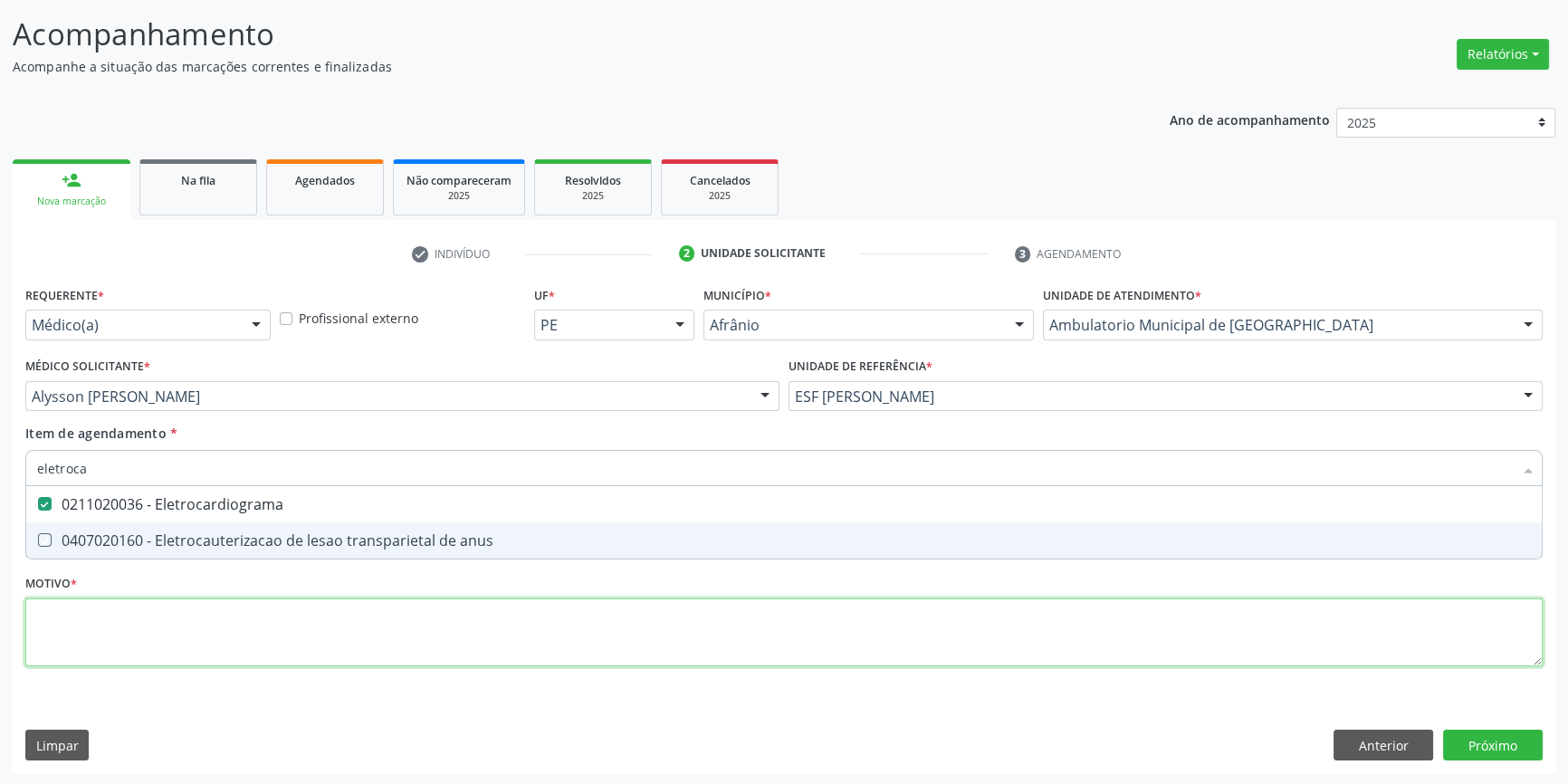
click at [198, 597] on div "Requerente * Médico(a) Médico(a) Enfermeiro(a) Paciente Nenhum resultado encont…" at bounding box center [784, 487] width 1517 height 411
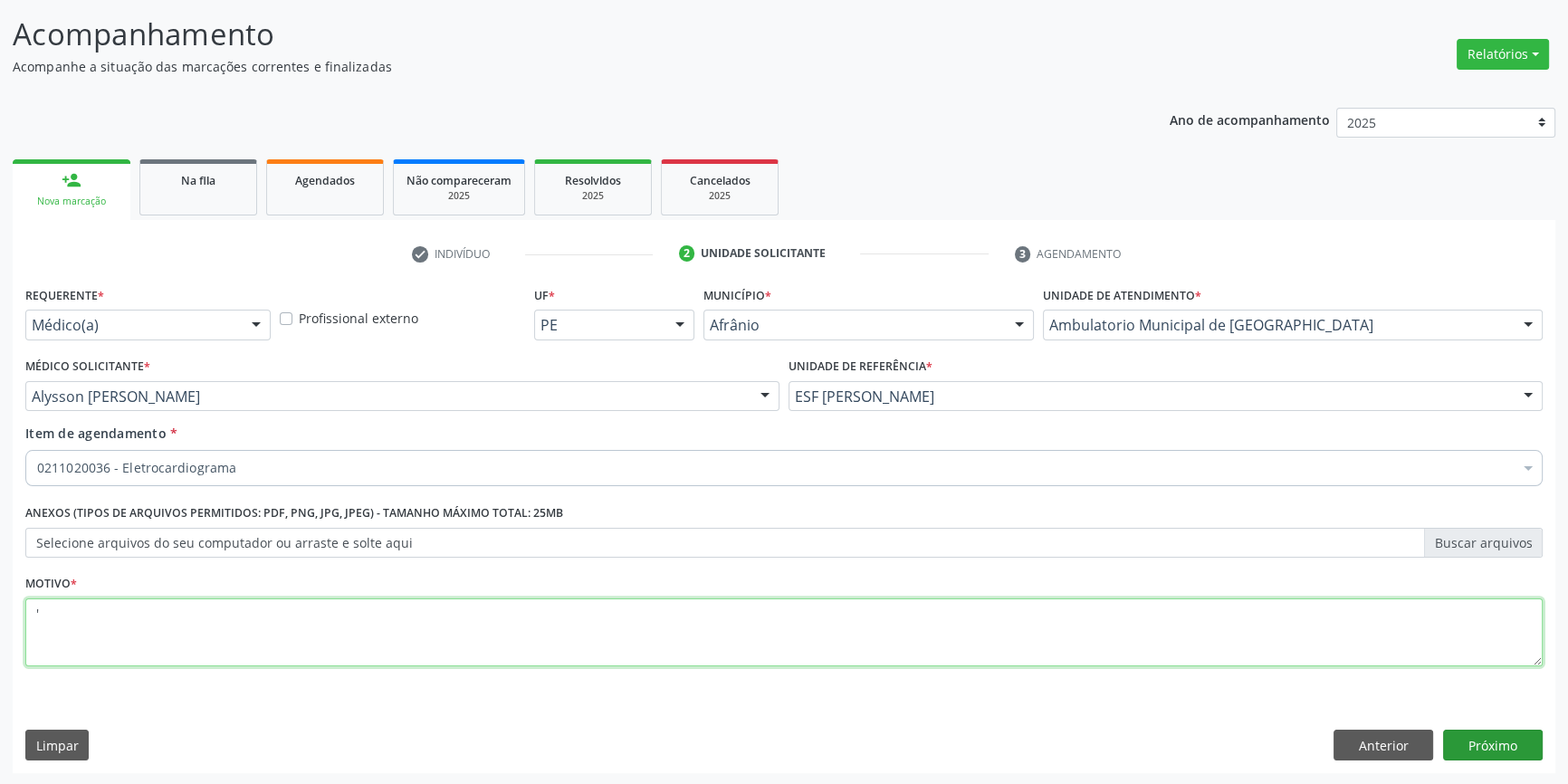
type textarea "'"
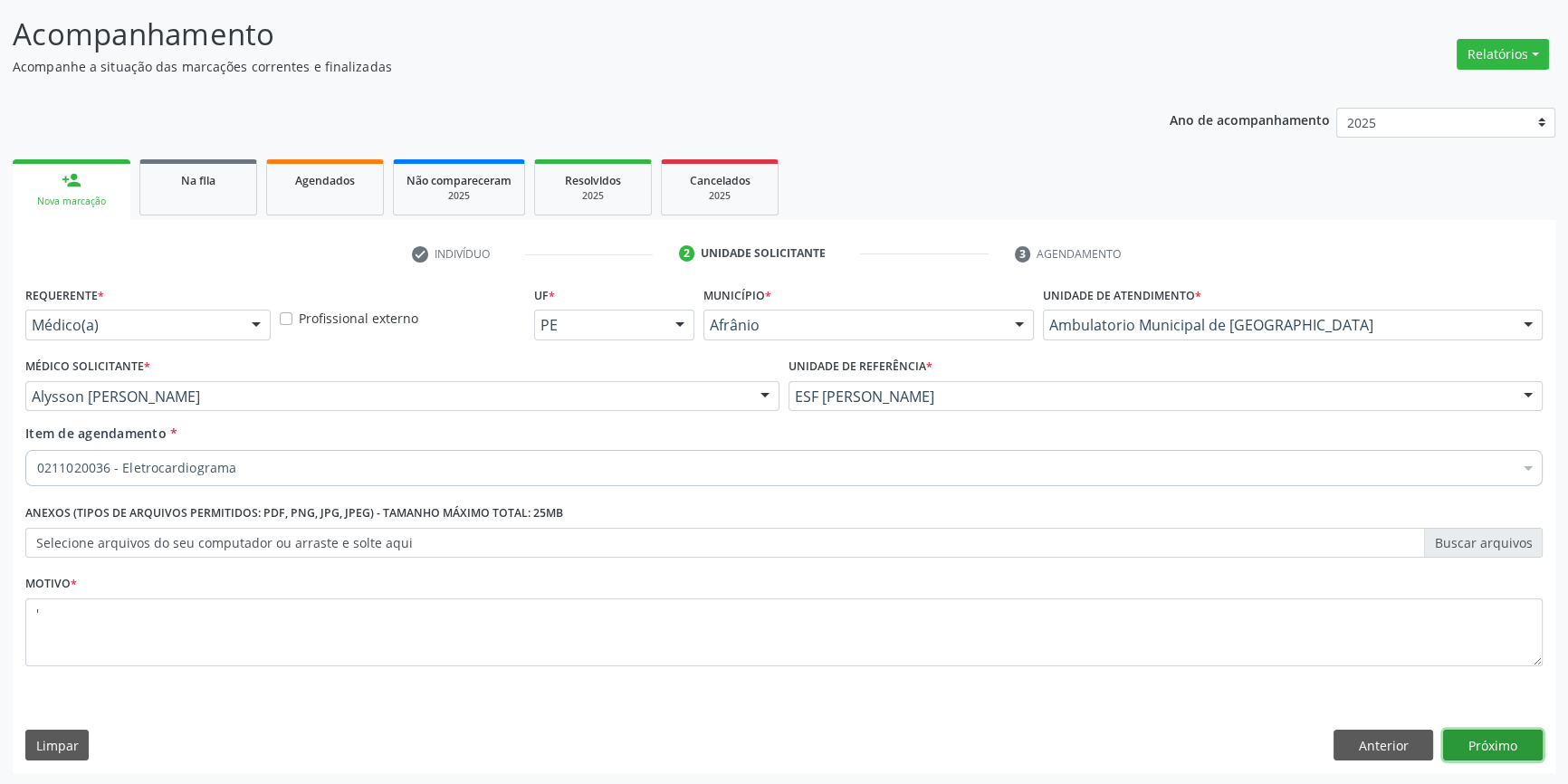
click at [1505, 735] on button "Próximo" at bounding box center [1492, 745] width 100 height 31
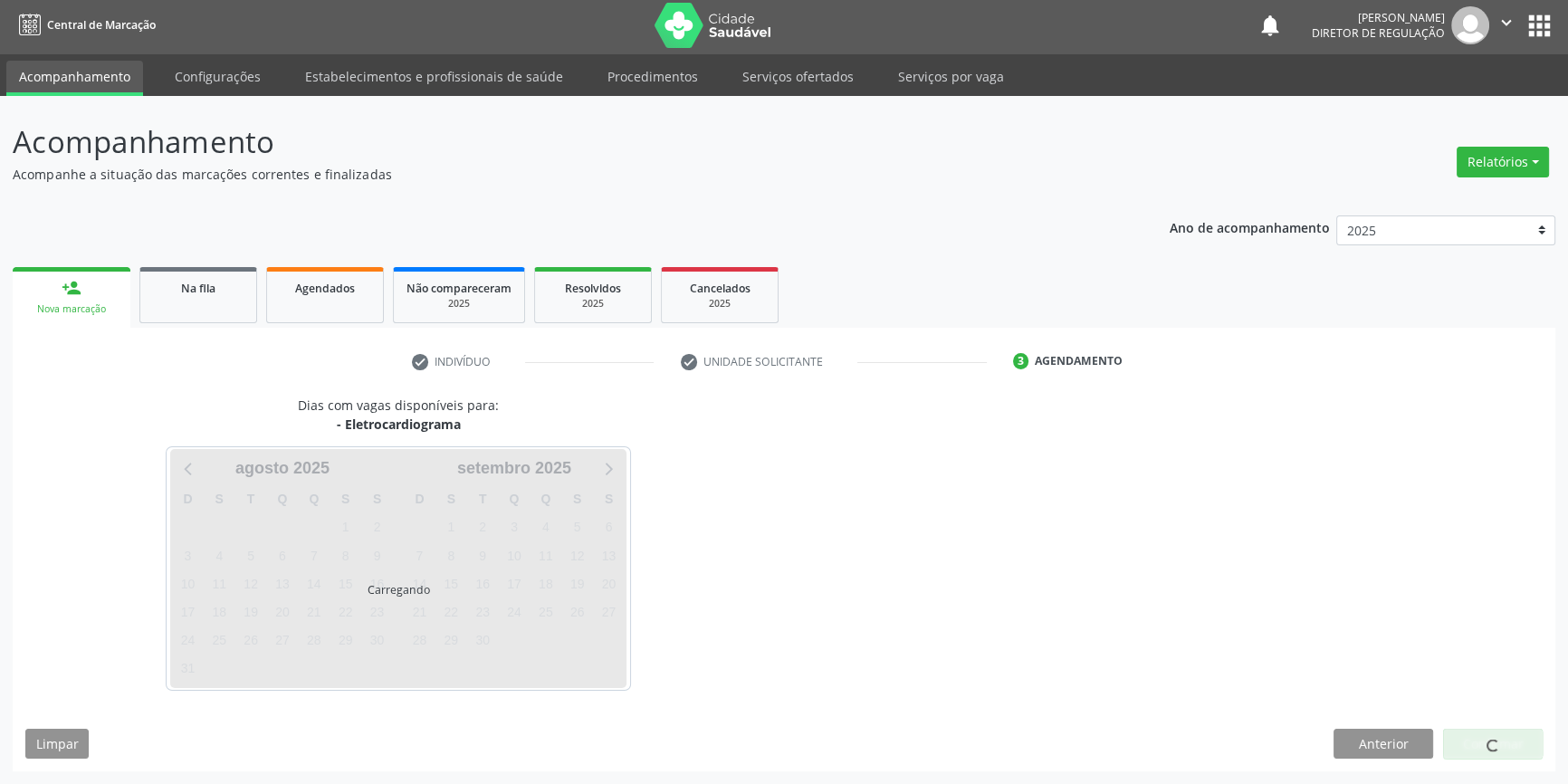
scroll to position [2, 0]
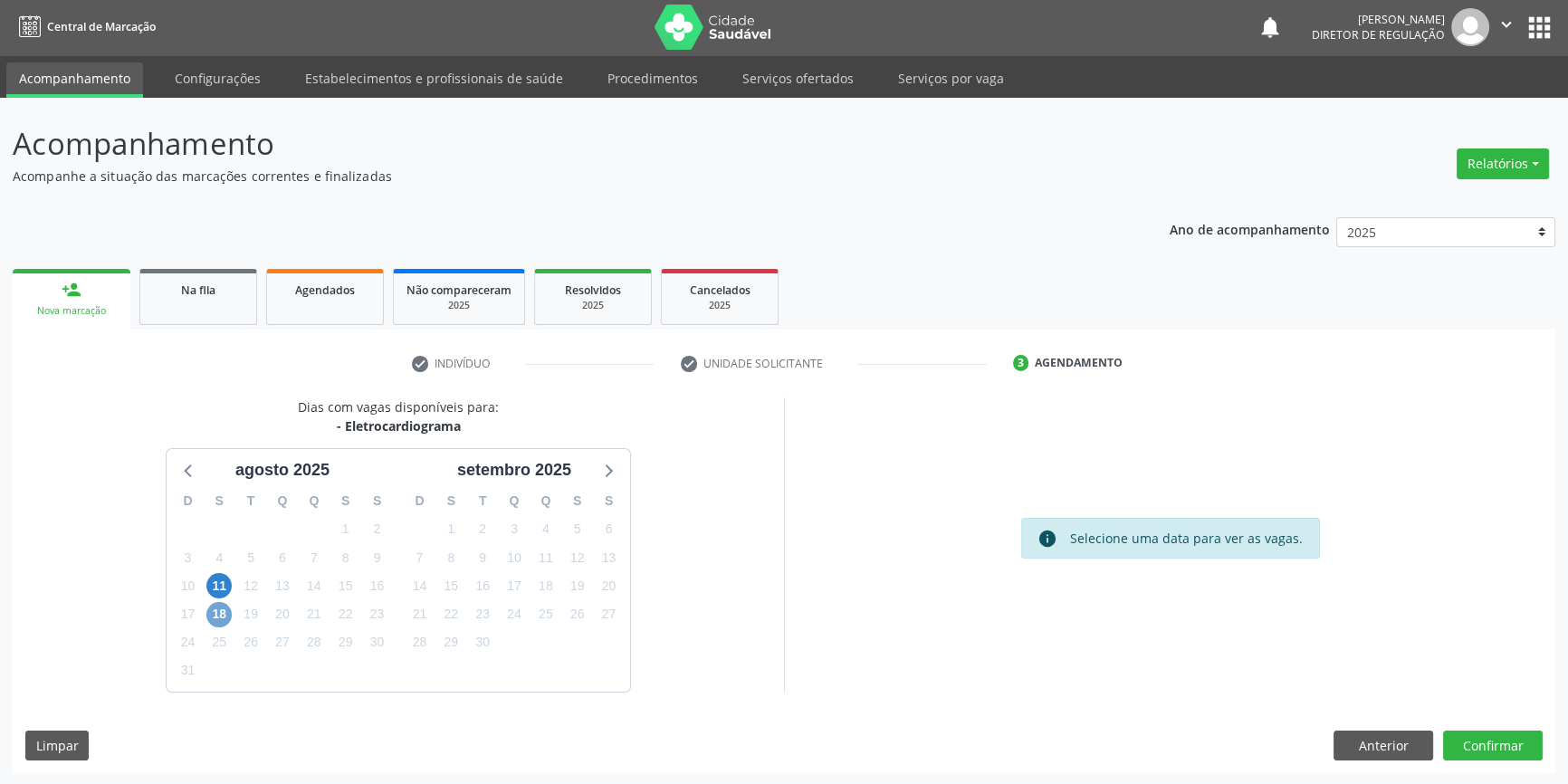
click at [216, 608] on span "18" at bounding box center [219, 615] width 26 height 26
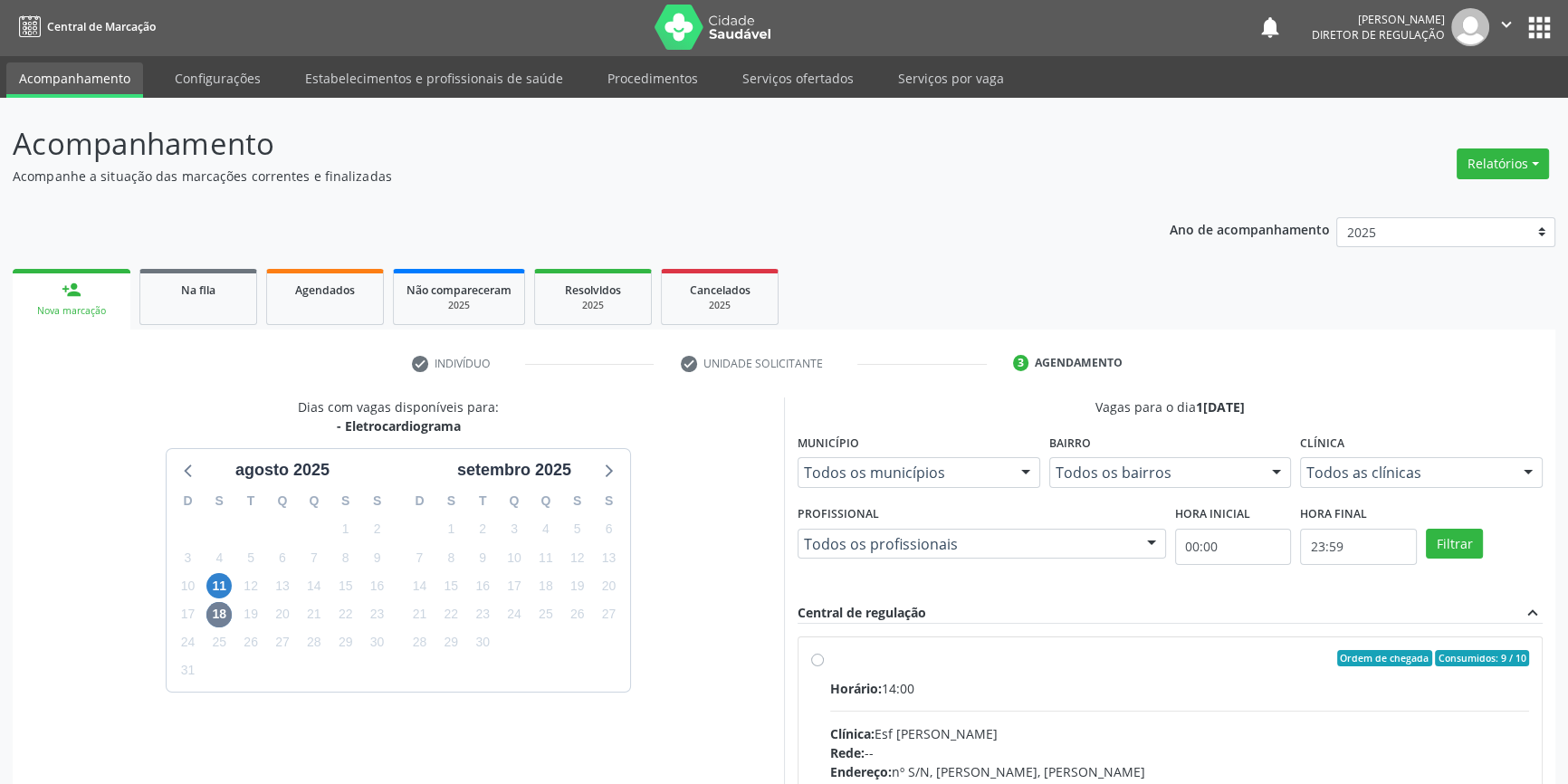
click at [842, 666] on label "Ordem de chegada Consumidos: 9 / 10 Horário: 14:00 Clínica: Esf [PERSON_NAME] R…" at bounding box center [1179, 790] width 699 height 278
click at [824, 666] on input "Ordem de chegada Consumidos: 9 / 10 Horário: 14:00 Clínica: Esf [PERSON_NAME] R…" at bounding box center [817, 659] width 13 height 17
radio input "true"
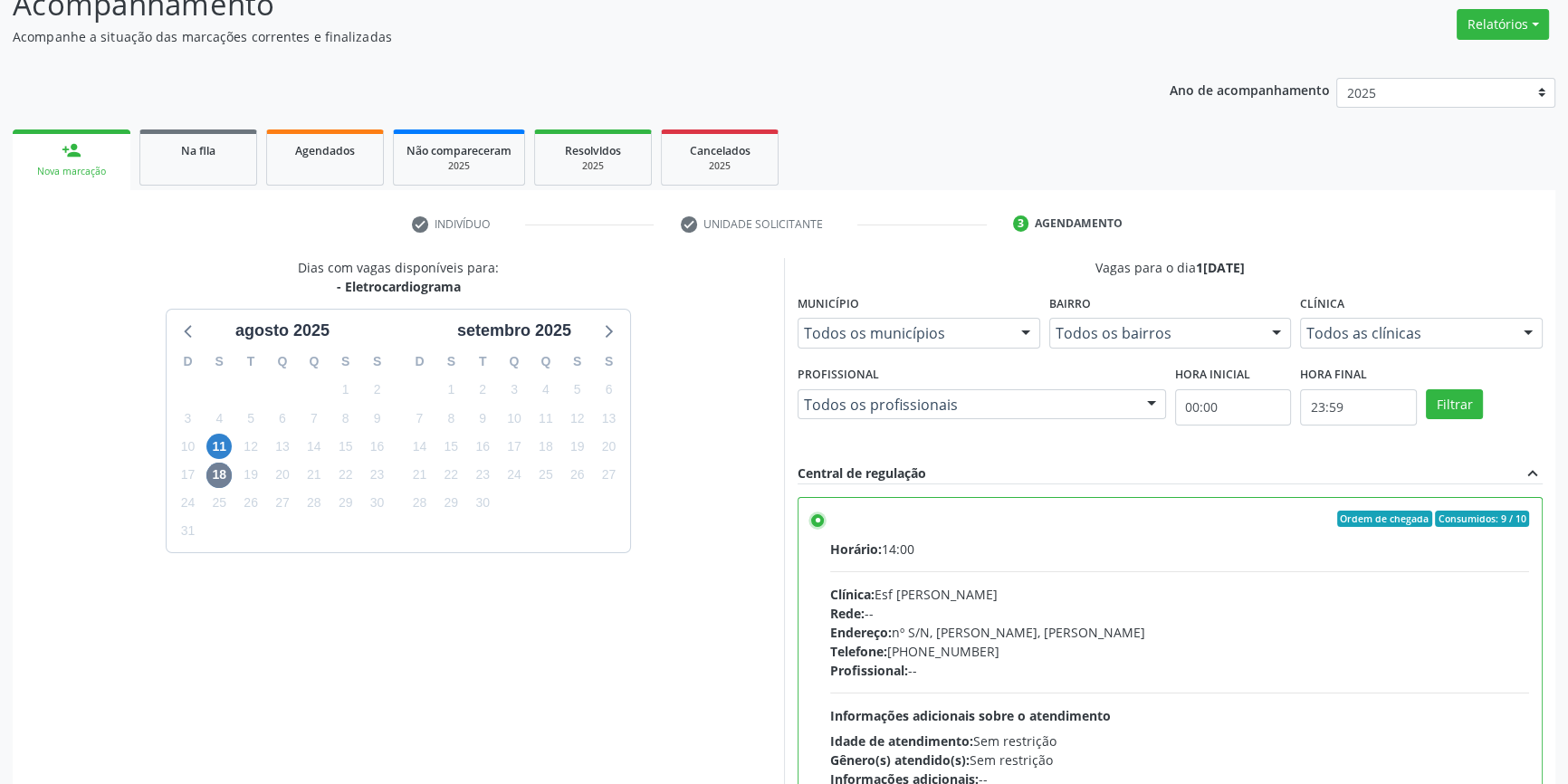
scroll to position [296, 0]
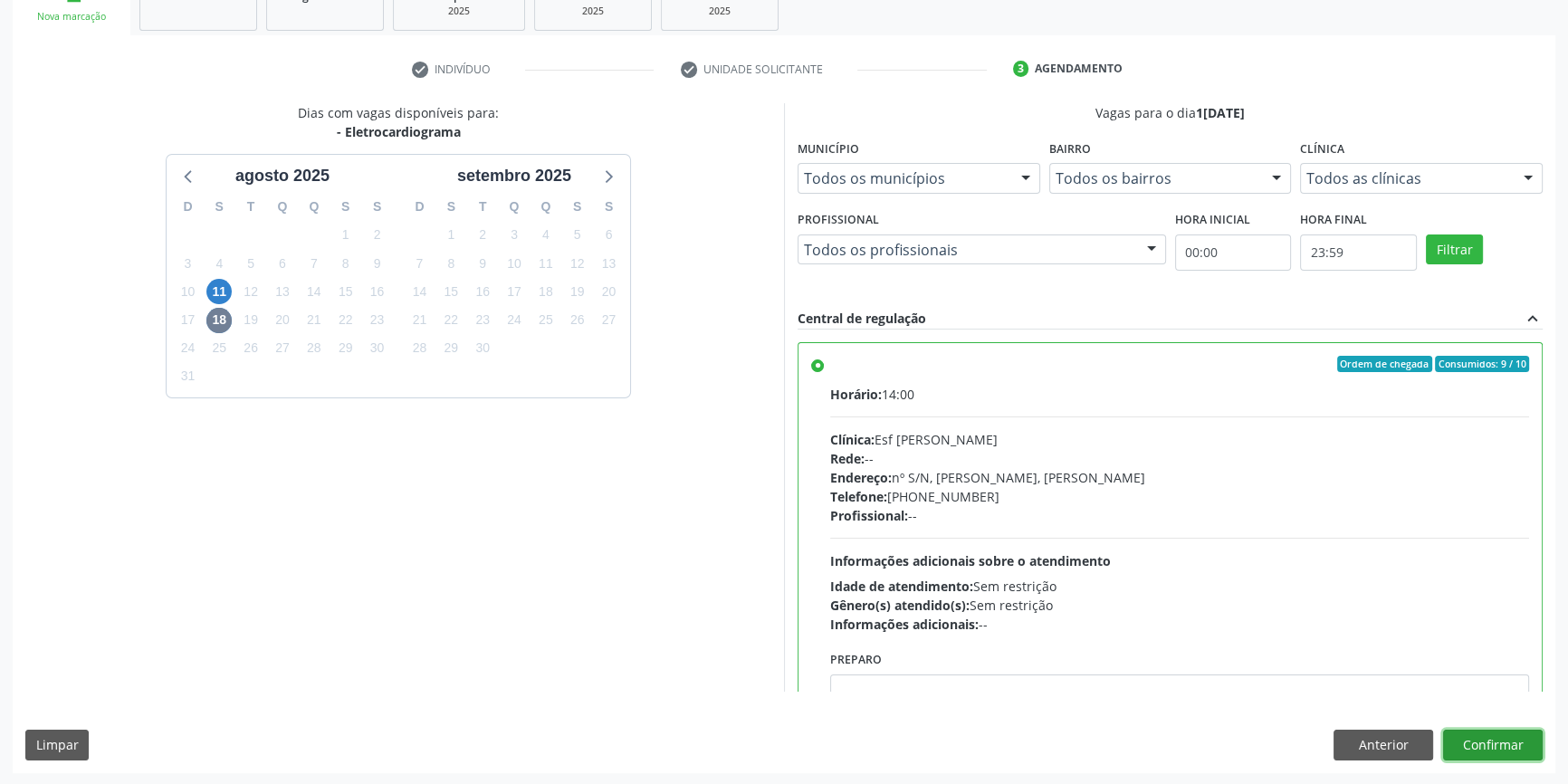
click at [1490, 741] on button "Confirmar" at bounding box center [1492, 745] width 100 height 31
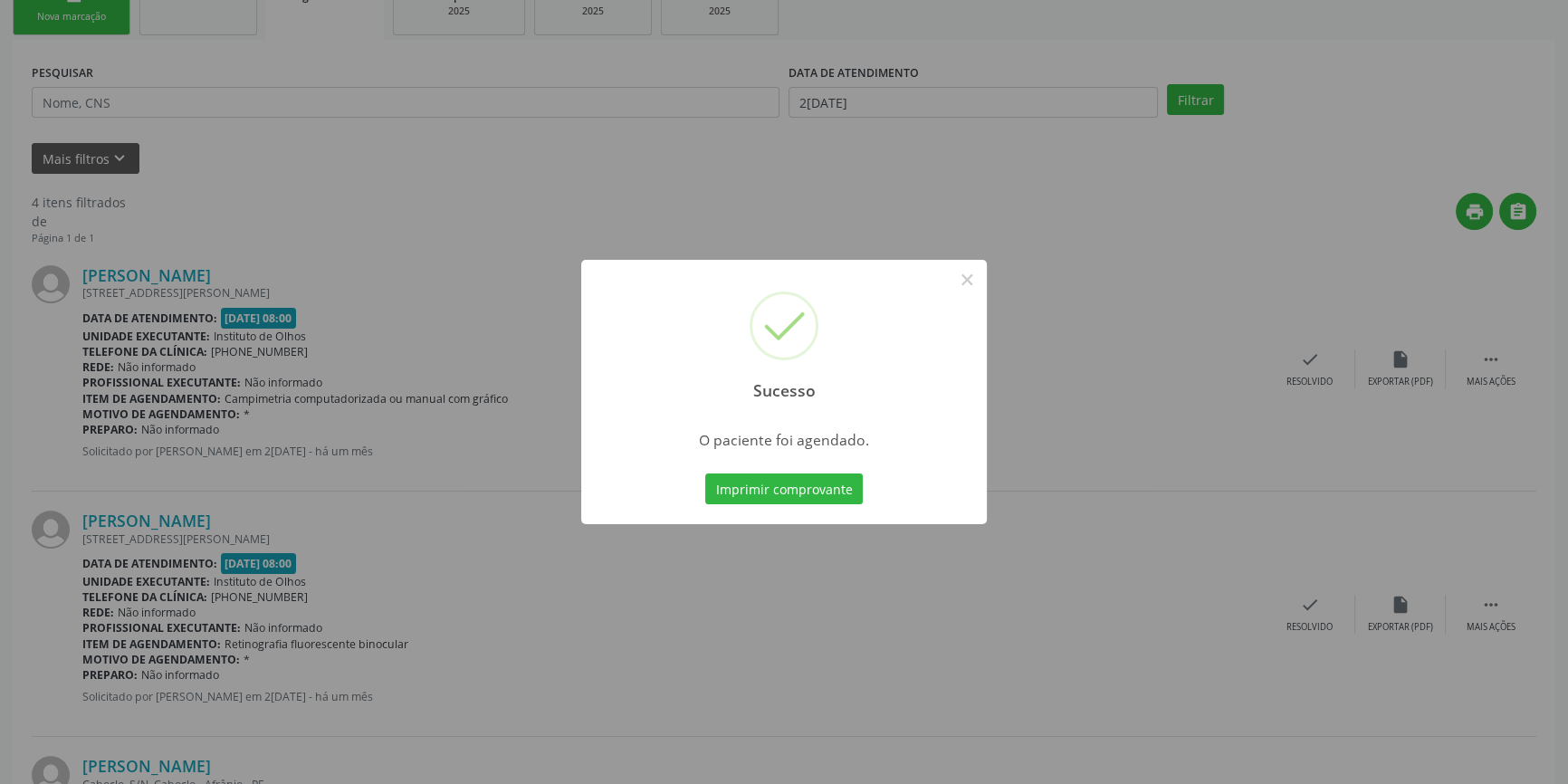
scroll to position [0, 0]
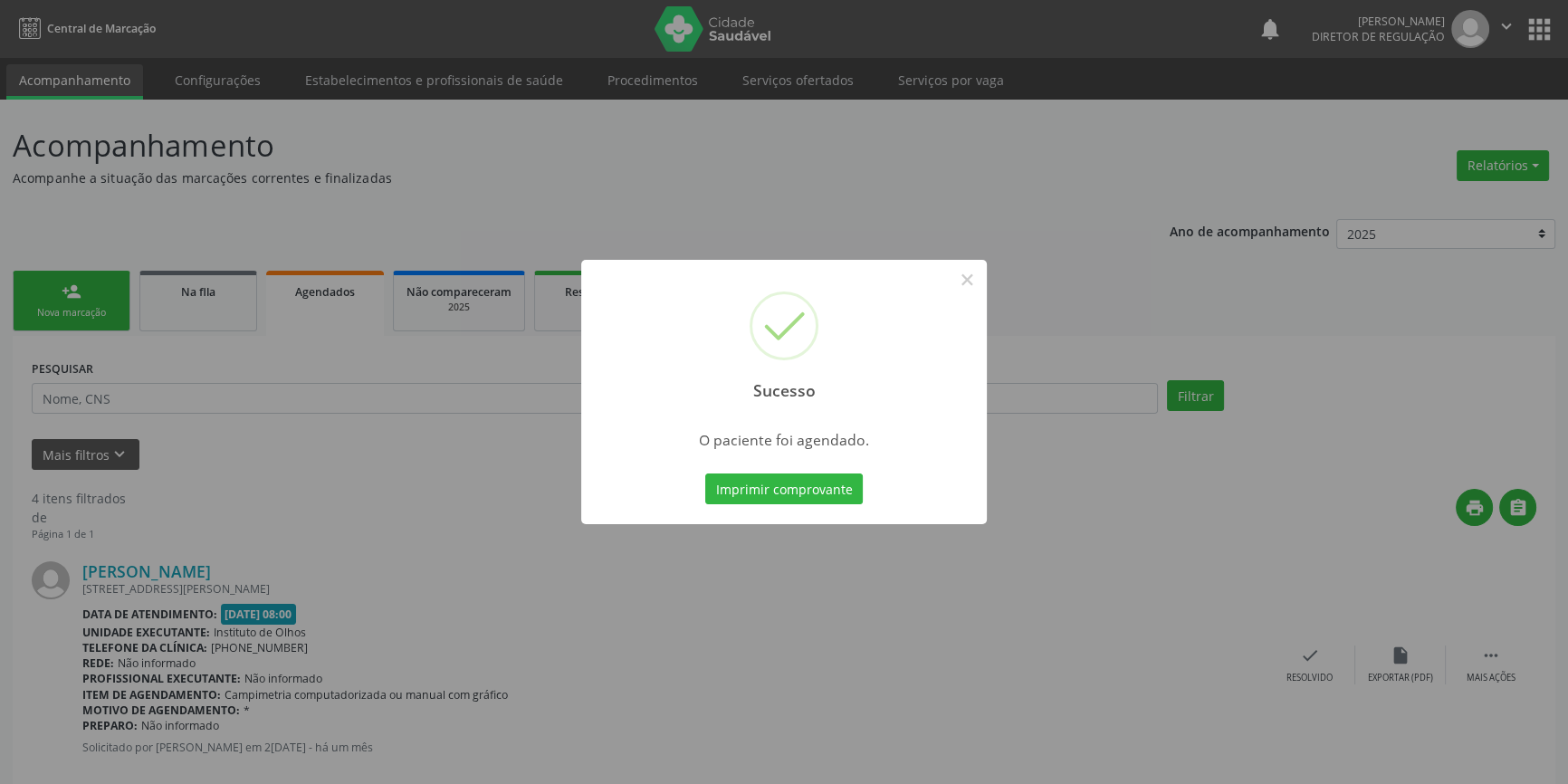
click at [824, 512] on div "Sucesso × O paciente foi agendado. Imprimir comprovante Cancel" at bounding box center [784, 392] width 406 height 265
click at [815, 497] on button "Imprimir comprovante" at bounding box center [784, 489] width 158 height 31
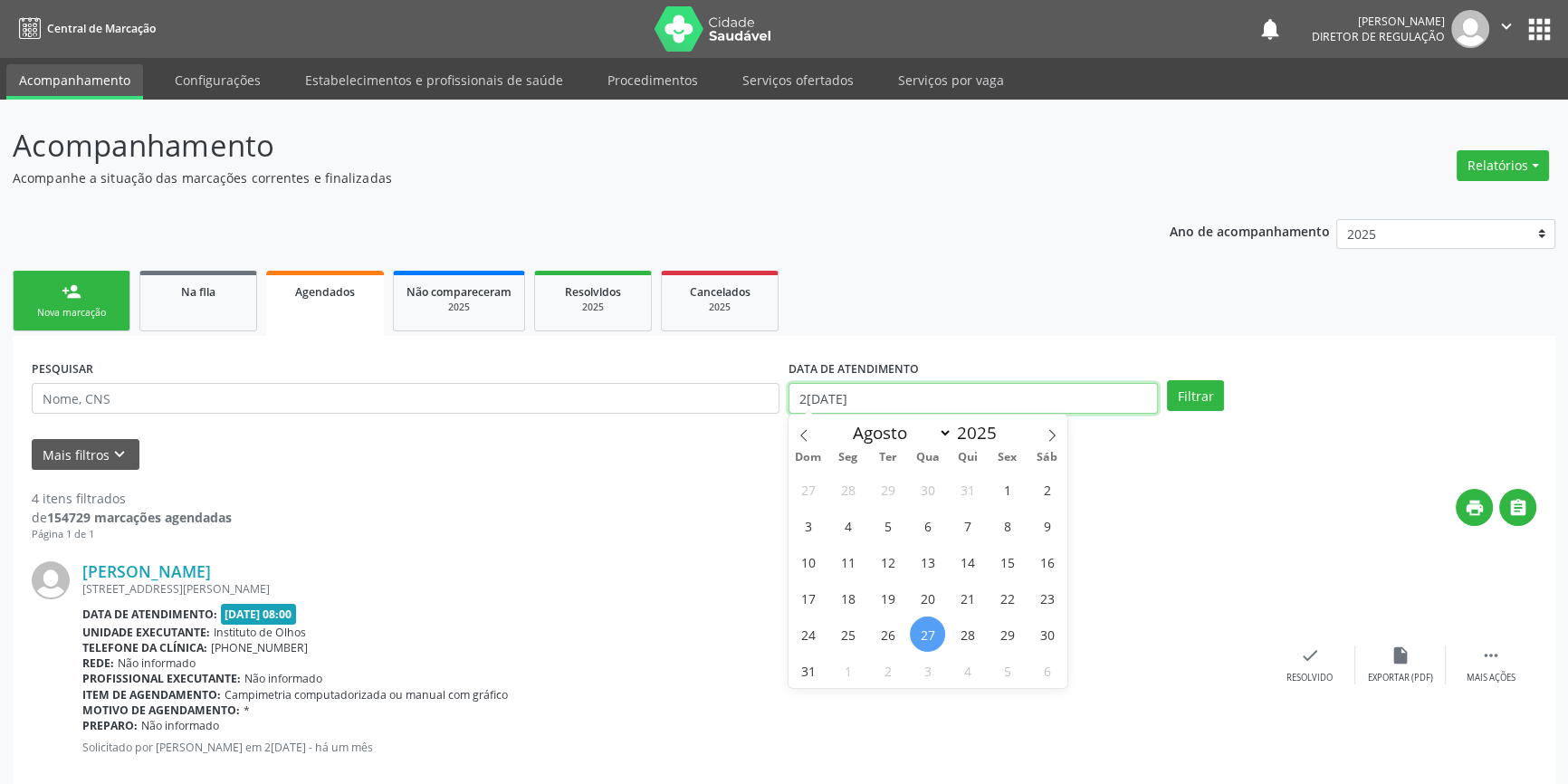
click at [846, 411] on body "Central de Marcação notifications Maria Aparecida Rodrigues da Silva Diretor de…" at bounding box center [784, 392] width 1568 height 784
click at [1052, 444] on span at bounding box center [1051, 430] width 31 height 31
select select "8"
click at [963, 557] on span "18" at bounding box center [967, 562] width 36 height 36
type input "18/09/2025"
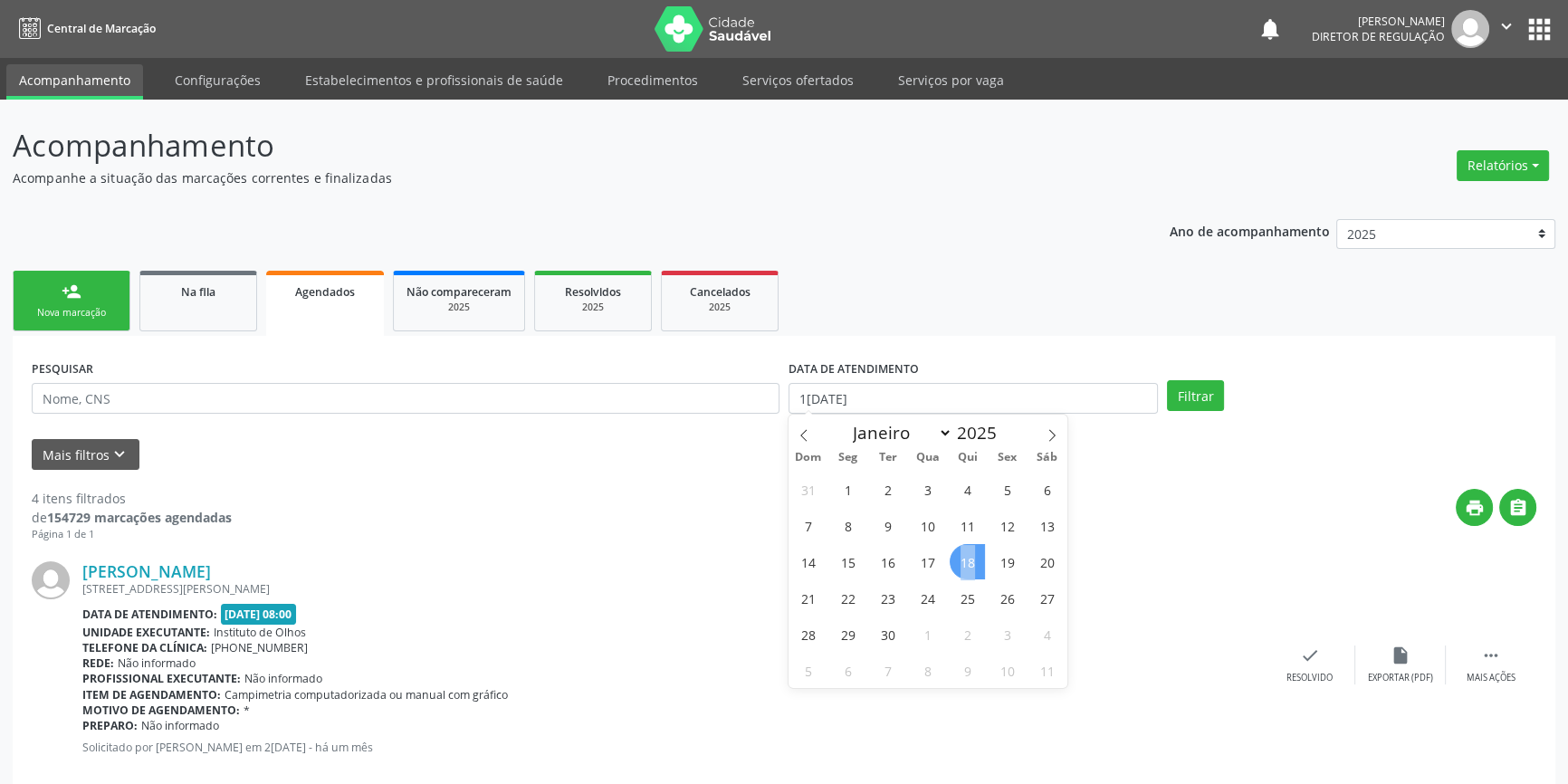
click at [963, 557] on span "18" at bounding box center [967, 562] width 36 height 36
click at [135, 380] on div "PESQUISAR" at bounding box center [406, 391] width 757 height 71
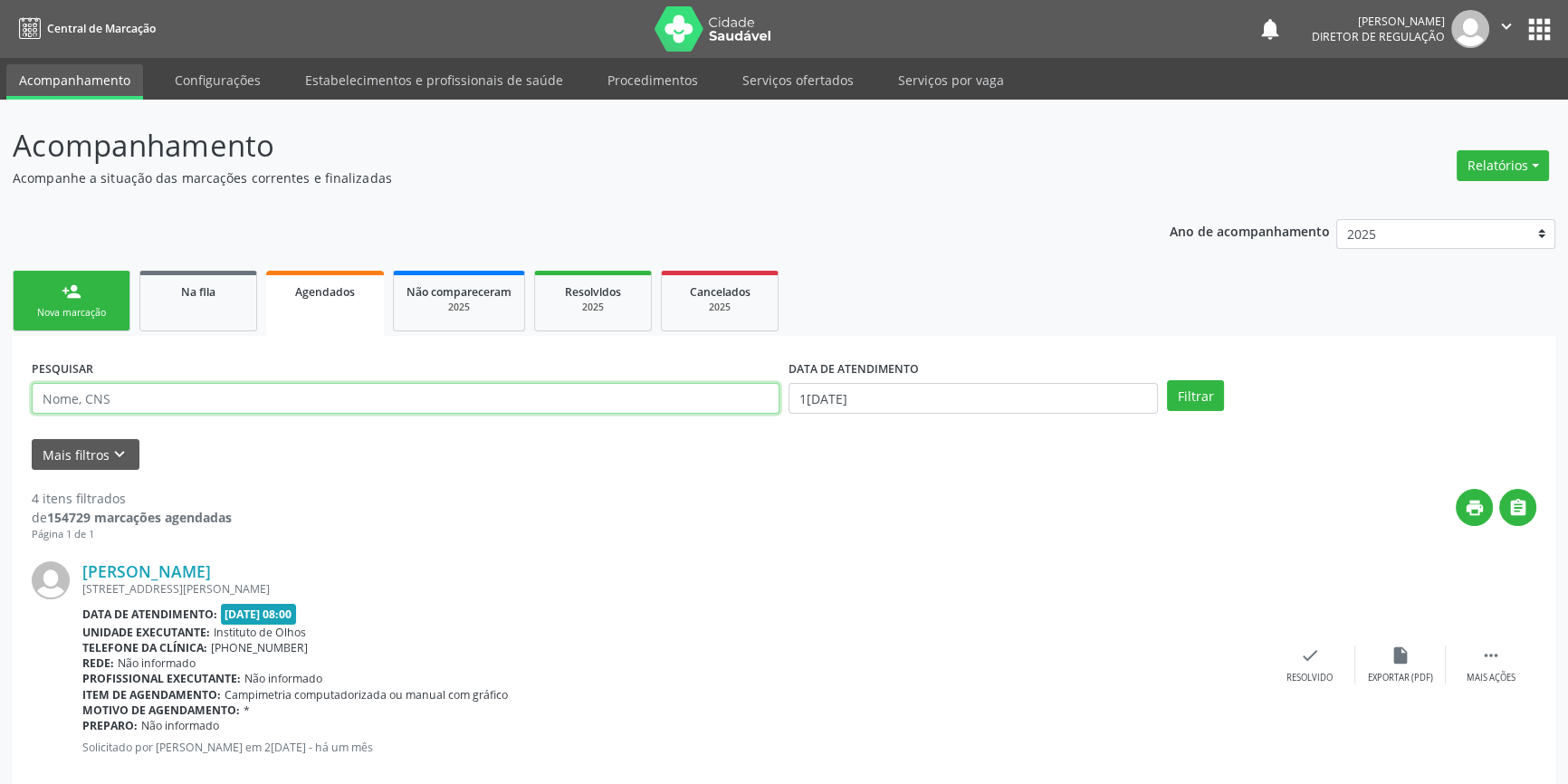
click at [126, 392] on input "text" at bounding box center [406, 398] width 748 height 31
type input "704500335850610"
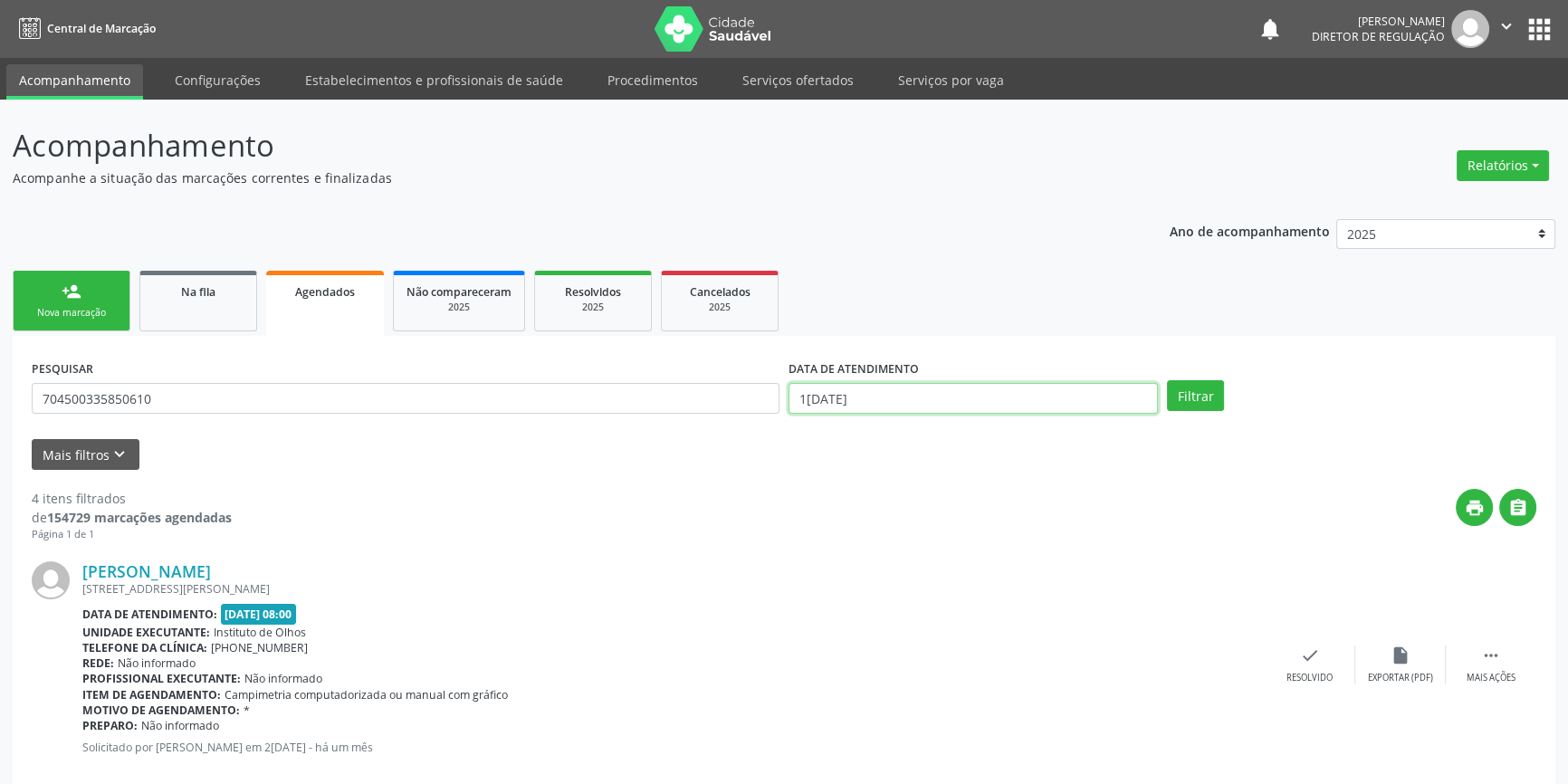
click at [1104, 396] on input "18/09/2025" at bounding box center [973, 398] width 369 height 31
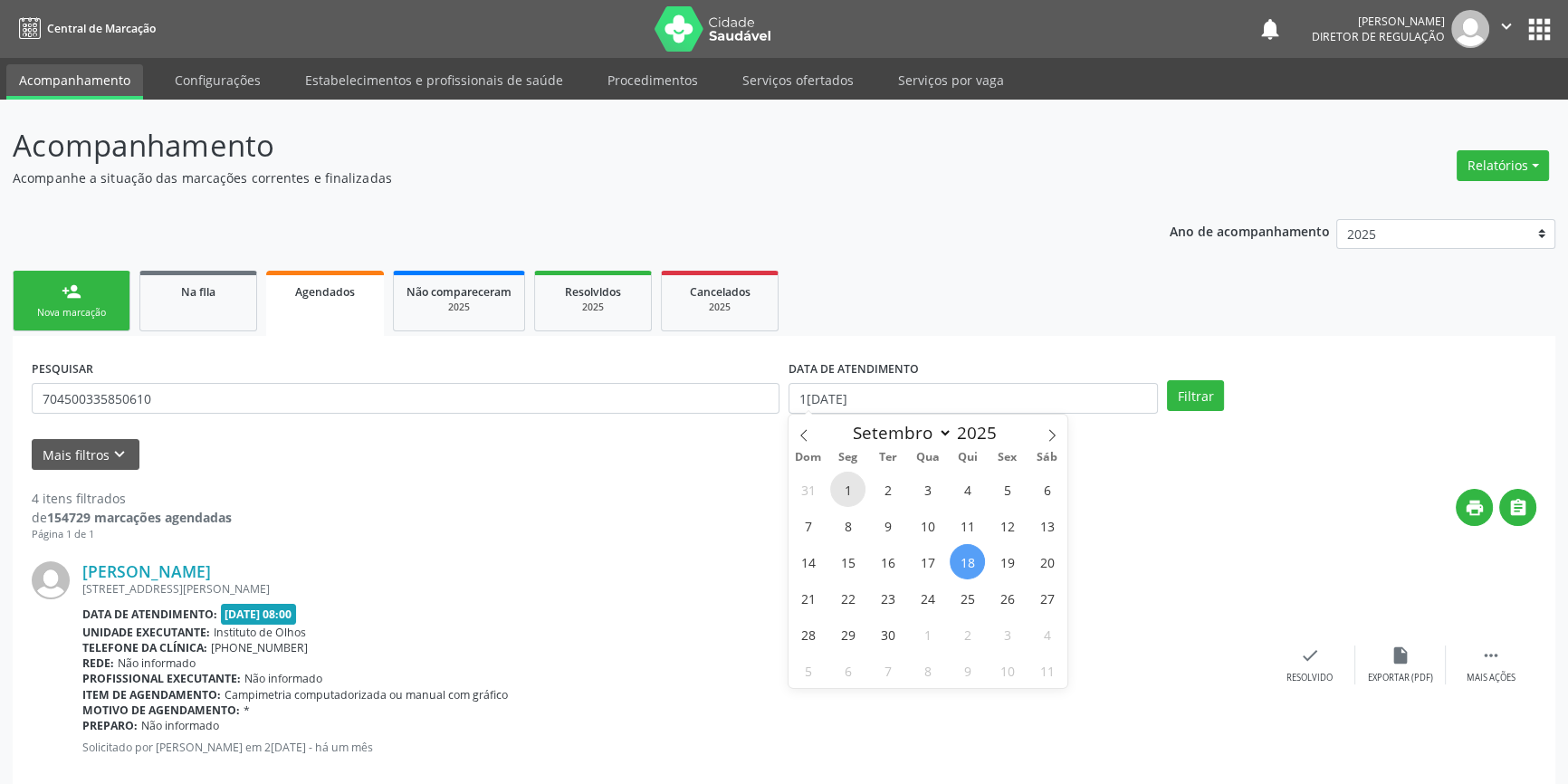
click at [849, 494] on span "1" at bounding box center [848, 490] width 36 height 36
type input "01/09/2025"
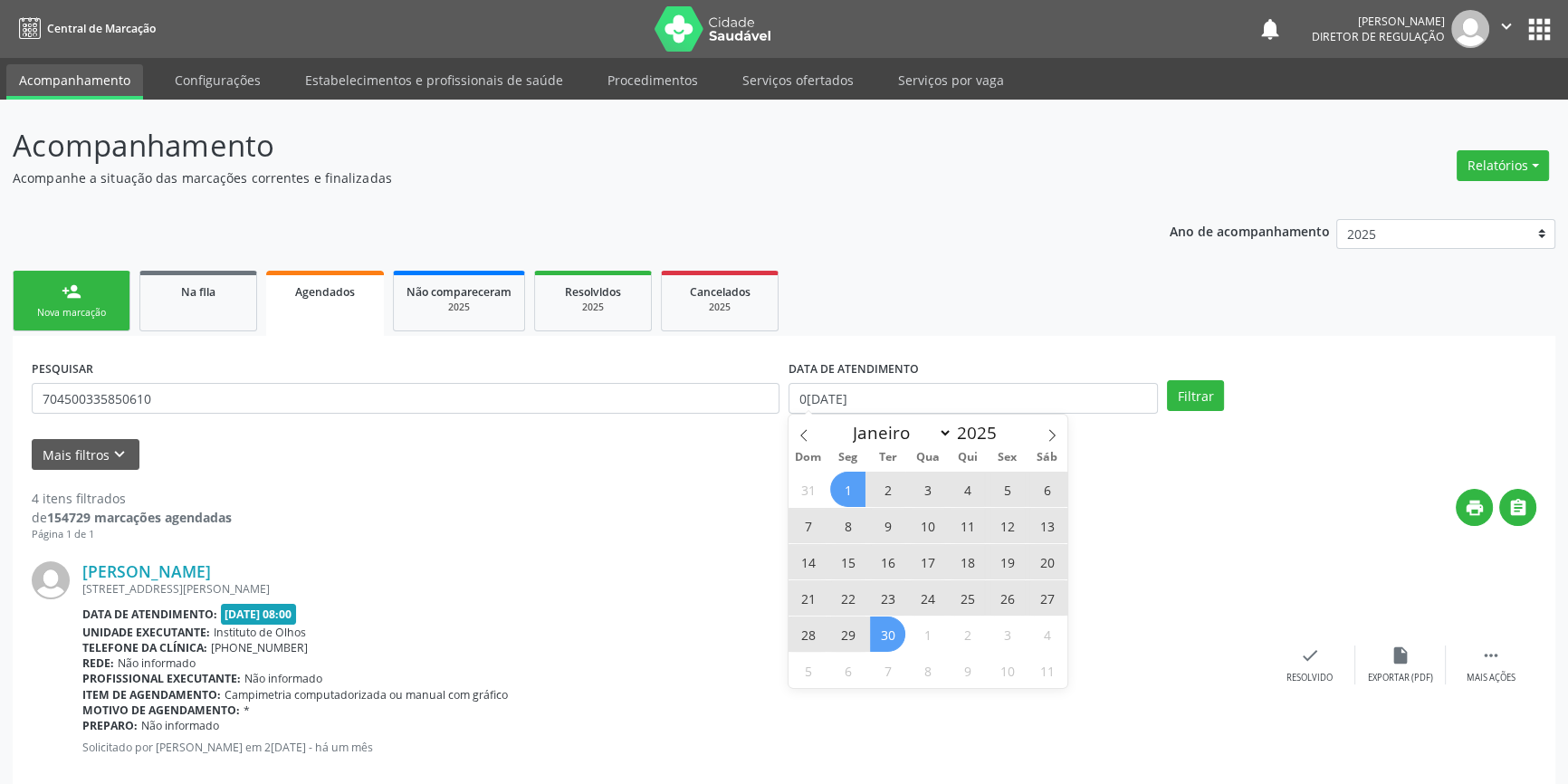
click at [891, 634] on span "30" at bounding box center [888, 635] width 36 height 36
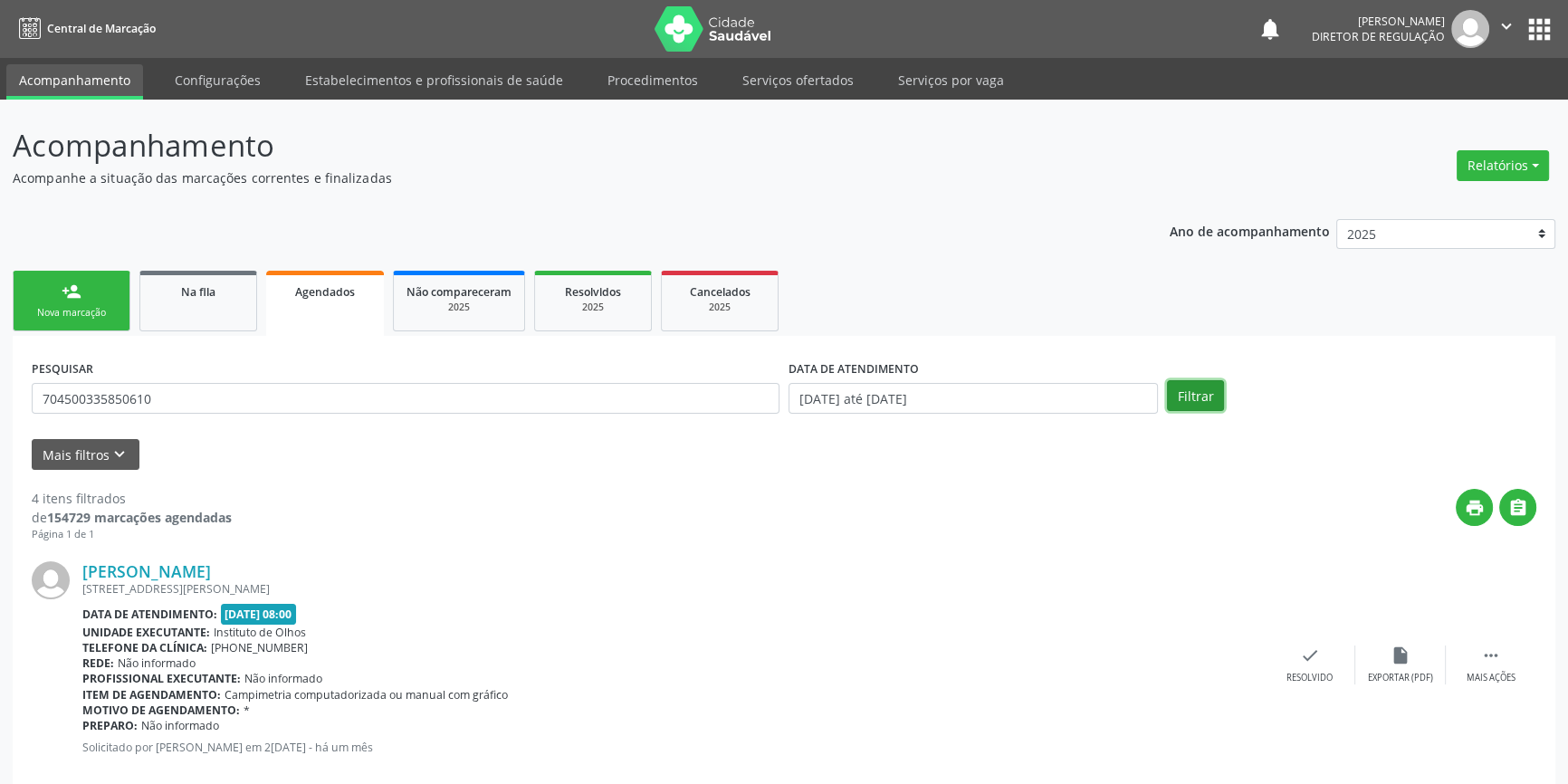
click at [1186, 396] on button "Filtrar" at bounding box center [1195, 395] width 57 height 31
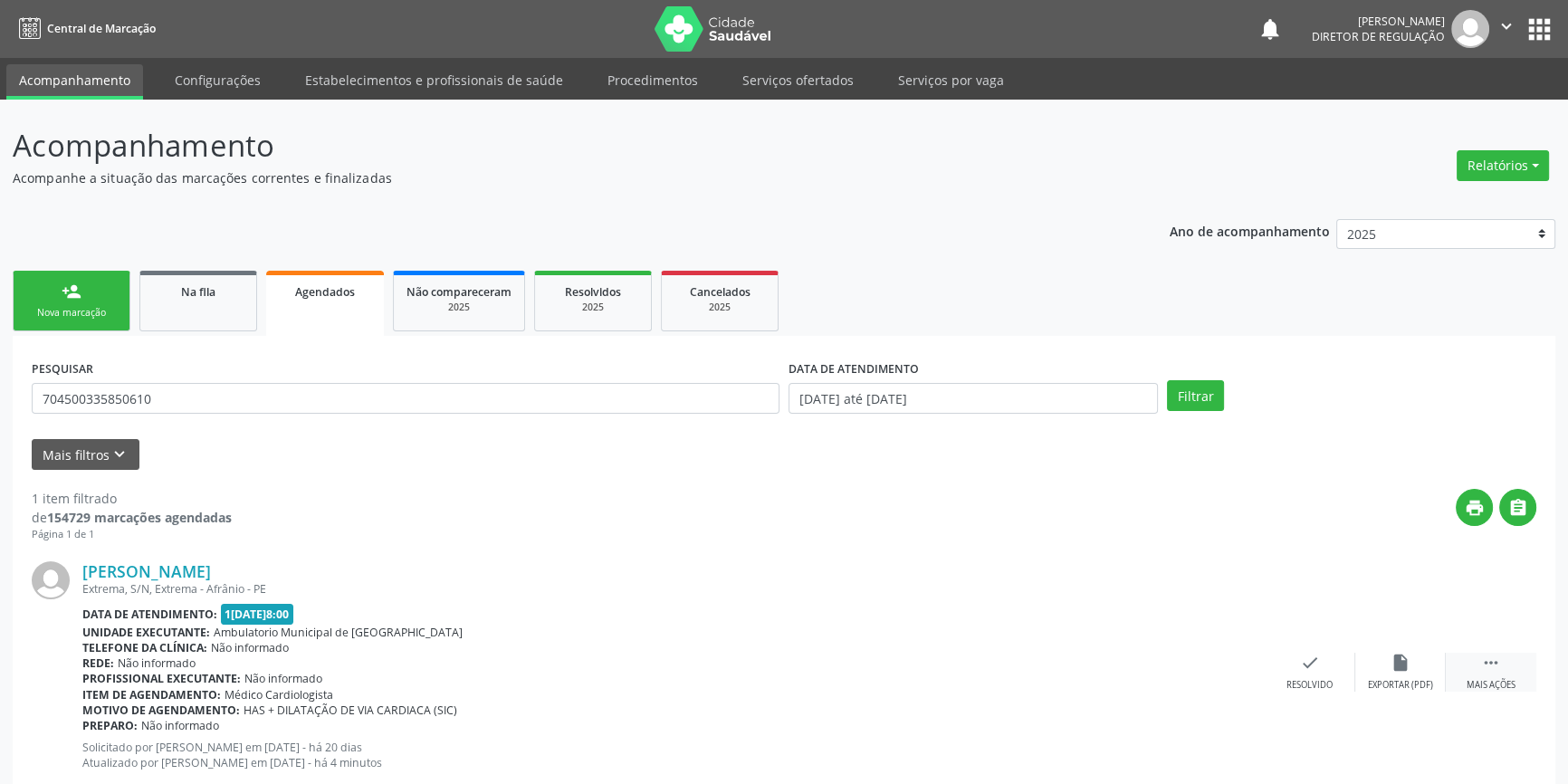
click at [1524, 671] on div " Mais ações" at bounding box center [1491, 671] width 91 height 39
click at [1143, 661] on div "print Imprimir" at bounding box center [1129, 671] width 91 height 39
click at [67, 320] on link "person_add Nova marcação" at bounding box center [71, 300] width 117 height 60
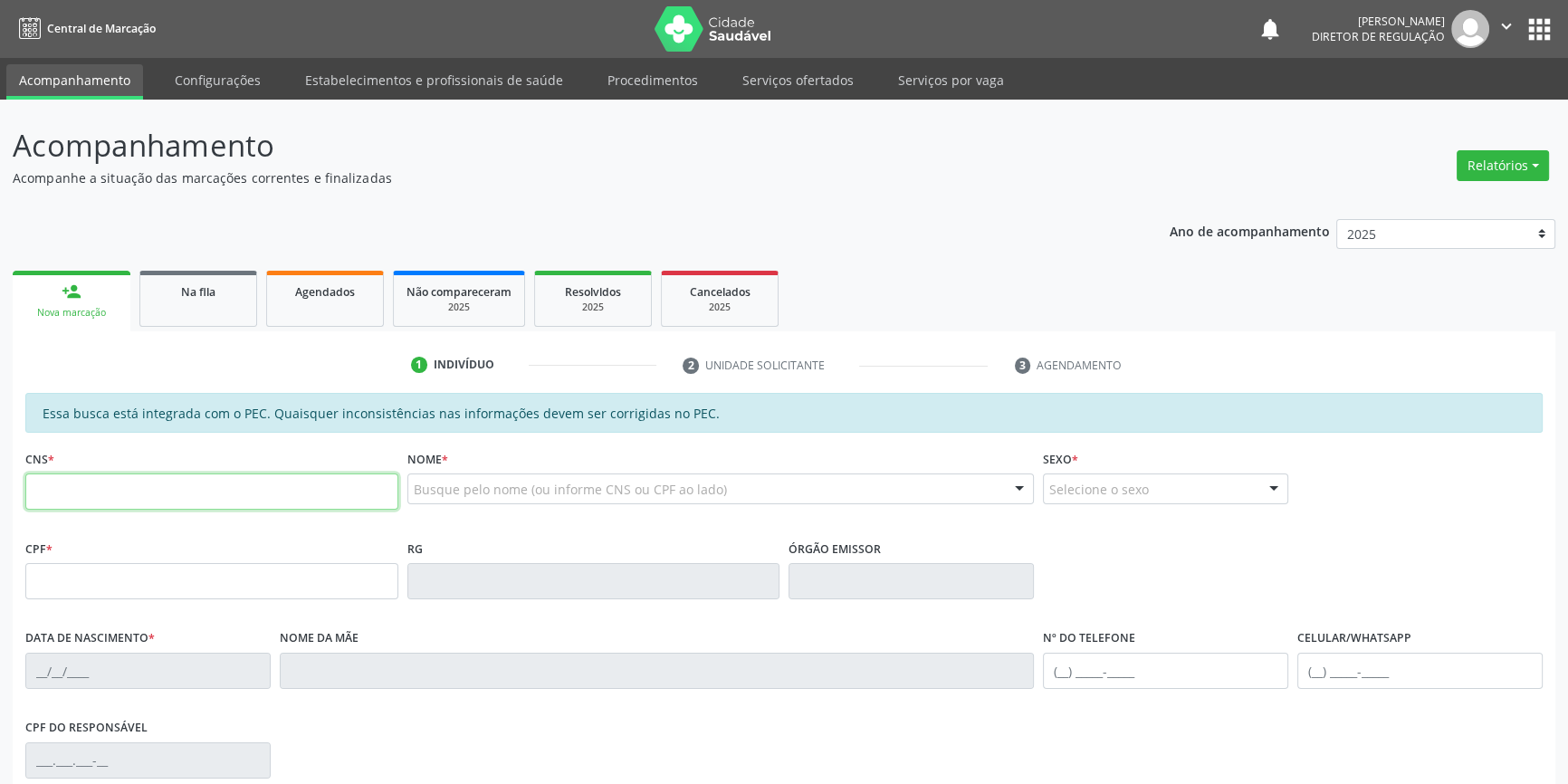
click at [112, 488] on input "text" at bounding box center [212, 492] width 373 height 37
type input "700 3049 0672 5734"
type input "050.710.104-96"
type input "[DATE]"
type input "[PERSON_NAME]"
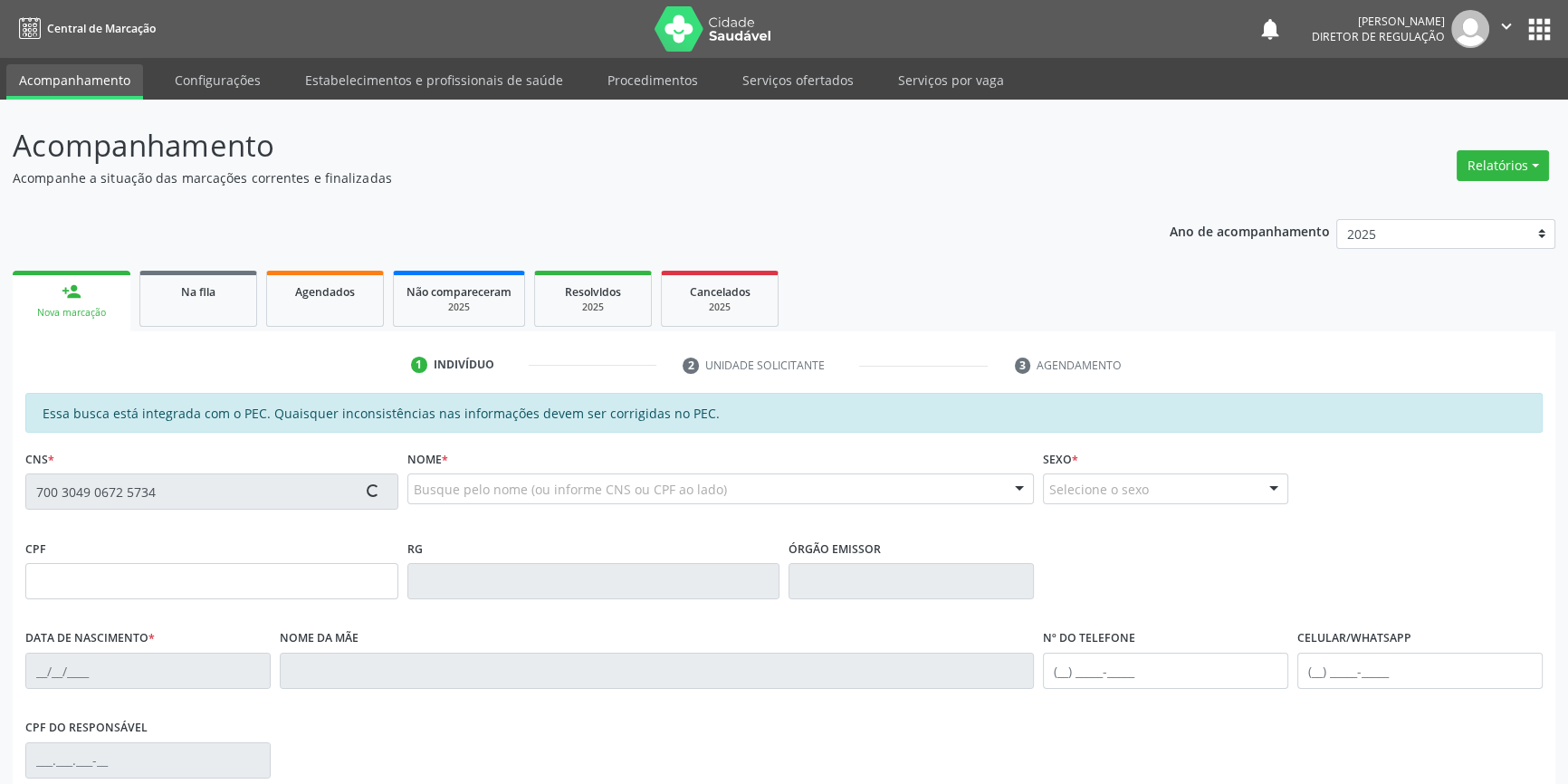
type input "[PHONE_NUMBER]"
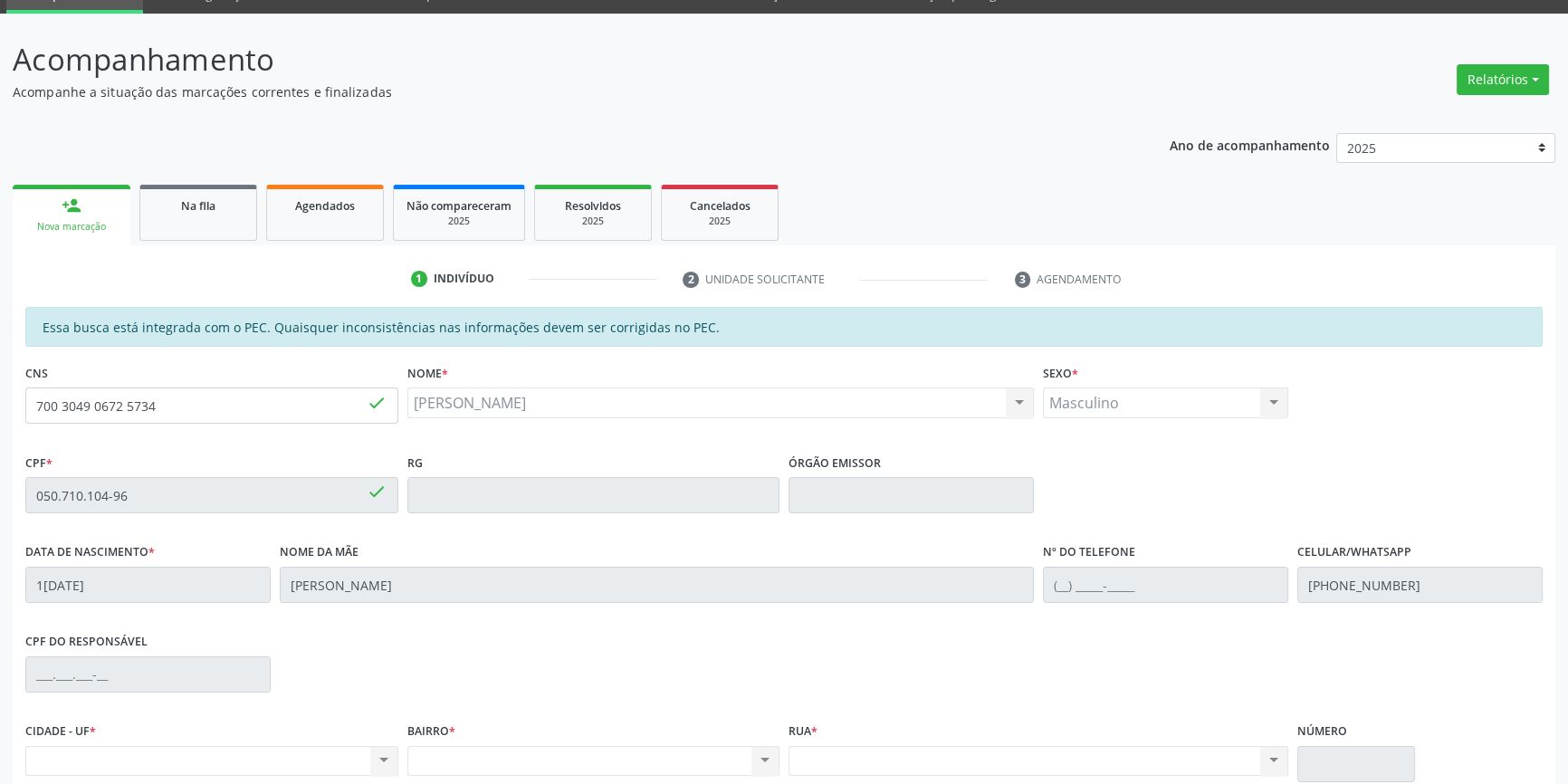
scroll to position [247, 0]
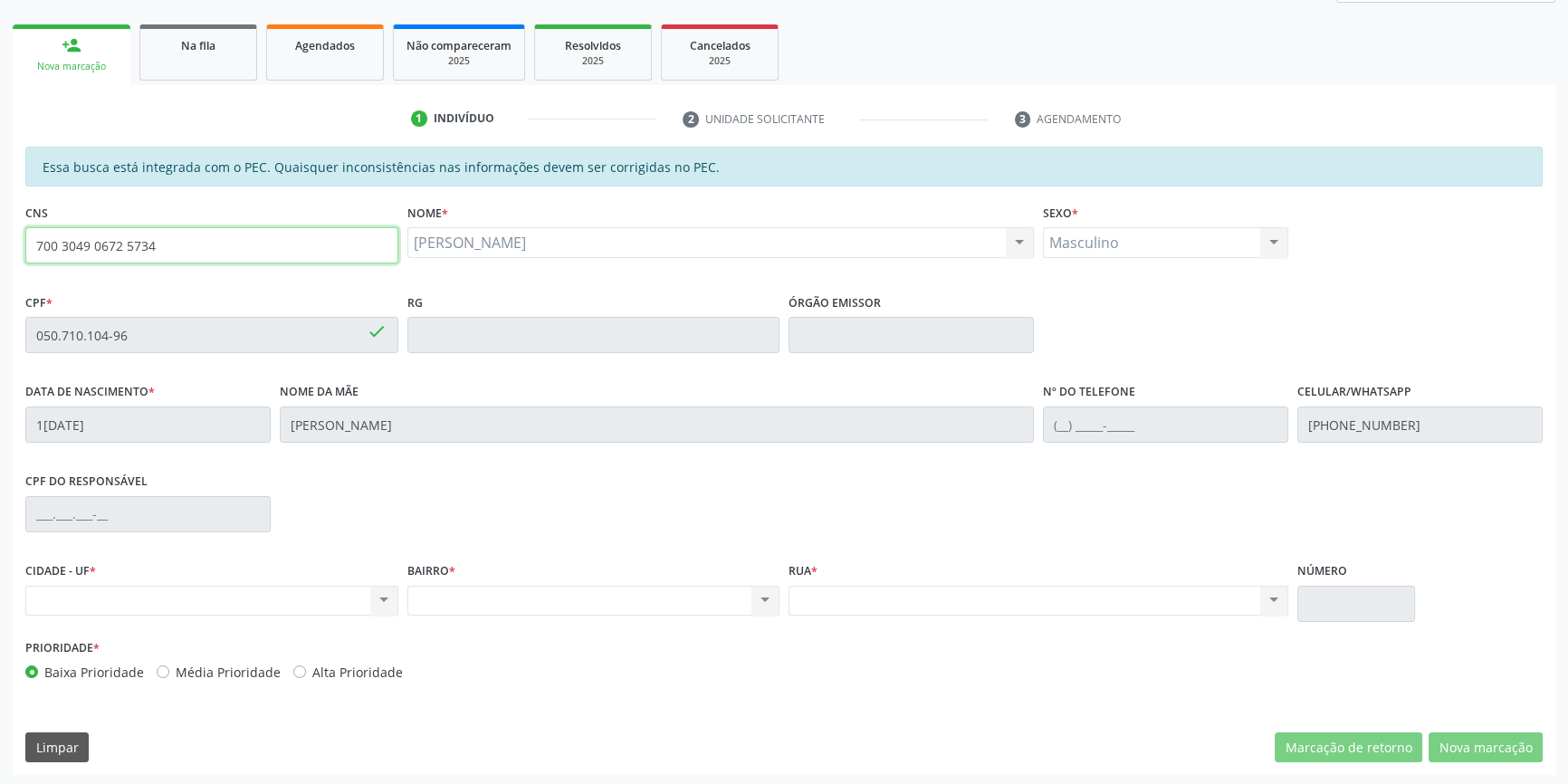
drag, startPoint x: 301, startPoint y: 241, endPoint x: 0, endPoint y: 208, distance: 302.8
click at [0, 209] on div "Acompanhamento Acompanhe a situação das marcações correntes e finalizadas Relat…" at bounding box center [784, 320] width 1568 height 935
type input "700 3049 0672 5734"
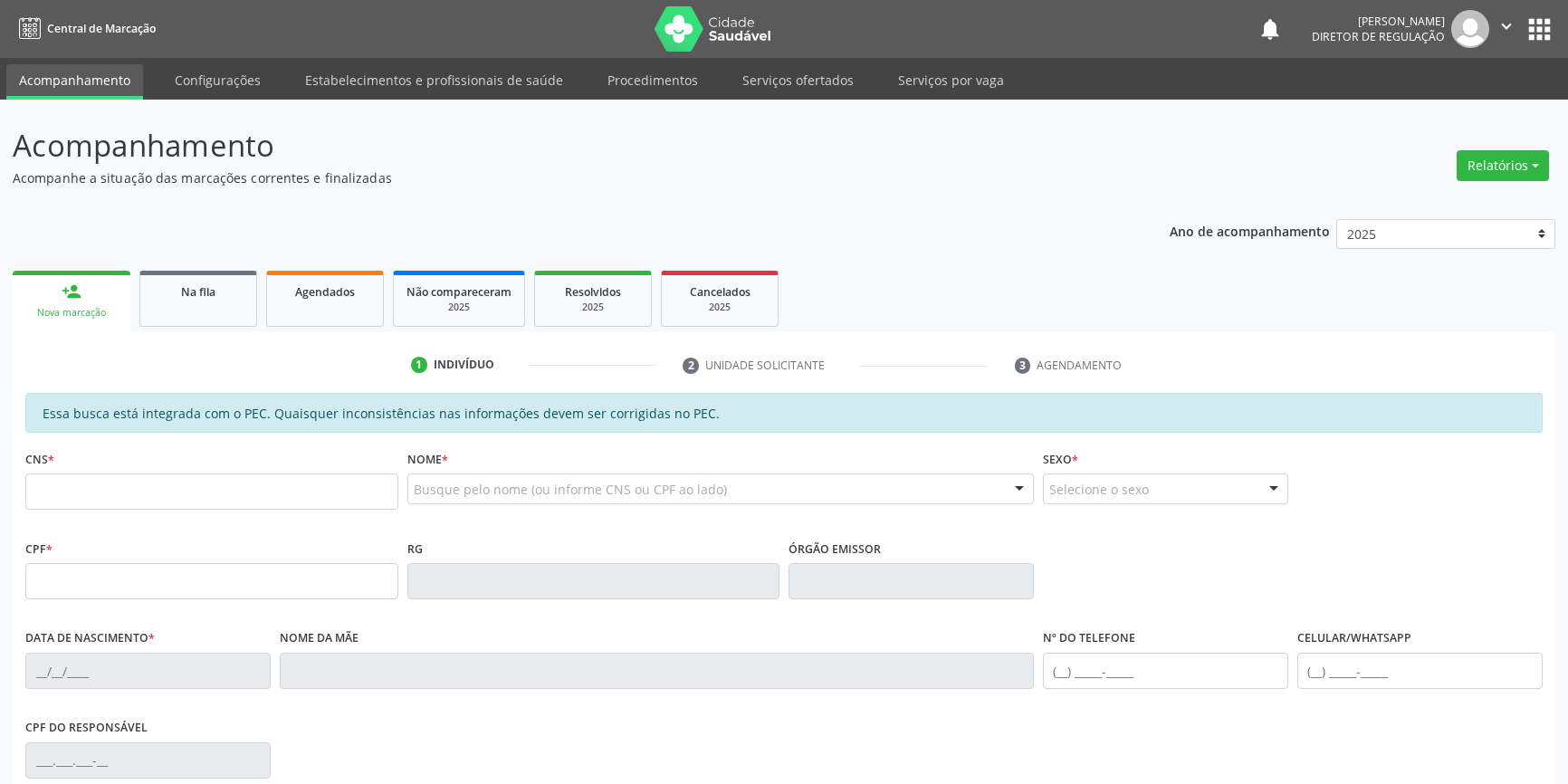
scroll to position [247, 0]
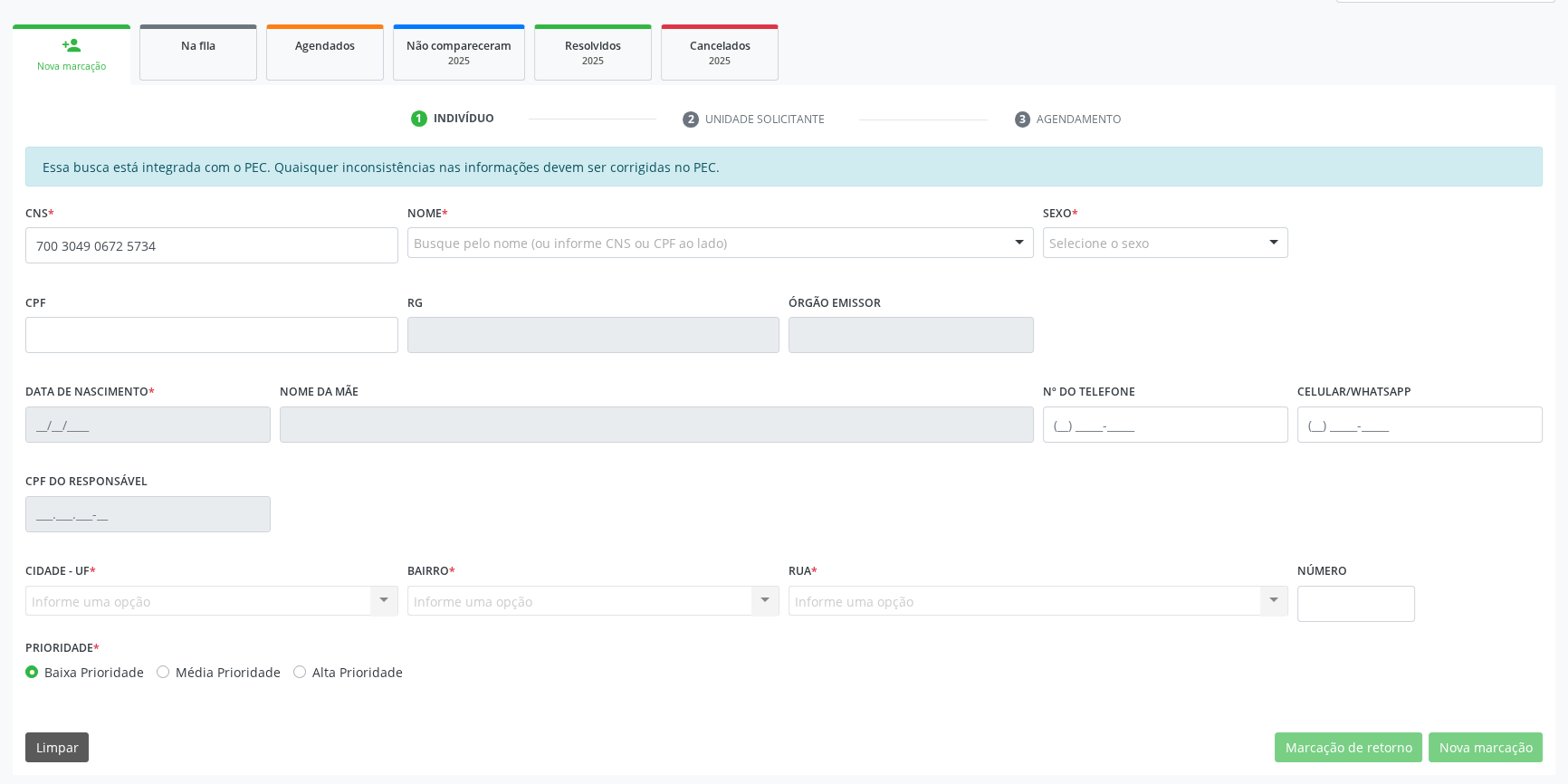
type input "700 3049 0672 5734"
type input "050.710.104-96"
type input "1[DATE]"
type input "[PERSON_NAME]"
type input "[PHONE_NUMBER]"
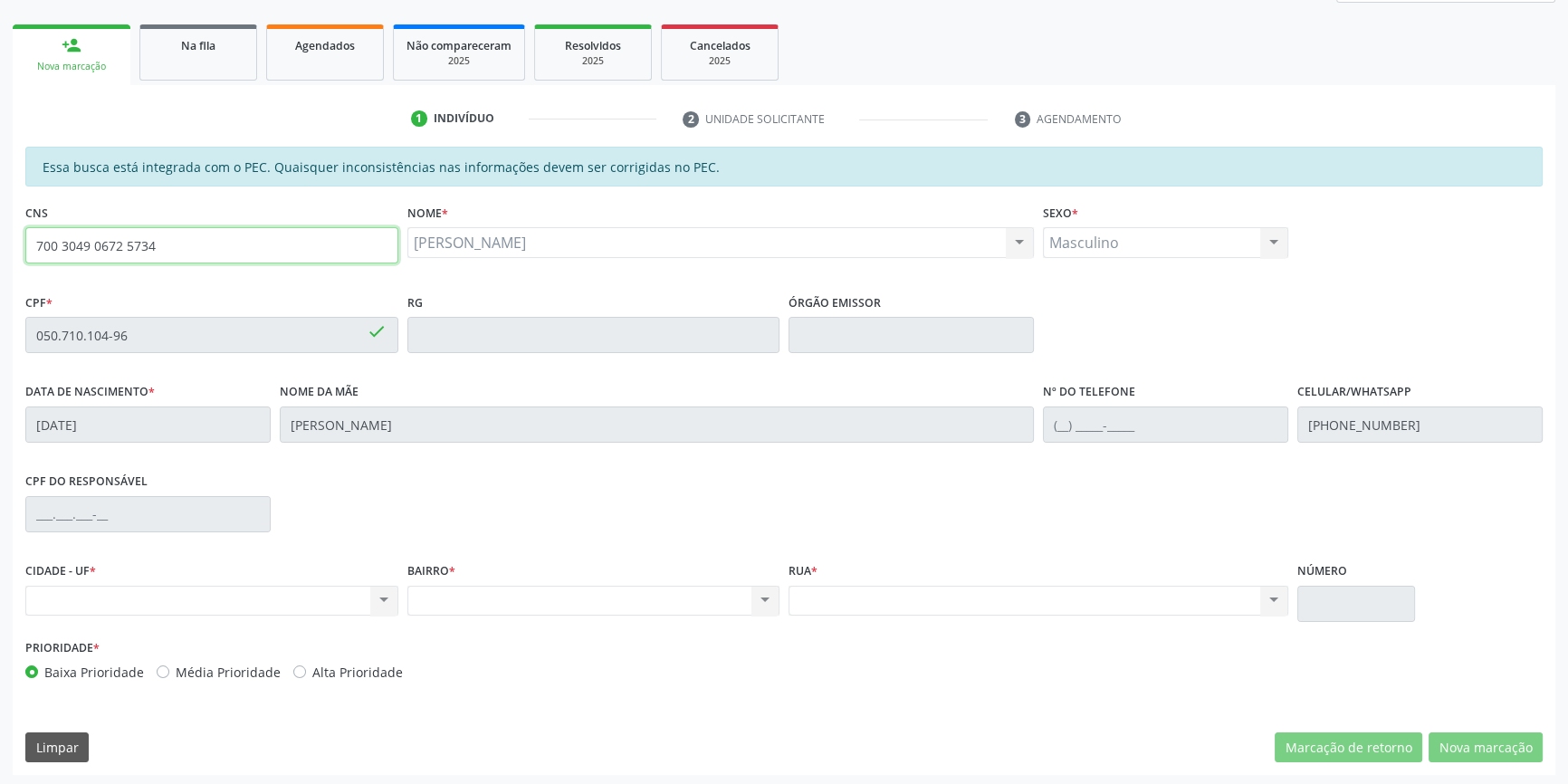
drag, startPoint x: 231, startPoint y: 238, endPoint x: 0, endPoint y: 196, distance: 234.8
click at [0, 196] on div "Acompanhamento Acompanhe a situação das marcações correntes e finalizadas Relat…" at bounding box center [784, 320] width 1568 height 935
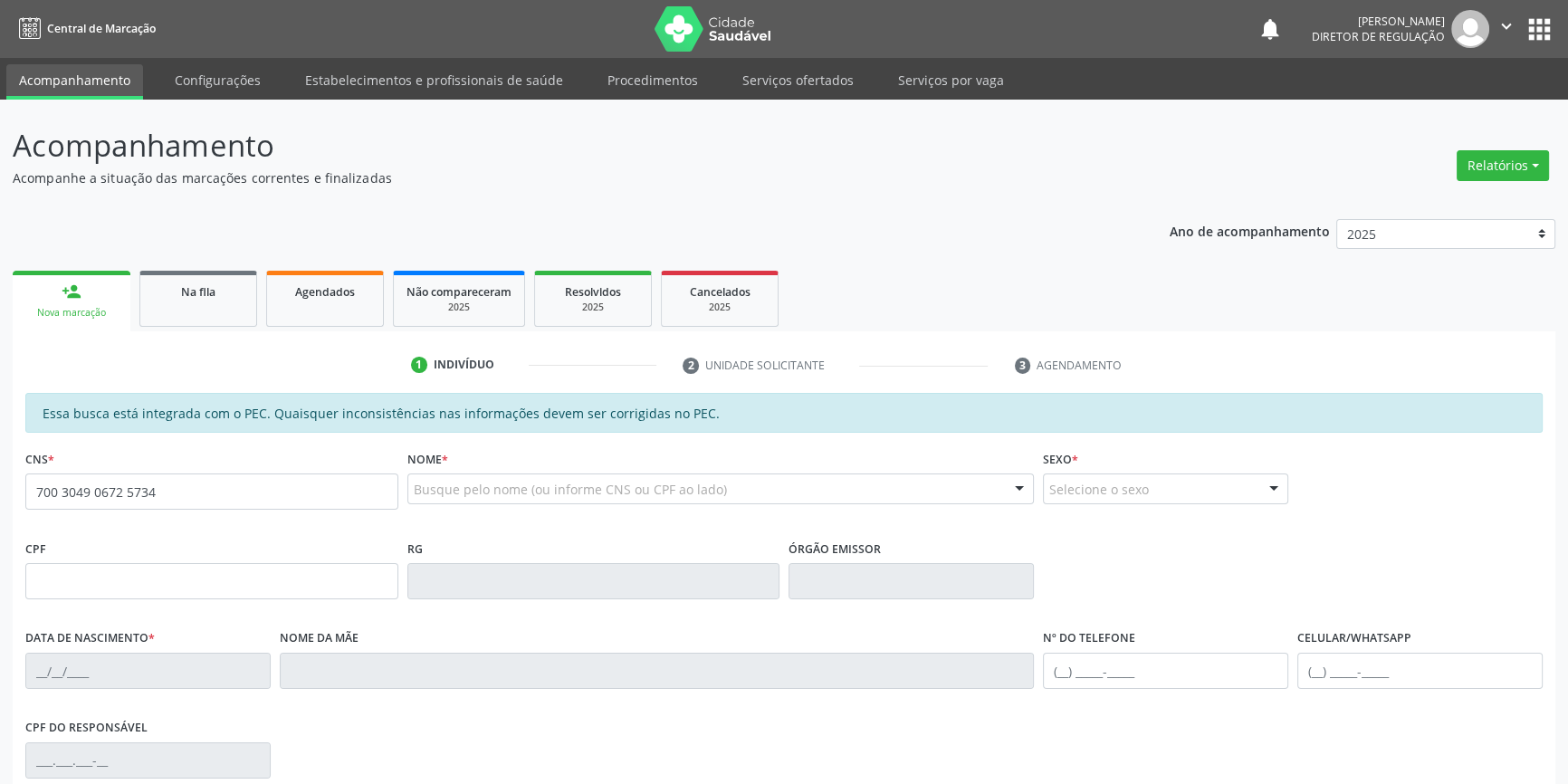
type input "700 3049 0672 5734"
type input "050.710.104-96"
type input "1[DATE]"
type input "[PERSON_NAME]"
type input "[PHONE_NUMBER]"
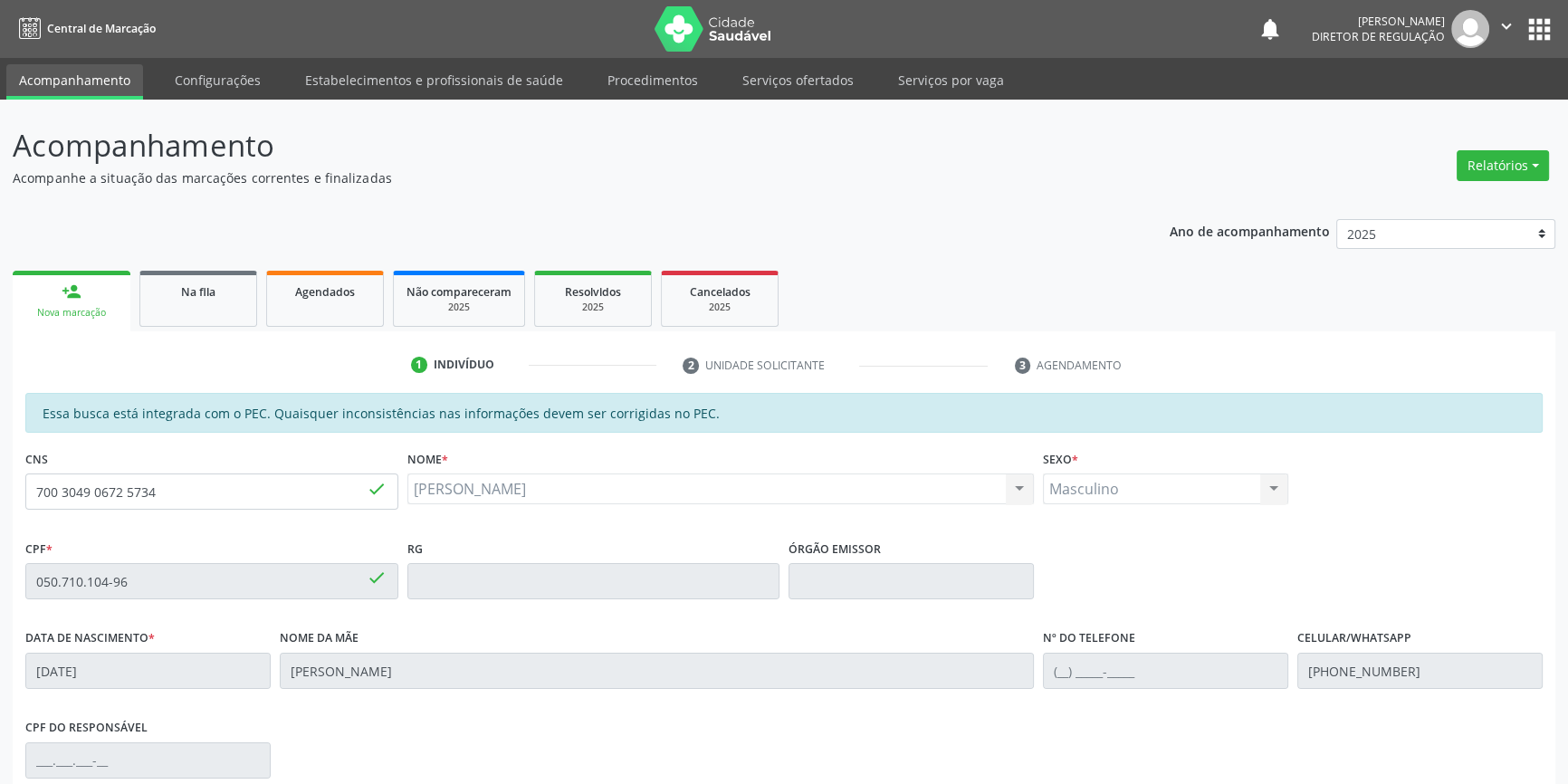
scroll to position [247, 0]
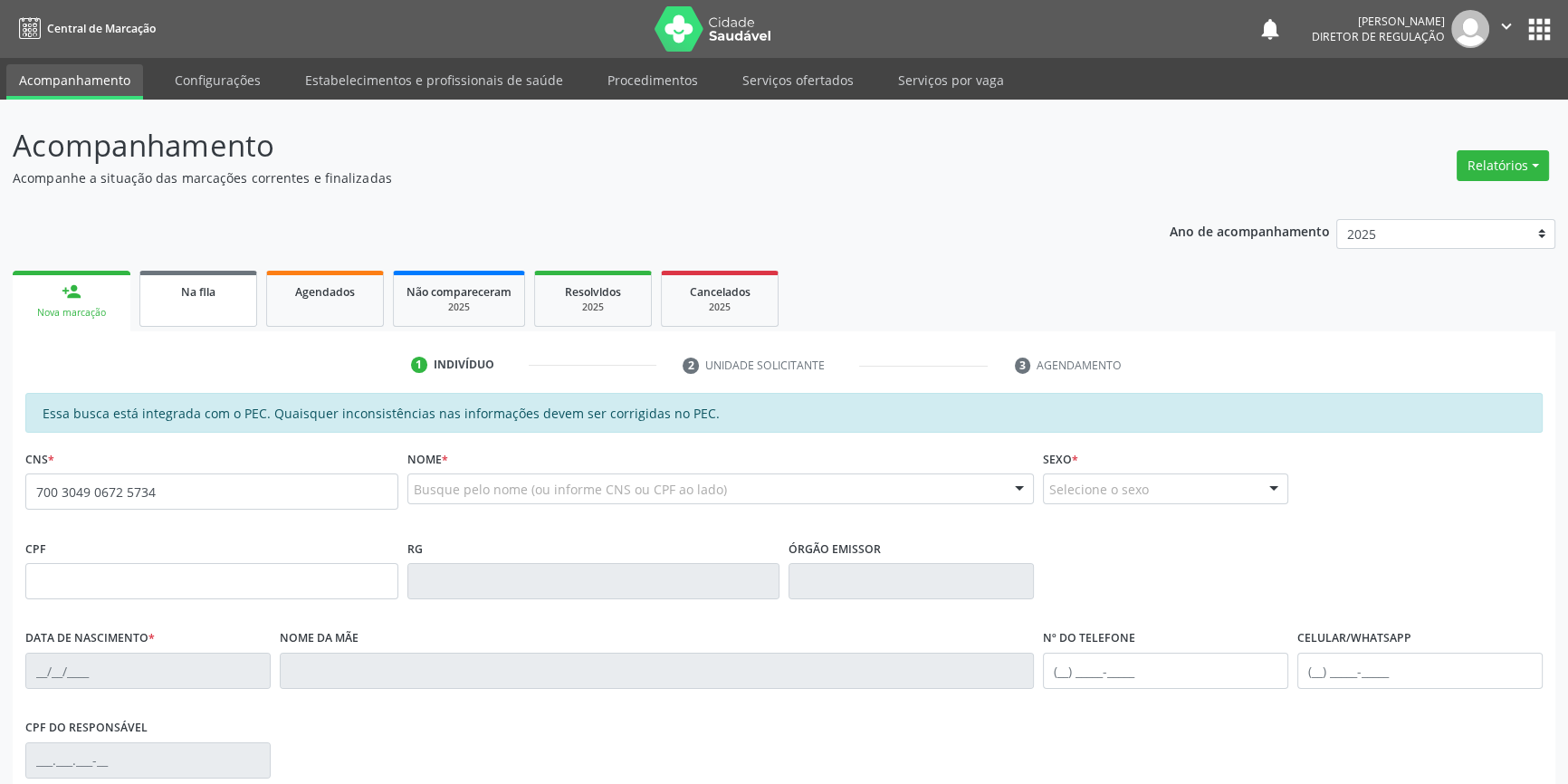
type input "700 3049 0672 5734"
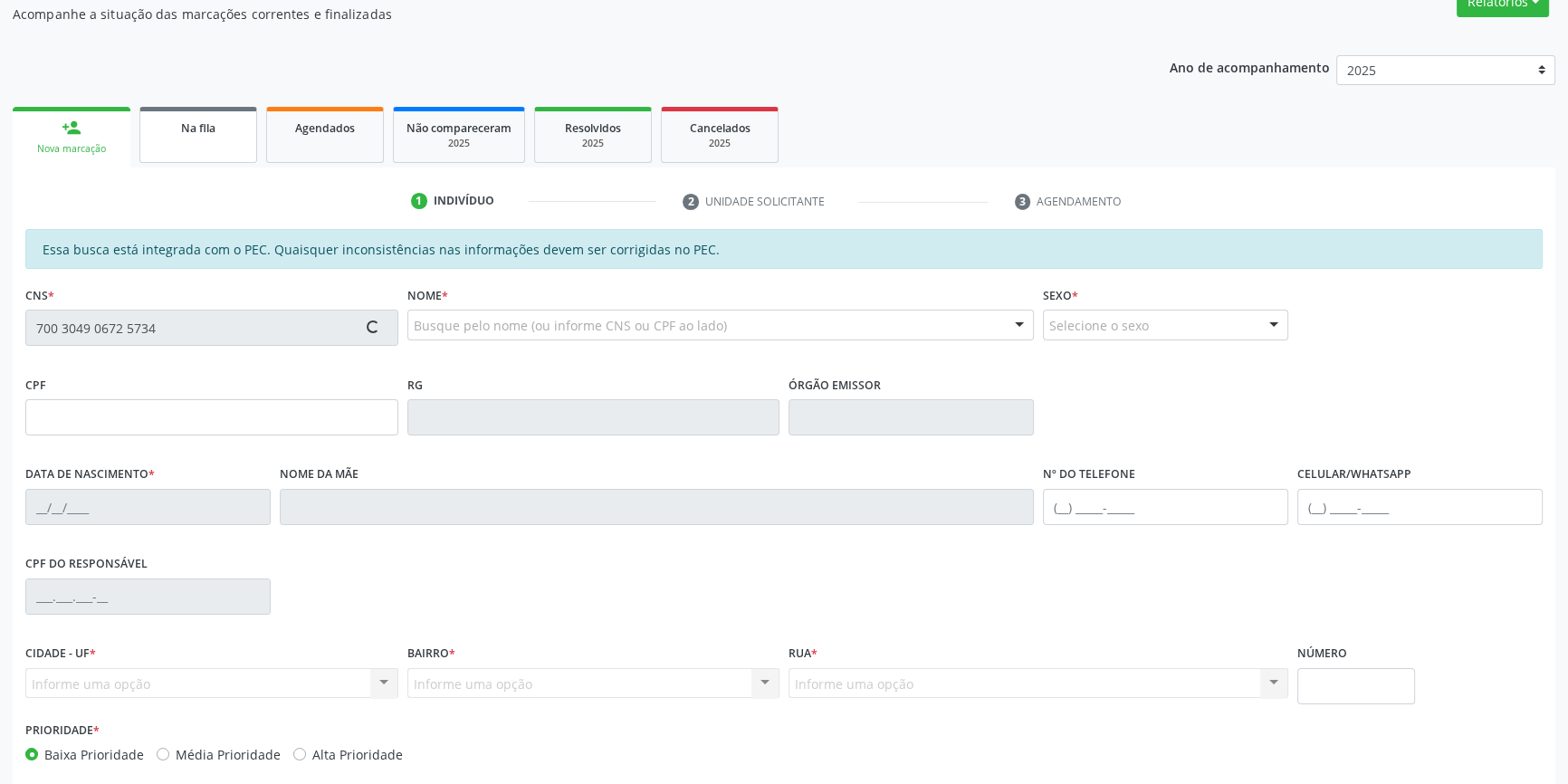
scroll to position [248, 0]
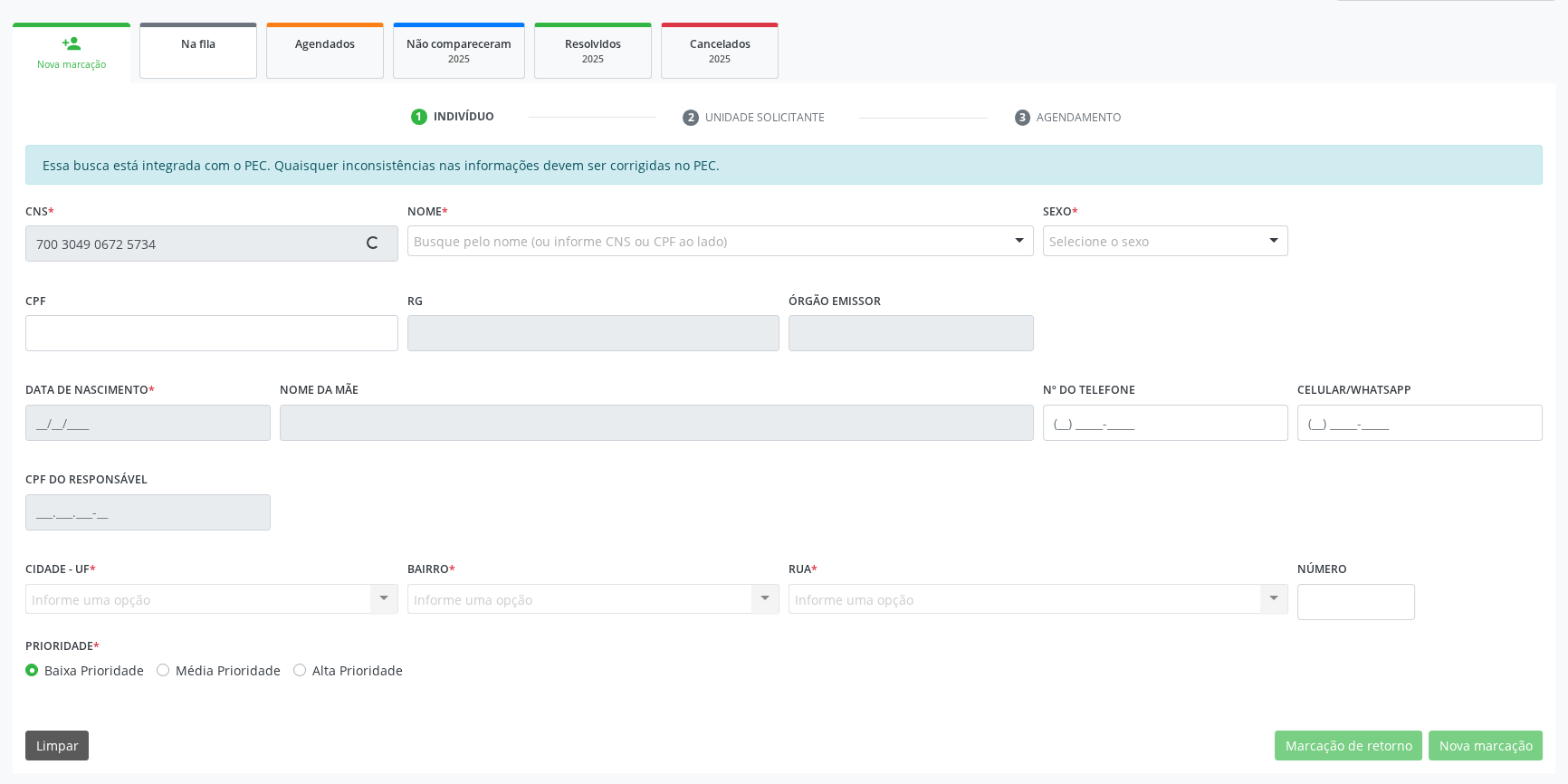
type input "050.710.104-96"
type input "[DATE]"
type input "[PERSON_NAME]"
type input "[PHONE_NUMBER]"
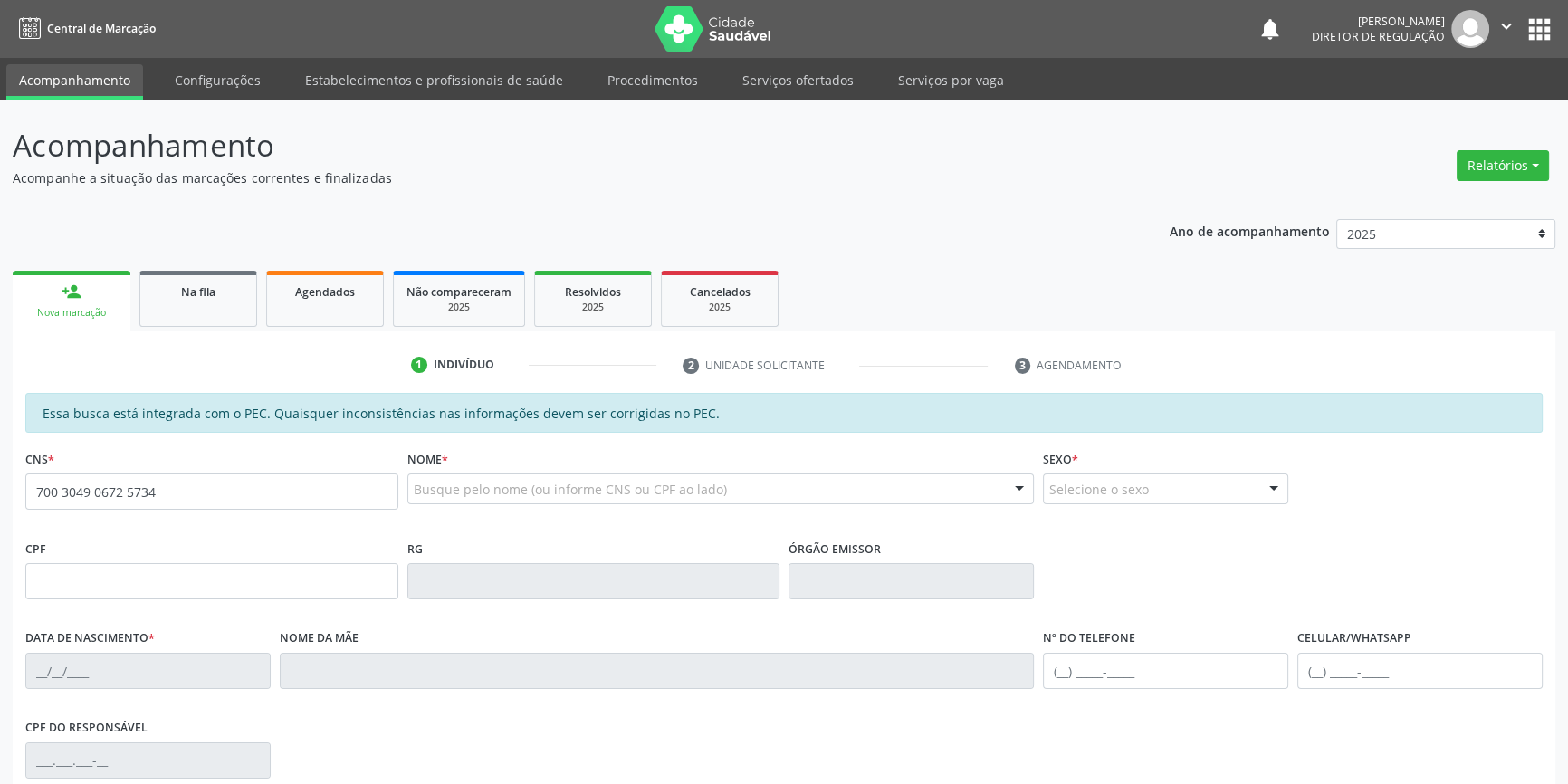
type input "700 3049 0672 5734"
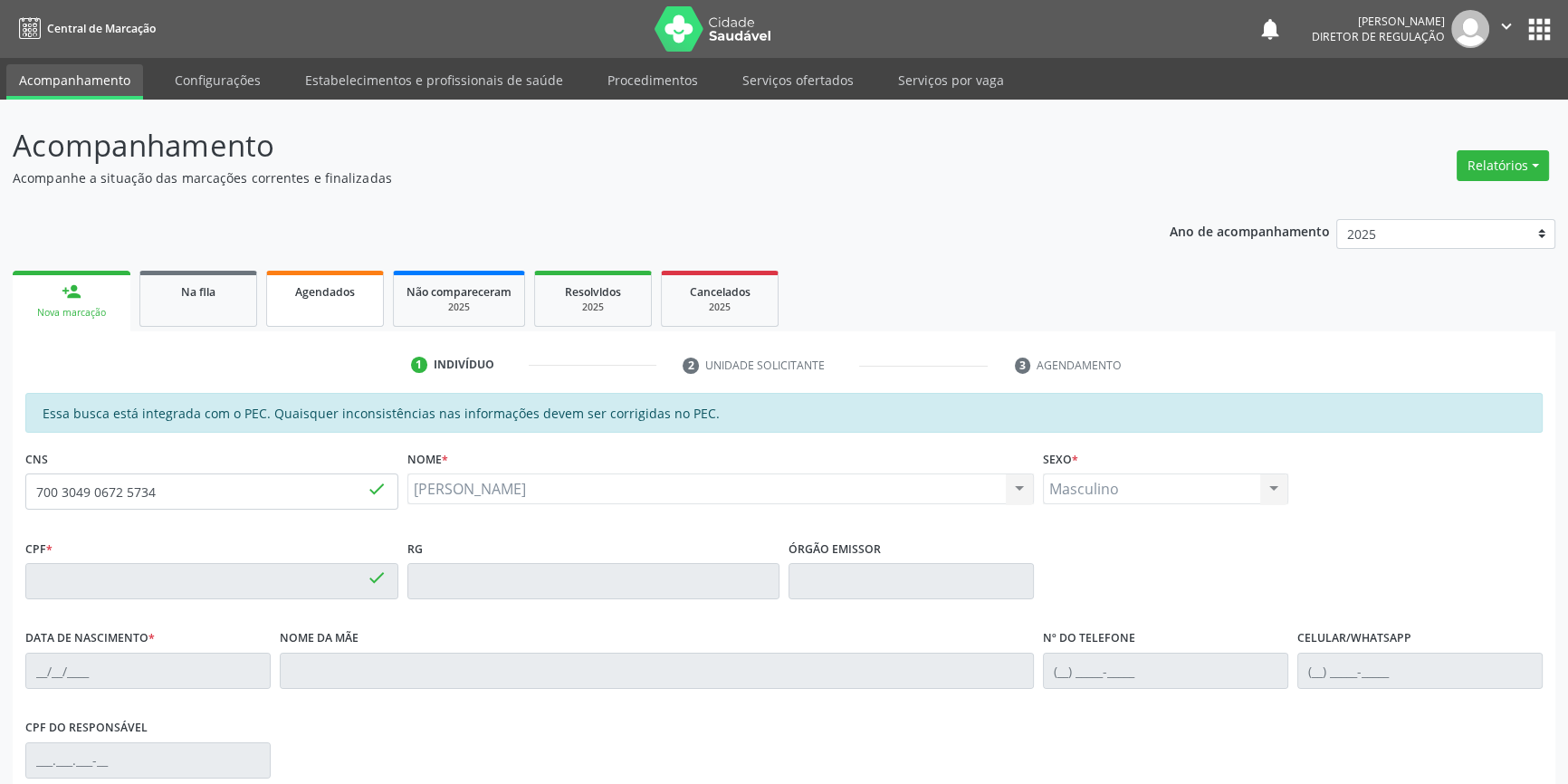
type input "050.710.104-96"
type input "[DATE]"
type input "[PERSON_NAME]"
type input "[PHONE_NUMBER]"
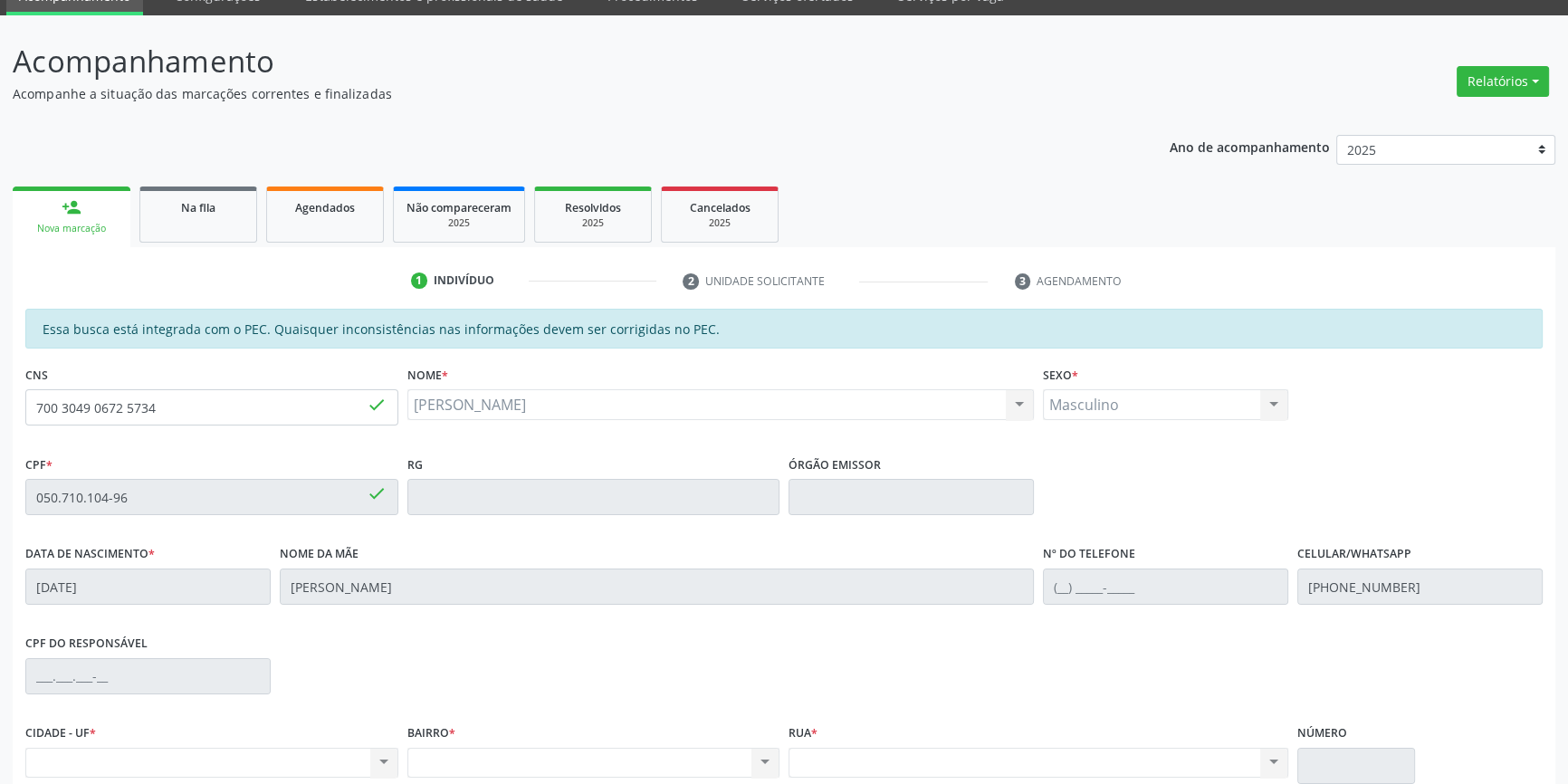
scroll to position [83, 0]
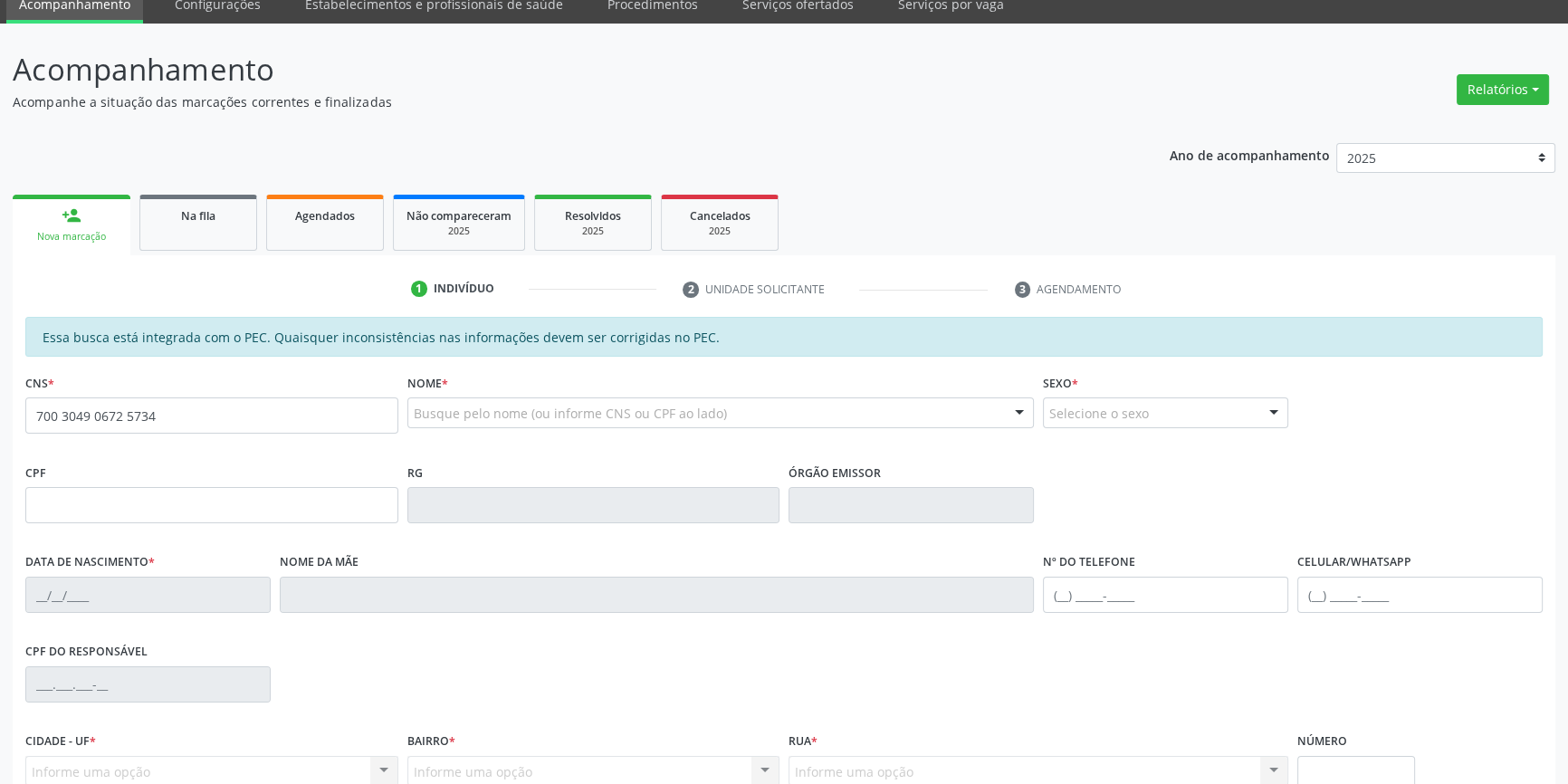
type input "700 3049 0672 5734"
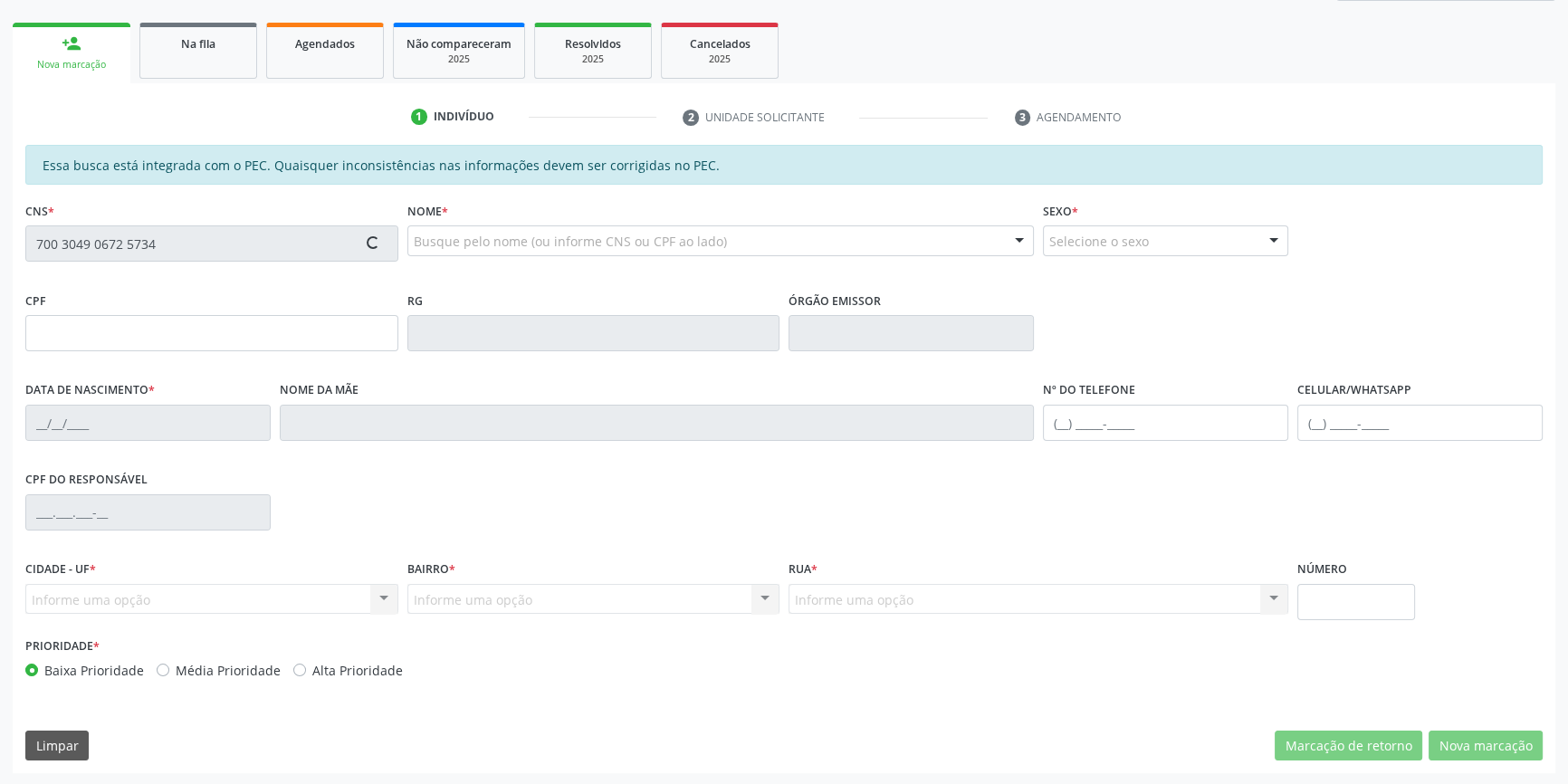
type input "050.710.104-96"
type input "[DATE]"
type input "[PERSON_NAME]"
type input "[PHONE_NUMBER]"
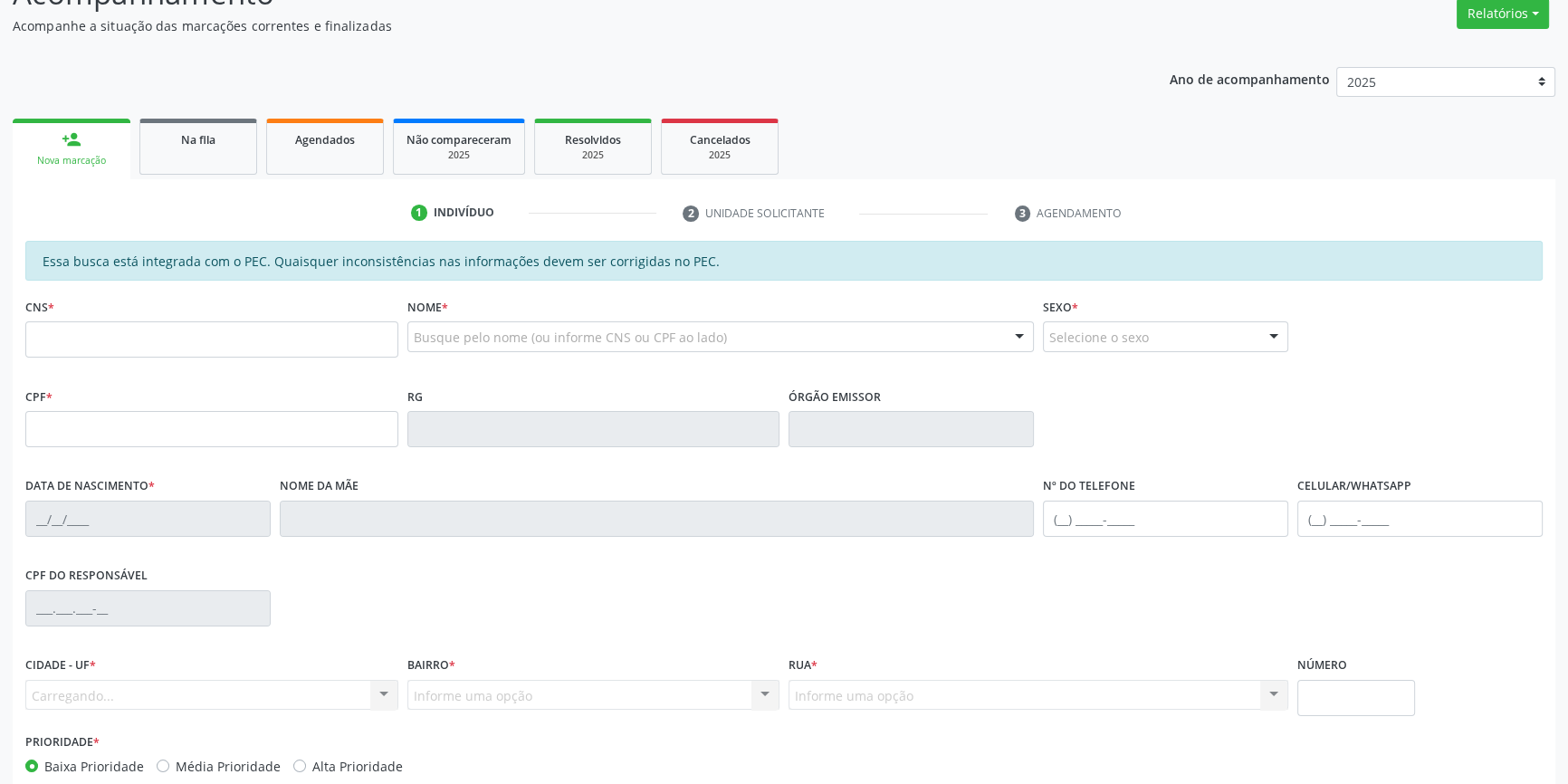
scroll to position [248, 0]
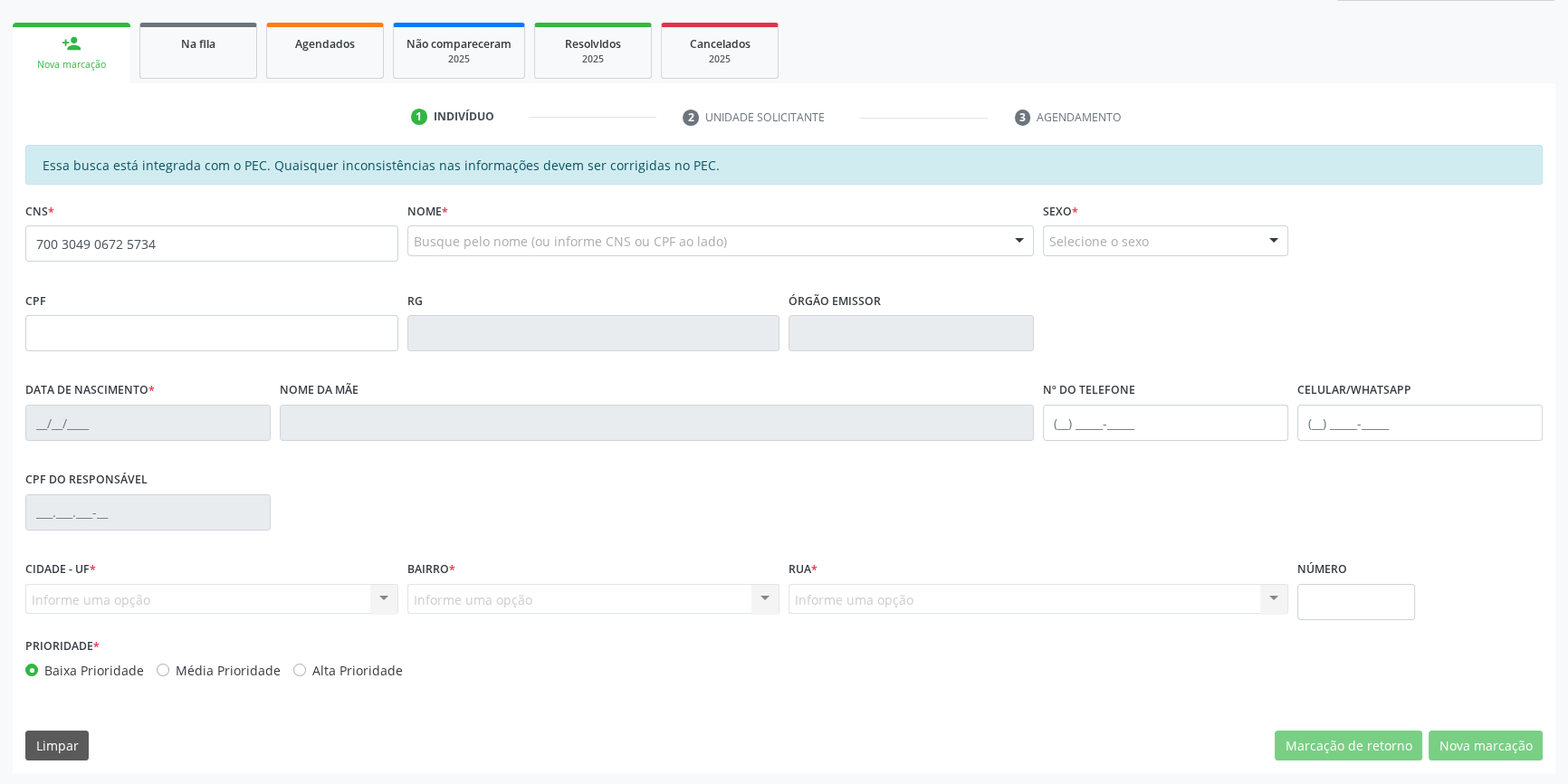
type input "700 3049 0672 5734"
type input "050.710.104-96"
type input "[DATE]"
type input "[PERSON_NAME]"
type input "[PHONE_NUMBER]"
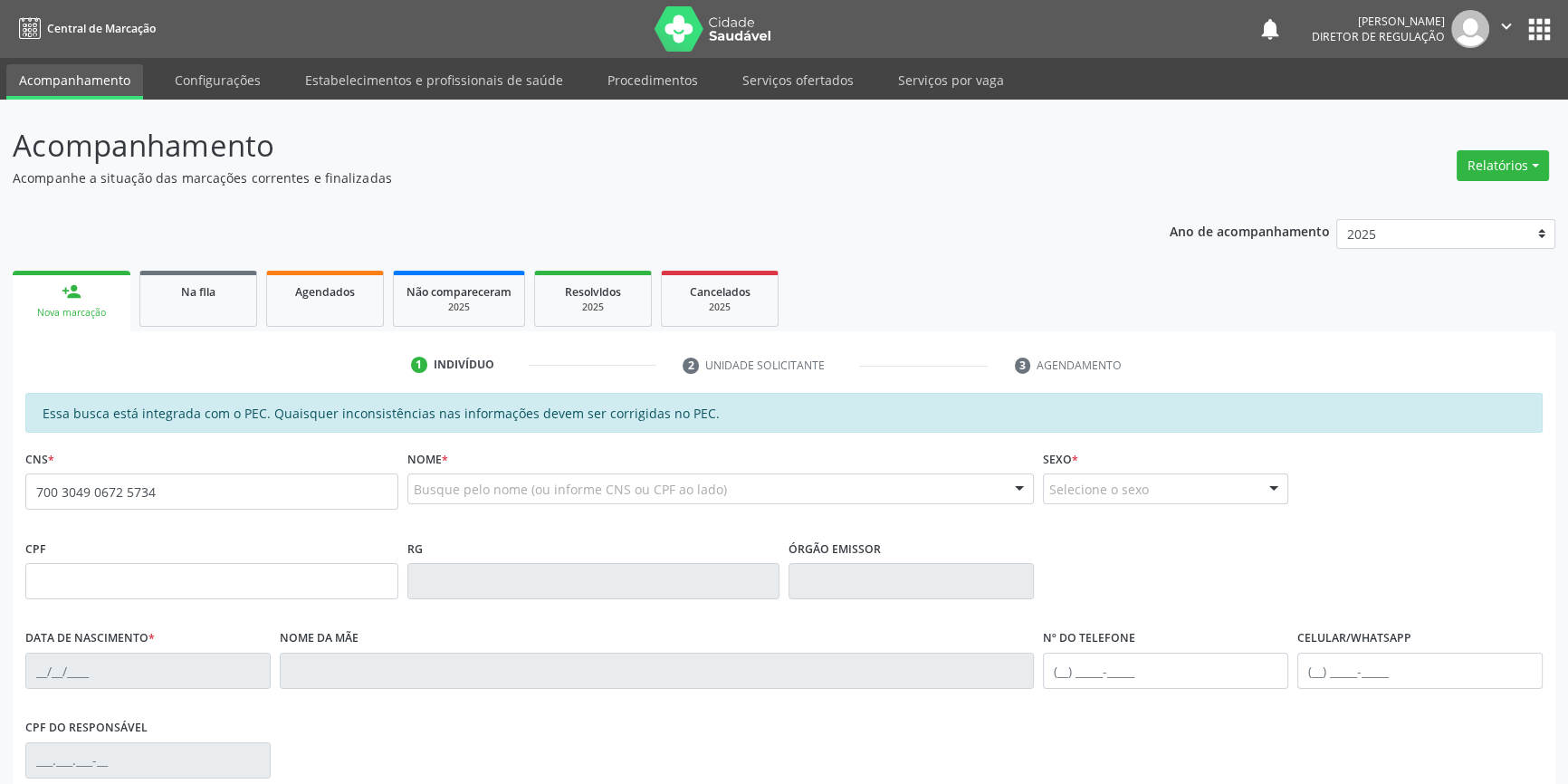
type input "700 3049 0672 5734"
type input "050.710.104-96"
type input "[DATE]"
type input "[PERSON_NAME]"
type input "[PHONE_NUMBER]"
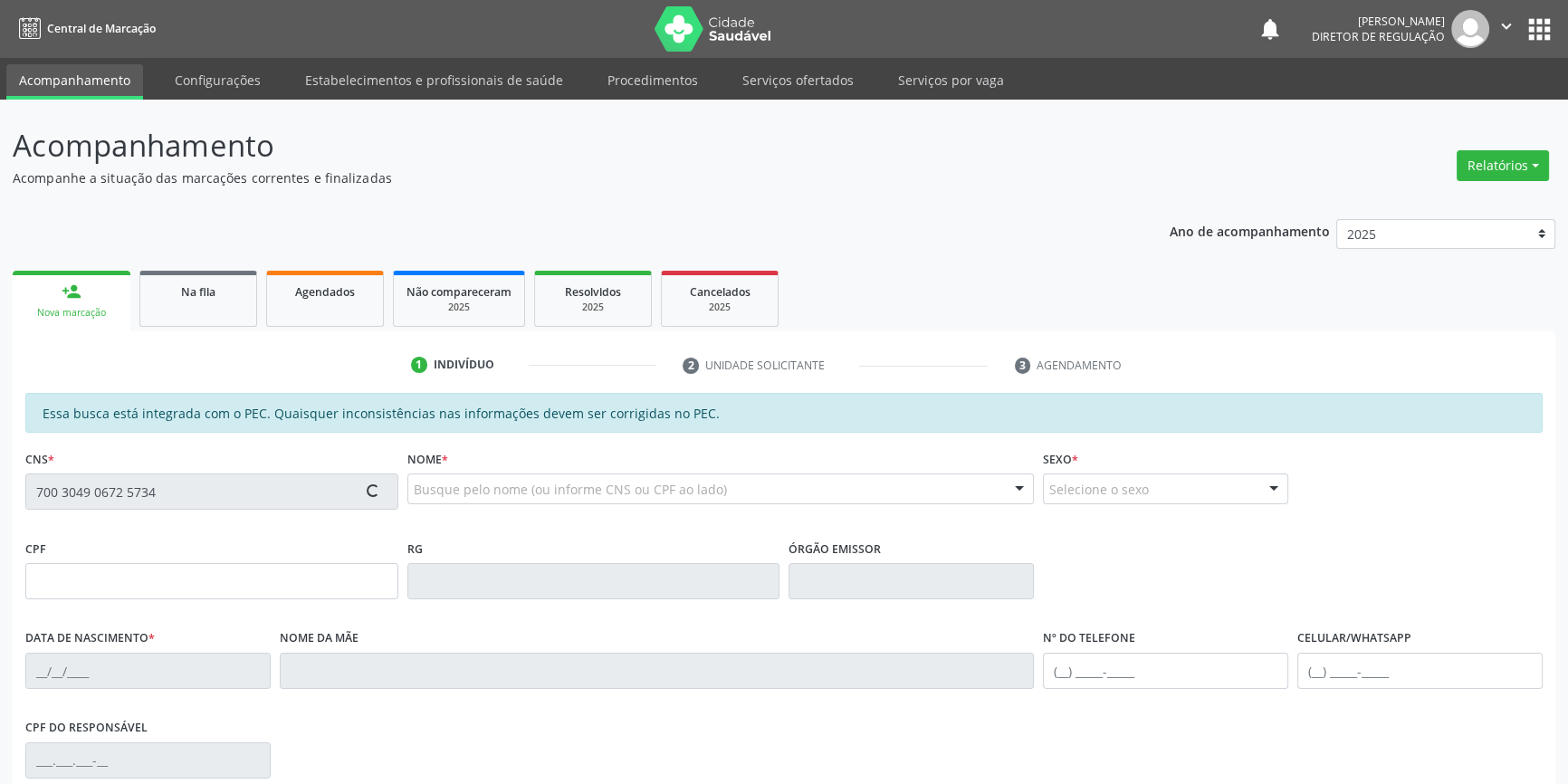
type input "S/N"
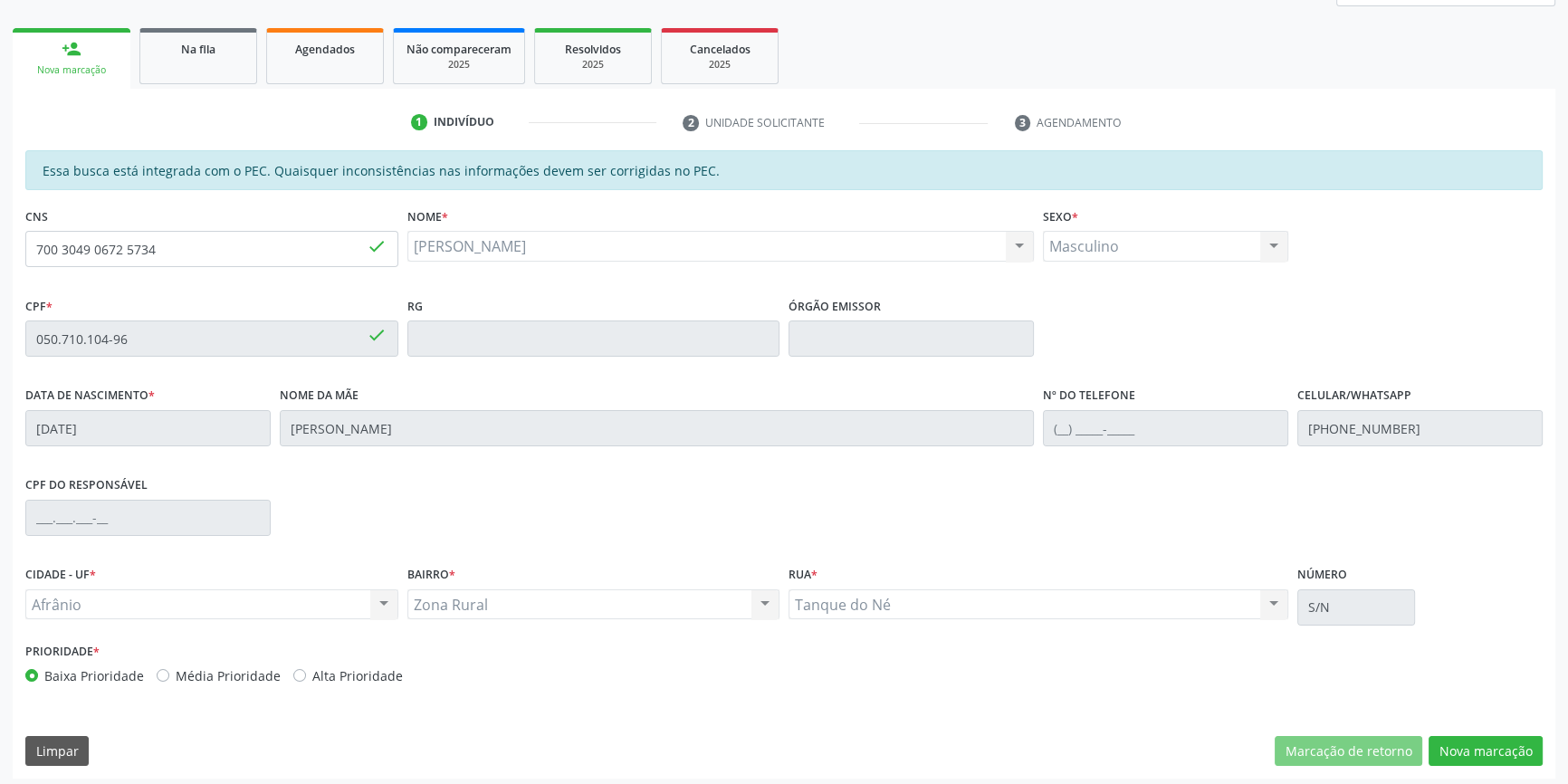
scroll to position [248, 0]
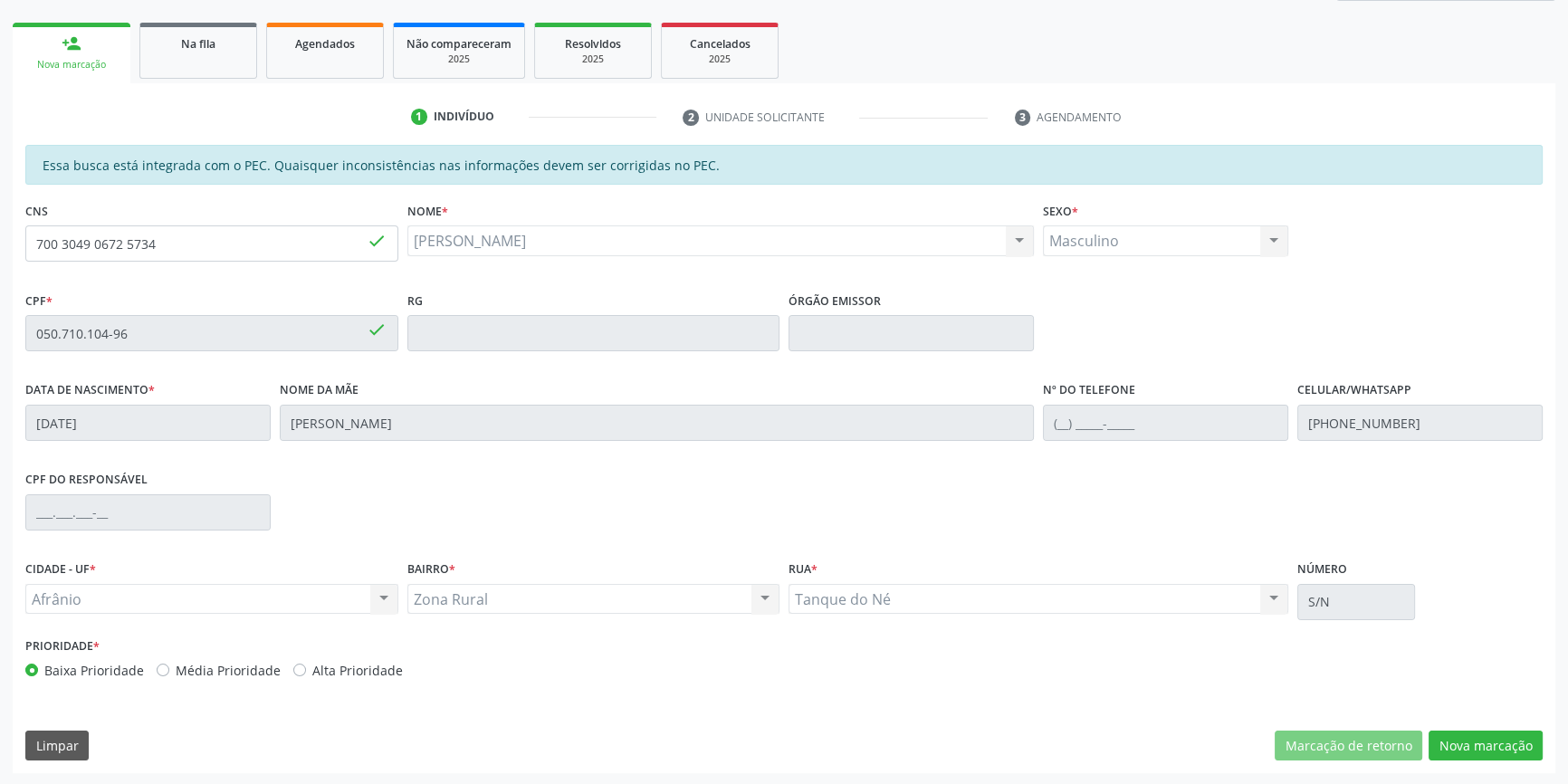
click at [1506, 761] on div "Essa busca está integrada com o PEC. Quaisquer inconsistências nas informações …" at bounding box center [784, 459] width 1542 height 629
click at [1504, 756] on button "Nova marcação" at bounding box center [1486, 745] width 114 height 31
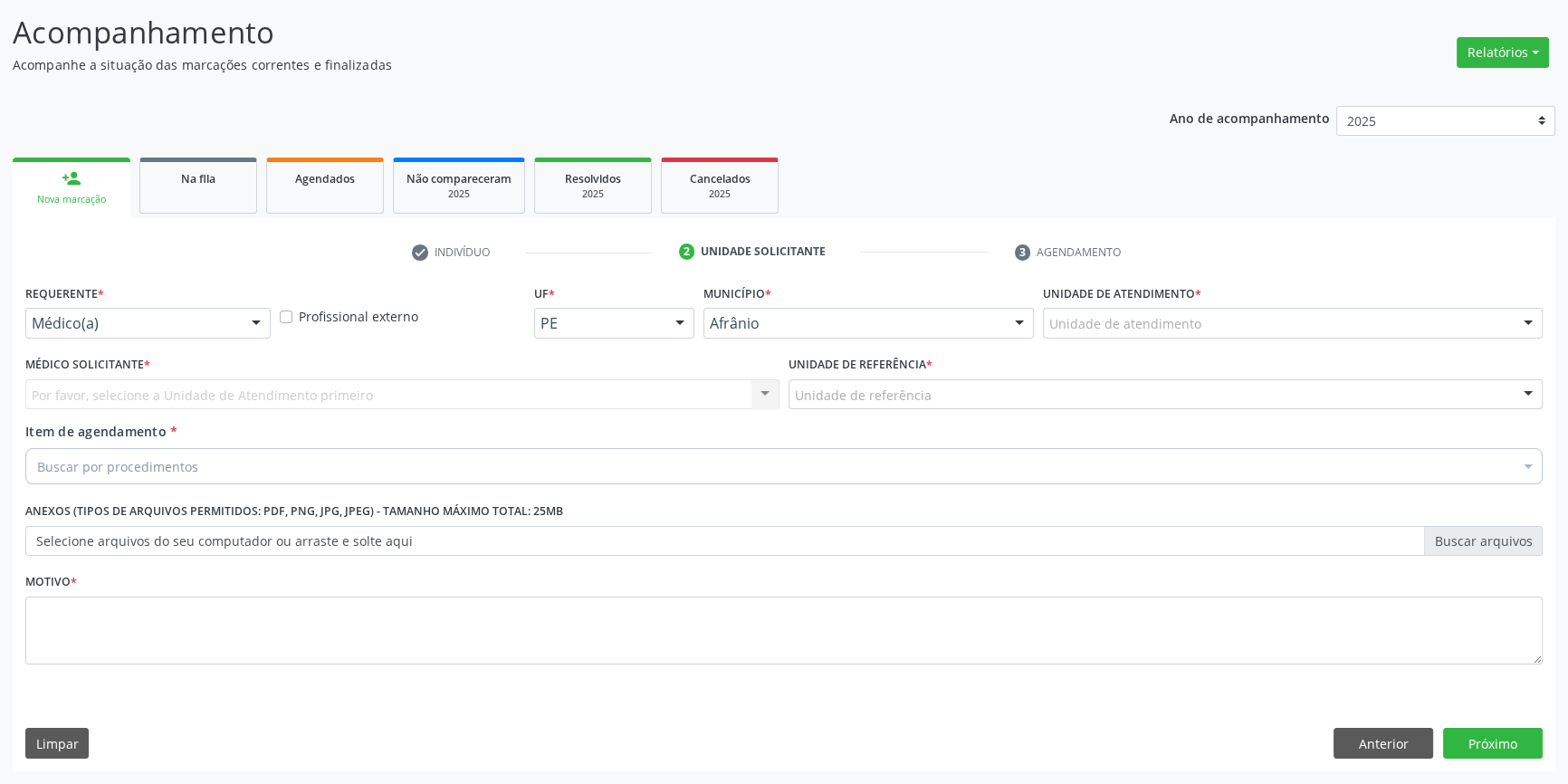
scroll to position [112, 0]
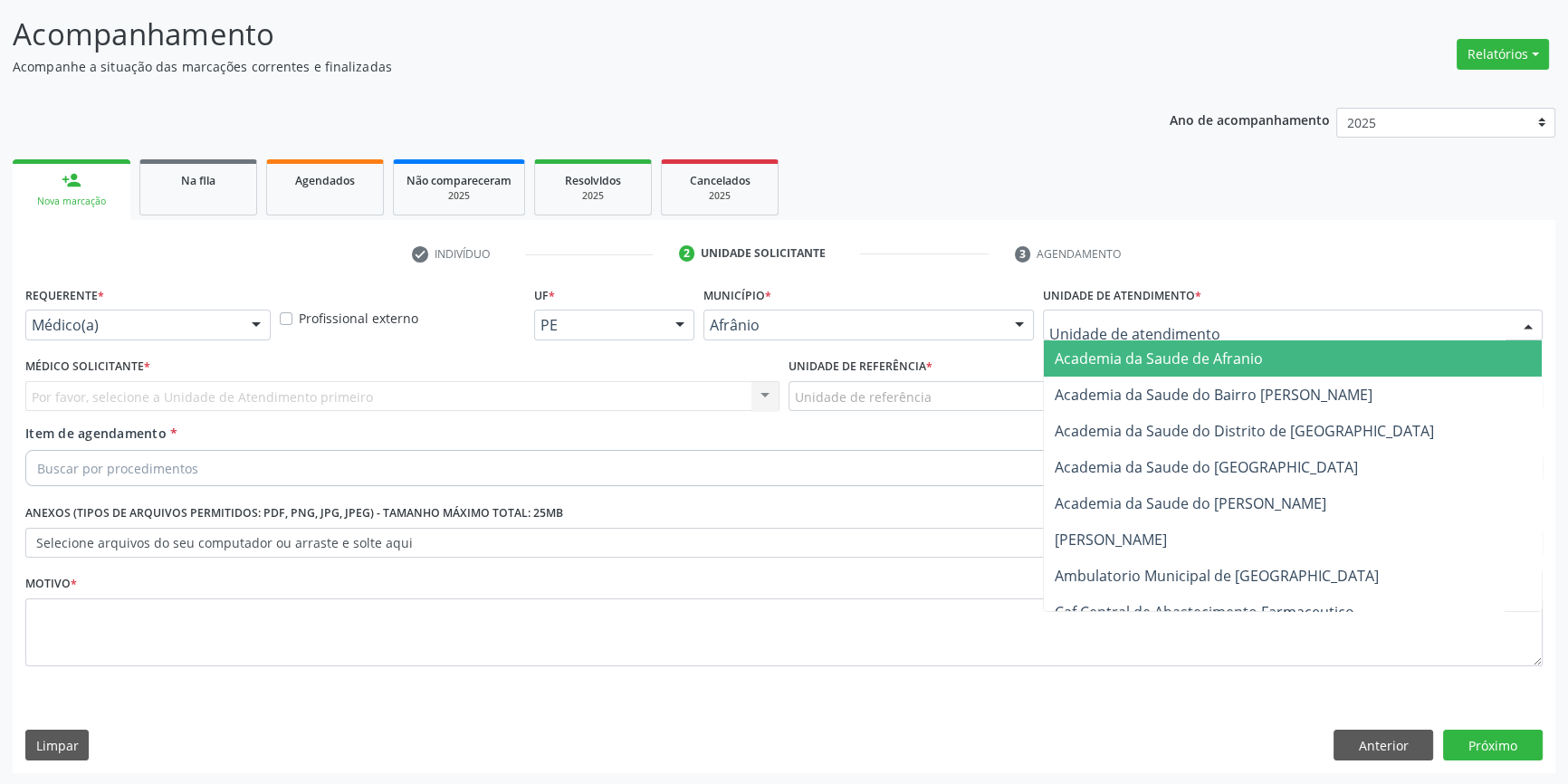
click at [1165, 338] on div "Academia da Saude de Afranio Academia da Saude do Bairro [PERSON_NAME] Academia…" at bounding box center [1293, 325] width 499 height 31
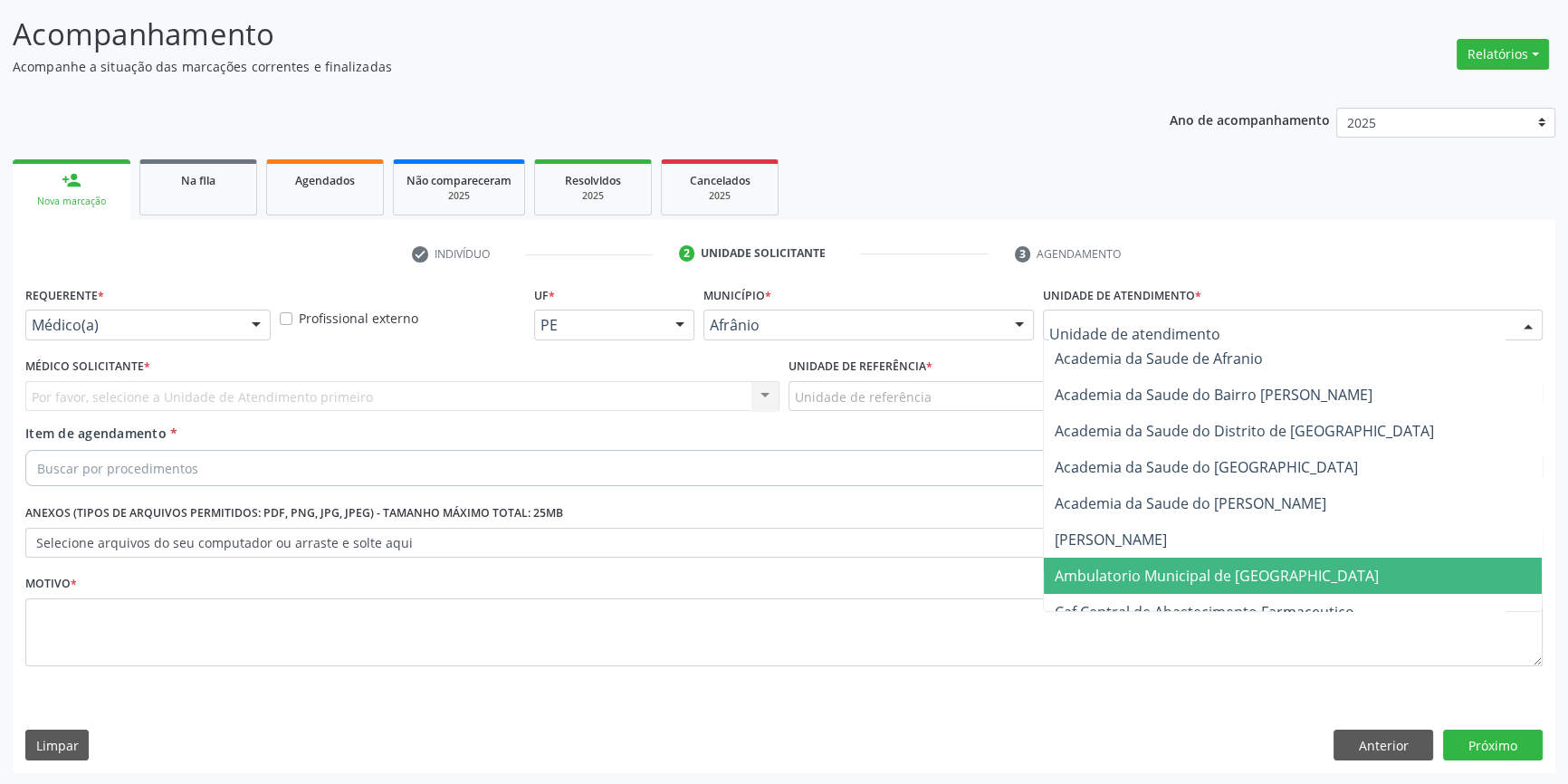
drag, startPoint x: 1150, startPoint y: 581, endPoint x: 938, endPoint y: 423, distance: 264.4
click at [1145, 576] on span "Ambulatorio Municipal de [GEOGRAPHIC_DATA]" at bounding box center [1217, 576] width 324 height 20
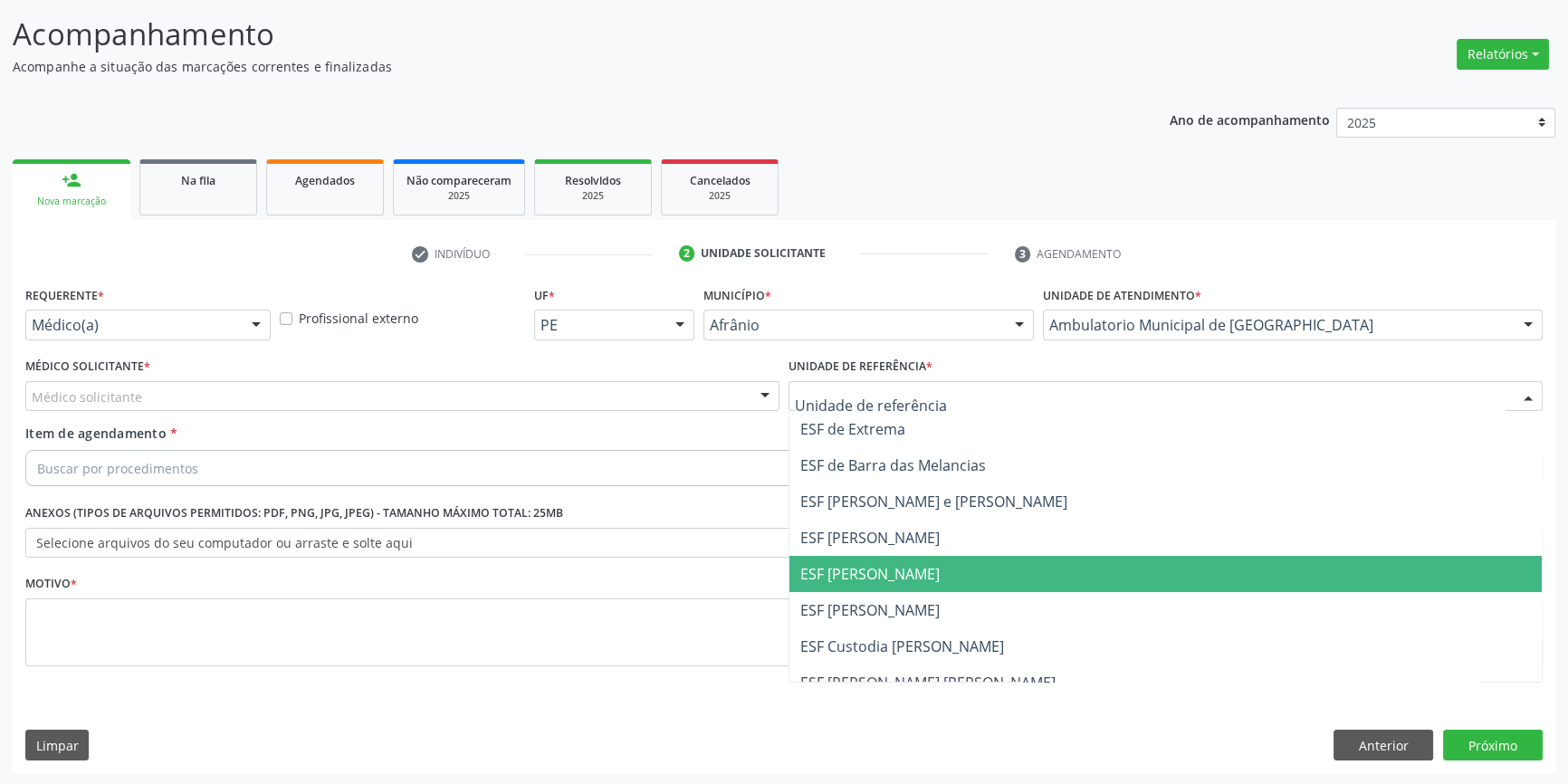
click at [931, 578] on span "ESF [PERSON_NAME]" at bounding box center [1165, 574] width 752 height 37
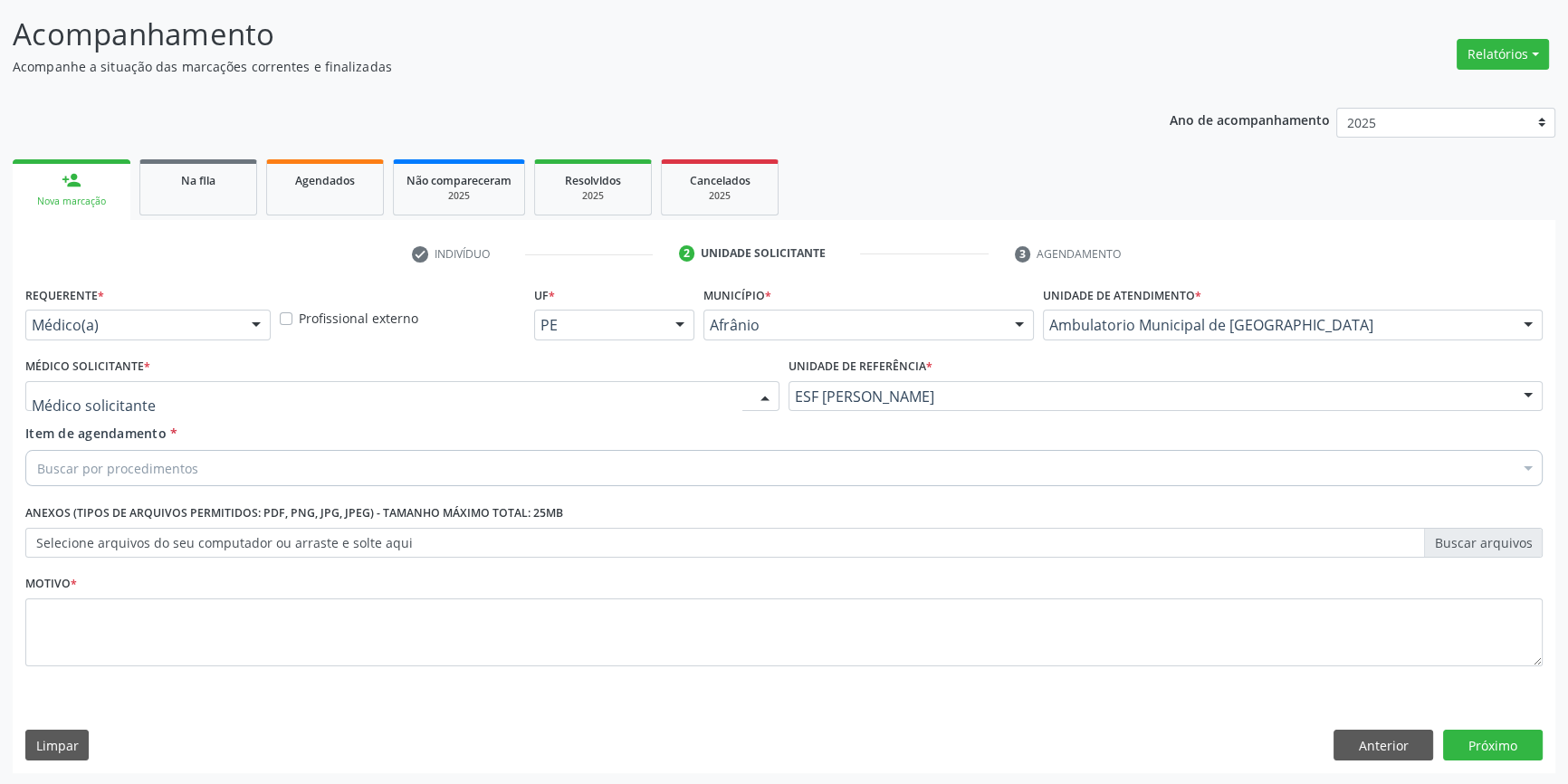
drag, startPoint x: 559, startPoint y: 393, endPoint x: 438, endPoint y: 430, distance: 126.5
click at [553, 394] on div at bounding box center [403, 396] width 754 height 31
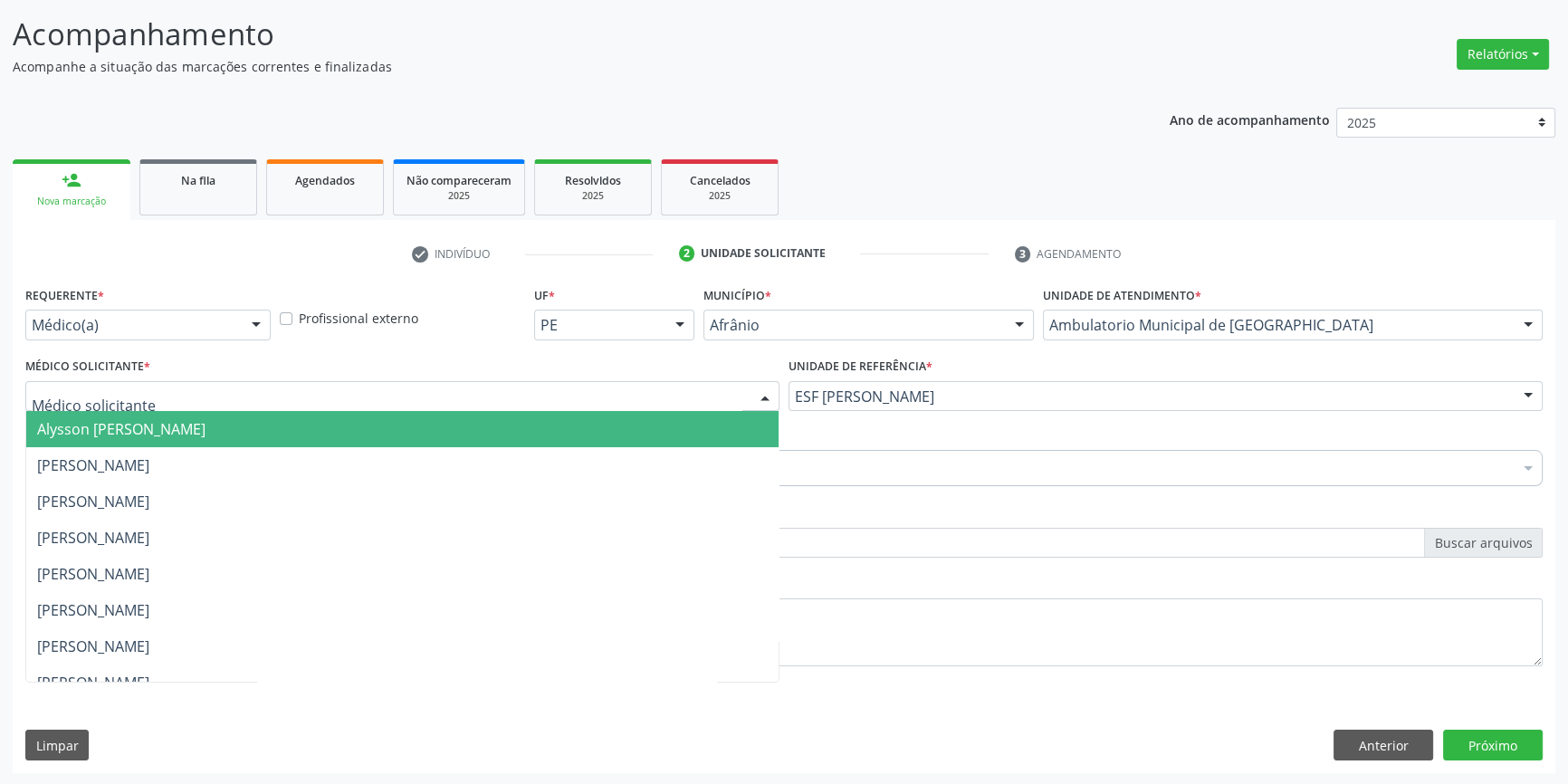
click at [329, 431] on span "Alysson [PERSON_NAME]" at bounding box center [403, 429] width 752 height 37
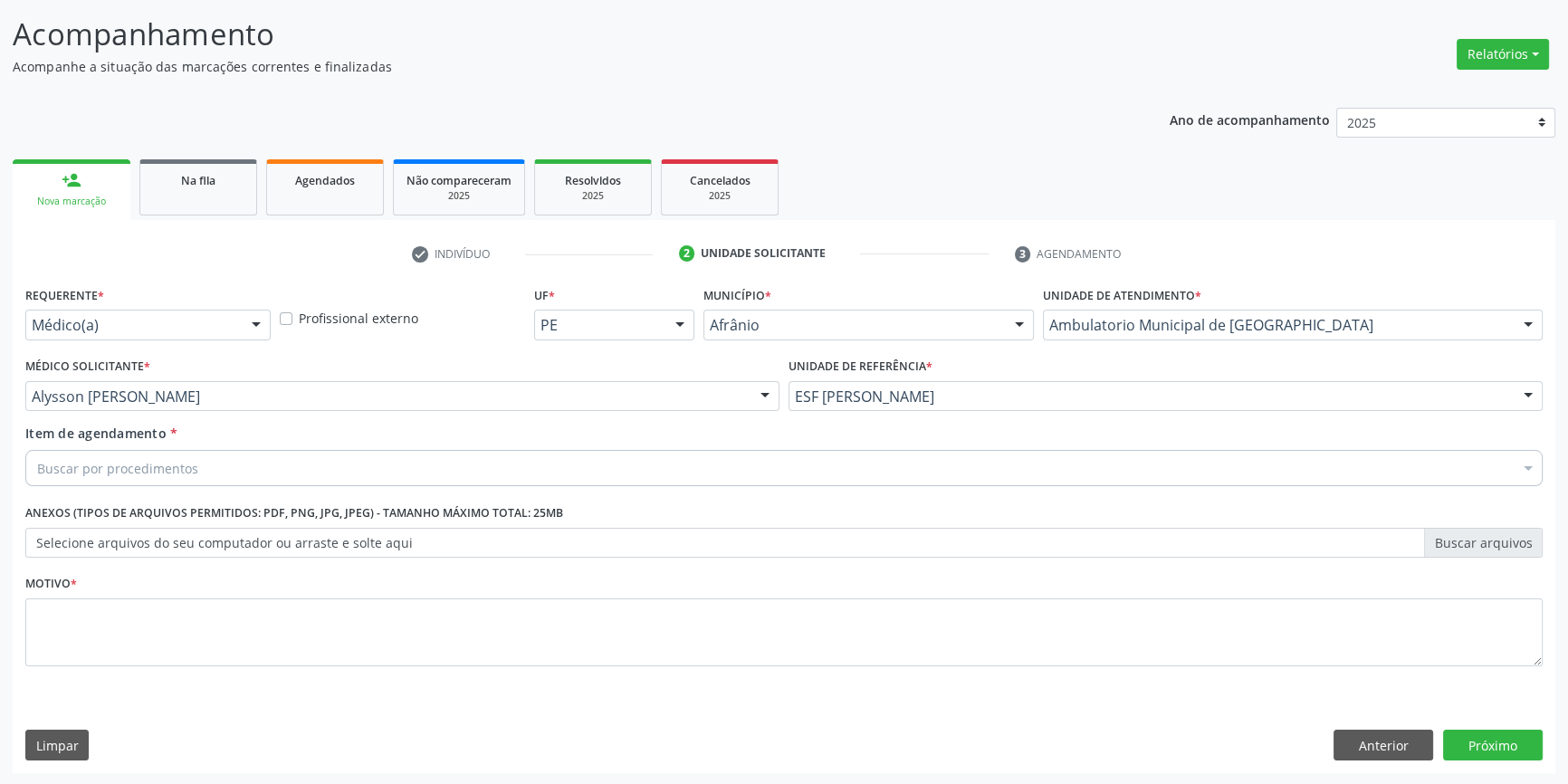
click at [308, 455] on div "Buscar por procedimentos" at bounding box center [784, 468] width 1517 height 37
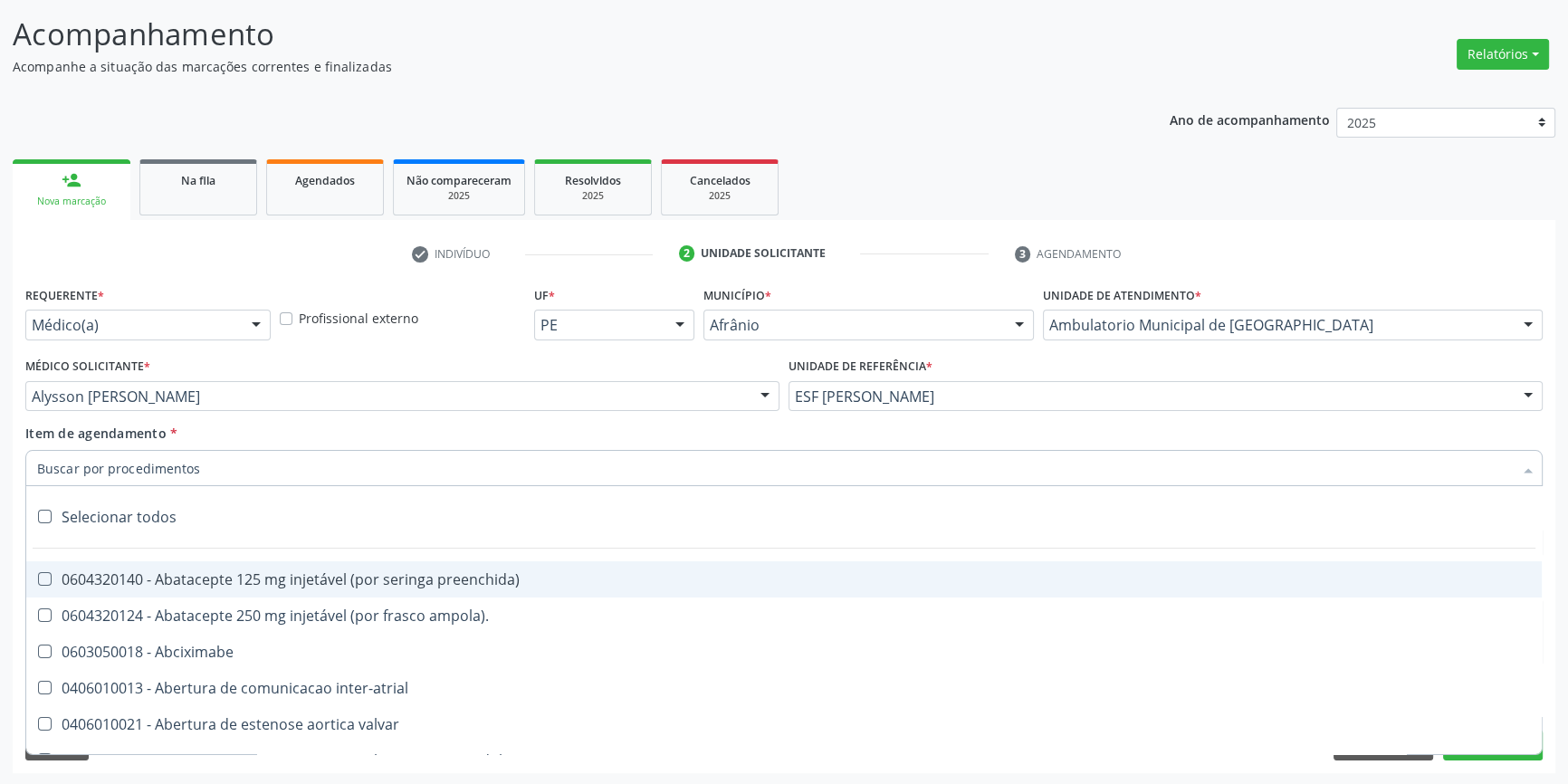
click at [305, 466] on input "Item de agendamento *" at bounding box center [775, 468] width 1475 height 37
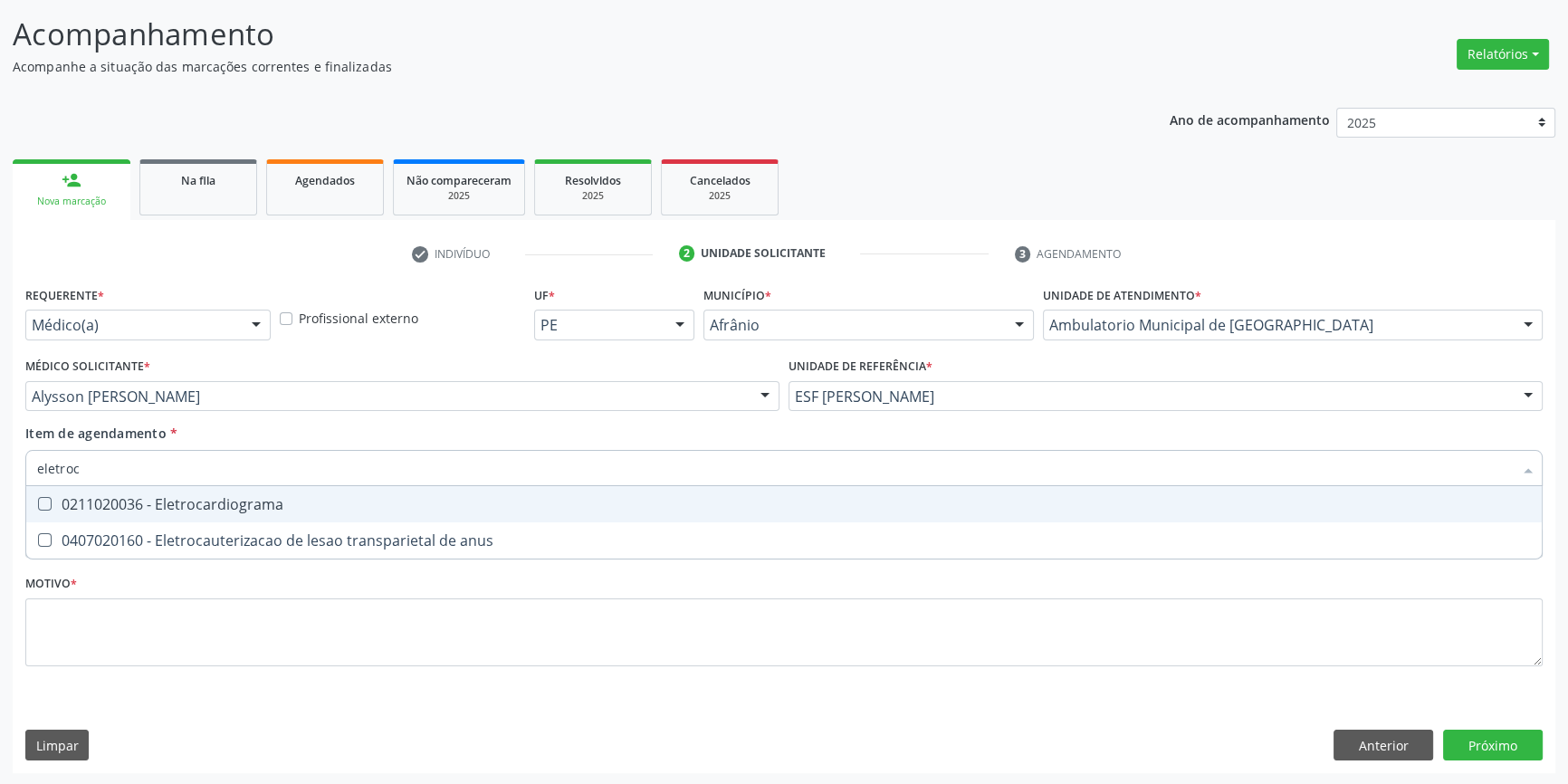
type input "eletroca"
click at [295, 507] on div "0211020036 - Eletrocardiograma" at bounding box center [784, 505] width 1494 height 15
checkbox Eletrocardiograma "true"
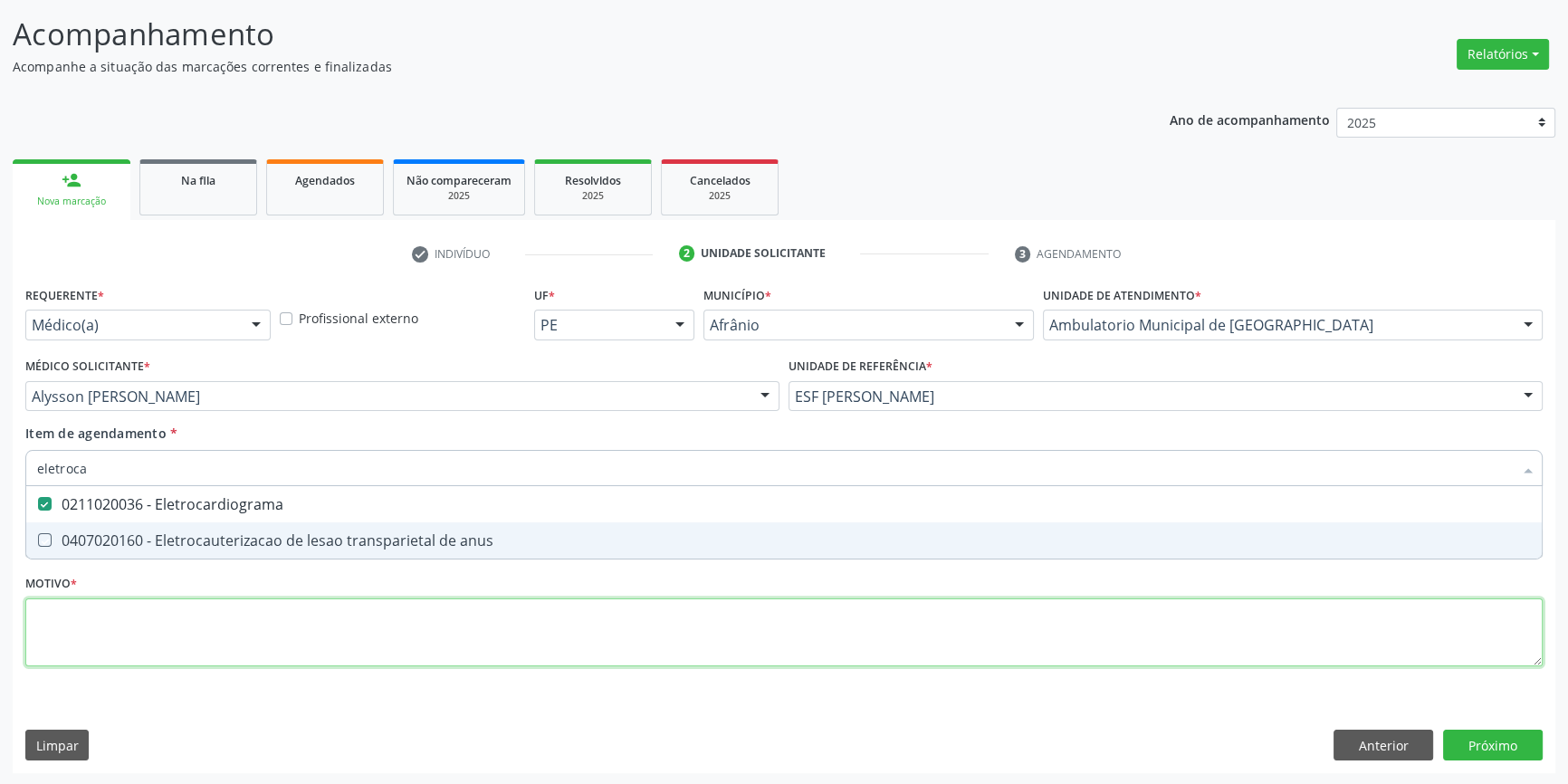
click at [310, 652] on div "Requerente * Médico(a) Médico(a) Enfermeiro(a) Paciente Nenhum resultado encont…" at bounding box center [784, 487] width 1517 height 411
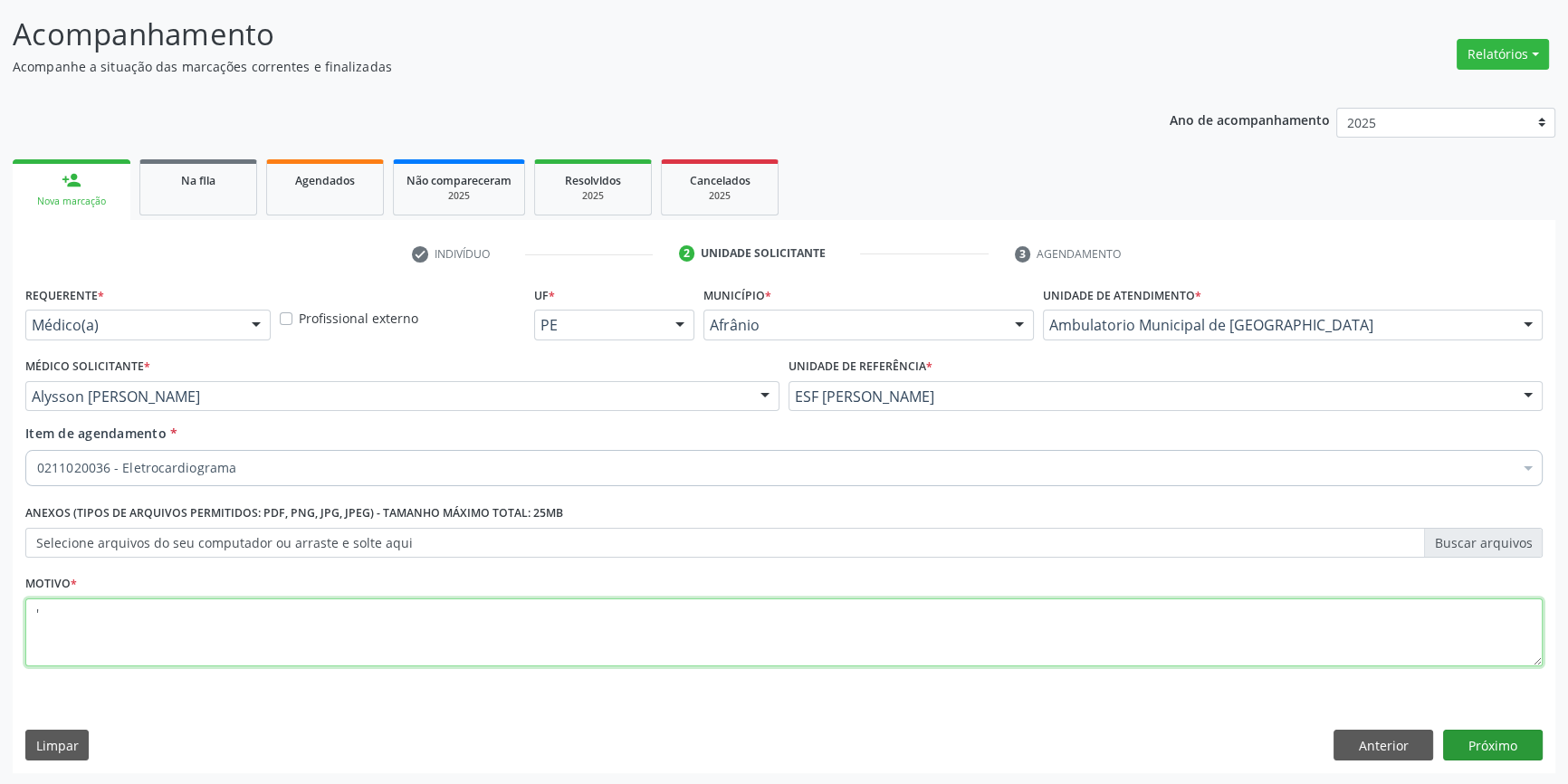
type textarea "'"
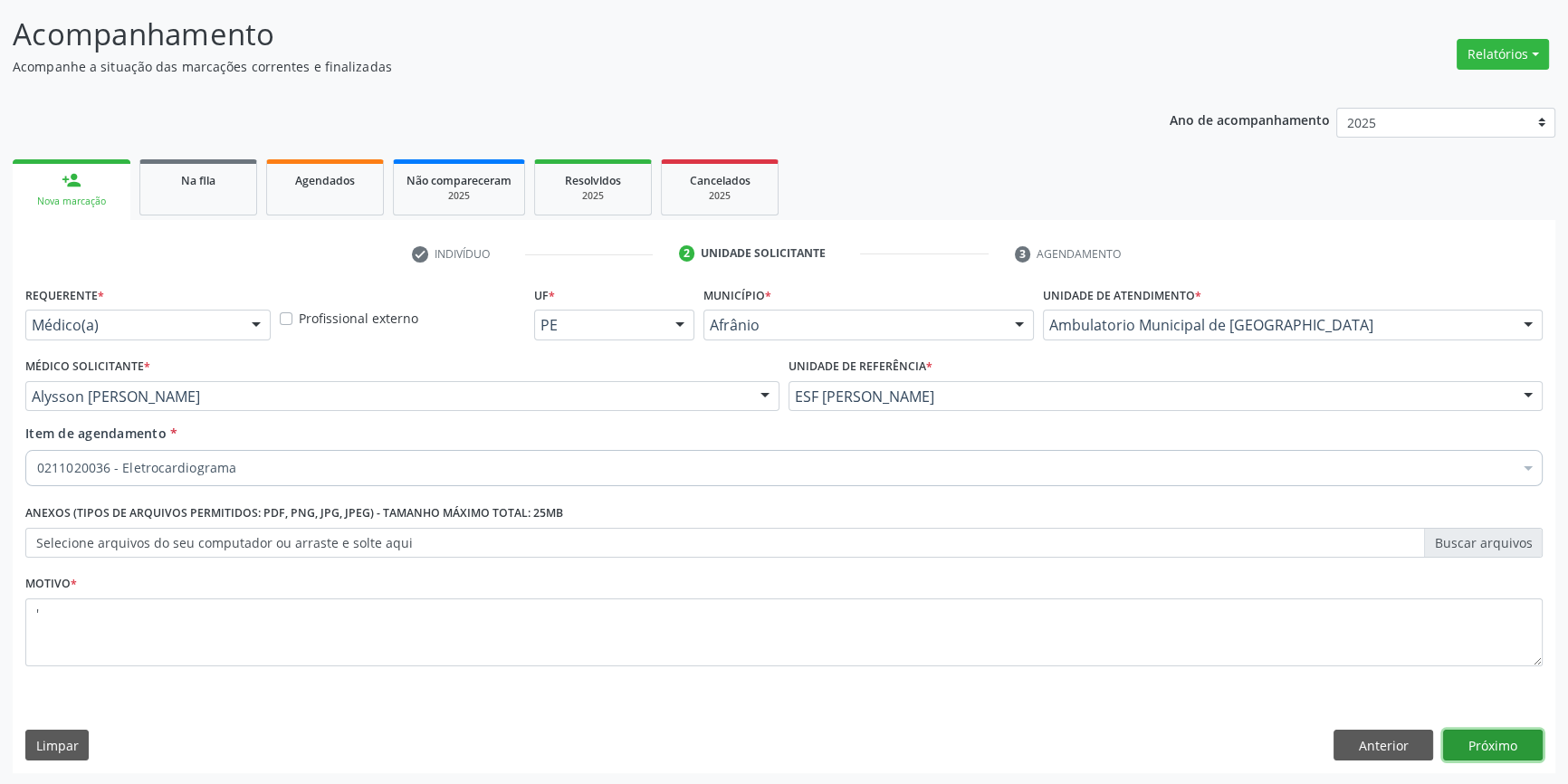
click at [1500, 740] on button "Próximo" at bounding box center [1492, 745] width 100 height 31
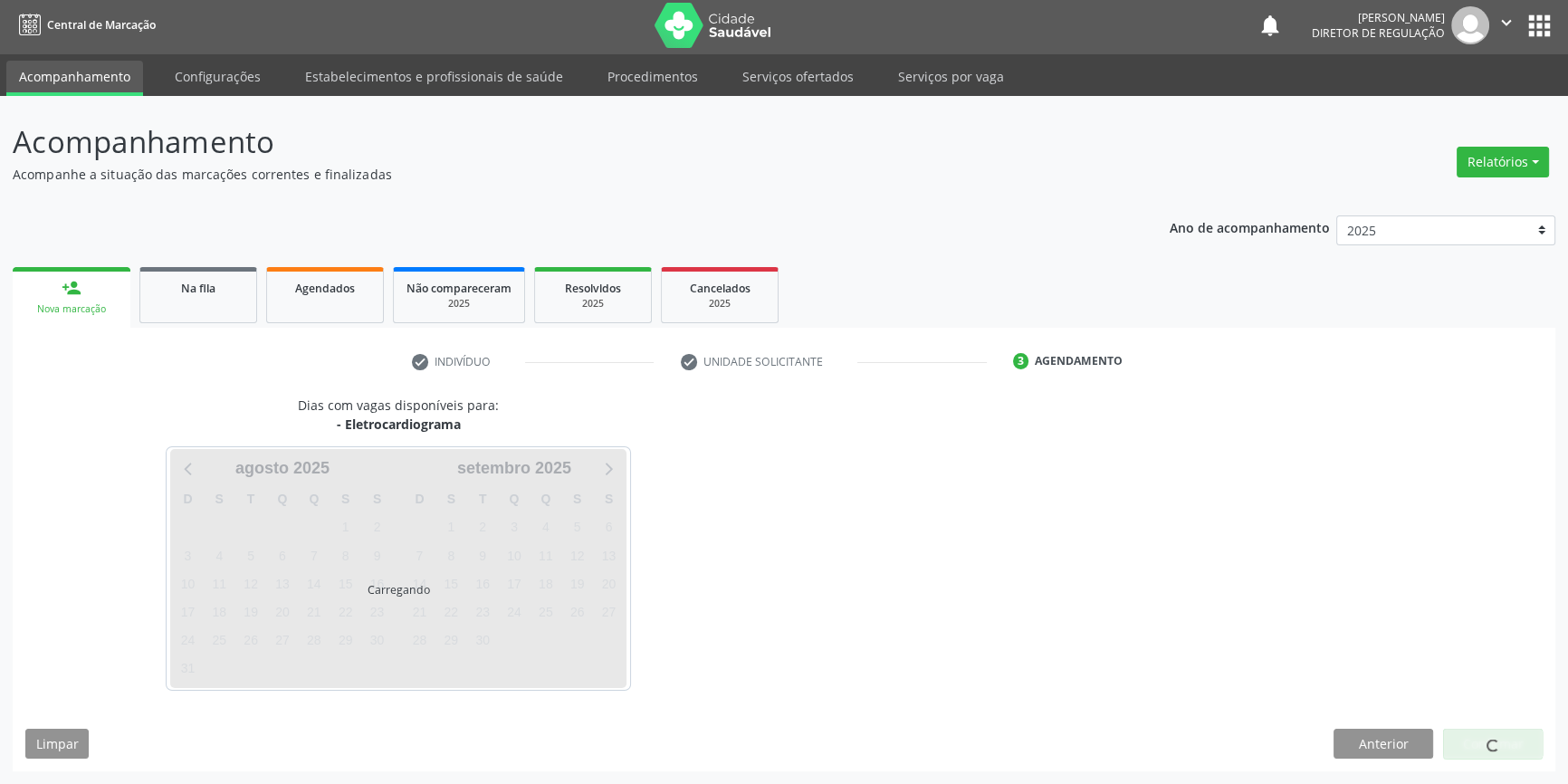
scroll to position [2, 0]
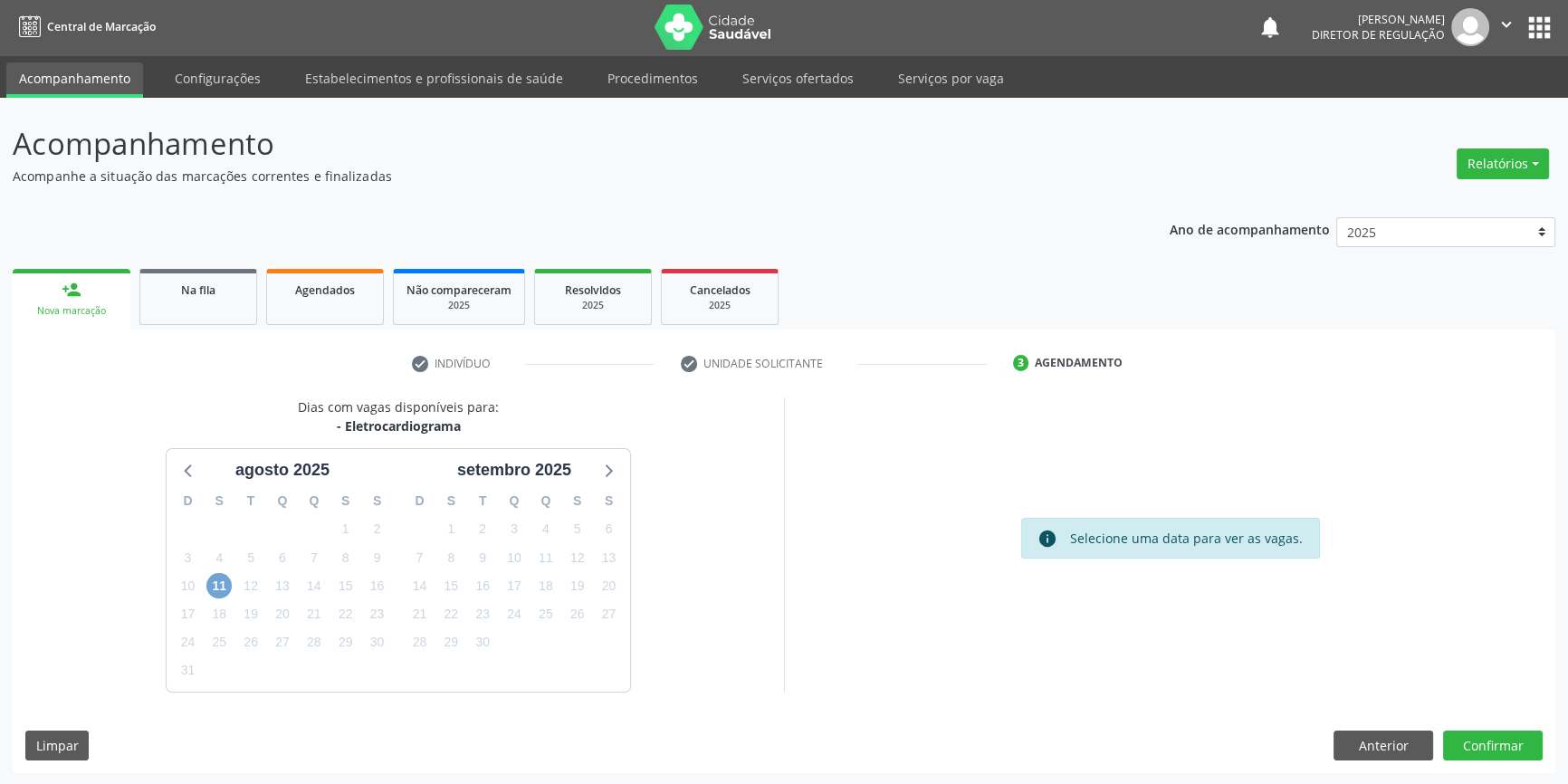
click at [218, 578] on span "11" at bounding box center [219, 587] width 26 height 26
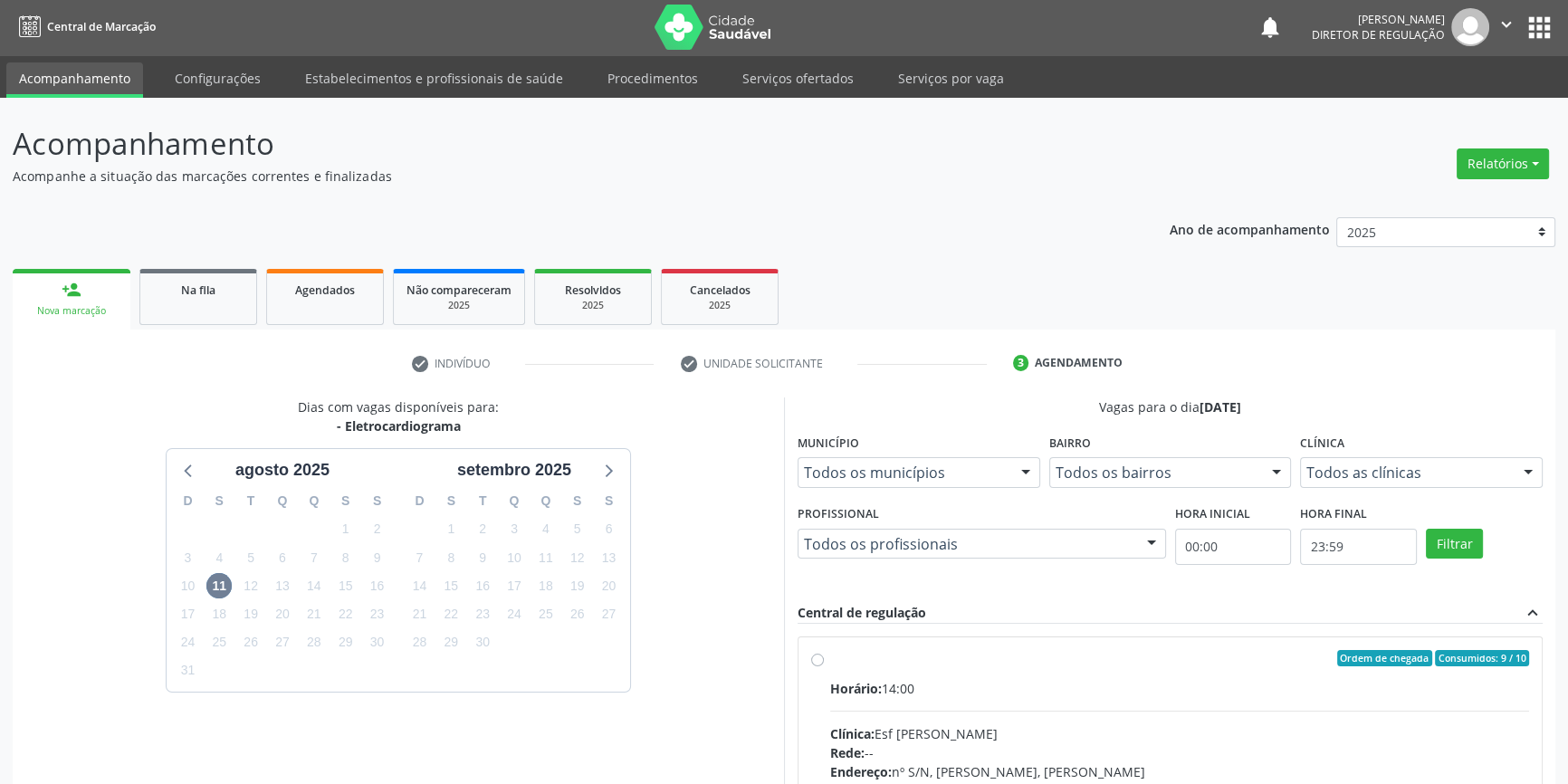
click at [862, 641] on div "Ordem de chegada Consumidos: 9 / 10 Horário: 14:00 Clínica: Esf [PERSON_NAME] R…" at bounding box center [1169, 789] width 743 height 303
radio input "true"
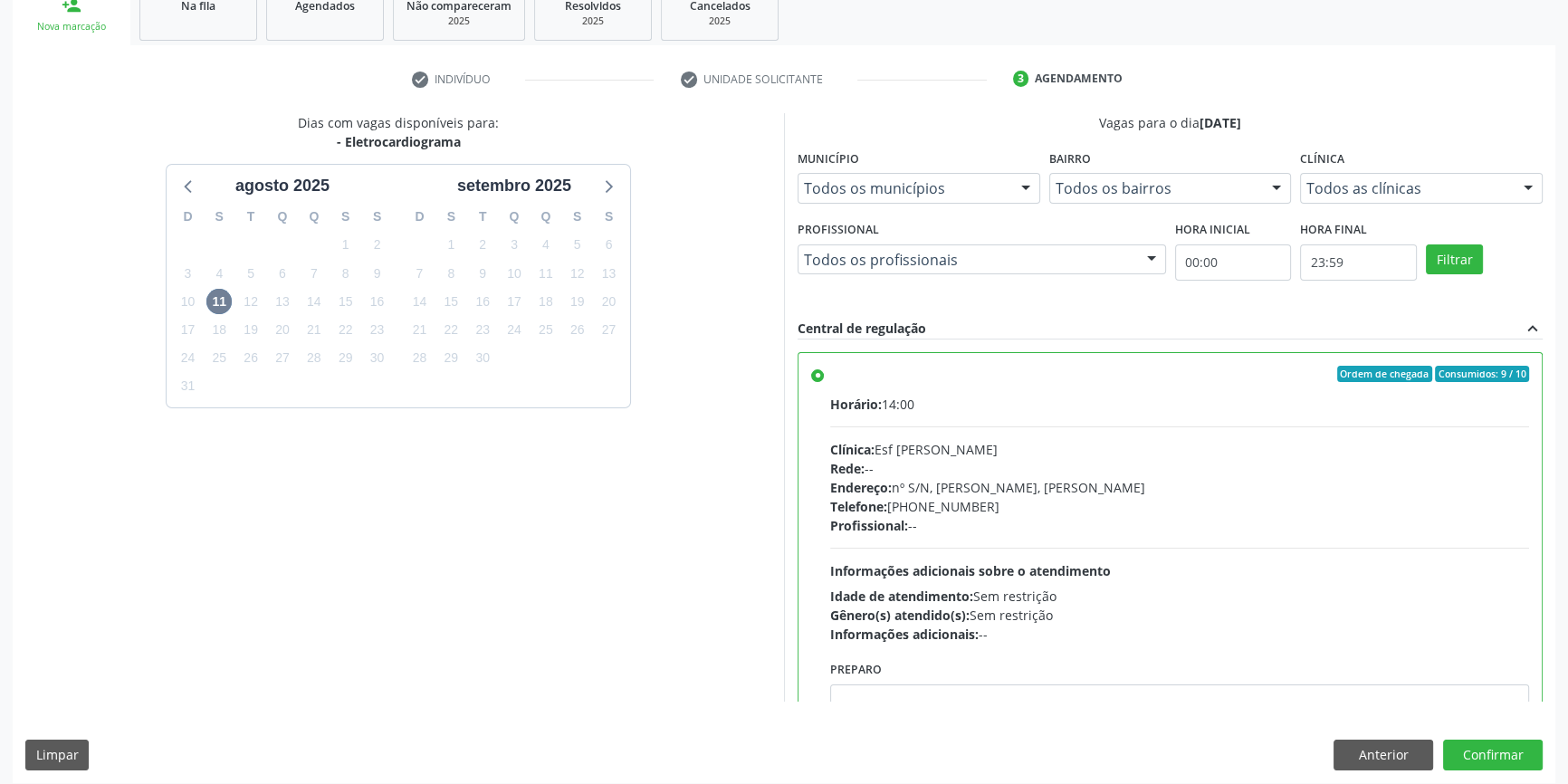
scroll to position [296, 0]
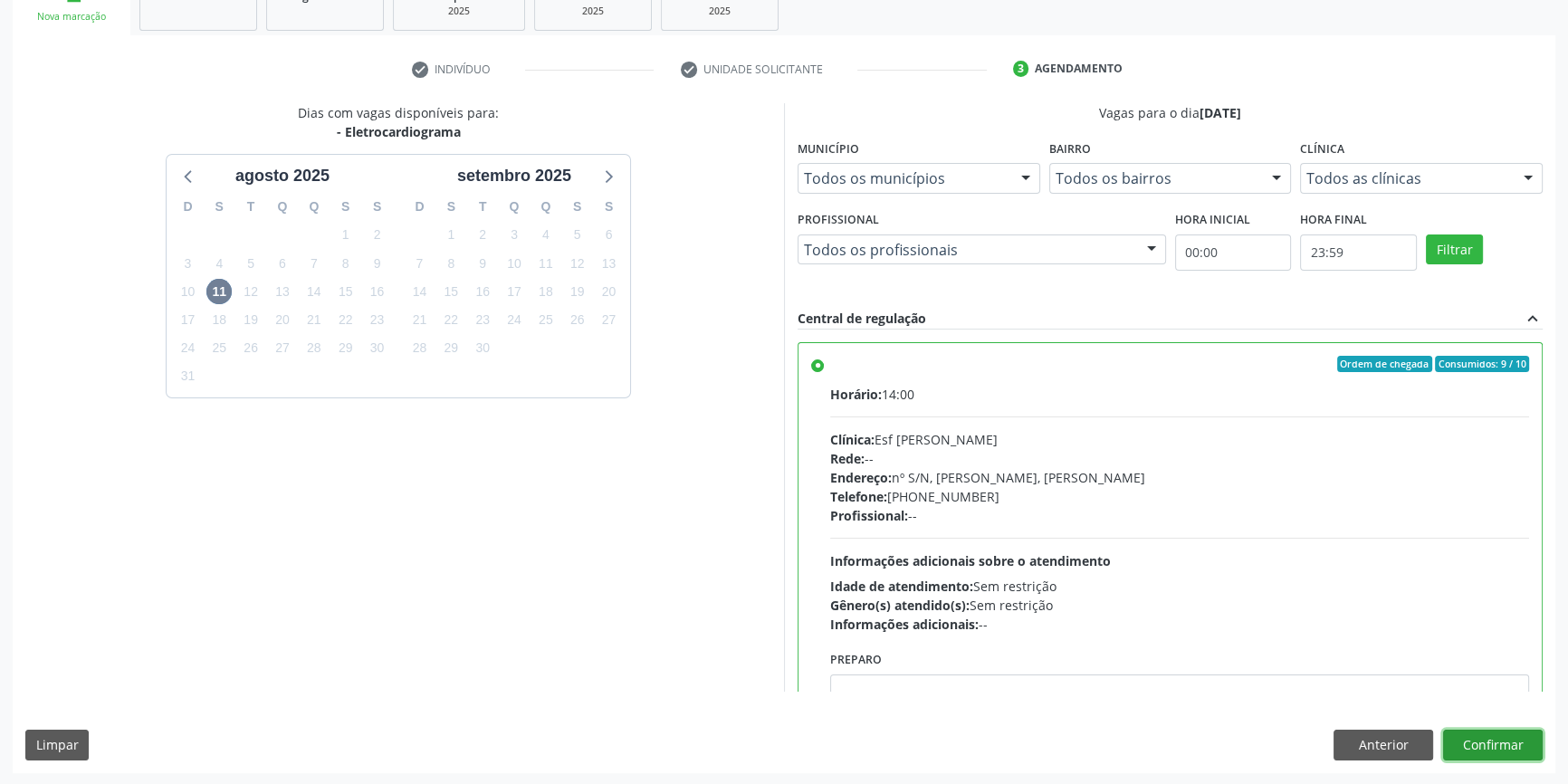
click at [1467, 734] on button "Confirmar" at bounding box center [1492, 745] width 100 height 31
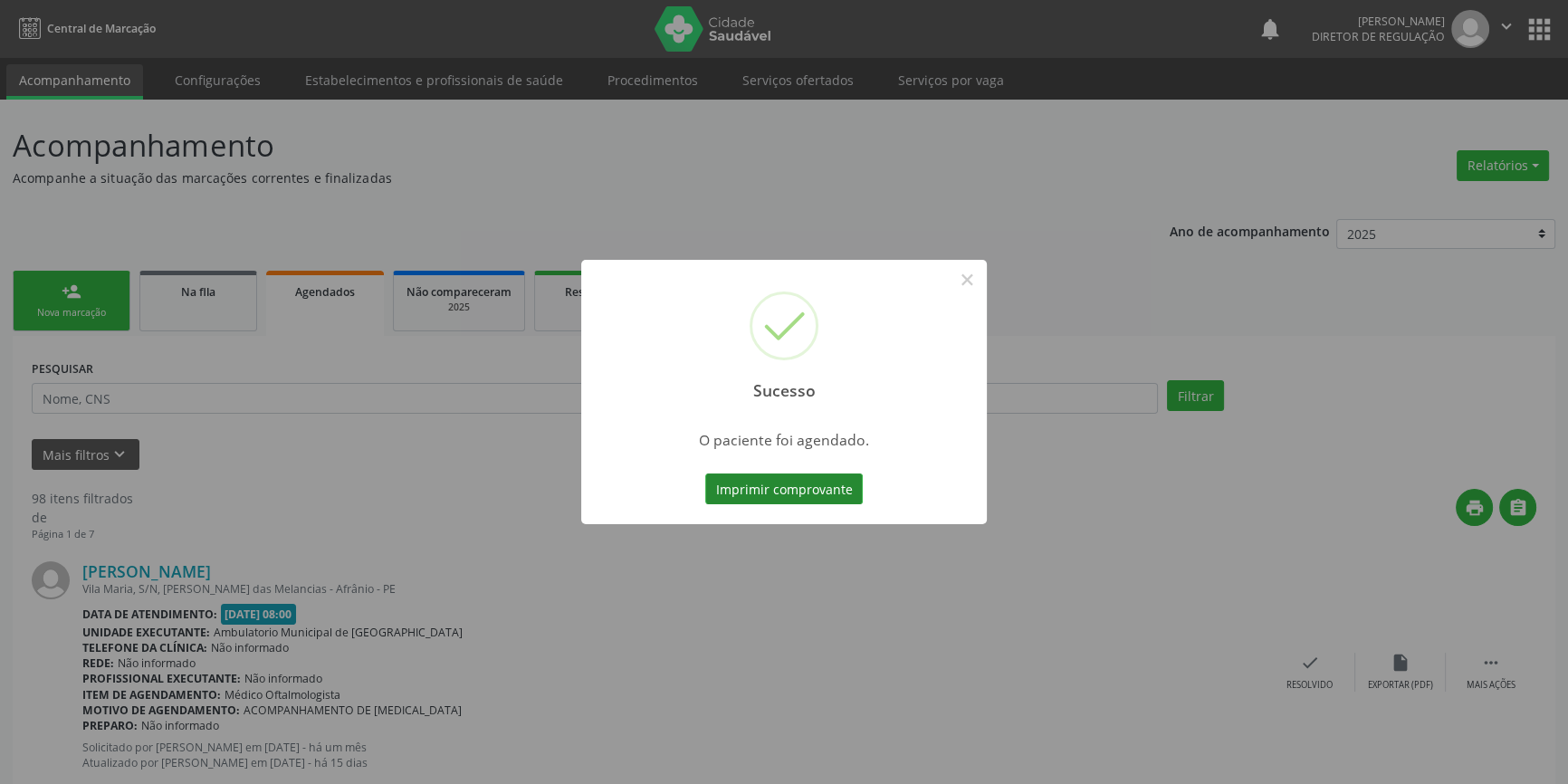
click at [808, 479] on button "Imprimir comprovante" at bounding box center [784, 489] width 158 height 31
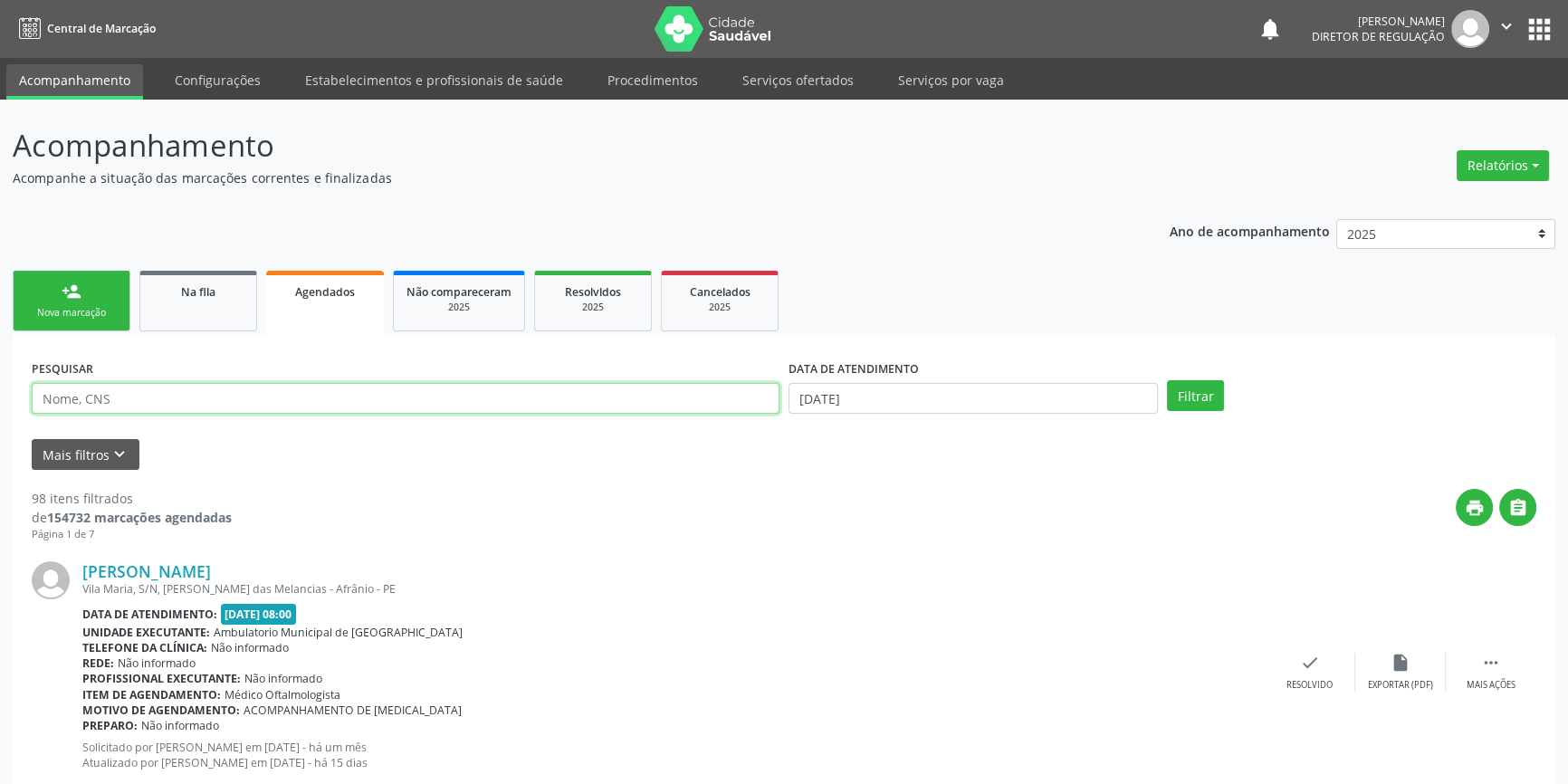
click at [189, 394] on input "text" at bounding box center [406, 398] width 748 height 31
type input "708809755883110"
click at [873, 418] on div "DATA DE ATENDIMENTO [DATE]" at bounding box center [972, 391] width 378 height 71
click at [874, 405] on input "[DATE]" at bounding box center [973, 398] width 369 height 31
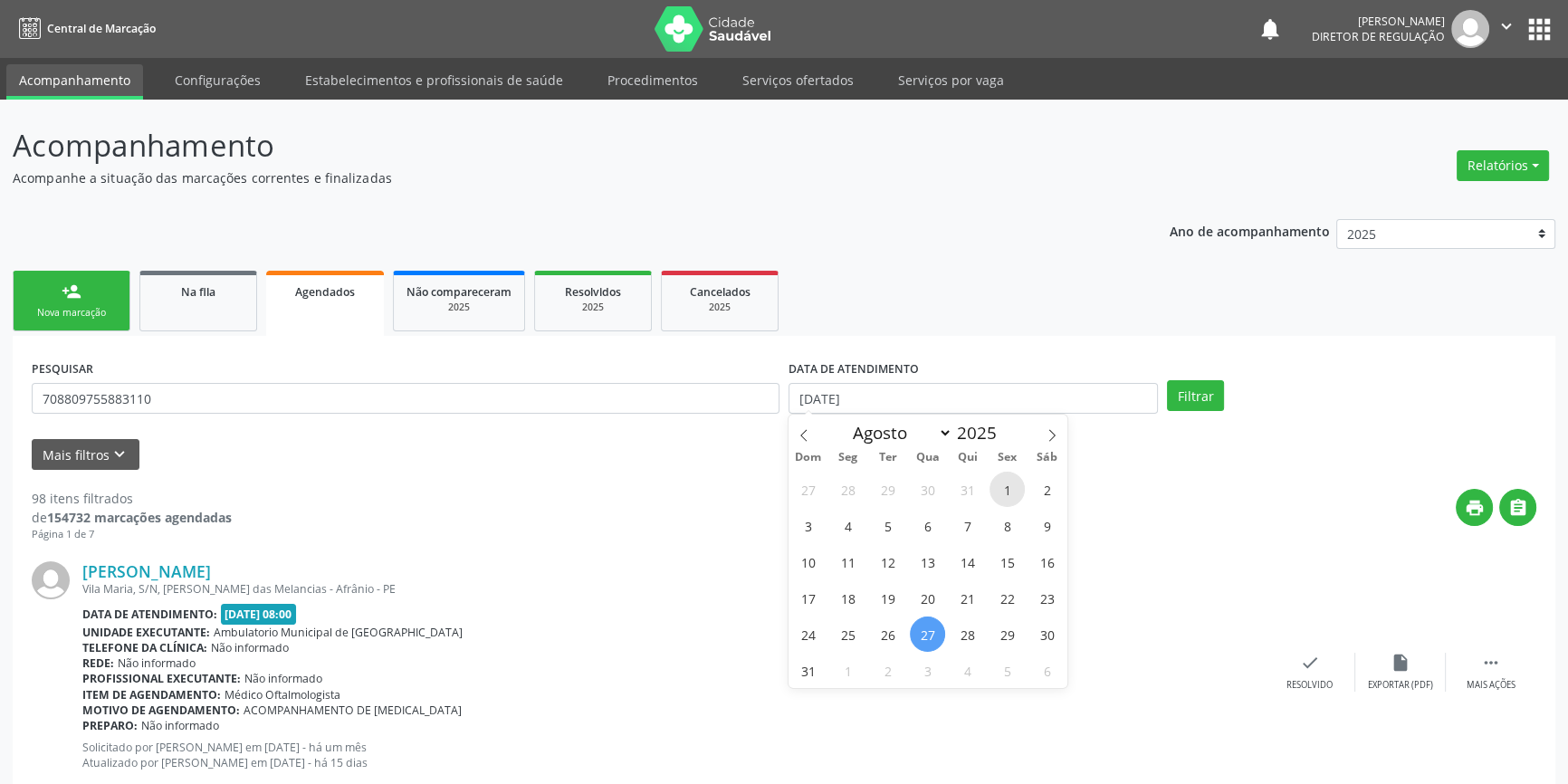
click at [1010, 473] on span "1" at bounding box center [1008, 490] width 36 height 36
type input "[DATE]"
click at [807, 452] on span "Dom" at bounding box center [808, 458] width 39 height 12
click at [806, 446] on div "Dom Seg Ter Qua Qui Sex Sáb" at bounding box center [928, 458] width 279 height 26
click at [807, 440] on icon at bounding box center [803, 435] width 13 height 13
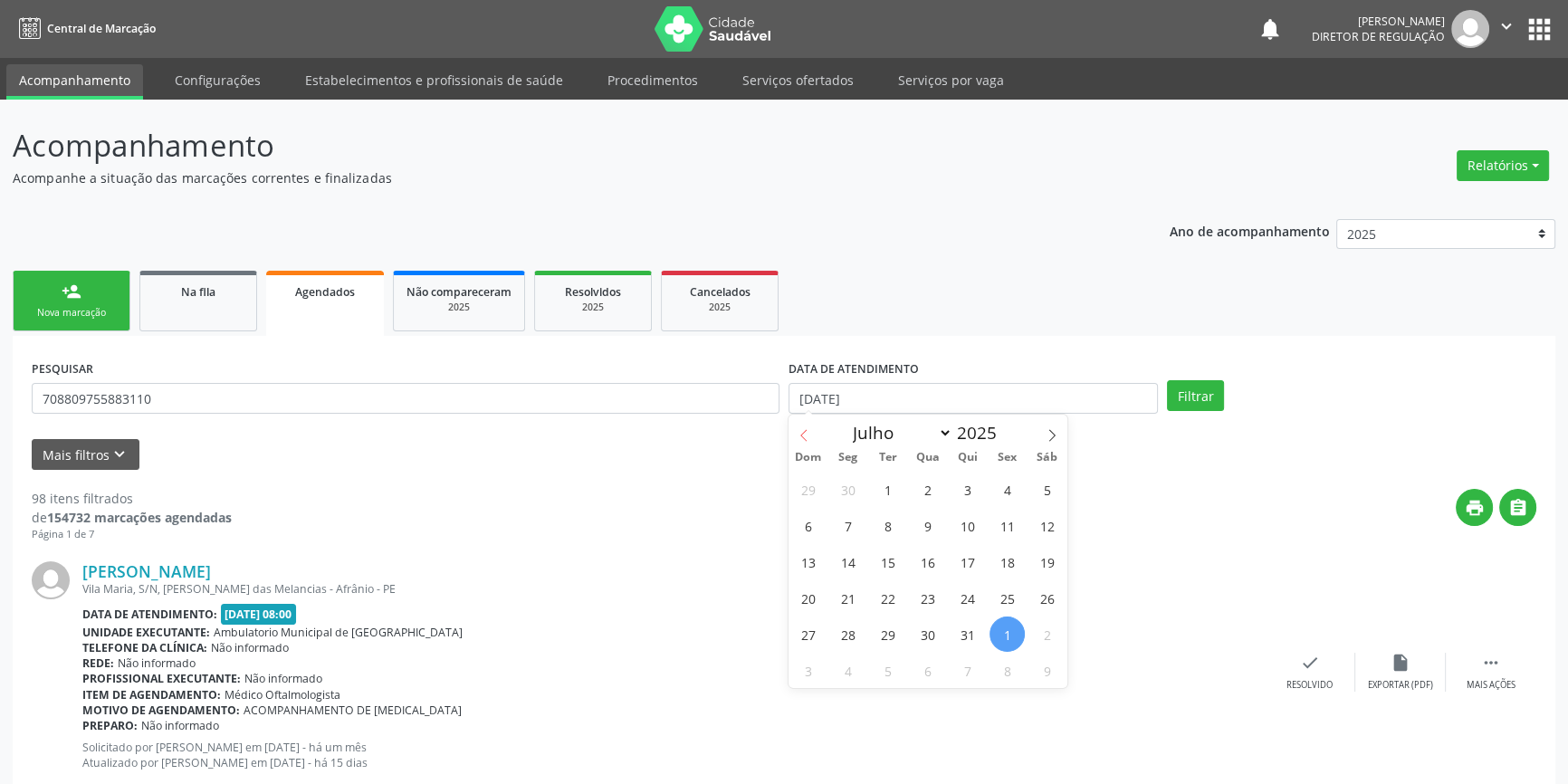
click at [807, 440] on icon at bounding box center [803, 435] width 13 height 13
click at [805, 433] on icon at bounding box center [803, 435] width 13 height 13
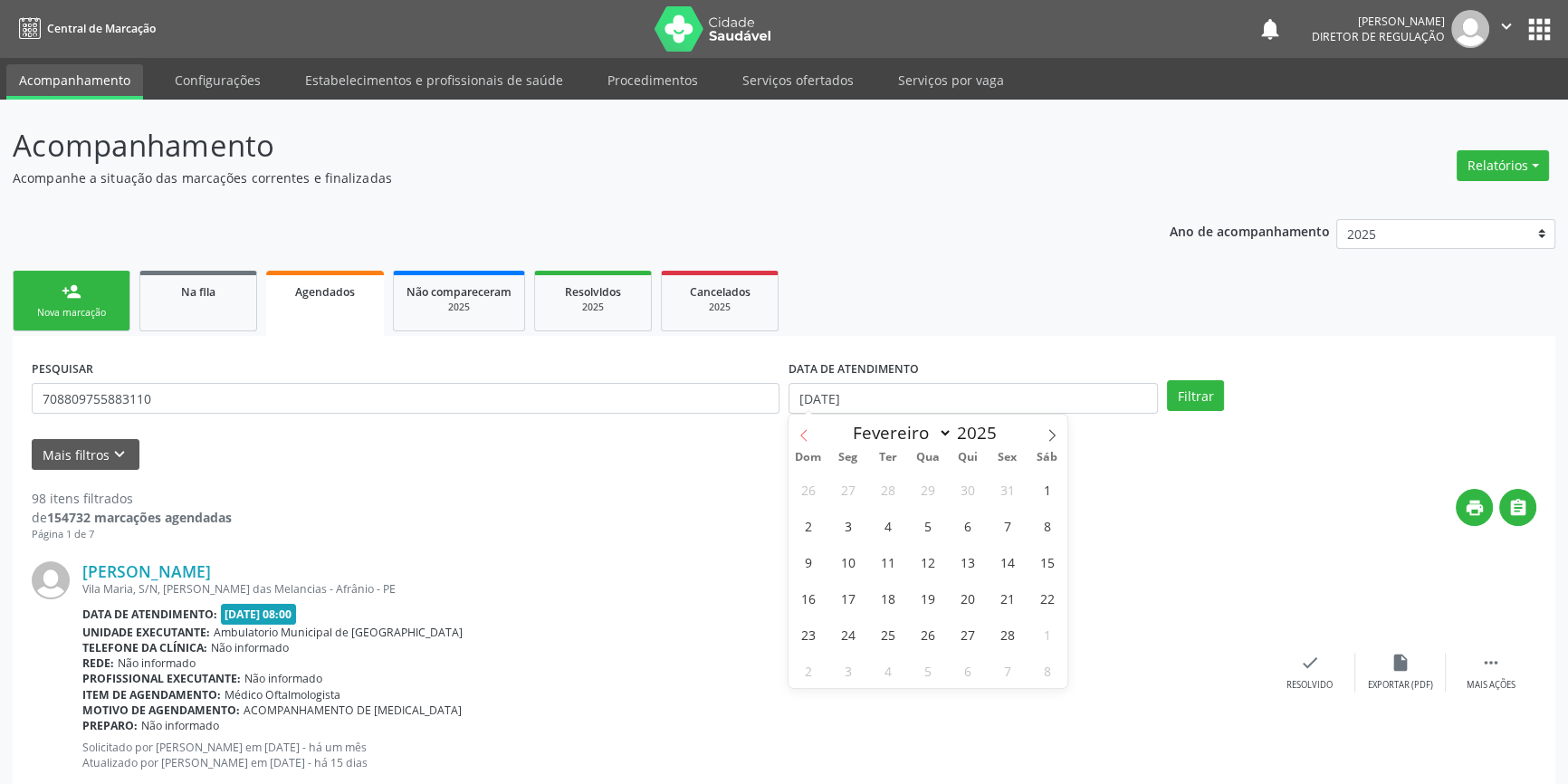
click at [805, 433] on icon at bounding box center [803, 435] width 13 height 13
select select "0"
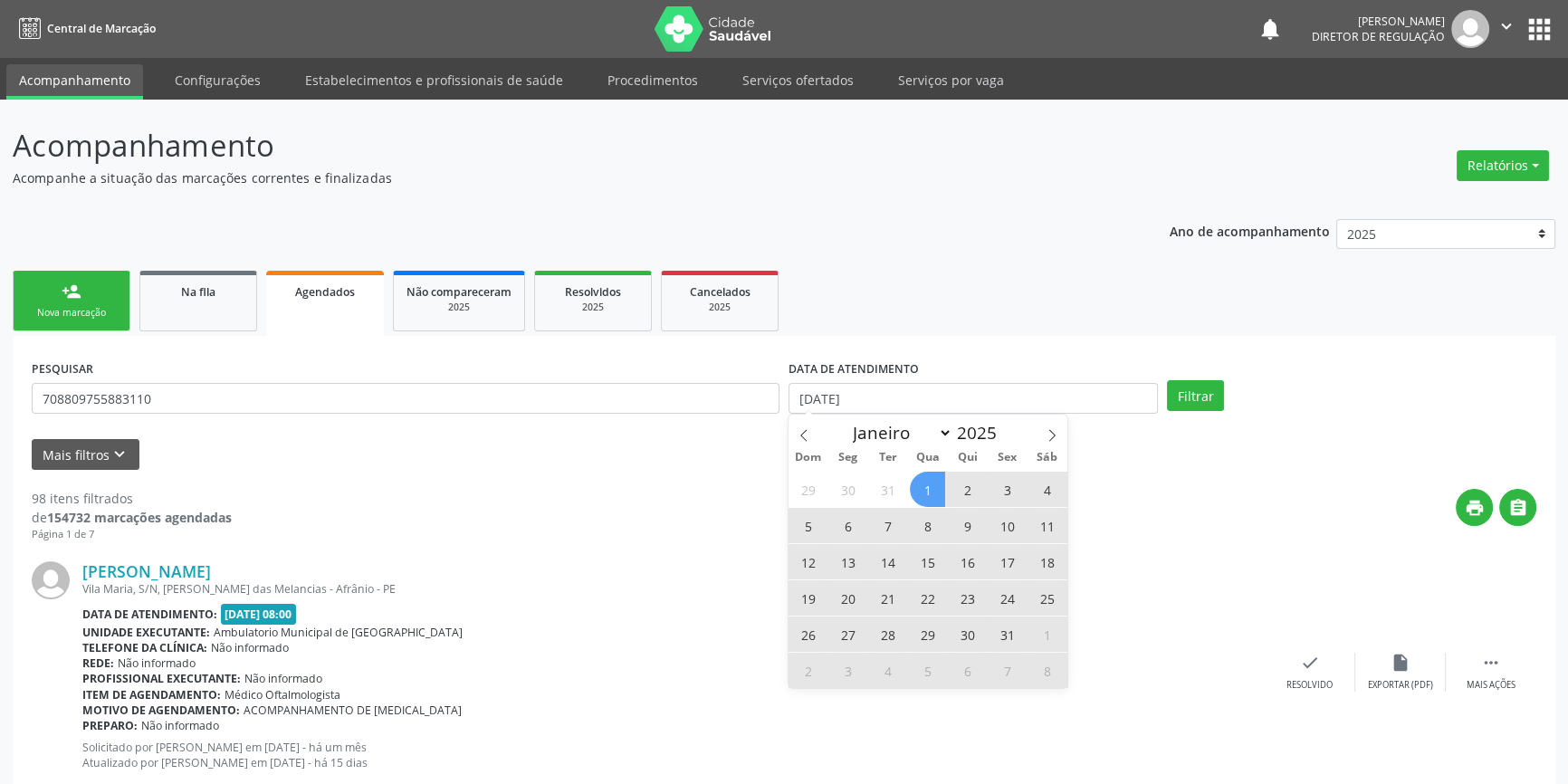
click at [933, 495] on span "1" at bounding box center [928, 490] width 36 height 36
click at [933, 495] on div "print " at bounding box center [884, 515] width 1305 height 53
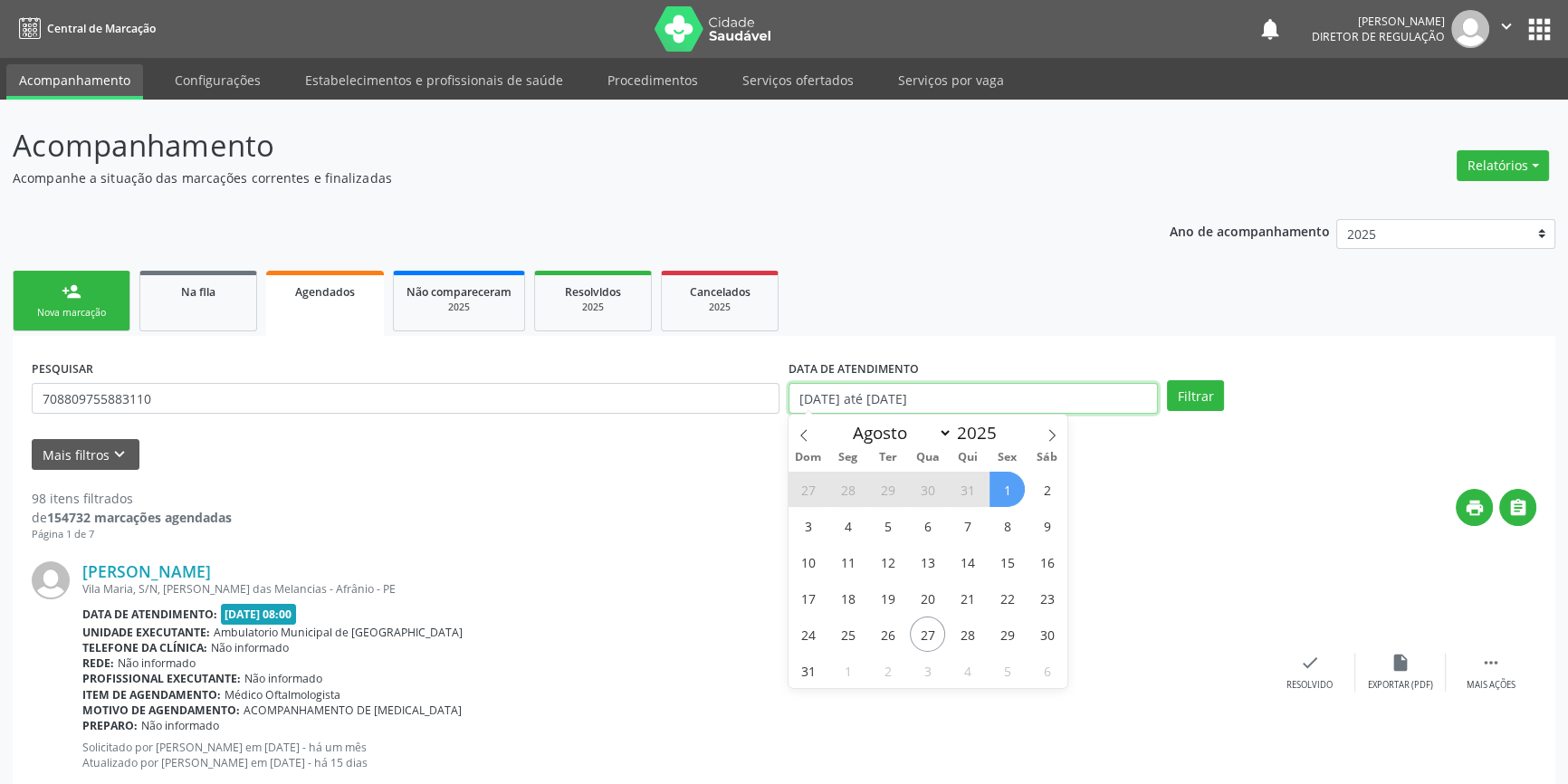
click at [958, 403] on input "[DATE] até [DATE]" at bounding box center [973, 398] width 369 height 31
click at [995, 481] on span "1" at bounding box center [1008, 490] width 36 height 36
type input "[DATE]"
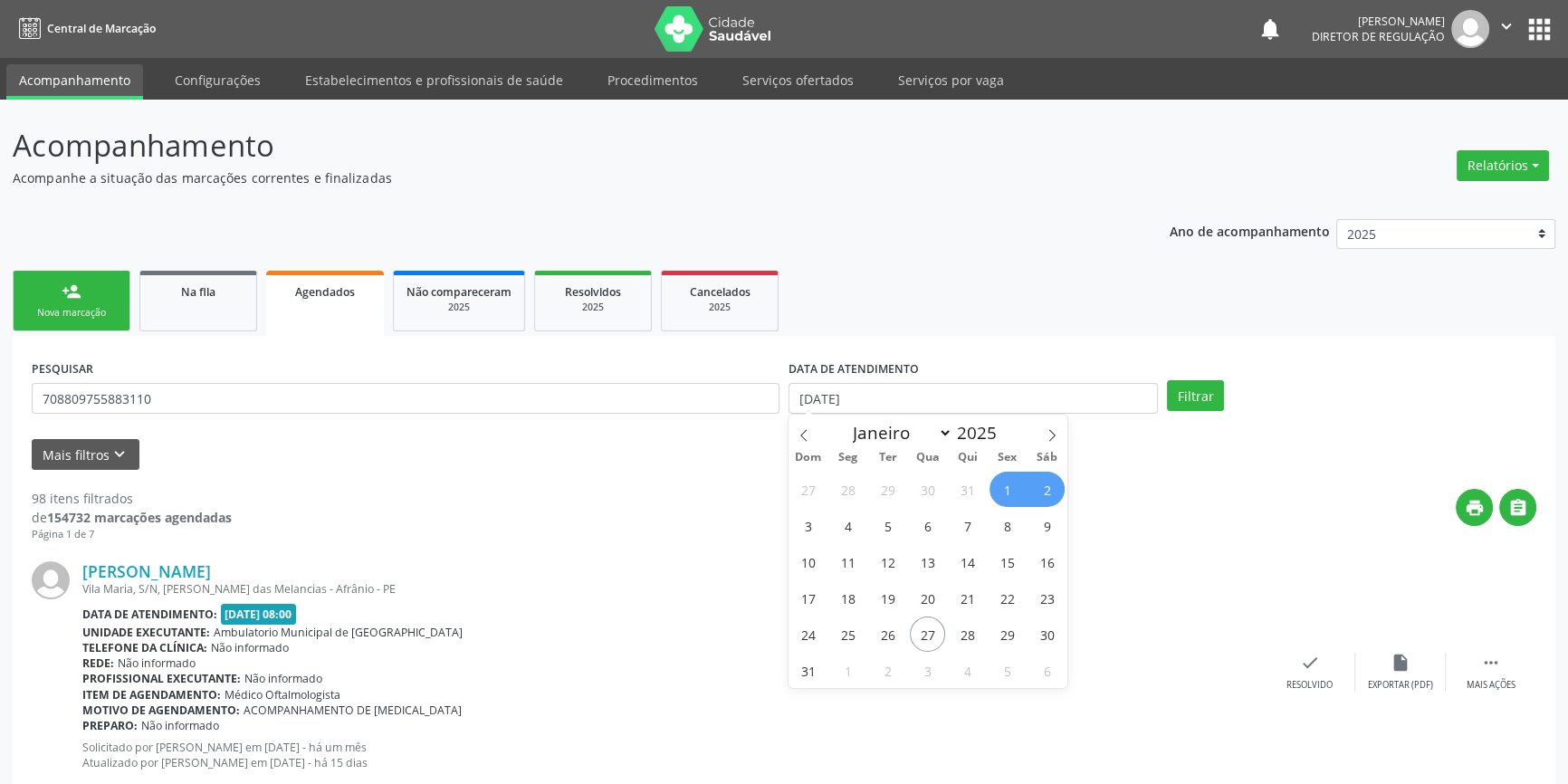
click at [1016, 473] on span "1" at bounding box center [1008, 490] width 36 height 36
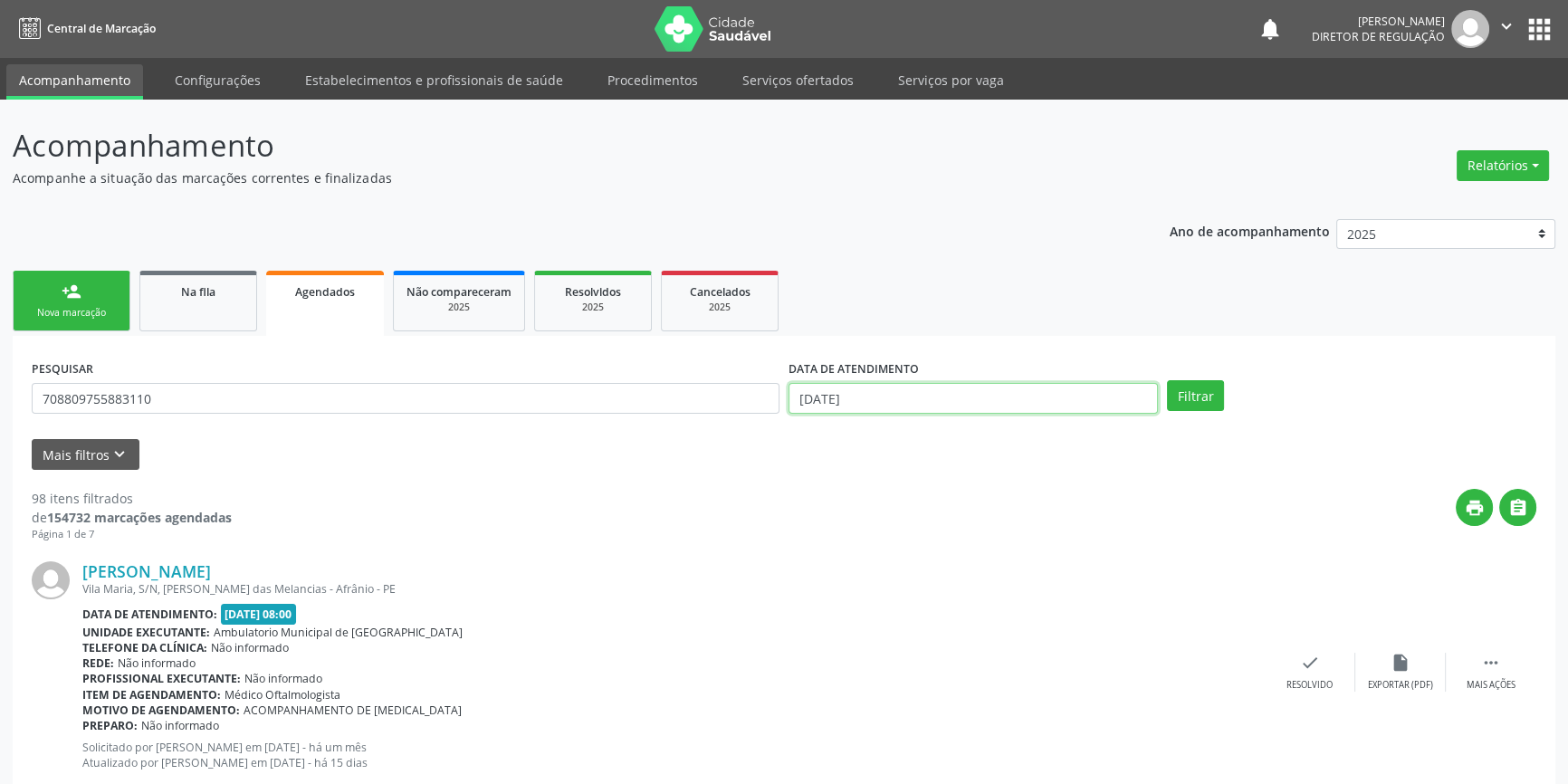
click at [836, 393] on input "[DATE]" at bounding box center [973, 398] width 369 height 31
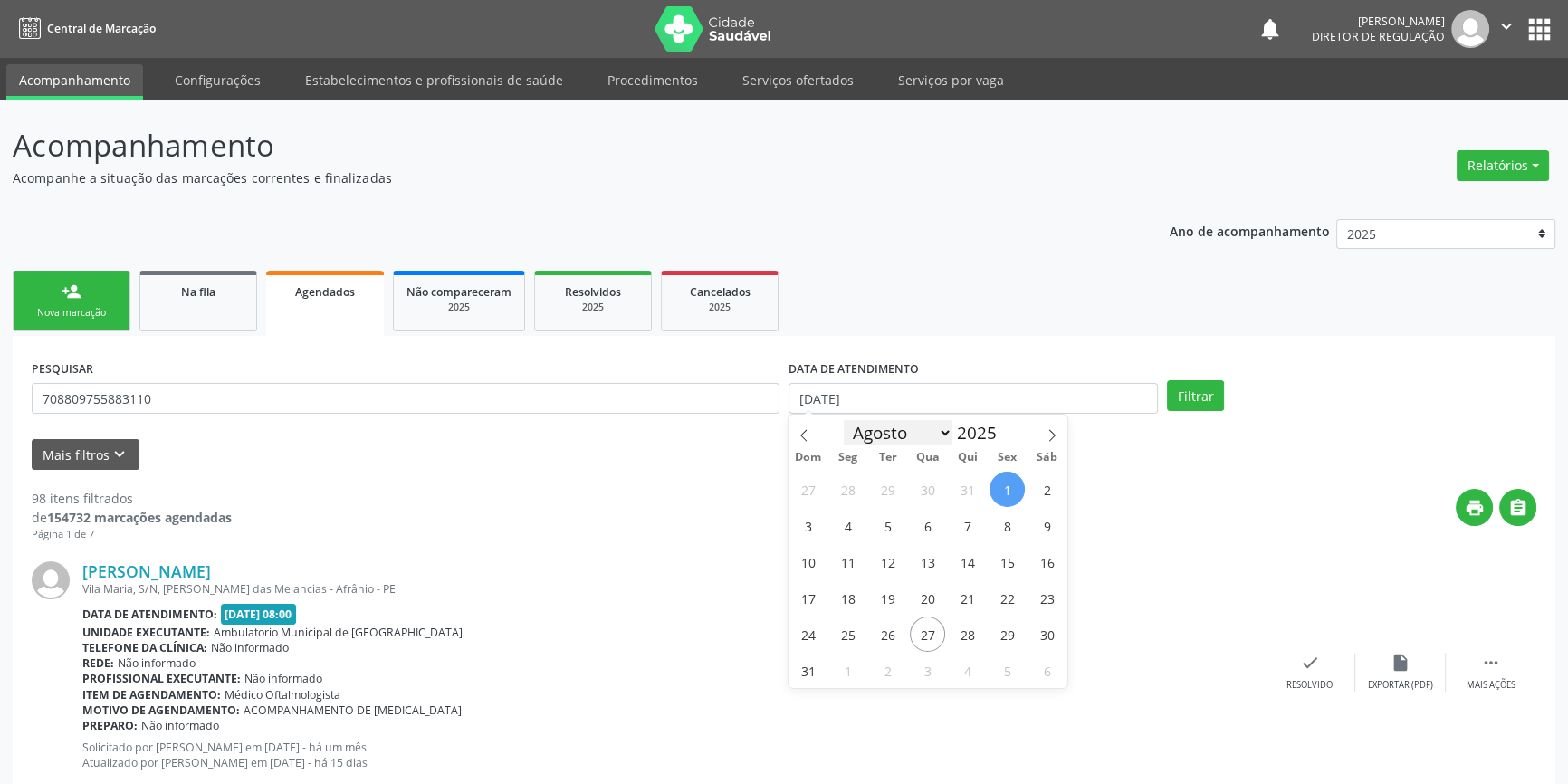
click at [862, 439] on select "Janeiro Fevereiro Março Abril Maio Junho Julho Agosto Setembro Outubro Novembro…" at bounding box center [898, 433] width 109 height 26
select select "0"
click at [844, 421] on select "Janeiro Fevereiro Março Abril Maio Junho Julho Agosto Setembro Outubro Novembro…" at bounding box center [898, 433] width 109 height 26
click at [922, 499] on span "1" at bounding box center [928, 490] width 36 height 36
type input "0[DATE]"
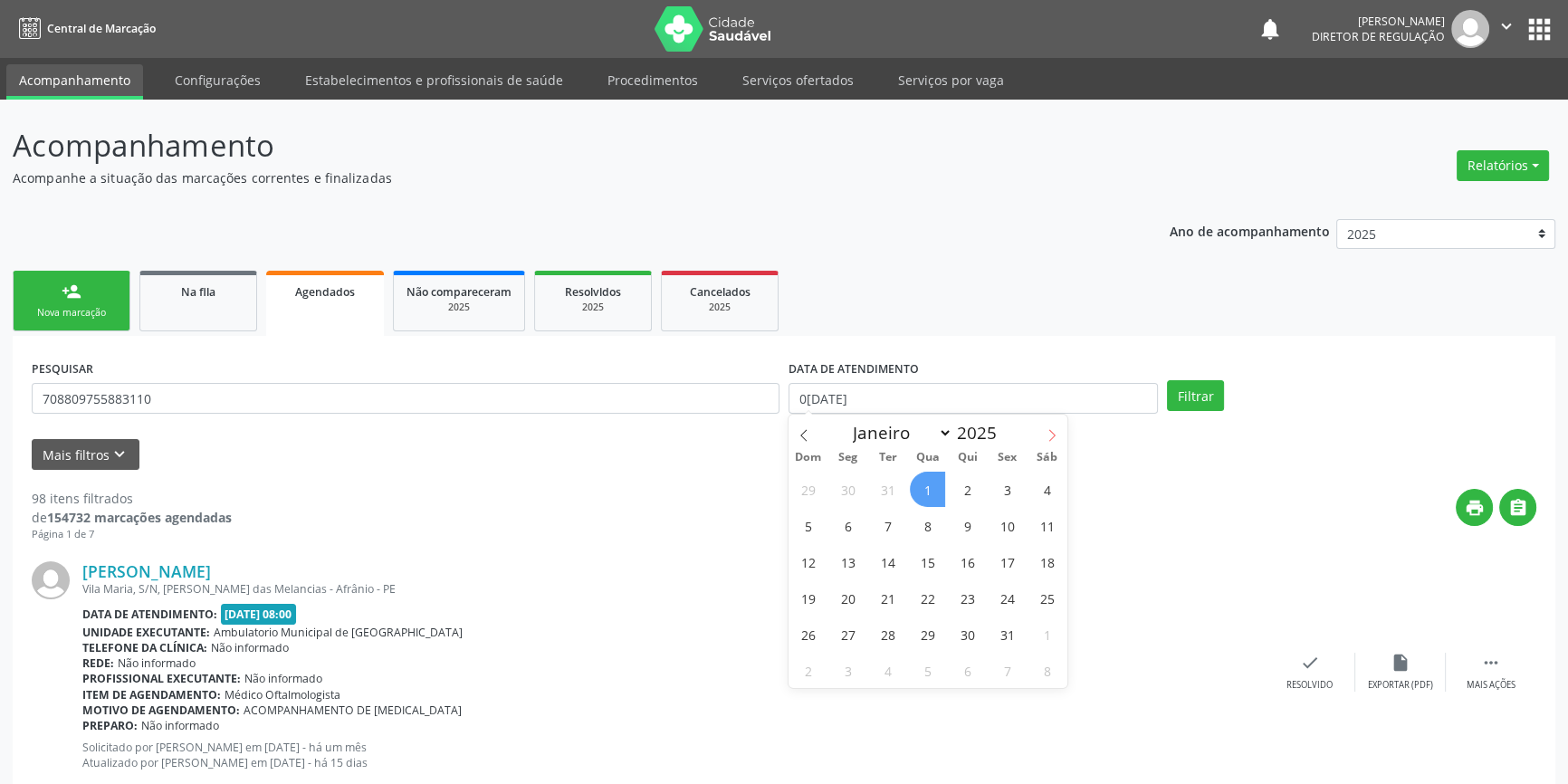
click at [1050, 437] on icon at bounding box center [1052, 435] width 13 height 13
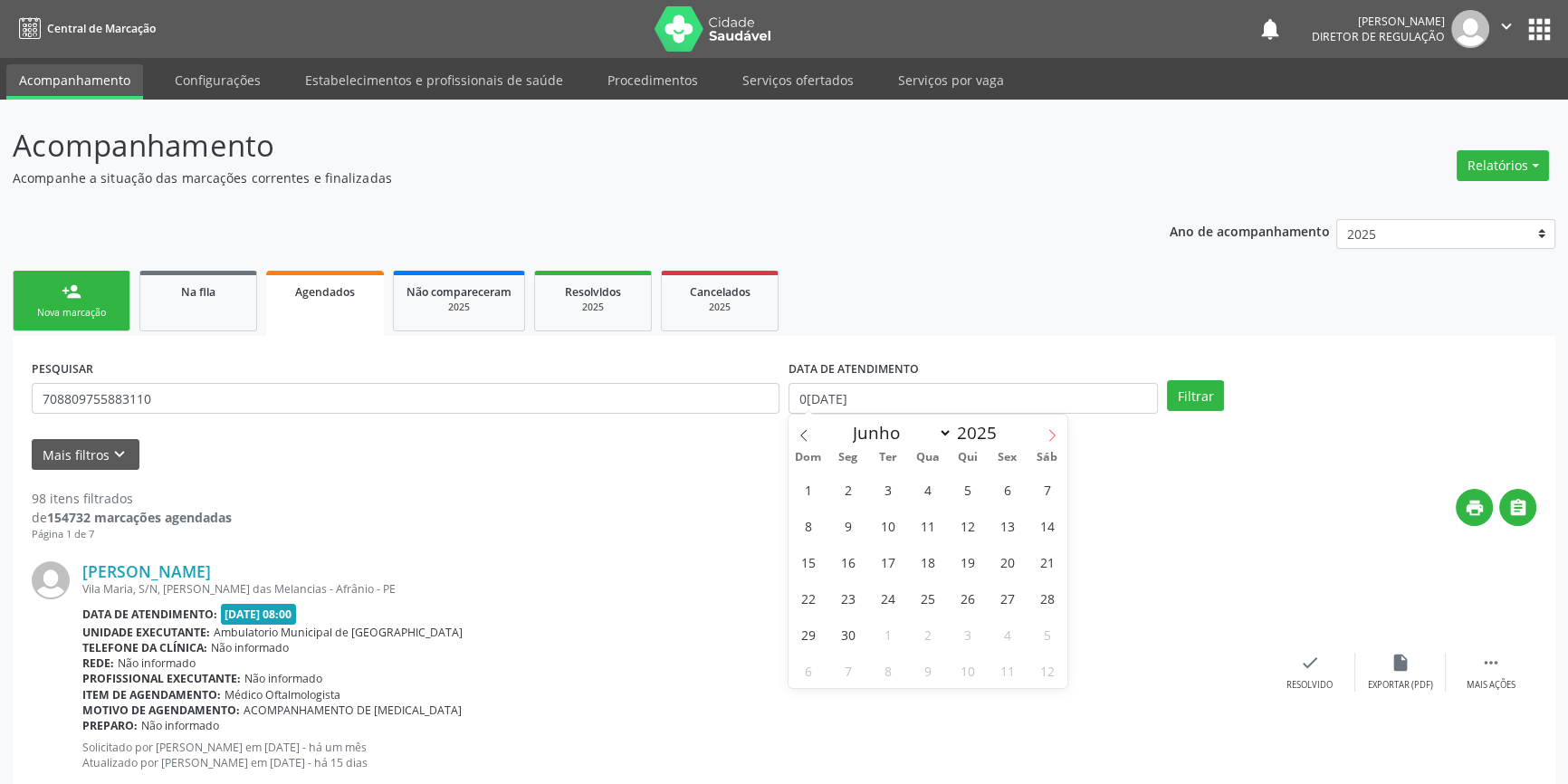
click at [1050, 437] on icon at bounding box center [1052, 435] width 13 height 13
select select "8"
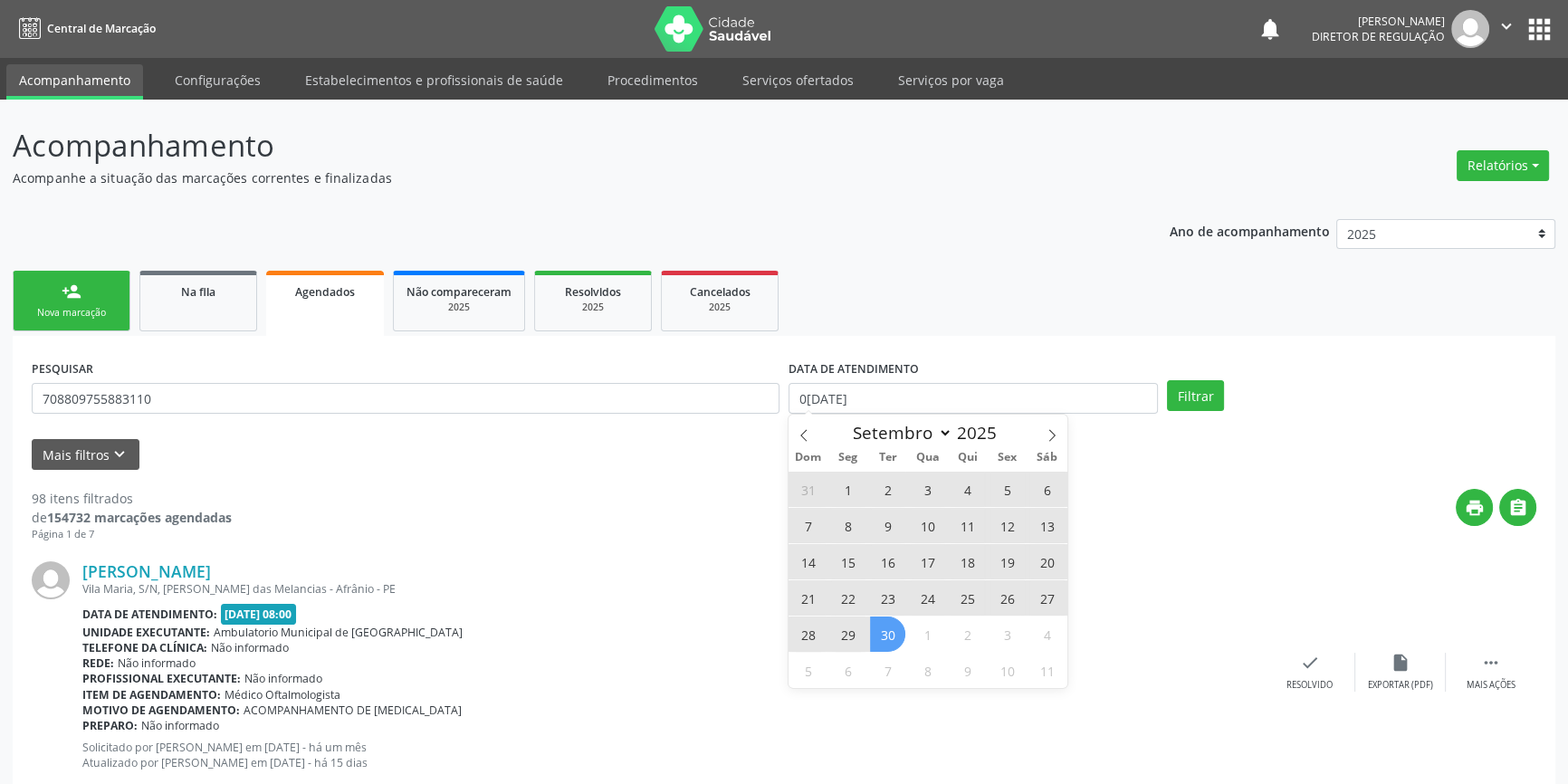
click at [893, 625] on span "30" at bounding box center [888, 635] width 36 height 36
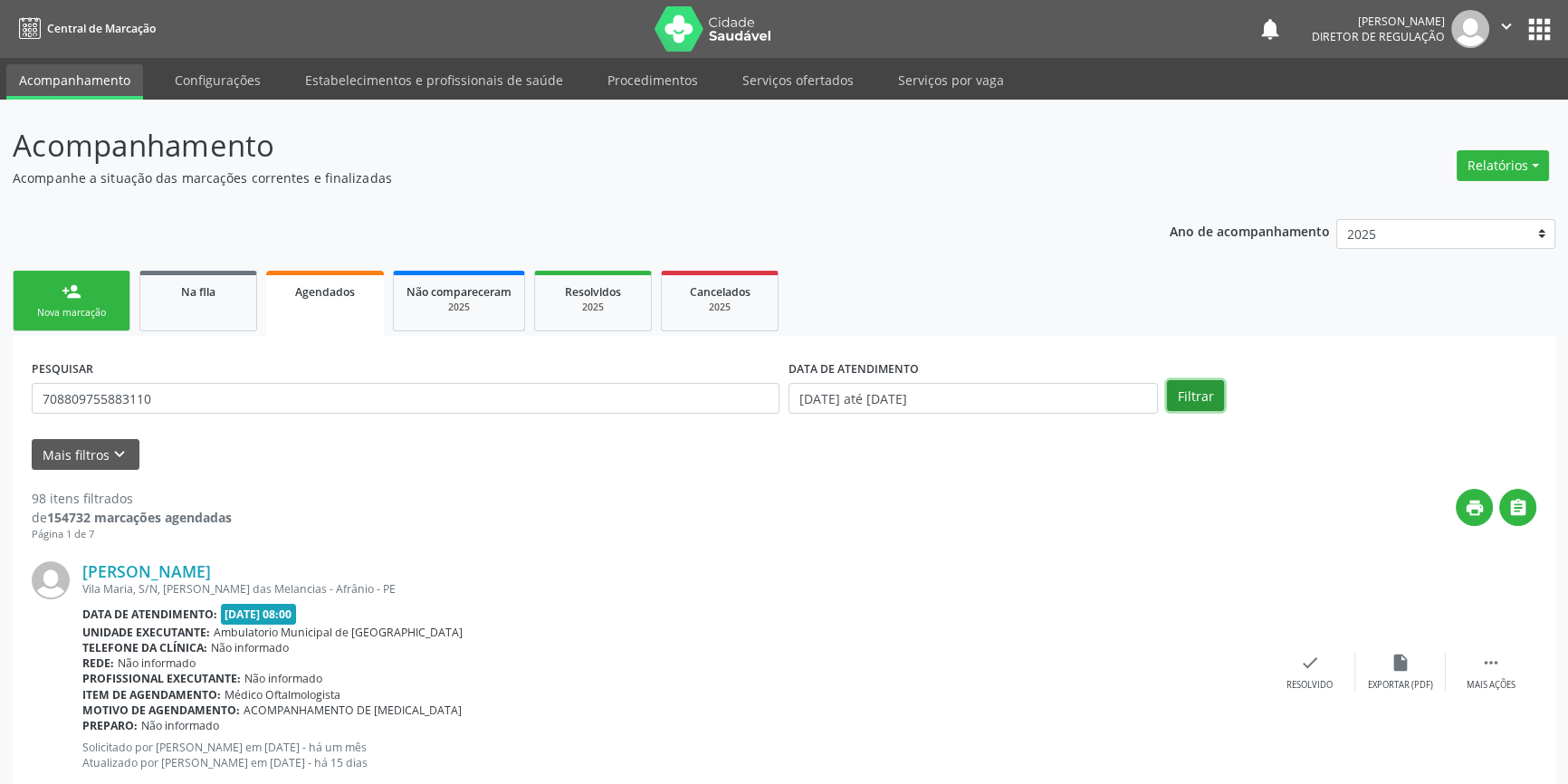
click at [1204, 399] on button "Filtrar" at bounding box center [1195, 395] width 57 height 31
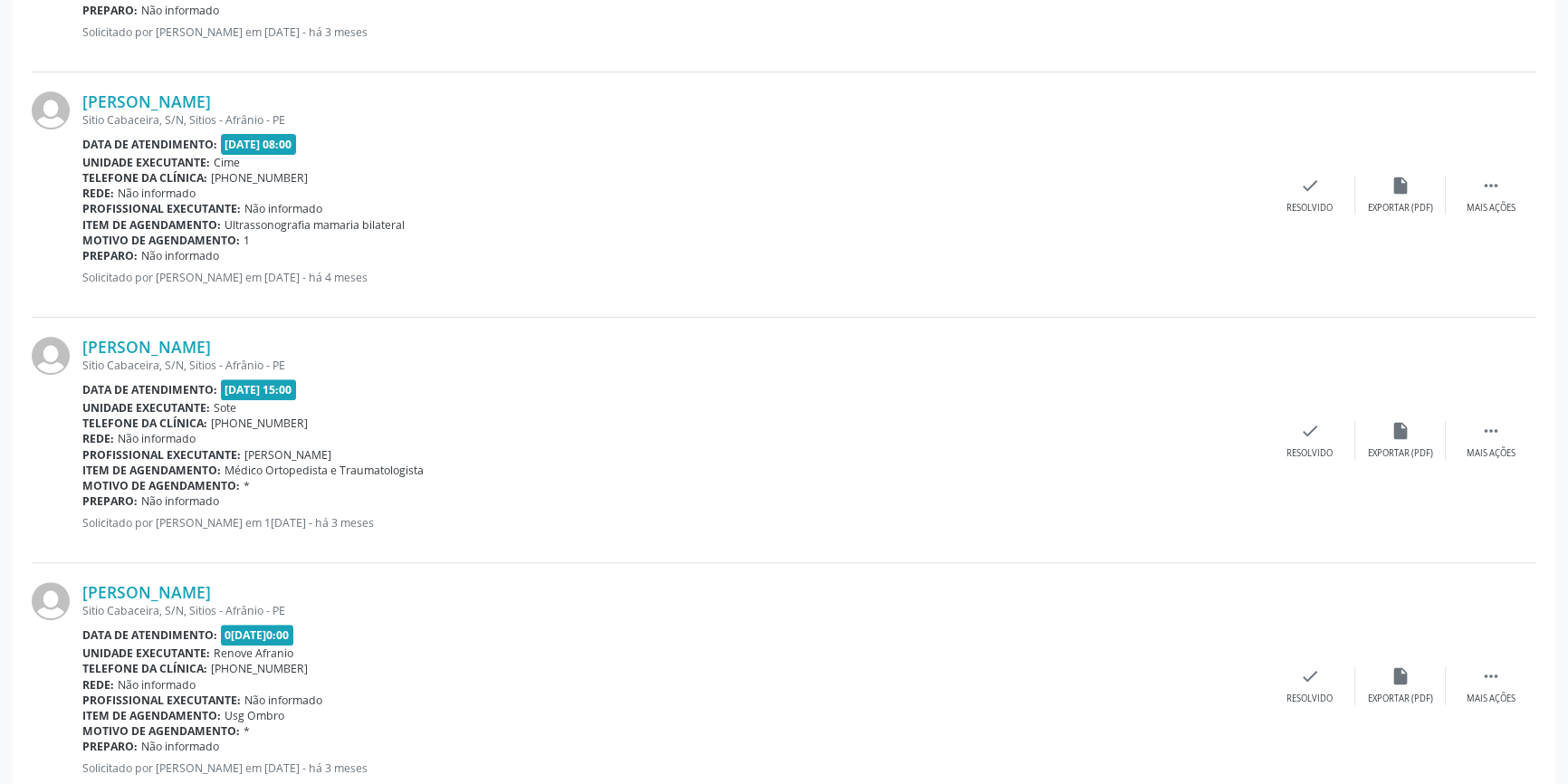
scroll to position [769, 0]
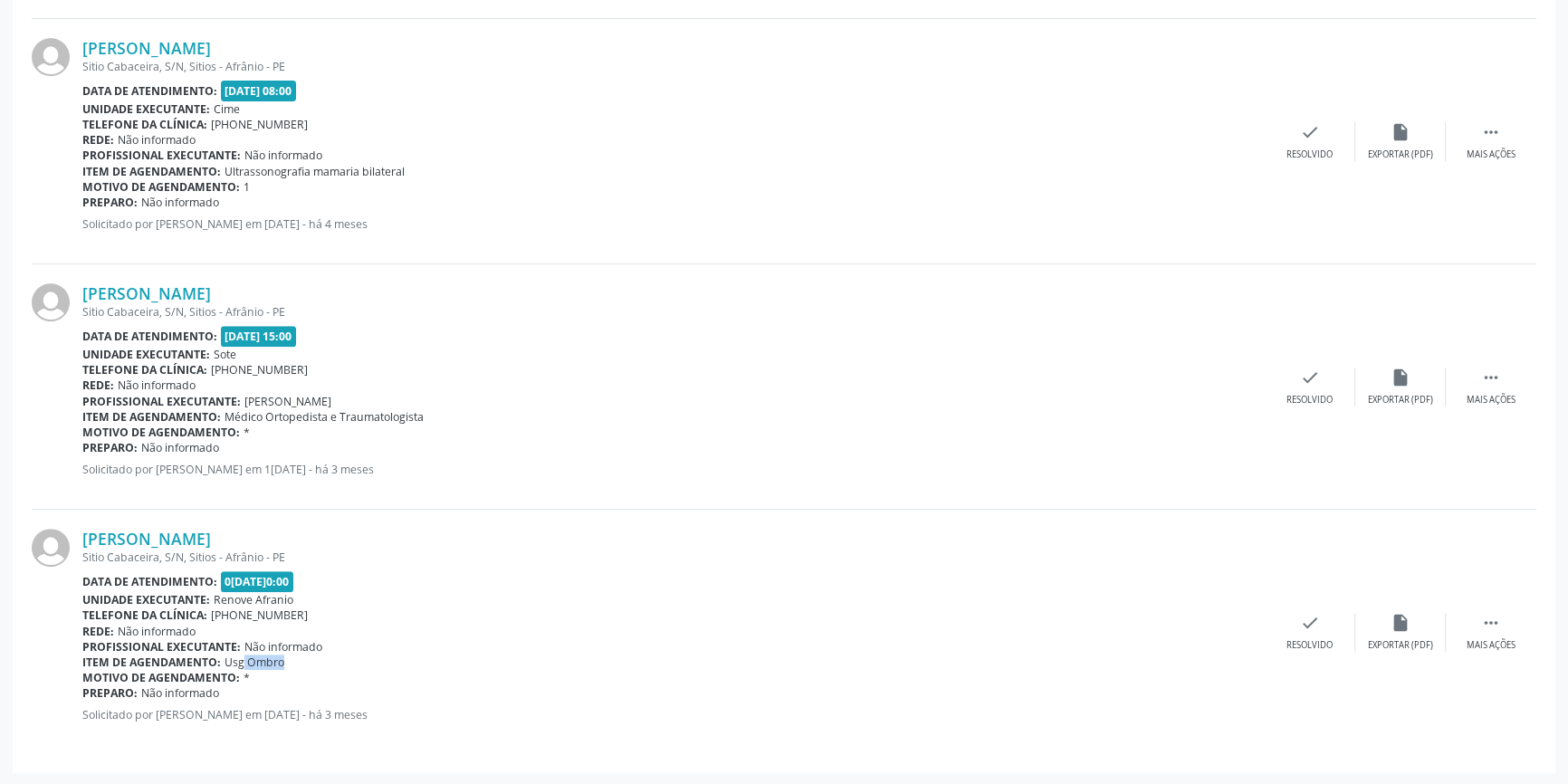
drag, startPoint x: 226, startPoint y: 663, endPoint x: 285, endPoint y: 653, distance: 59.8
click at [271, 657] on span "Usg Ombro" at bounding box center [255, 663] width 60 height 16
click at [296, 655] on div "Item de agendamento: Usg Ombro" at bounding box center [673, 663] width 1182 height 16
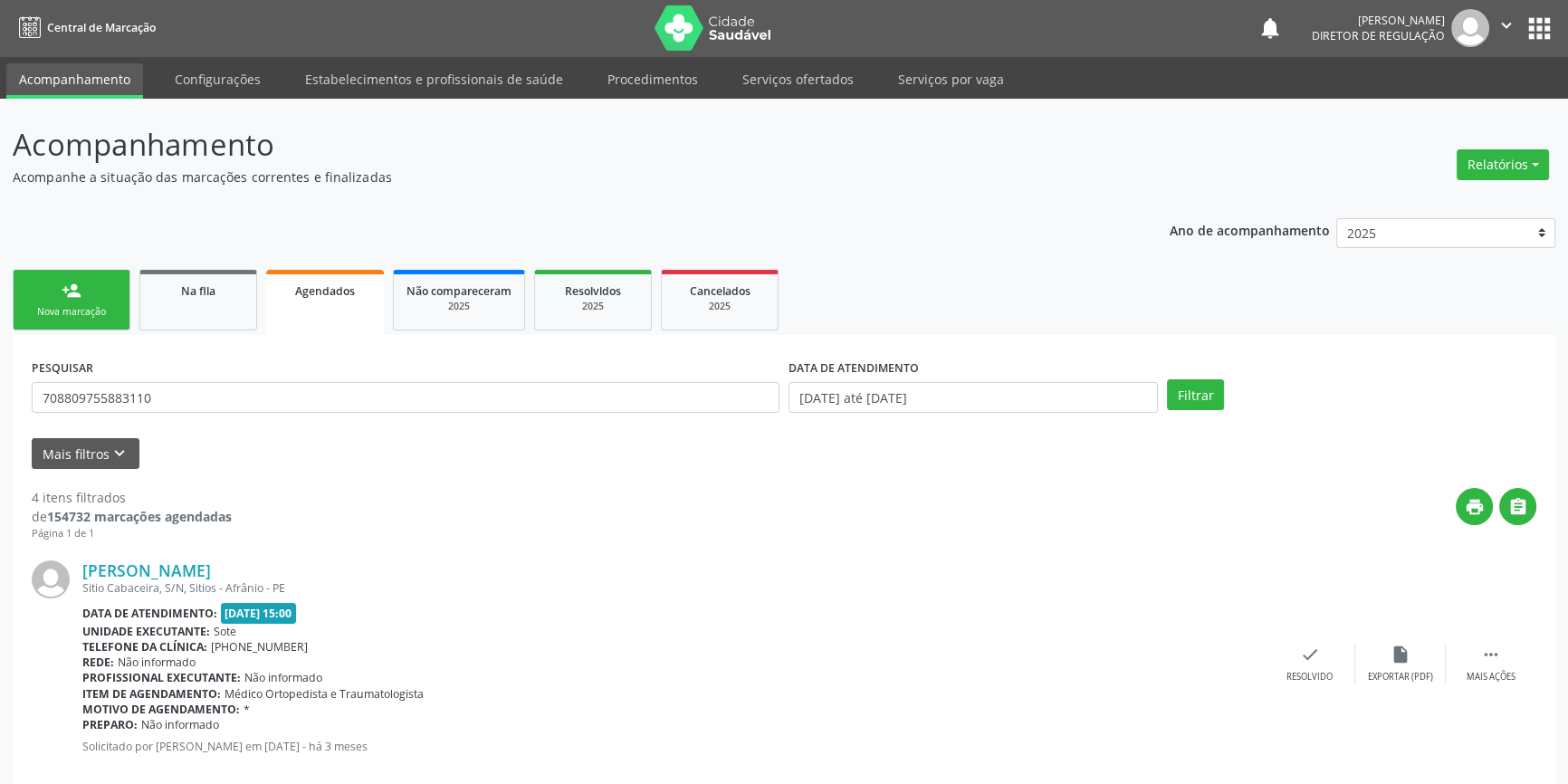
scroll to position [0, 0]
click at [170, 297] on div "Na fila" at bounding box center [198, 290] width 91 height 19
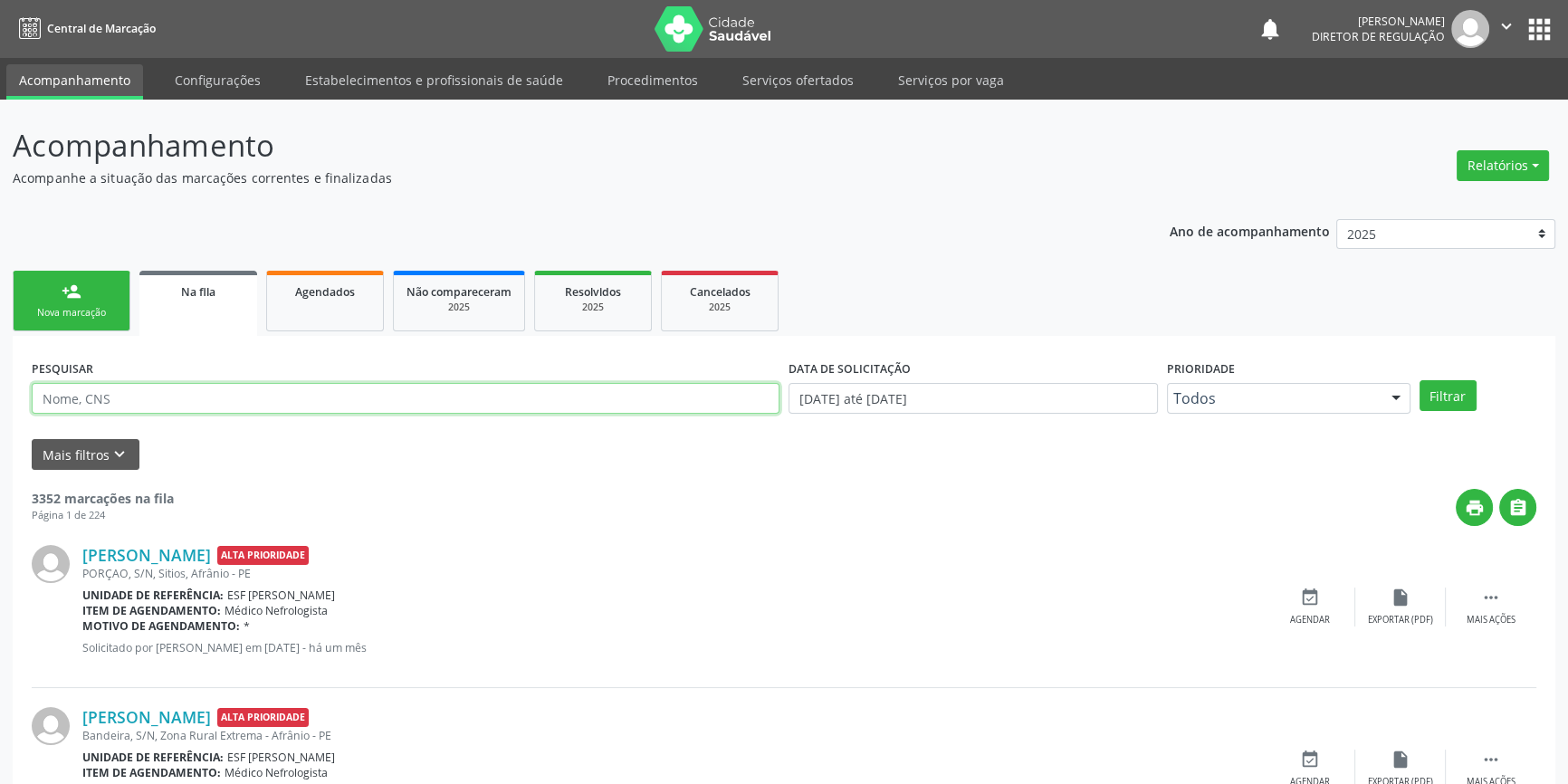
click at [154, 397] on input "text" at bounding box center [406, 398] width 748 height 31
click at [1454, 387] on button "Filtrar" at bounding box center [1448, 395] width 57 height 31
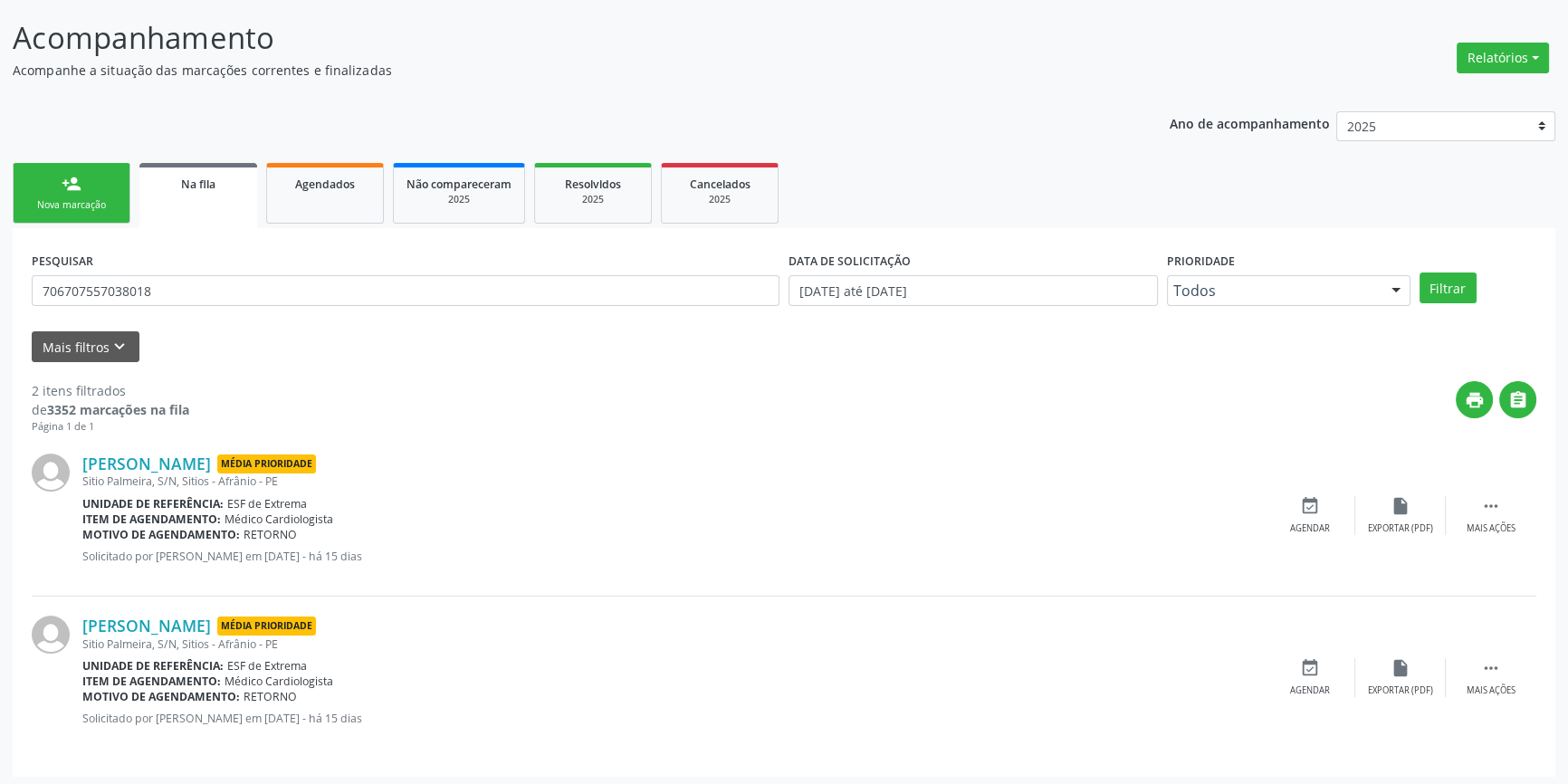
scroll to position [112, 0]
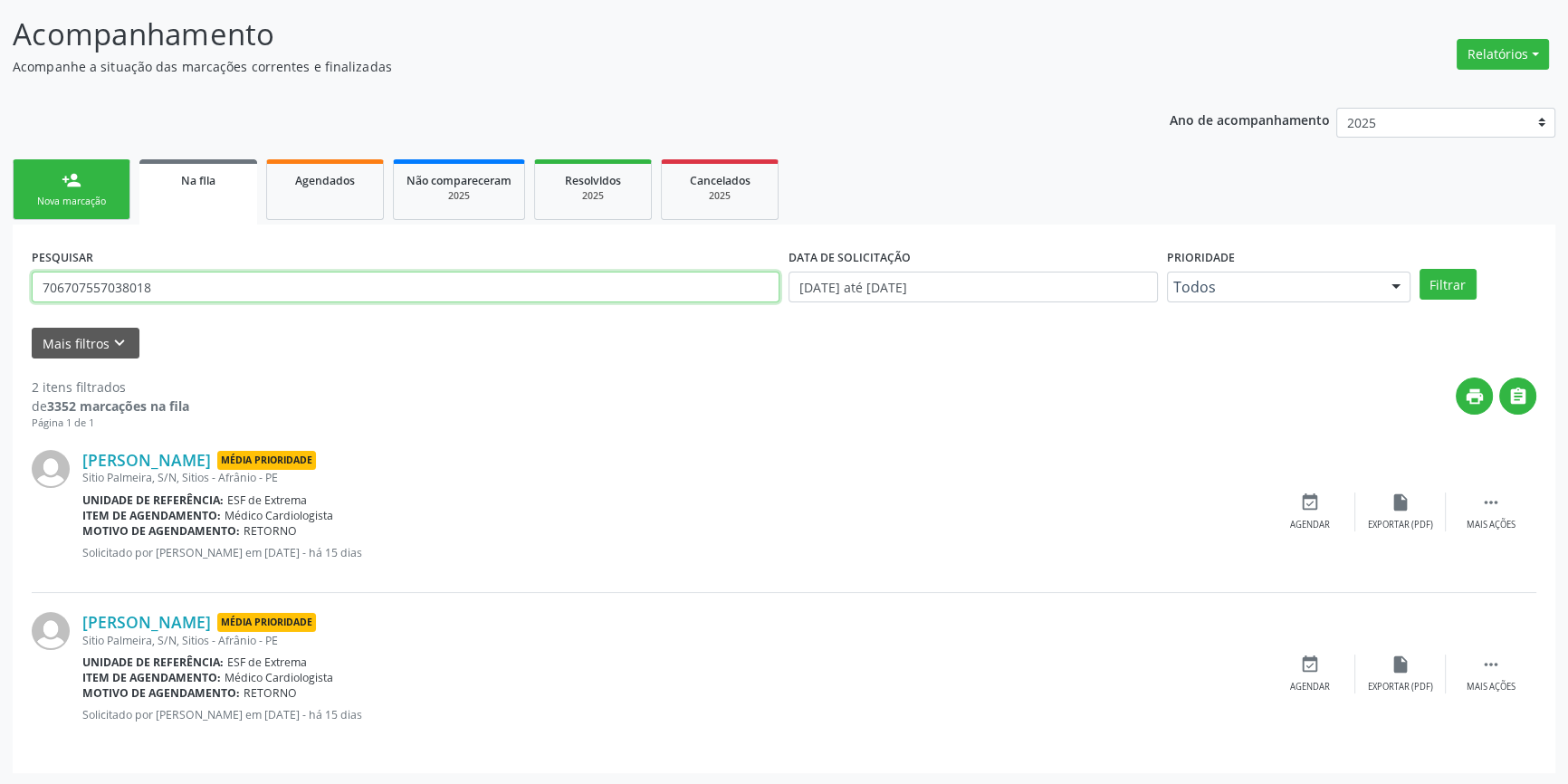
drag, startPoint x: 203, startPoint y: 290, endPoint x: 0, endPoint y: 274, distance: 203.6
click at [0, 274] on div "Acompanhamento Acompanhe a situação das marcações correntes e finalizadas Relat…" at bounding box center [784, 387] width 1568 height 798
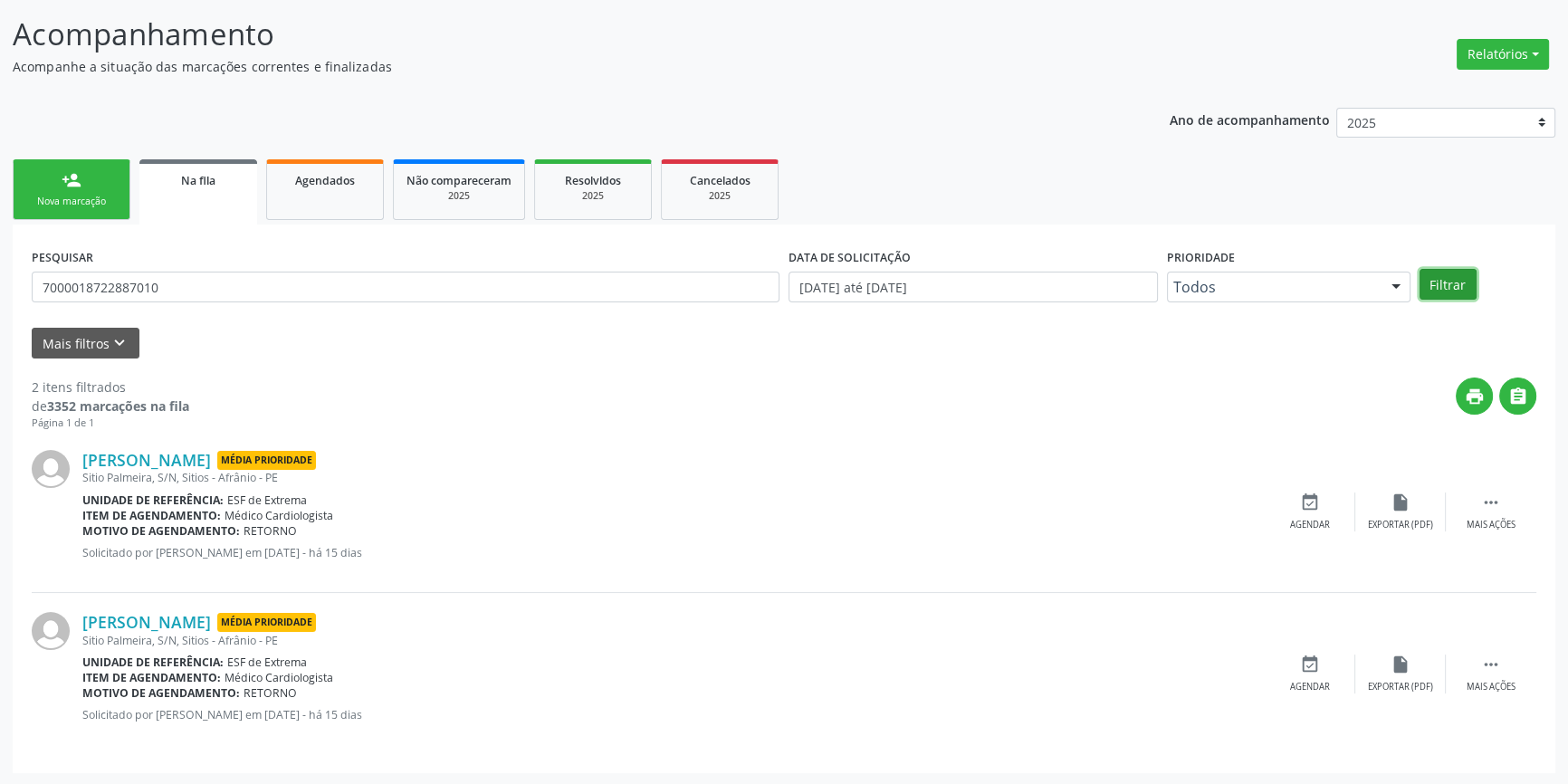
click at [1454, 284] on button "Filtrar" at bounding box center [1448, 283] width 57 height 31
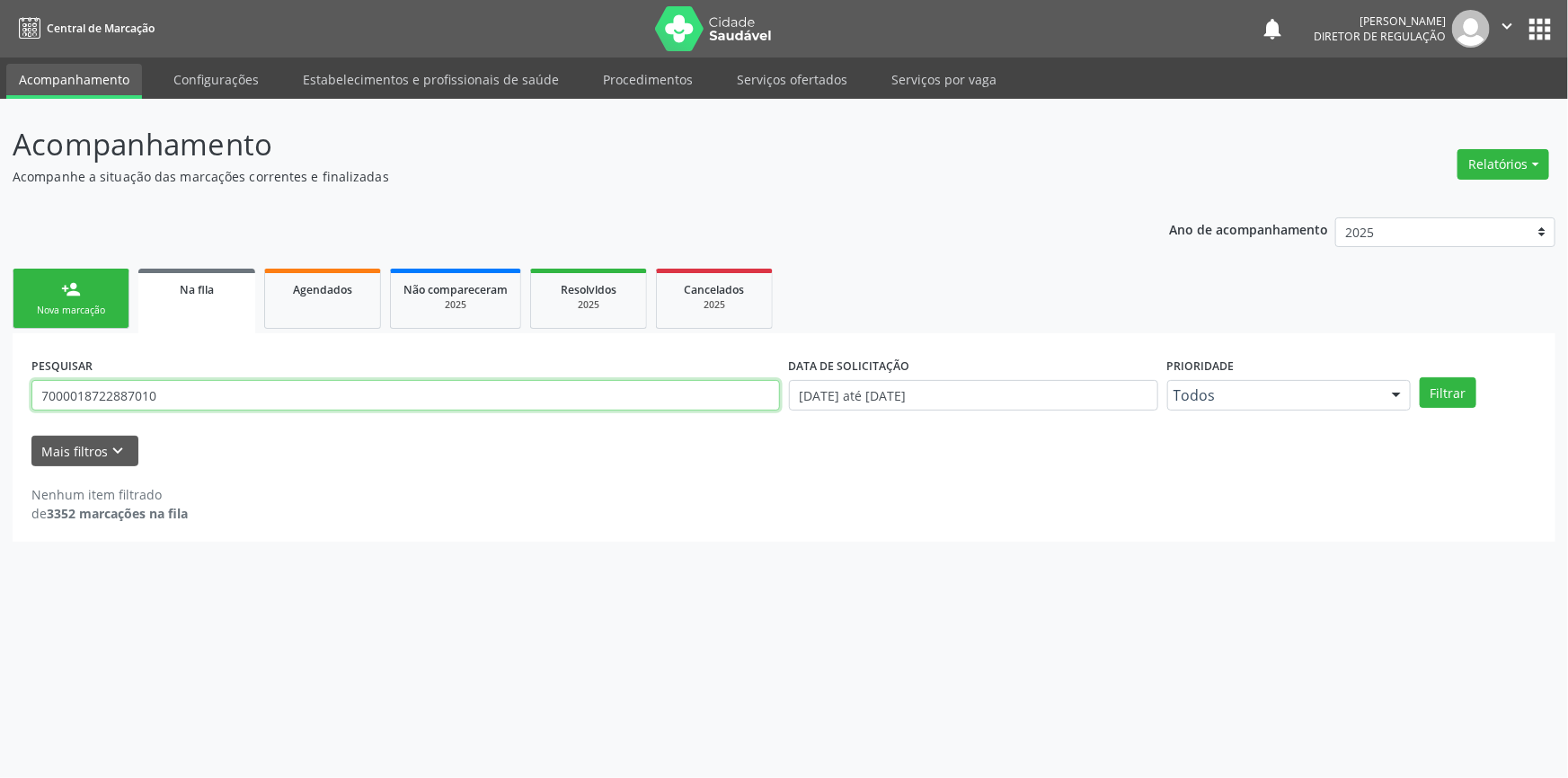
drag, startPoint x: 220, startPoint y: 395, endPoint x: 0, endPoint y: 397, distance: 220.0
click at [0, 397] on div "Acompanhamento Acompanhe a situação das marcações correntes e finalizadas Relat…" at bounding box center [784, 439] width 1568 height 680
drag, startPoint x: 167, startPoint y: 405, endPoint x: 3, endPoint y: 396, distance: 164.2
click at [3, 396] on div "Acompanhamento Acompanhe a situação das marcações correntes e finalizadas Relat…" at bounding box center [784, 439] width 1568 height 680
type input "700001872288701"
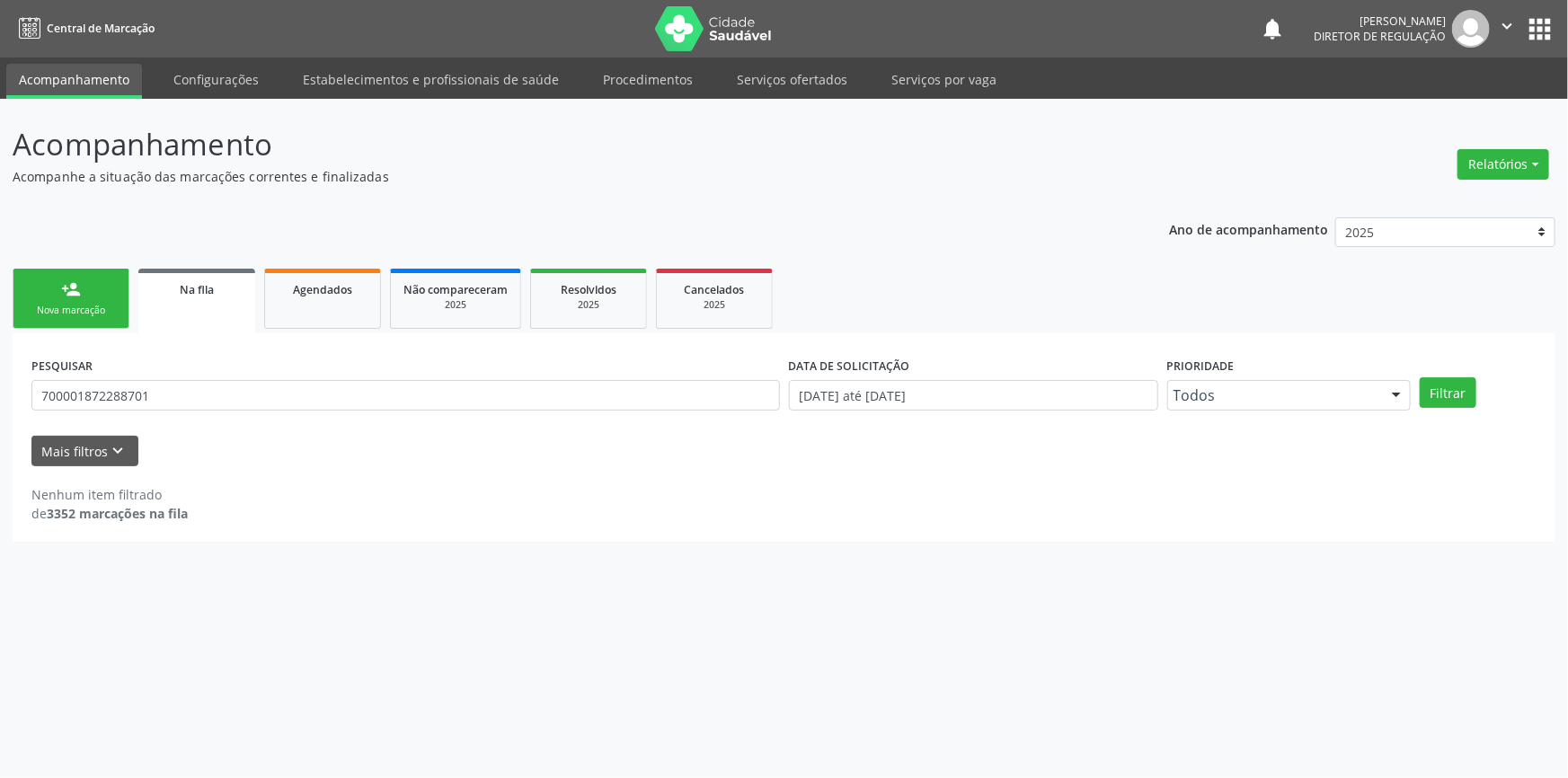
click at [50, 283] on link "person_add Nova marcação" at bounding box center [71, 298] width 117 height 60
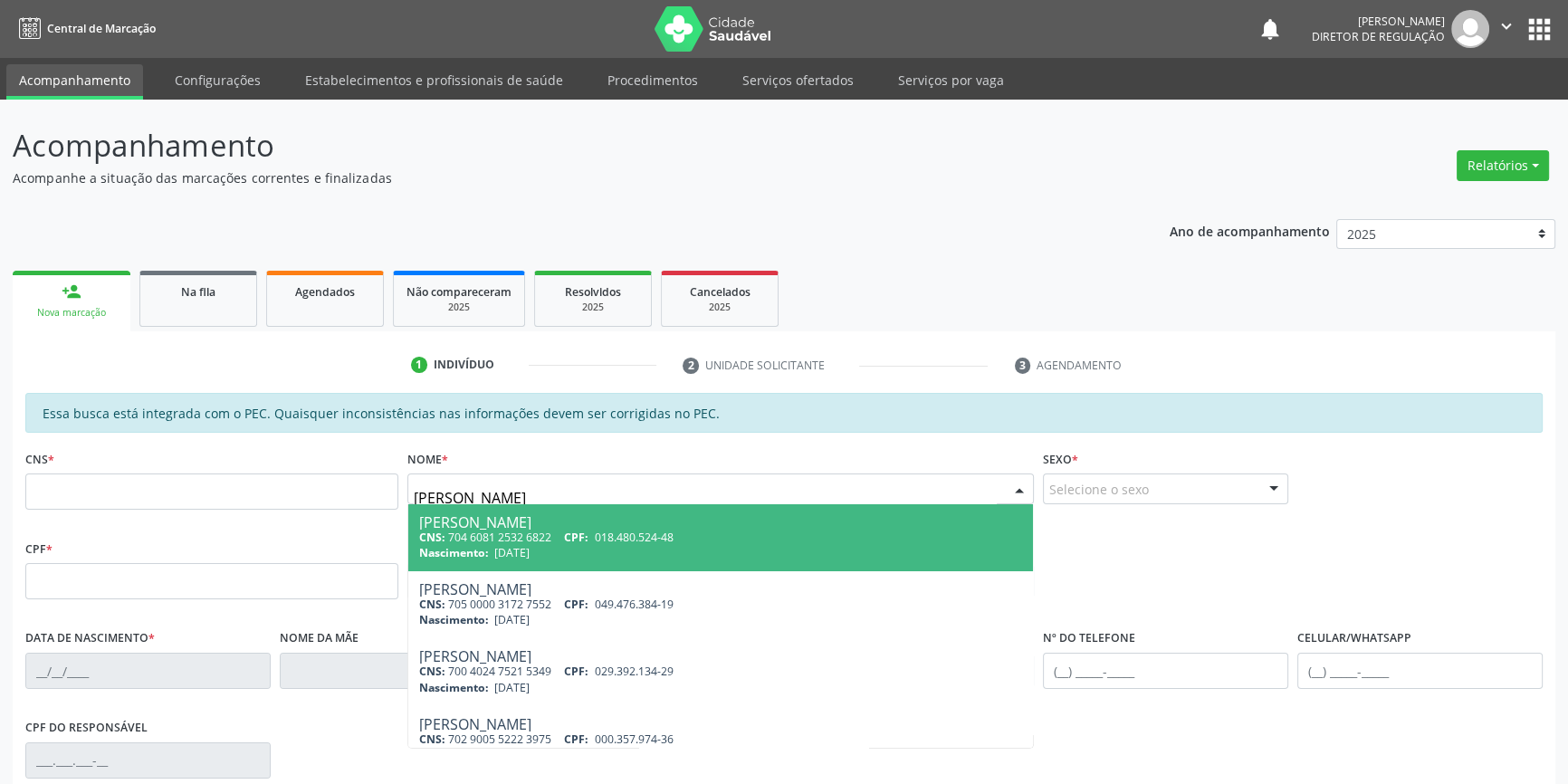
type input "[PERSON_NAME]"
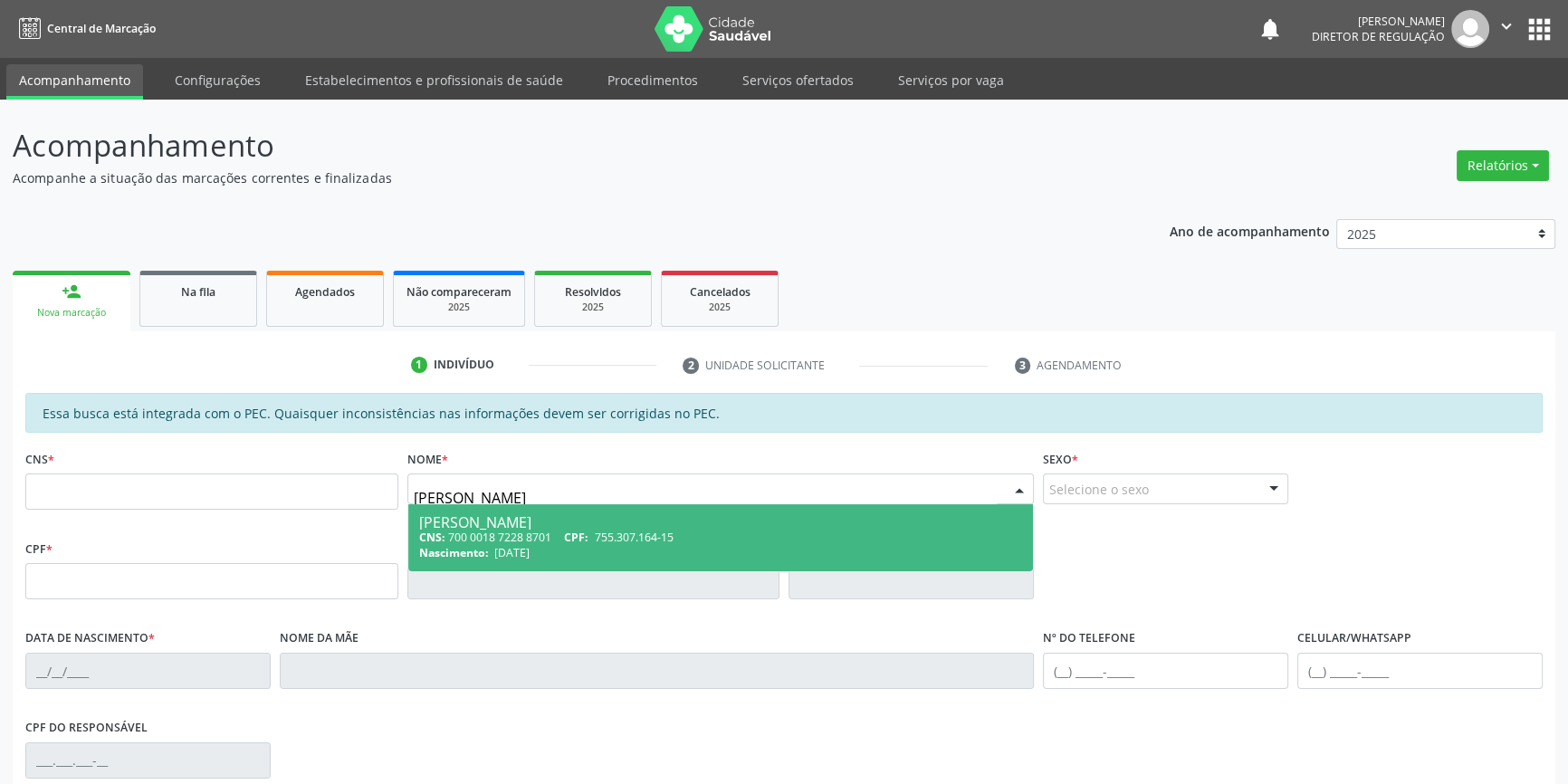
type input "700 0018 7228 8701"
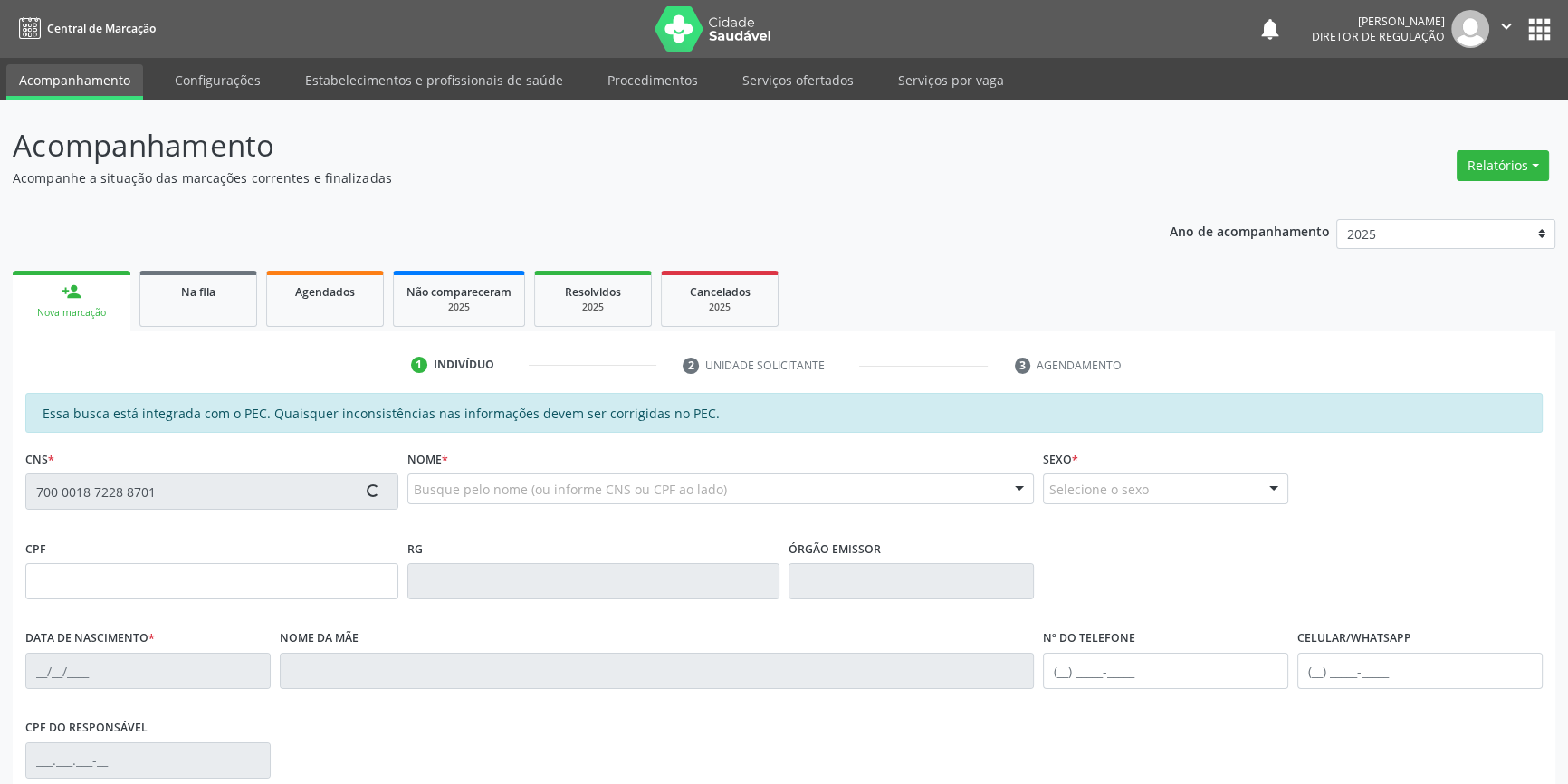
type input "755.307.164-15"
type input "[DATE]"
type input "[PERSON_NAME] da [PERSON_NAME]"
type input "[PHONE_NUMBER]"
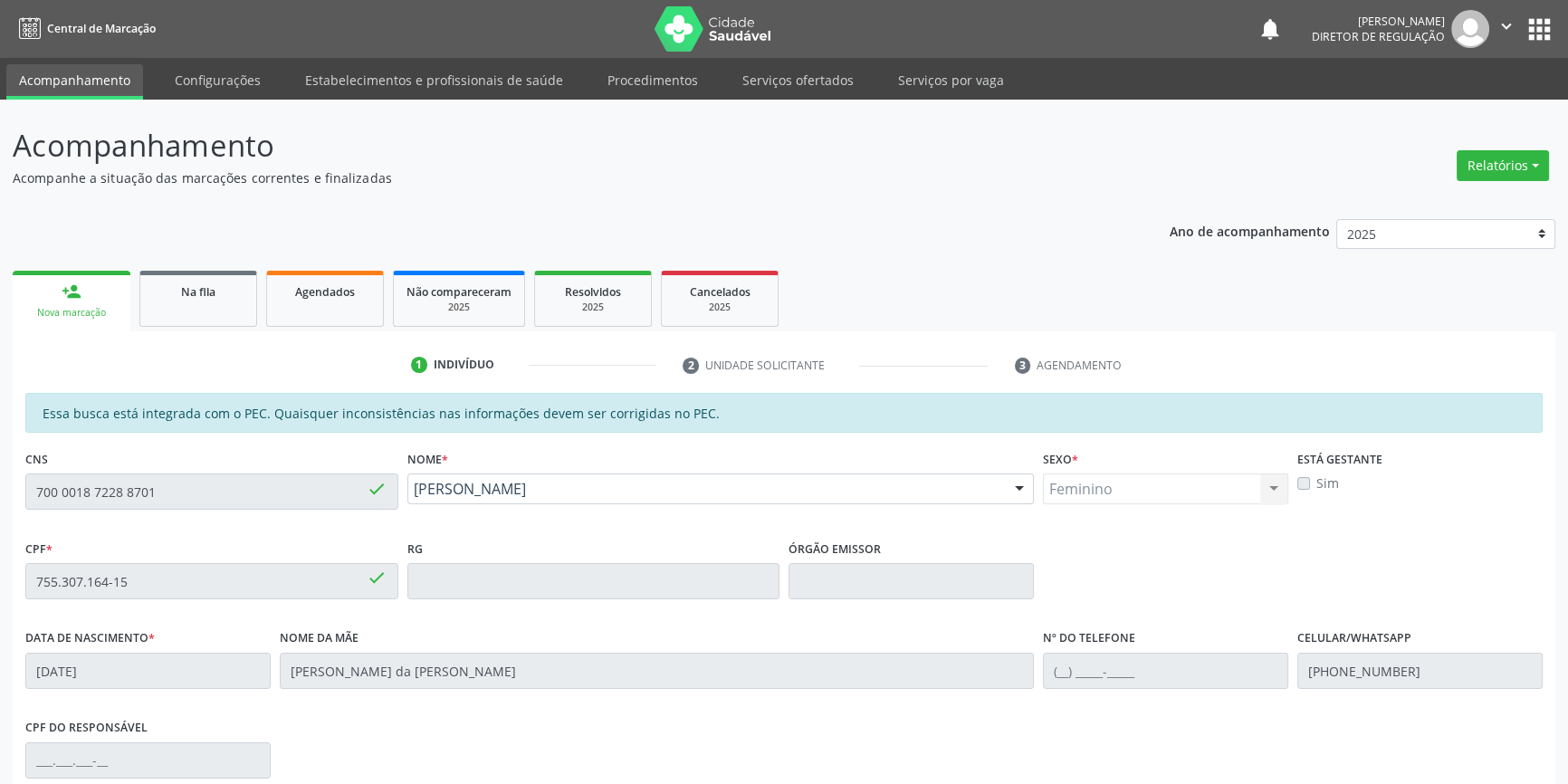
click at [0, 492] on div "Acompanhamento Acompanhe a situação das marcações correntes e finalizadas Relat…" at bounding box center [784, 567] width 1568 height 935
